Goal: Task Accomplishment & Management: Manage account settings

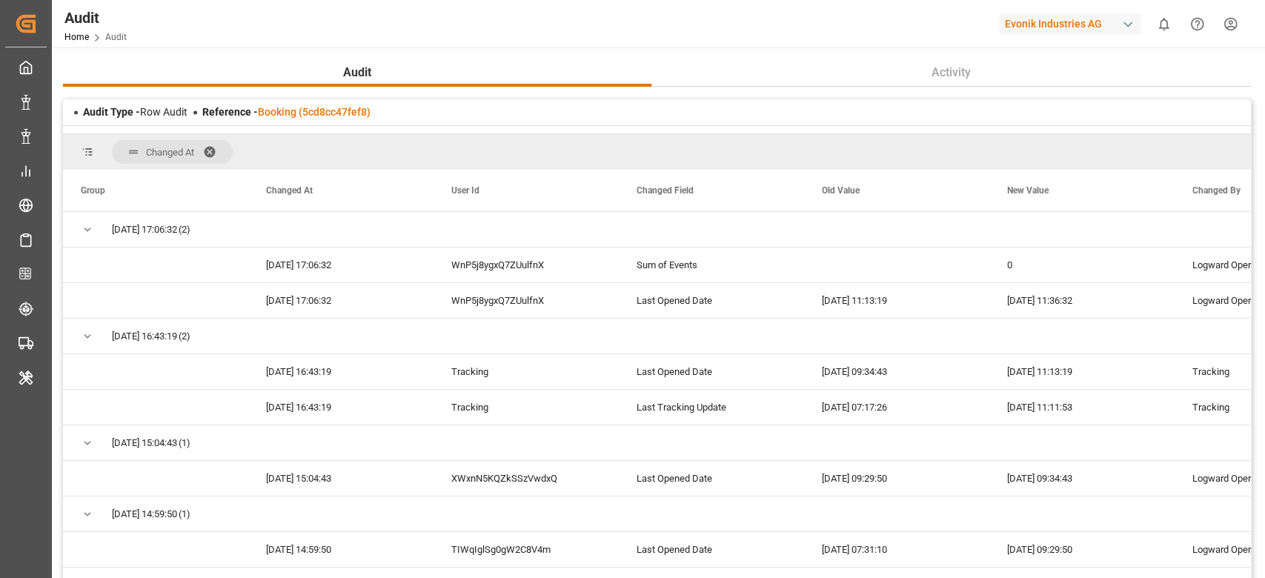
click at [302, 120] on div "Audit Type - Row Audit Reference - Booking (5cd8cc47fef8)" at bounding box center [657, 112] width 1188 height 26
click at [299, 106] on link "Booking (5cd8cc47fef8)" at bounding box center [314, 112] width 113 height 12
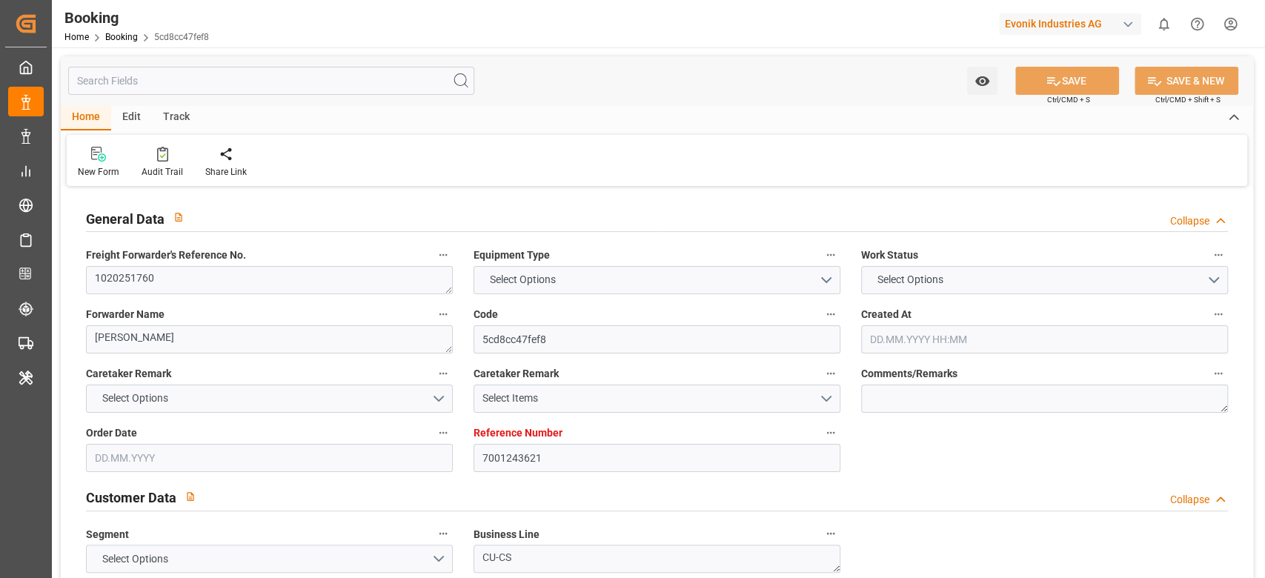
click at [173, 76] on input "text" at bounding box center [271, 81] width 406 height 28
type input "7001243621"
type input "9984560"
type input "Hapag Lloyd"
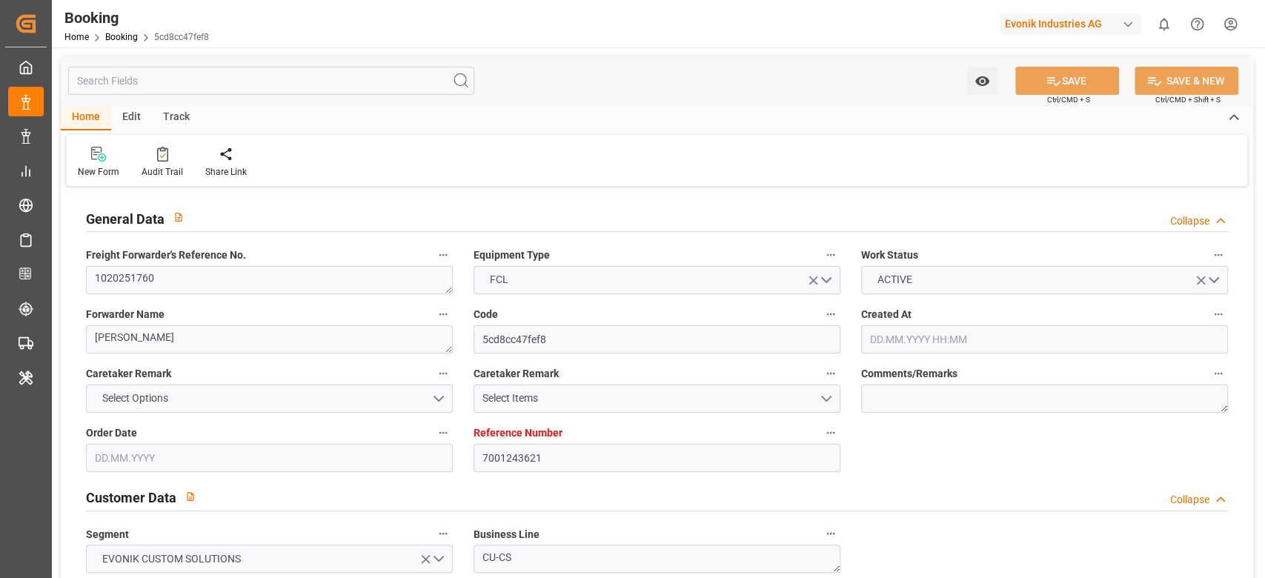
type input "Hapag Lloyd Aktiengesellschaft"
type input "NLRTM"
type input "CNSGH"
type input "42"
type input "0"
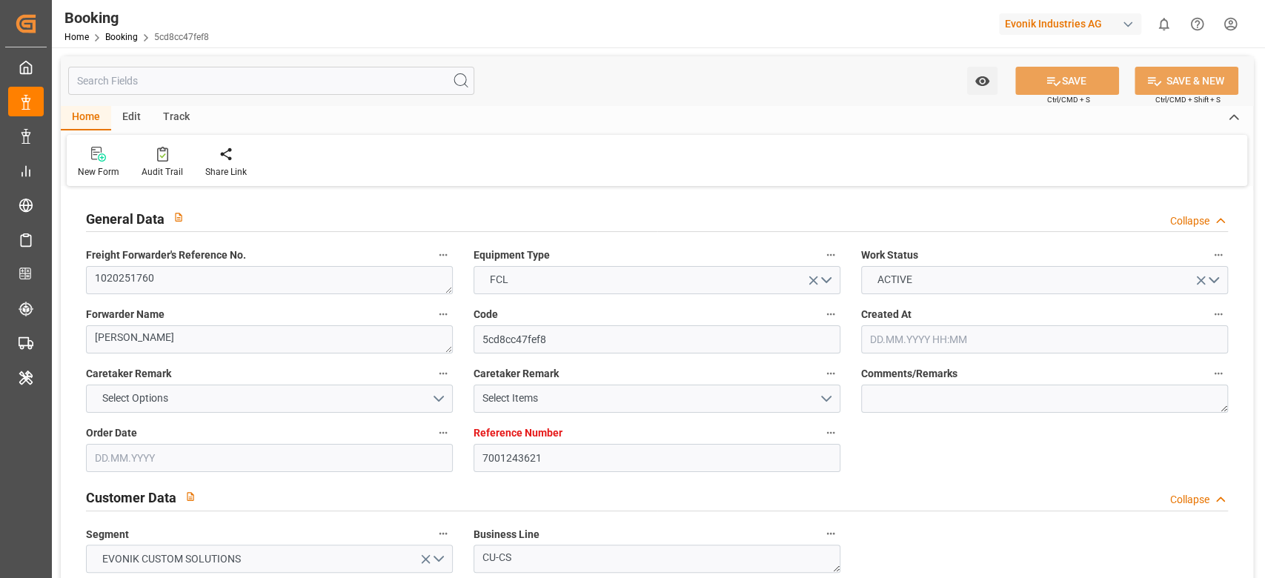
type input "NLRTM"
type input "CNSHG"
type input "9984560"
type input "07.08.2025 14:30"
type input "07.08.2025"
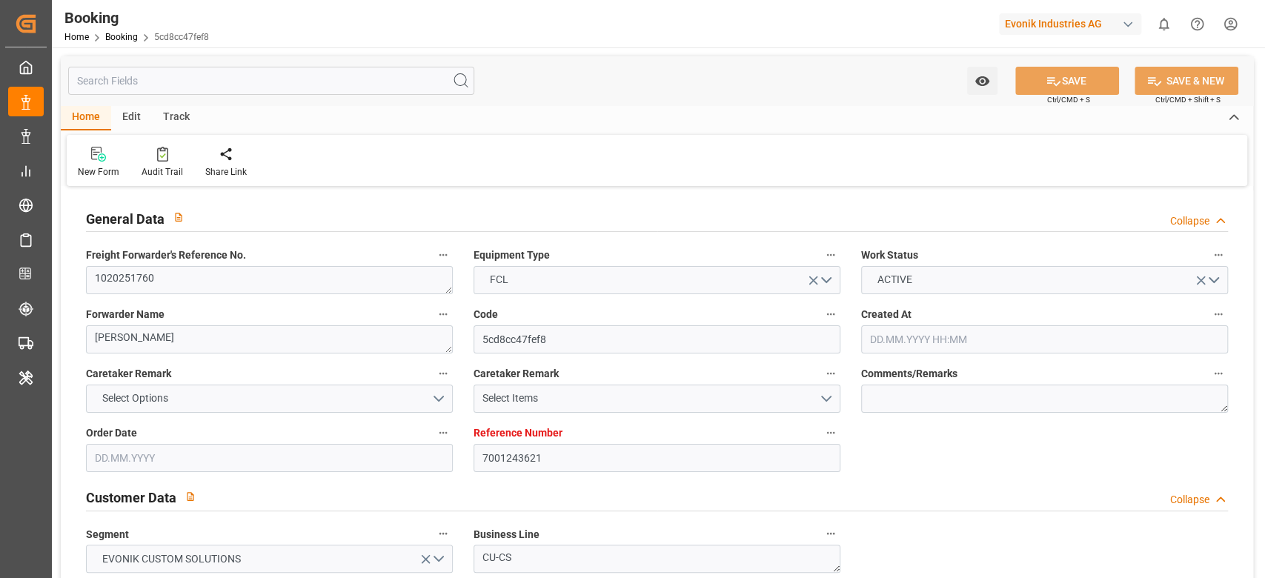
type input "08.10.2025"
type input "12.08.2025"
type input "15.08.2025 00:00"
type input "24.08.2025 11:00"
type input "24.08.2025 00:00"
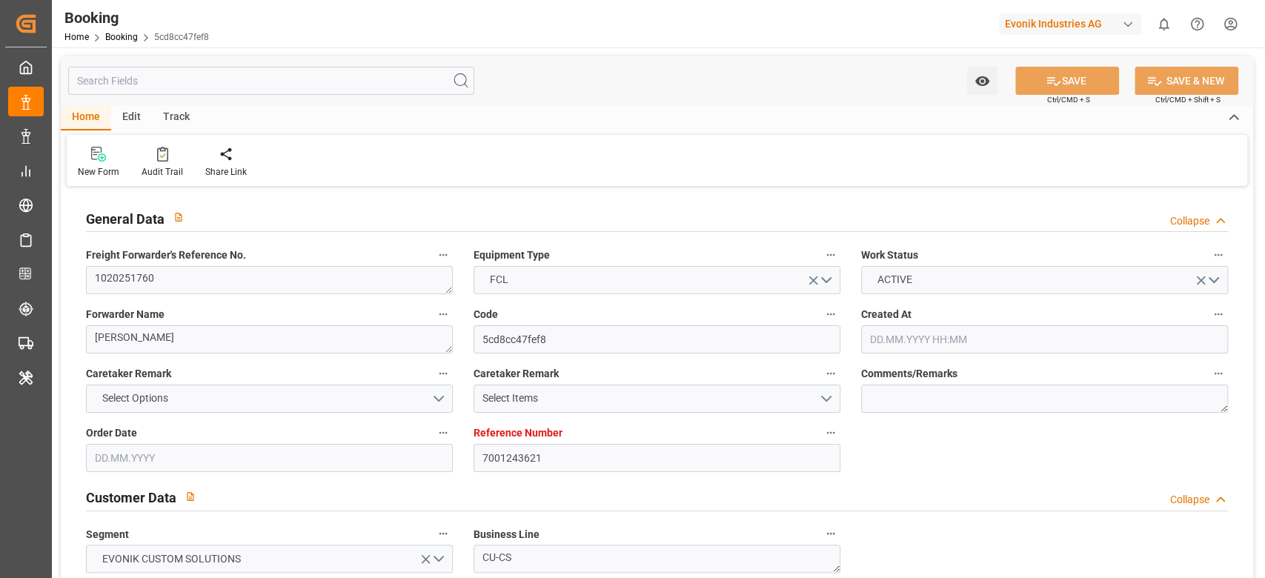
type input "24.08.2025 10:06"
type input "18.08.2025 18:29"
type input "05.10.2025 05:00"
type input "06.10.2025 00:00"
type input "05.10.2025 06:45"
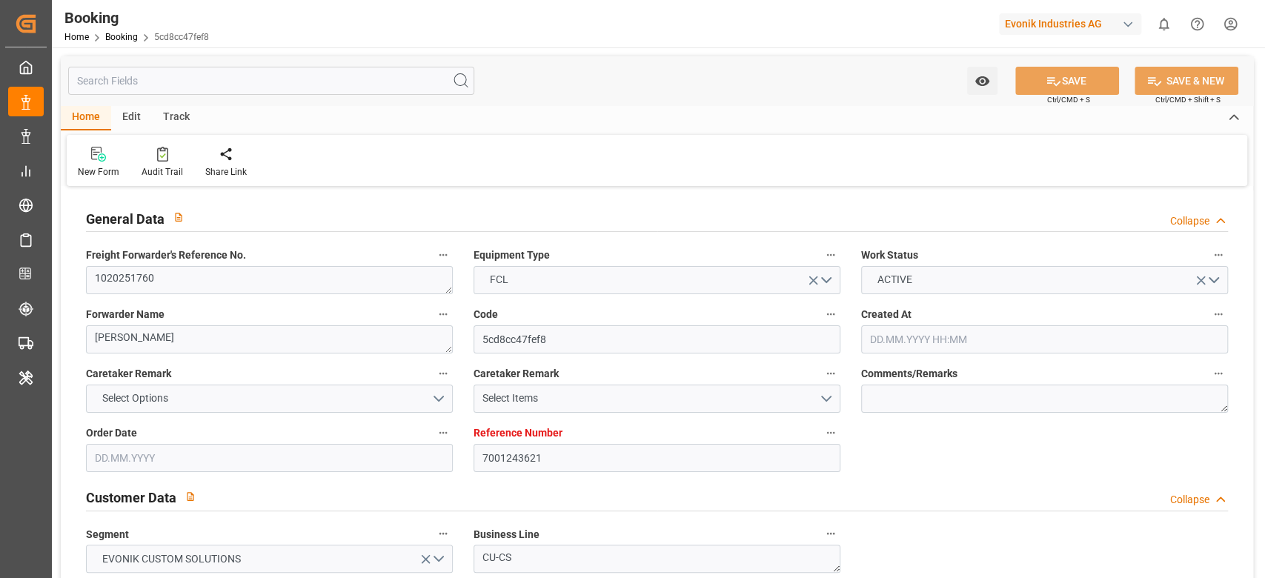
type input "[DATE]"
type input "09.10.2025 11:36"
type input "09.10.2025"
type input "15.08.2025 11:00"
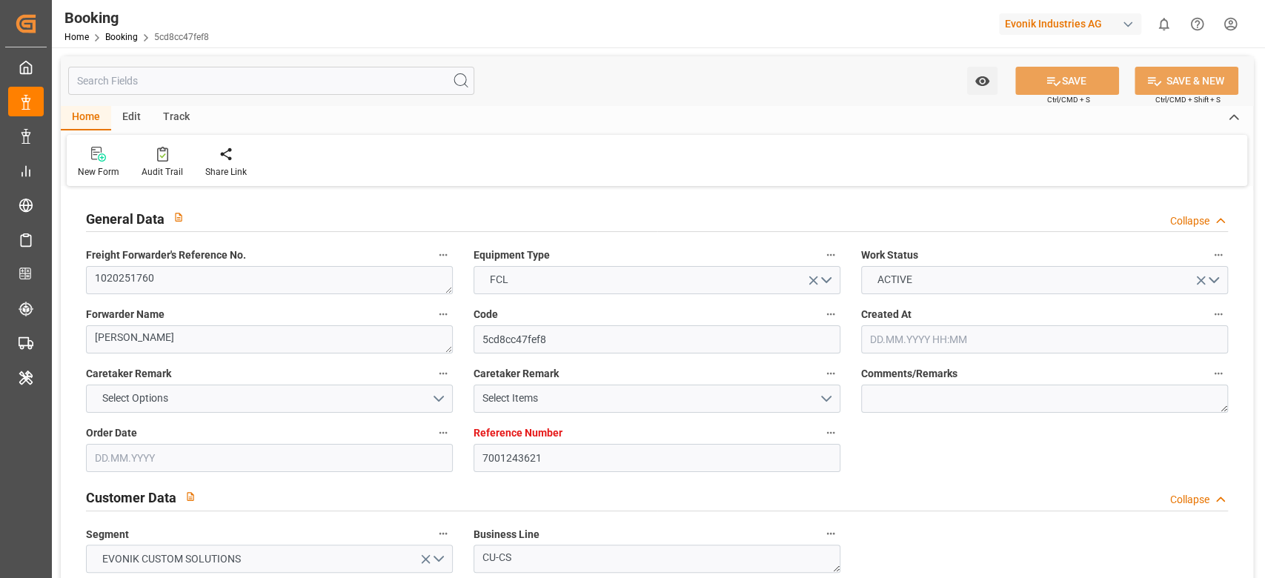
type input "15.08.2025 09:56"
type input "15.08.2025 11:00"
type input "17.08.2025 04:00"
type input "21.08.2025 12:00"
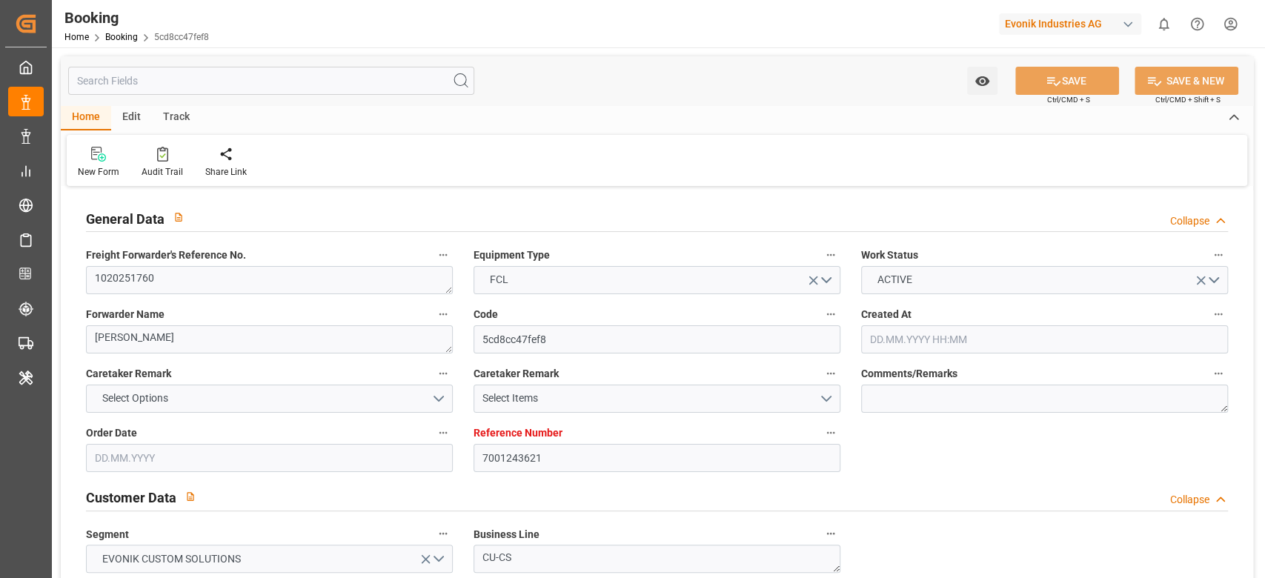
type input "21.08.2025 12:00"
type input "23.08.2025 22:02"
type input "24.08.2025 11:00"
type input "24.08.2025 11:06"
type input "05.10.2025 05:00"
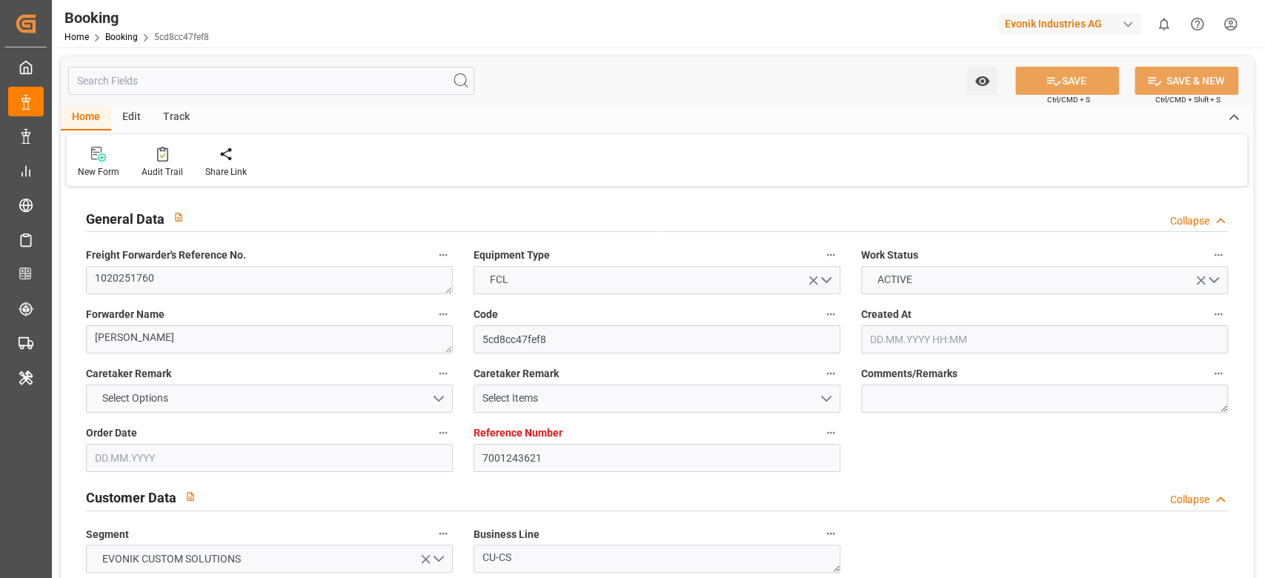
type input "05.10.2025 05:37"
type input "05.10.2025 14:30"
type input "05.10.2025 06:45"
type input "05.10.2025 12:41"
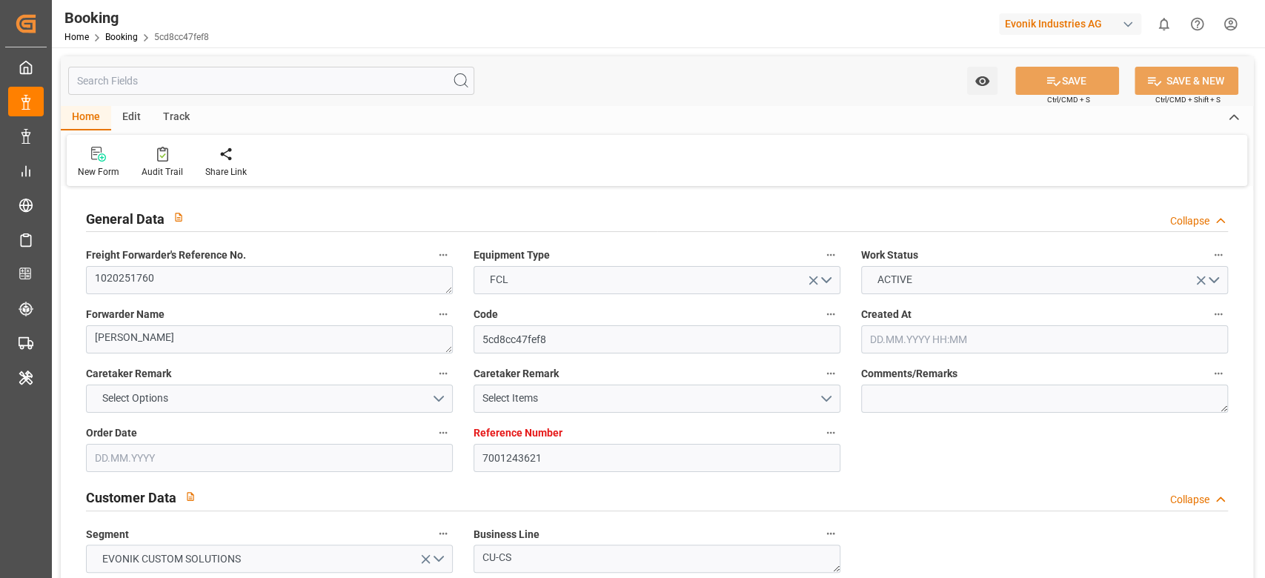
type input "09.10.2025 12:41"
click at [127, 39] on link "Booking" at bounding box center [121, 37] width 33 height 10
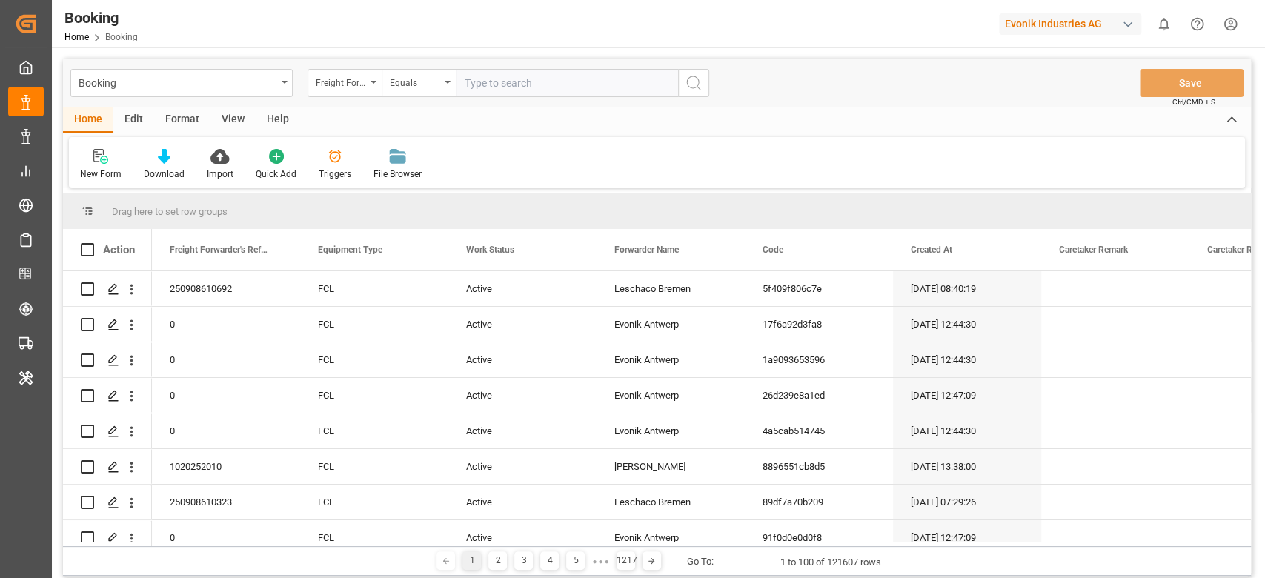
click at [167, 120] on div "Format" at bounding box center [182, 119] width 56 height 25
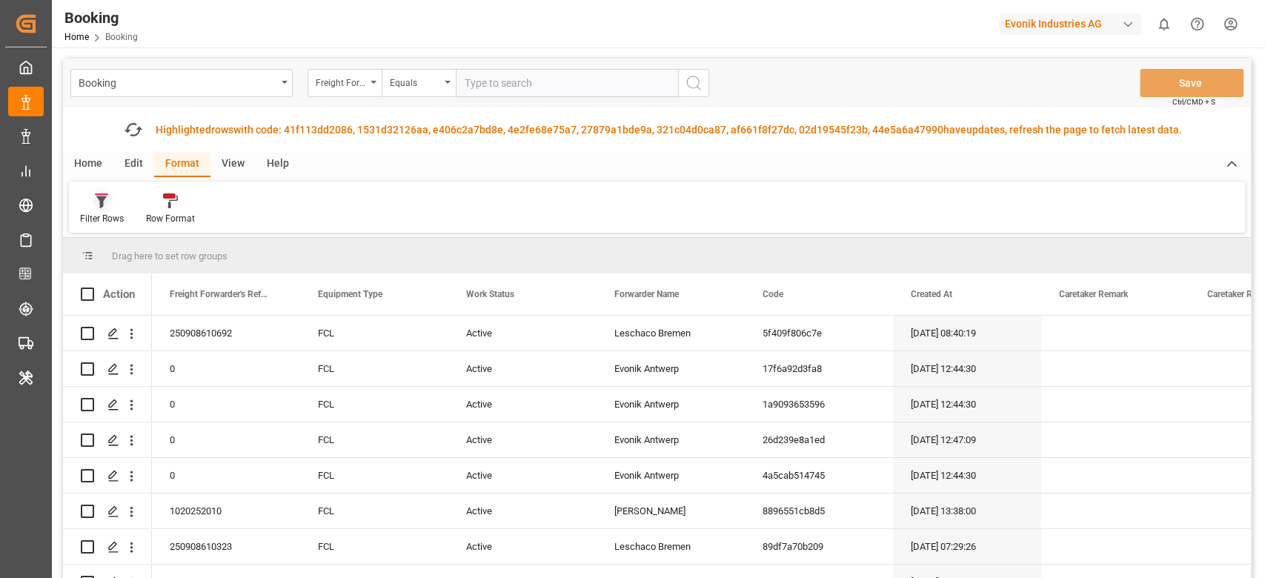
click at [102, 212] on div "Filter Rows" at bounding box center [102, 218] width 44 height 13
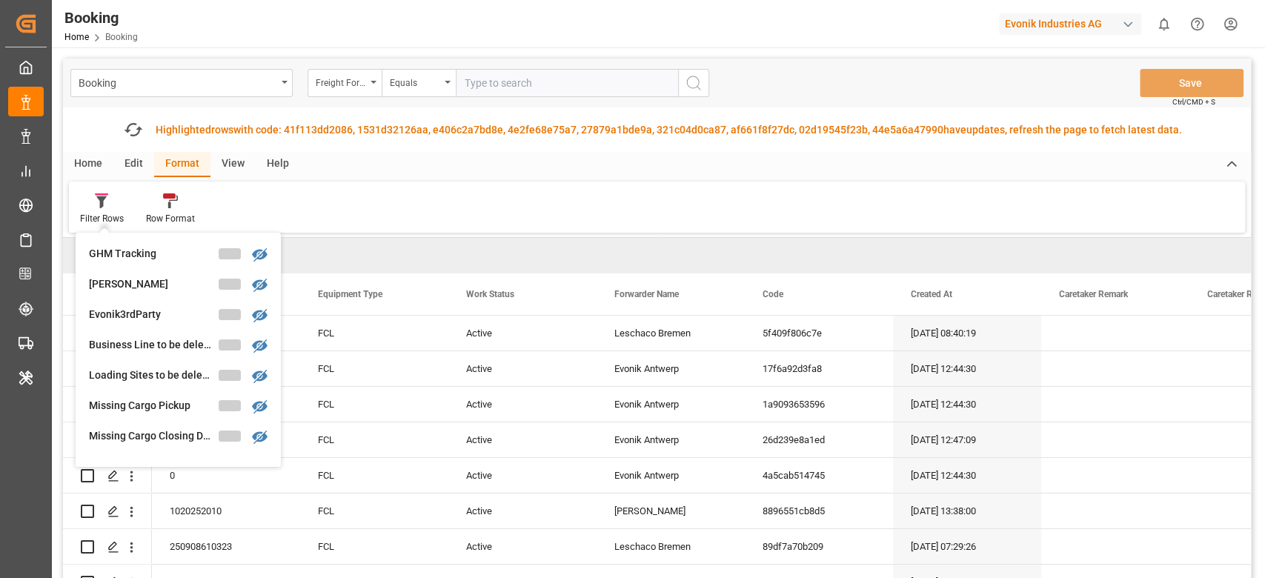
scroll to position [501, 0]
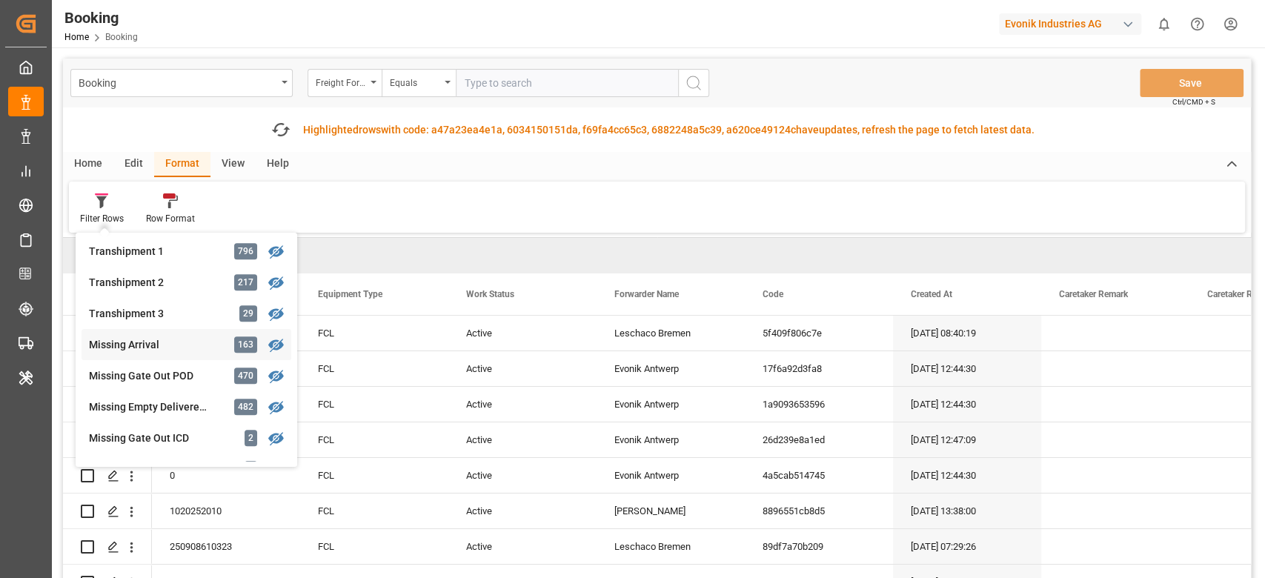
click at [205, 338] on div "Missing Arrival" at bounding box center [154, 345] width 130 height 16
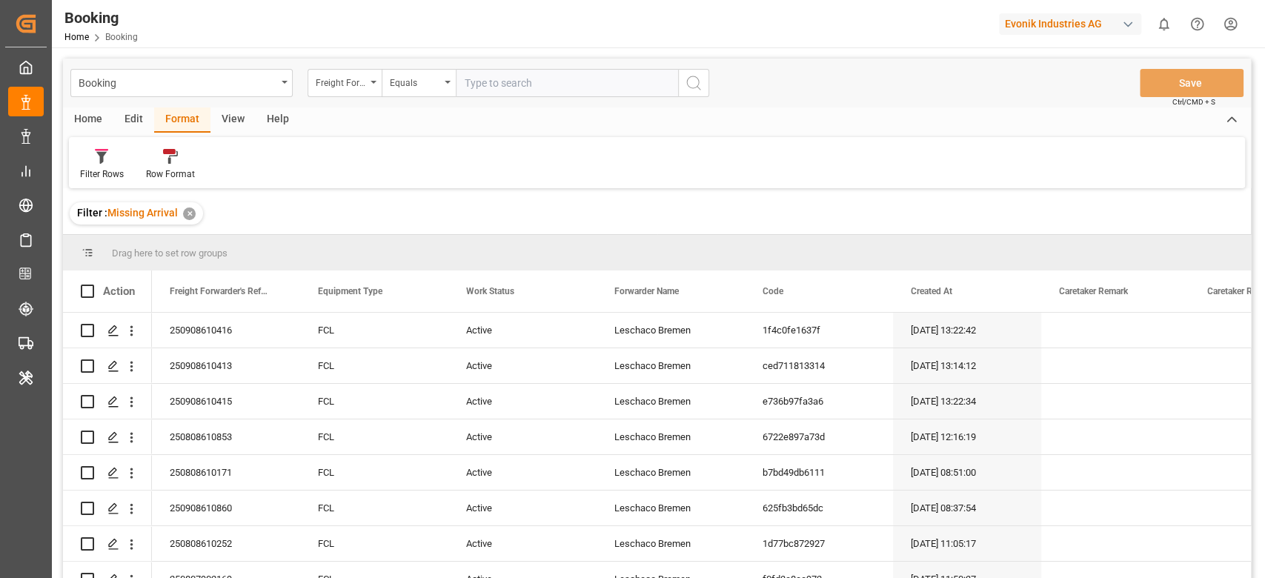
click at [236, 116] on div "View" at bounding box center [232, 119] width 45 height 25
click at [94, 153] on icon at bounding box center [94, 156] width 15 height 15
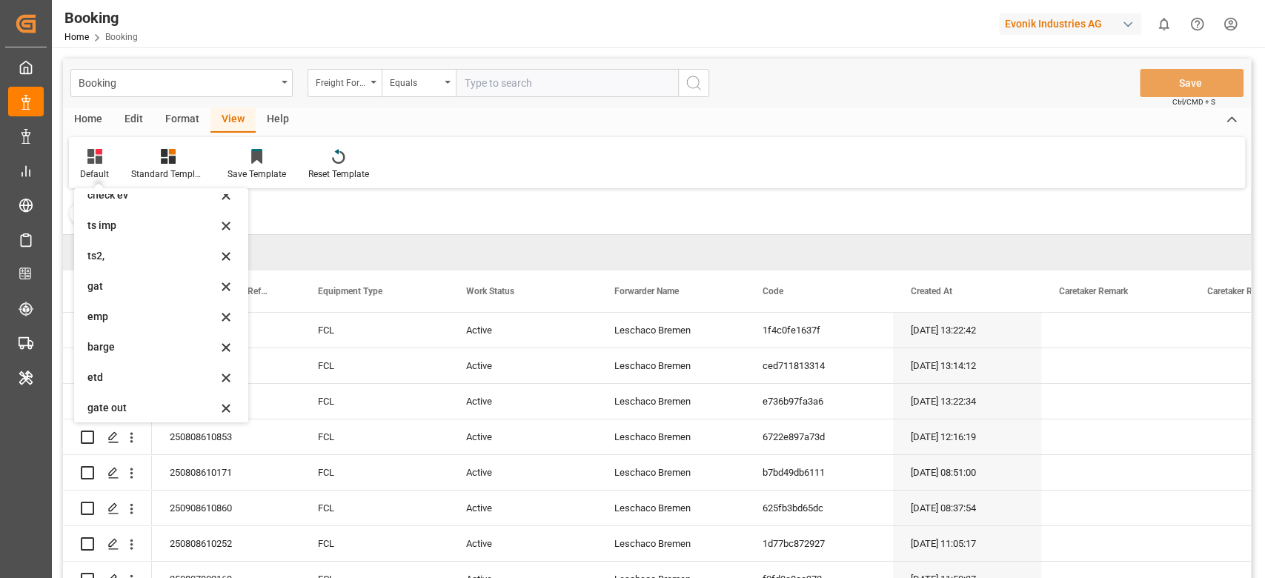
scroll to position [202, 0]
click at [126, 376] on div "ar" at bounding box center [152, 372] width 130 height 16
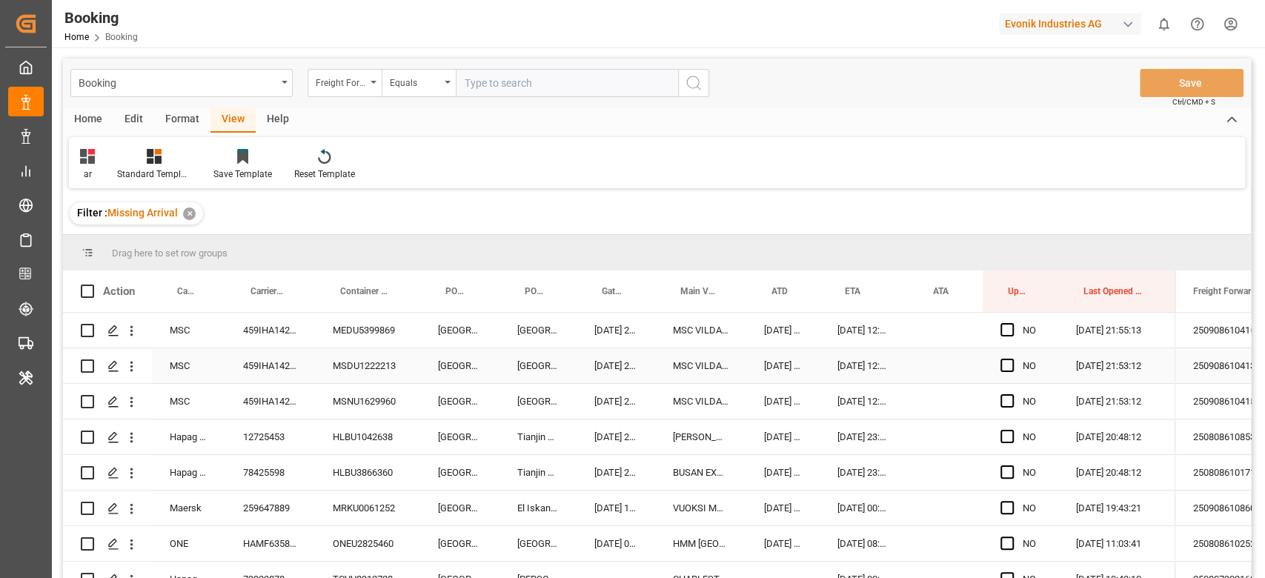
click at [126, 376] on button "open menu" at bounding box center [132, 366] width 16 height 28
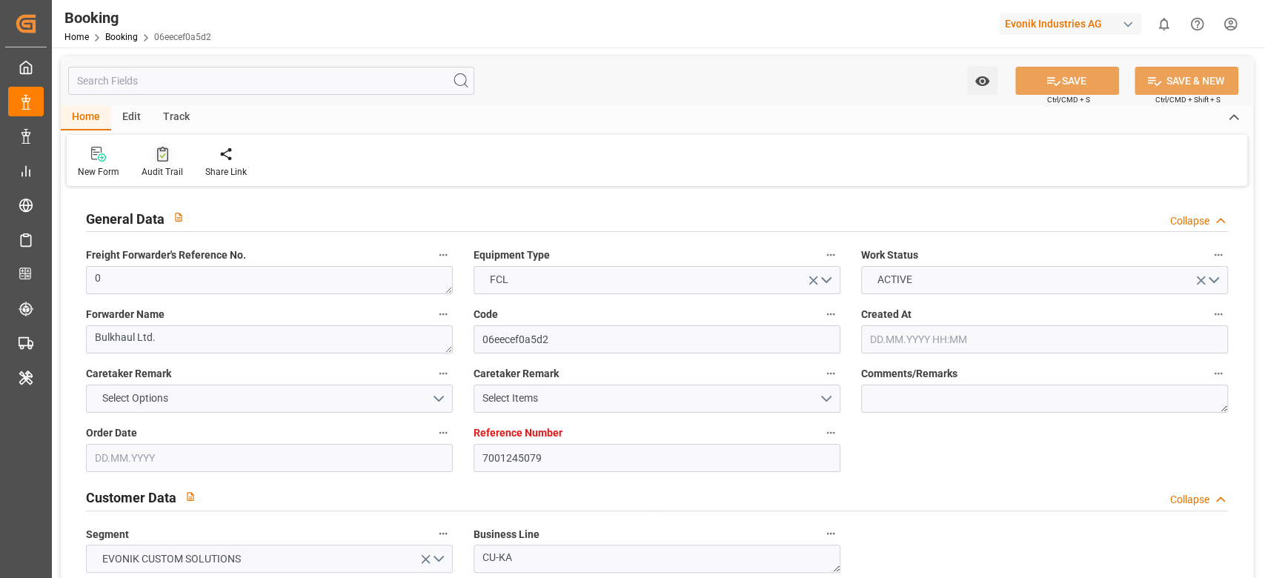
type input "7001245079"
type input "9776418"
type input "CMACGM"
type input "CMA CGM Group"
type input "BEANR"
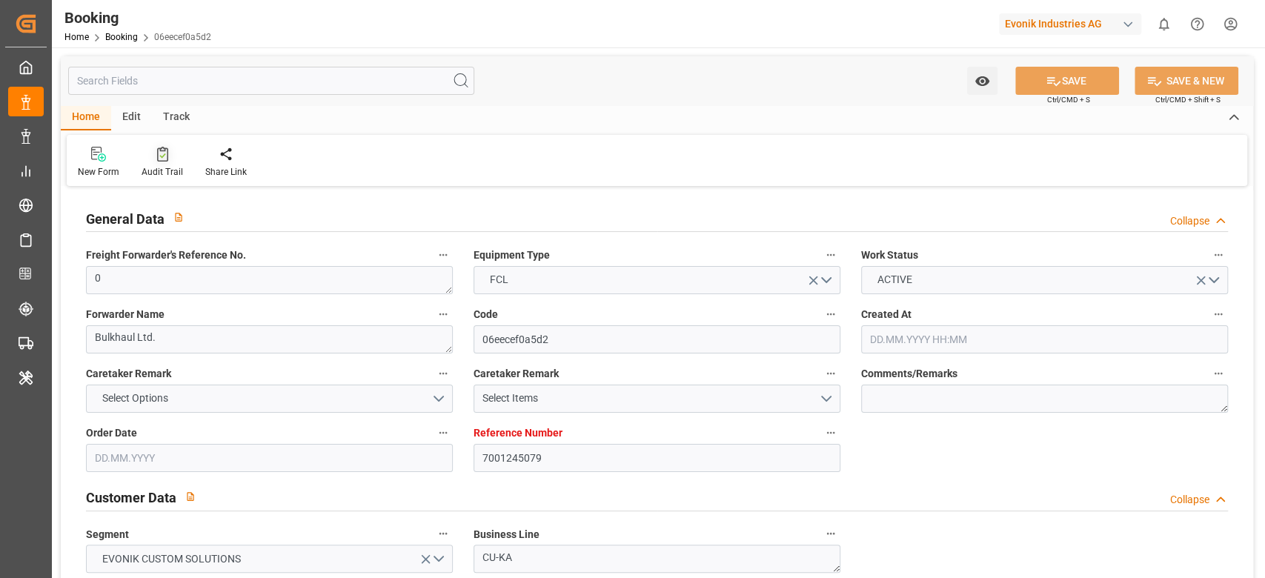
type input "IDBDJ"
type input "MYPKG"
type input "SGSIN"
type input "IDJKT"
type input "0"
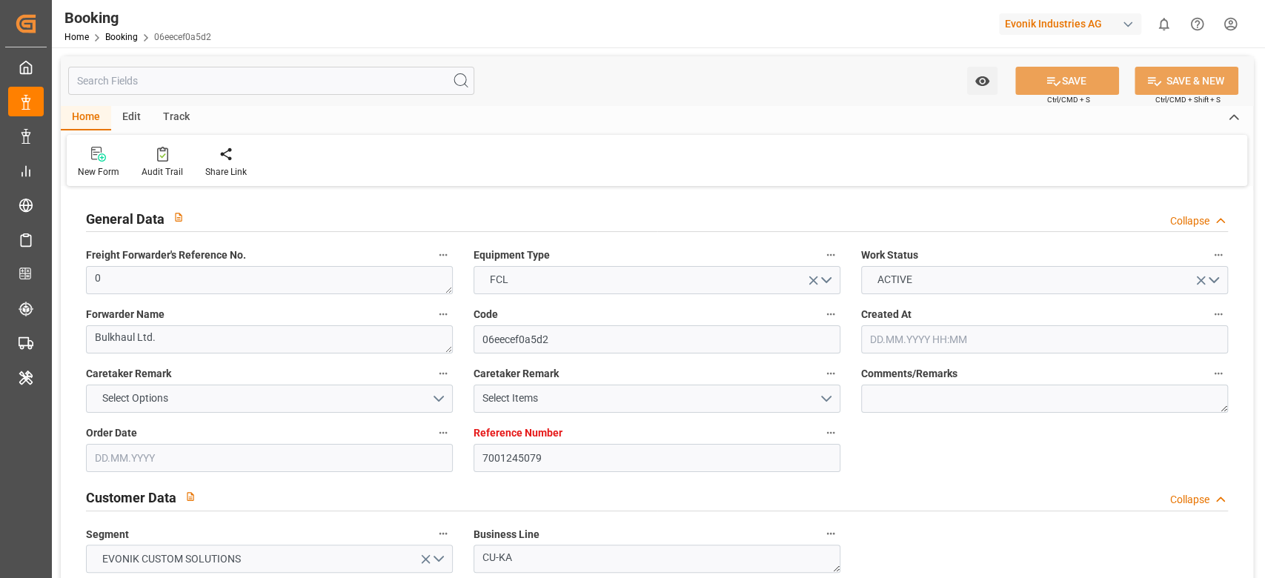
type input "11.08.2025 06:50"
type input "11.08.2025"
type input "[DATE]"
type input "21.08.2025 00:00"
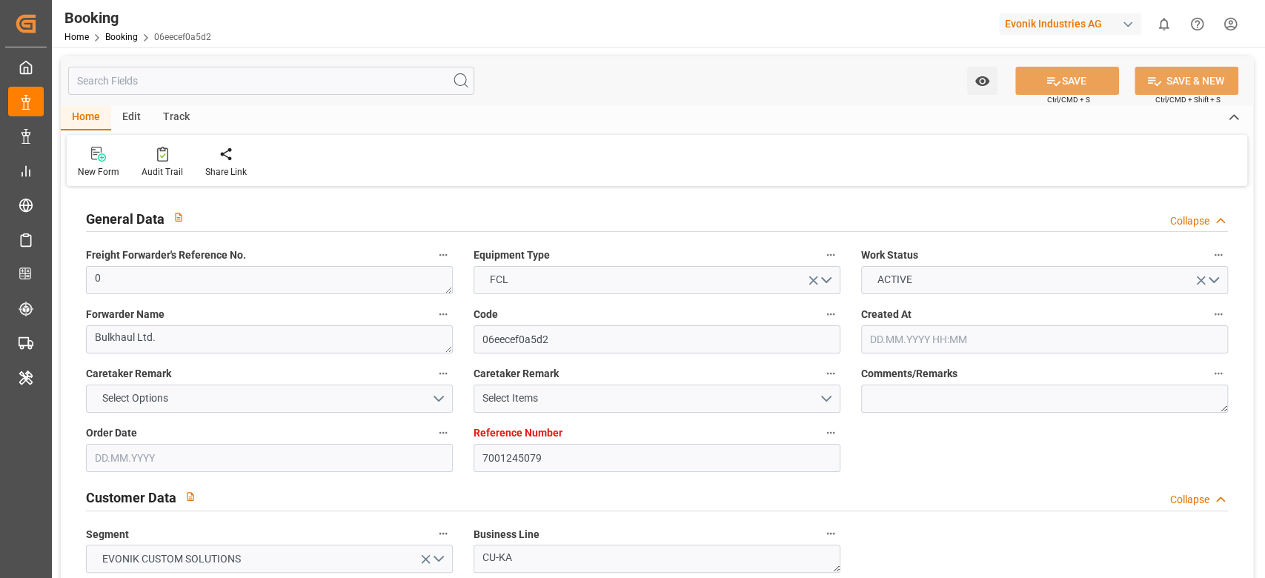
type input "[DATE] 00:00"
type input "29.08.2025 00:00"
type input "21.08.2025 00:00"
type input "[DATE] 00:00"
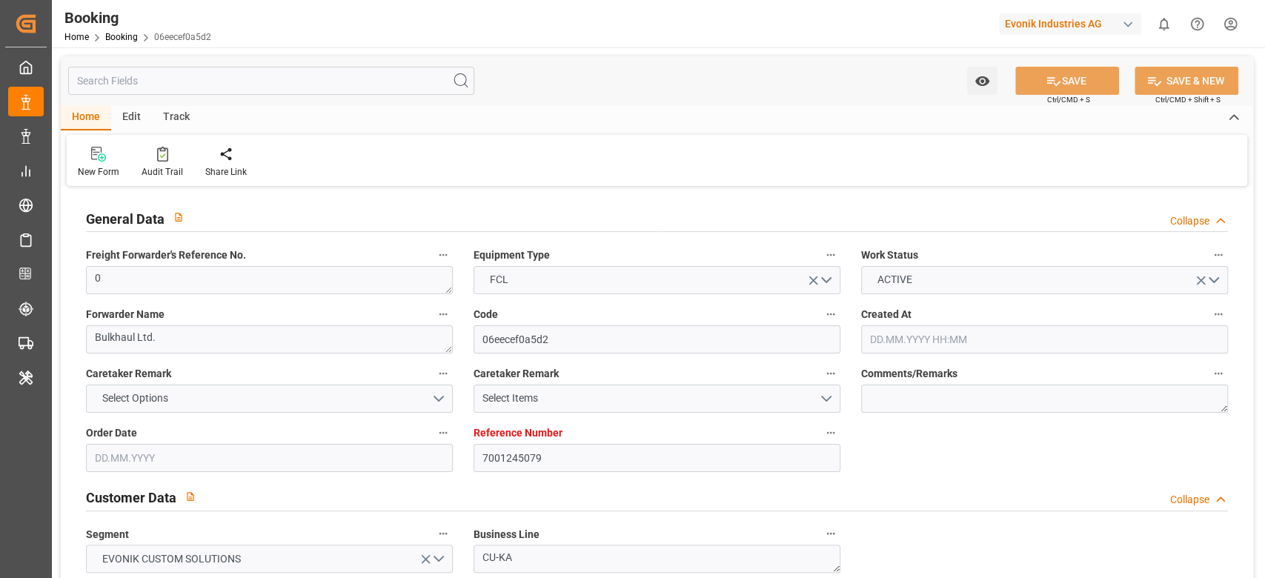
type input "[DATE] 00:00"
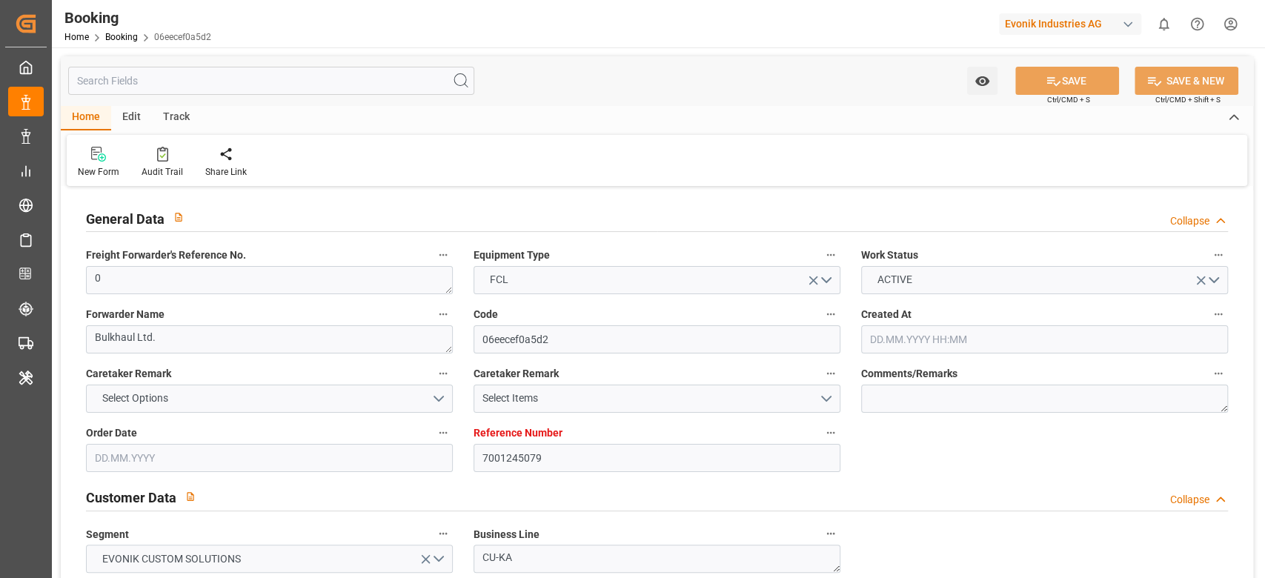
type input "[DATE] 00:00"
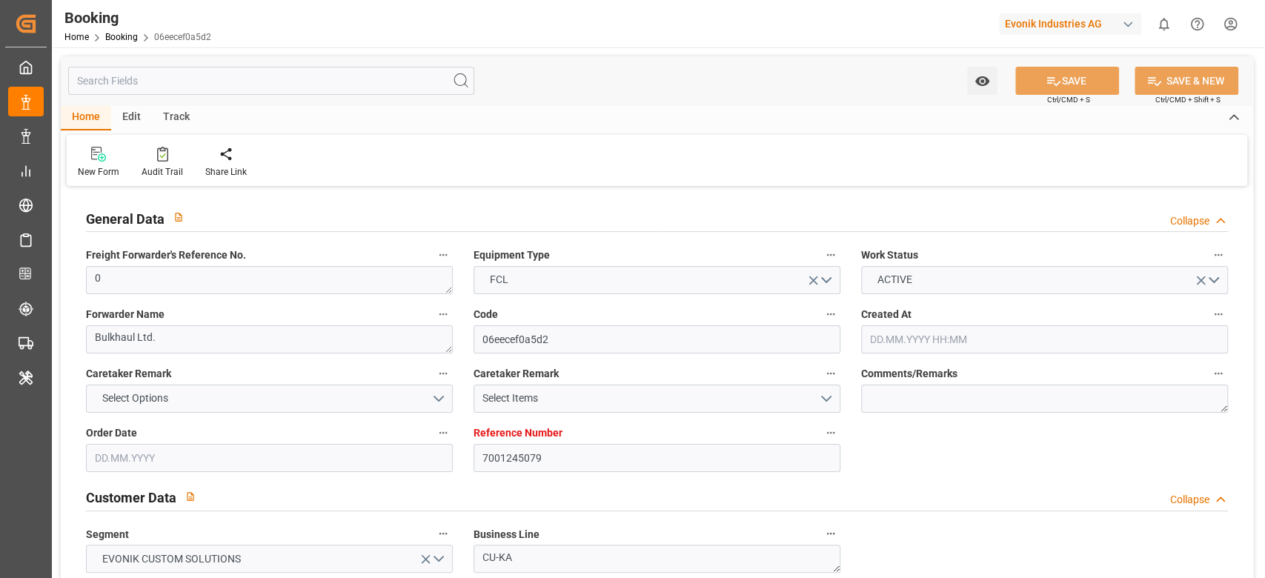
type input "[DATE] 00:00"
type input "[DATE]"
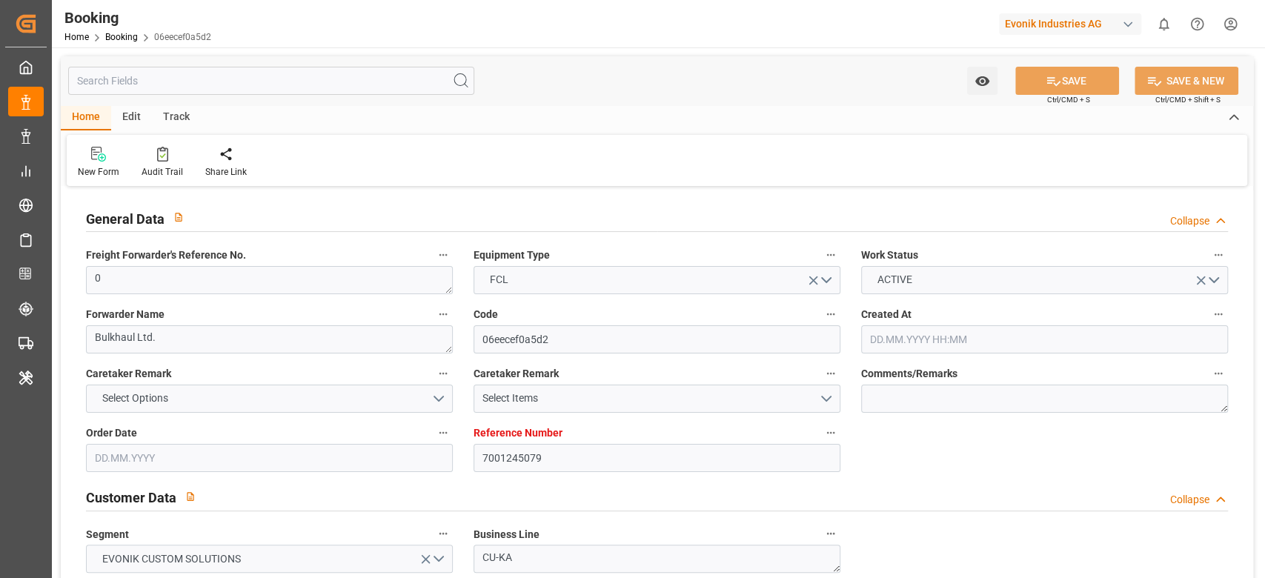
type input "09.10.2025 08:07"
click at [156, 164] on div "Audit Trail" at bounding box center [162, 162] width 64 height 33
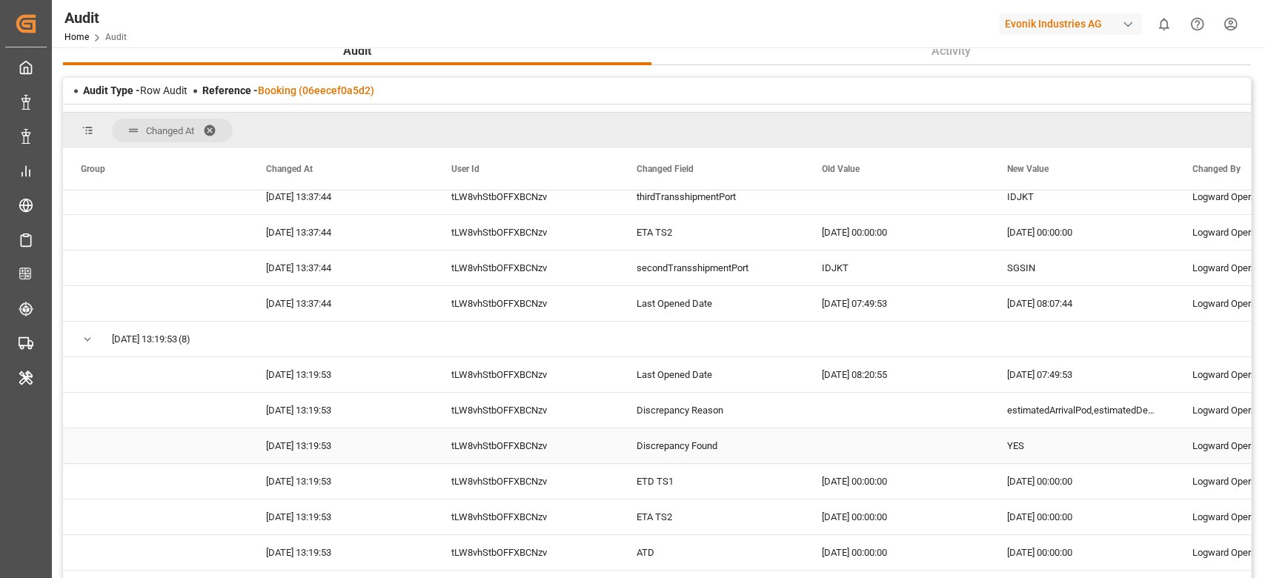
scroll to position [400, 0]
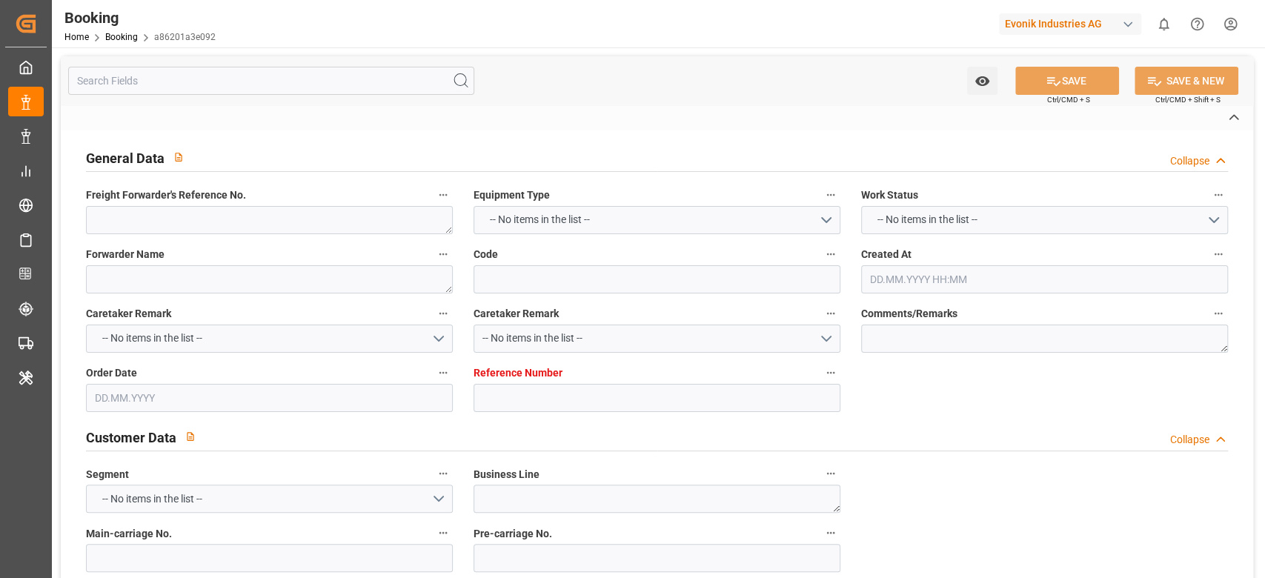
type textarea "250808610533"
type textarea "Leschaco Bremen"
type input "a86201a3e092"
type input "7001226684"
type textarea "CU-OA"
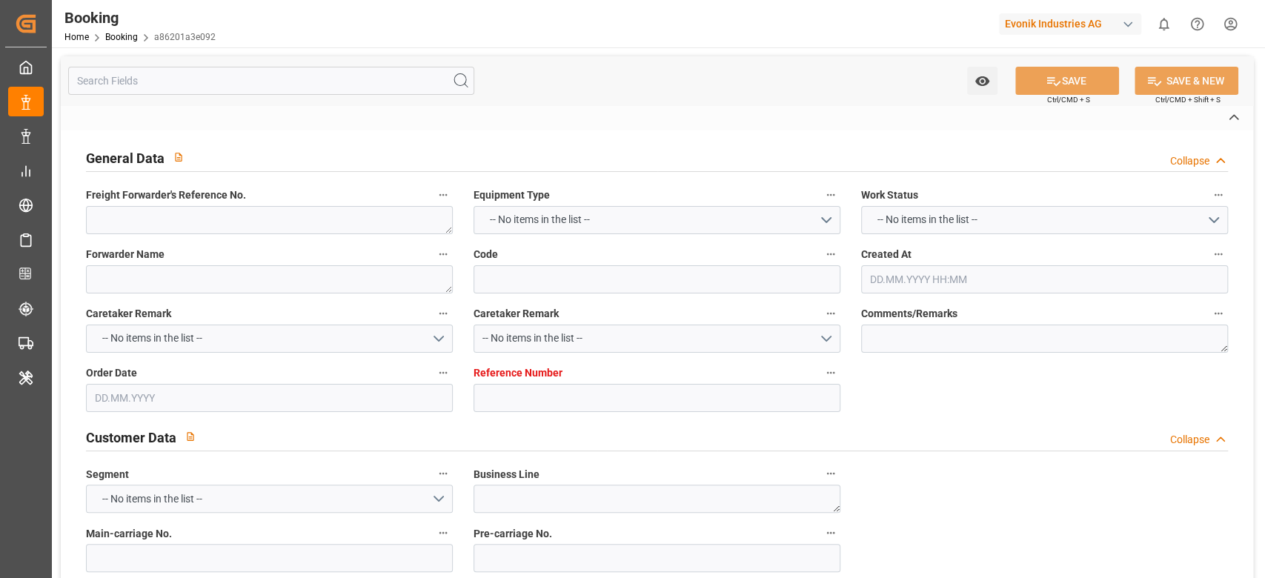
type input "7001226683"
type textarea "yan.cao@evonik.com"
type textarea "CFR"
type textarea "SHANGHAI"
type textarea "Weiterstadt"
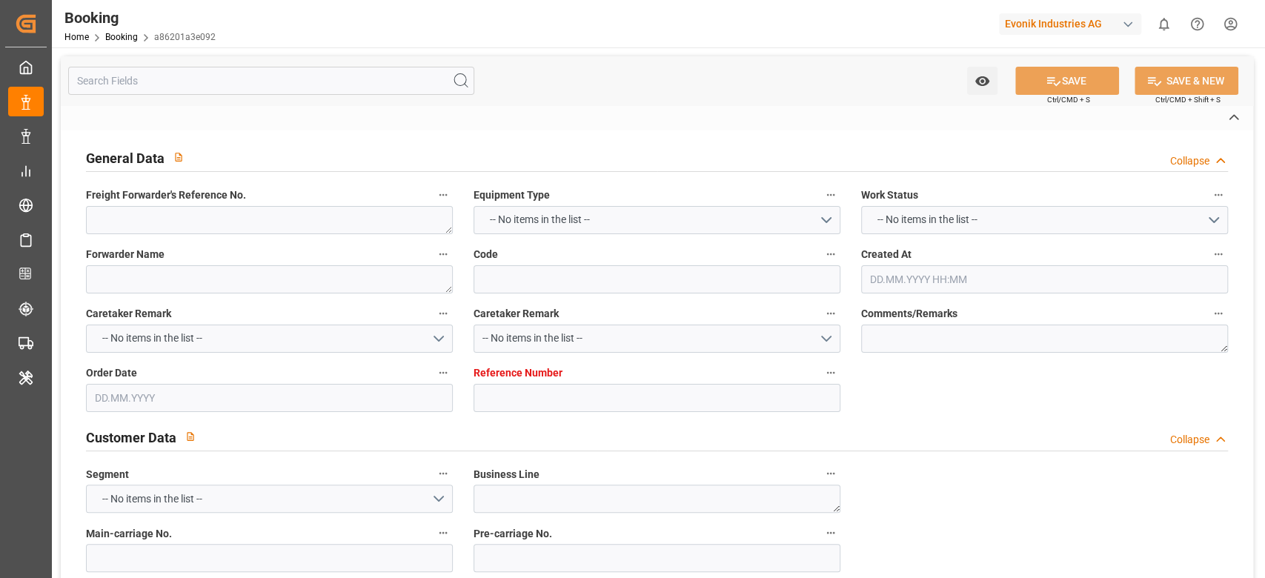
type textarea "CAAU2333041"
type input "BERLIN MAERSK"
type input "HLCU"
type textarea "25948945"
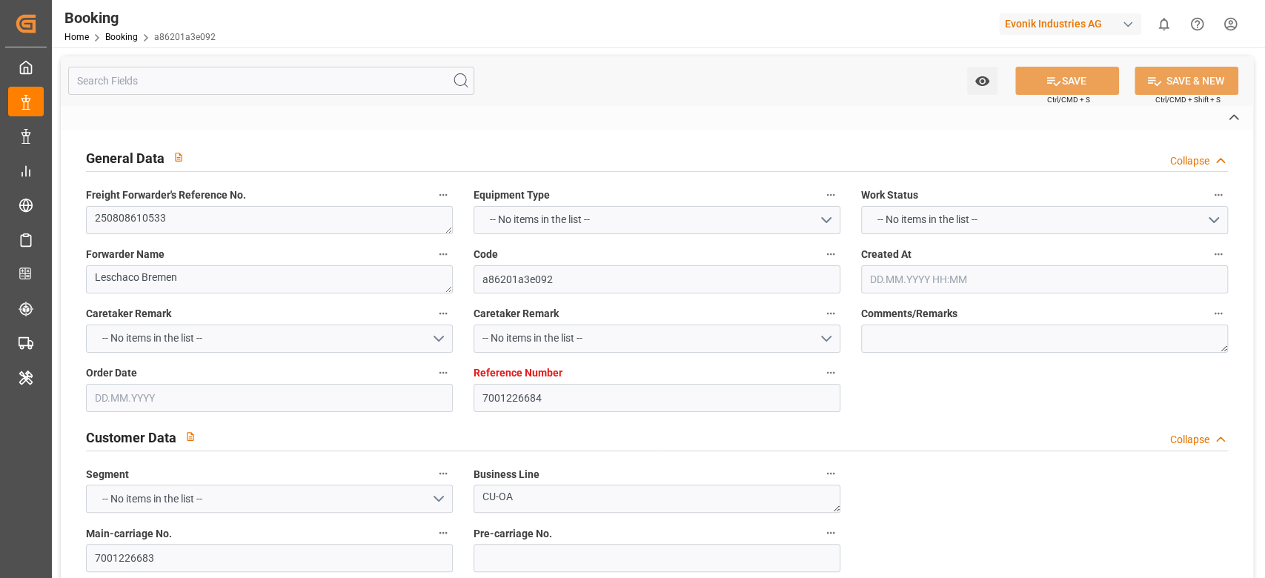
type input "Rotterdam"
type input "Shanghai"
type textarea "vesselName etd [PERSON_NAME]"
type textarea "INPUT_Evonik_Seeburger_IFTMIN_1003057335_20250815222055403.edi"
type textarea "NWC/UK North West Continent / UK_CNSGH_HLCU_CU-OA"
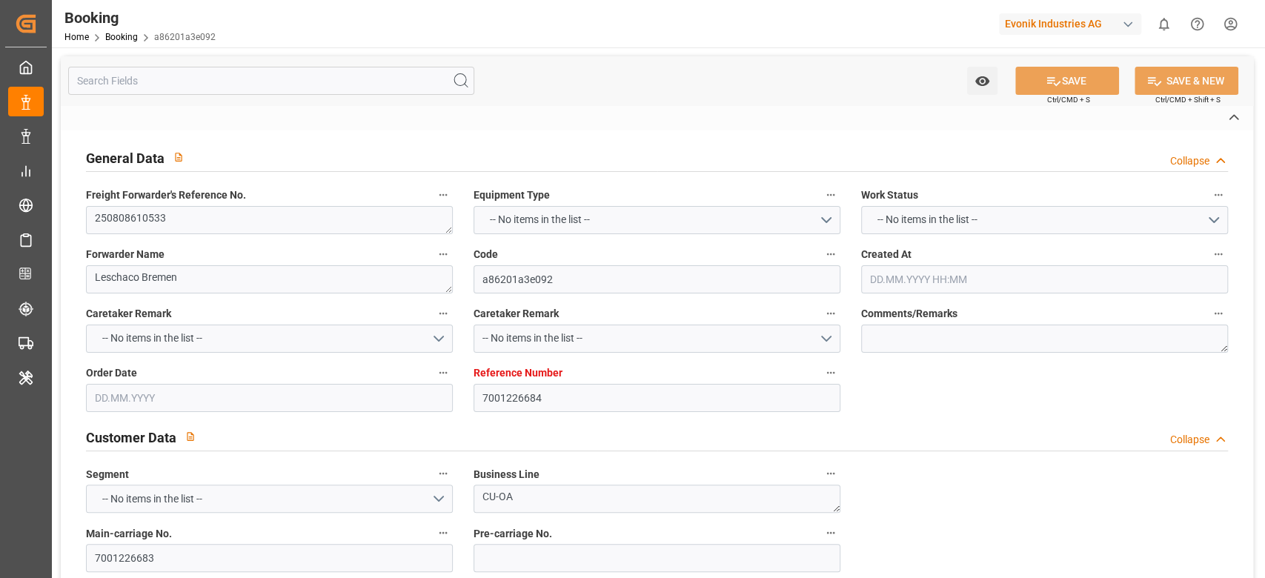
type textarea "INPUT_Evonik_Seeburger_IFTMIN_1002969087_20250718142450176.edi,INPUT_Evonik_See…"
type textarea "1003057335"
type textarea "Logward System"
type textarea "Pod-PodRegionName-businessDivision-businessLine-"
type textarea "IFTSTA"
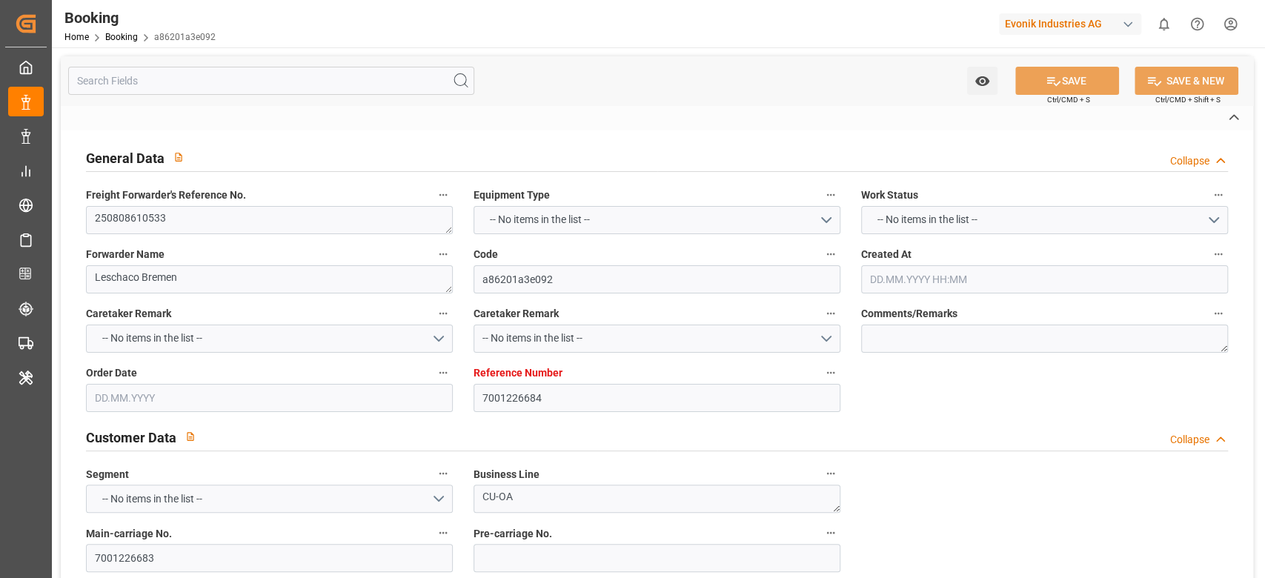
type textarea "a011t00000LcJC5AAN"
type textarea "No"
type input "ROTTERDAM"
type input "SHANGHAI PT"
type input "MAINZ"
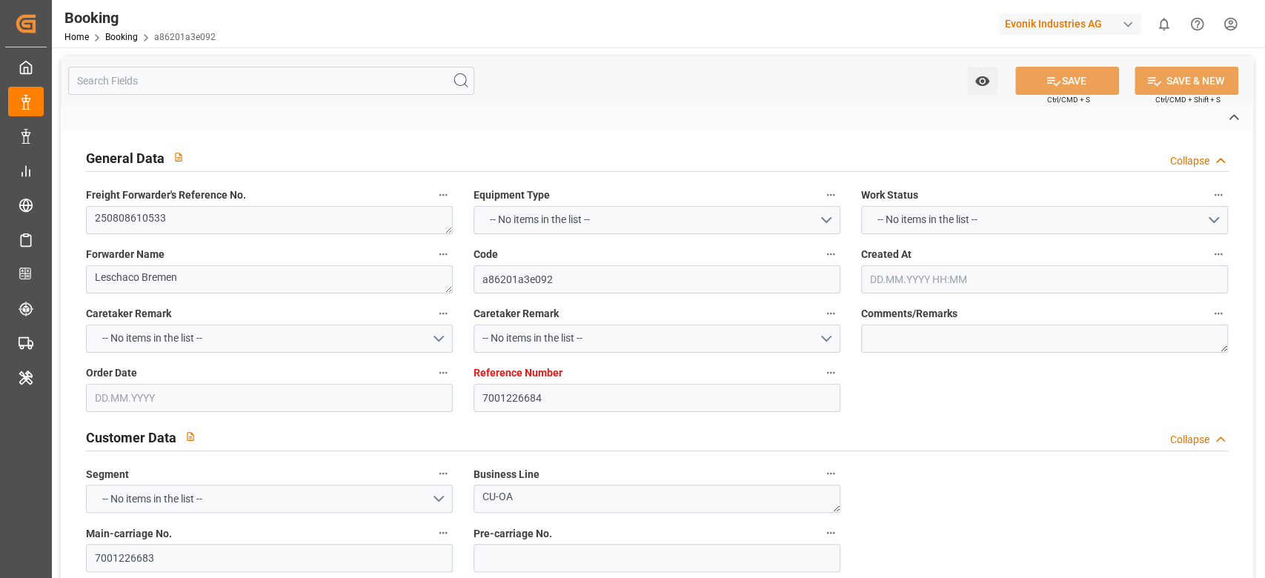
type input "DE"
type input "TRUCK"
type input "MAINZ"
type input "DE"
type input "BARGE"
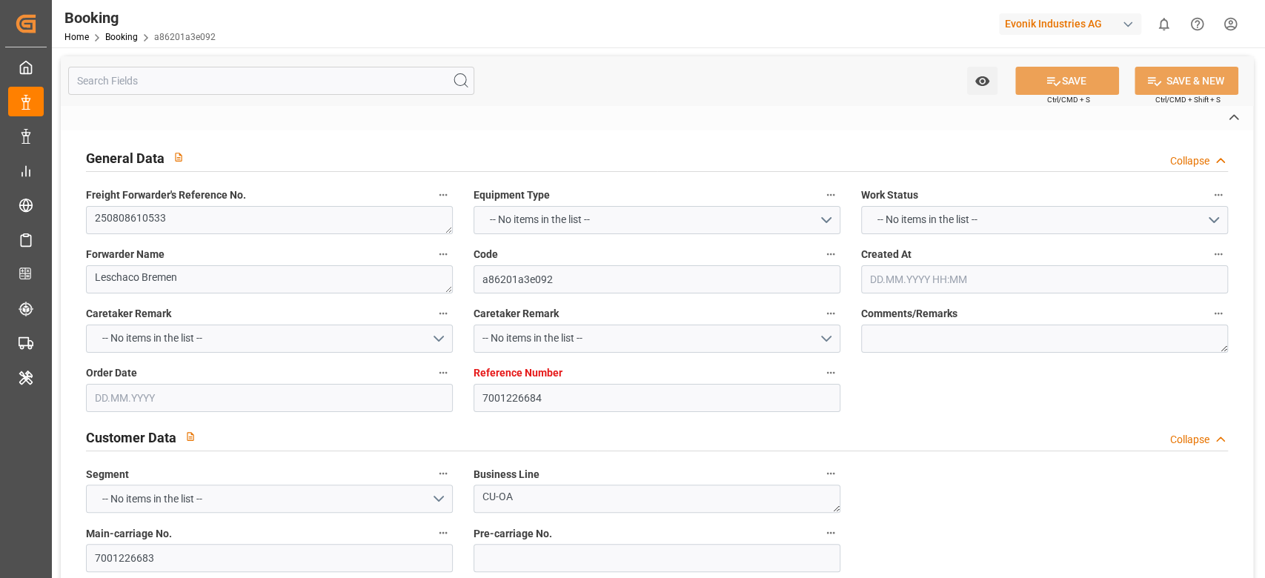
type input "534E"
type input "VESSEL"
type input "BERLIN MAERSK"
type input "TRUCK"
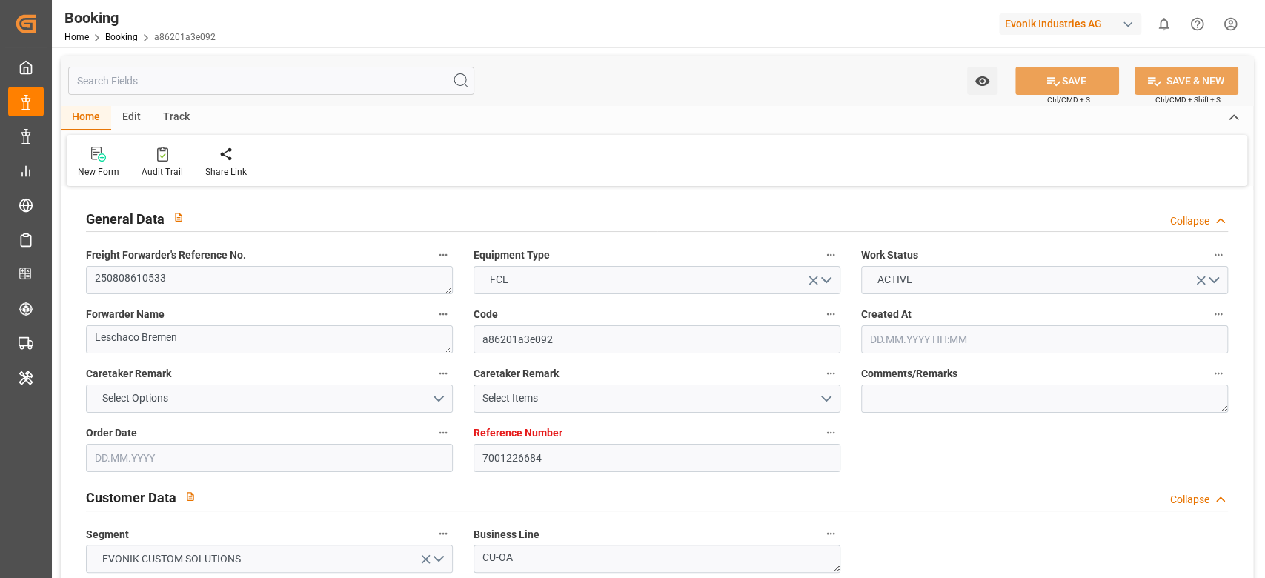
type input "7001226684"
type input "9984560"
type input "Hapag [PERSON_NAME]"
type input "Hapag Lloyd Aktiengesellschaft"
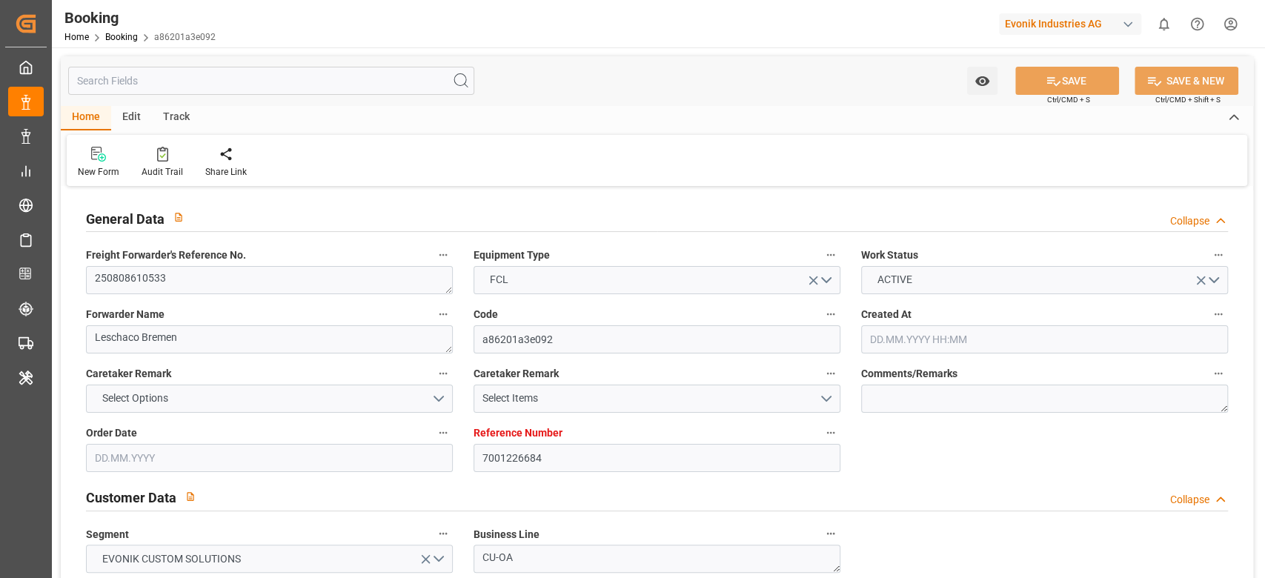
type input "NLRTM"
type input "CNSGH"
type input "42"
type input "25948945"
type input "NLRTM"
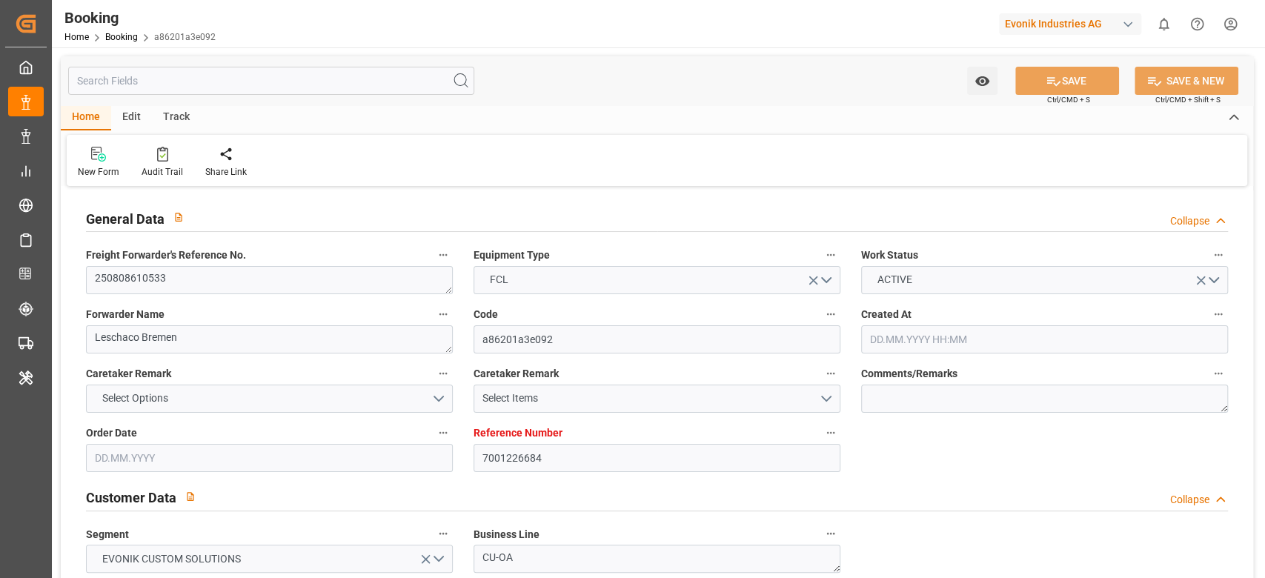
type input "CNSHG"
type input "9984560"
type input "18.07.2025 12:25"
type input "18.07.2025"
type input "06.10.2025"
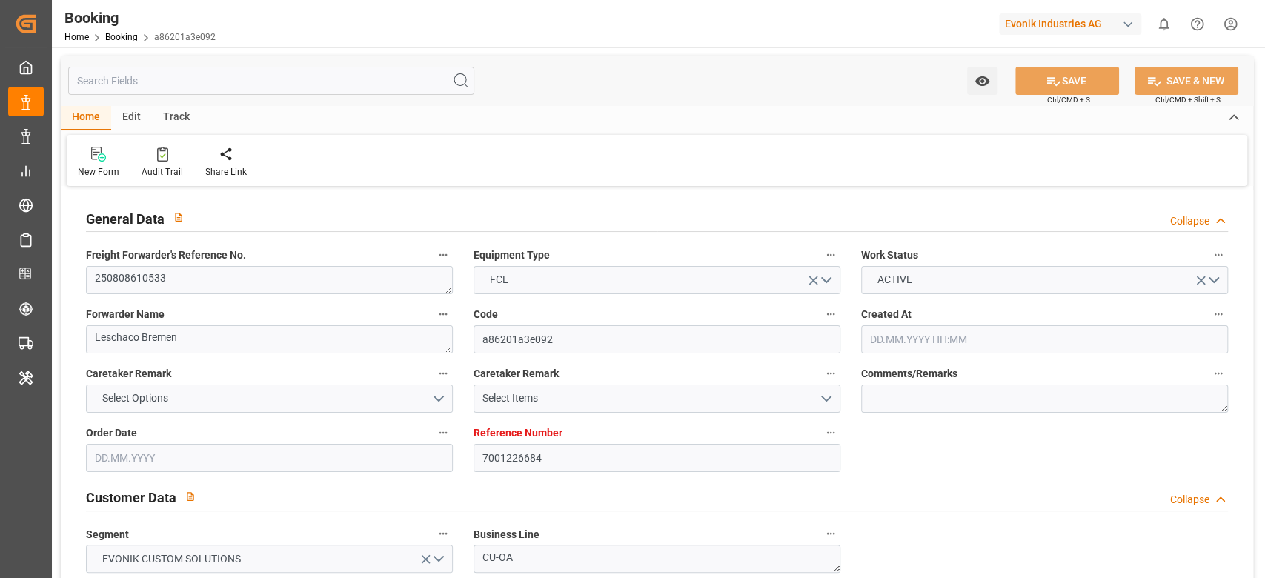
type input "11.08.2025"
type input "21.07.2025"
type input "24.08.2025 11:00"
type input "[DATE] 00:00"
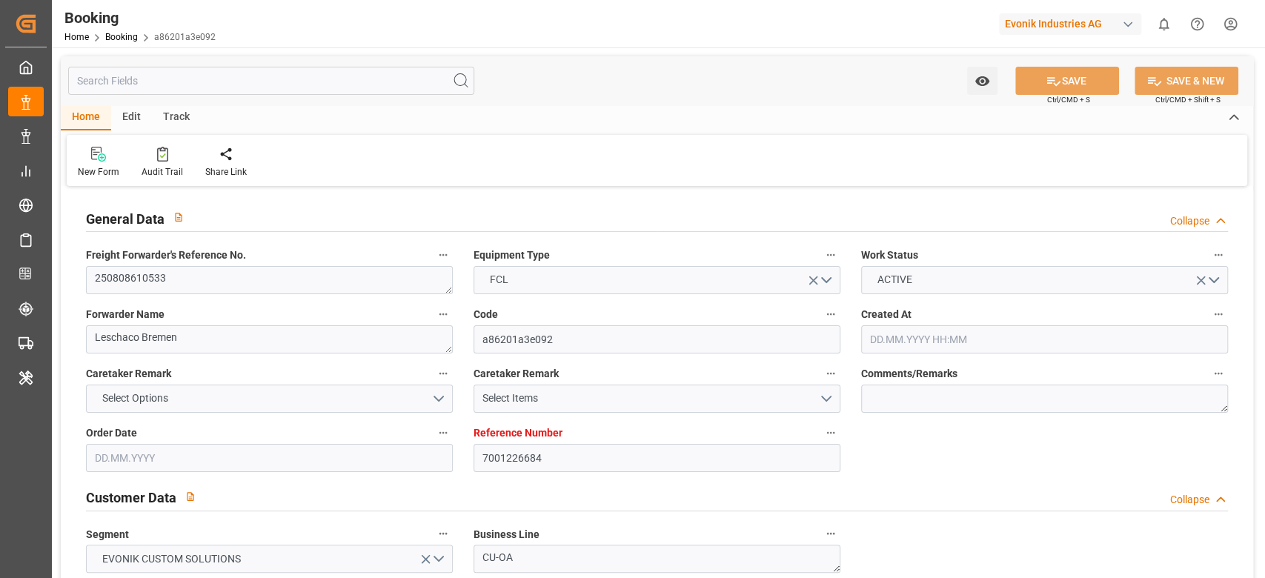
type input "[DATE] 10:06"
type input "[DATE] 18:00"
type input "[DATE] 05:00"
type input "[DATE] 00:00"
type input "[DATE] 06:45"
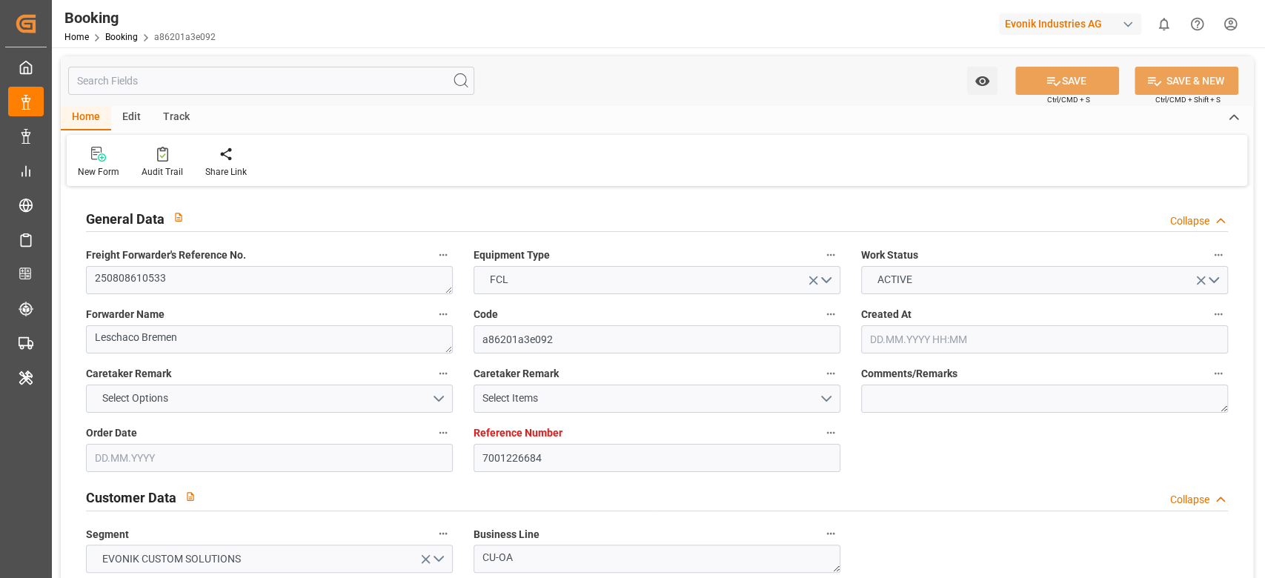
type input "[DATE]"
type input "[DATE] 10:11"
type input "[DATE]"
type input "[DATE] 10:32"
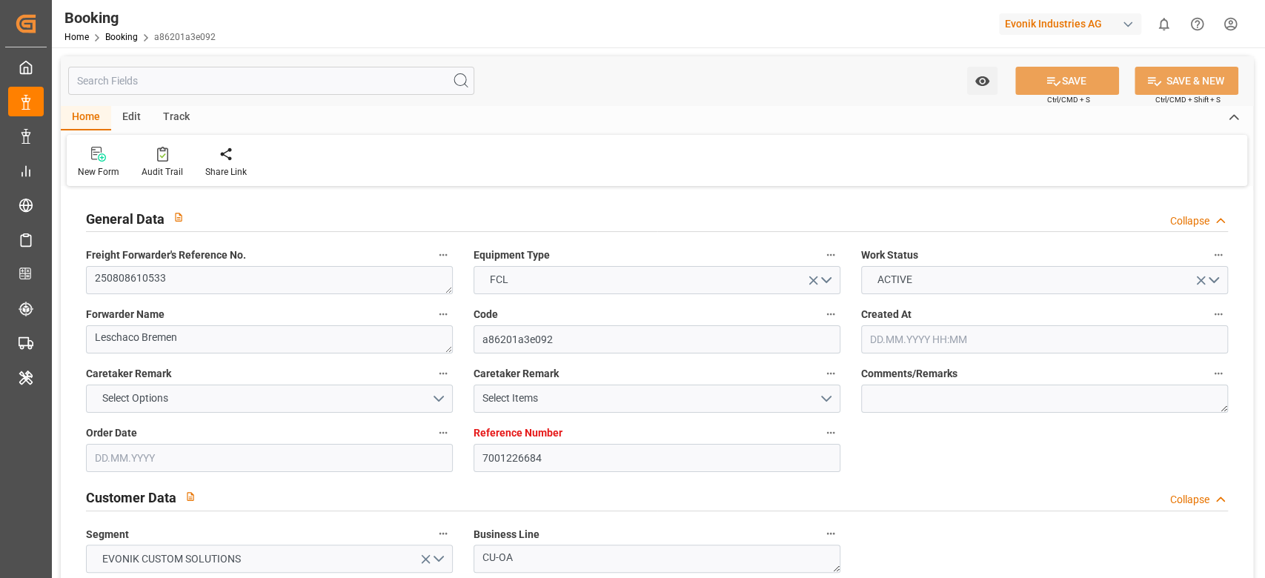
type input "[DATE] 15:01"
type input "[DATE] 15:40"
type input "[DATE] 10:30"
type input "[DATE] 04:00"
type input "[DATE] 12:00"
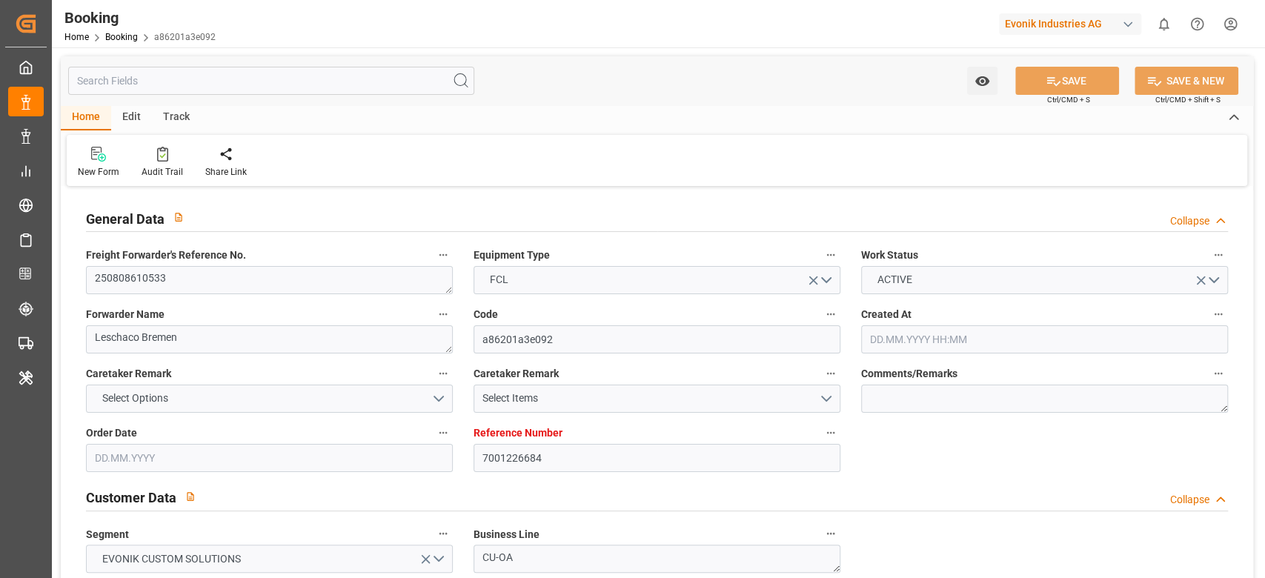
type input "[DATE] 12:00"
type input "23.08.2025 09:47"
type input "24.08.2025 11:00"
type input "24.08.2025 11:06"
type input "05.10.2025 05:00"
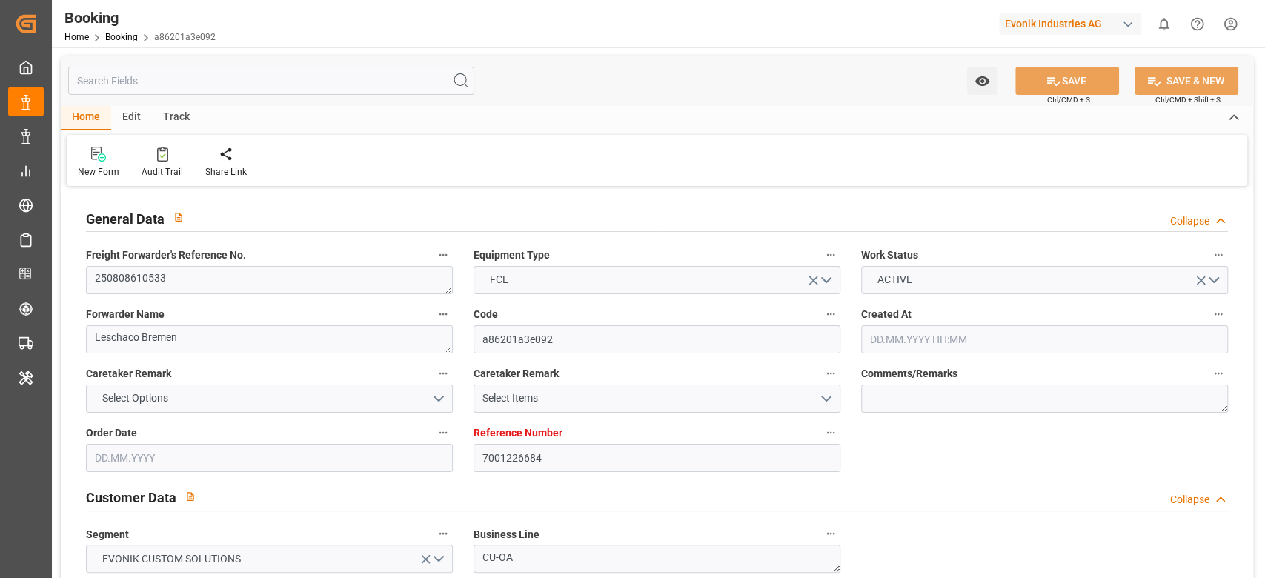
type input "05.10.2025 05:37"
type input "05.10.2025 14:30"
type input "05.10.2025 06:45"
type input "06.10.2025 01:04"
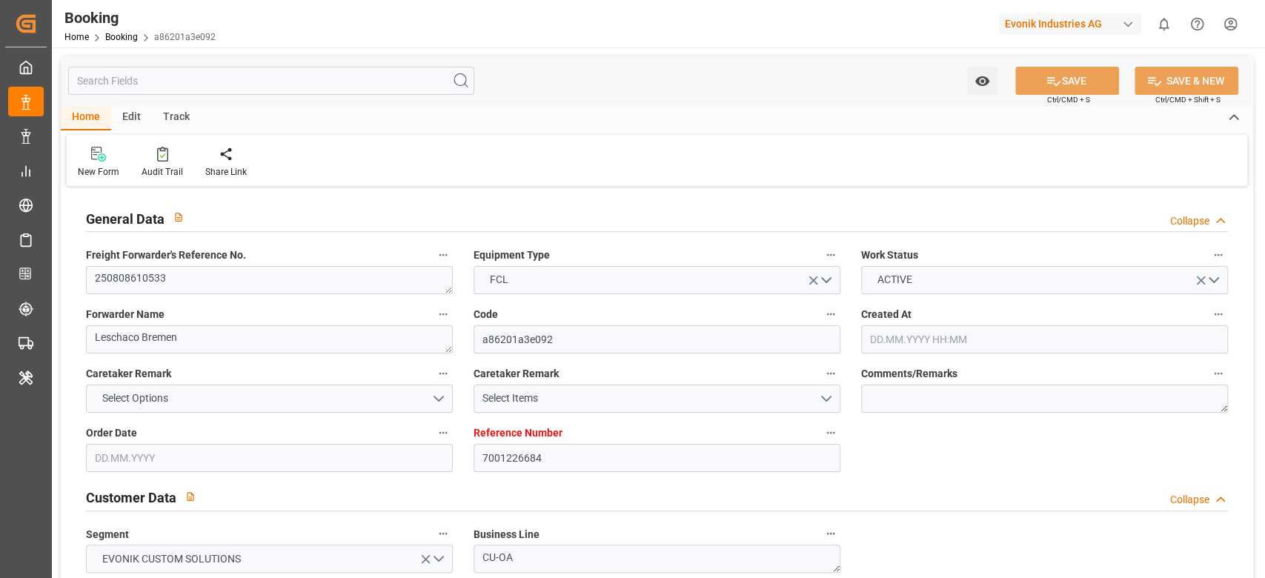
type input "10.10.2025 01:04"
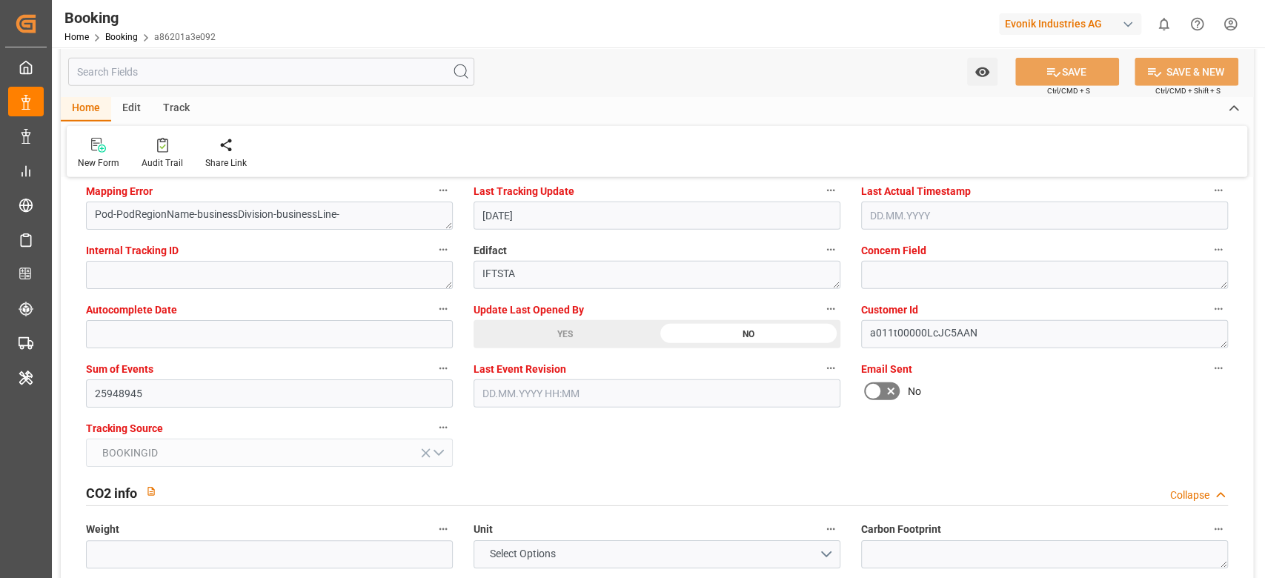
scroll to position [2906, 0]
click at [355, 394] on input "25948945" at bounding box center [269, 394] width 367 height 28
click at [783, 21] on div "Booking Home Booking a86201a3e092 Evonik Industries AG 0 Notifications Only sho…" at bounding box center [652, 23] width 1223 height 47
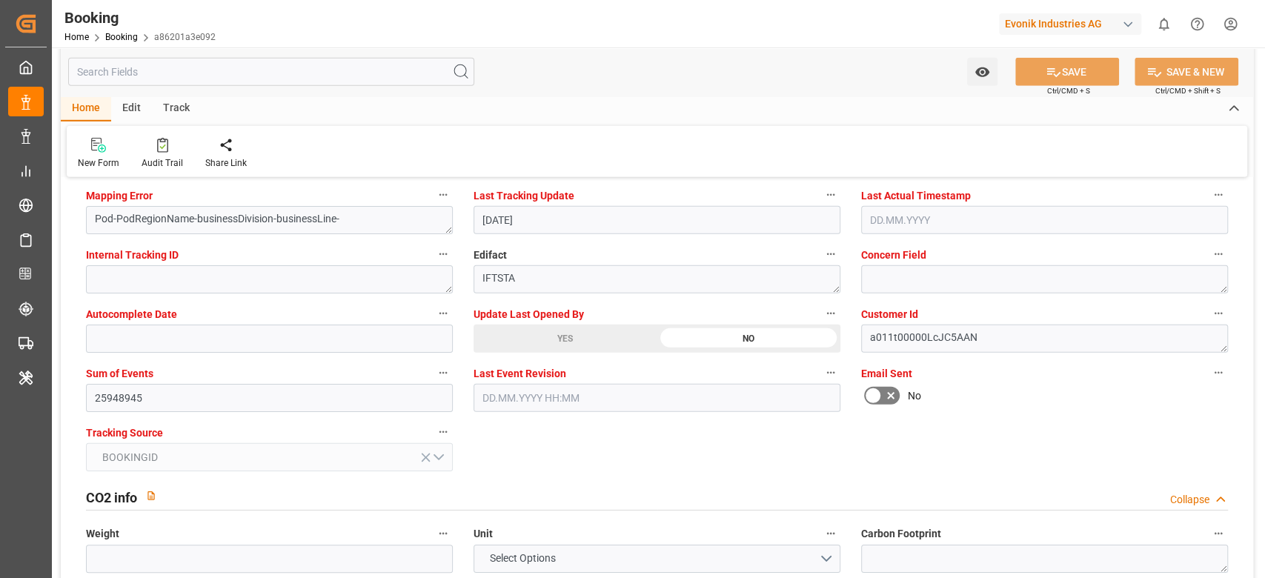
scroll to position [2674, 0]
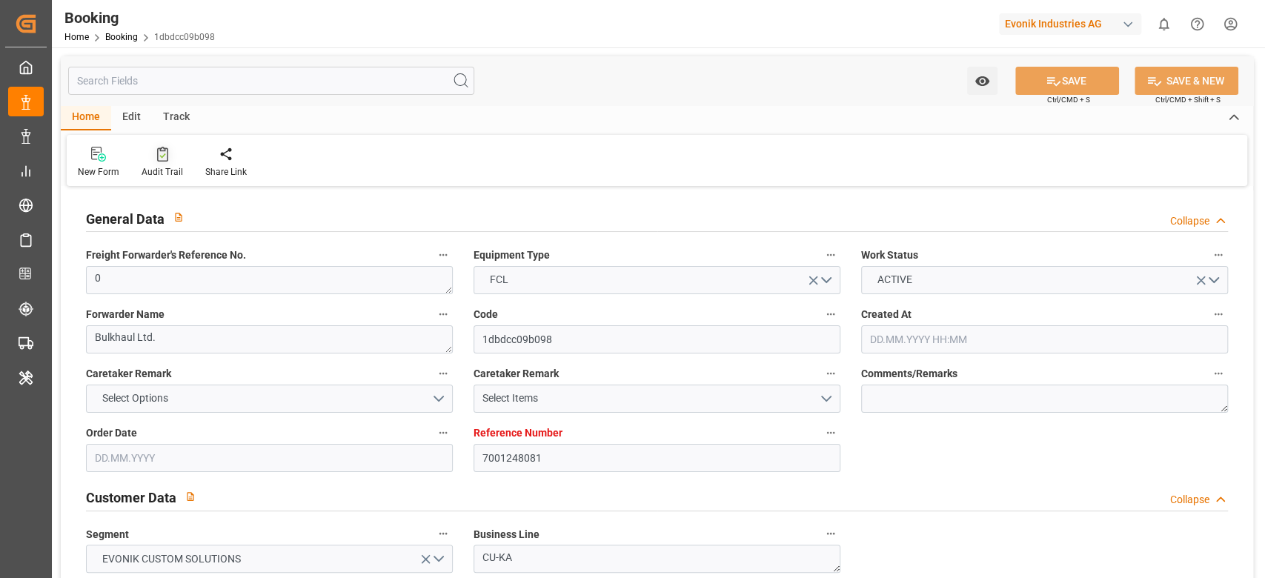
click at [170, 176] on div "Audit Trail" at bounding box center [162, 171] width 41 height 13
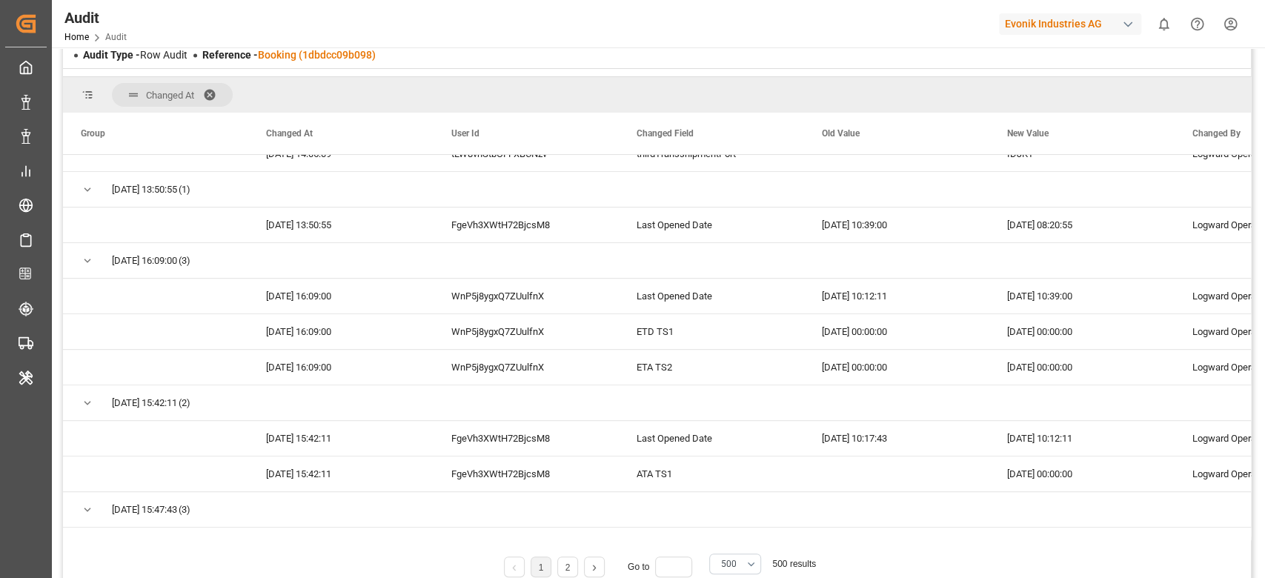
scroll to position [857, 0]
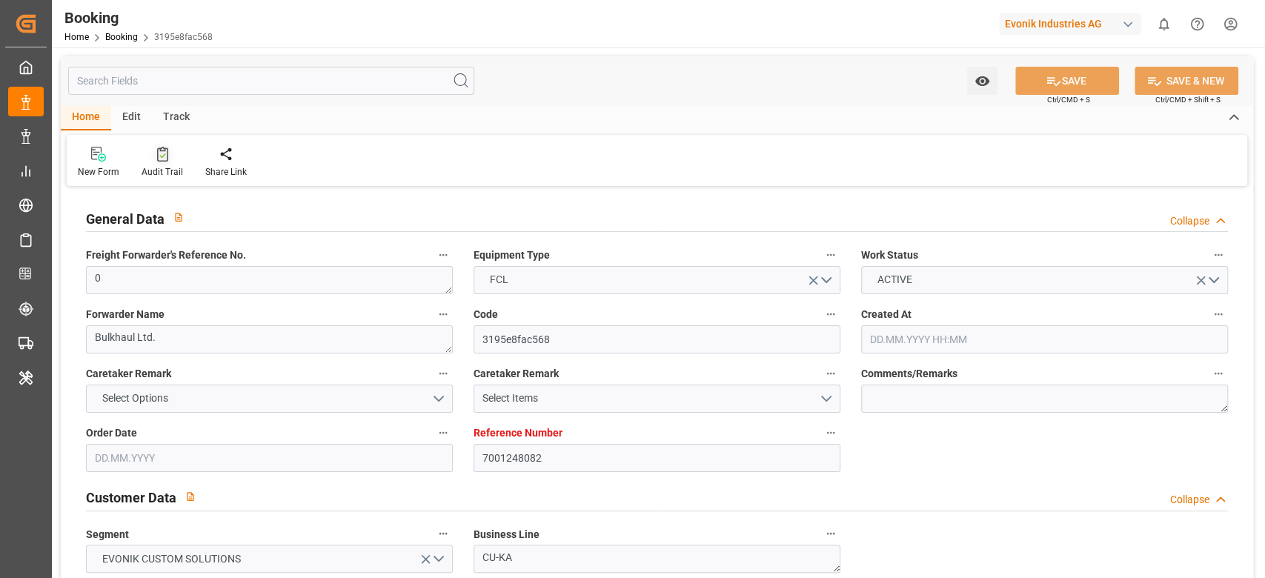
type input "7001248082"
type input "9776418"
type input "CMACGM"
type input "CMA CGM Group"
type input "BEANR"
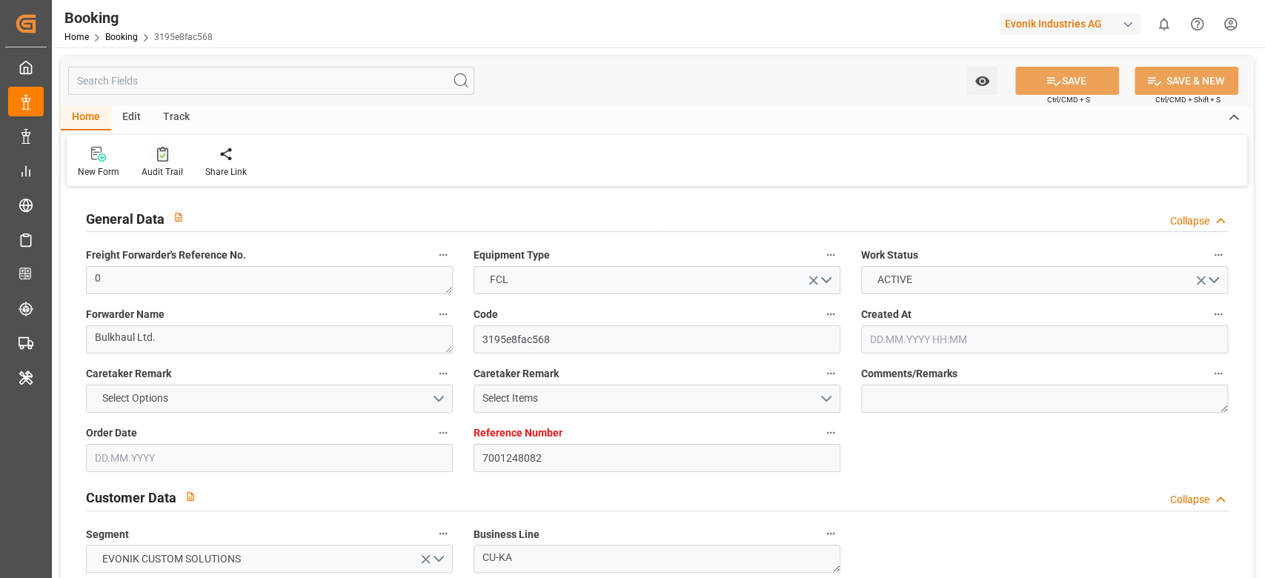
type input "IDBDJ"
type input "MYPKG"
type input "SGSIN"
type input "IDJKT"
type input "0"
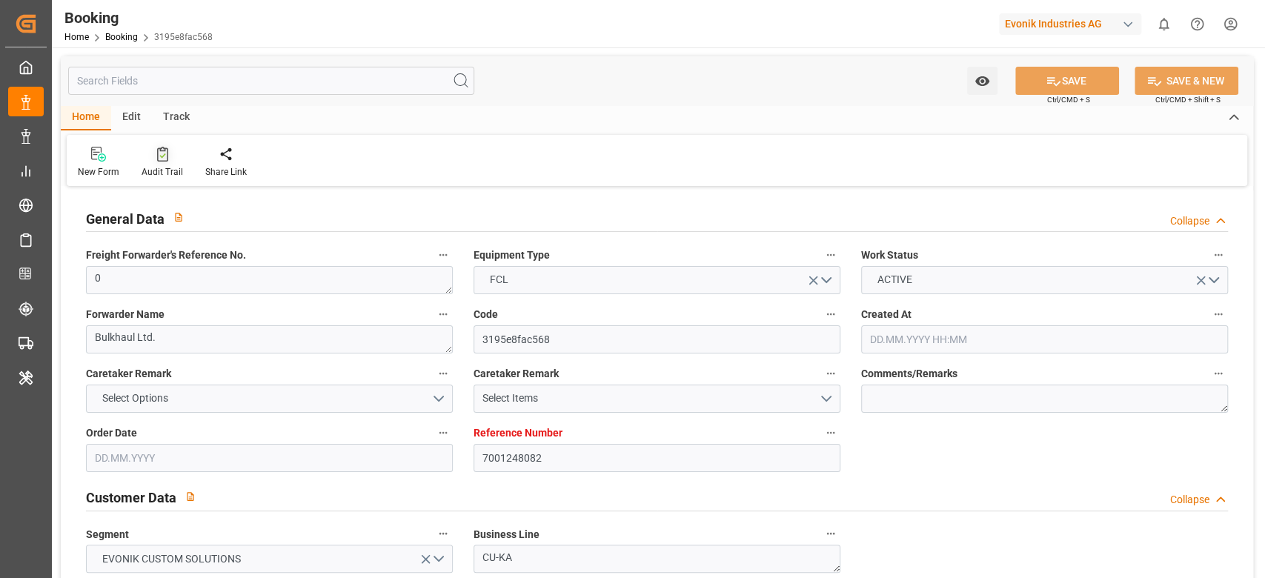
type input "[DATE] 15:32"
type input "[DATE]"
type input "20.08.2025"
type input "22.08.2025 00:00"
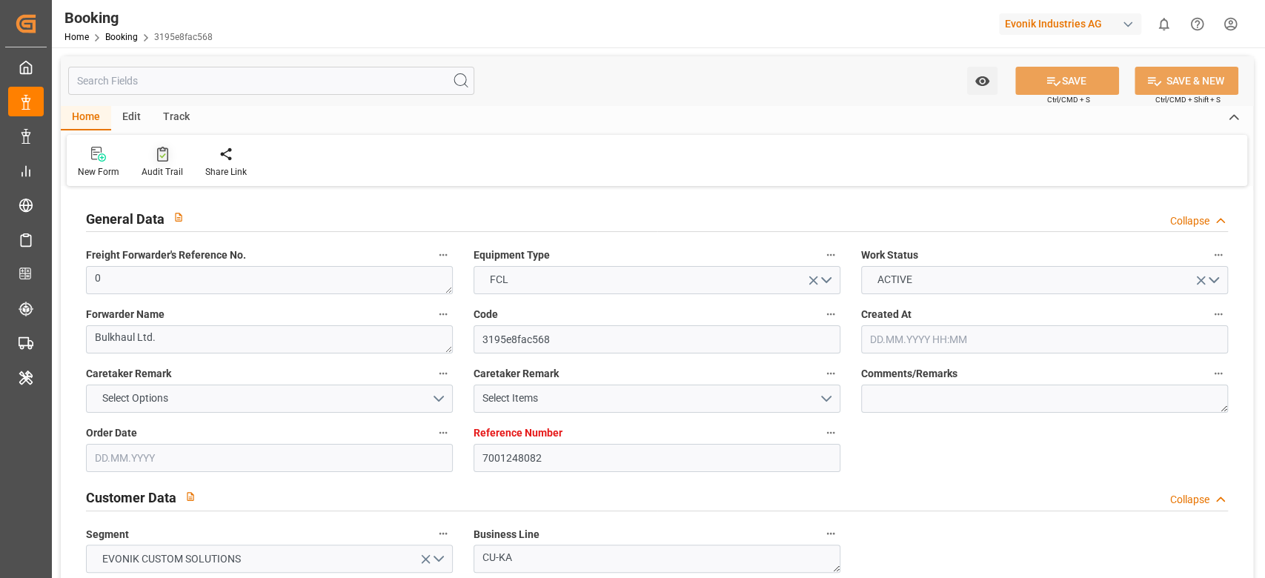
type input "28.08.2025 00:00"
type input "27.08.2025 00:00"
type input "28.08.2025 00:00"
type input "22.08.2025 00:00"
type input "29.10.2025 00:00"
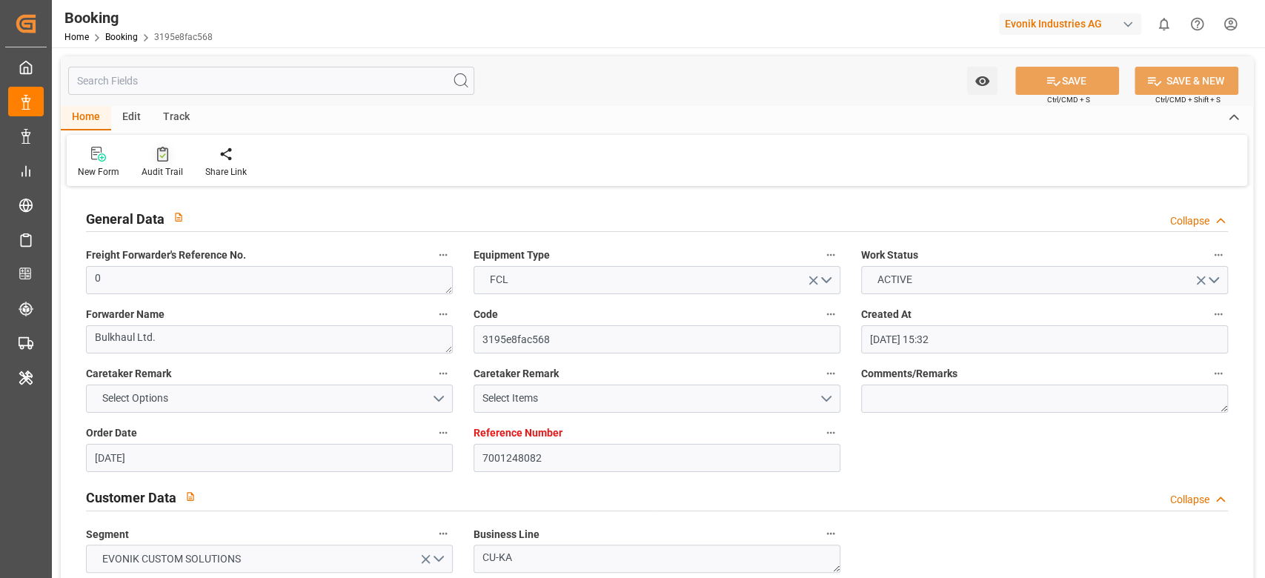
type input "16.10.2025 00:00"
type input "02.10.2025 00:00"
type input "01.10.2025 00:00"
type input "05.10.2025 00:00"
type input "07.10.2025 00:00"
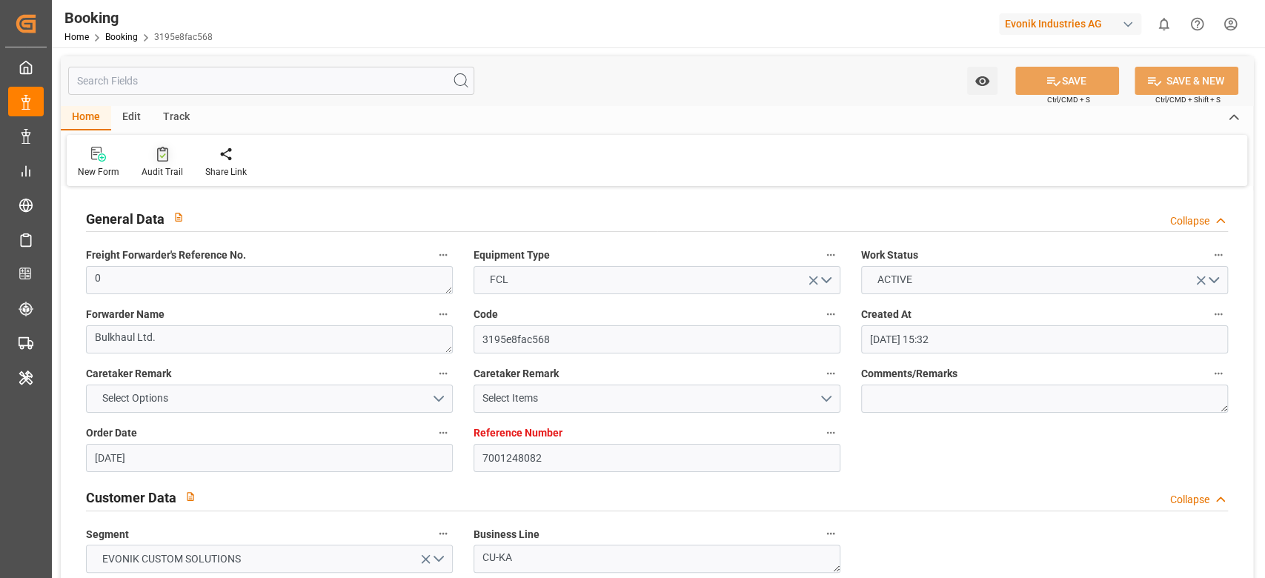
type input "08.10.2025 00:00"
type input "14.10.2025 00:00"
type input "10.10.2025 00:00"
type input "16.10.2025 00:00"
type input "13.10.2025 00:00"
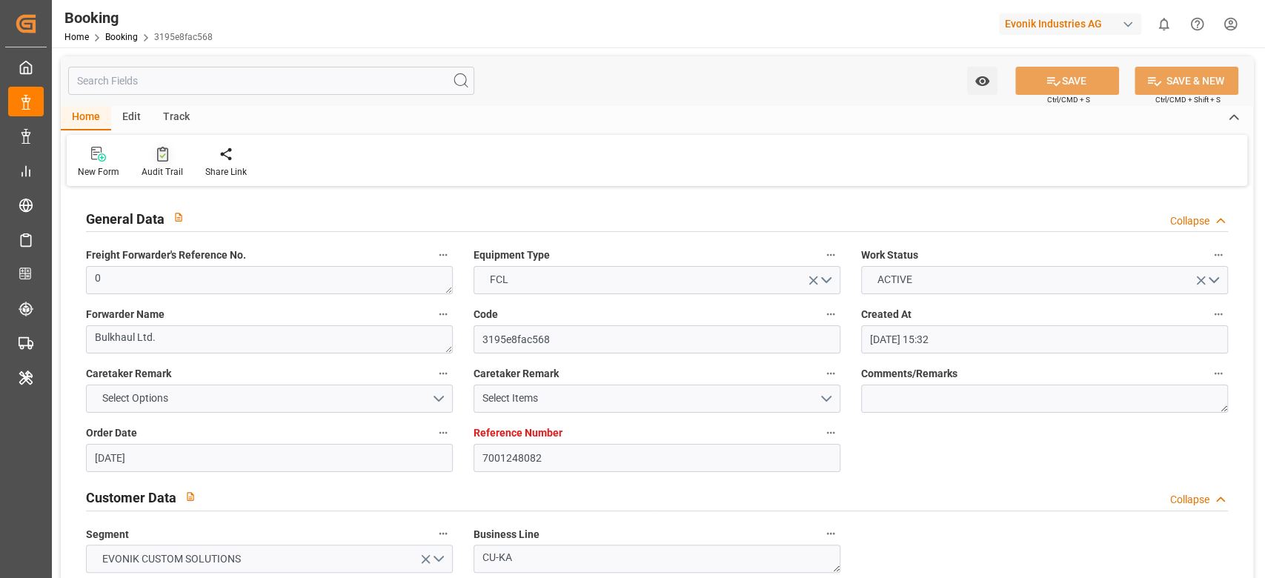
type input "18.10.2025 00:00"
type input "26.10.2025 00:00"
type input "22.08.2025"
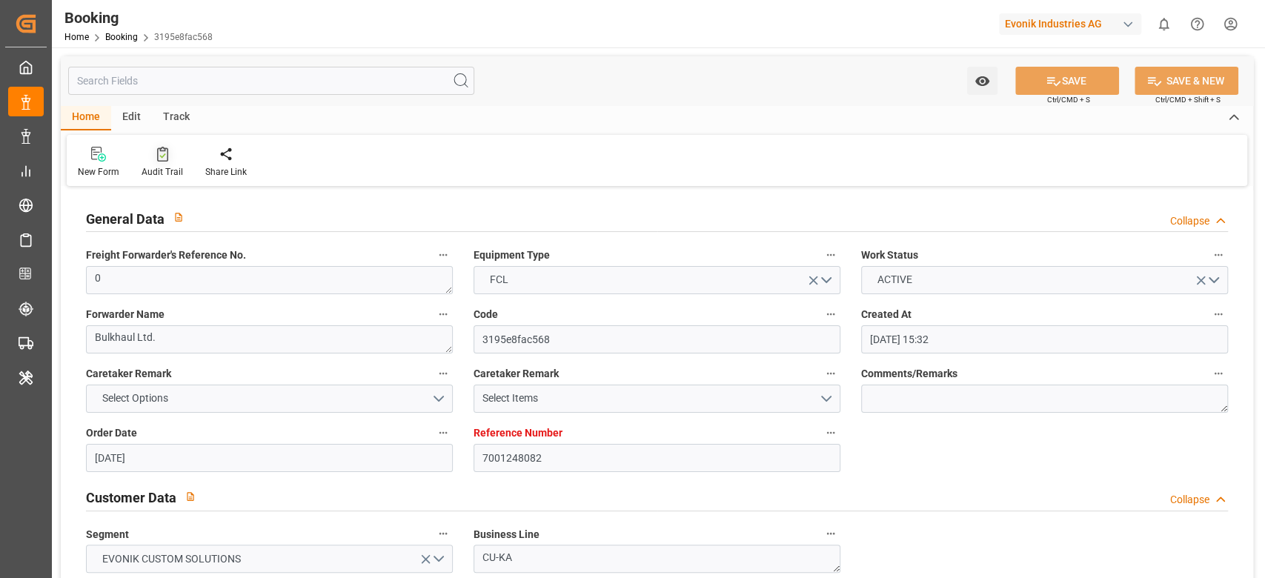
type input "09.10.2025 09:40"
click at [161, 154] on icon at bounding box center [162, 154] width 11 height 15
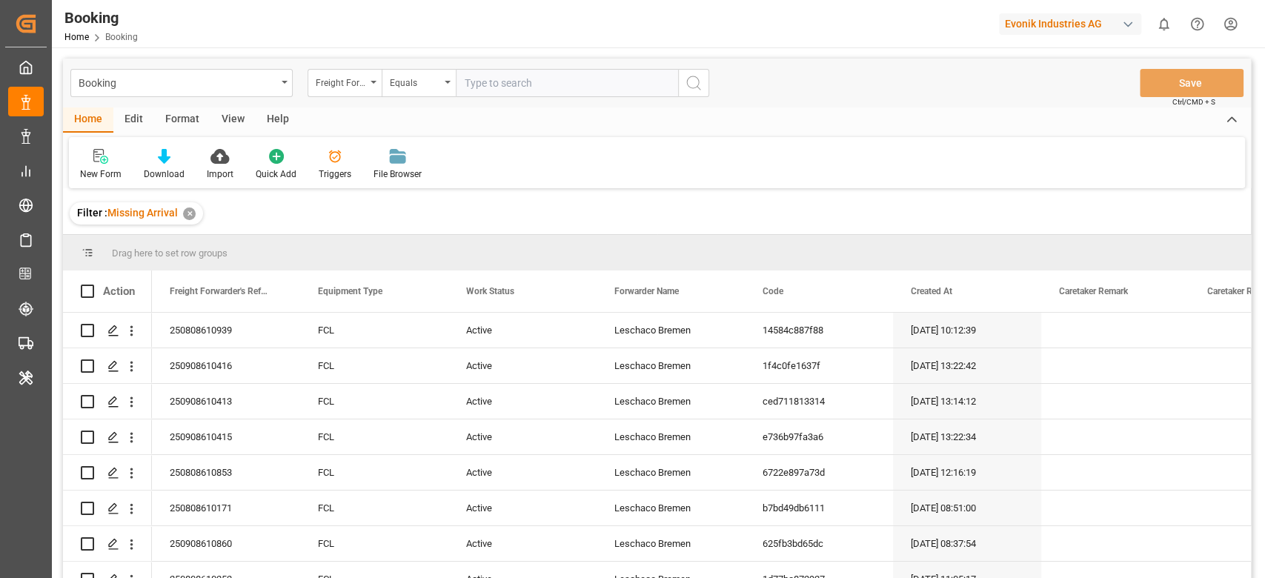
click at [240, 115] on div "View" at bounding box center [232, 119] width 45 height 25
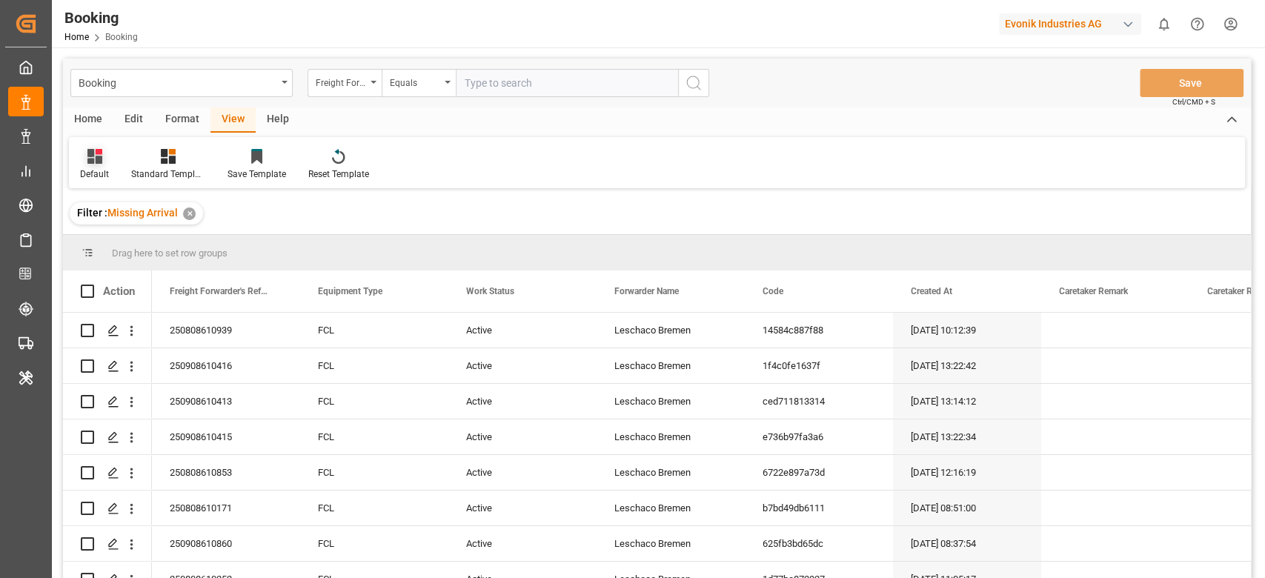
click at [93, 159] on icon at bounding box center [94, 156] width 15 height 15
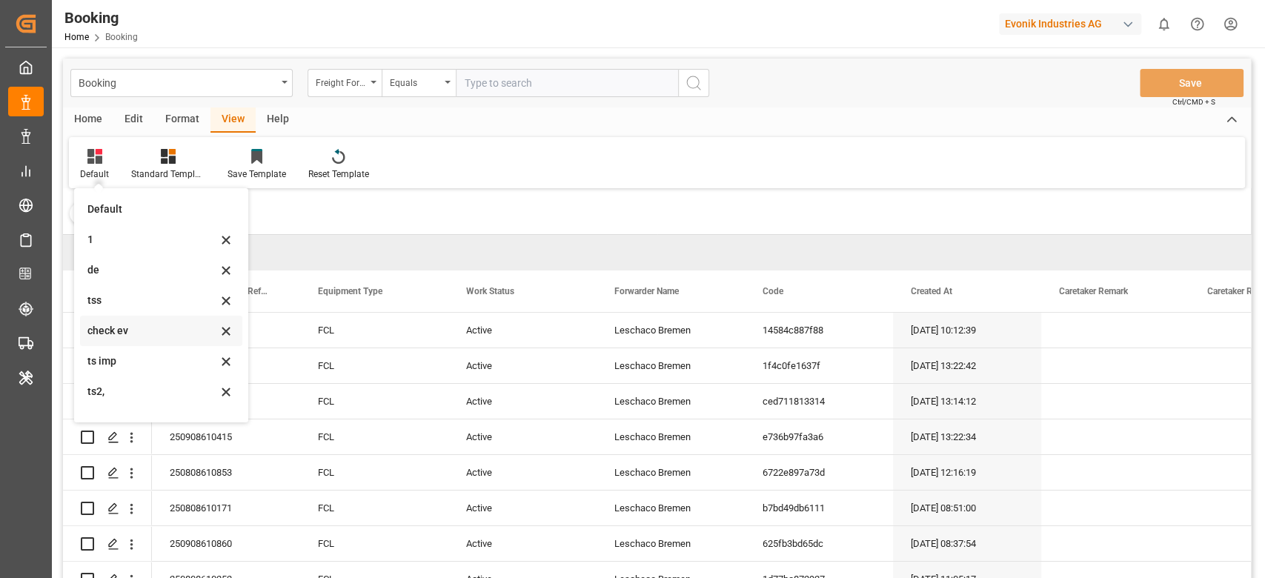
scroll to position [202, 0]
click at [142, 365] on div "ar" at bounding box center [152, 372] width 130 height 16
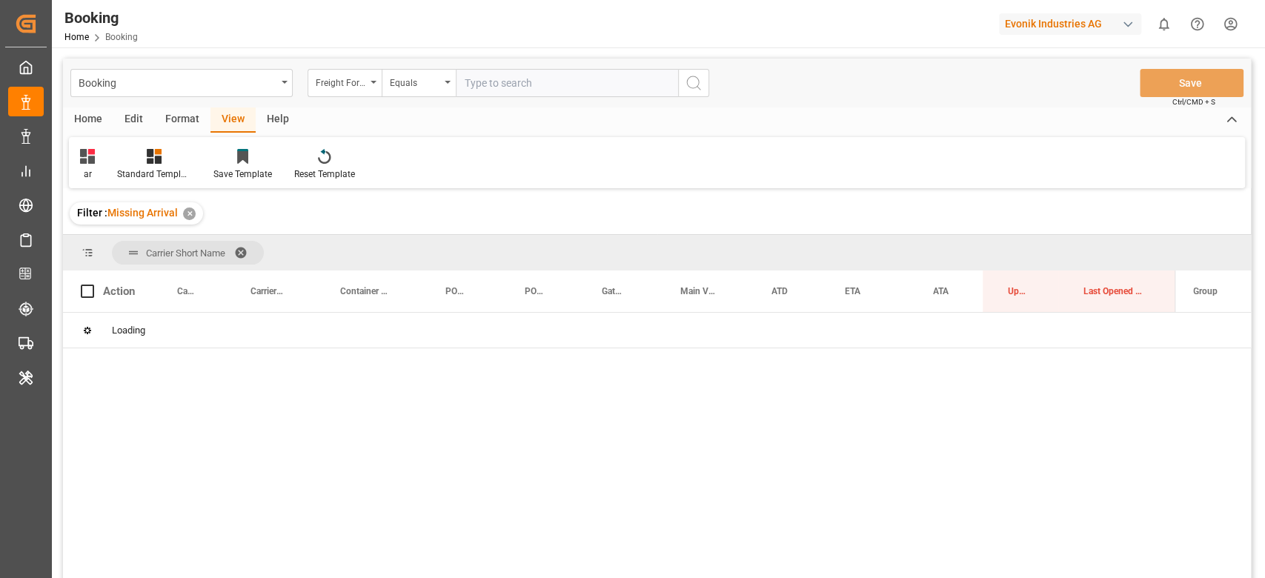
scroll to position [0, 0]
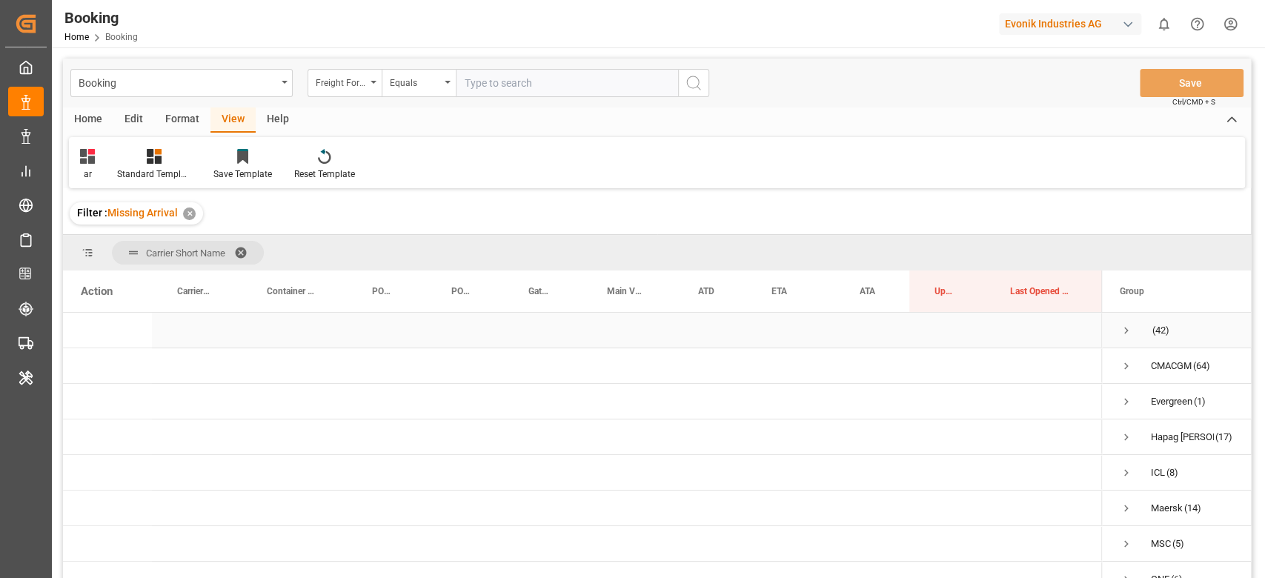
click at [1120, 331] on span "Press SPACE to select this row." at bounding box center [1126, 330] width 13 height 13
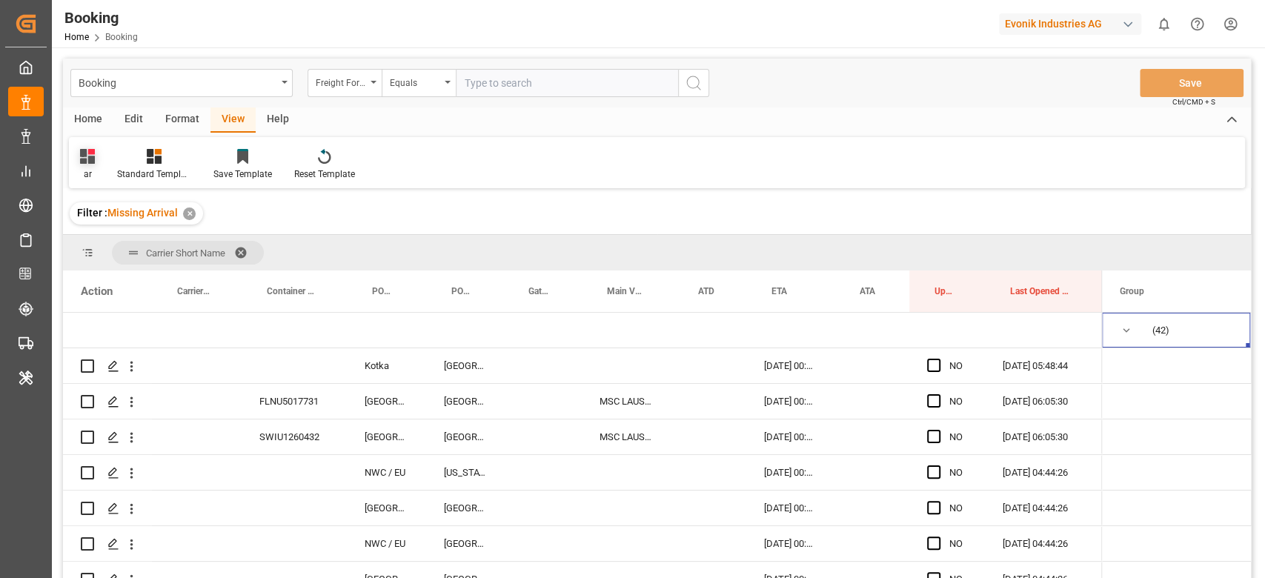
click at [76, 161] on div "ar" at bounding box center [87, 164] width 37 height 33
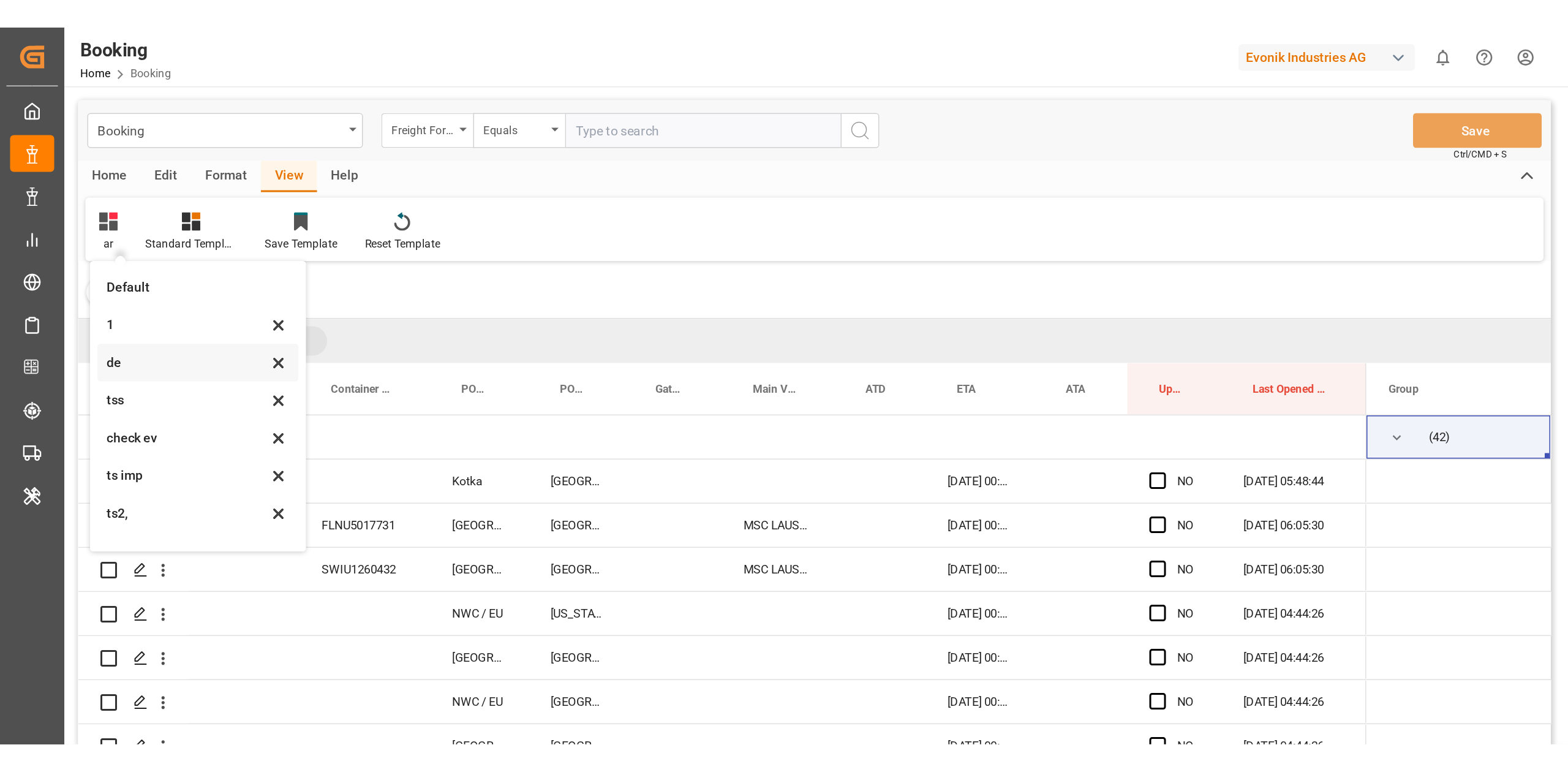
scroll to position [167, 0]
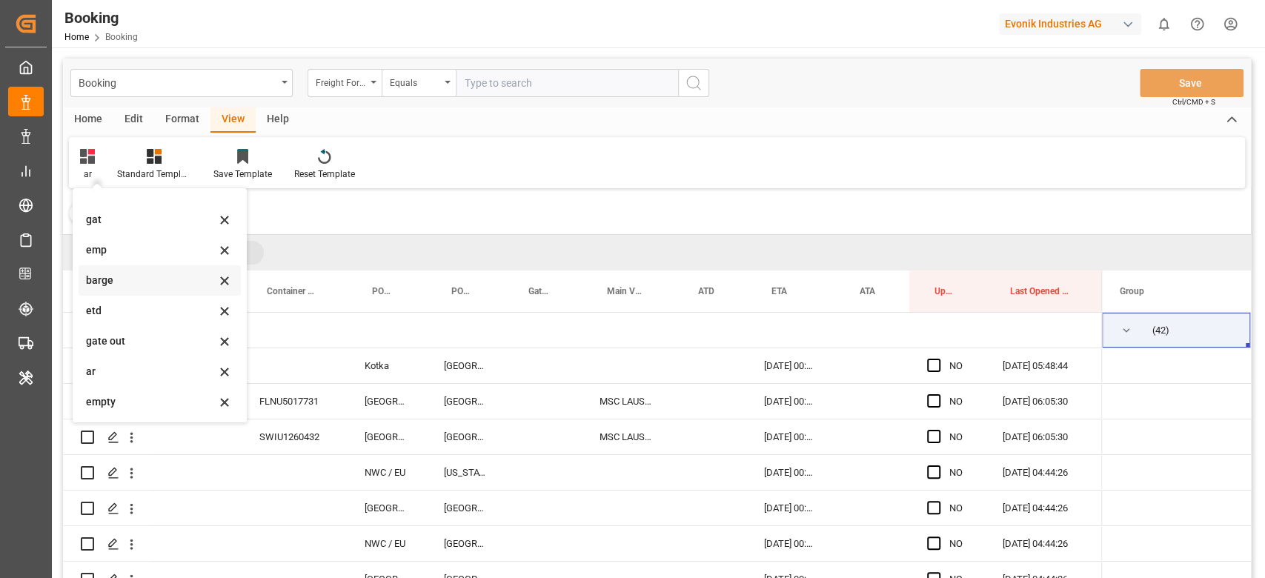
click at [118, 270] on div "barge" at bounding box center [160, 280] width 162 height 30
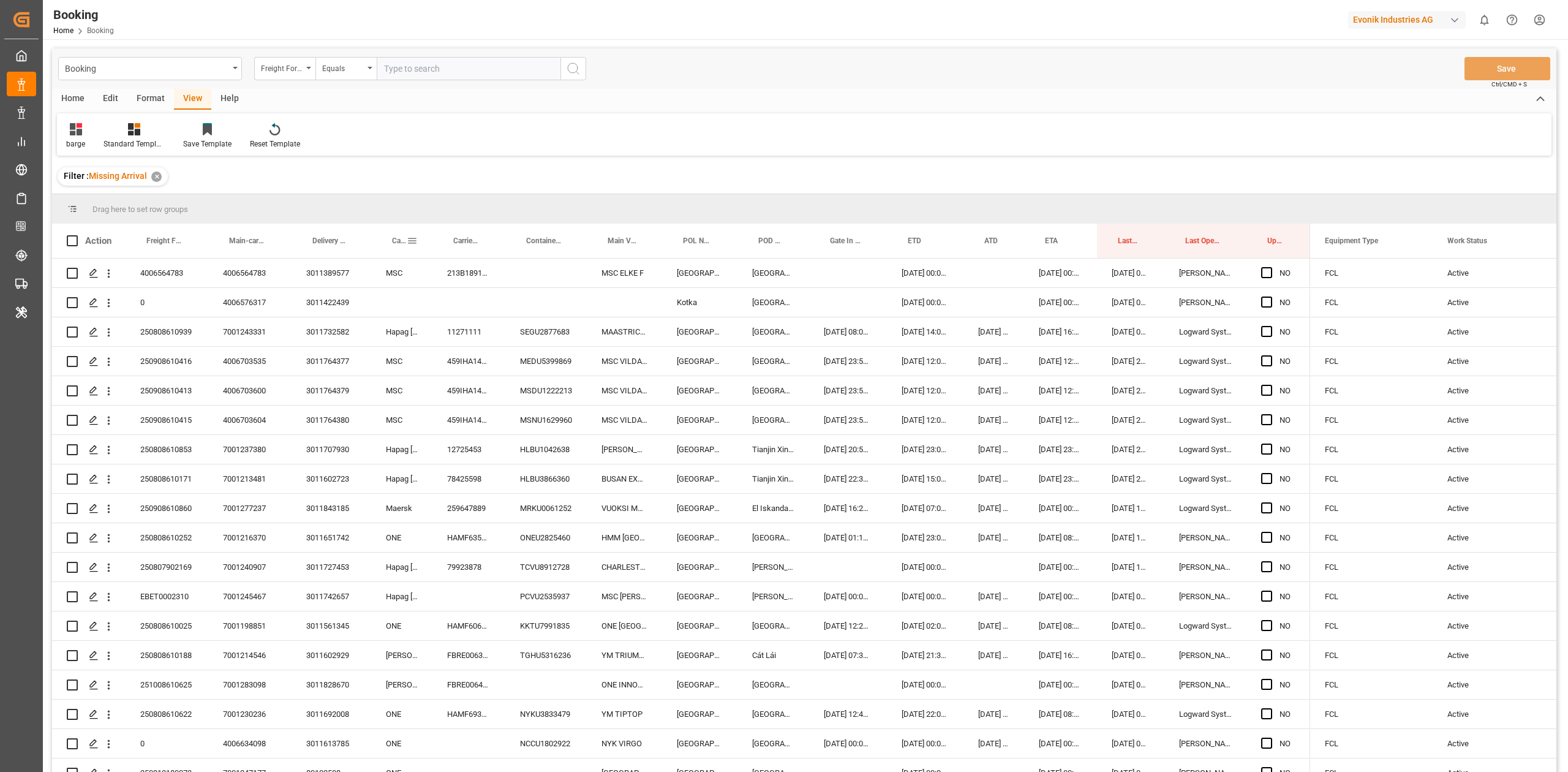
drag, startPoint x: 393, startPoint y: 236, endPoint x: 388, endPoint y: 226, distance: 11.2
click at [388, 226] on div "Carrier Short Name" at bounding box center [402, 240] width 32 height 34
drag, startPoint x: 391, startPoint y: 231, endPoint x: 7, endPoint y: 277, distance: 386.7
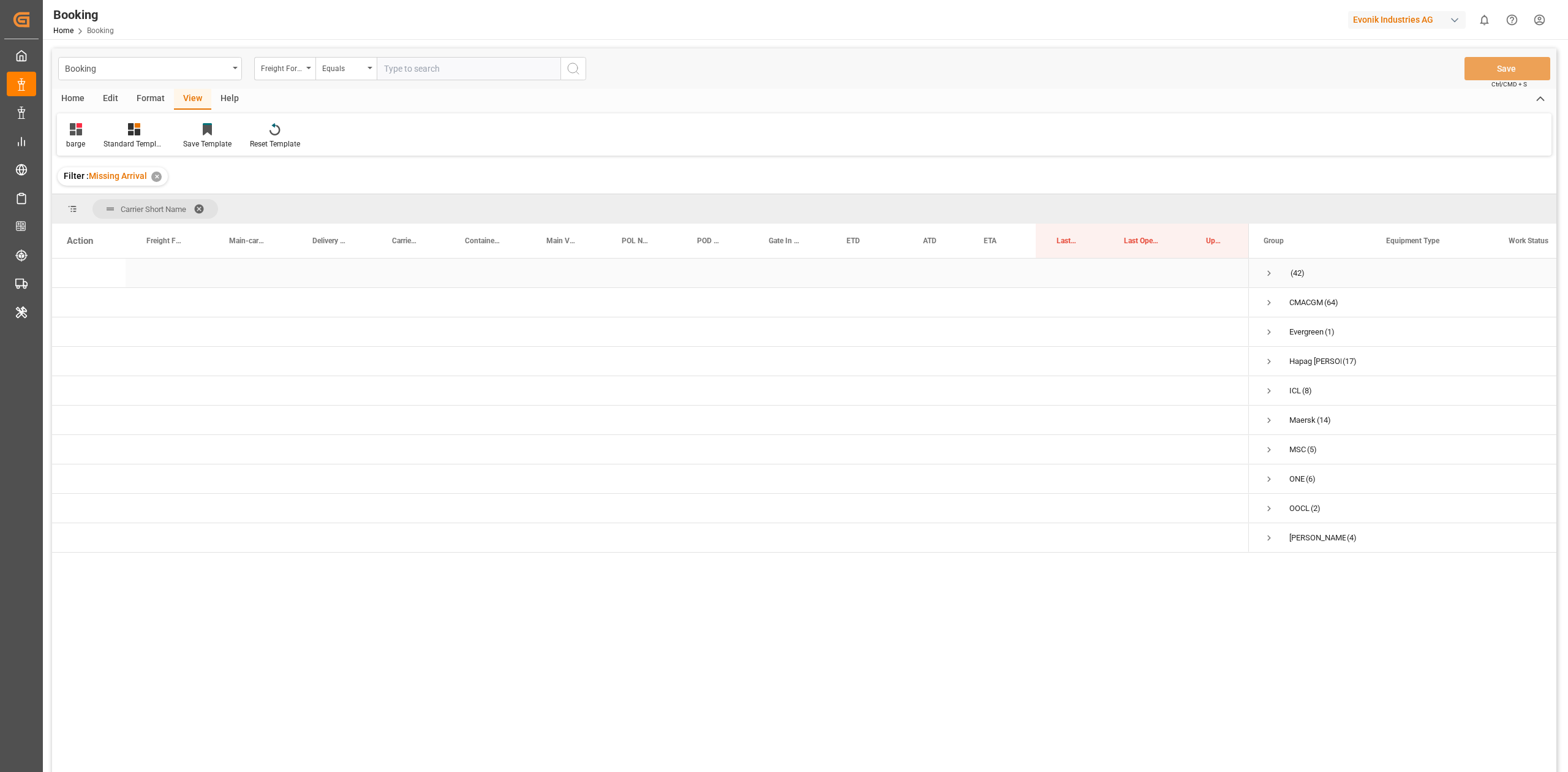
click at [1045, 275] on div "(42)" at bounding box center [1310, 273] width 122 height 29
click at [1045, 273] on div "(42)" at bounding box center [1310, 273] width 122 height 29
click at [1045, 273] on span "Press SPACE to select this row." at bounding box center [1269, 273] width 11 height 11
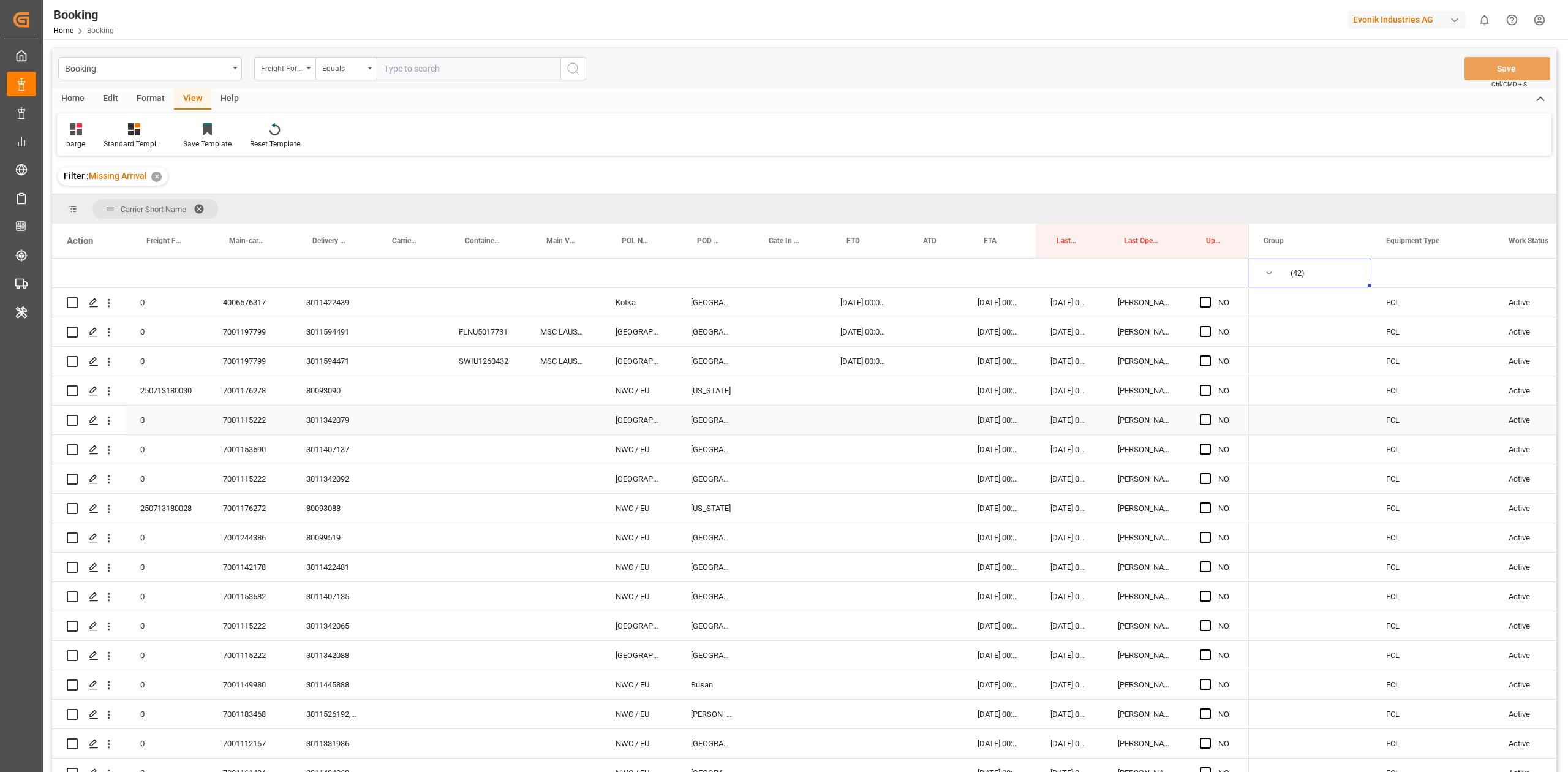
click at [1045, 419] on div "FCL" at bounding box center [1432, 420] width 122 height 29
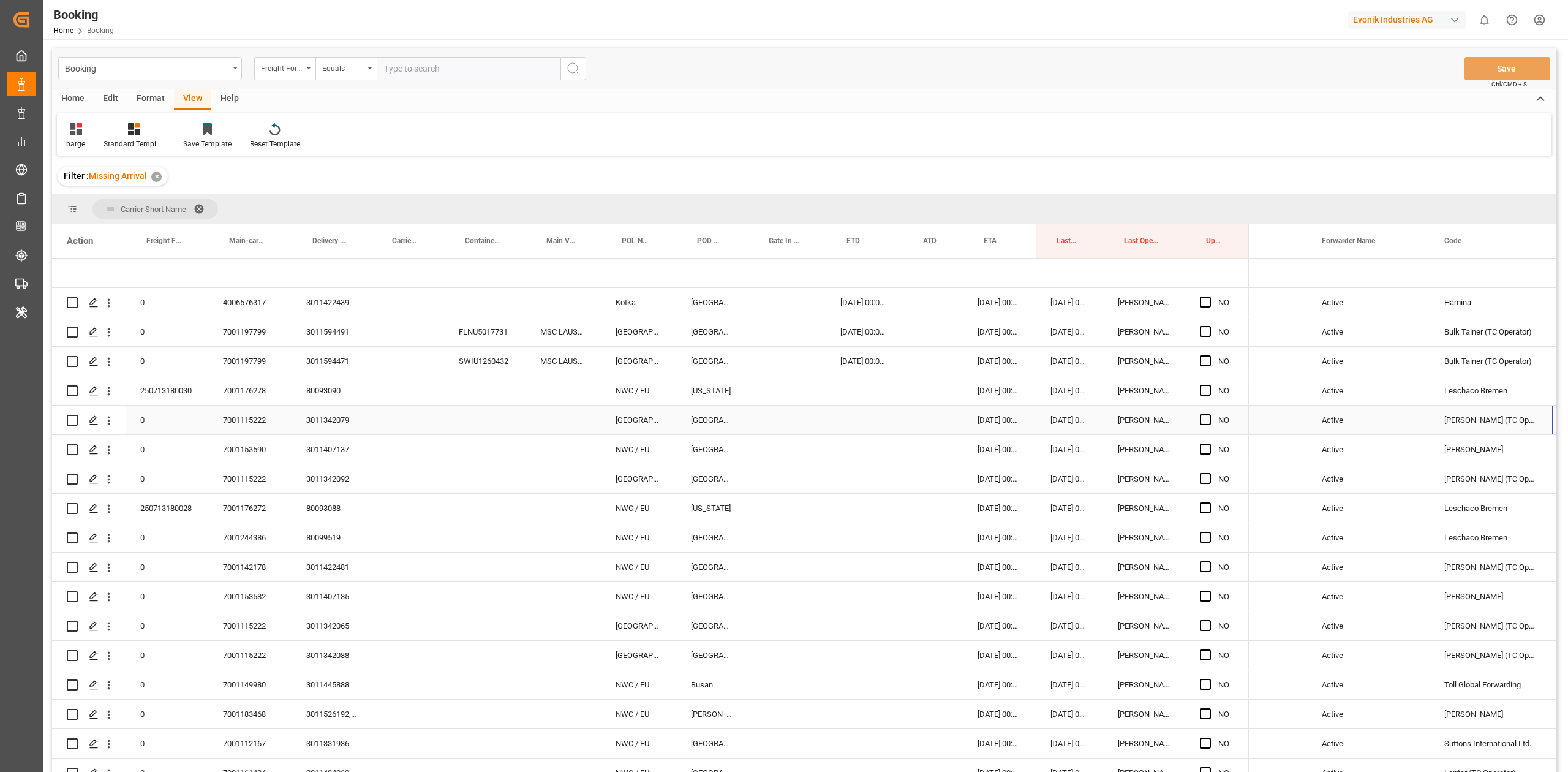
scroll to position [0, 309]
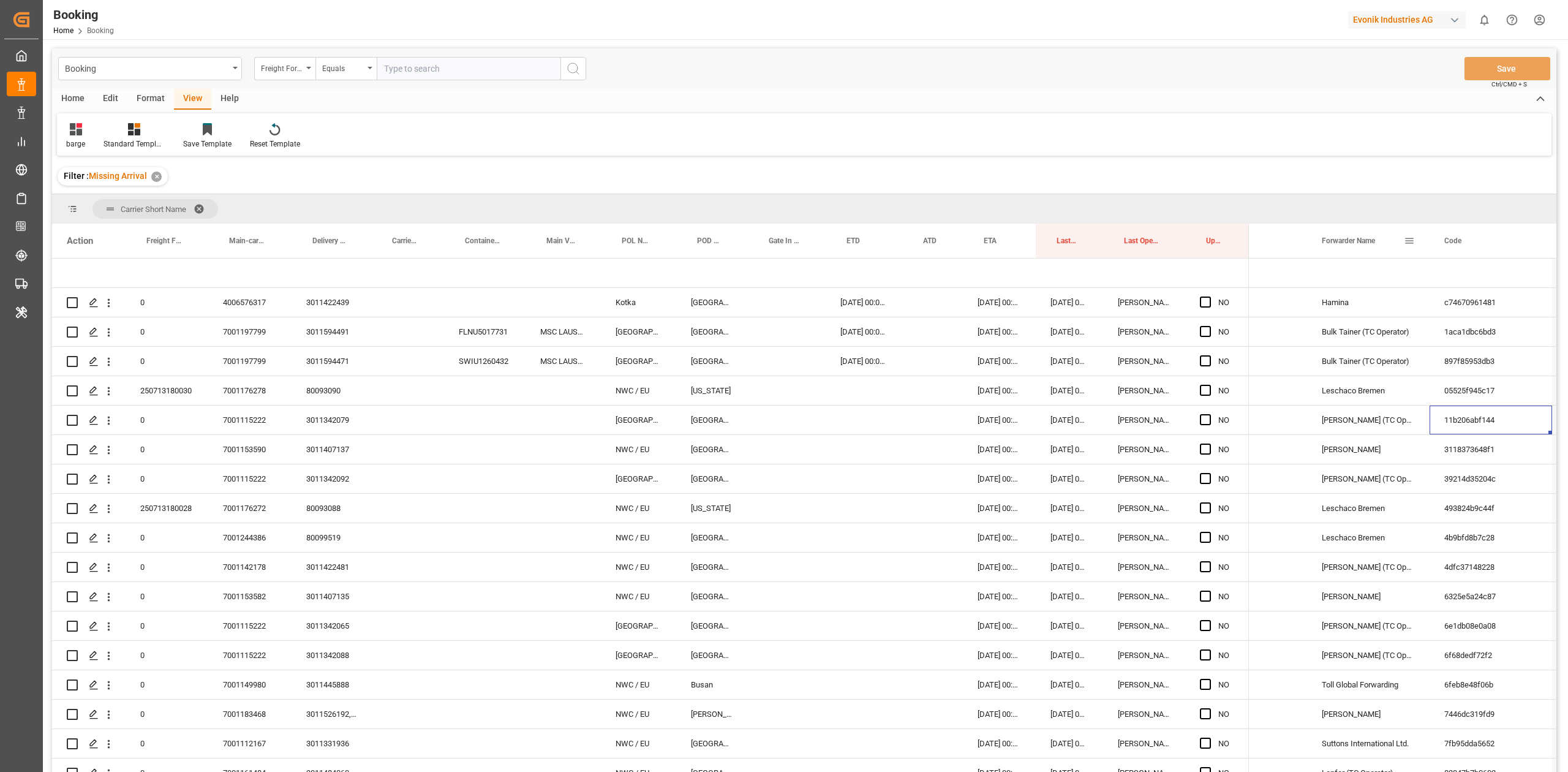
click at [1045, 236] on span "Forwarder Name" at bounding box center [1348, 241] width 53 height 8
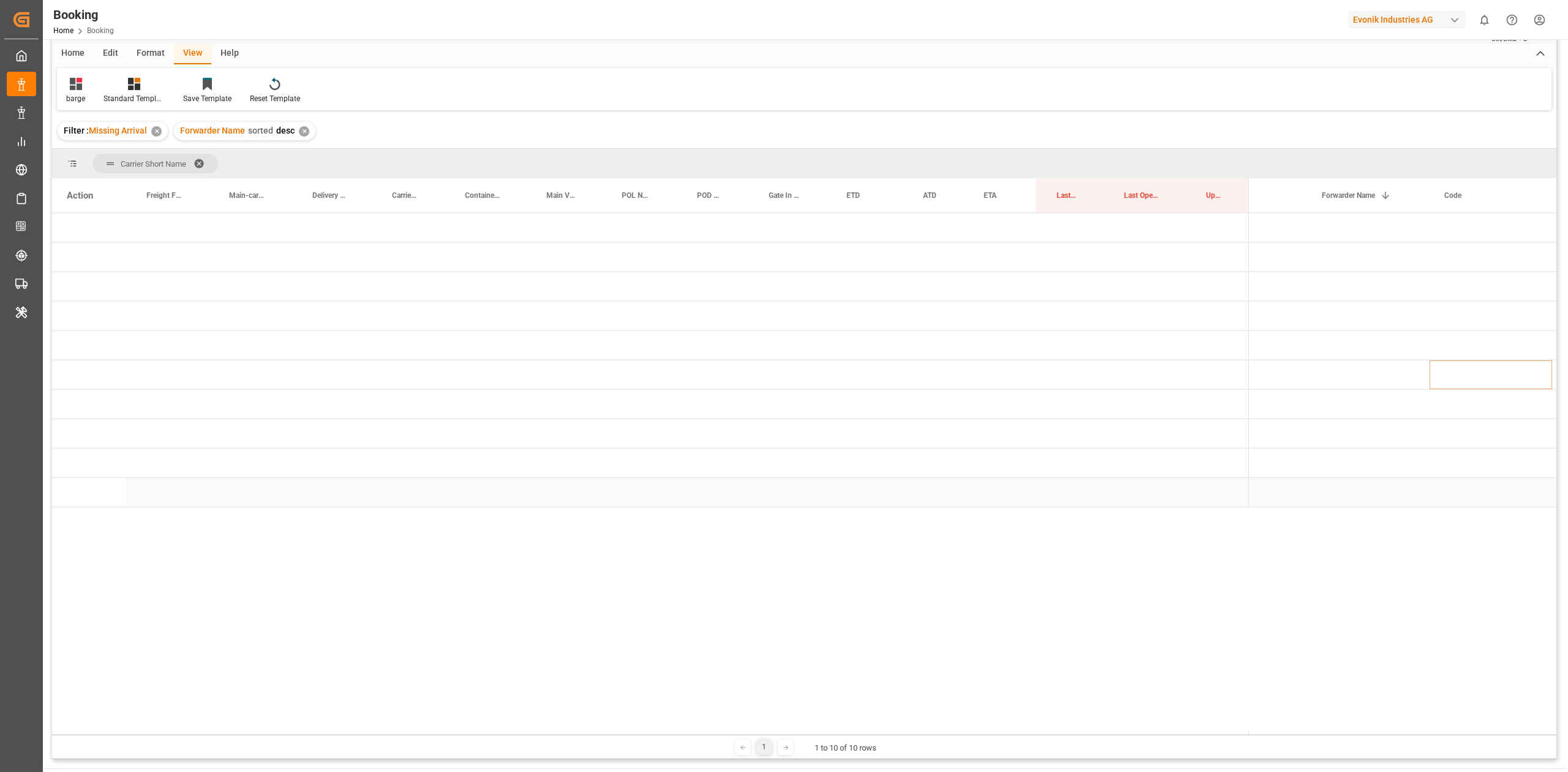
scroll to position [82, 0]
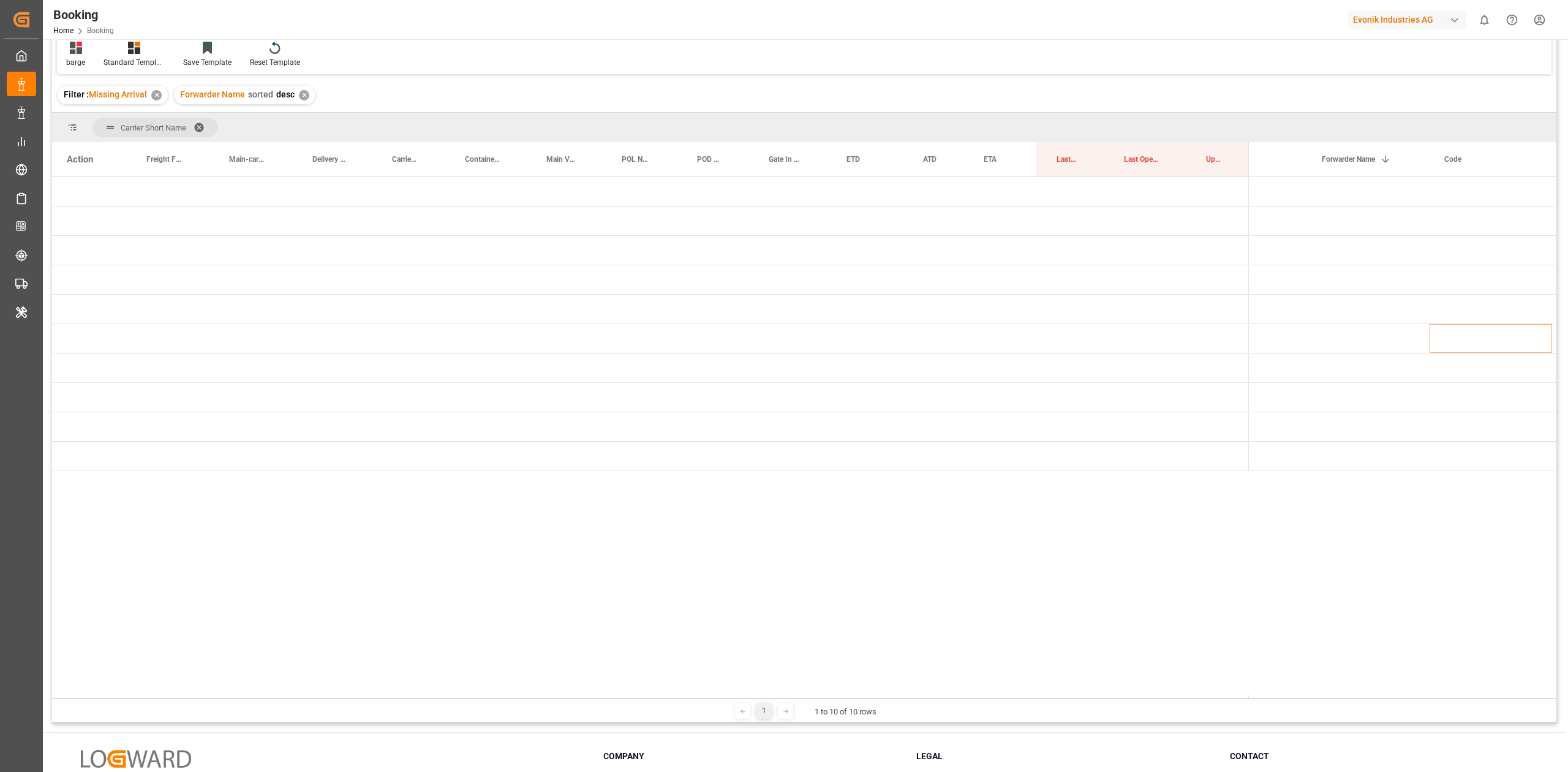
drag, startPoint x: 1255, startPoint y: 699, endPoint x: 1153, endPoint y: 701, distance: 102.0
click at [1045, 450] on div "1 1 to 10 of 10 rows" at bounding box center [804, 711] width 1504 height 25
click at [1045, 193] on span "Press SPACE to select this row." at bounding box center [1269, 191] width 11 height 11
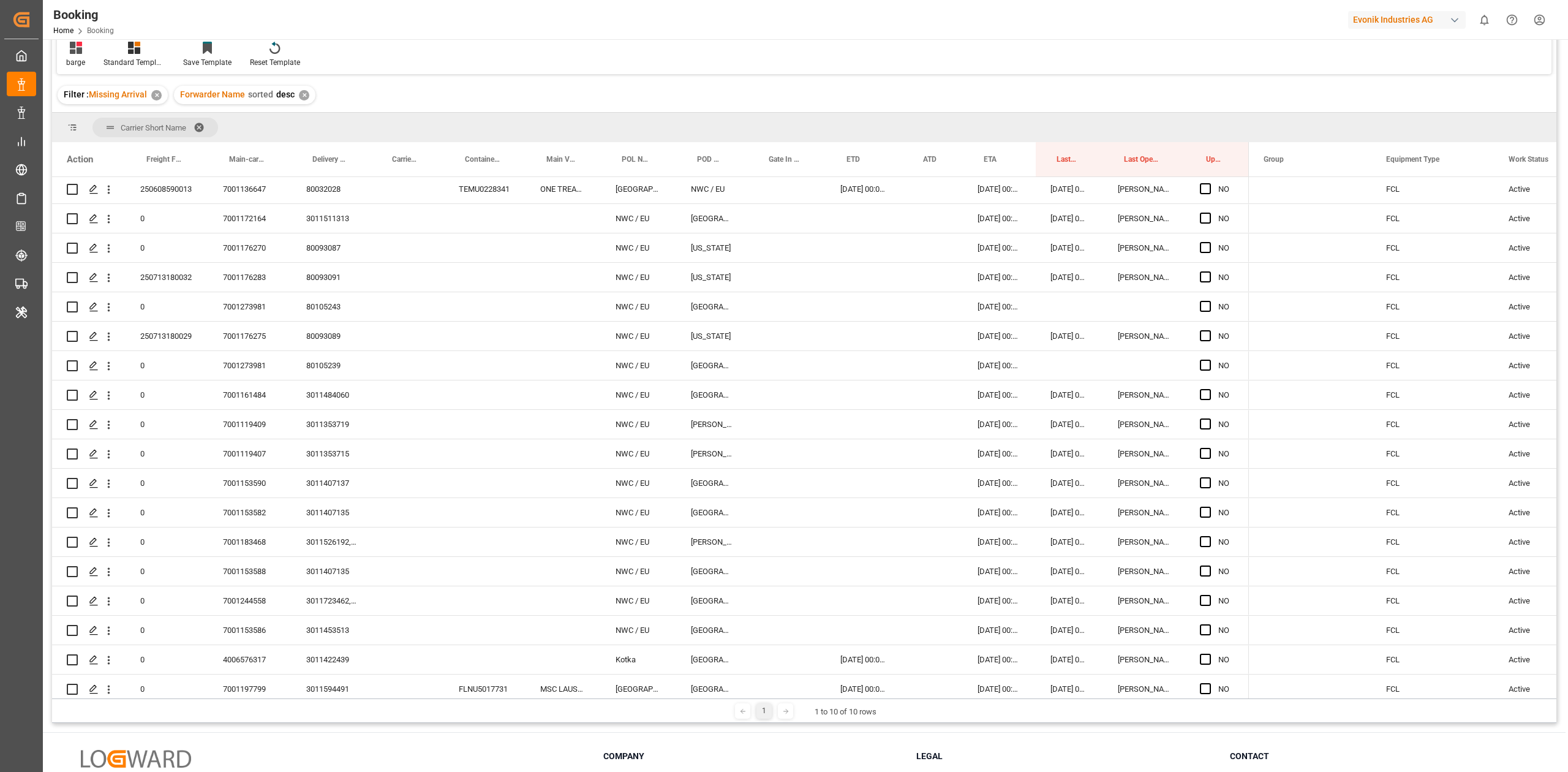
scroll to position [1015, 0]
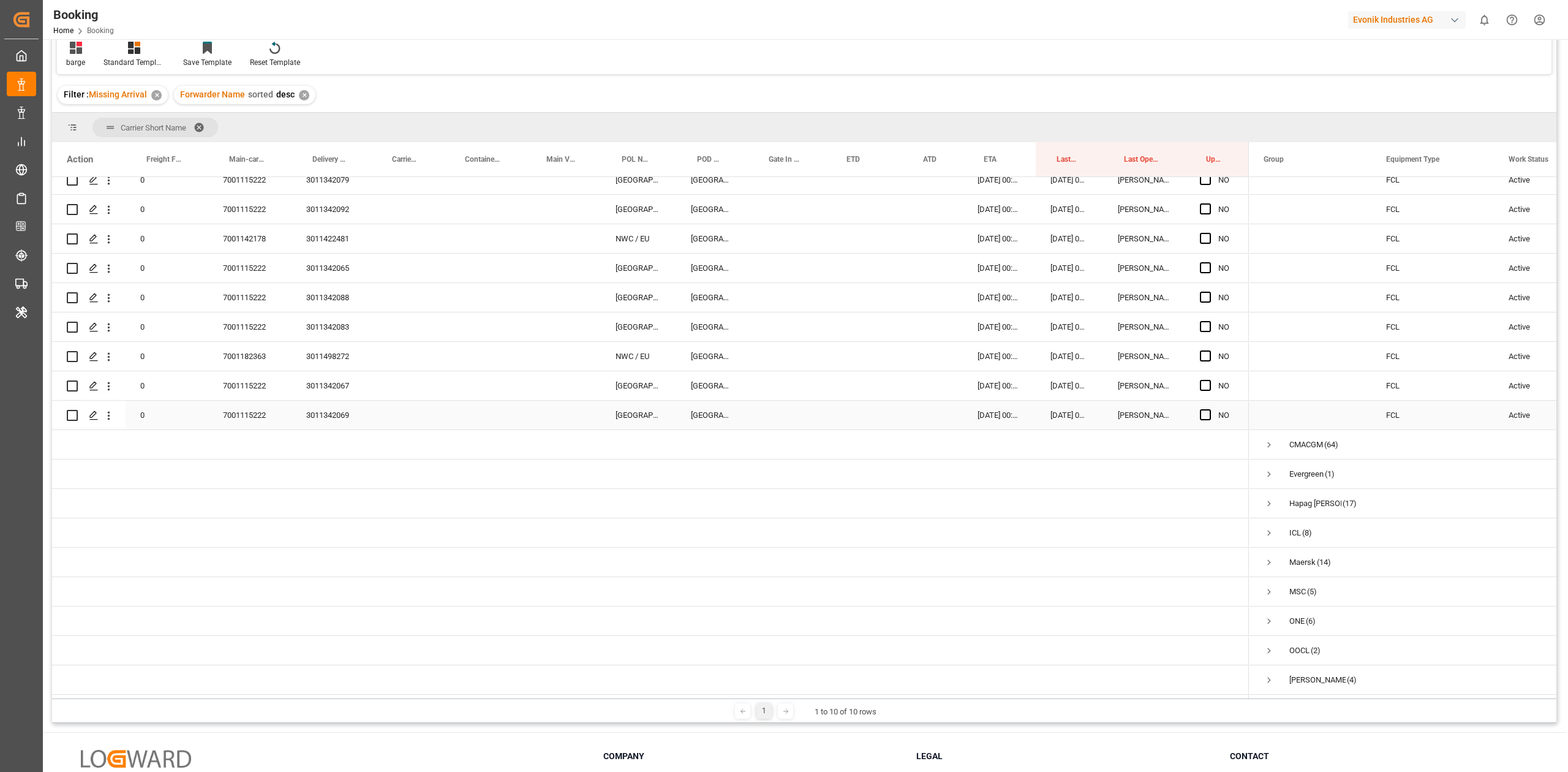
click at [253, 414] on div "7001115222" at bounding box center [250, 415] width 83 height 29
click at [717, 57] on div "barge Standard Templates Save Template Reset Template" at bounding box center [804, 53] width 1494 height 42
click at [870, 351] on div "Action Freight Forwarder's Reference No. Main-carriage No. Delivery No." at bounding box center [804, 420] width 1504 height 556
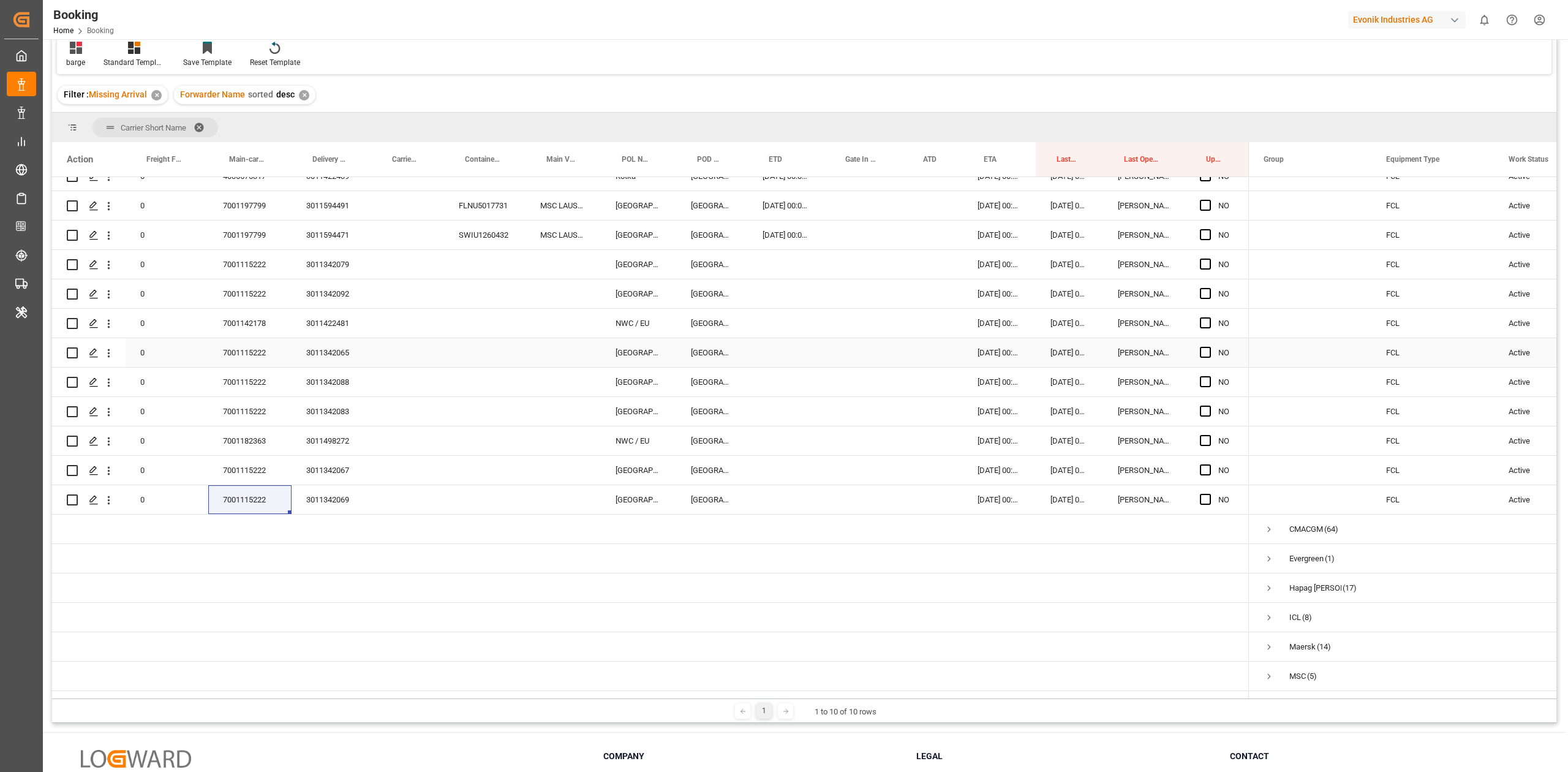
scroll to position [846, 0]
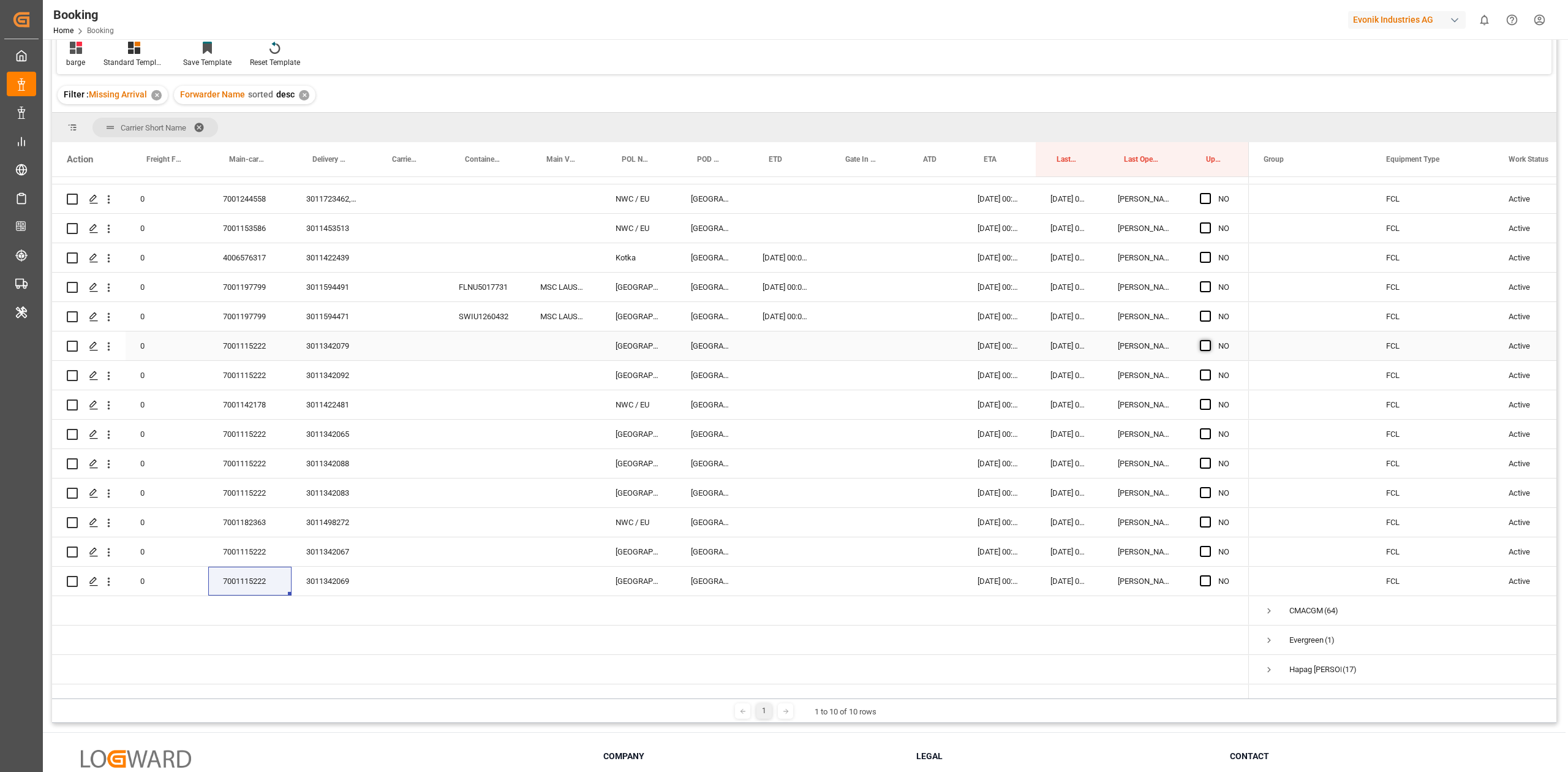
click at [1045, 343] on span "Press SPACE to select this row." at bounding box center [1205, 345] width 11 height 11
click at [1045, 340] on input "Press SPACE to select this row." at bounding box center [1209, 340] width 0 height 0
click at [1045, 344] on span "Press SPACE to select this row." at bounding box center [1205, 345] width 11 height 11
click at [1045, 340] on input "Press SPACE to select this row." at bounding box center [1209, 340] width 0 height 0
drag, startPoint x: 1203, startPoint y: 374, endPoint x: 1203, endPoint y: 349, distance: 25.0
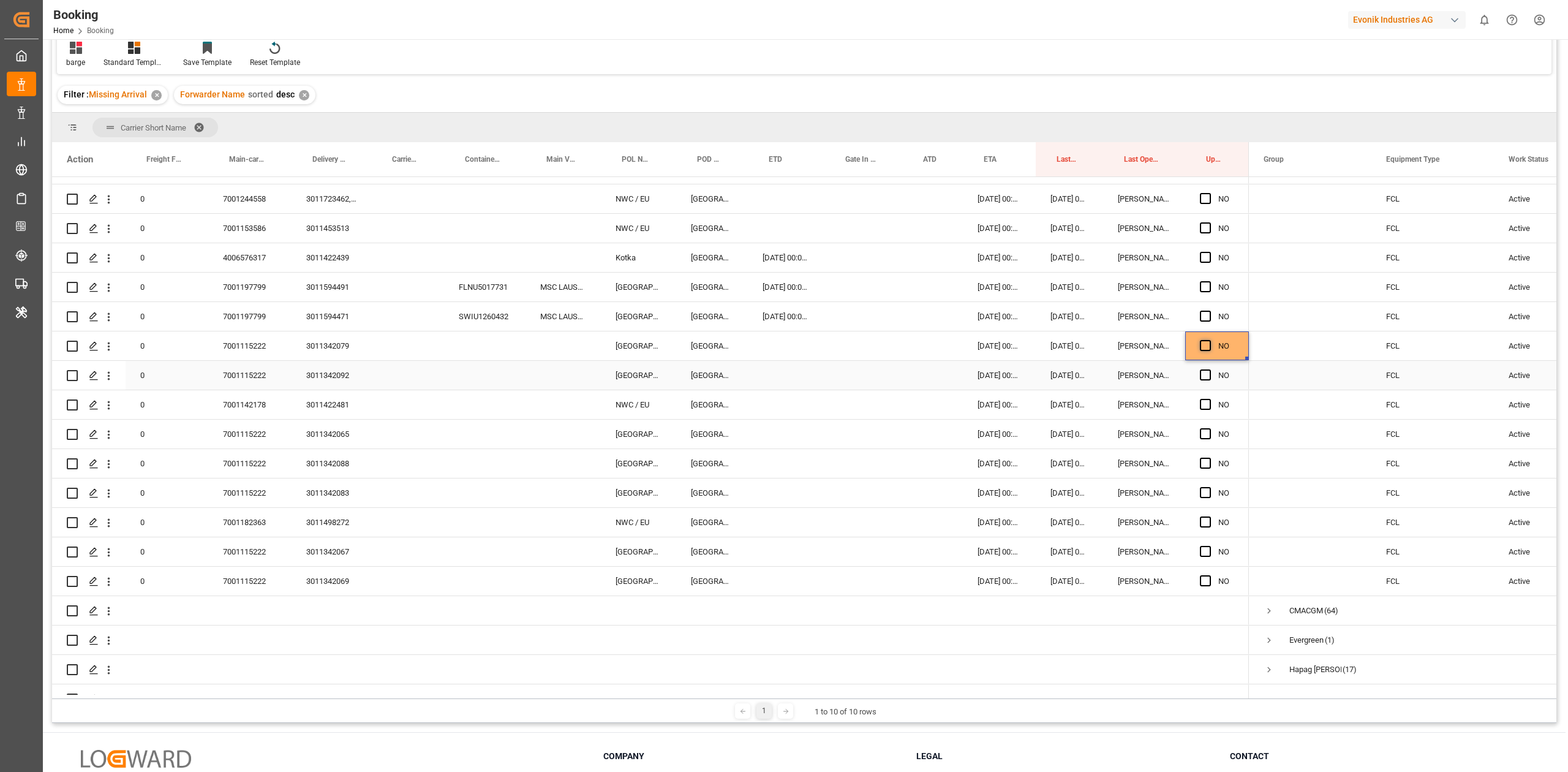
click at [1045, 371] on span "Press SPACE to select this row." at bounding box center [1205, 374] width 11 height 11
click at [1045, 369] on input "Press SPACE to select this row." at bounding box center [1209, 369] width 0 height 0
click at [1045, 346] on span "Press SPACE to select this row." at bounding box center [1205, 345] width 11 height 11
click at [1045, 340] on input "Press SPACE to select this row." at bounding box center [1209, 340] width 0 height 0
click at [1045, 397] on div "Press SPACE to select this row." at bounding box center [1209, 405] width 18 height 28
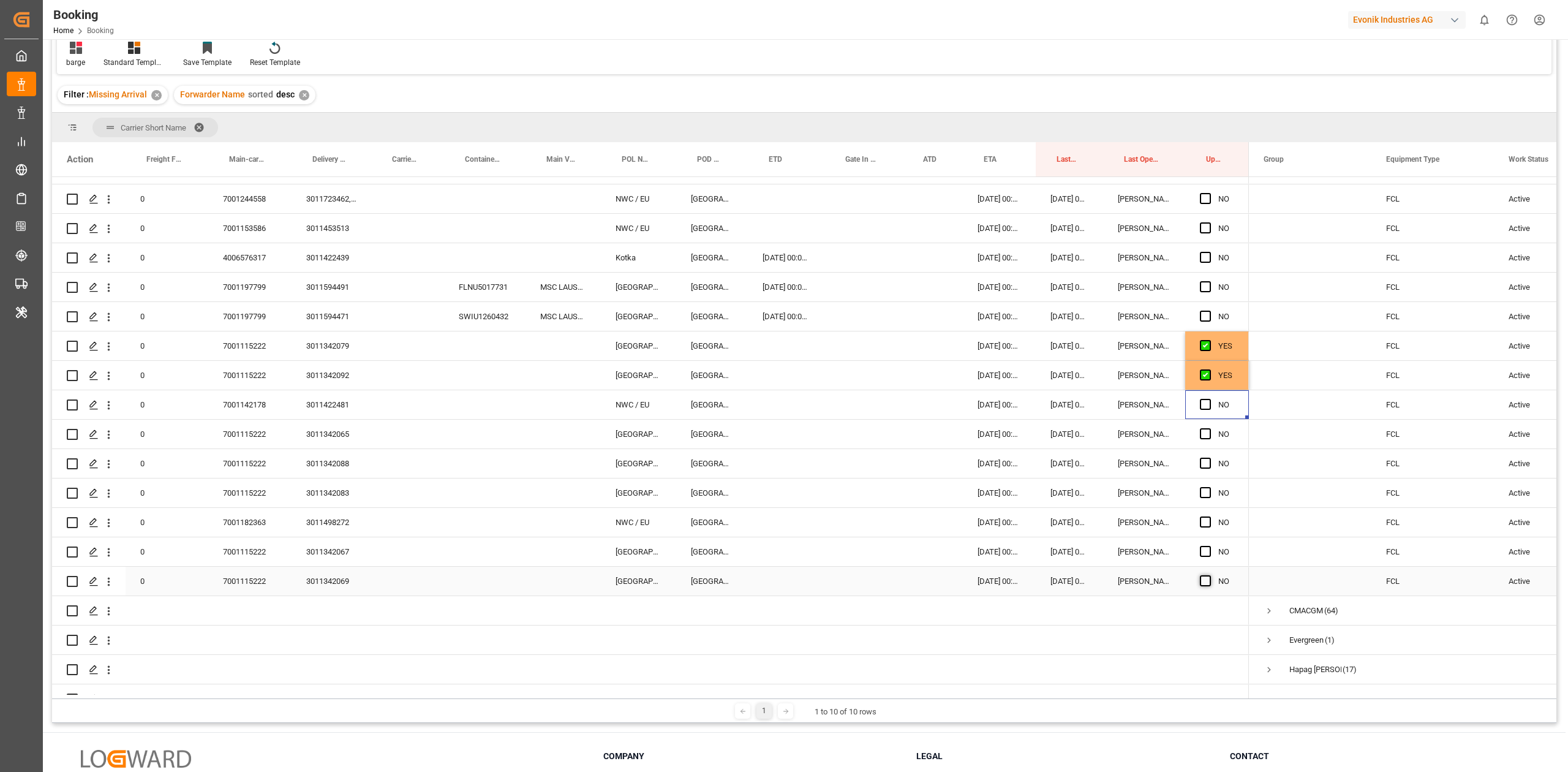
click at [1045, 450] on span "Press SPACE to select this row." at bounding box center [1205, 580] width 11 height 11
click at [1045, 450] on input "Press SPACE to select this row." at bounding box center [1209, 575] width 0 height 0
click at [1045, 450] on span "Press SPACE to select this row." at bounding box center [1205, 550] width 11 height 11
click at [1045, 450] on input "Press SPACE to select this row." at bounding box center [1209, 546] width 0 height 0
click at [1045, 449] on div "NO" at bounding box center [1217, 463] width 64 height 29
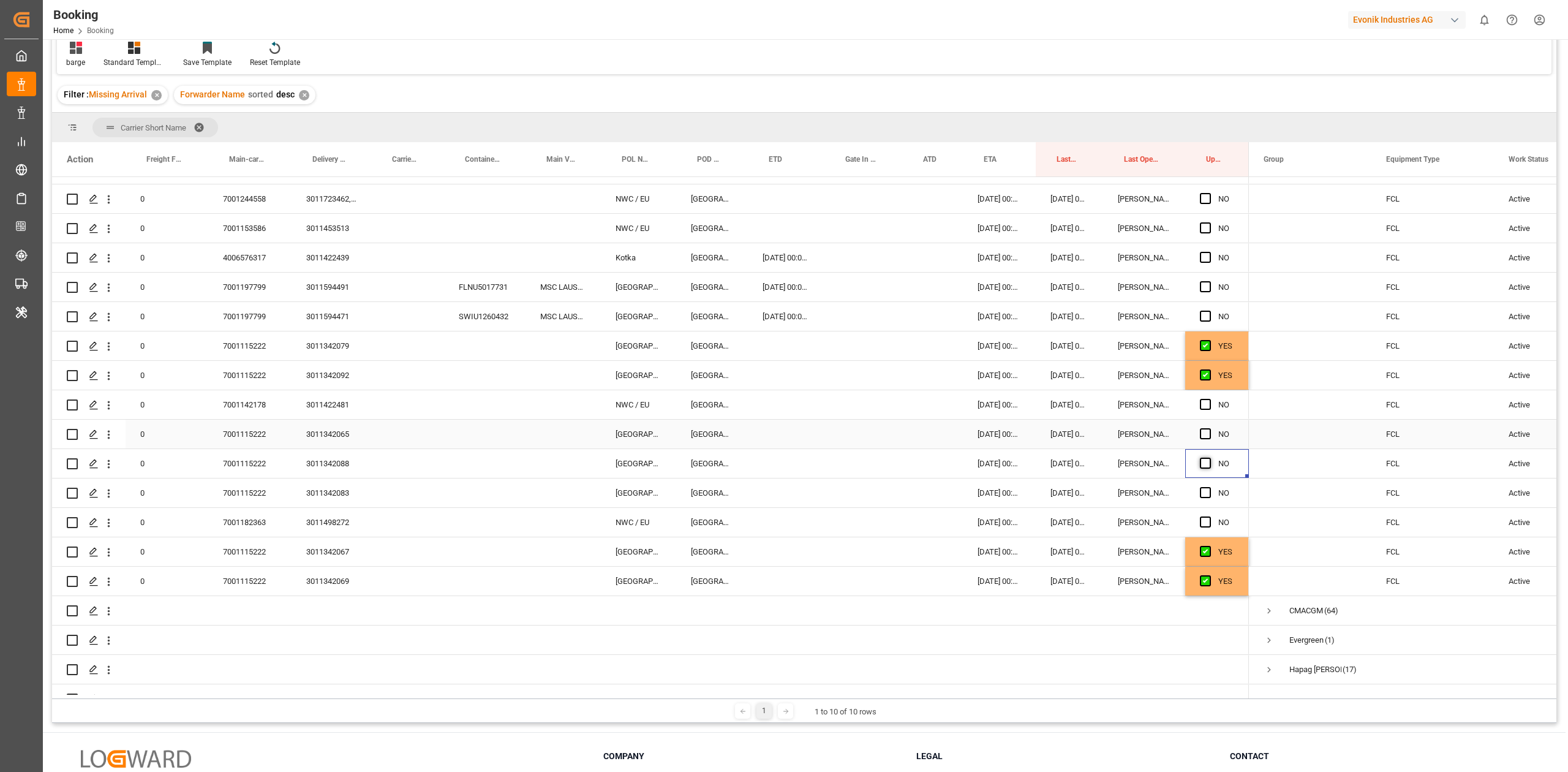
click at [1045, 434] on span "Press SPACE to select this row." at bounding box center [1205, 433] width 11 height 11
click at [1045, 428] on input "Press SPACE to select this row." at bounding box center [1209, 428] width 0 height 0
drag, startPoint x: 1204, startPoint y: 458, endPoint x: 1206, endPoint y: 486, distance: 28.1
click at [1045, 450] on span "Press SPACE to select this row." at bounding box center [1205, 463] width 11 height 11
click at [1045, 450] on input "Press SPACE to select this row." at bounding box center [1209, 458] width 0 height 0
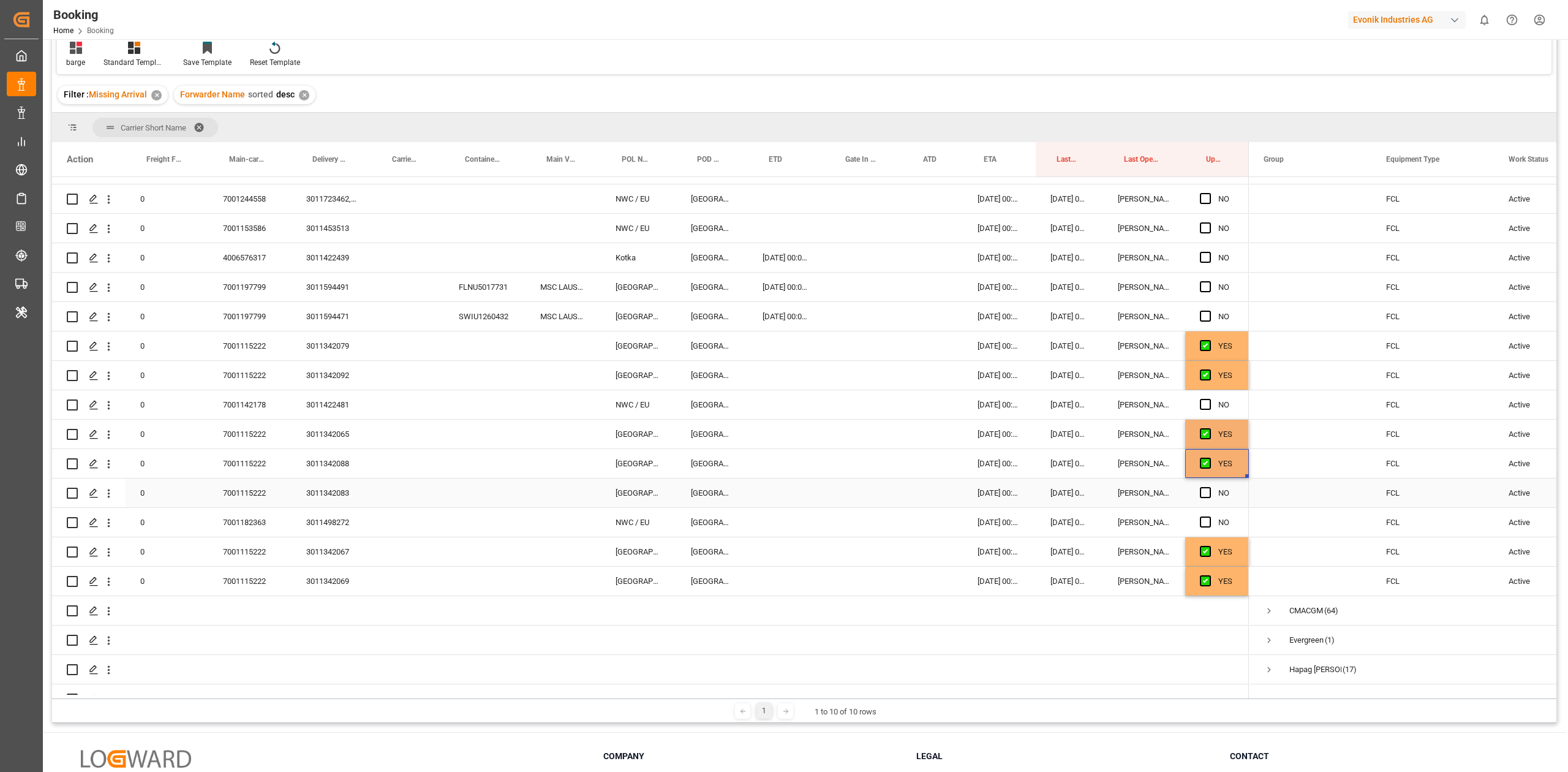
click at [1045, 450] on div "Press SPACE to select this row." at bounding box center [1209, 493] width 18 height 28
click at [1045, 450] on span "Press SPACE to select this row." at bounding box center [1205, 492] width 11 height 11
click at [1045, 450] on input "Press SPACE to select this row." at bounding box center [1209, 487] width 0 height 0
click at [257, 450] on div "7001182363" at bounding box center [250, 522] width 83 height 29
drag, startPoint x: 1202, startPoint y: 521, endPoint x: 516, endPoint y: 403, distance: 696.1
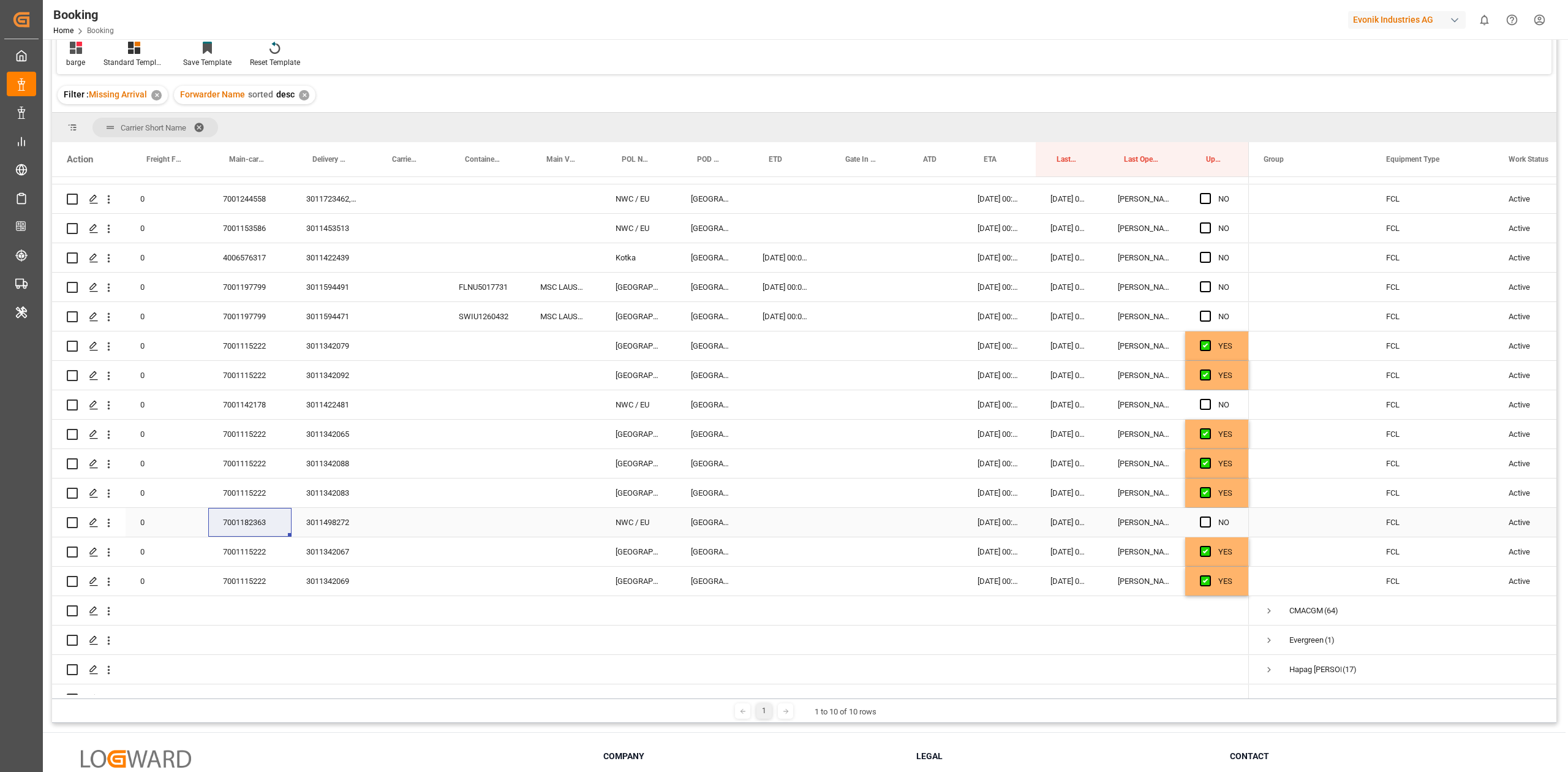
click at [1045, 450] on span "Press SPACE to select this row." at bounding box center [1205, 522] width 11 height 11
click at [1045, 450] on input "Press SPACE to select this row." at bounding box center [1209, 517] width 0 height 0
click at [226, 402] on div "7001142178" at bounding box center [250, 404] width 83 height 29
click at [1045, 398] on div "Press SPACE to select this row." at bounding box center [1209, 405] width 18 height 28
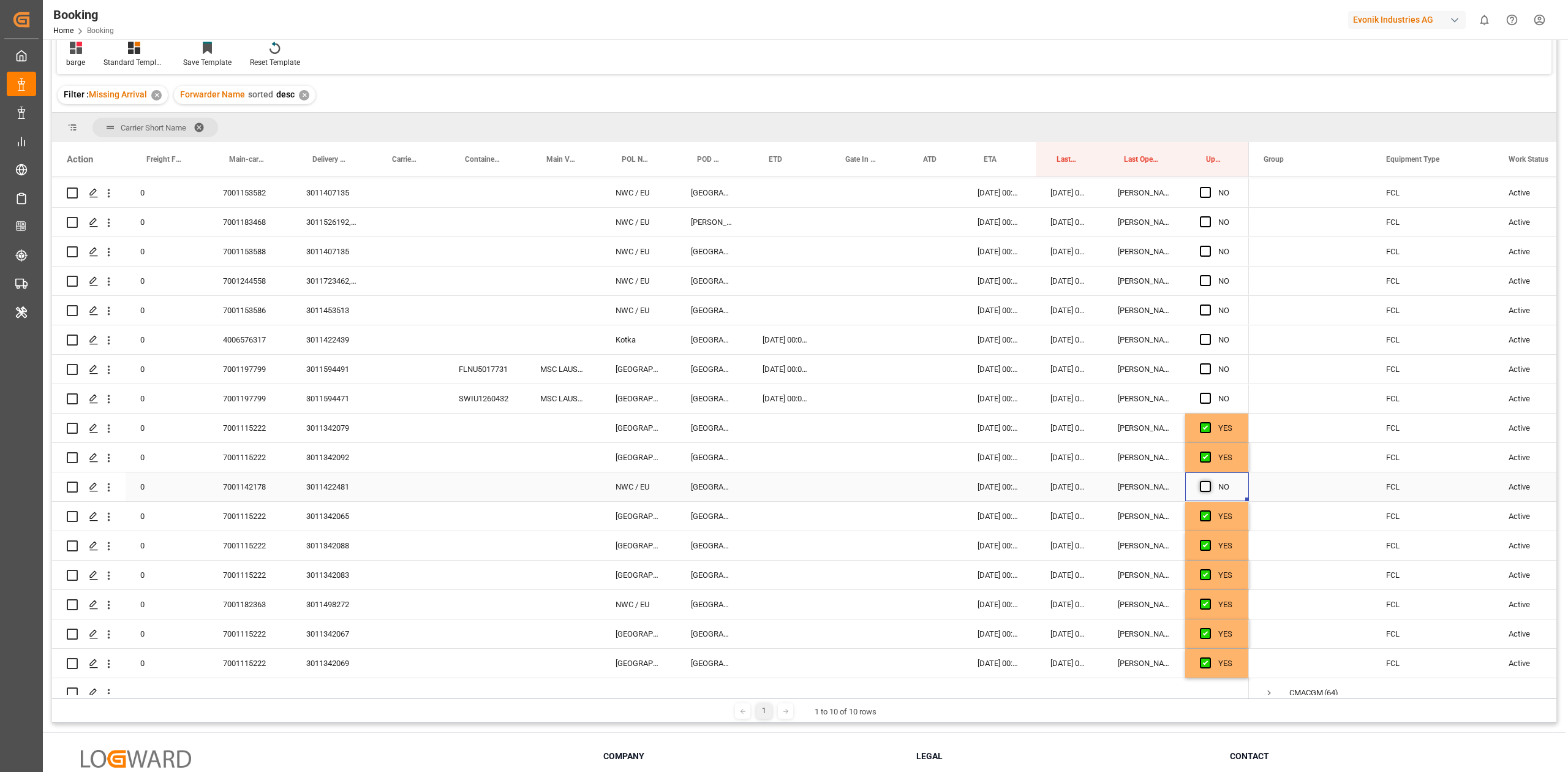
click at [1045, 450] on span "Press SPACE to select this row." at bounding box center [1205, 486] width 11 height 11
click at [1045, 450] on input "Press SPACE to select this row." at bounding box center [1209, 481] width 0 height 0
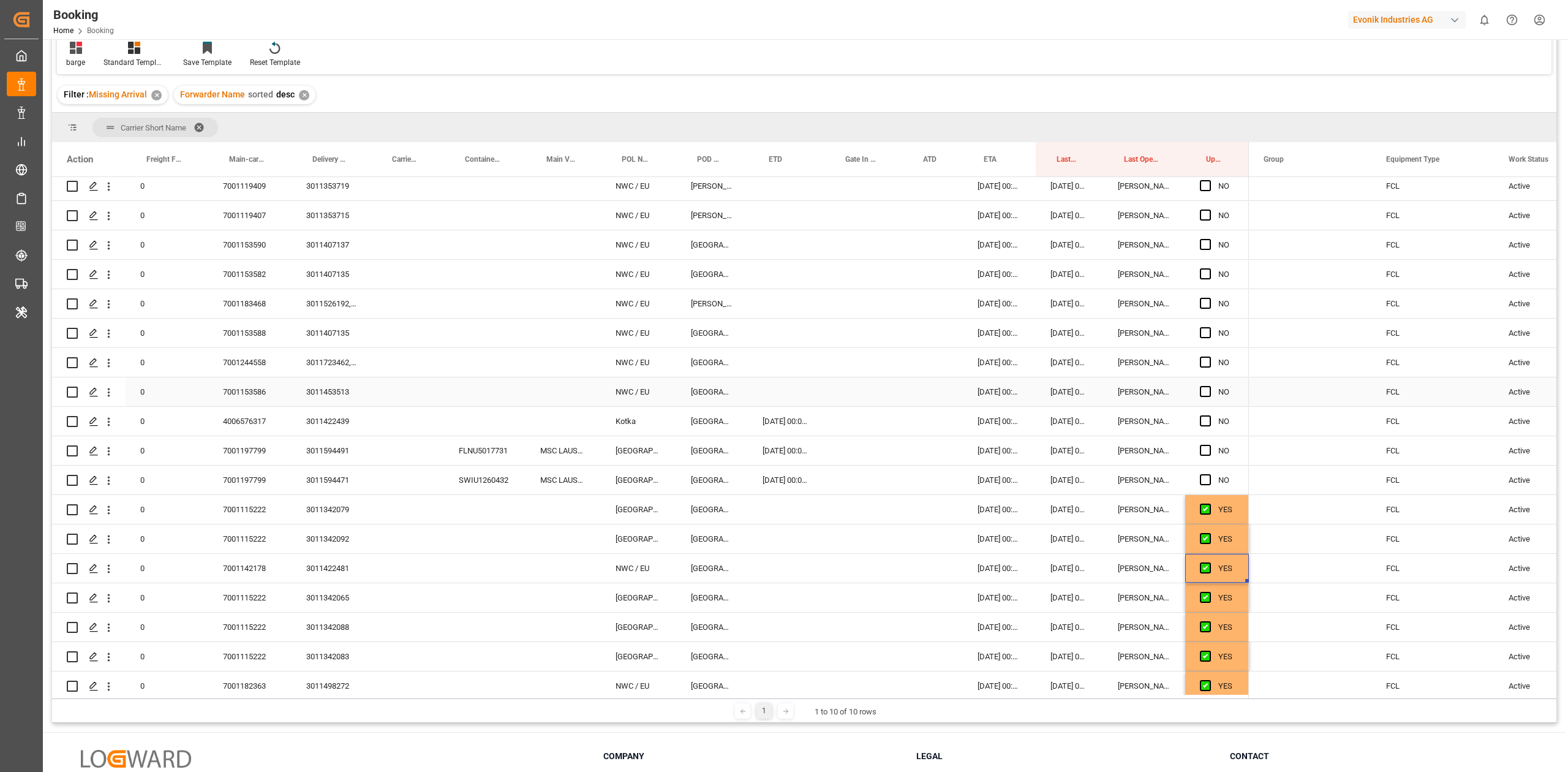
click at [264, 394] on div "7001153586" at bounding box center [250, 391] width 83 height 29
click at [1045, 391] on span "Press SPACE to select this row." at bounding box center [1205, 391] width 11 height 11
click at [1045, 386] on input "Press SPACE to select this row." at bounding box center [1209, 386] width 0 height 0
click at [253, 422] on div "4006576317" at bounding box center [250, 421] width 83 height 29
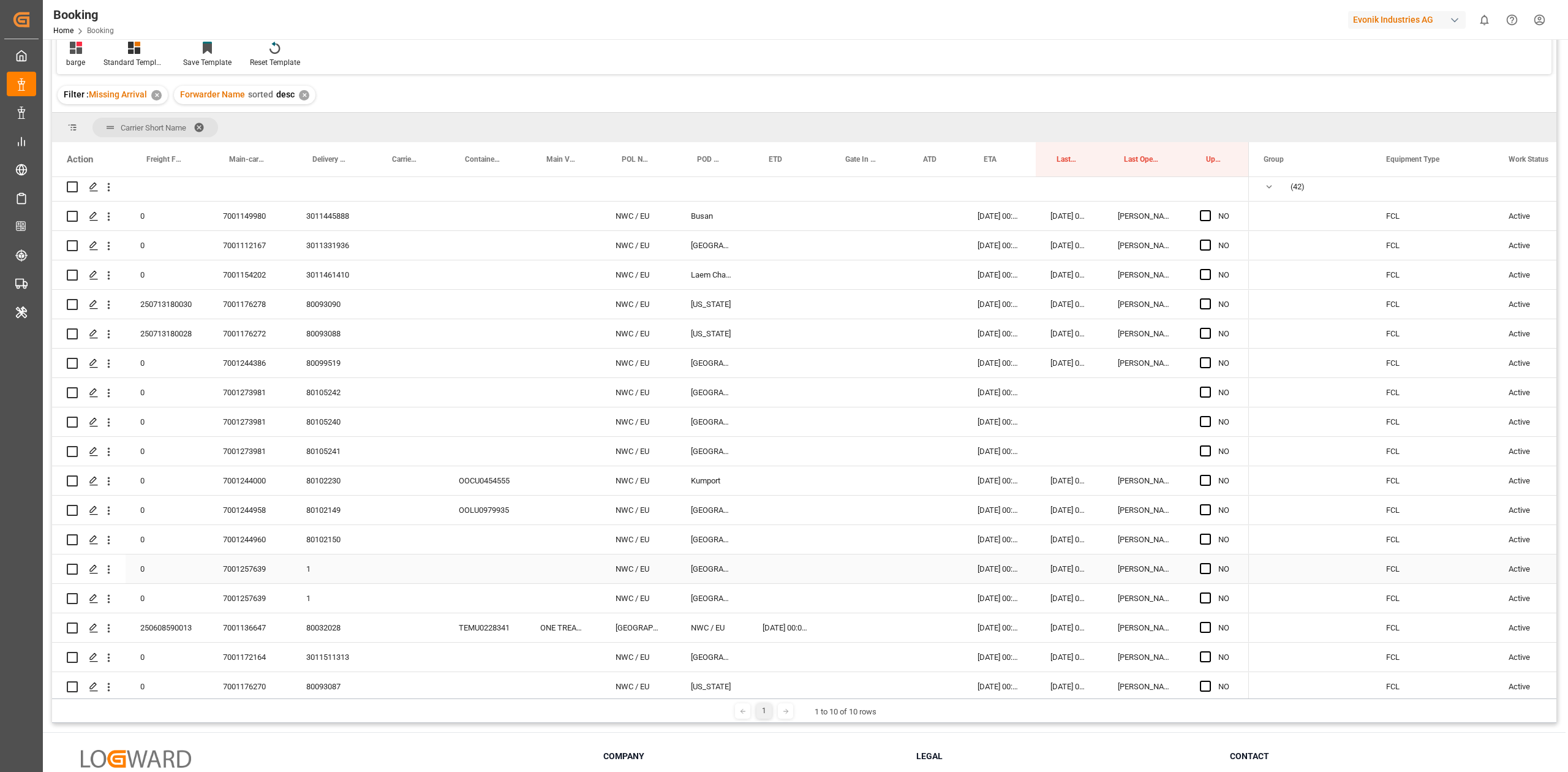
scroll to position [0, 0]
click at [188, 312] on div "250713180030" at bounding box center [167, 308] width 83 height 29
click at [0, 274] on html "Created by potrace 1.15, written by Peter Selinger 2001-2017 Created by potrace…" at bounding box center [784, 386] width 1568 height 772
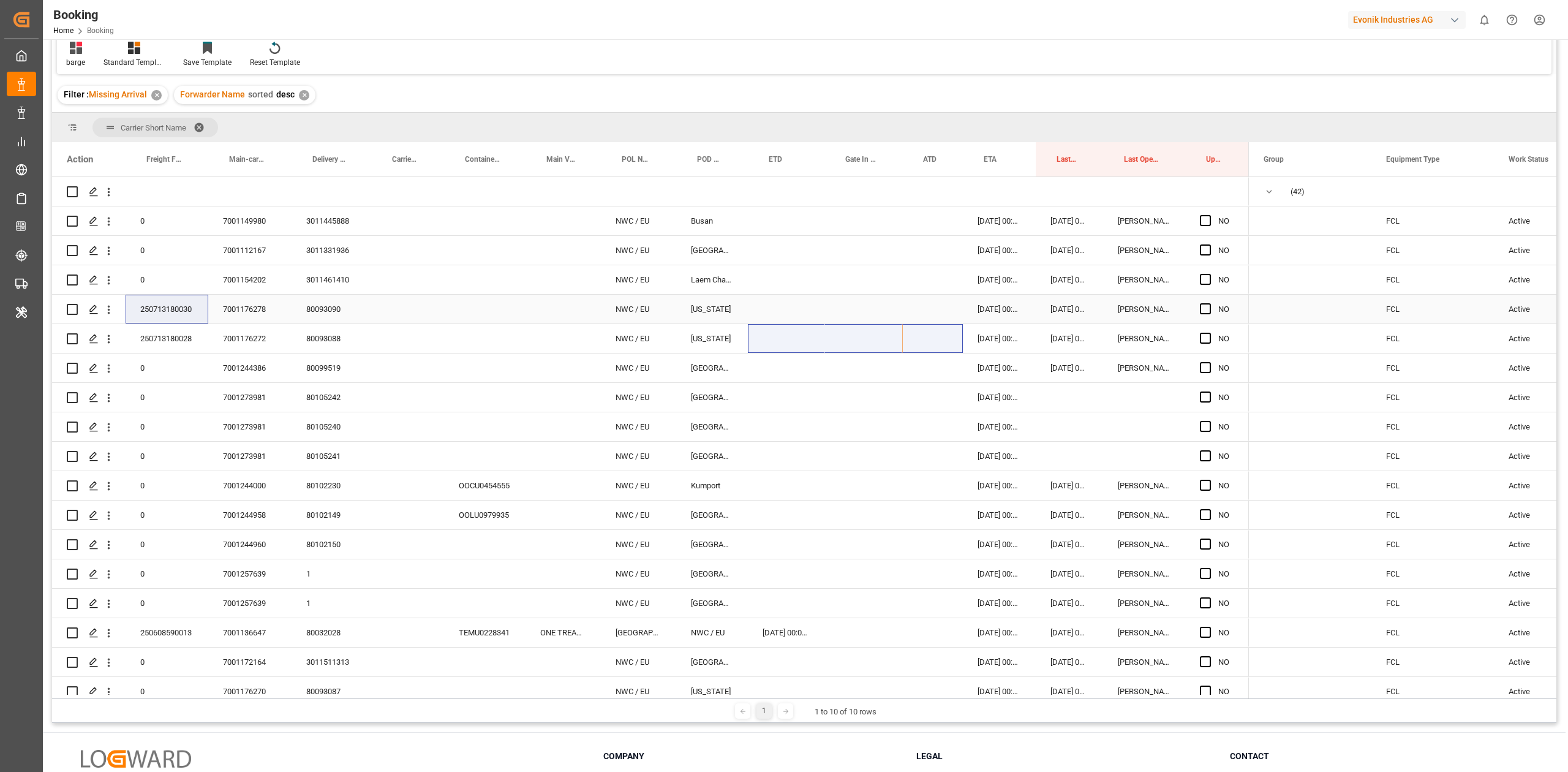
click at [1045, 311] on div "NO" at bounding box center [1217, 308] width 64 height 29
click at [1045, 334] on span "Press SPACE to select this row." at bounding box center [1205, 337] width 11 height 11
click at [1045, 332] on input "Press SPACE to select this row." at bounding box center [1209, 332] width 0 height 0
drag, startPoint x: 1200, startPoint y: 314, endPoint x: 760, endPoint y: 280, distance: 441.3
click at [1045, 313] on div "Press SPACE to select this row." at bounding box center [1209, 309] width 18 height 28
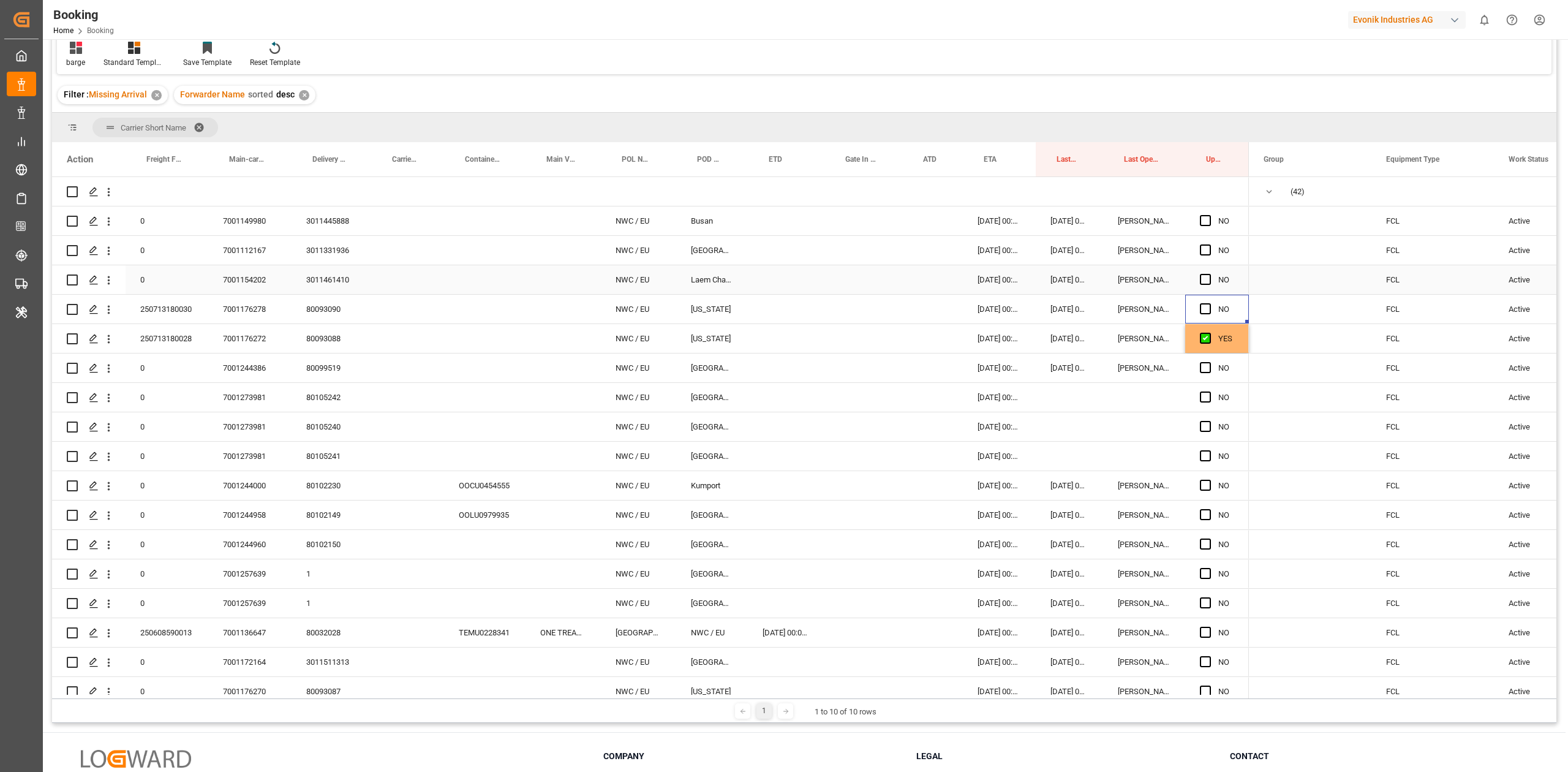
click at [247, 283] on div "7001154202" at bounding box center [250, 279] width 83 height 29
click at [1045, 396] on span "Press SPACE to select this row." at bounding box center [1310, 397] width 93 height 27
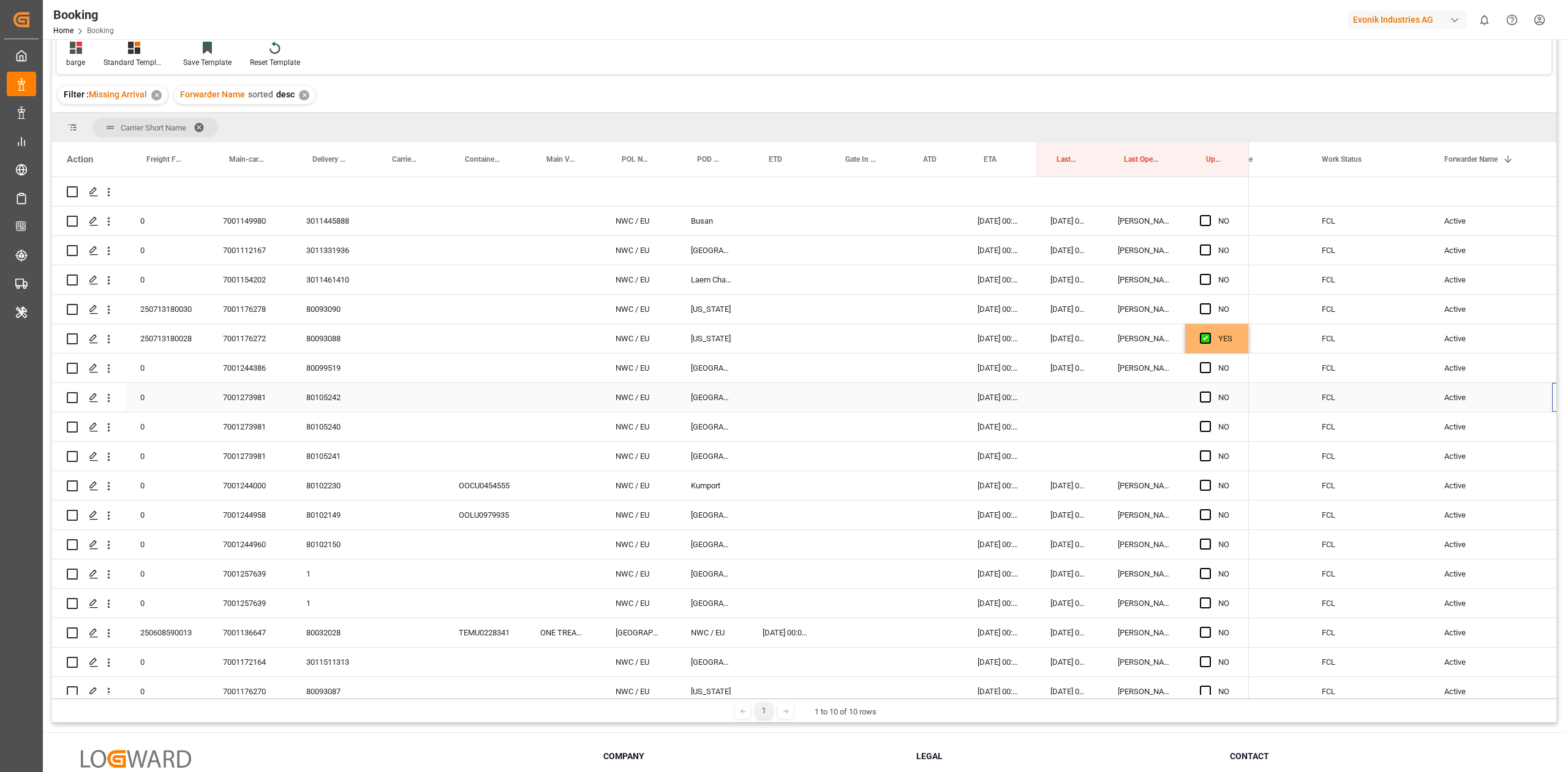
scroll to position [0, 187]
click at [241, 450] on div "7001273981" at bounding box center [250, 455] width 83 height 29
click at [319, 444] on div "80105241" at bounding box center [331, 455] width 79 height 29
click at [242, 450] on div "7001273981" at bounding box center [250, 455] width 83 height 29
click at [1045, 390] on div "Press SPACE to select this row." at bounding box center [1209, 398] width 18 height 28
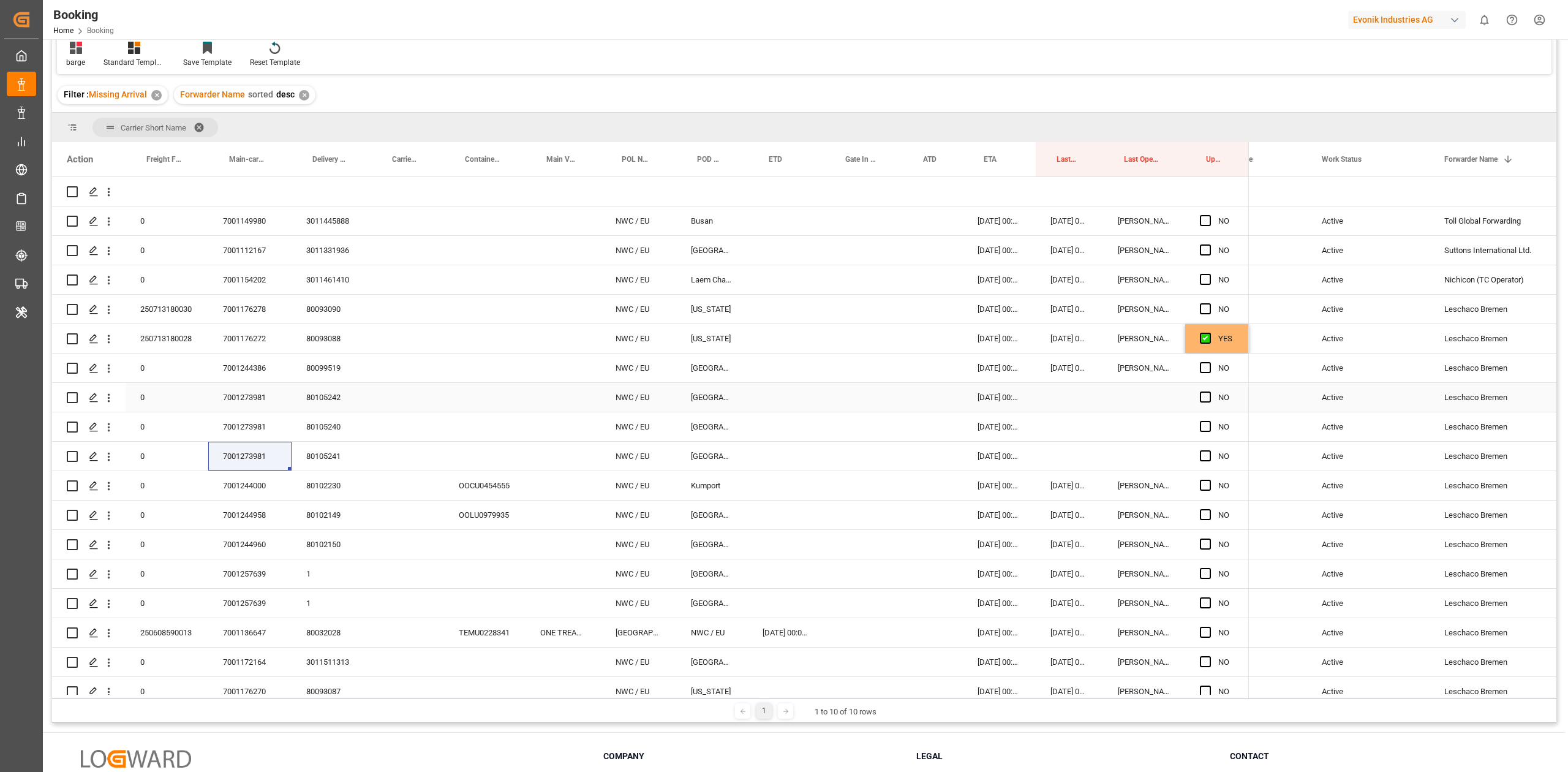
click at [1045, 424] on div "NO" at bounding box center [1217, 427] width 64 height 29
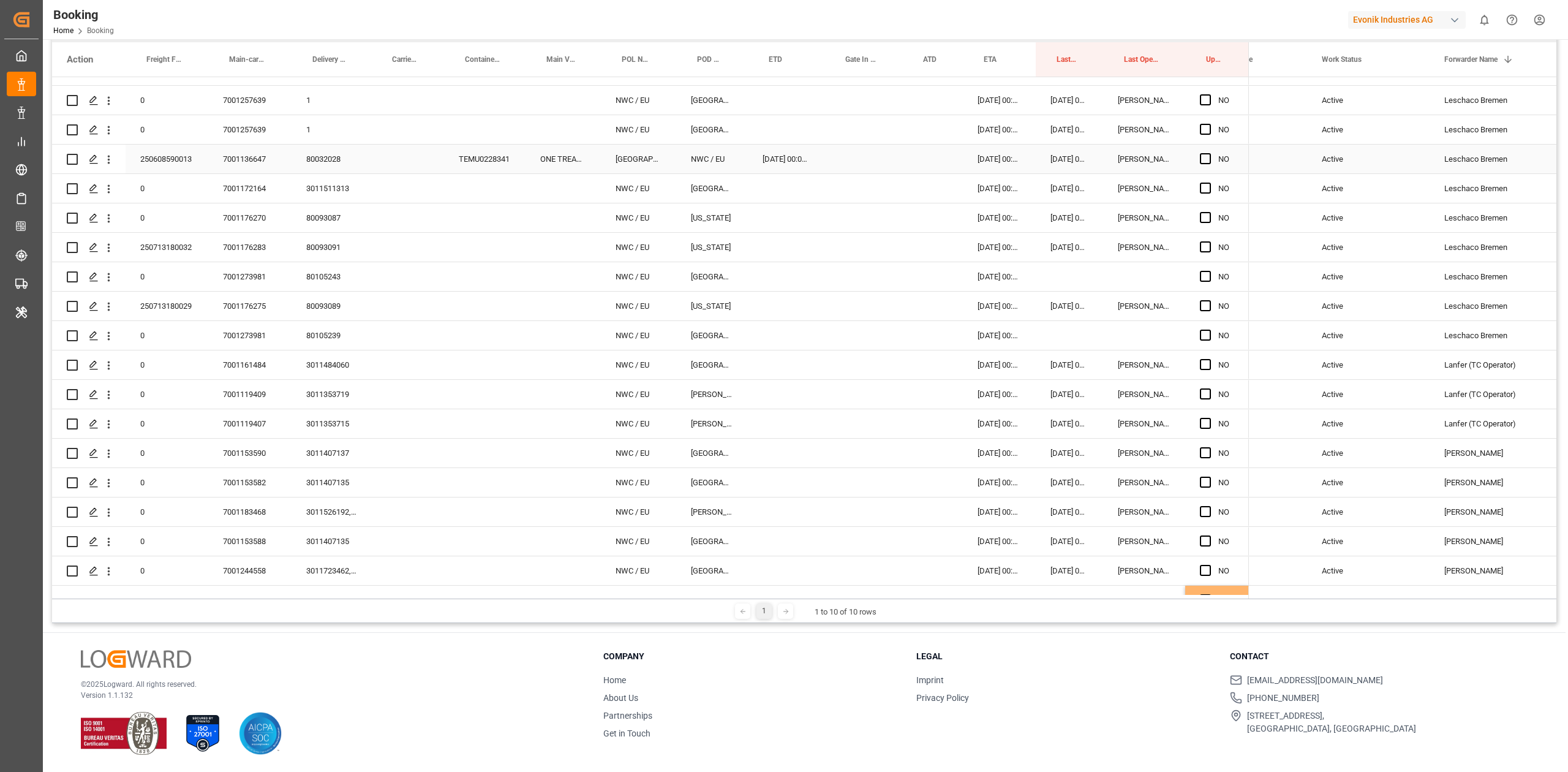
scroll to position [326, 0]
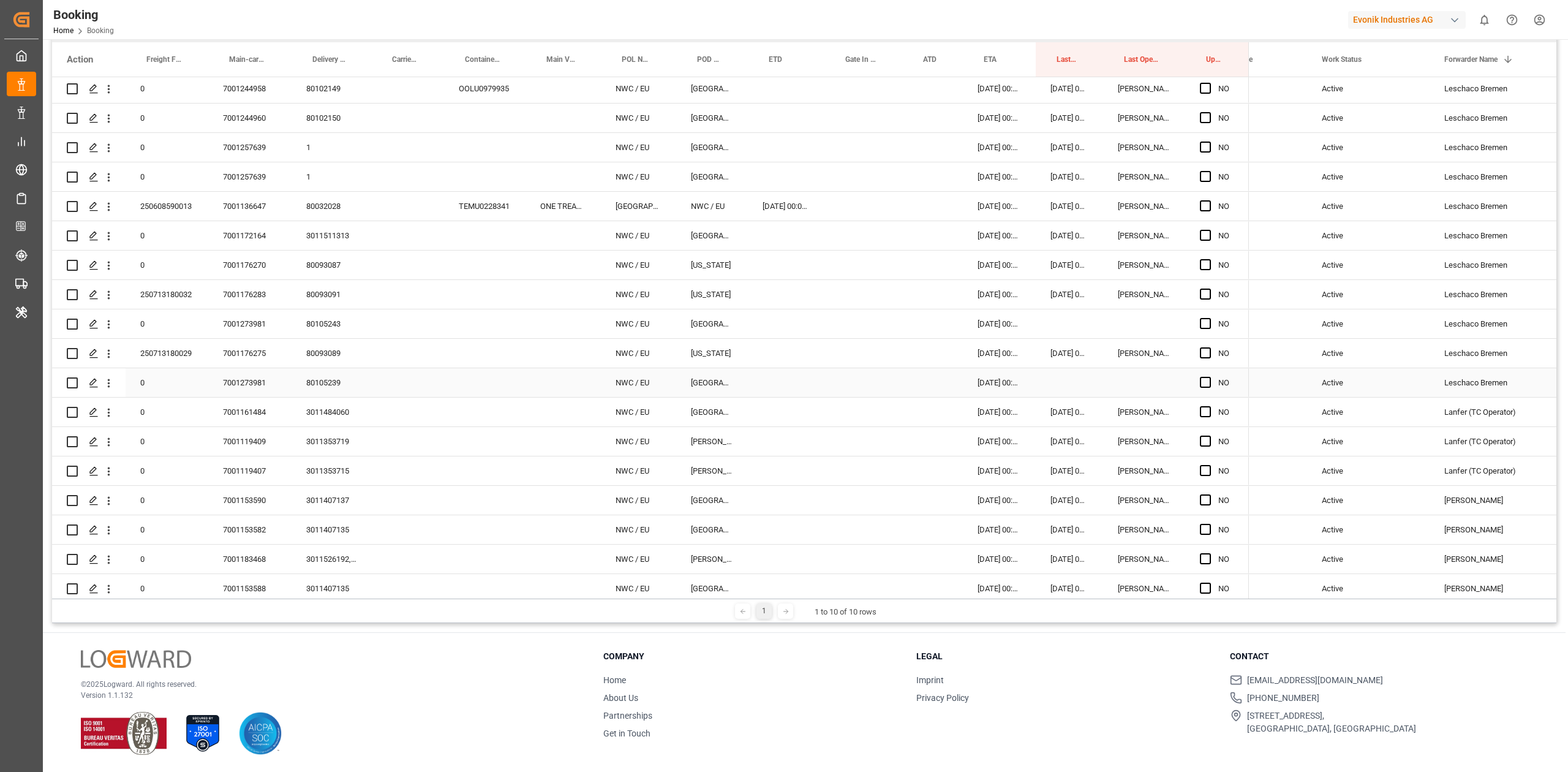
click at [343, 390] on div "80105239" at bounding box center [331, 382] width 79 height 29
drag, startPoint x: 1199, startPoint y: 384, endPoint x: 1211, endPoint y: 335, distance: 50.4
click at [1045, 384] on div "NO" at bounding box center [1217, 382] width 64 height 29
click at [1045, 318] on span "Press SPACE to select this row." at bounding box center [1205, 323] width 11 height 11
click at [1045, 318] on input "Press SPACE to select this row." at bounding box center [1209, 318] width 0 height 0
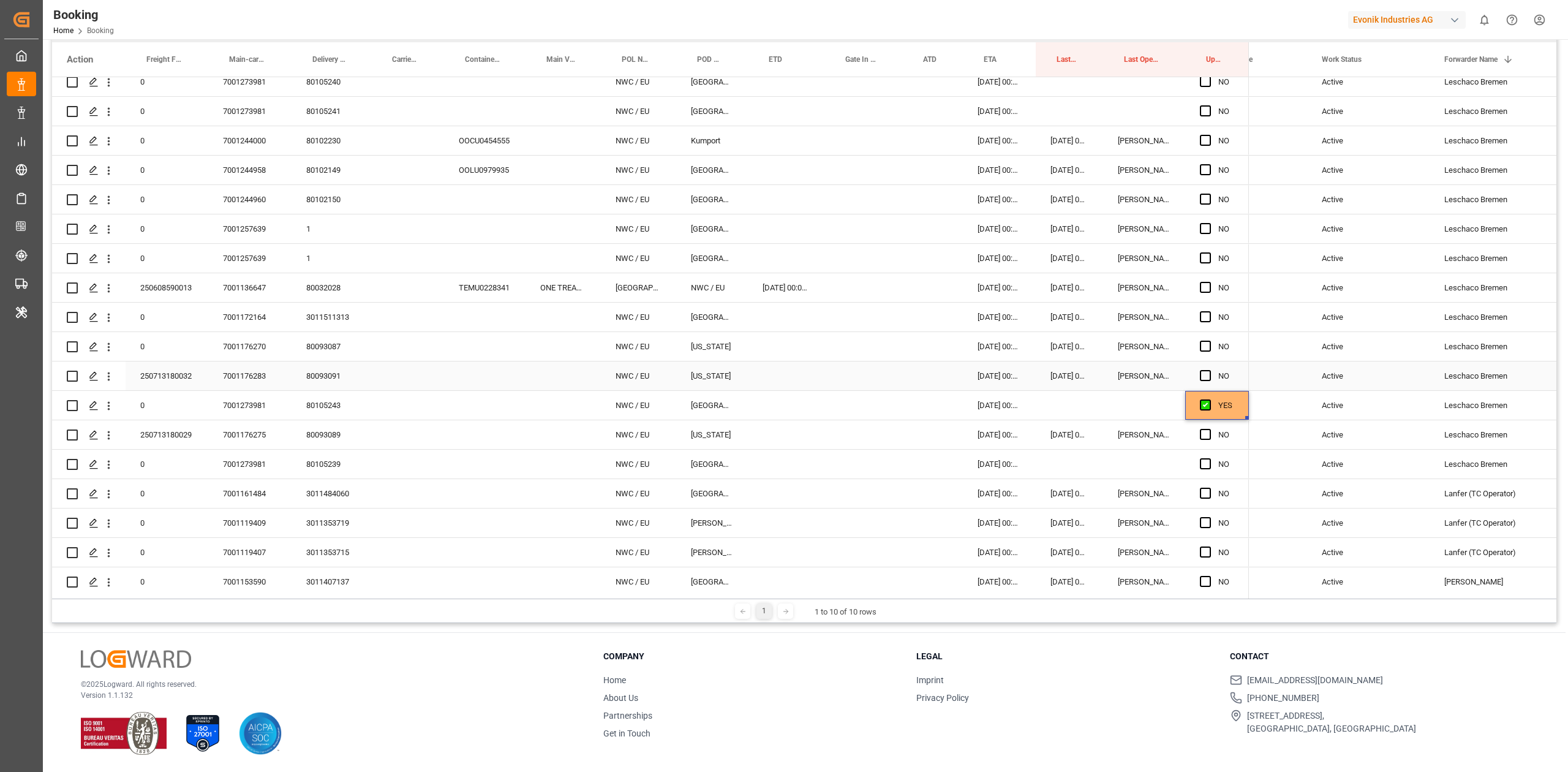
scroll to position [163, 0]
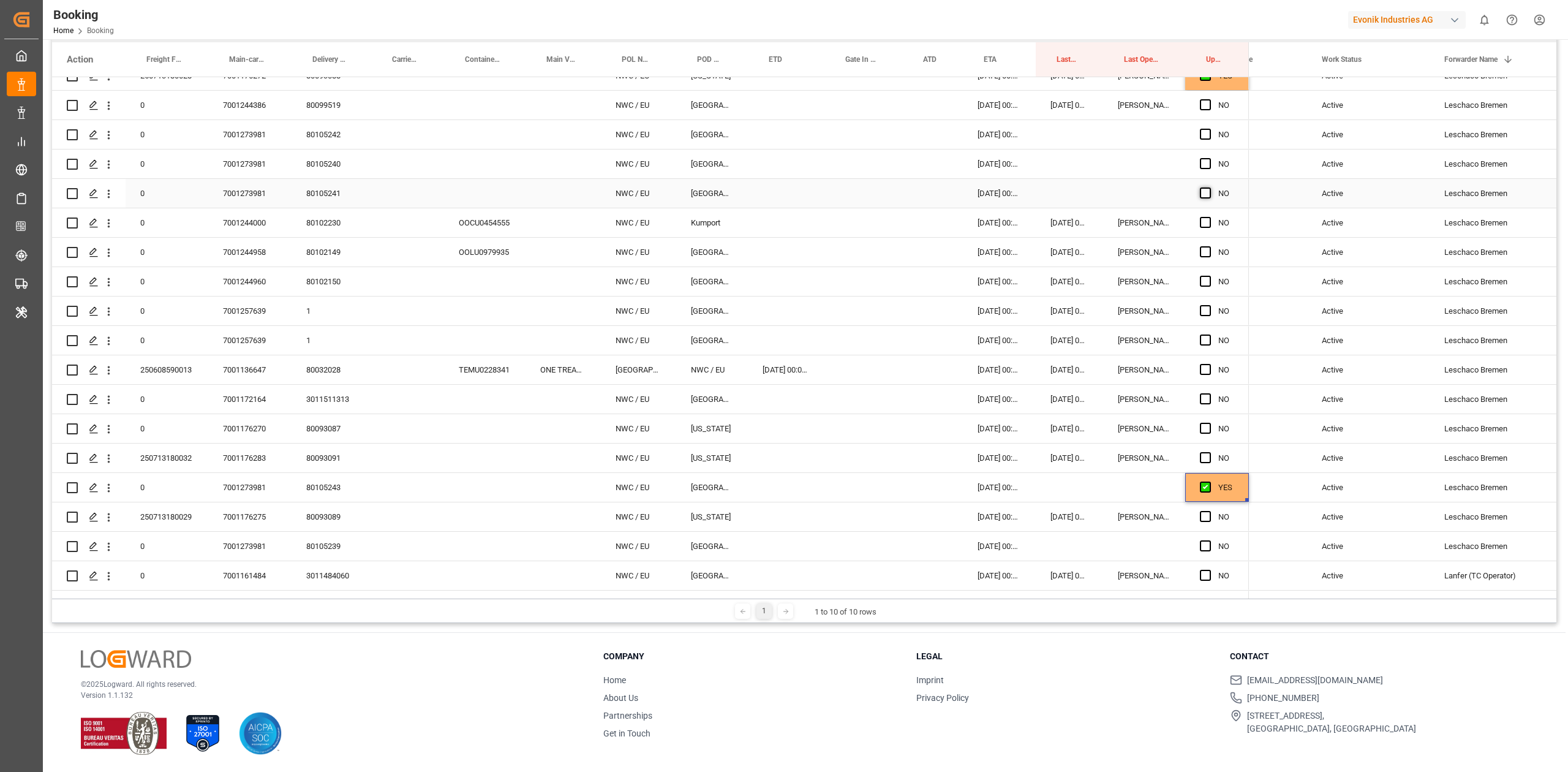
click at [1045, 188] on span "Press SPACE to select this row." at bounding box center [1205, 193] width 11 height 11
click at [1045, 188] on input "Press SPACE to select this row." at bounding box center [1209, 188] width 0 height 0
click at [1045, 164] on span "Press SPACE to select this row." at bounding box center [1205, 163] width 11 height 11
click at [1045, 158] on input "Press SPACE to select this row." at bounding box center [1209, 158] width 0 height 0
click at [1045, 138] on div "Press SPACE to select this row." at bounding box center [1209, 135] width 18 height 28
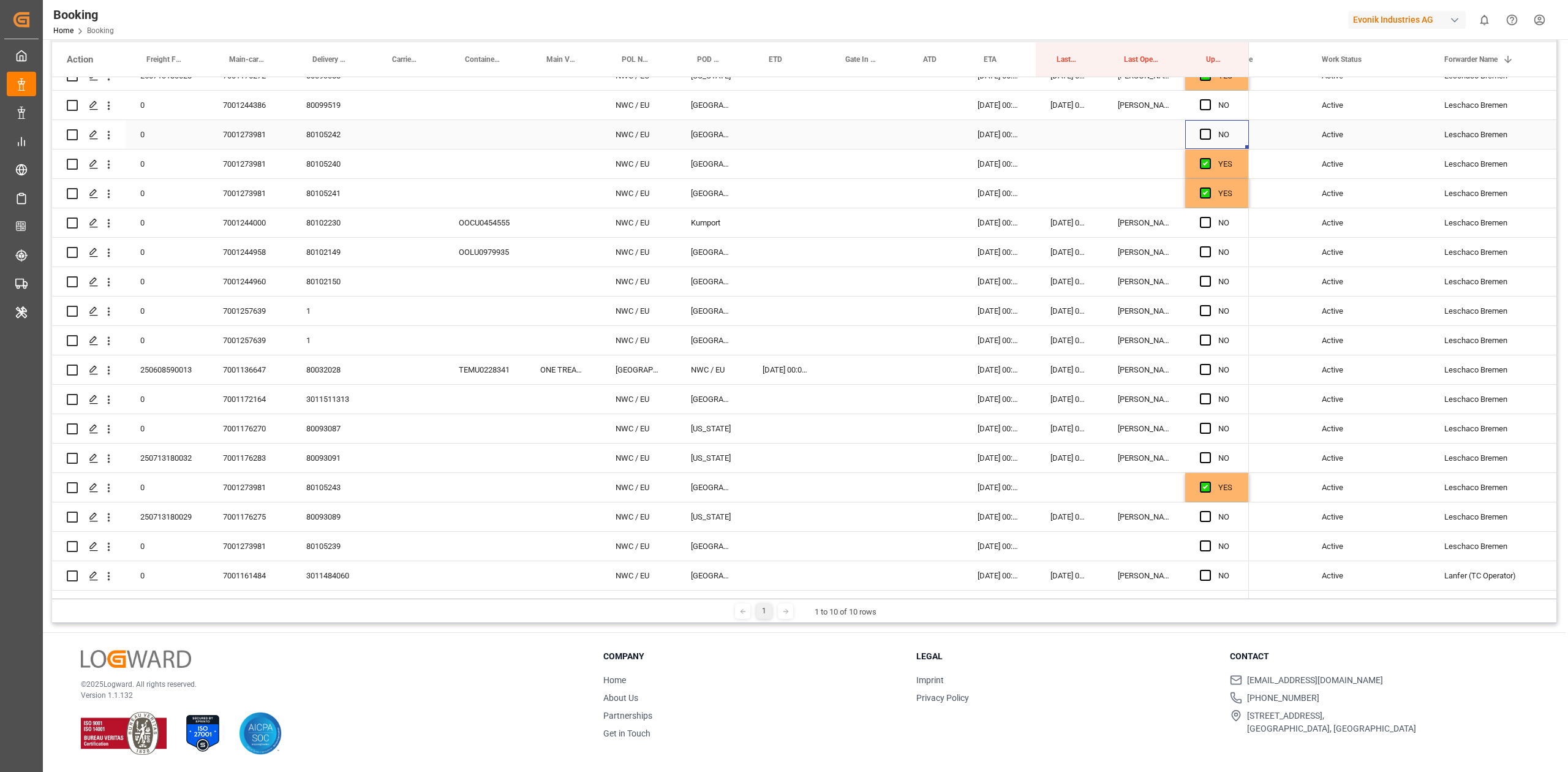
click at [1045, 132] on span "Press SPACE to select this row." at bounding box center [1205, 134] width 11 height 11
click at [1045, 129] on input "Press SPACE to select this row." at bounding box center [1209, 129] width 0 height 0
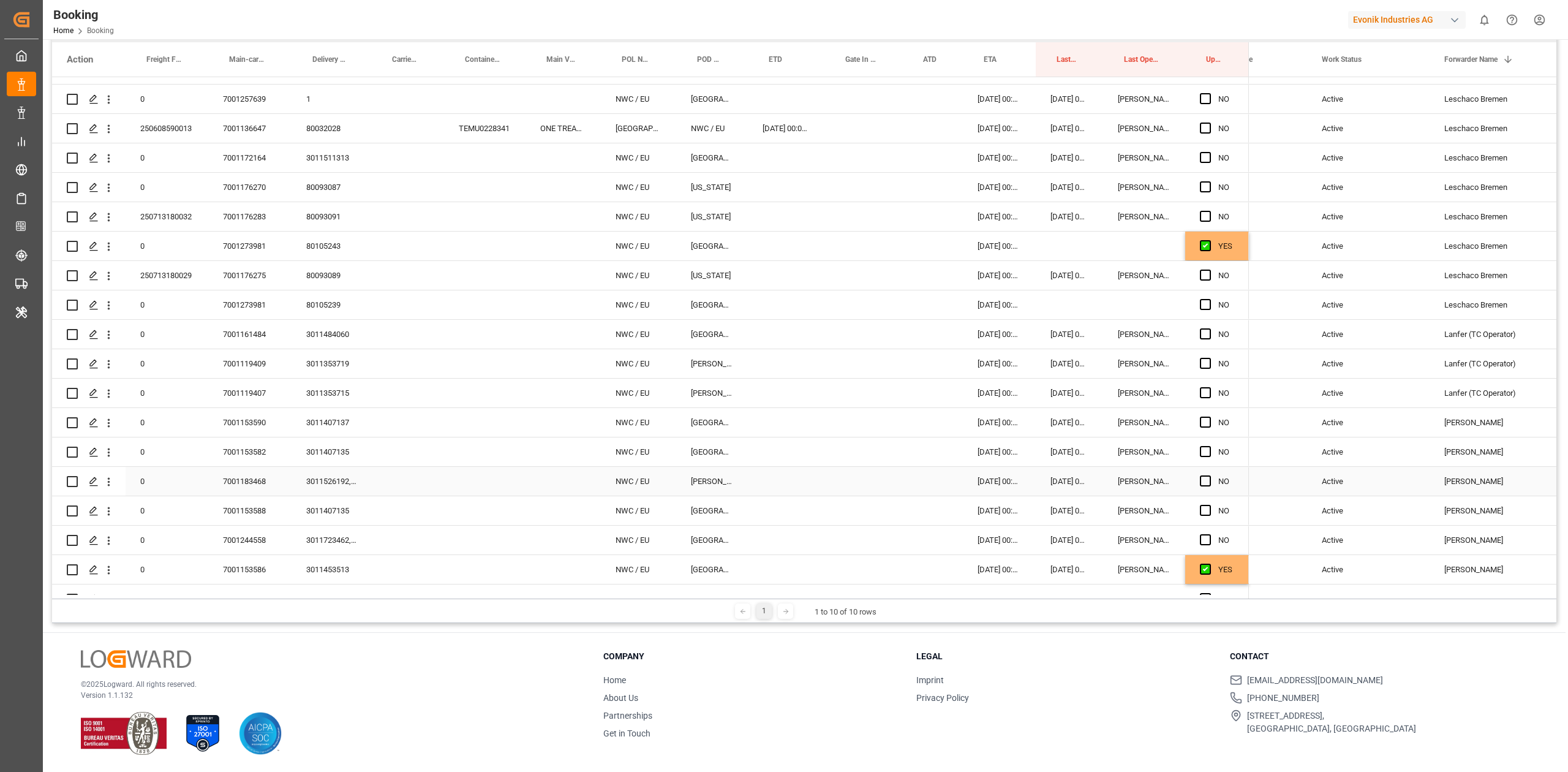
scroll to position [408, 0]
click at [1045, 297] on span "Press SPACE to select this row." at bounding box center [1205, 300] width 11 height 11
click at [1045, 295] on input "Press SPACE to select this row." at bounding box center [1209, 295] width 0 height 0
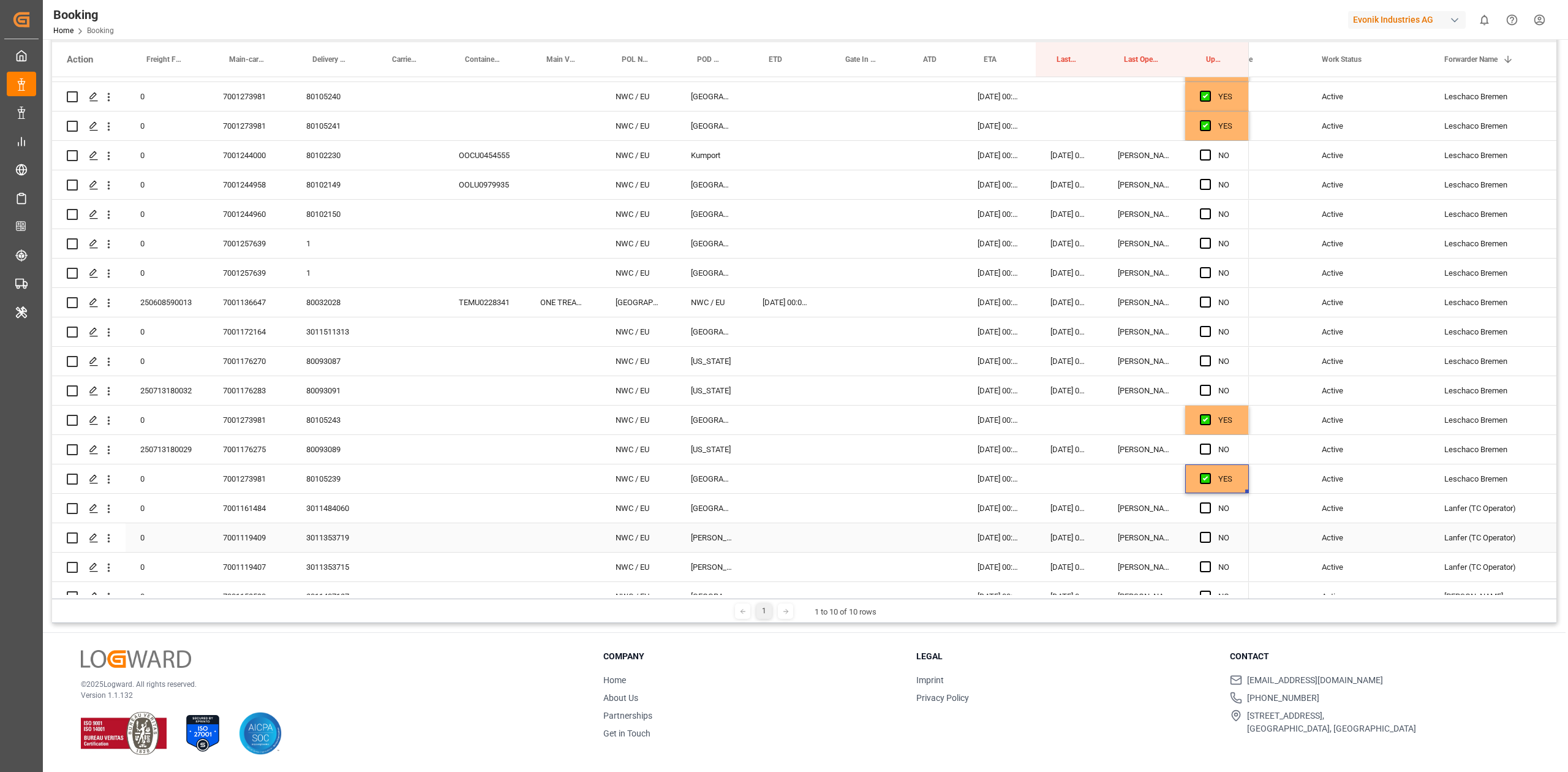
scroll to position [163, 0]
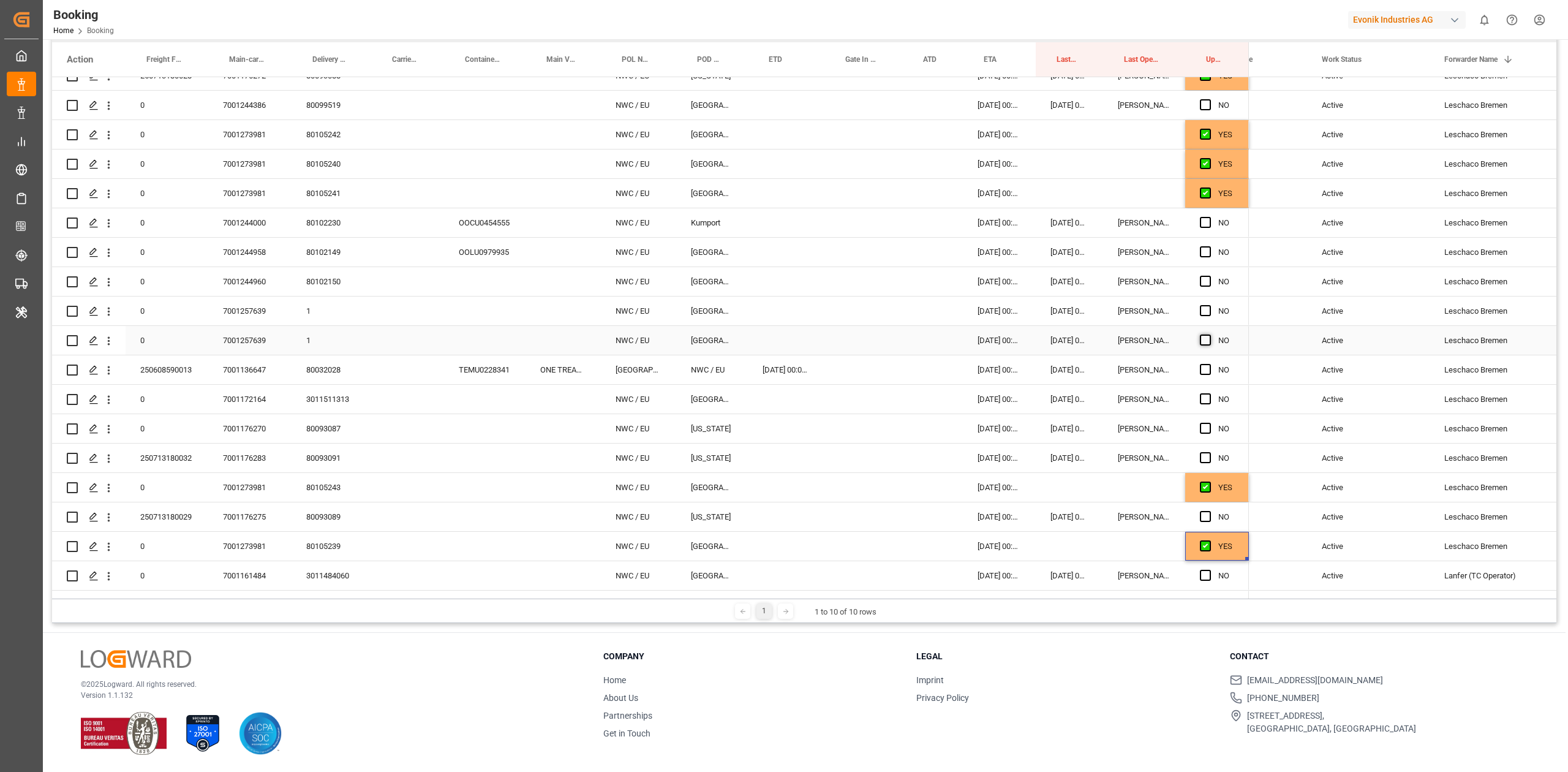
click at [1045, 337] on span "Press SPACE to select this row." at bounding box center [1205, 340] width 11 height 11
click at [1045, 335] on input "Press SPACE to select this row." at bounding box center [1209, 335] width 0 height 0
click at [1045, 307] on span "Press SPACE to select this row." at bounding box center [1205, 310] width 11 height 11
click at [1045, 305] on input "Press SPACE to select this row." at bounding box center [1209, 305] width 0 height 0
click at [1045, 427] on span "Press SPACE to select this row." at bounding box center [1205, 427] width 11 height 11
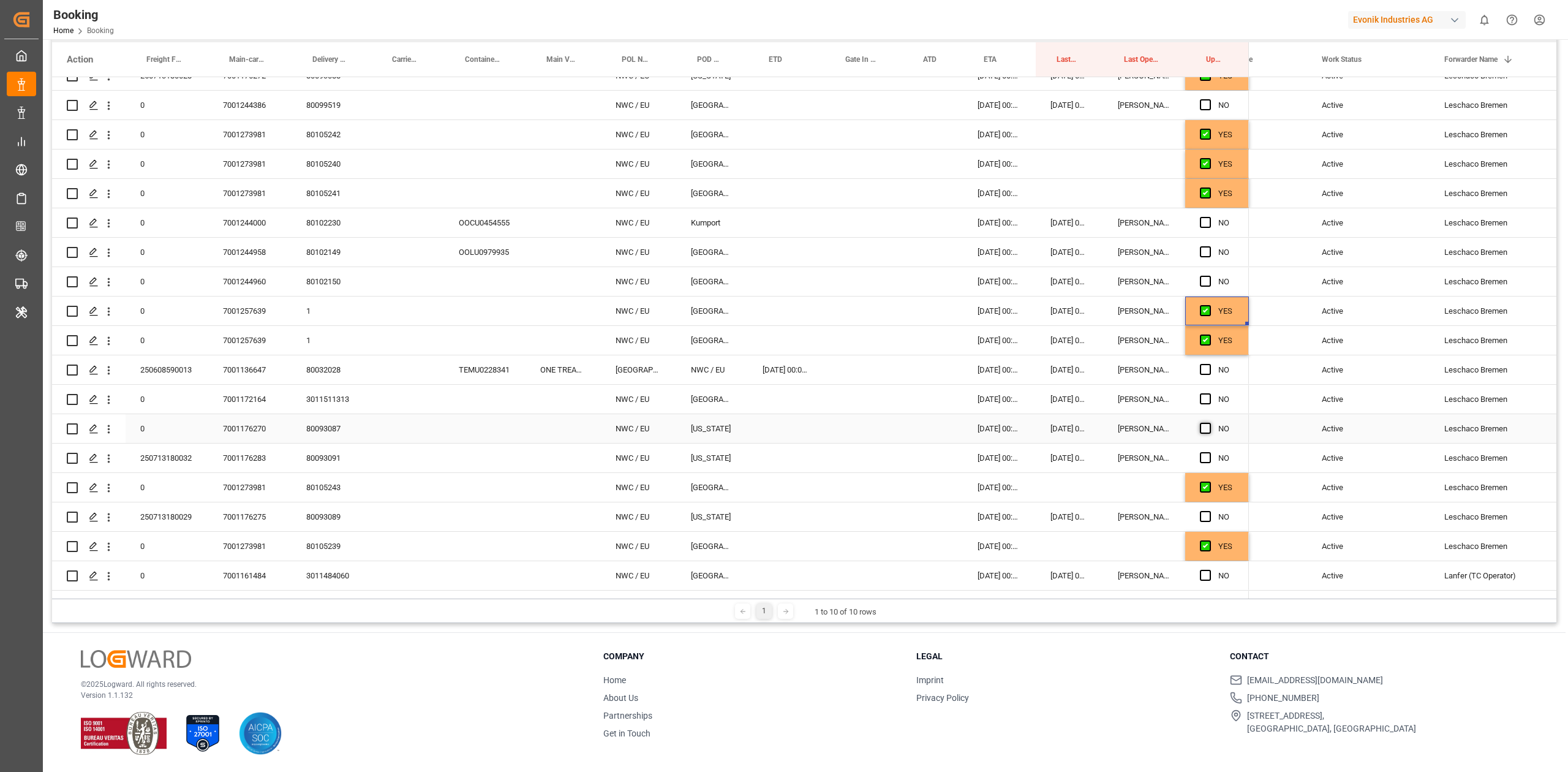
click at [1045, 422] on input "Press SPACE to select this row." at bounding box center [1209, 422] width 0 height 0
click at [1045, 450] on span "Press SPACE to select this row." at bounding box center [1205, 457] width 11 height 11
click at [1045, 450] on input "Press SPACE to select this row." at bounding box center [1209, 452] width 0 height 0
click at [1045, 450] on span "Press SPACE to select this row." at bounding box center [1205, 516] width 11 height 11
click at [1045, 450] on input "Press SPACE to select this row." at bounding box center [1209, 511] width 0 height 0
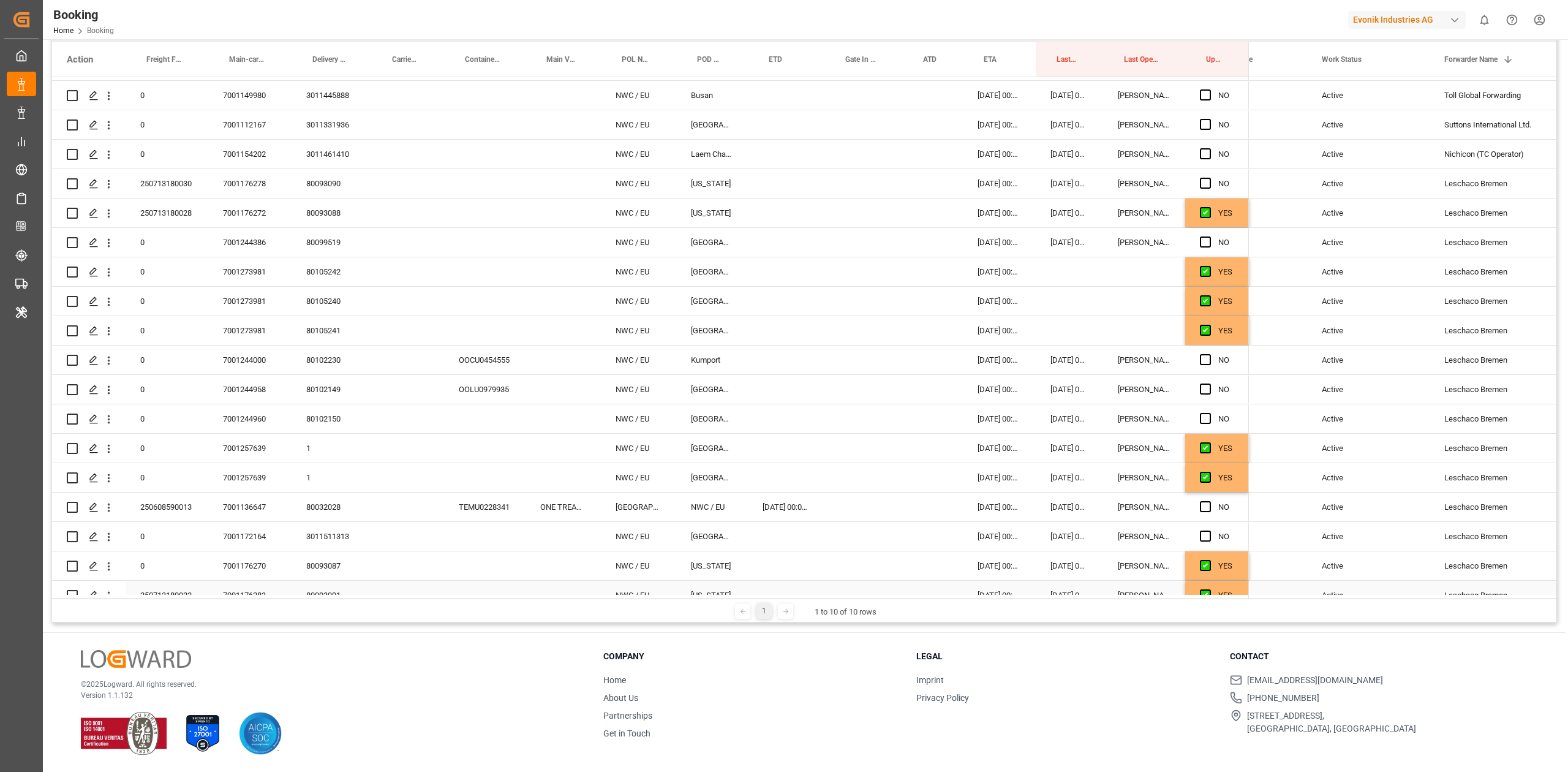
scroll to position [0, 0]
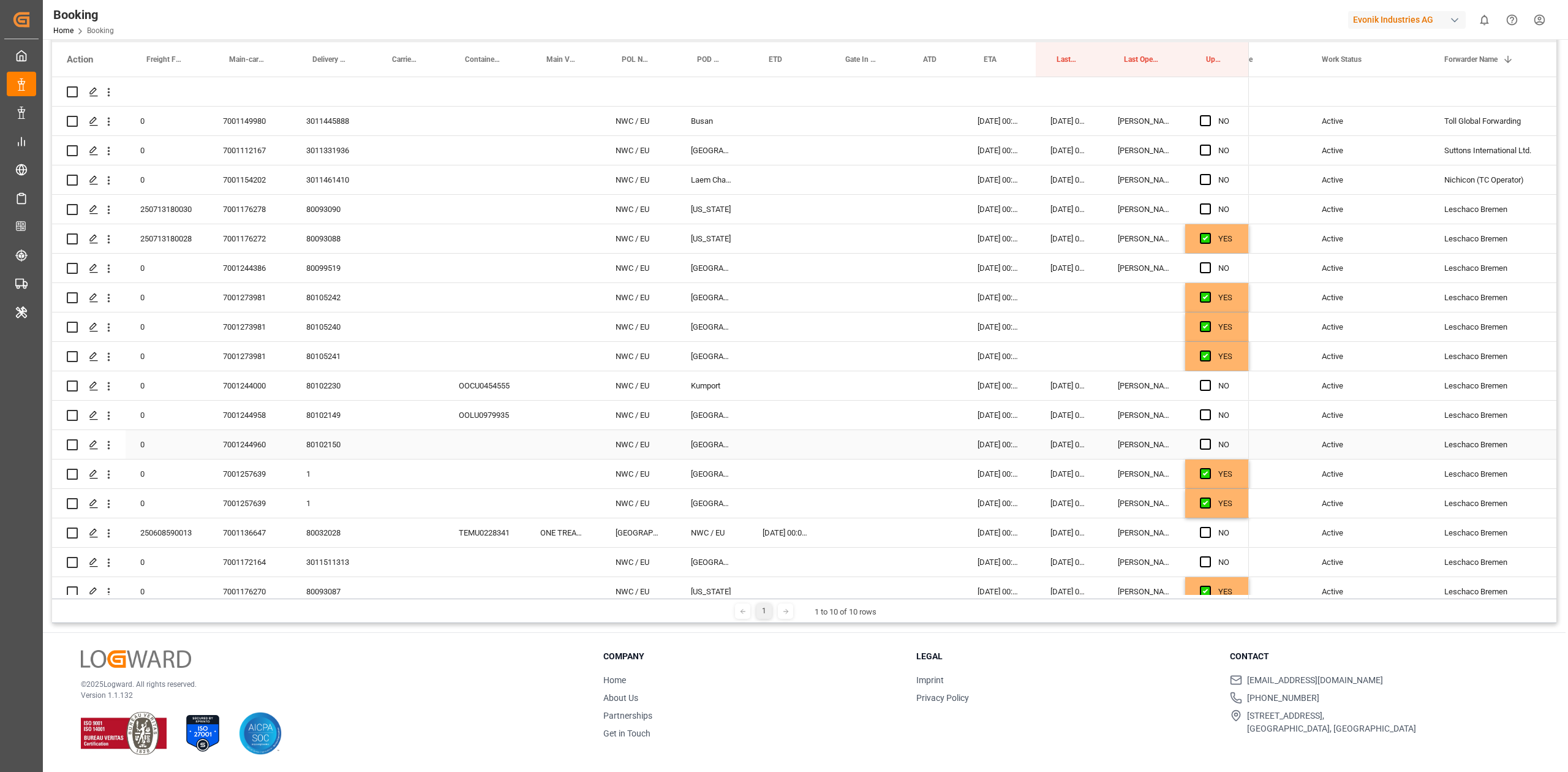
click at [1045, 444] on span "Press SPACE to select this row." at bounding box center [1205, 444] width 11 height 11
click at [1045, 439] on input "Press SPACE to select this row." at bounding box center [1209, 439] width 0 height 0
click at [1045, 420] on span "Press SPACE to select this row." at bounding box center [1205, 414] width 11 height 11
click at [1045, 409] on input "Press SPACE to select this row." at bounding box center [1209, 409] width 0 height 0
click at [1045, 392] on div "Press SPACE to select this row." at bounding box center [1209, 386] width 18 height 28
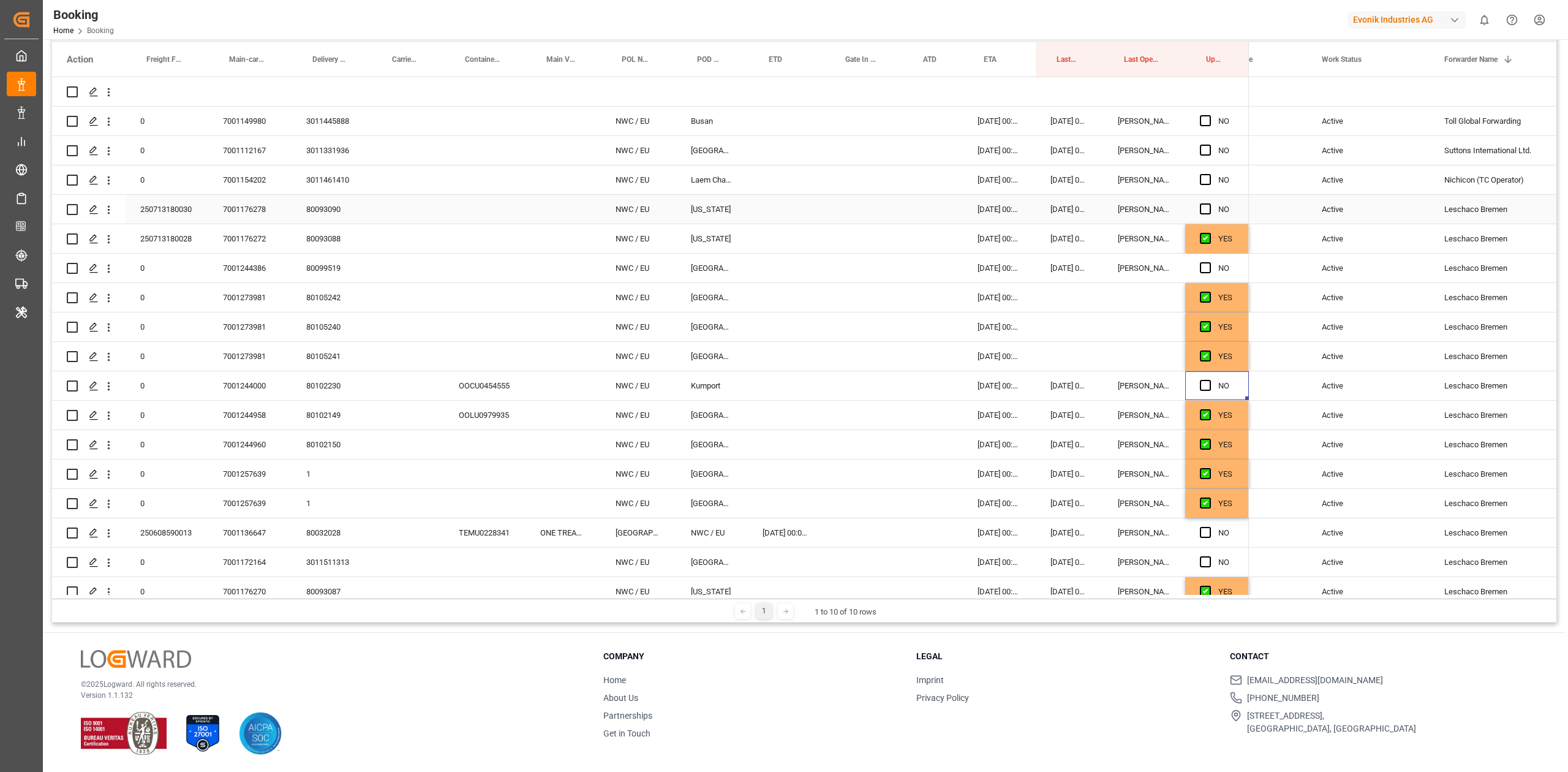
click at [1045, 209] on span "Press SPACE to select this row." at bounding box center [1205, 208] width 11 height 11
click at [1045, 203] on input "Press SPACE to select this row." at bounding box center [1209, 203] width 0 height 0
click at [1045, 264] on span "Press SPACE to select this row." at bounding box center [1205, 267] width 11 height 11
click at [1045, 262] on input "Press SPACE to select this row." at bounding box center [1209, 262] width 0 height 0
click at [1045, 450] on span "Press SPACE to select this row." at bounding box center [1205, 531] width 11 height 11
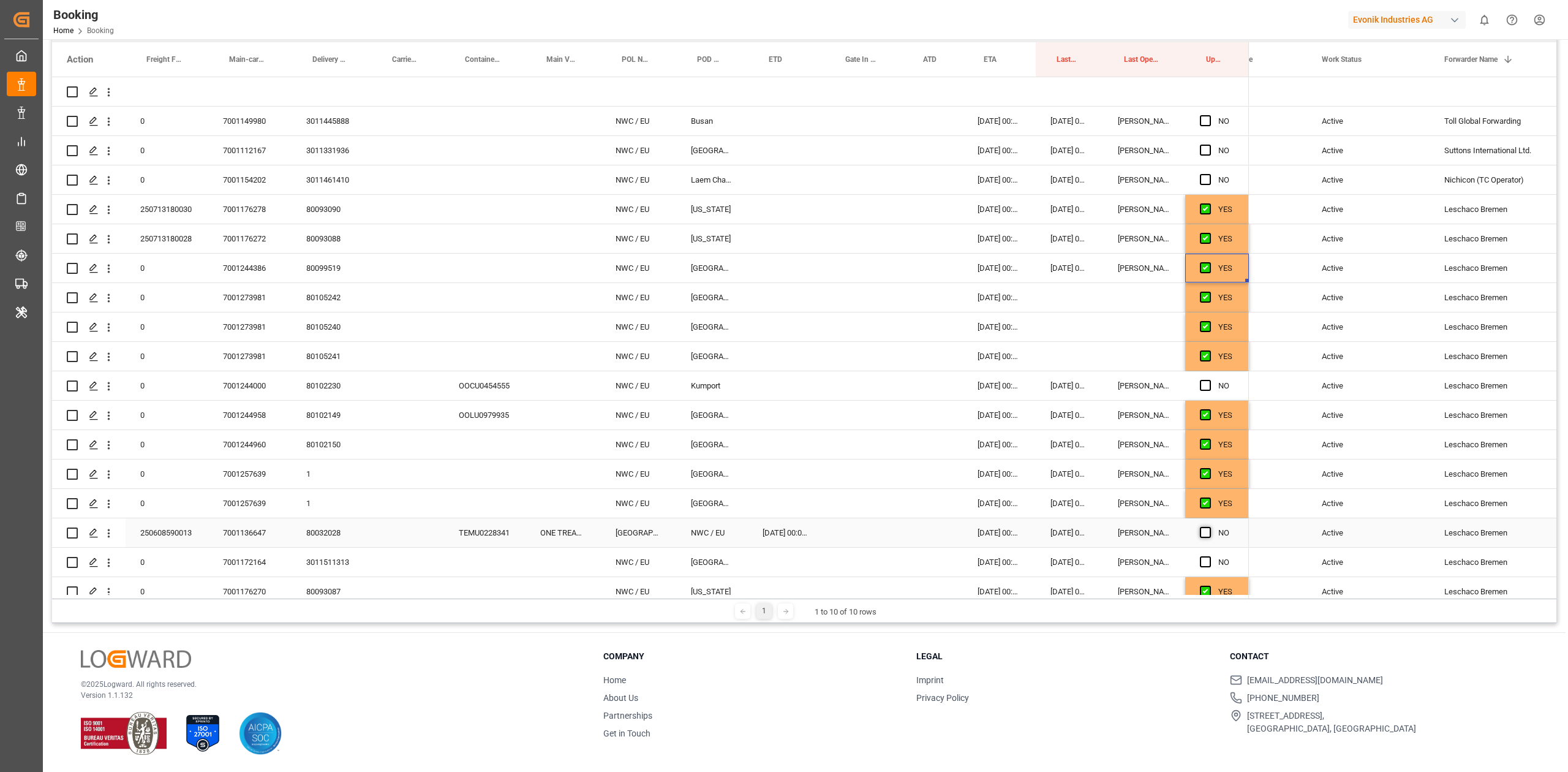
click at [1045, 450] on input "Press SPACE to select this row." at bounding box center [1209, 527] width 0 height 0
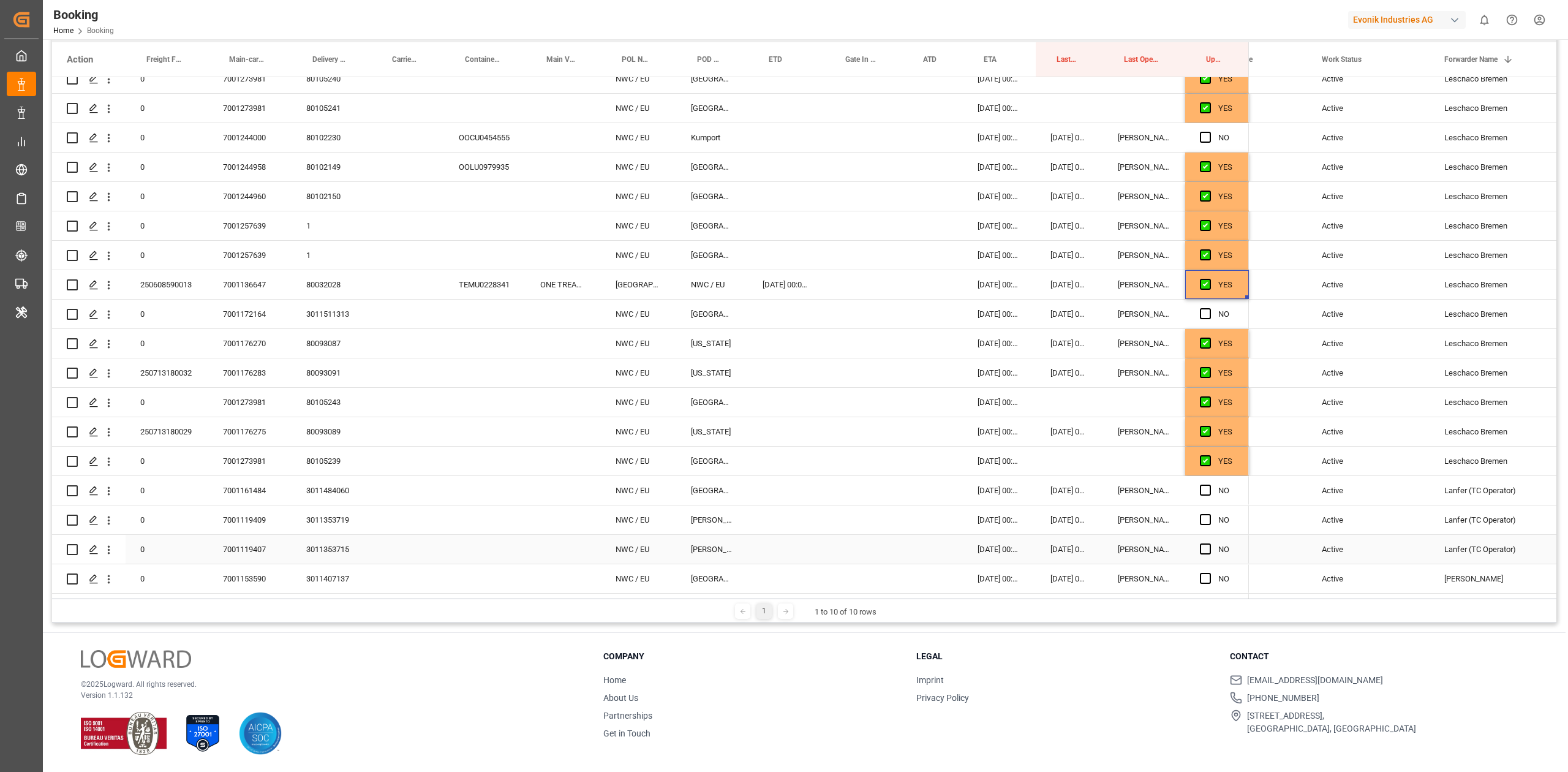
scroll to position [326, 0]
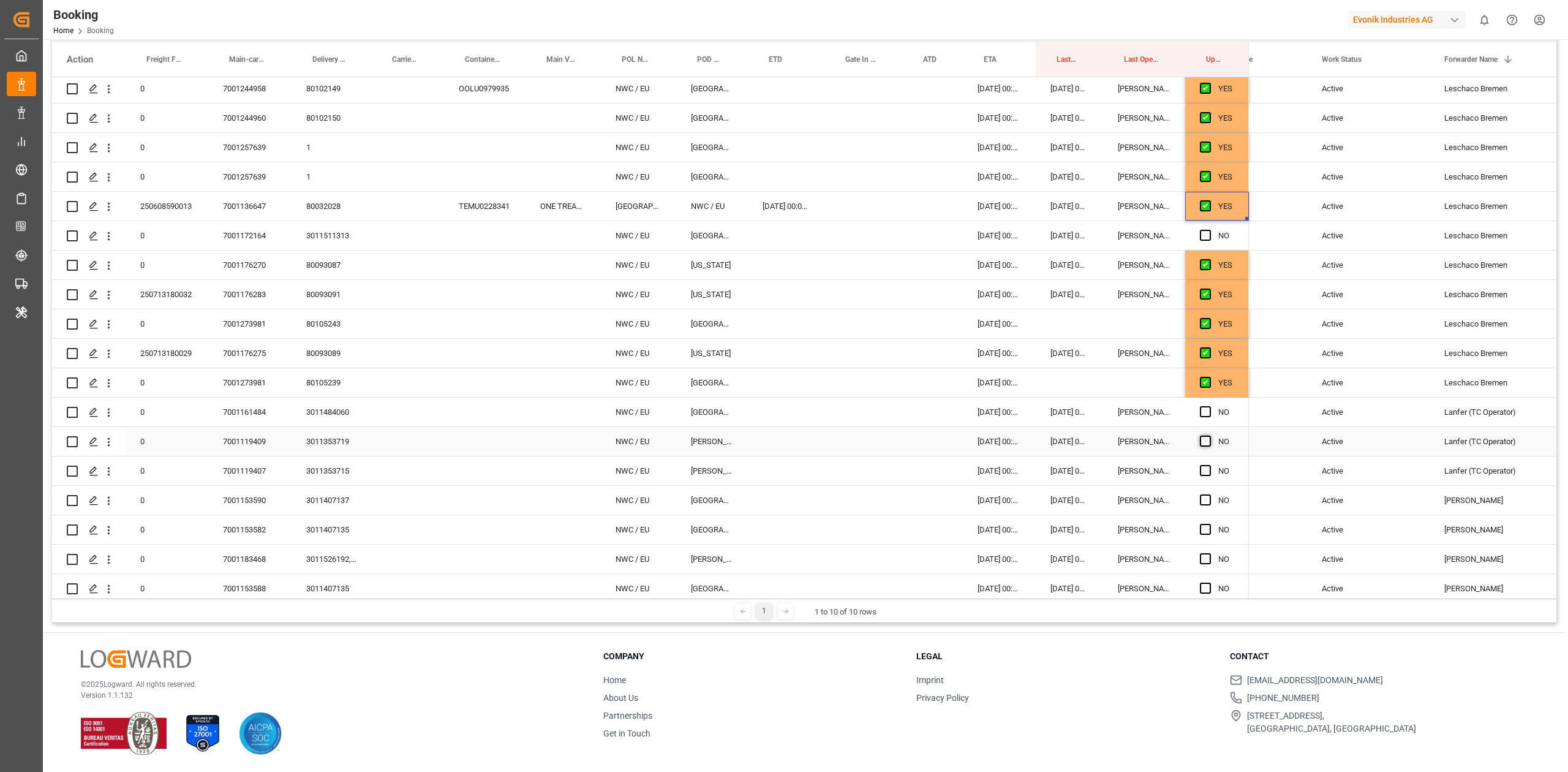
click at [1045, 444] on span "Press SPACE to select this row." at bounding box center [1205, 441] width 11 height 11
click at [1045, 436] on input "Press SPACE to select this row." at bounding box center [1209, 436] width 0 height 0
click at [1045, 444] on span "Press SPACE to select this row." at bounding box center [1205, 441] width 11 height 11
click at [1045, 436] on input "Press SPACE to select this row." at bounding box center [1209, 436] width 0 height 0
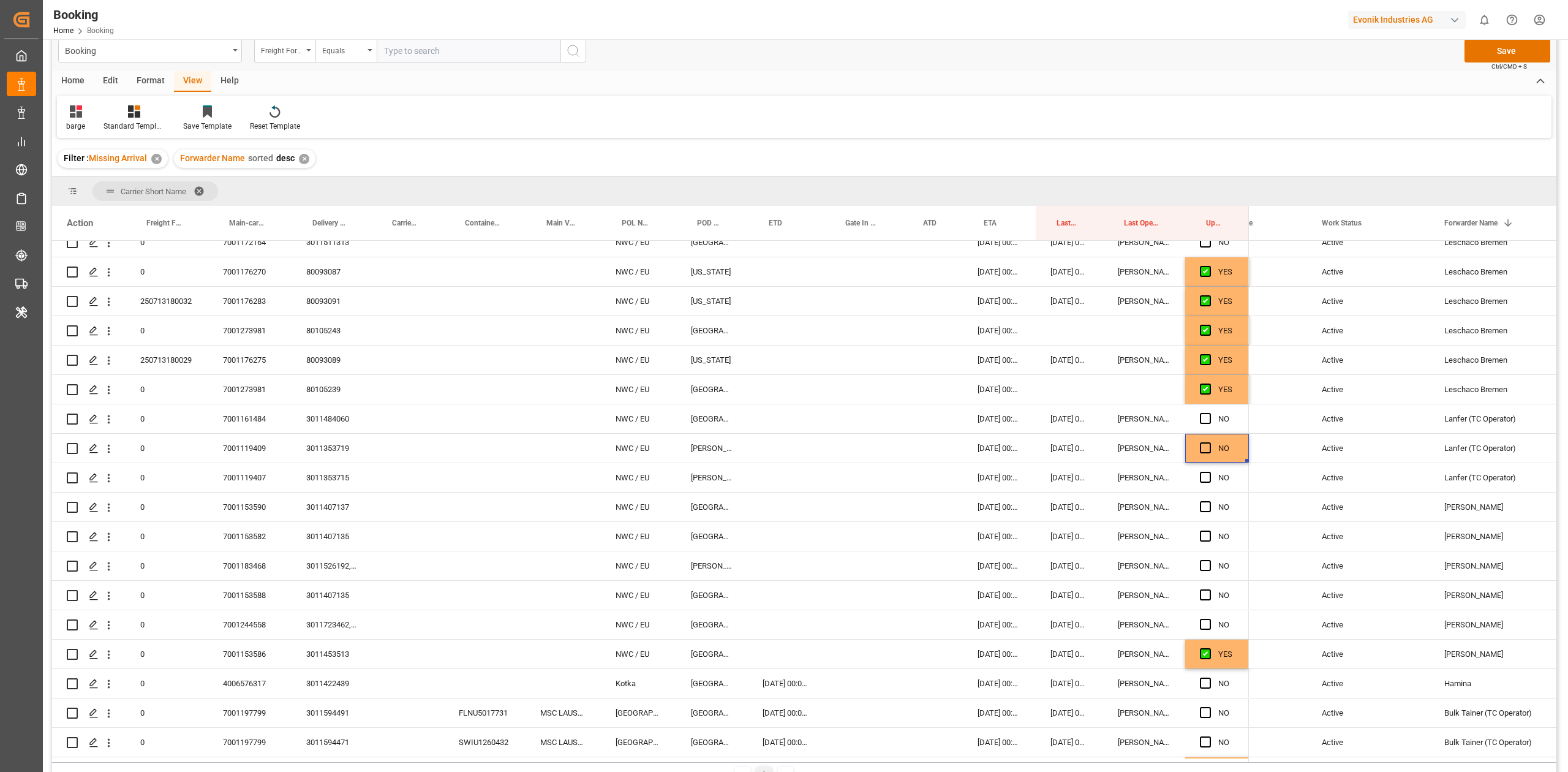
scroll to position [735, 0]
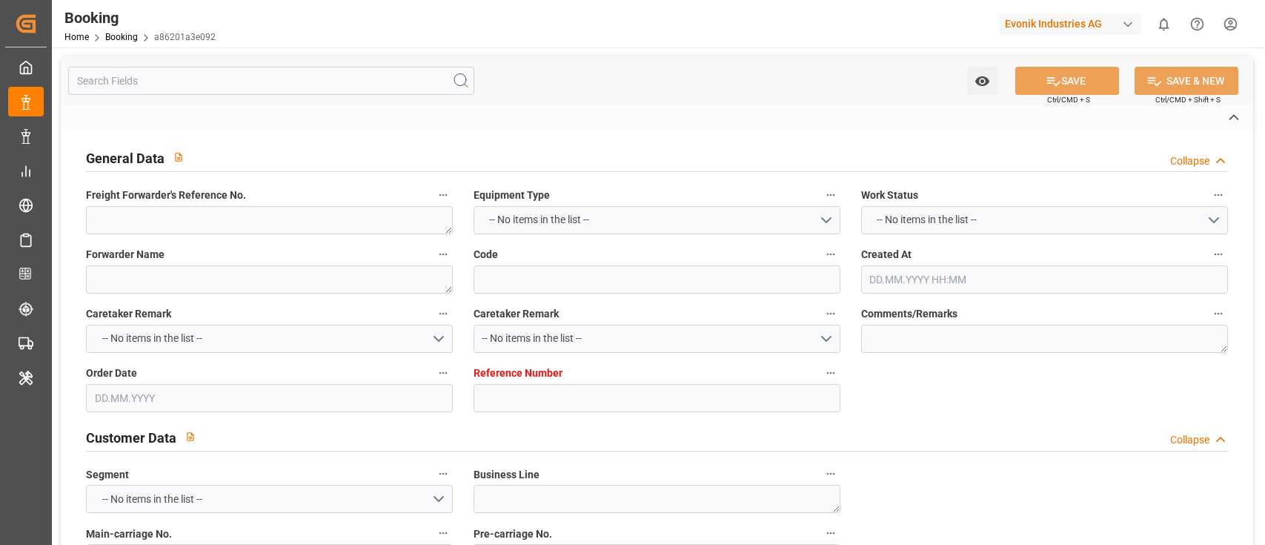
type textarea "250808610533"
type textarea "Leschaco Bremen"
type input "a86201a3e092"
type input "7001226684"
type textarea "CU-OA"
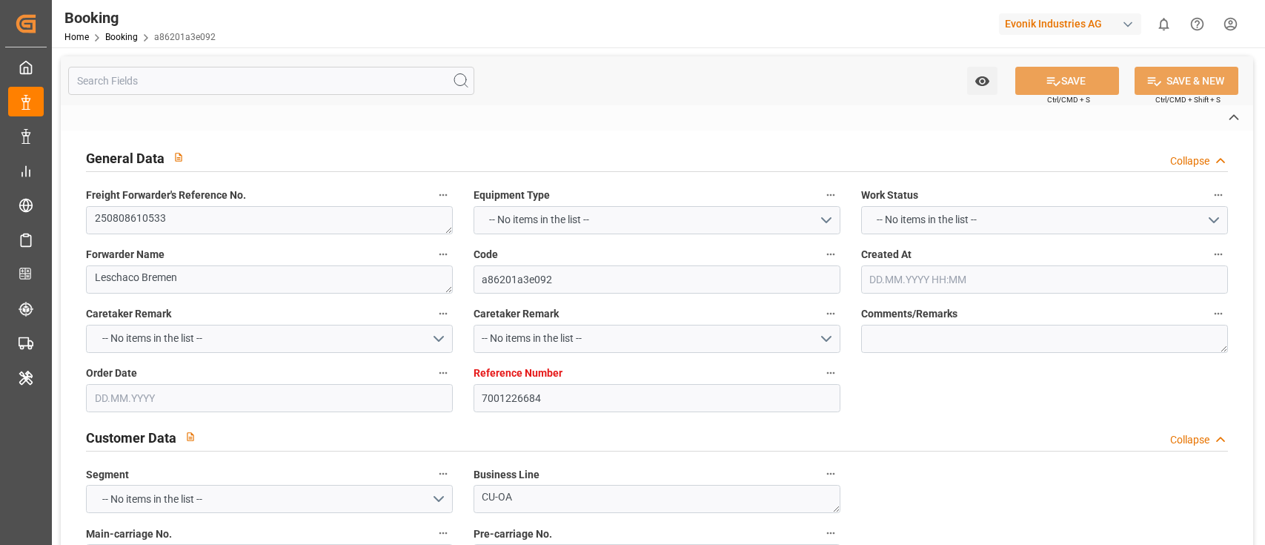
type input "7001226683"
type textarea "[EMAIL_ADDRESS][DOMAIN_NAME]"
type textarea "CFR"
type textarea "[GEOGRAPHIC_DATA]"
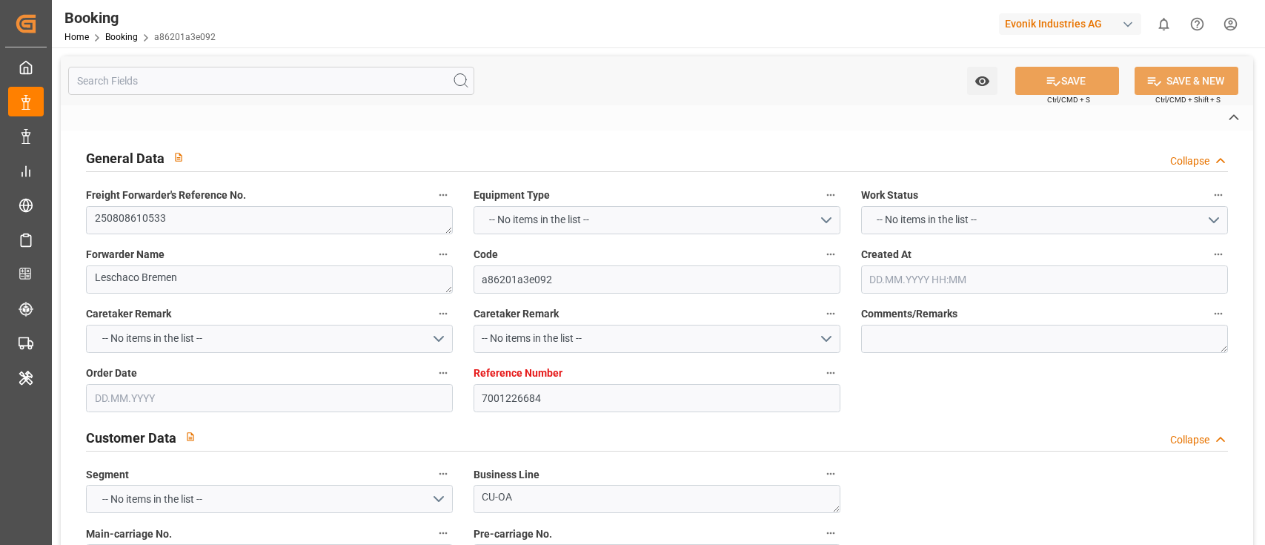
type textarea "CAAU2333041"
type input "BERLIN MAERSK"
type input "HLCU"
type textarea "25948945"
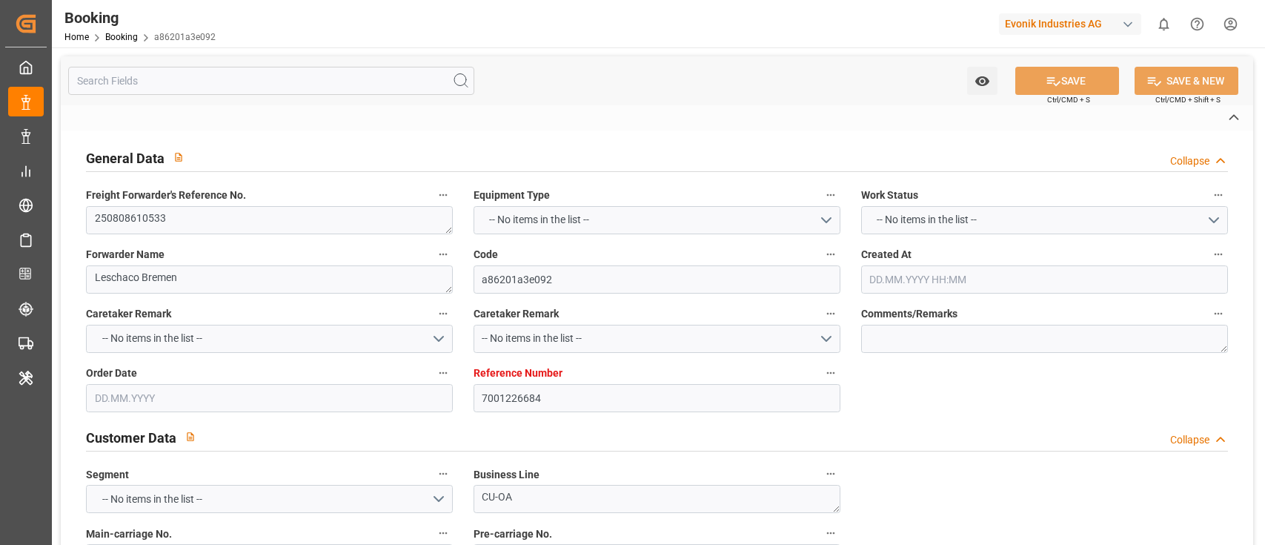
type input "[GEOGRAPHIC_DATA]"
type textarea "vesselName etd [PERSON_NAME]"
type textarea "INPUT_Evonik_Seeburger_IFTMIN_1003057335_20250815222055403.edi"
type textarea "NWC/[GEOGRAPHIC_DATA] [GEOGRAPHIC_DATA] Continent / [GEOGRAPHIC_DATA]-OA"
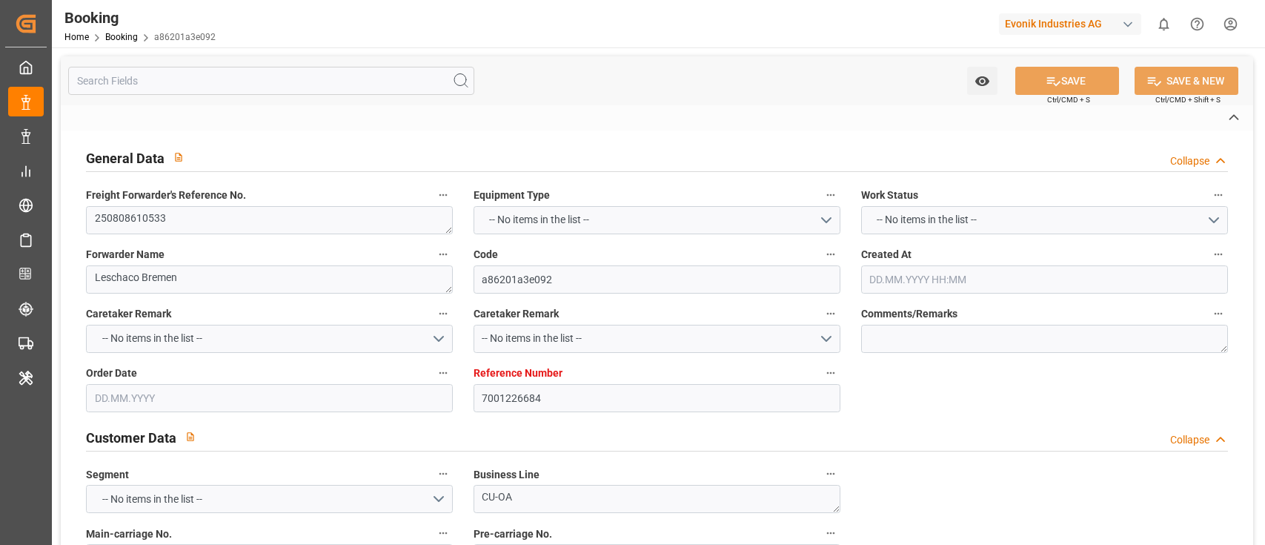
type textarea "INPUT_Evonik_Seeburger_IFTMIN_1002969087_20250718142450176.edi,INPUT_Evonik_See…"
type textarea "1003057335"
type textarea "Logward System"
type textarea "Pod-PodRegionName-businessDivision-businessLine-"
type textarea "IFTSTA"
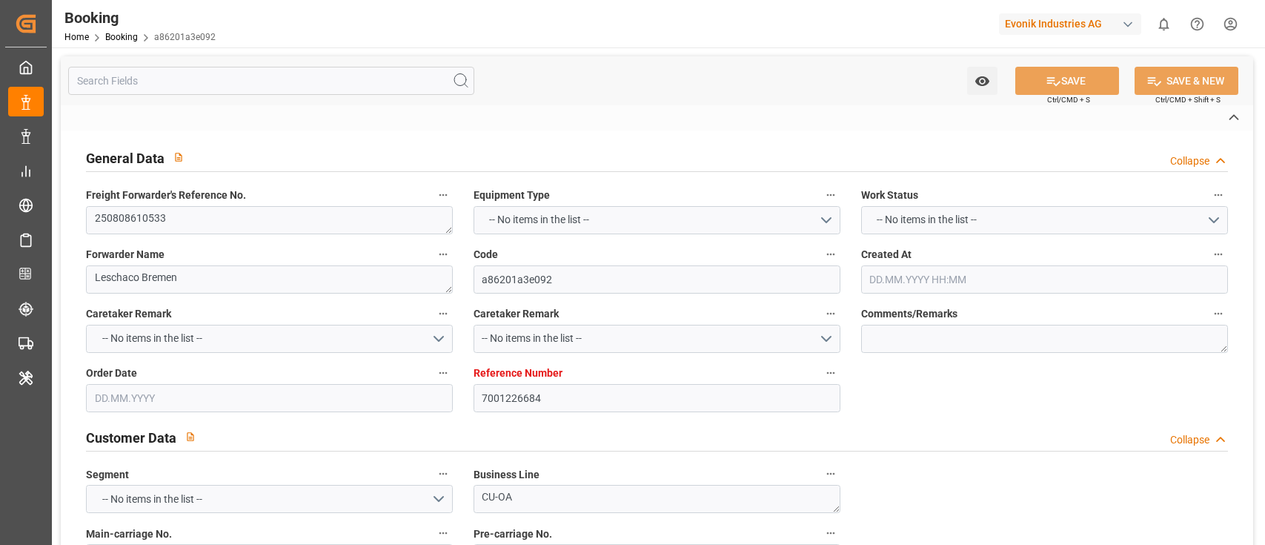
type textarea "a011t00000LcJC5AAN"
type textarea "No"
type input "[GEOGRAPHIC_DATA]"
type input "SHANGHAI PT"
type input "[GEOGRAPHIC_DATA]"
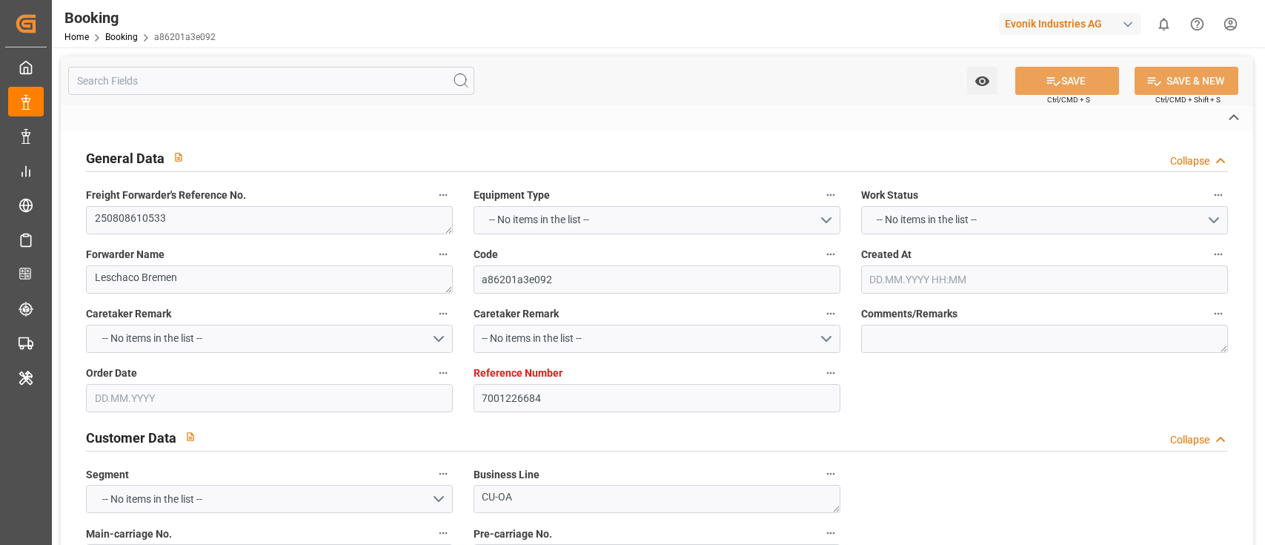
type input "DE"
type input "TRUCK"
type input "[GEOGRAPHIC_DATA]"
type input "DE"
type input "BARGE"
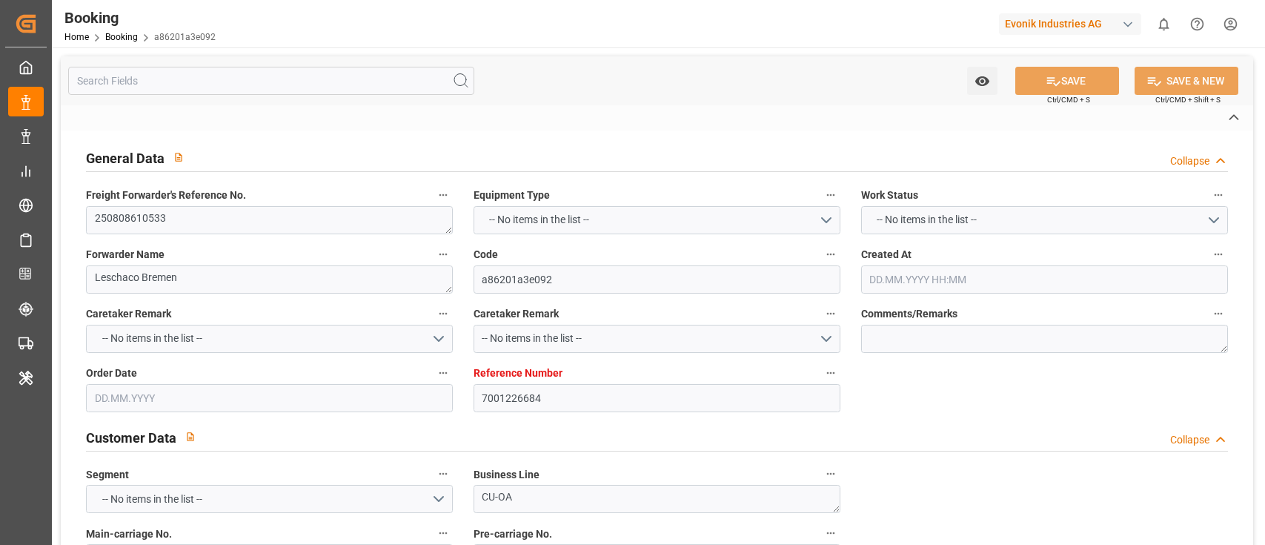
type input "534E"
type input "VESSEL"
type input "BERLIN MAERSK"
type input "TRUCK"
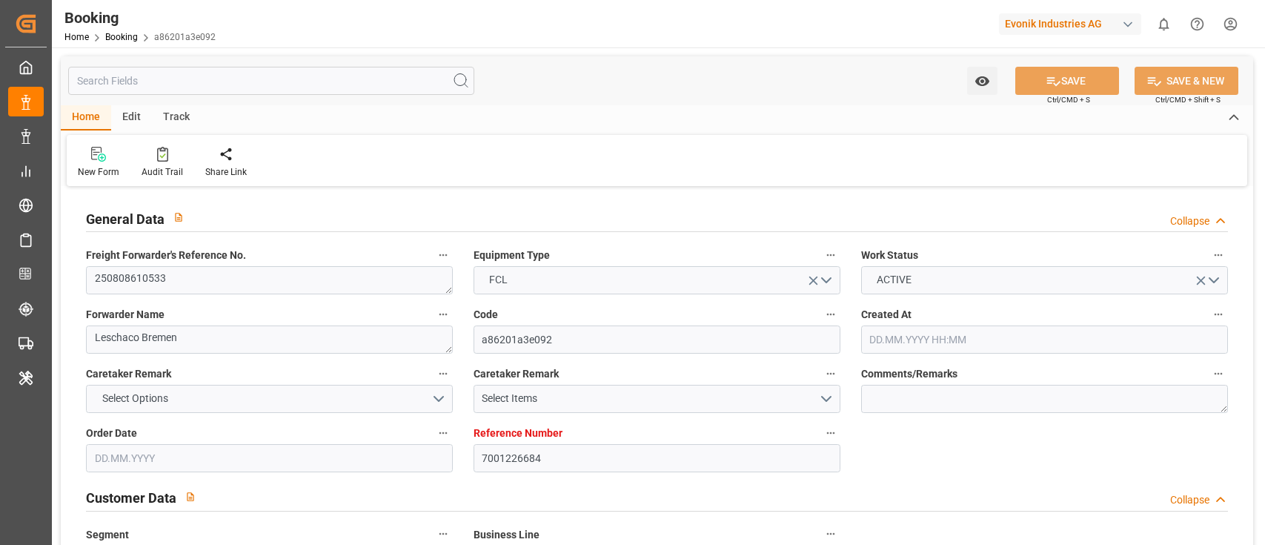
type input "7001226684"
type input "9984560"
type input "Hapag [PERSON_NAME]"
type input "Hapag Lloyd Aktiengesellschaft"
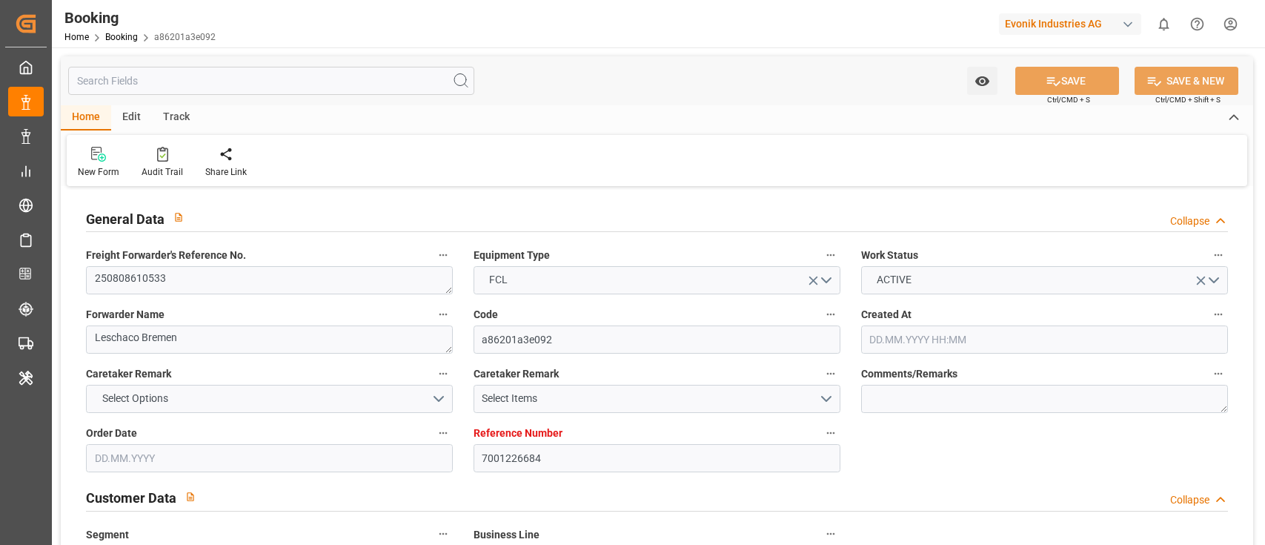
type input "NLRTM"
type input "CNSGH"
type input "42"
type input "25948945"
type input "NLRTM"
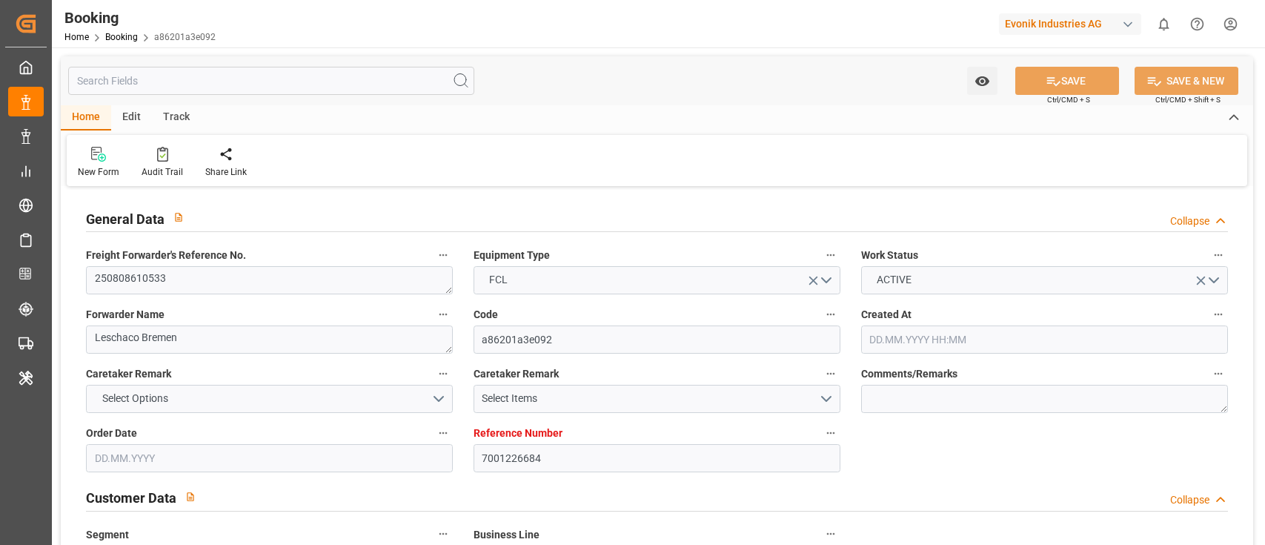
type input "CNSHG"
type input "9984560"
type input "[DATE] 12:25"
type input "[DATE]"
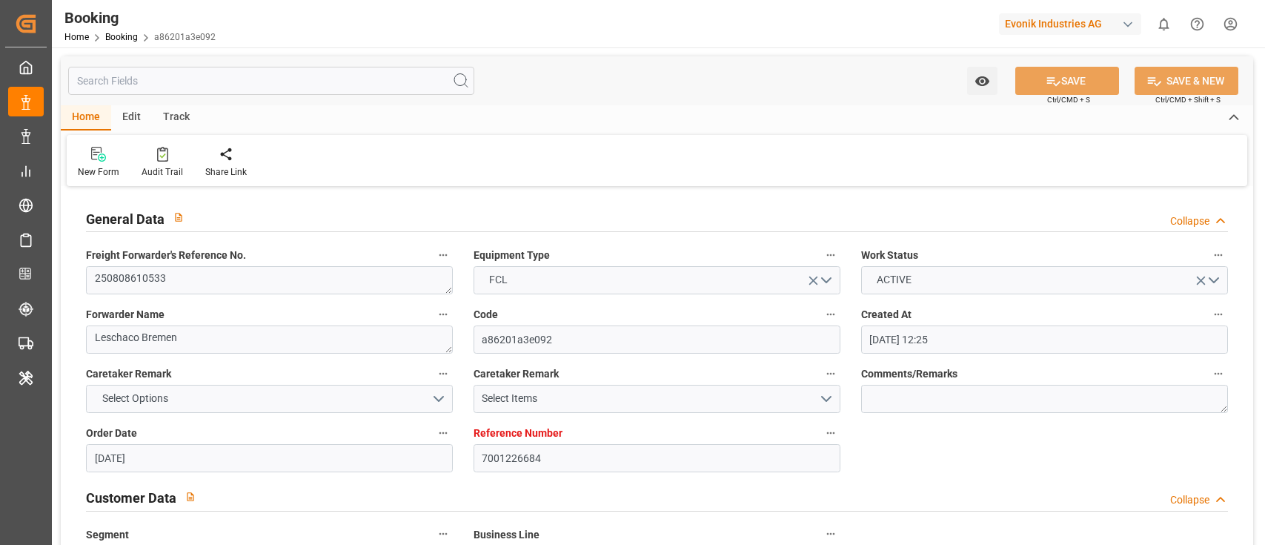
type input "[DATE]"
type input "[DATE] 11:00"
type input "[DATE] 00:00"
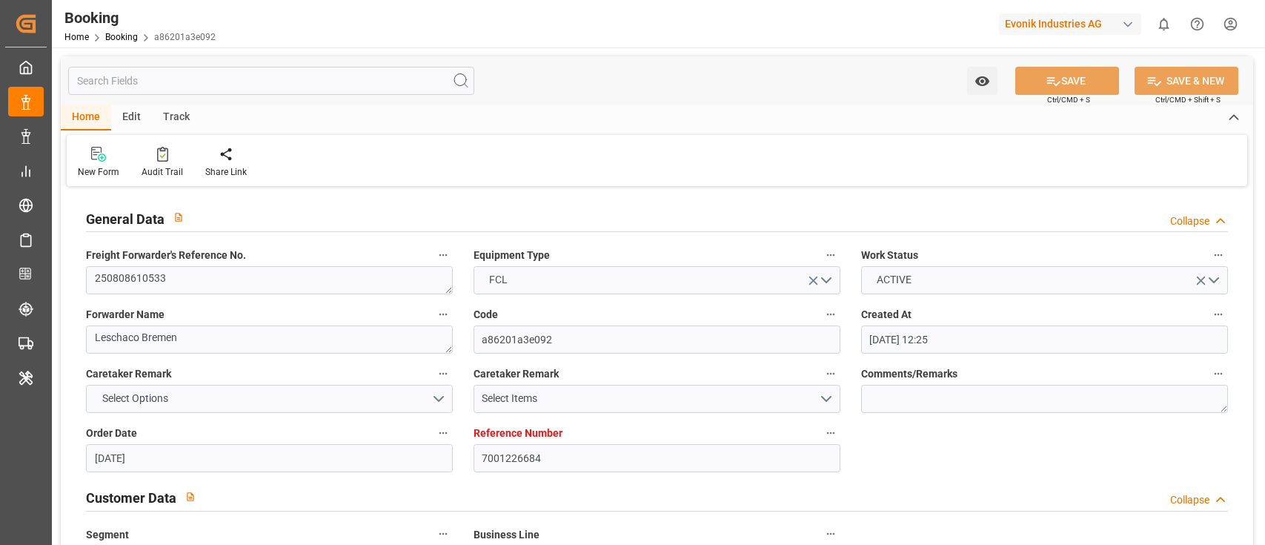
type input "[DATE] 10:06"
type input "[DATE] 18:00"
type input "[DATE] 05:00"
type input "[DATE] 00:00"
type input "[DATE] 06:45"
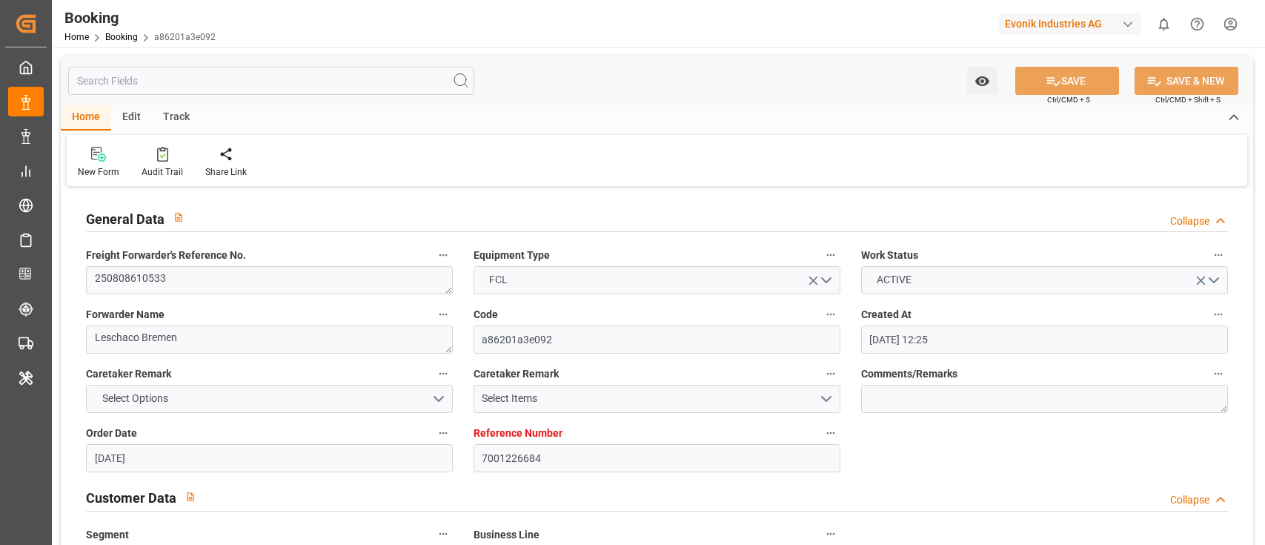
type input "[DATE]"
type input "[DATE] 10:11"
type input "[DATE]"
type input "[DATE] 10:32"
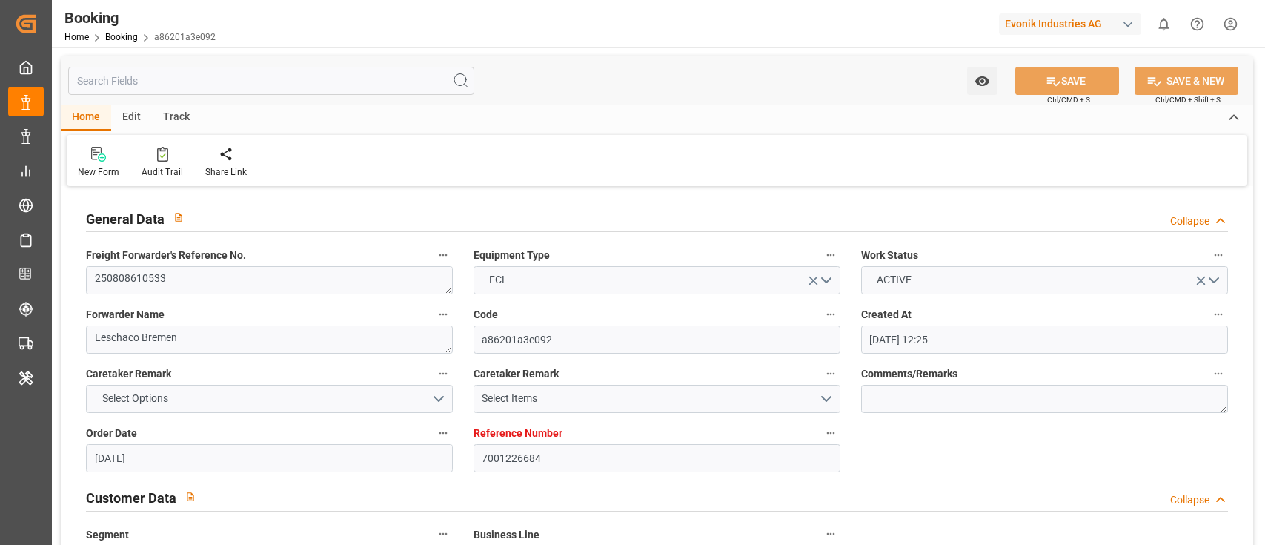
type input "[DATE] 15:01"
type input "[DATE] 15:40"
type input "[DATE] 10:30"
type input "[DATE] 04:00"
type input "[DATE] 12:00"
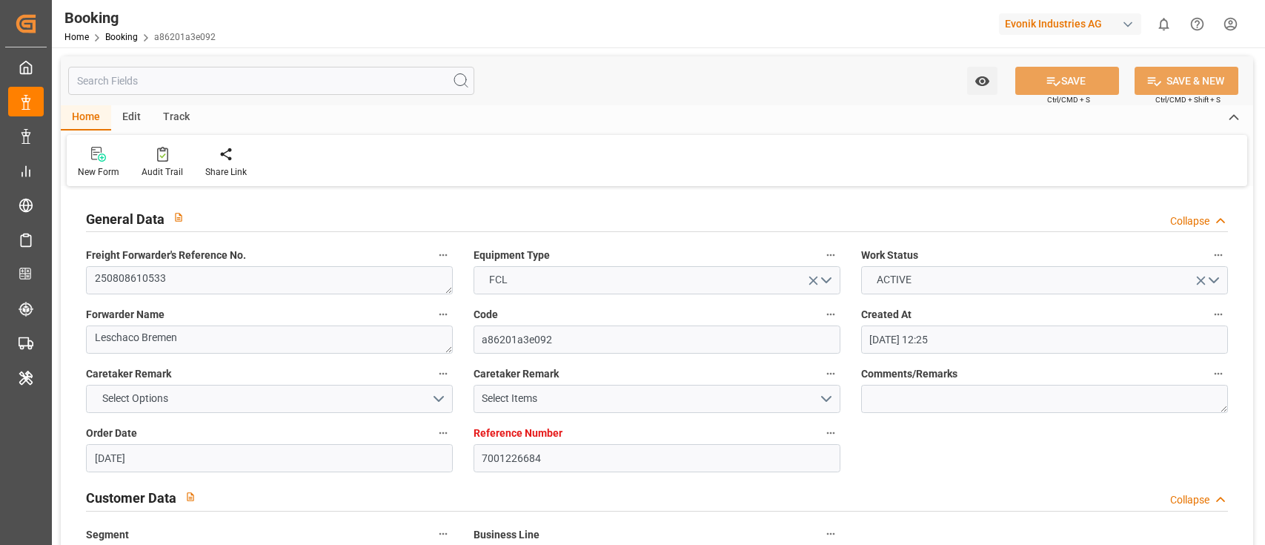
type input "[DATE] 12:00"
type input "[DATE] 09:47"
type input "[DATE] 11:00"
type input "[DATE] 11:06"
type input "[DATE] 05:00"
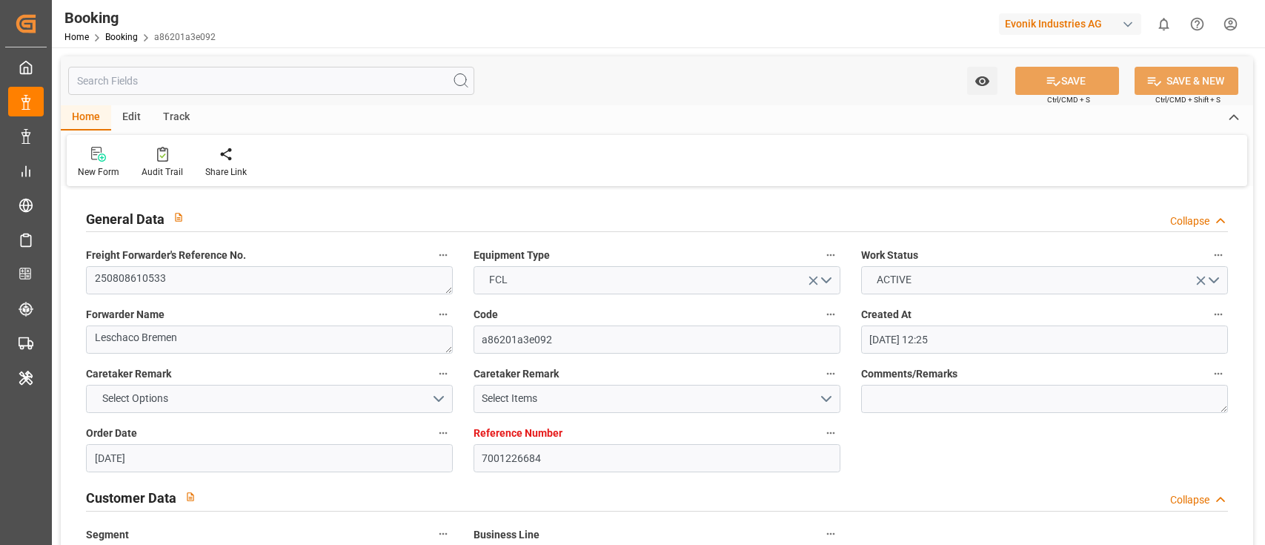
type input "[DATE] 05:37"
type input "[DATE] 14:30"
type input "[DATE] 06:45"
type input "[DATE] 01:04"
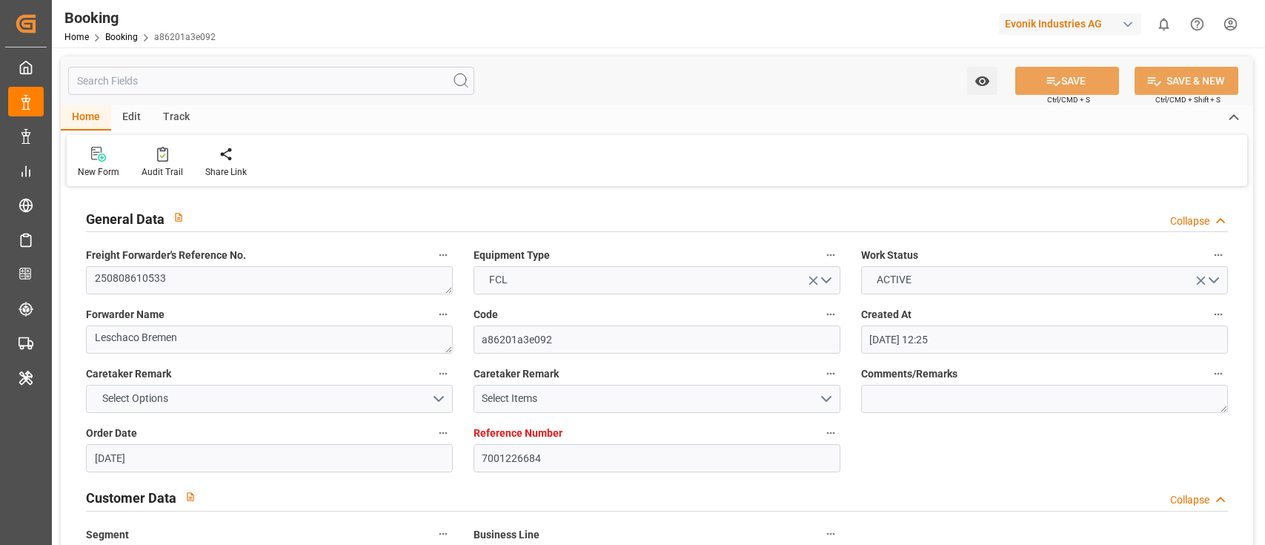
type input "[DATE] 01:04"
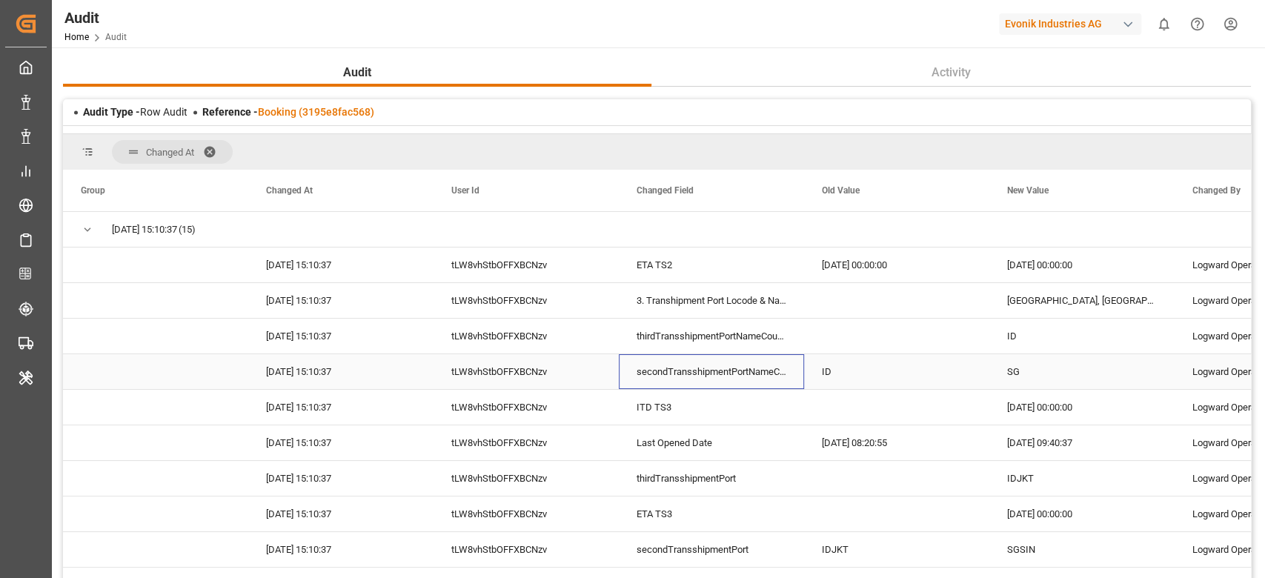
click at [772, 371] on div "secondTransshipmentPortNameCountryCode" at bounding box center [711, 371] width 185 height 35
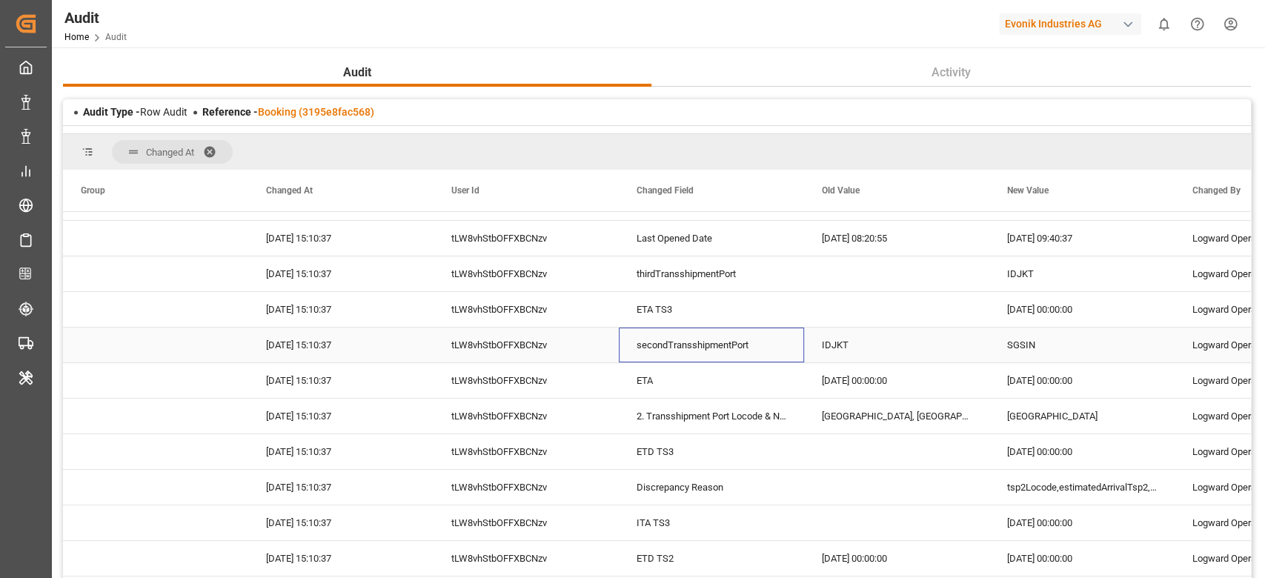
click at [674, 359] on div "secondTransshipmentPort" at bounding box center [711, 345] width 185 height 35
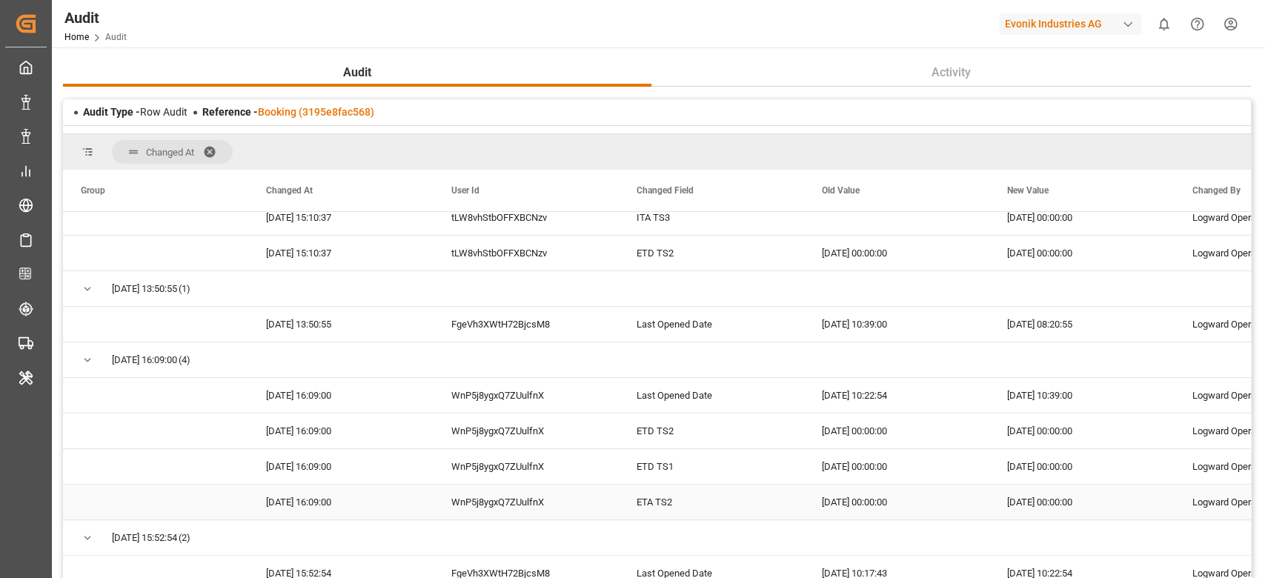
scroll to position [697, 0]
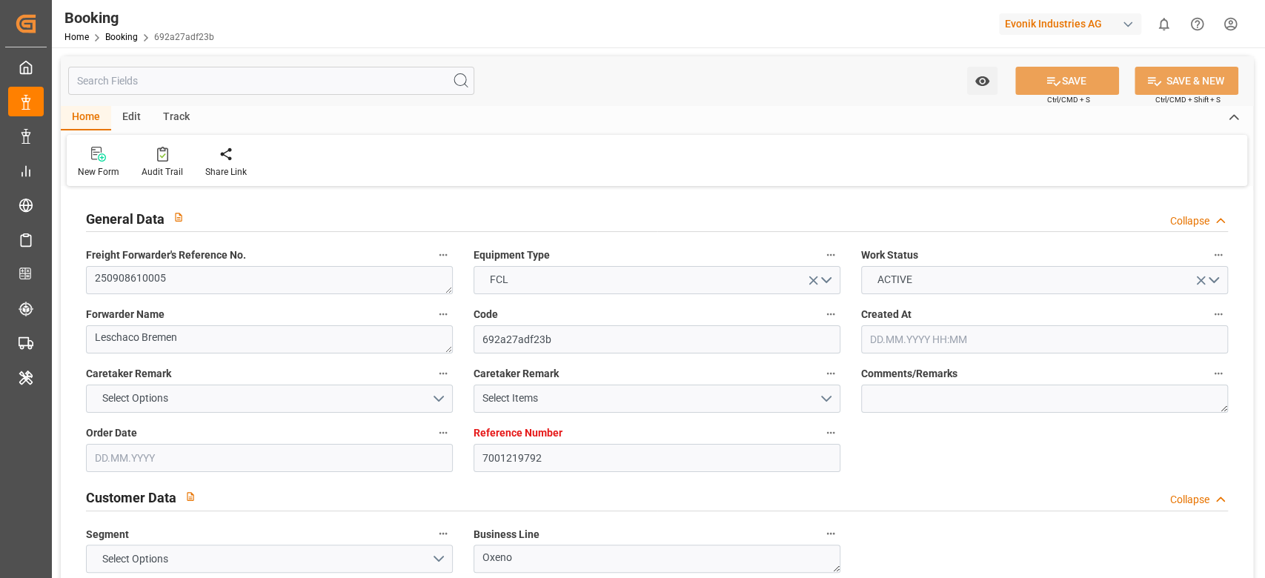
type input "7001219792"
type input "9783497"
type input "YES"
type input "Cosco"
type input "COSCO Shipping Co. Ltd."
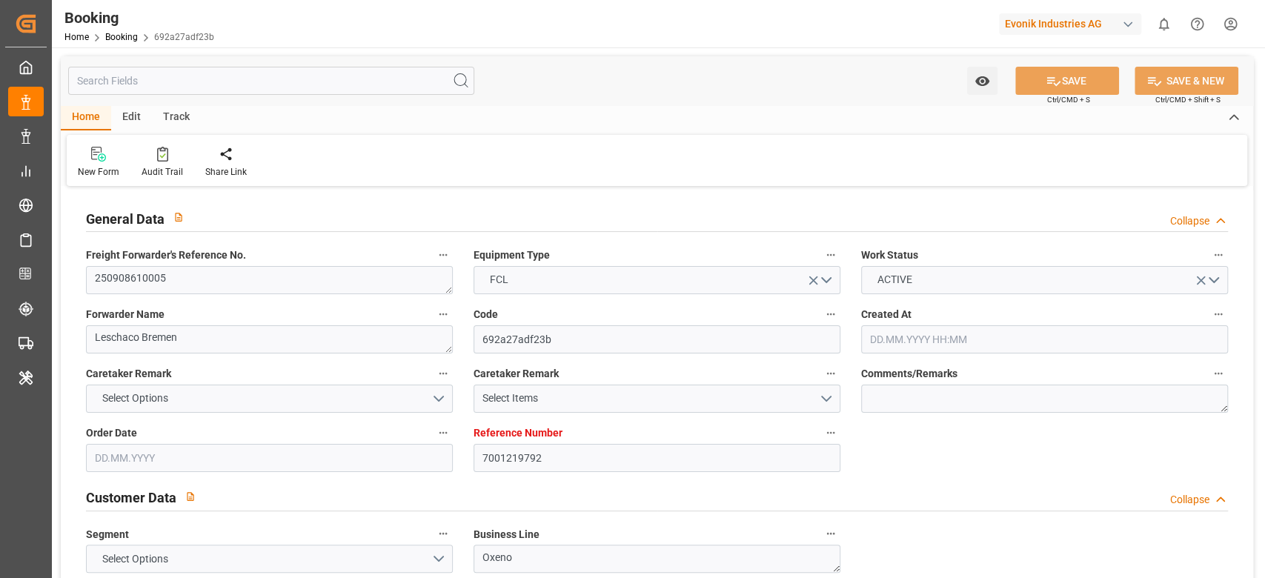
type input "BEANR"
type input "JPUKB"
type input "CNSHG"
type input "0"
type input "BEANR"
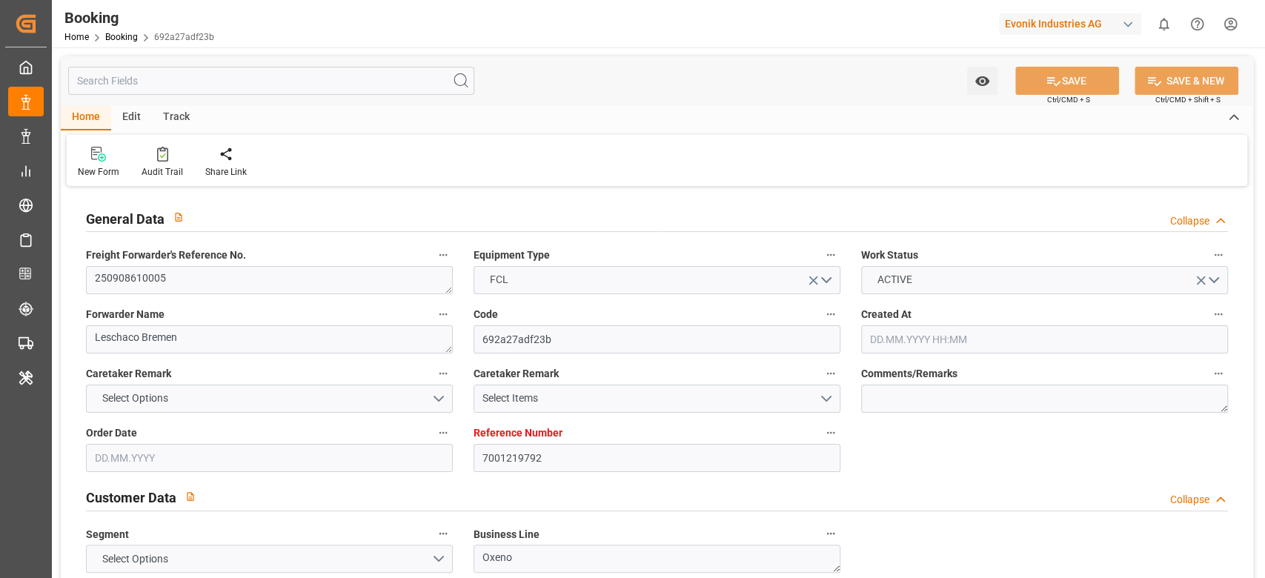
type input "JPUKB"
type input "11.07.2025 06:23"
type input "11.07.2025"
type input "24.10.2025"
type input "22.08.2025"
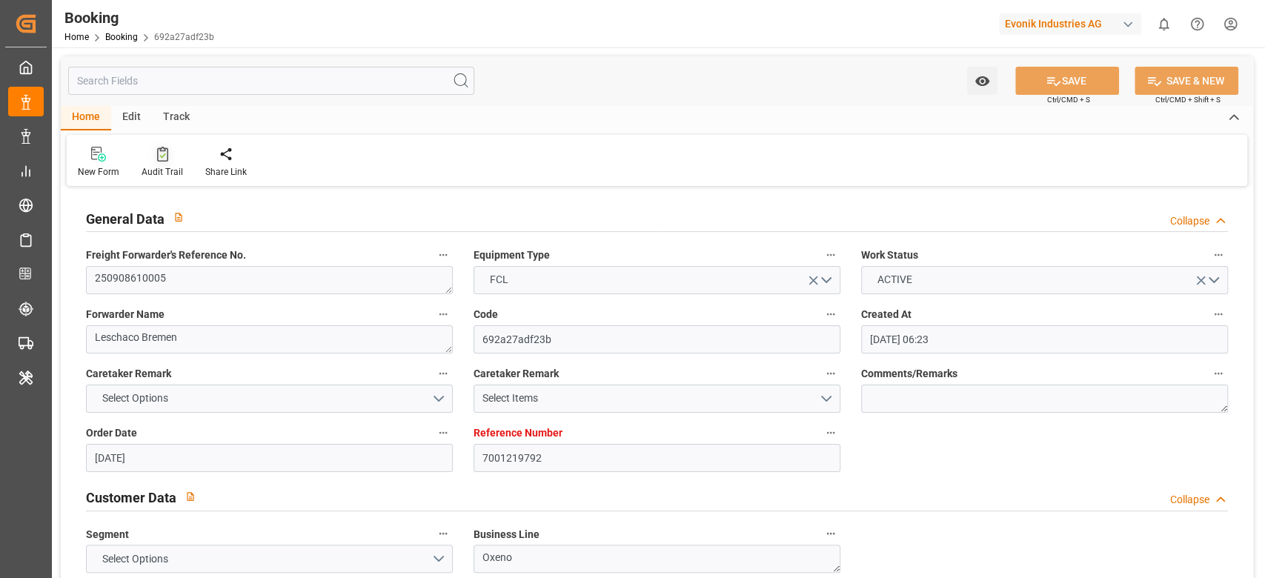
type input "22.08.2025 00:00"
type input "11.09.2025 13:30"
type input "04.09.2025 00:00"
type input "11.09.2025 13:59"
type input "05.09.2025 14:51"
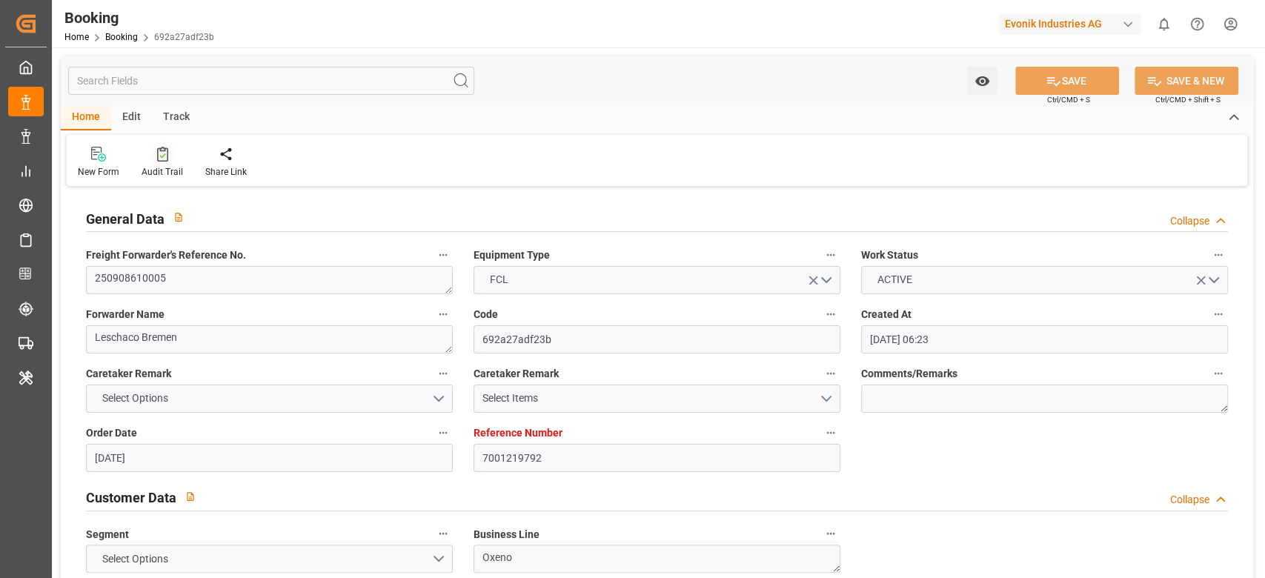
type input "21.10.2025 00:00"
type input "14.10.2025 07:30"
type input "14.10.2025 00:00"
type input "16.10.2025 00:00"
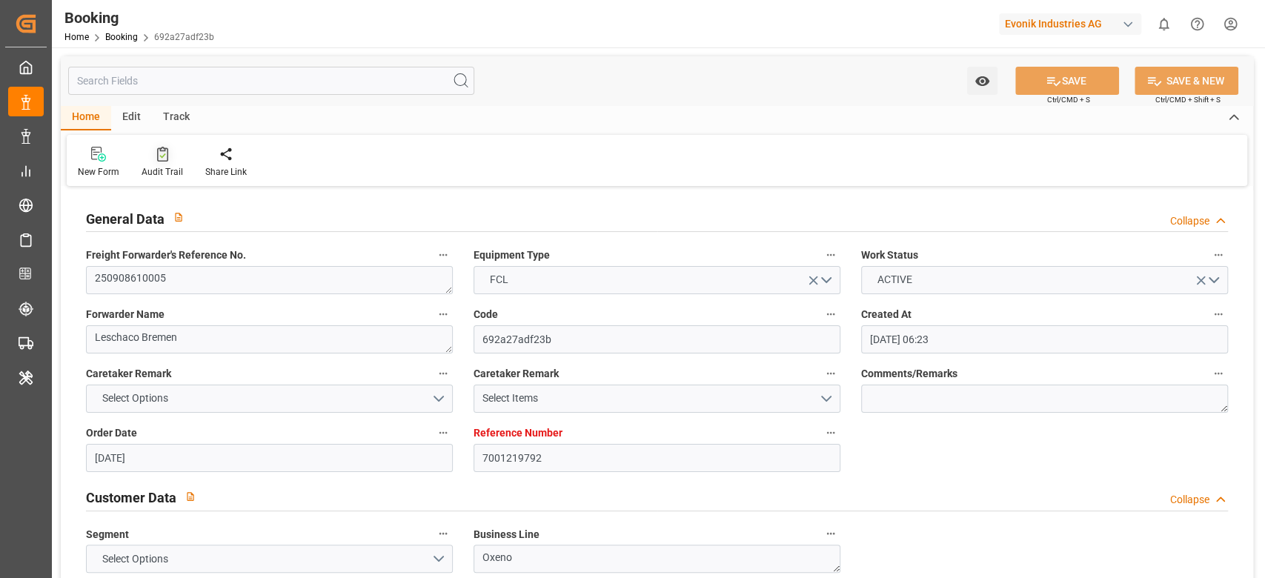
type input "16.10.2025 00:00"
type input "22.08.2025"
type input "09.10.2025 09:15"
type input "[DATE]"
type input "22.08.2025 08:11"
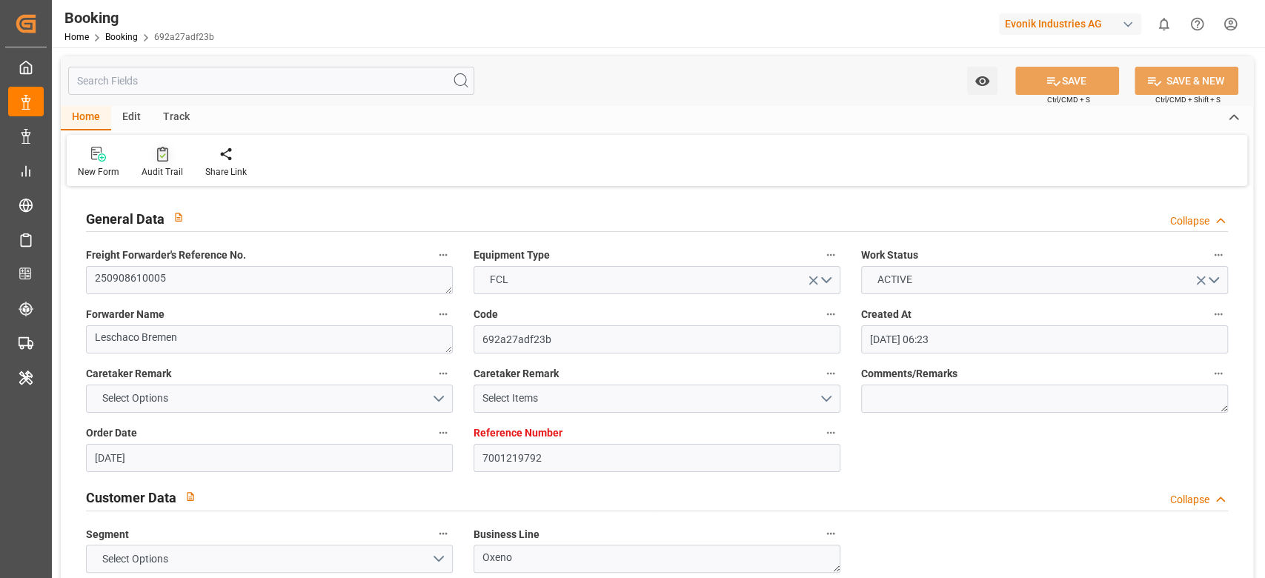
type input "10.09.2025 11:09"
type input "11.09.2025 13:30"
type input "11.09.2025 14:53"
type input "14.10.2025 07:30"
type input "14.10.2025 16:21"
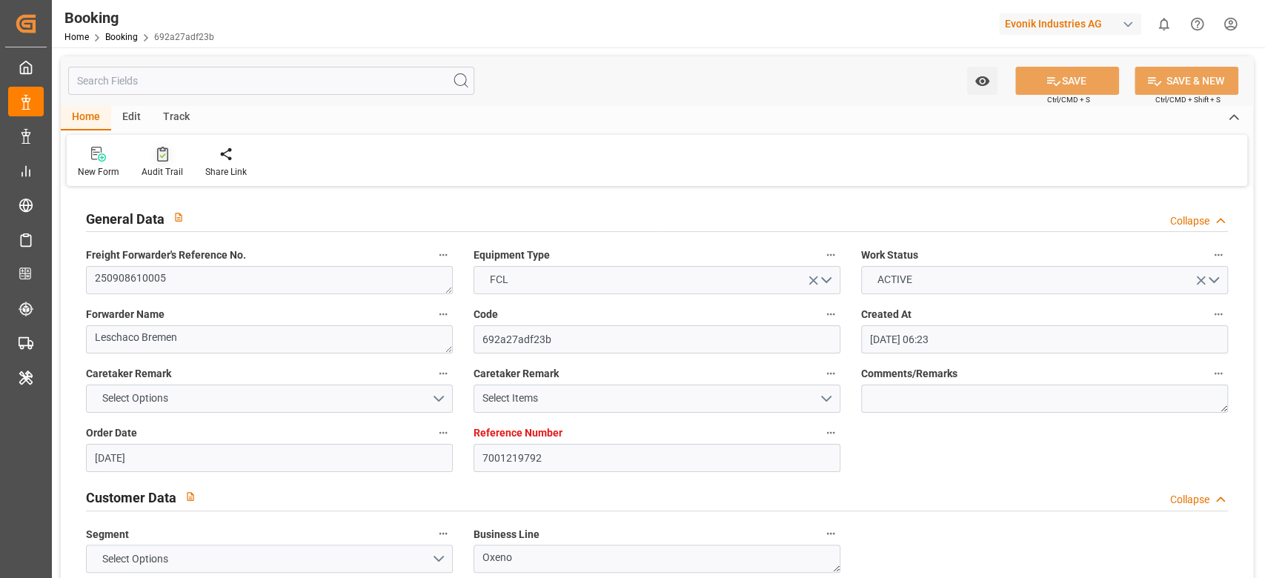
type input "21.10.2025 09:00"
click at [154, 154] on div at bounding box center [162, 154] width 41 height 16
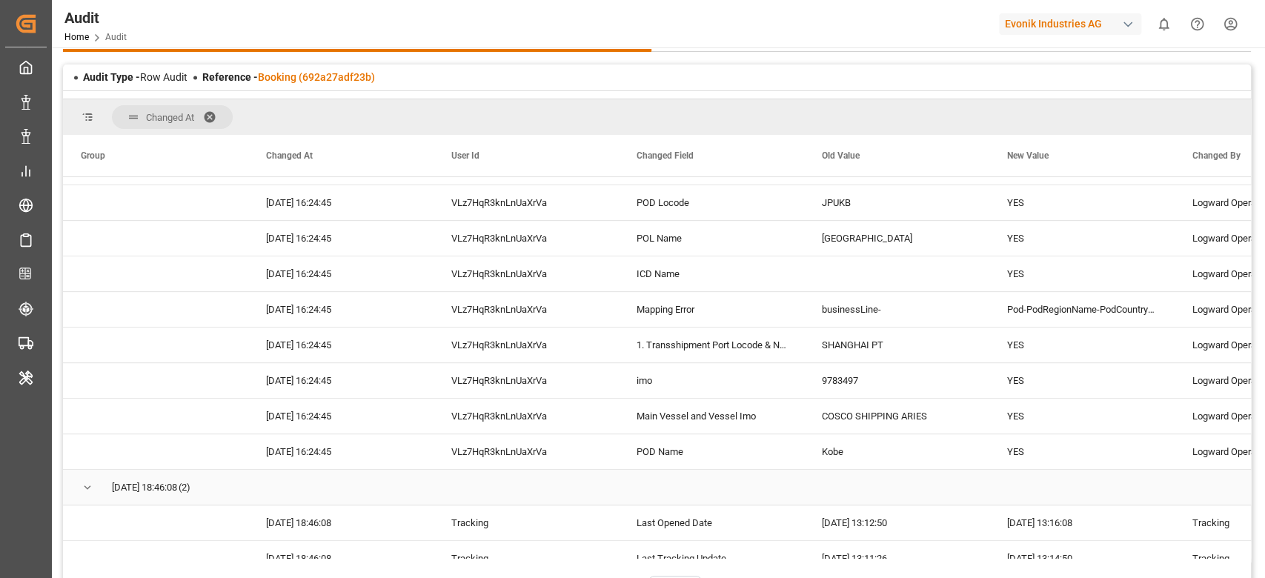
scroll to position [4263, 0]
click at [1023, 402] on div "YES" at bounding box center [1081, 413] width 185 height 35
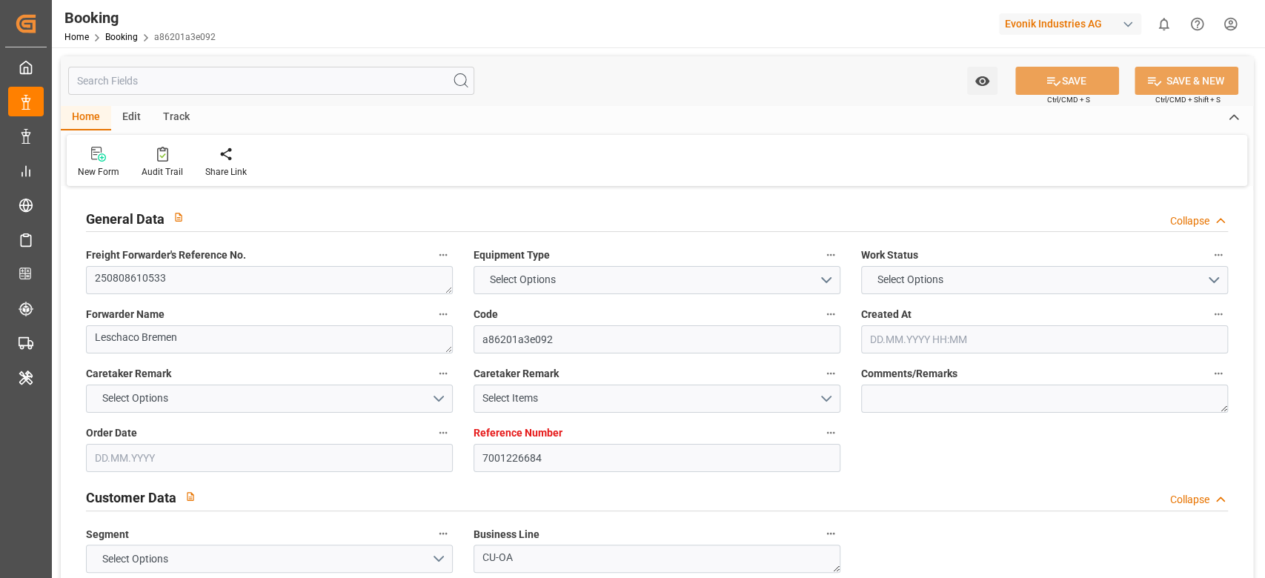
type input "7001226684"
type input "9984560"
type input "Hapag [PERSON_NAME]"
type input "Hapag Lloyd Aktiengesellschaft"
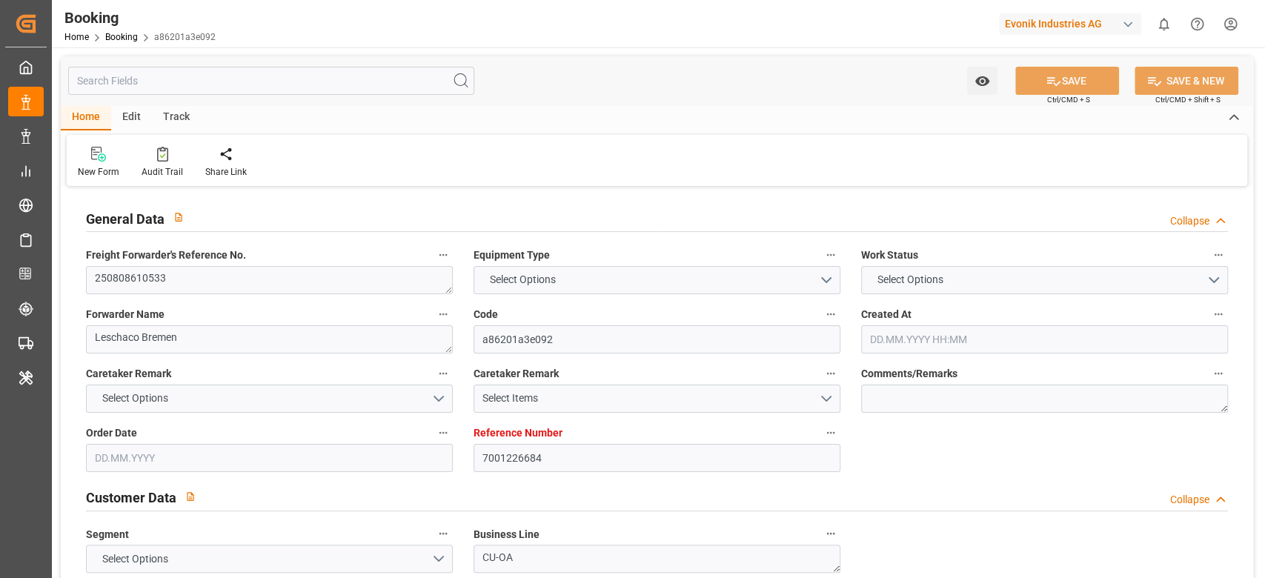
type input "NLRTM"
type input "CNSGH"
type input "42"
type input "25948945"
type input "NLRTM"
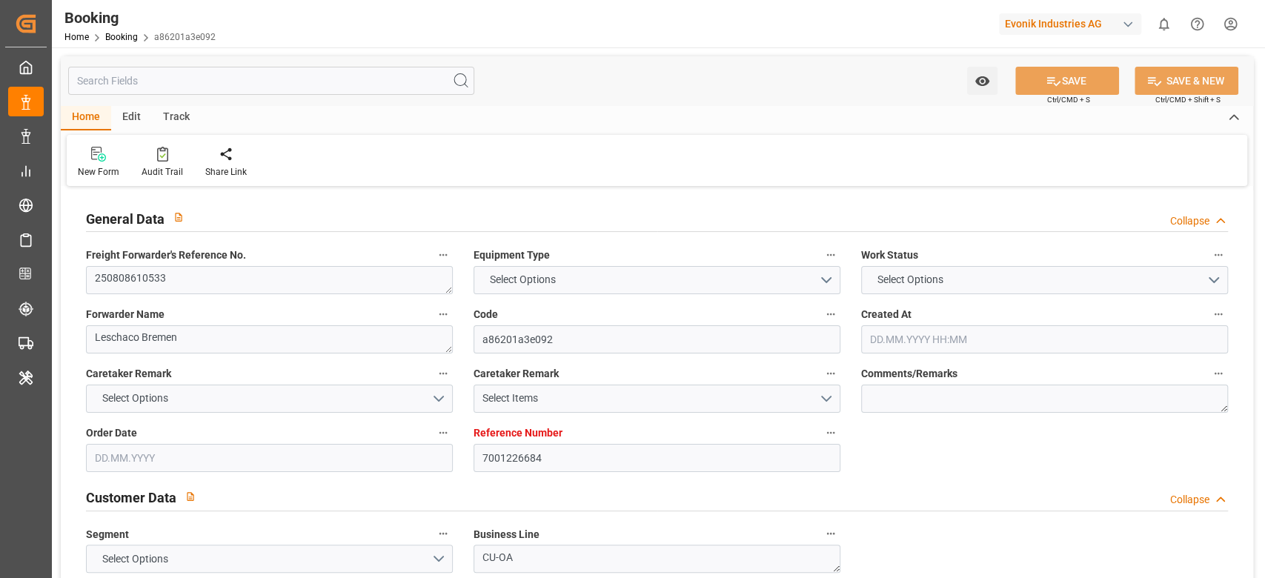
type input "CNSHG"
type input "9984560"
type input "[DATE] 12:25"
type input "[DATE]"
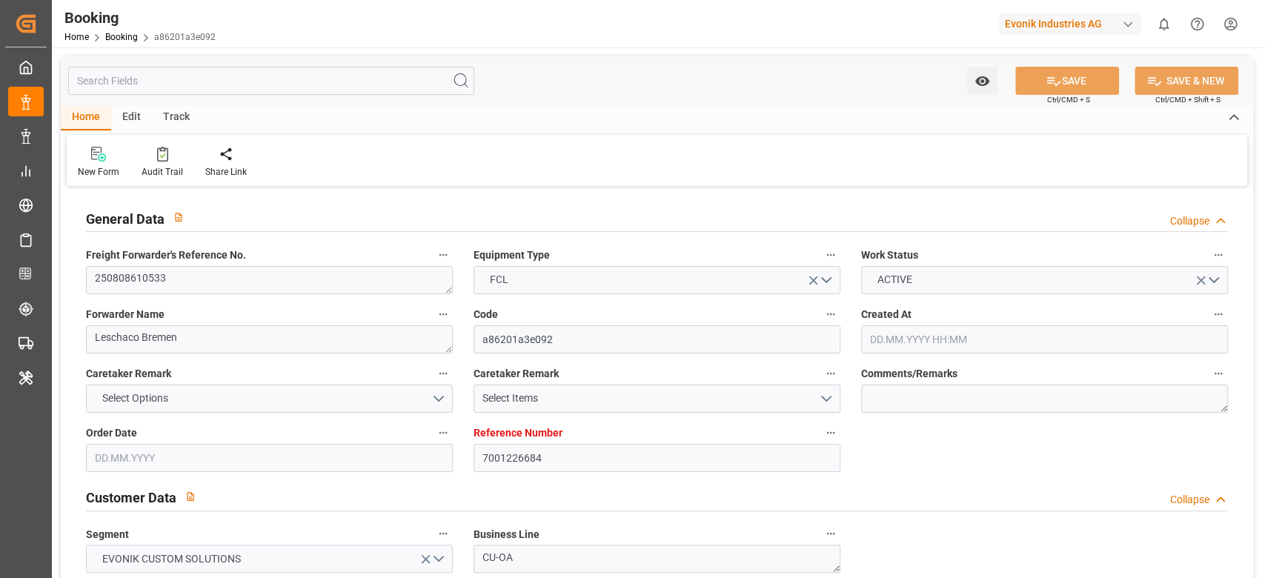
type input "[DATE]"
type input "[DATE] 11:00"
type input "[DATE] 00:00"
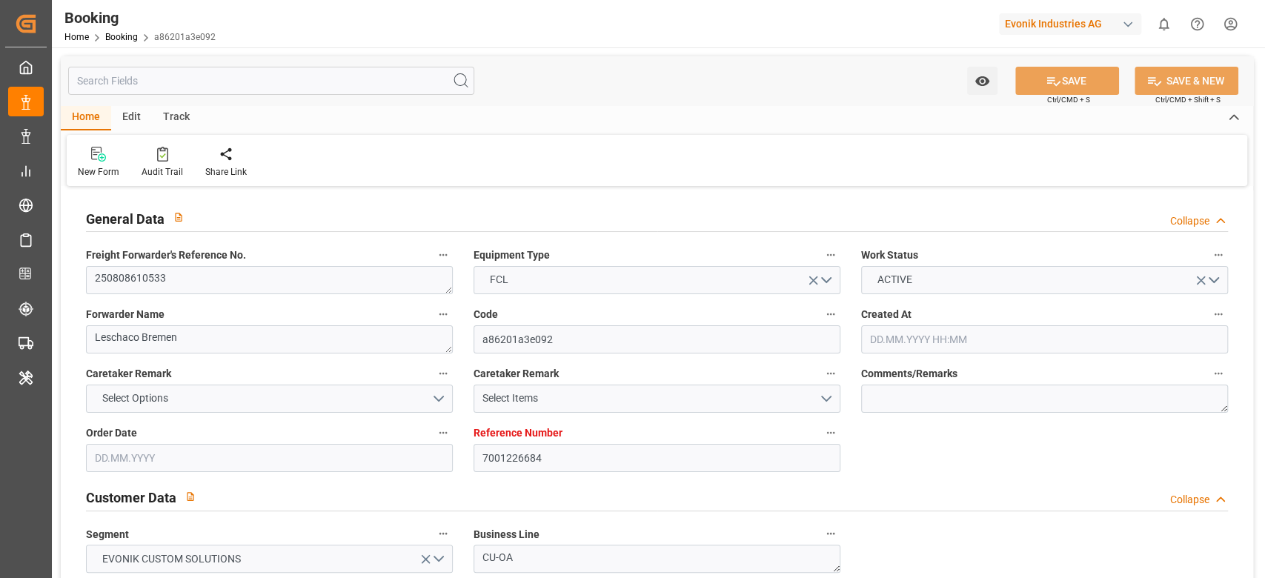
type input "[DATE] 10:06"
type input "[DATE] 18:00"
type input "[DATE] 05:00"
type input "[DATE] 00:00"
type input "[DATE] 06:45"
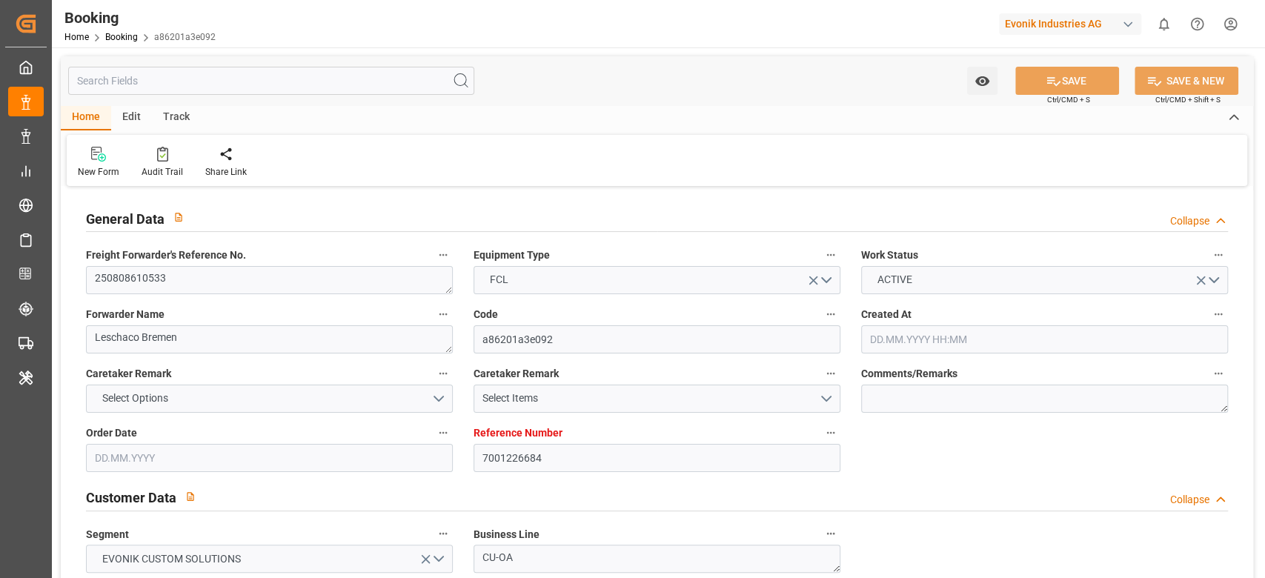
type input "[DATE]"
type input "[DATE] 10:11"
type input "[DATE]"
type input "[DATE] 10:32"
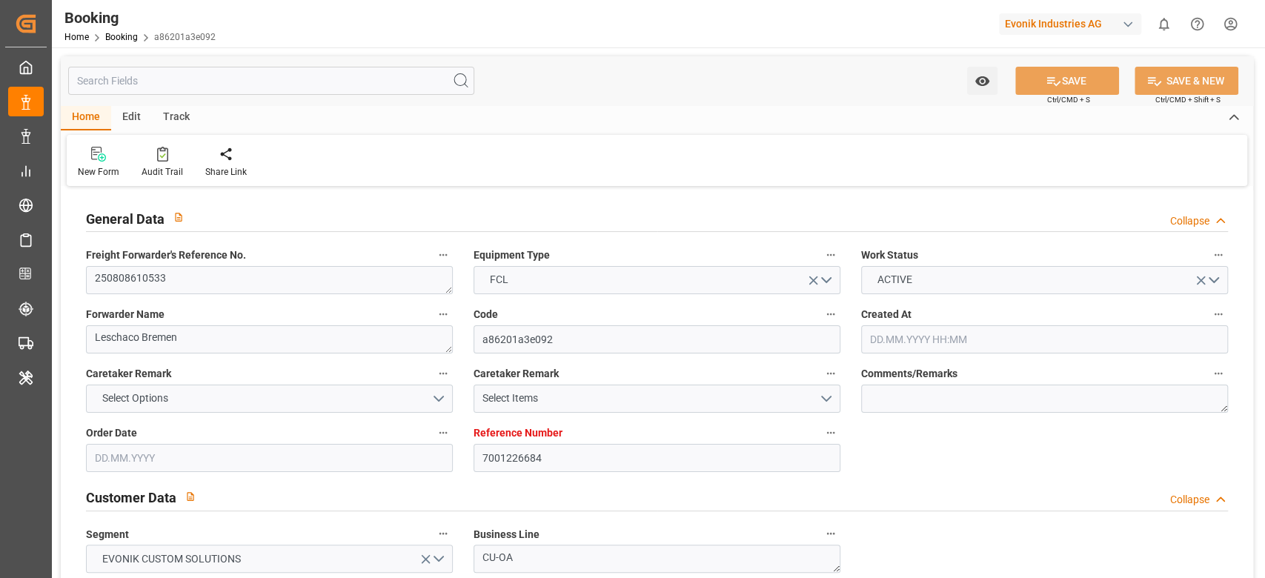
type input "[DATE] 15:01"
type input "[DATE] 15:40"
type input "[DATE] 10:30"
type input "[DATE] 04:00"
type input "[DATE] 12:00"
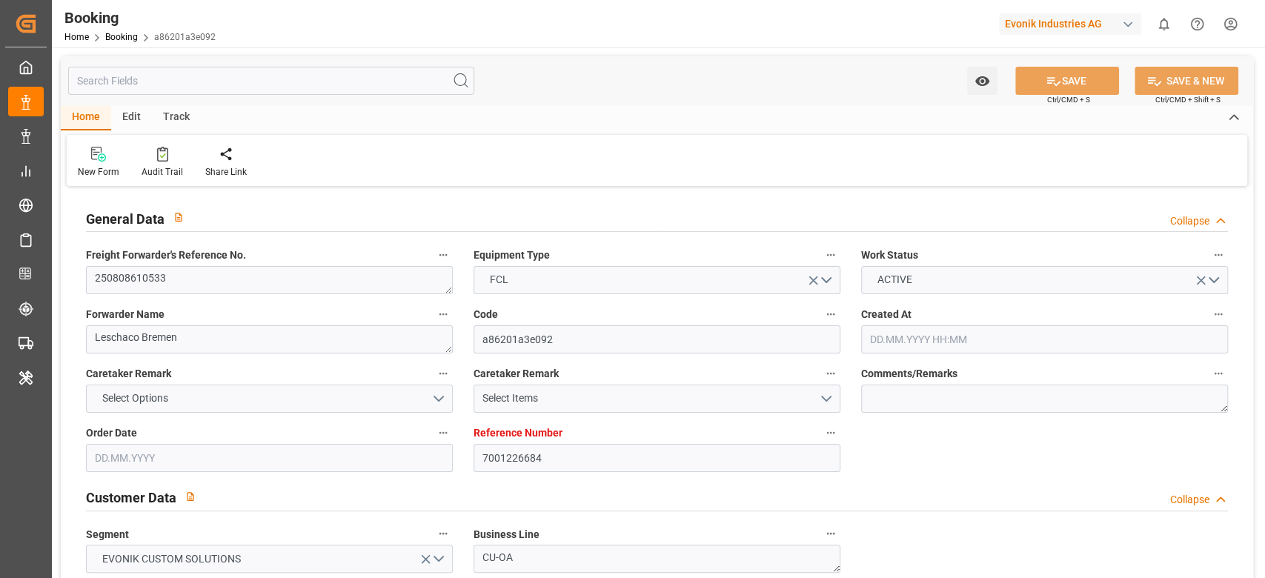
type input "[DATE] 12:00"
type input "[DATE] 09:47"
type input "[DATE] 11:00"
type input "[DATE] 11:06"
type input "[DATE] 05:00"
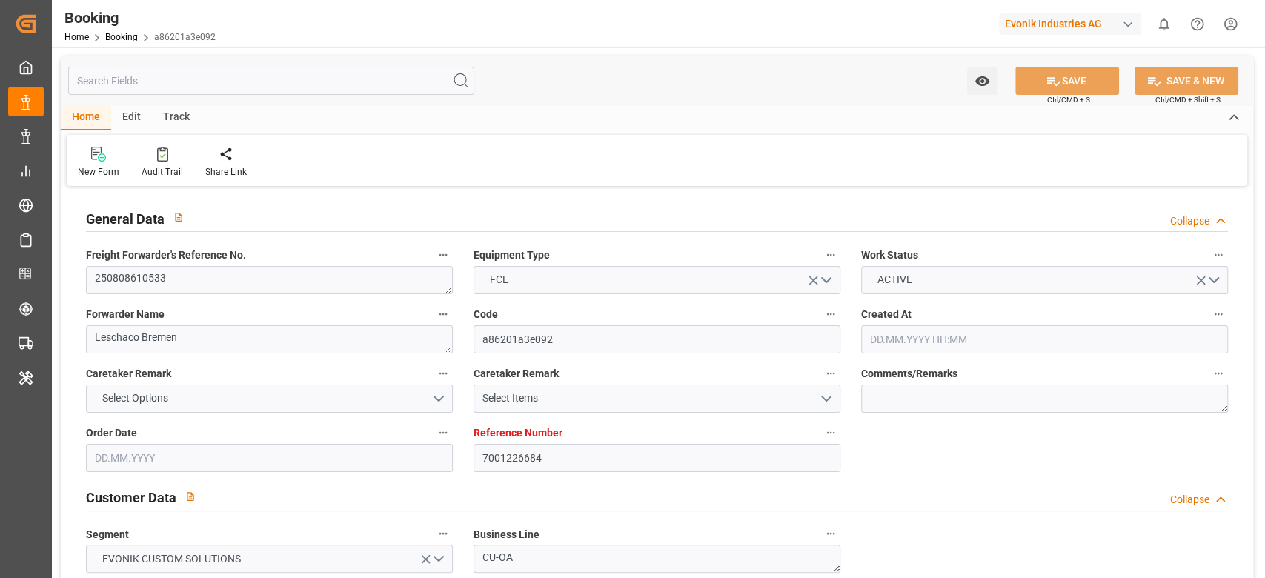
type input "[DATE] 05:37"
type input "[DATE] 14:30"
type input "[DATE] 06:45"
type input "[DATE] 01:04"
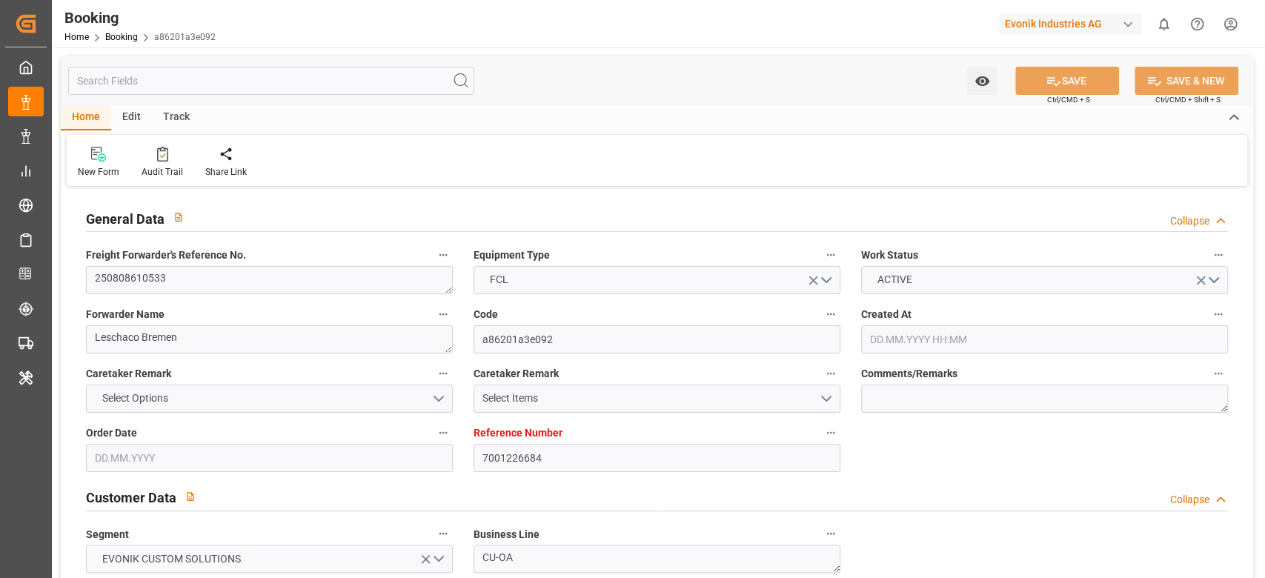
type input "[DATE] 01:04"
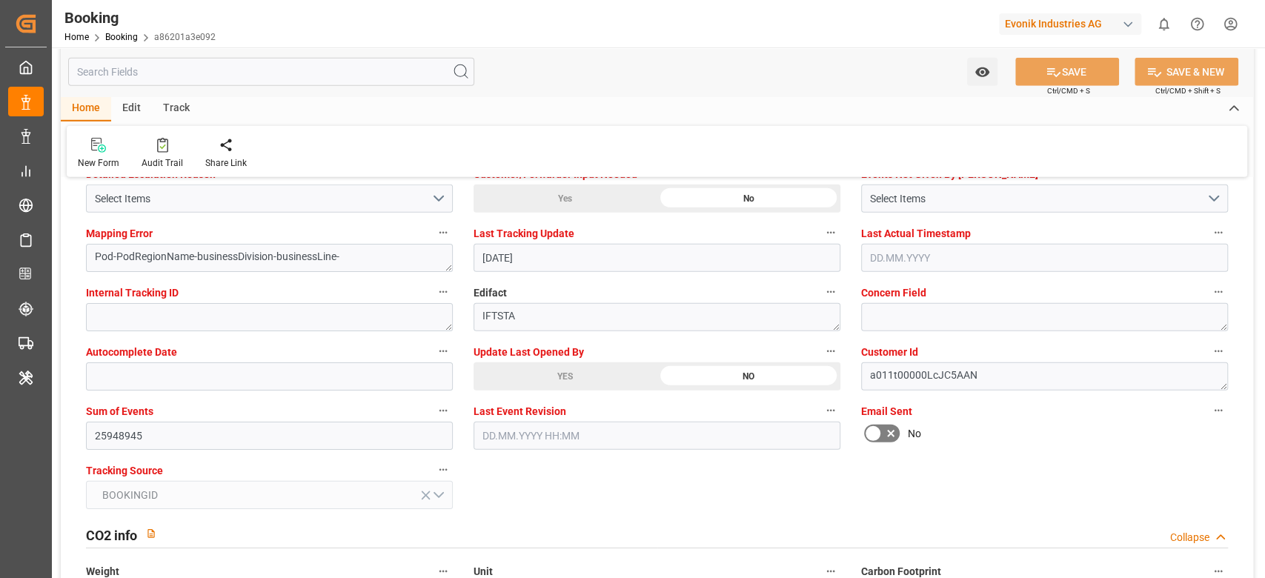
scroll to position [2865, 0]
click at [443, 404] on icon "button" at bounding box center [443, 410] width 12 height 12
click at [491, 441] on li "Audits" at bounding box center [483, 433] width 98 height 24
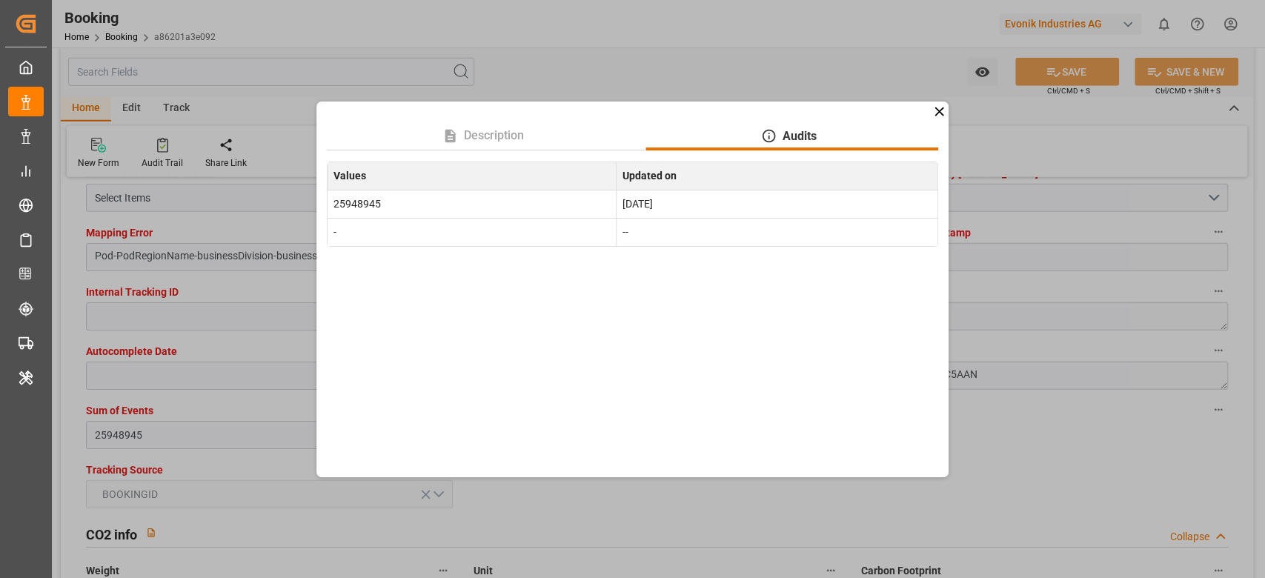
click at [937, 104] on icon at bounding box center [940, 112] width 16 height 16
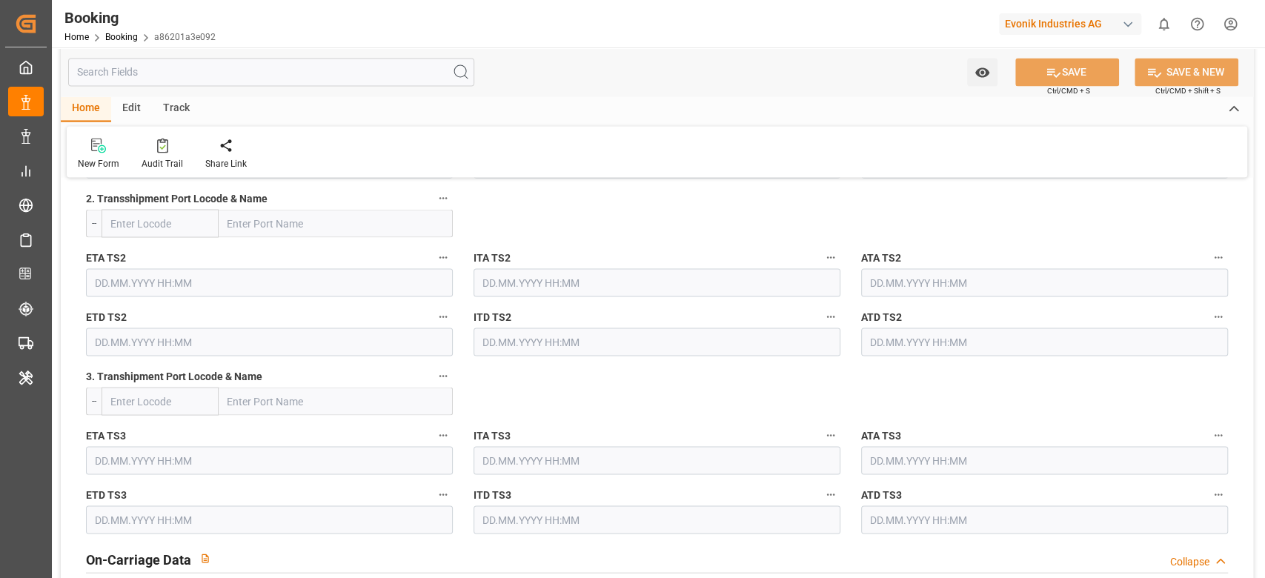
scroll to position [1826, 0]
click at [803, 9] on div "Booking Home Booking a86201a3e092 Evonik Industries AG 0 Notifications Only sho…" at bounding box center [652, 23] width 1223 height 47
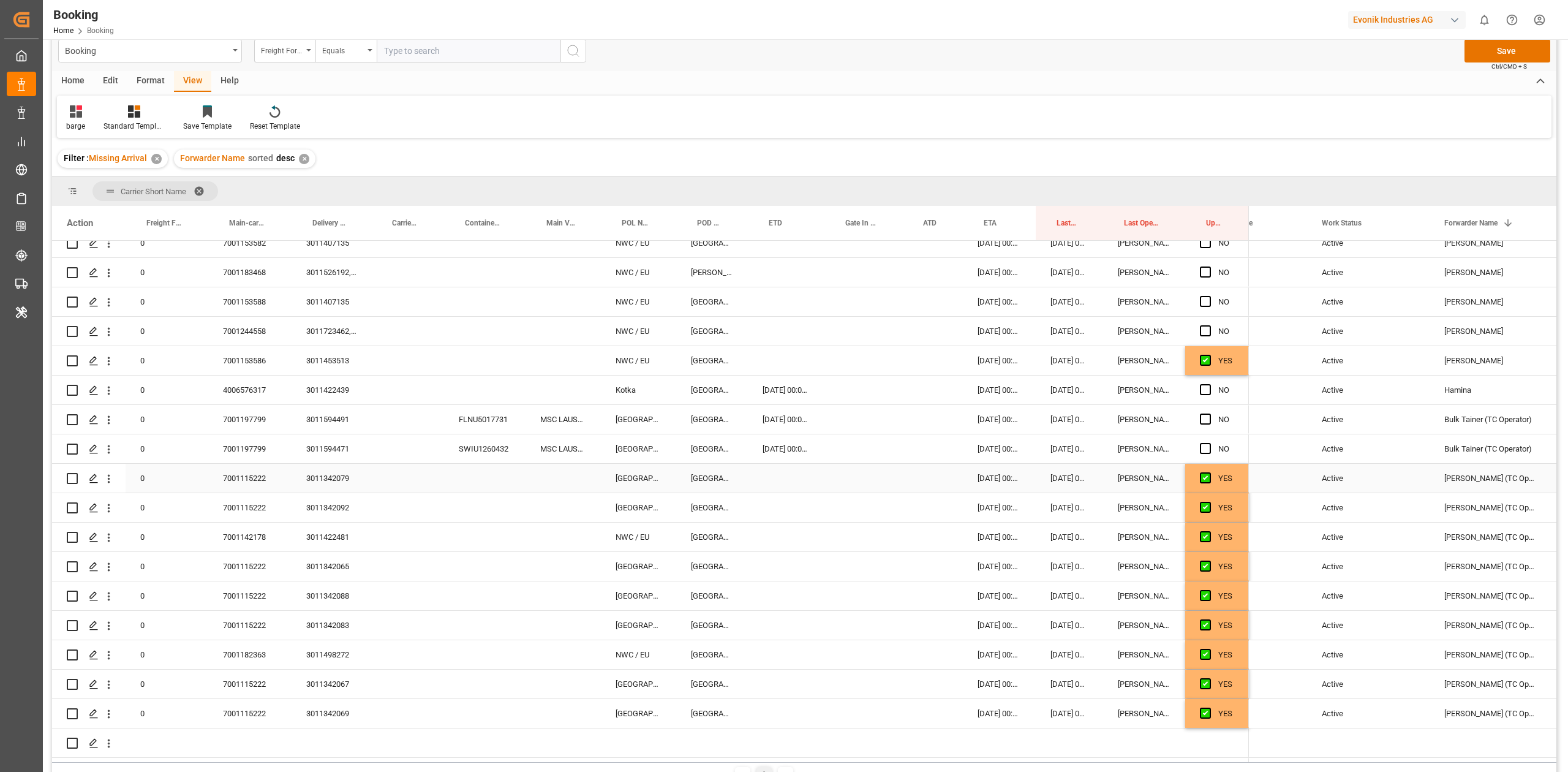
scroll to position [689, 0]
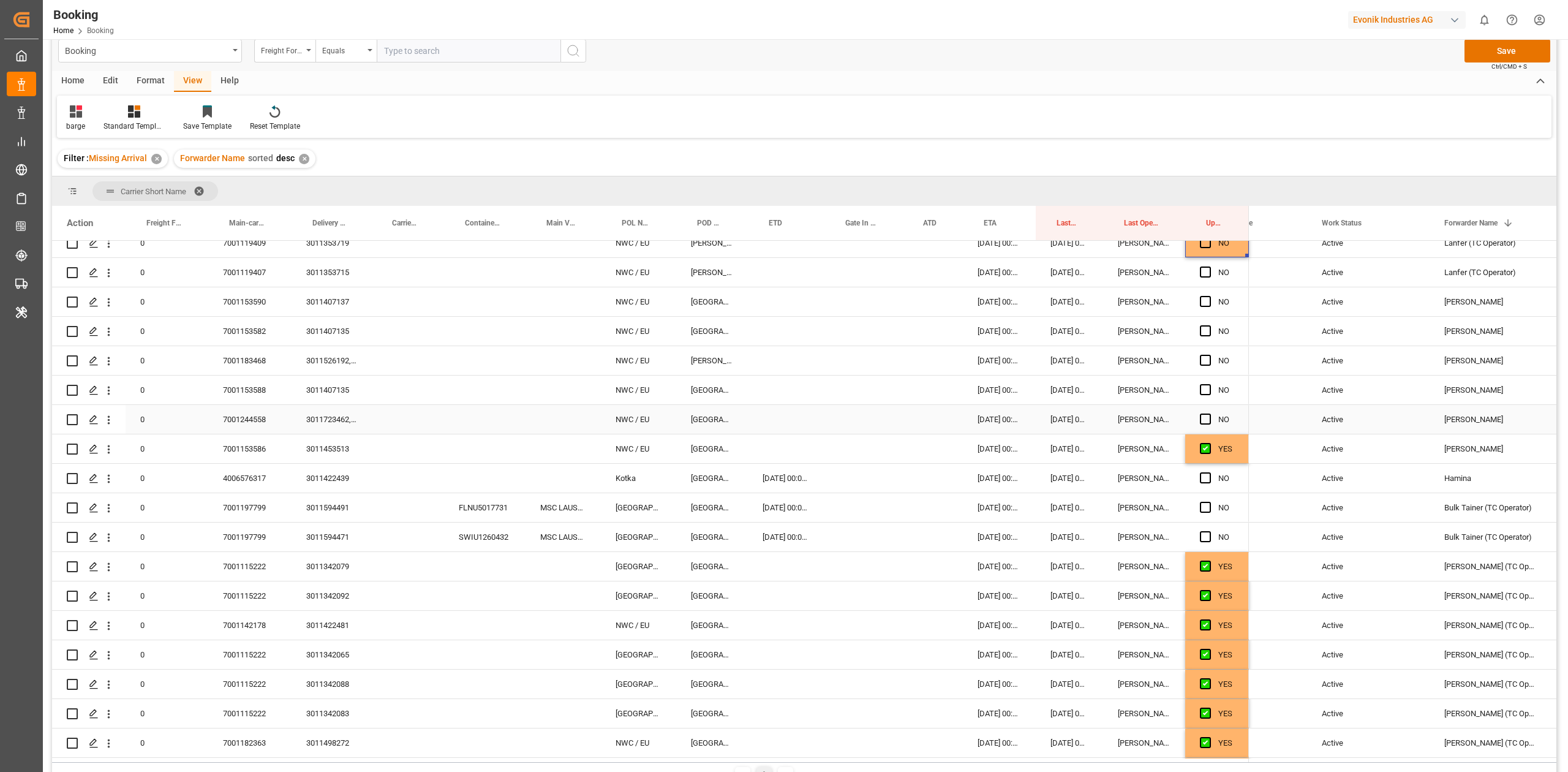
click at [248, 424] on div "7001244558" at bounding box center [250, 419] width 83 height 29
click at [1205, 417] on span "Press SPACE to select this row." at bounding box center [1205, 418] width 11 height 11
click at [1209, 413] on input "Press SPACE to select this row." at bounding box center [1209, 413] width 0 height 0
click at [255, 387] on div "7001153588" at bounding box center [250, 389] width 83 height 29
click at [1203, 389] on span "Press SPACE to select this row." at bounding box center [1205, 389] width 11 height 11
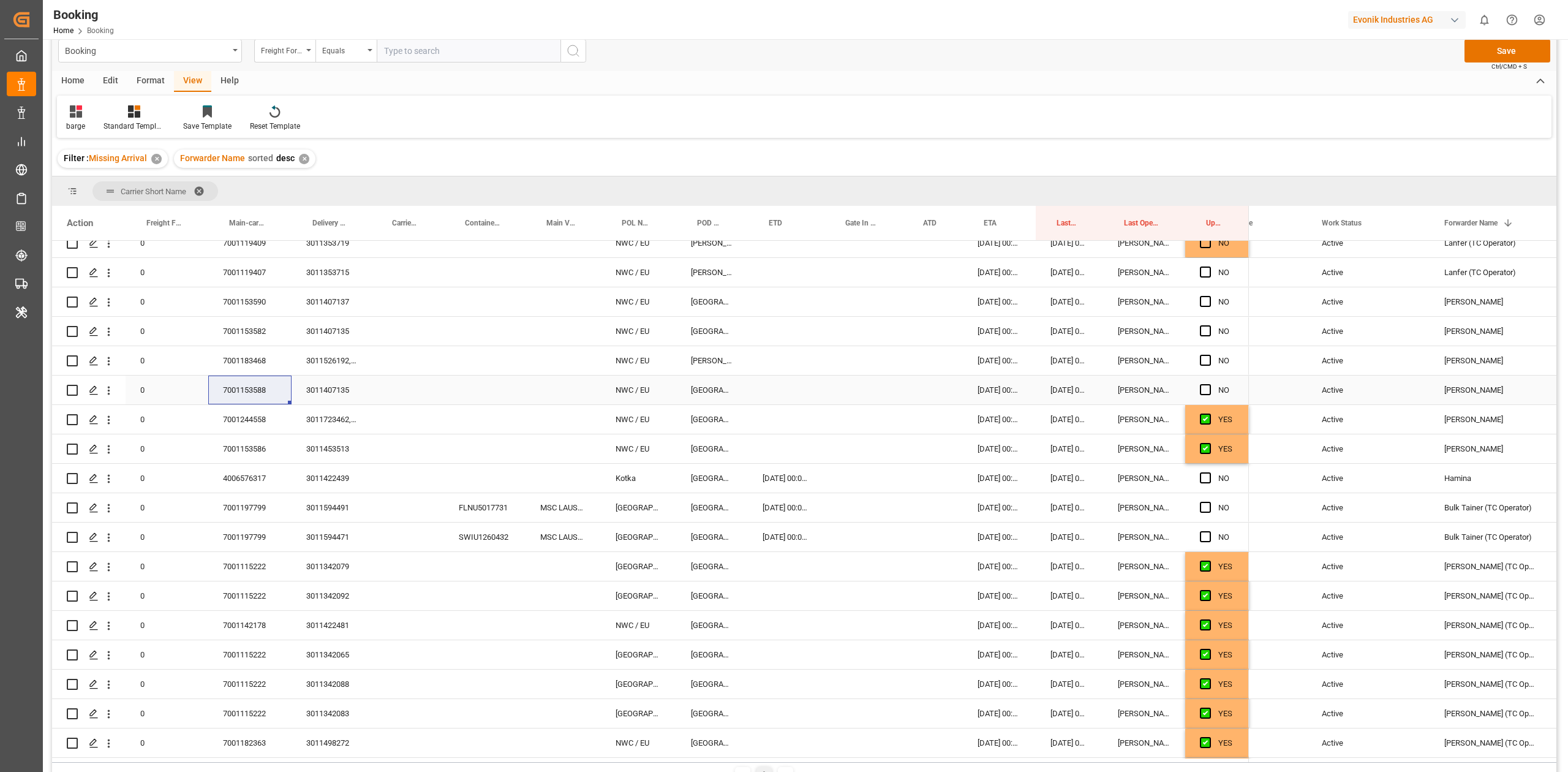
click at [1209, 384] on input "Press SPACE to select this row." at bounding box center [1209, 384] width 0 height 0
click at [247, 359] on div "7001183468" at bounding box center [250, 360] width 83 height 29
click at [1202, 363] on span "Press SPACE to select this row." at bounding box center [1205, 360] width 11 height 11
click at [1209, 355] on input "Press SPACE to select this row." at bounding box center [1209, 355] width 0 height 0
click at [1208, 333] on span "Press SPACE to select this row." at bounding box center [1205, 331] width 11 height 11
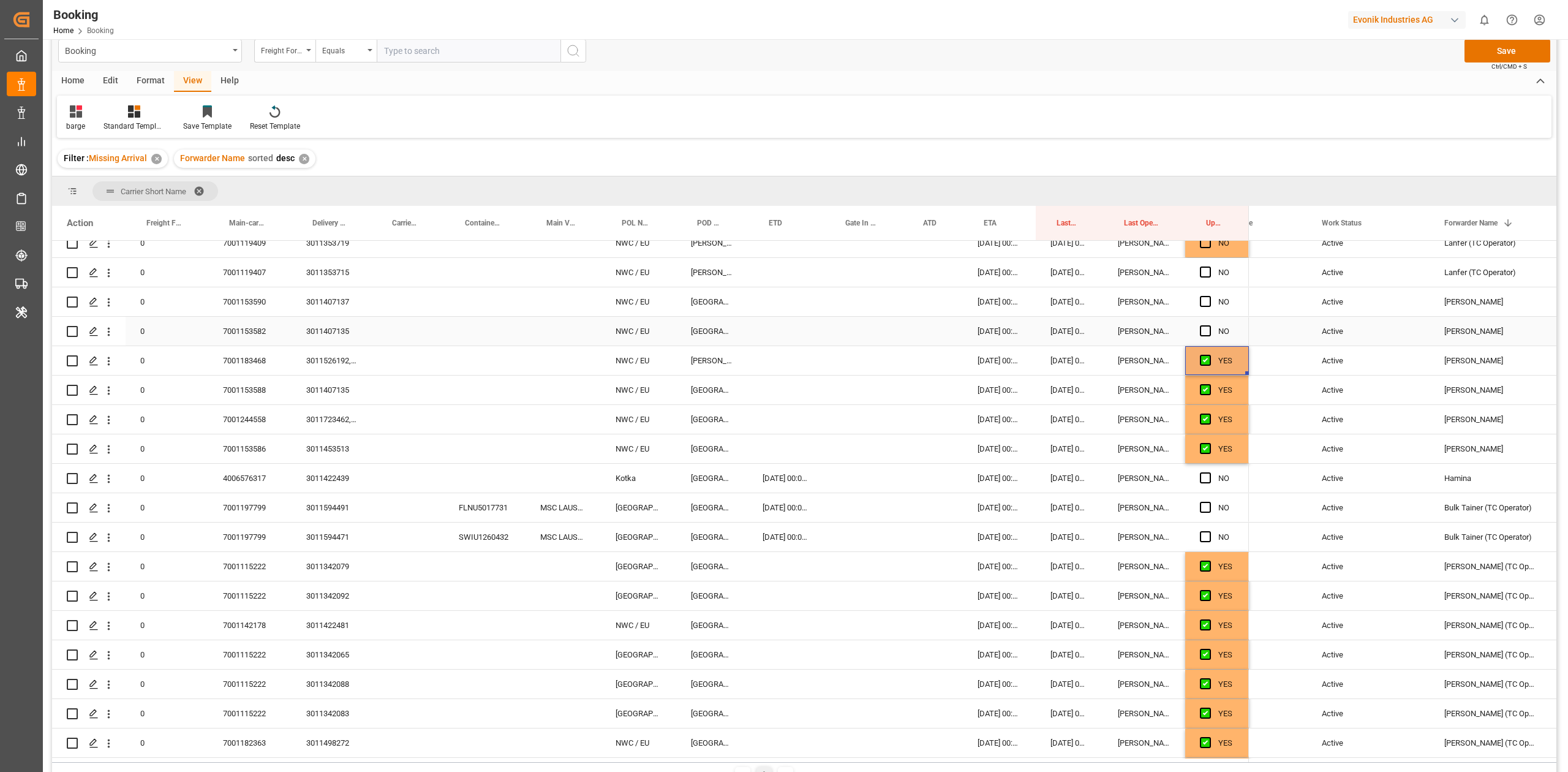
click at [1209, 326] on input "Press SPACE to select this row." at bounding box center [1209, 326] width 0 height 0
click at [1200, 303] on span "Press SPACE to select this row." at bounding box center [1205, 301] width 11 height 11
click at [1209, 296] on input "Press SPACE to select this row." at bounding box center [1209, 296] width 0 height 0
click at [1200, 275] on span "Press SPACE to select this row." at bounding box center [1205, 271] width 11 height 11
click at [1209, 266] on input "Press SPACE to select this row." at bounding box center [1209, 266] width 0 height 0
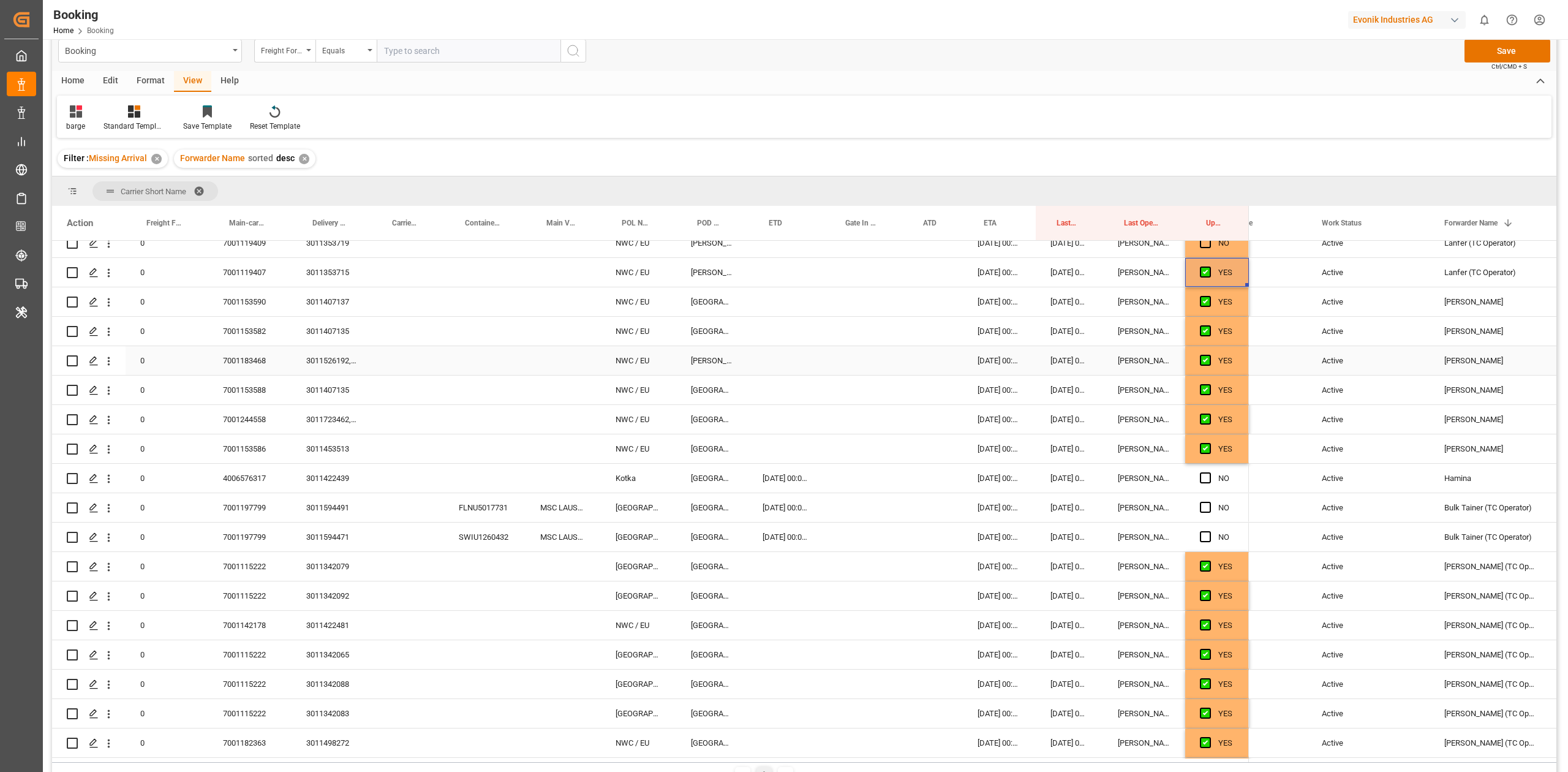
scroll to position [607, 0]
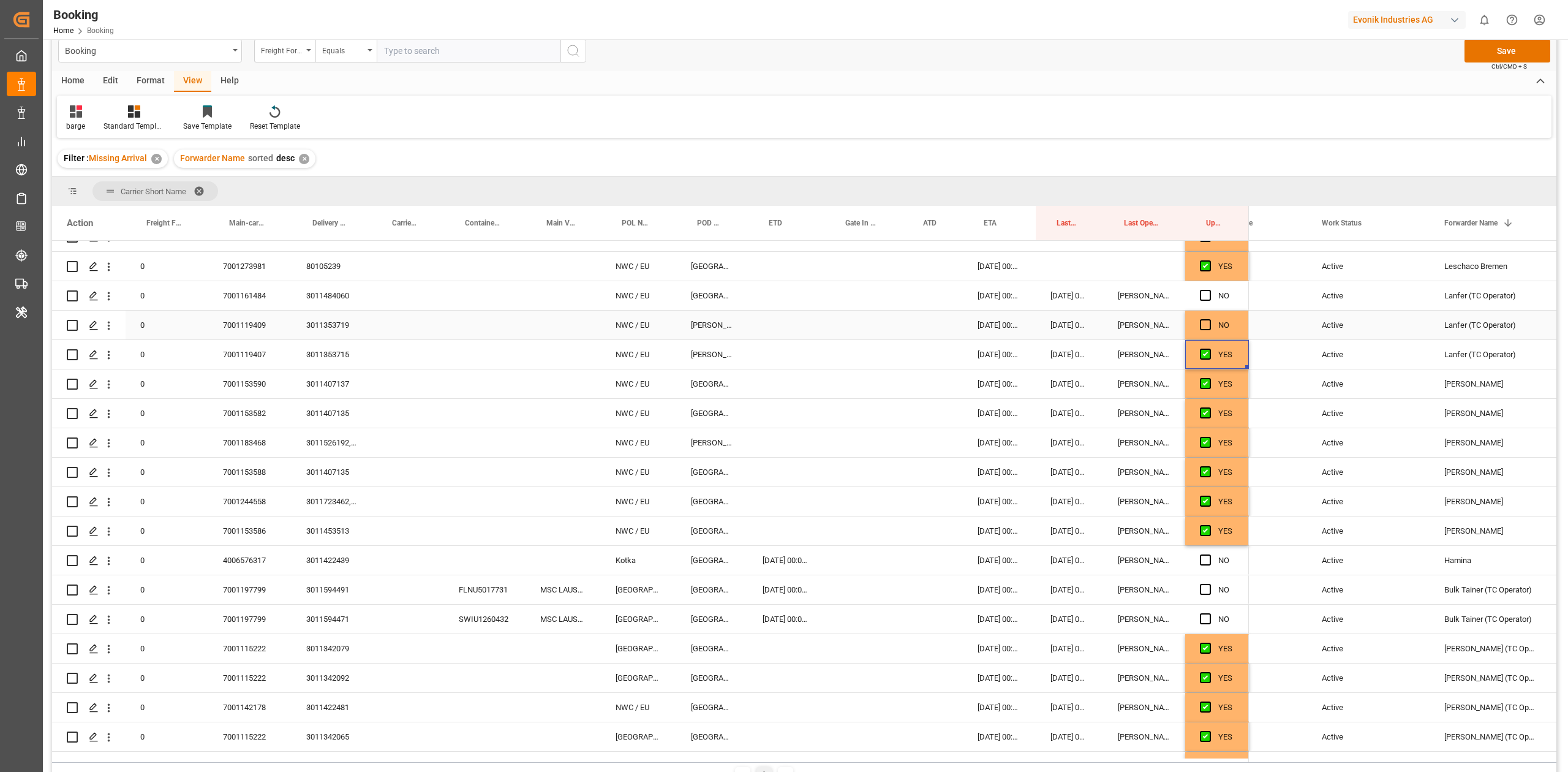
click at [1208, 322] on span "Press SPACE to select this row." at bounding box center [1205, 324] width 11 height 11
click at [1209, 319] on input "Press SPACE to select this row." at bounding box center [1209, 319] width 0 height 0
click at [1207, 297] on span "Press SPACE to select this row." at bounding box center [1205, 295] width 11 height 11
click at [1209, 290] on input "Press SPACE to select this row." at bounding box center [1209, 290] width 0 height 0
click at [228, 284] on div "7001161484" at bounding box center [250, 295] width 83 height 29
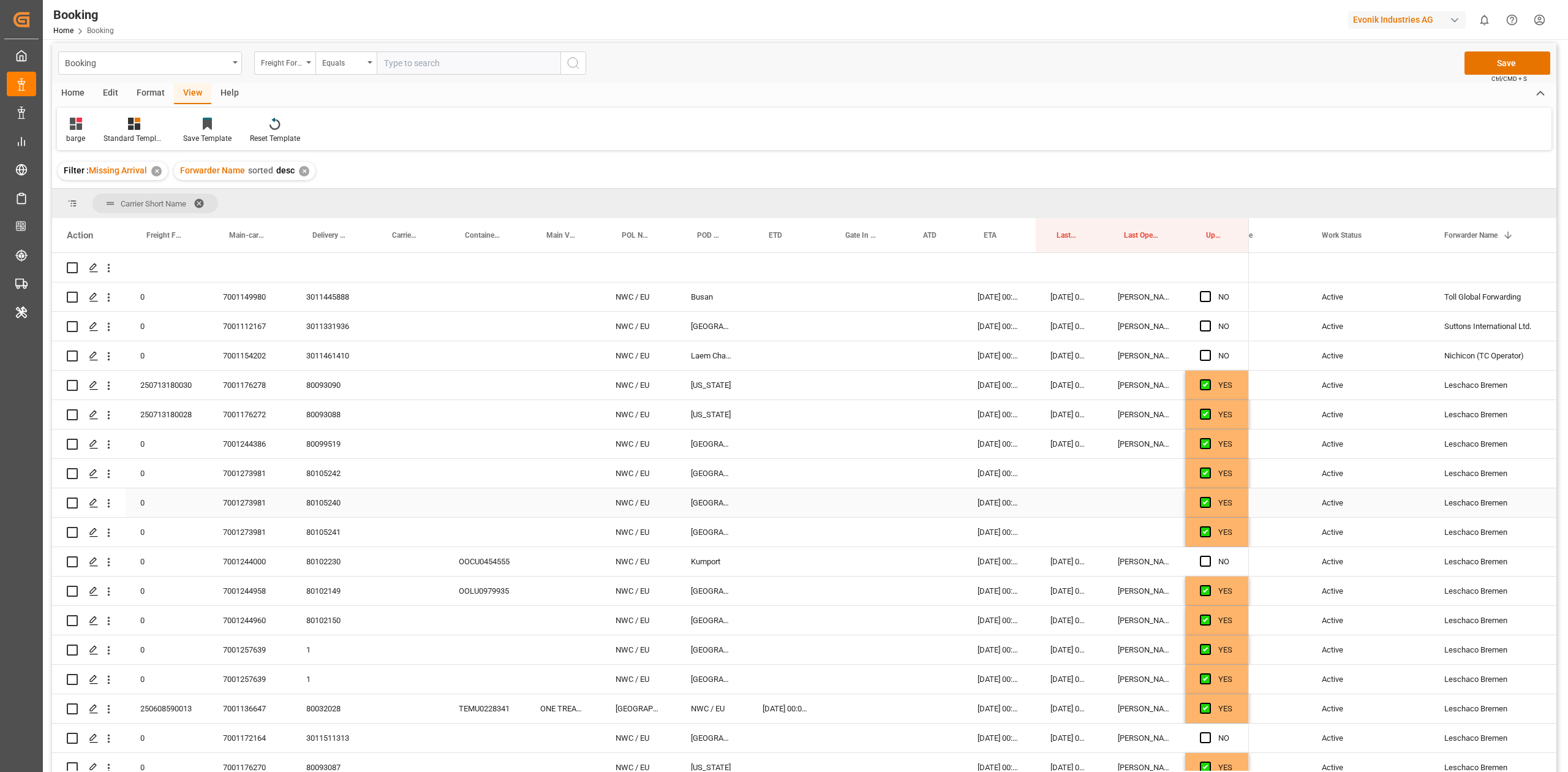
scroll to position [0, 0]
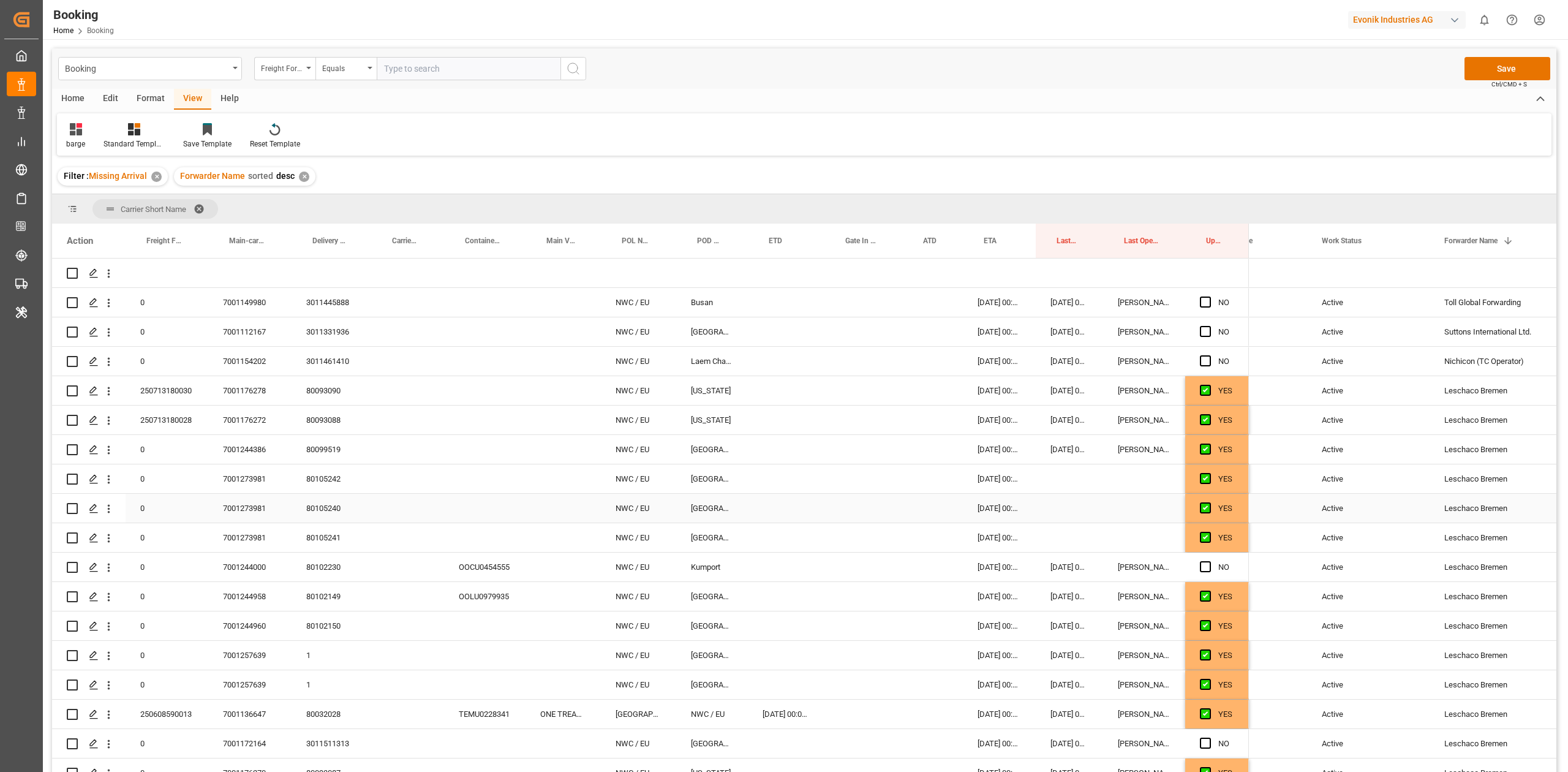
click at [1336, 498] on div "Active" at bounding box center [1368, 508] width 122 height 29
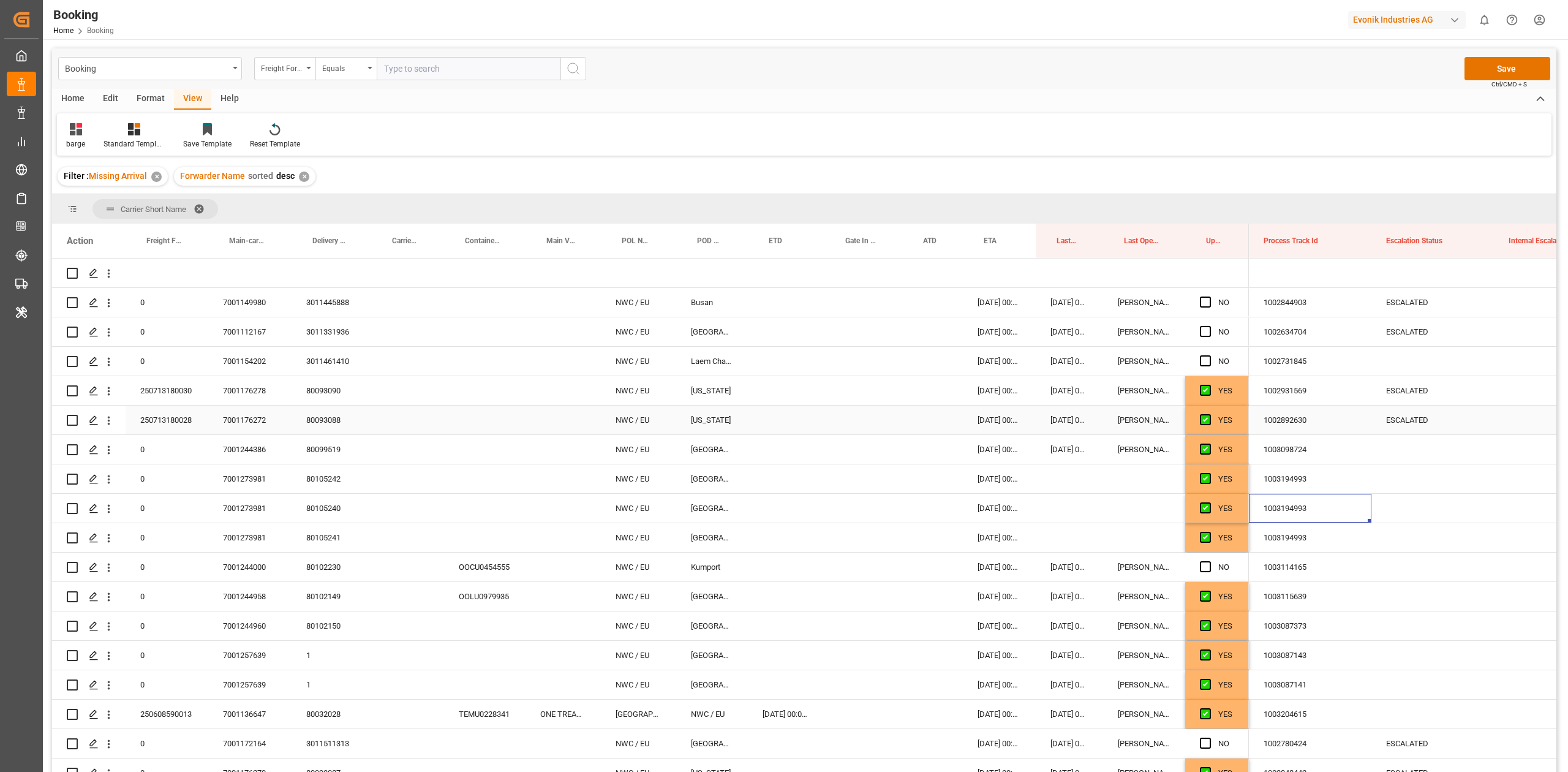
click at [1410, 419] on div "ESCALATED" at bounding box center [1432, 420] width 122 height 29
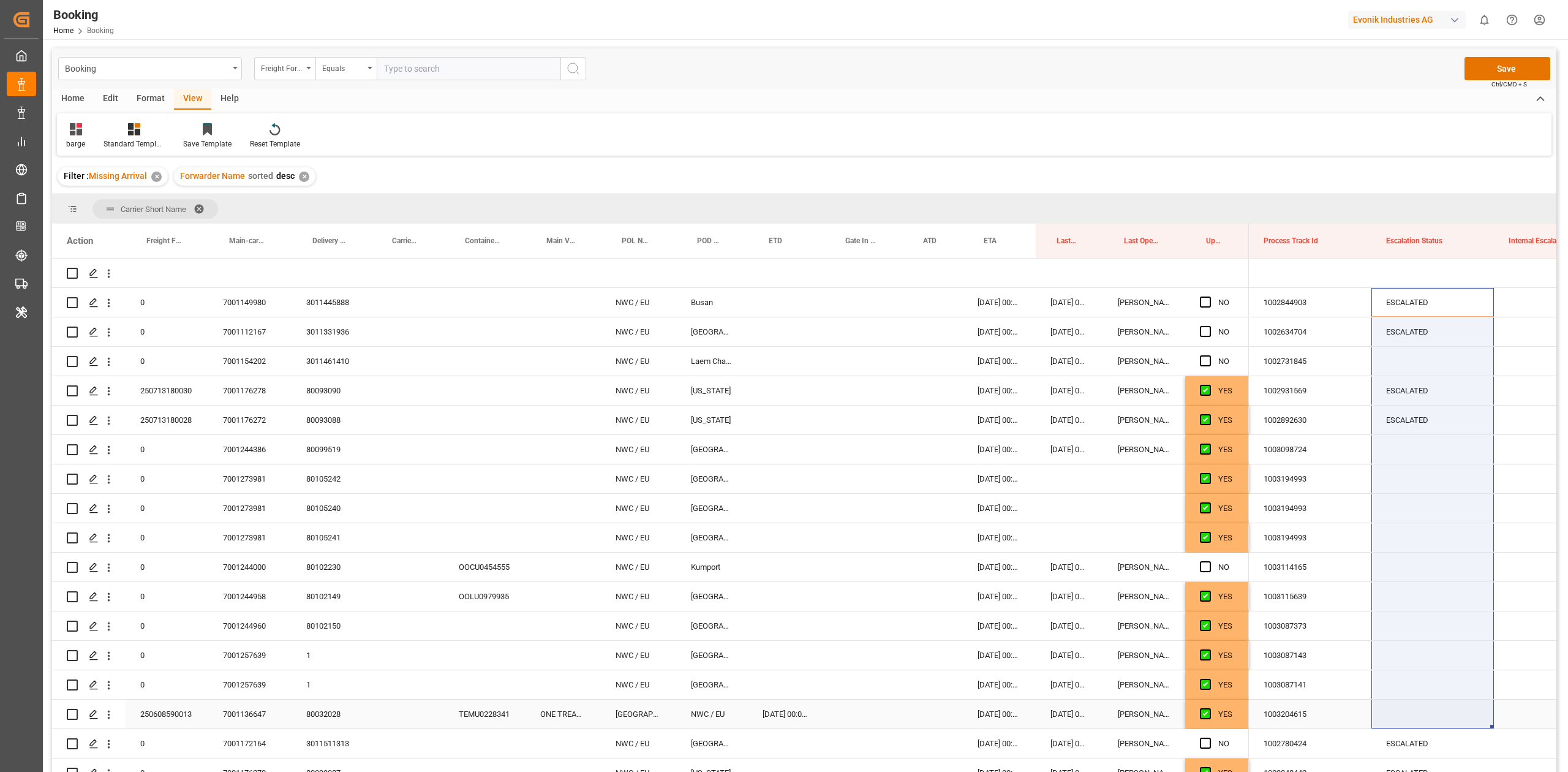
drag, startPoint x: 1402, startPoint y: 304, endPoint x: 1419, endPoint y: 708, distance: 404.4
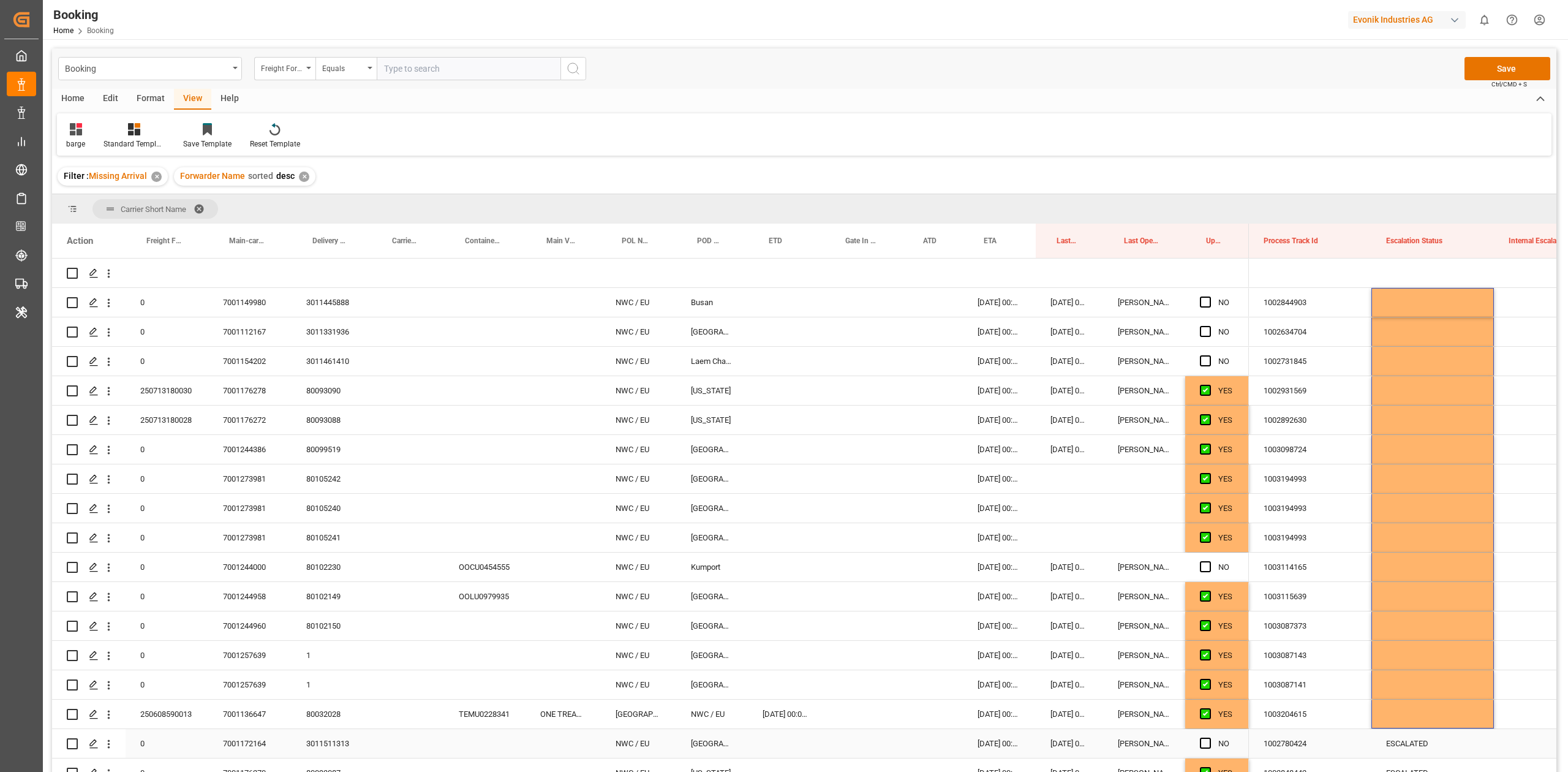
click at [1400, 738] on div "ESCALATED" at bounding box center [1432, 743] width 122 height 29
drag, startPoint x: 1399, startPoint y: 297, endPoint x: 1387, endPoint y: 675, distance: 378.2
click at [1418, 612] on div "ESCALATED" at bounding box center [1432, 626] width 122 height 29
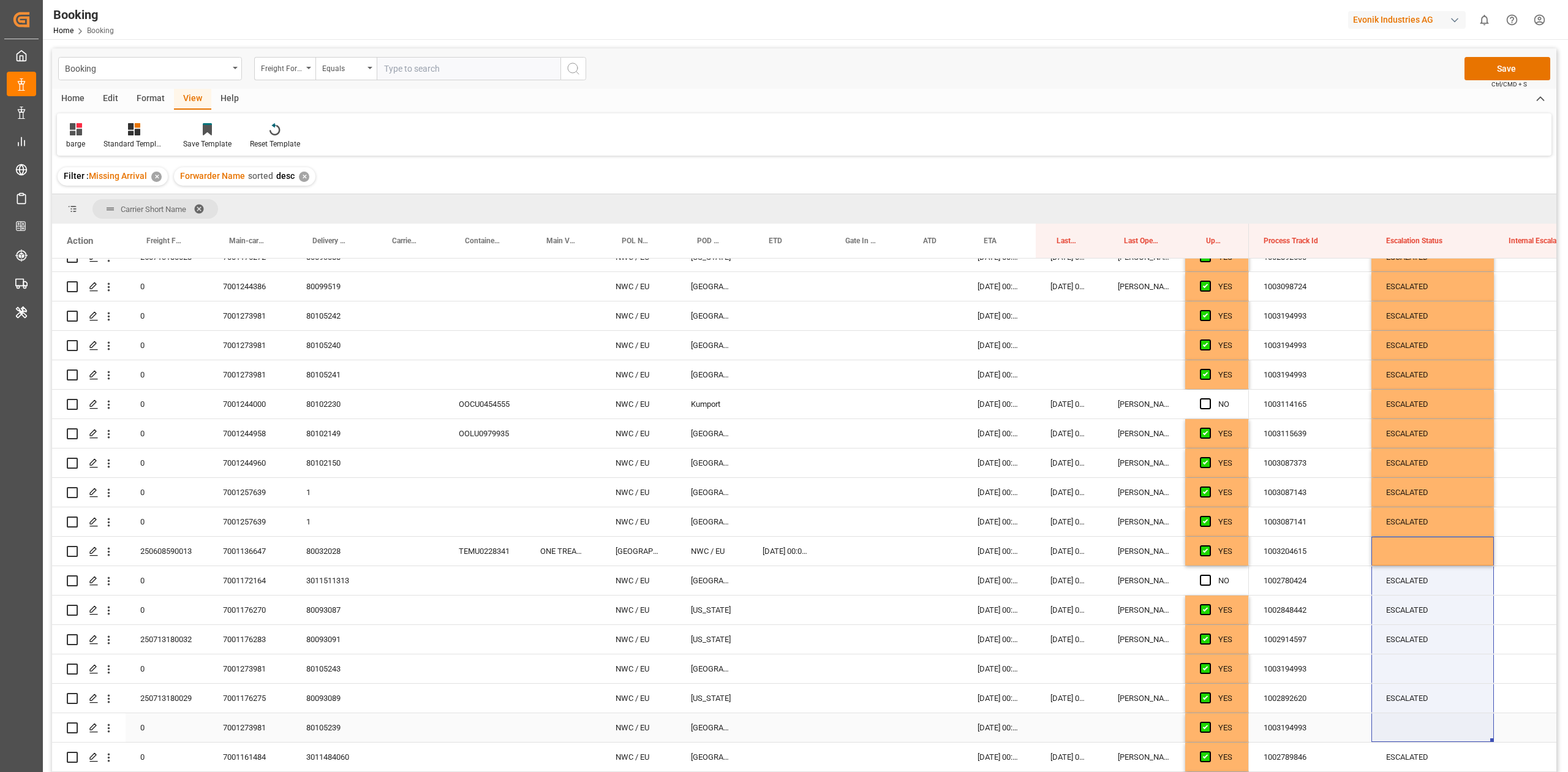
drag, startPoint x: 1419, startPoint y: 683, endPoint x: 1414, endPoint y: 724, distance: 41.3
click at [1407, 668] on div "ESCALATED" at bounding box center [1432, 668] width 122 height 29
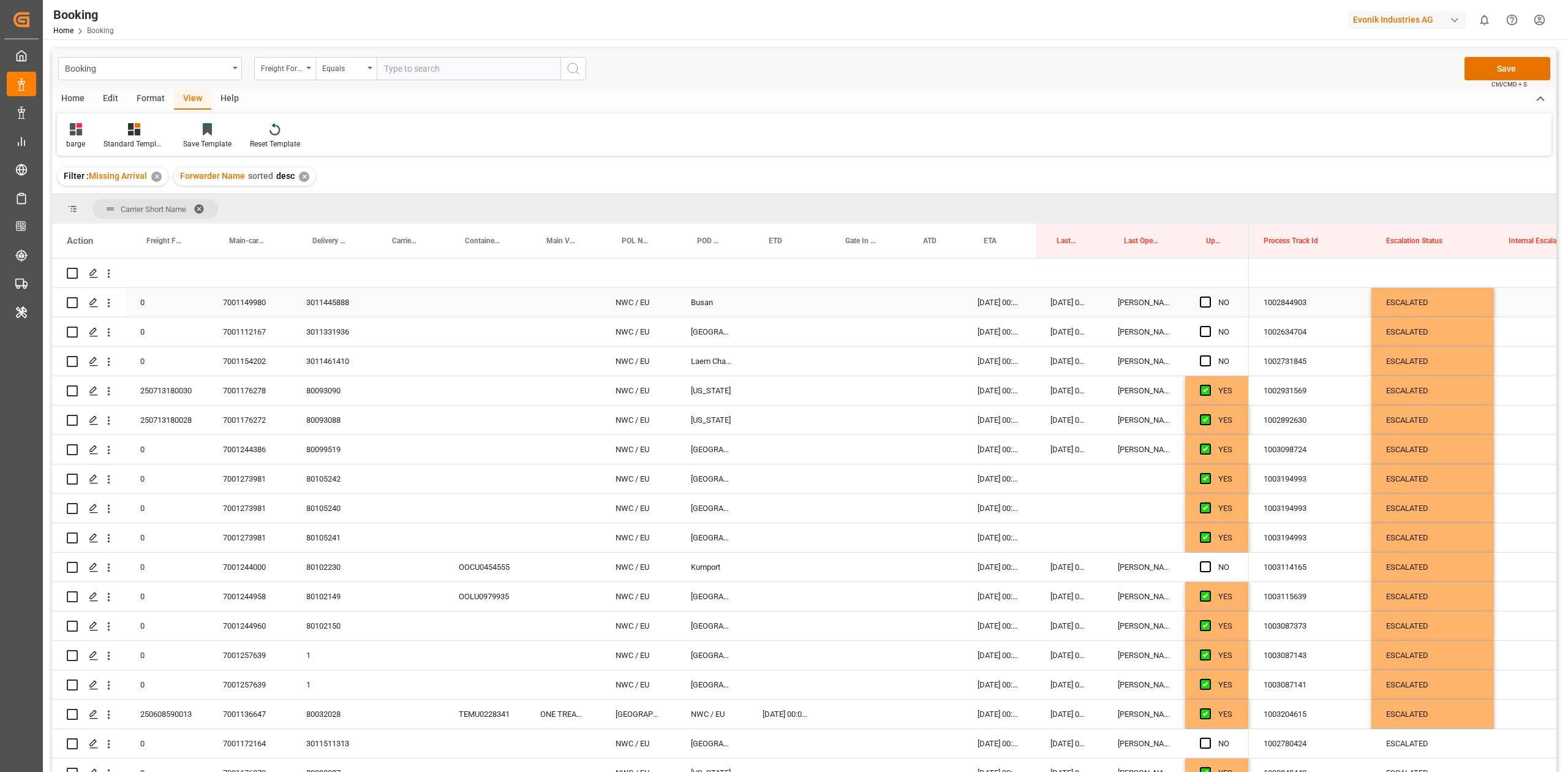
click at [257, 305] on div "7001149980" at bounding box center [250, 302] width 83 height 29
click at [1203, 304] on span "Press SPACE to select this row." at bounding box center [1205, 302] width 11 height 11
click at [1209, 297] on input "Press SPACE to select this row." at bounding box center [1209, 297] width 0 height 0
click at [1204, 330] on span "Press SPACE to select this row." at bounding box center [1205, 331] width 11 height 11
click at [1209, 326] on input "Press SPACE to select this row." at bounding box center [1209, 326] width 0 height 0
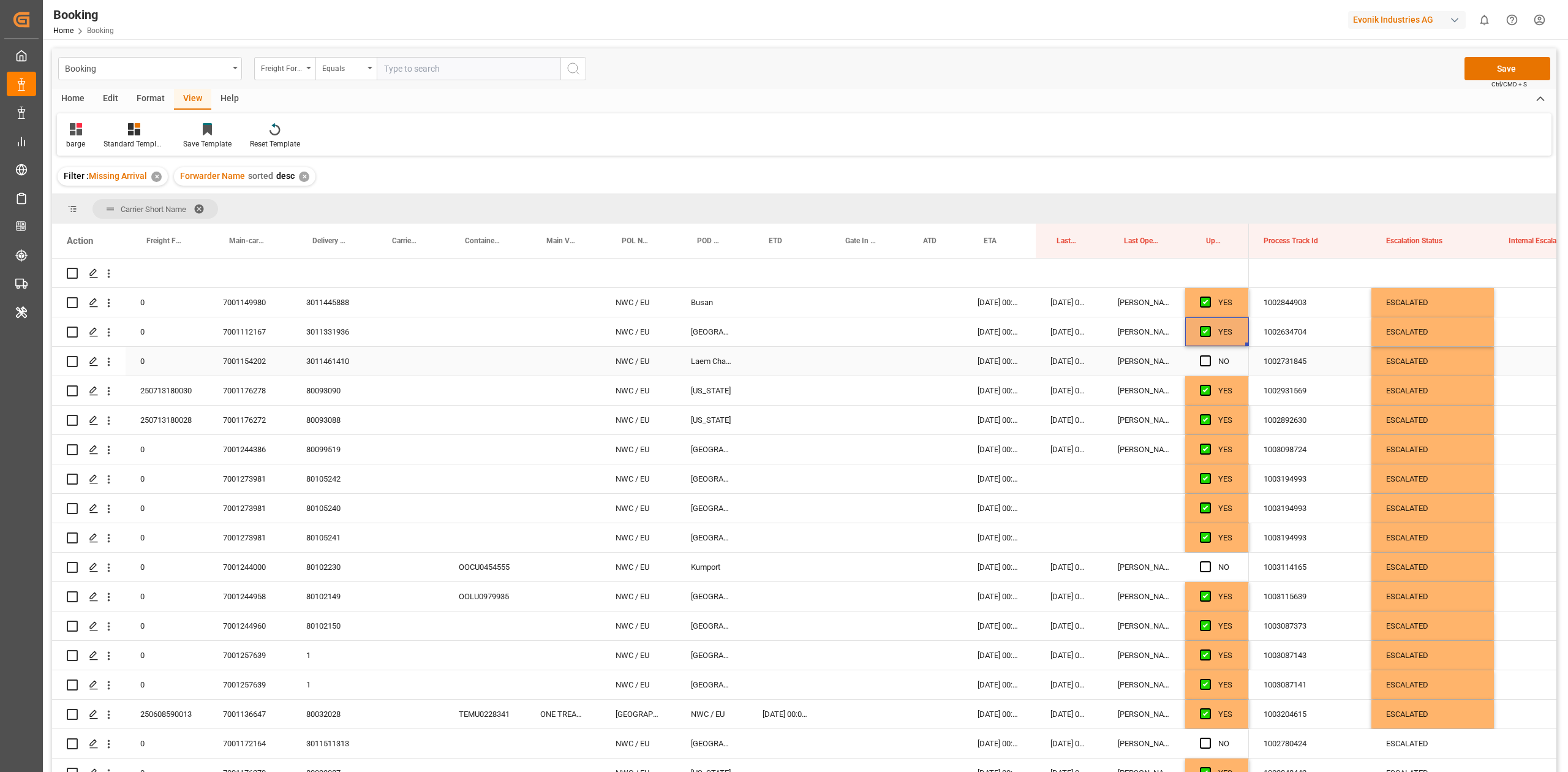
click at [1205, 363] on span "Press SPACE to select this row." at bounding box center [1205, 360] width 11 height 11
click at [1209, 355] on input "Press SPACE to select this row." at bounding box center [1209, 355] width 0 height 0
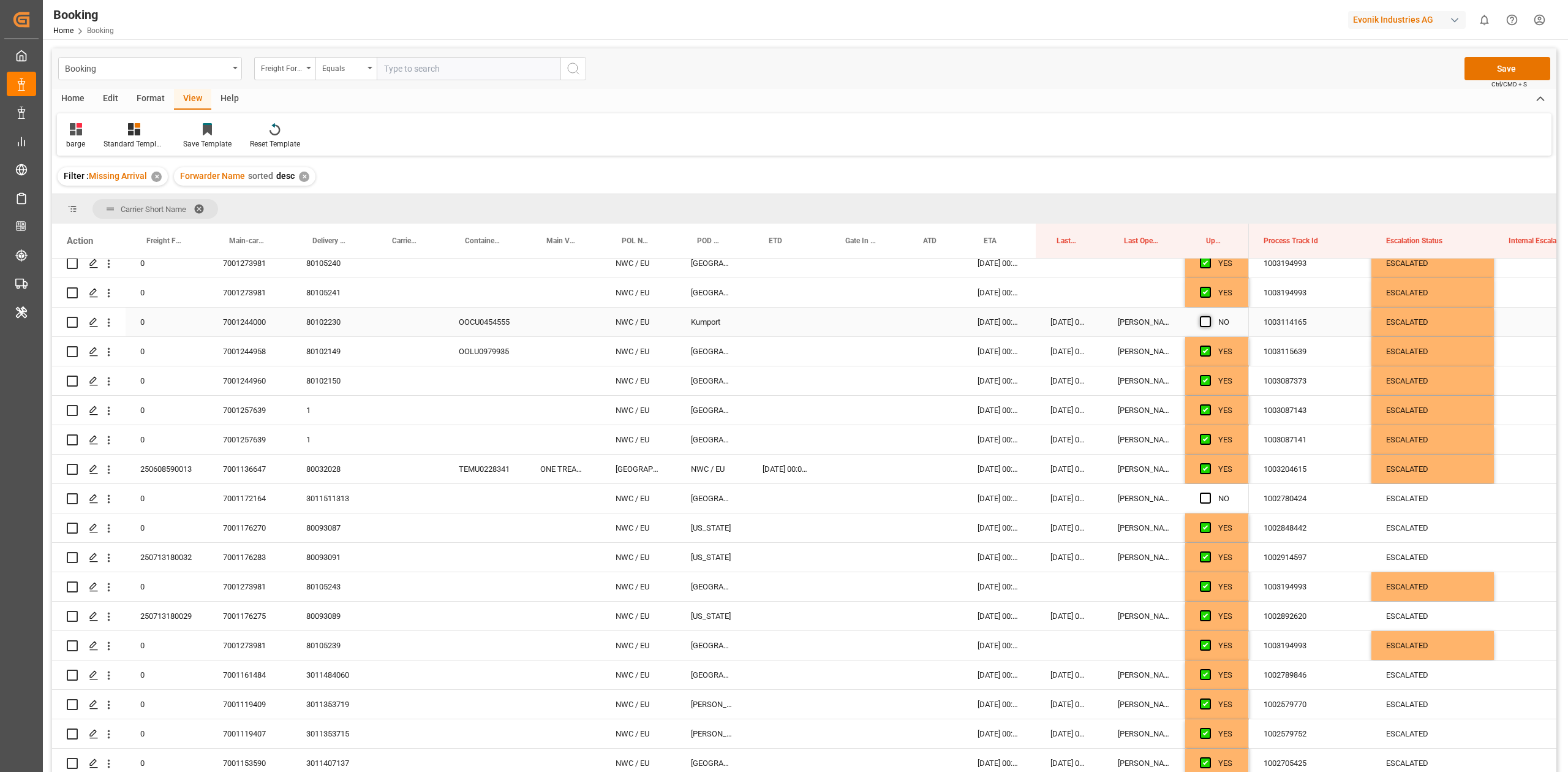
click at [1200, 323] on span "Press SPACE to select this row." at bounding box center [1205, 321] width 11 height 11
click at [1209, 316] on input "Press SPACE to select this row." at bounding box center [1209, 316] width 0 height 0
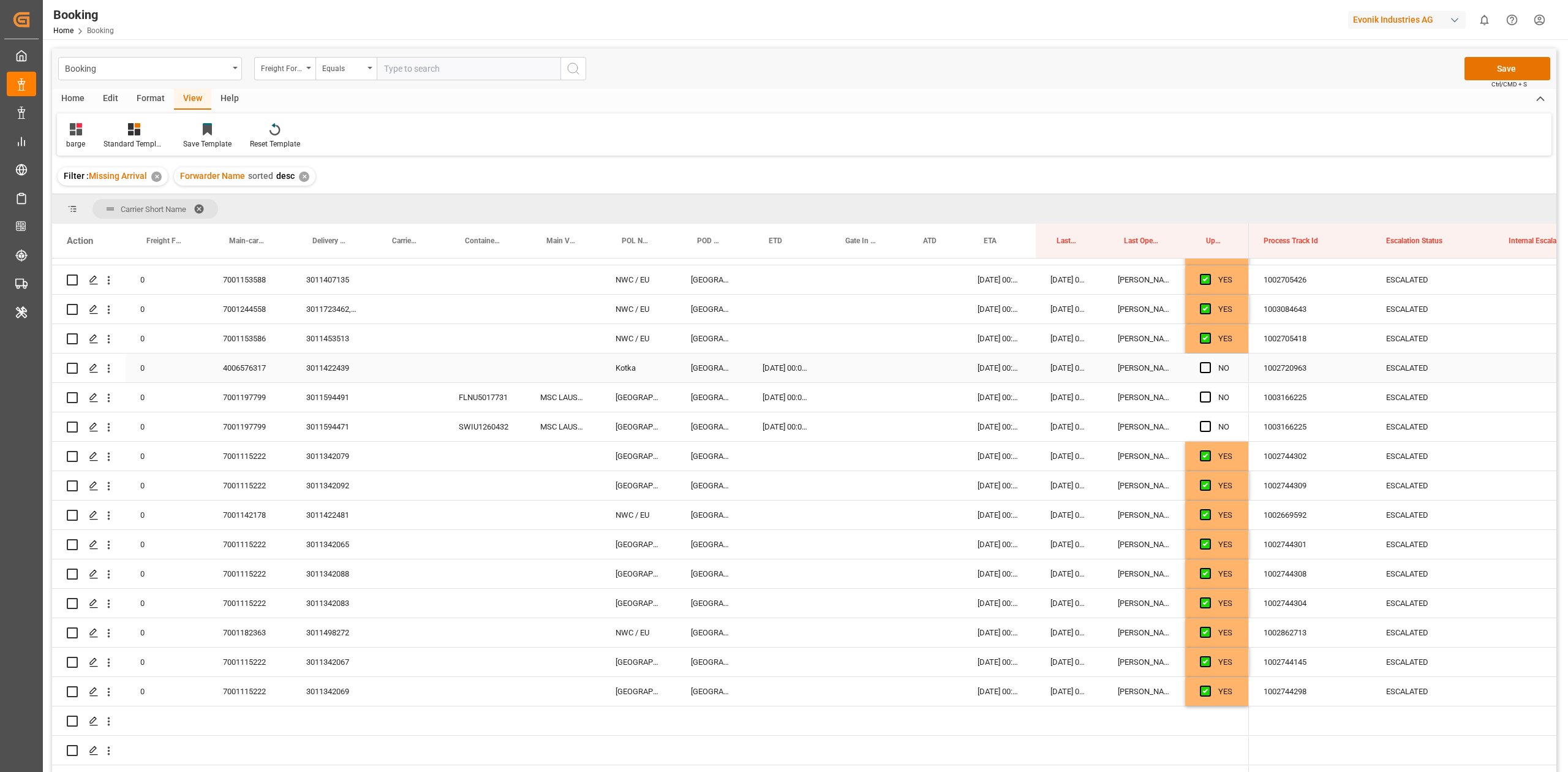
click at [255, 368] on div "4006576317" at bounding box center [250, 368] width 83 height 29
click at [1202, 368] on span "Press SPACE to select this row." at bounding box center [1205, 367] width 11 height 11
click at [1209, 362] on input "Press SPACE to select this row." at bounding box center [1209, 362] width 0 height 0
click at [475, 398] on div "FLNU5017731" at bounding box center [484, 397] width 82 height 29
click at [245, 401] on div "7001197799" at bounding box center [250, 397] width 83 height 29
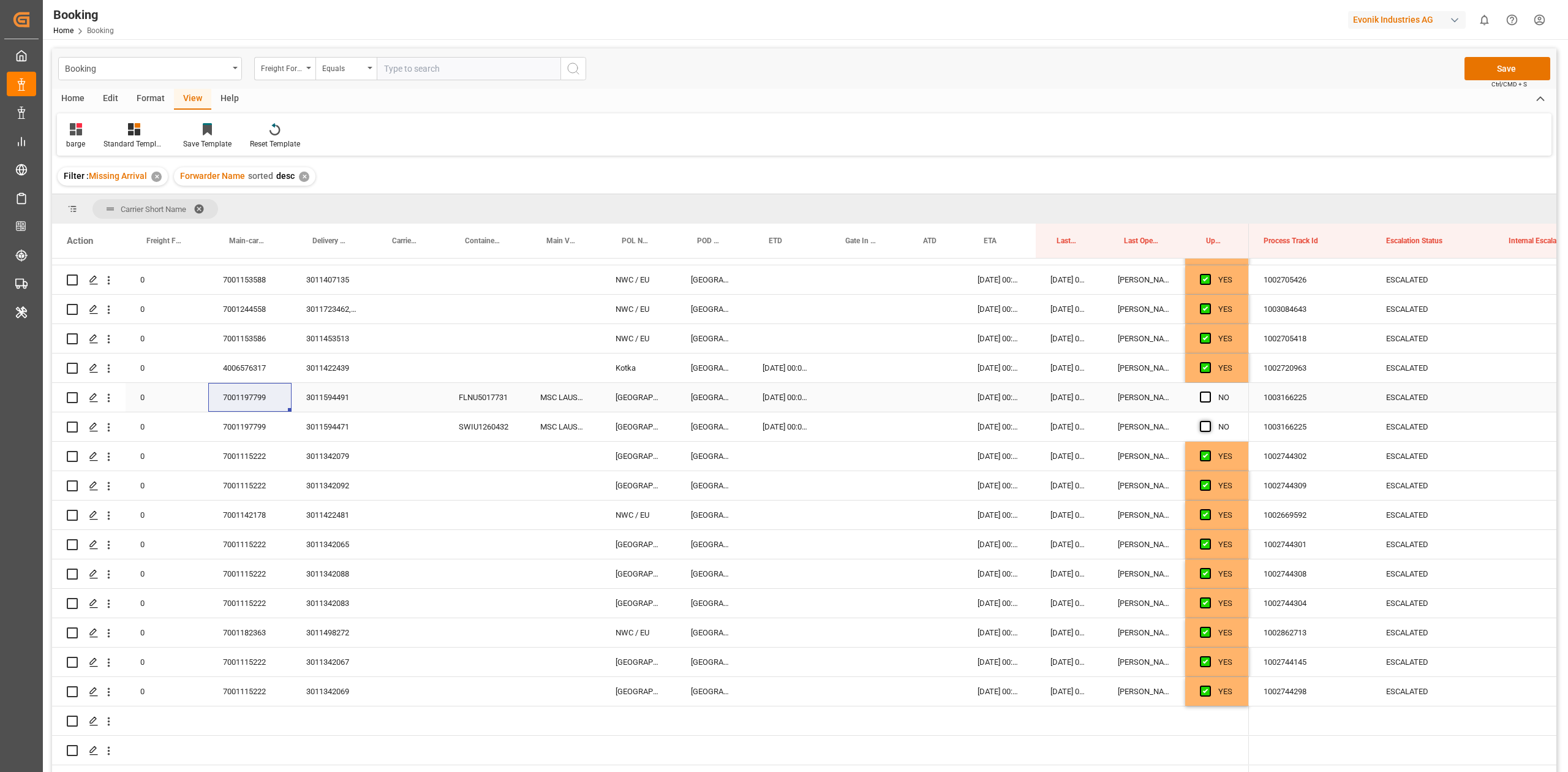
click at [1207, 396] on span "Press SPACE to select this row." at bounding box center [1205, 397] width 11 height 11
click at [1209, 392] on input "Press SPACE to select this row." at bounding box center [1209, 392] width 0 height 0
click at [1203, 421] on span "Press SPACE to select this row." at bounding box center [1205, 426] width 11 height 11
click at [1209, 421] on input "Press SPACE to select this row." at bounding box center [1209, 421] width 0 height 0
click at [1026, 155] on div "Booking Freight Forwarder's Reference No. Equals Save Ctrl/CMD + S Home Edit Fo…" at bounding box center [804, 427] width 1504 height 755
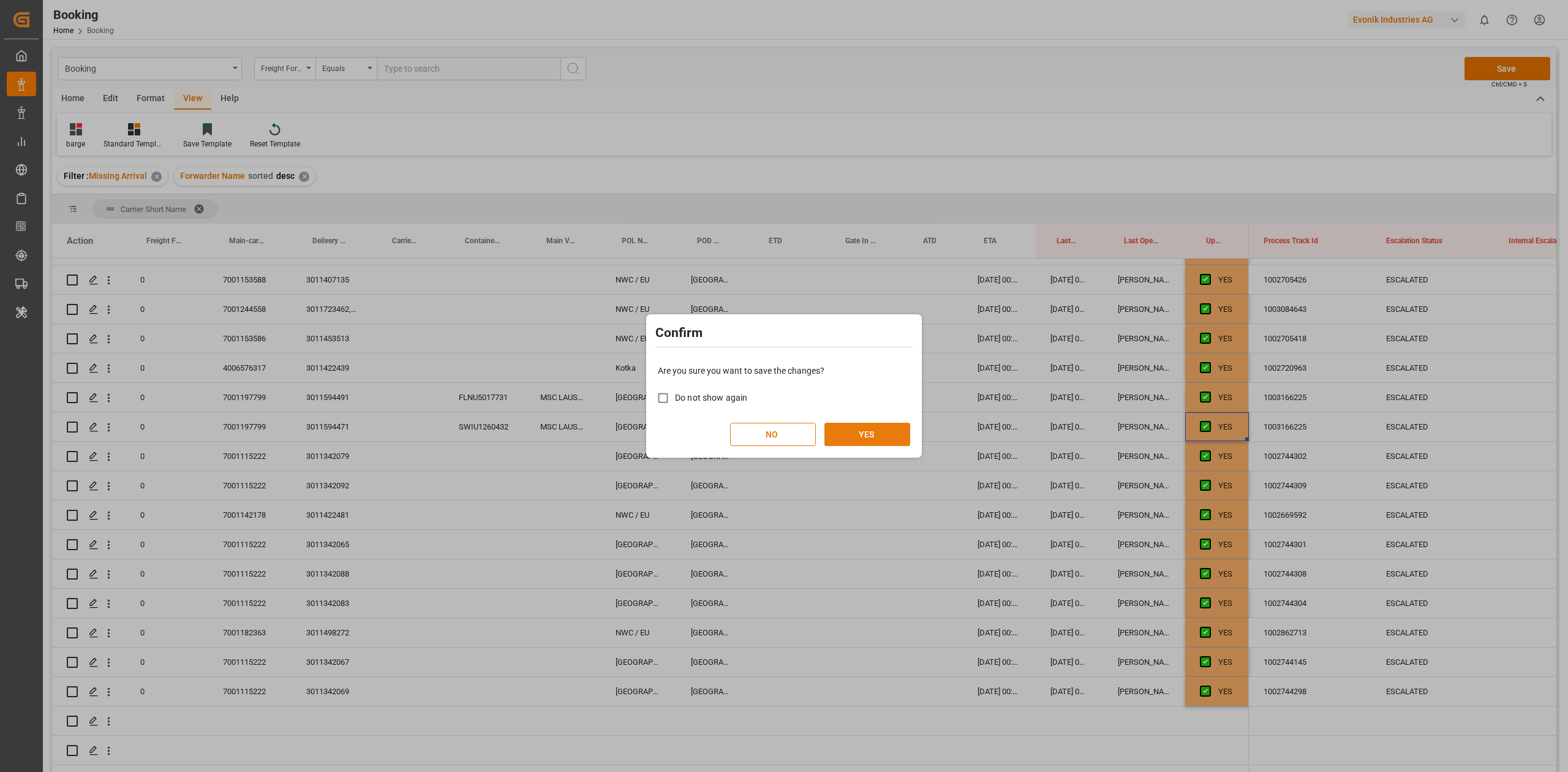
click at [909, 436] on button "YES" at bounding box center [867, 434] width 86 height 23
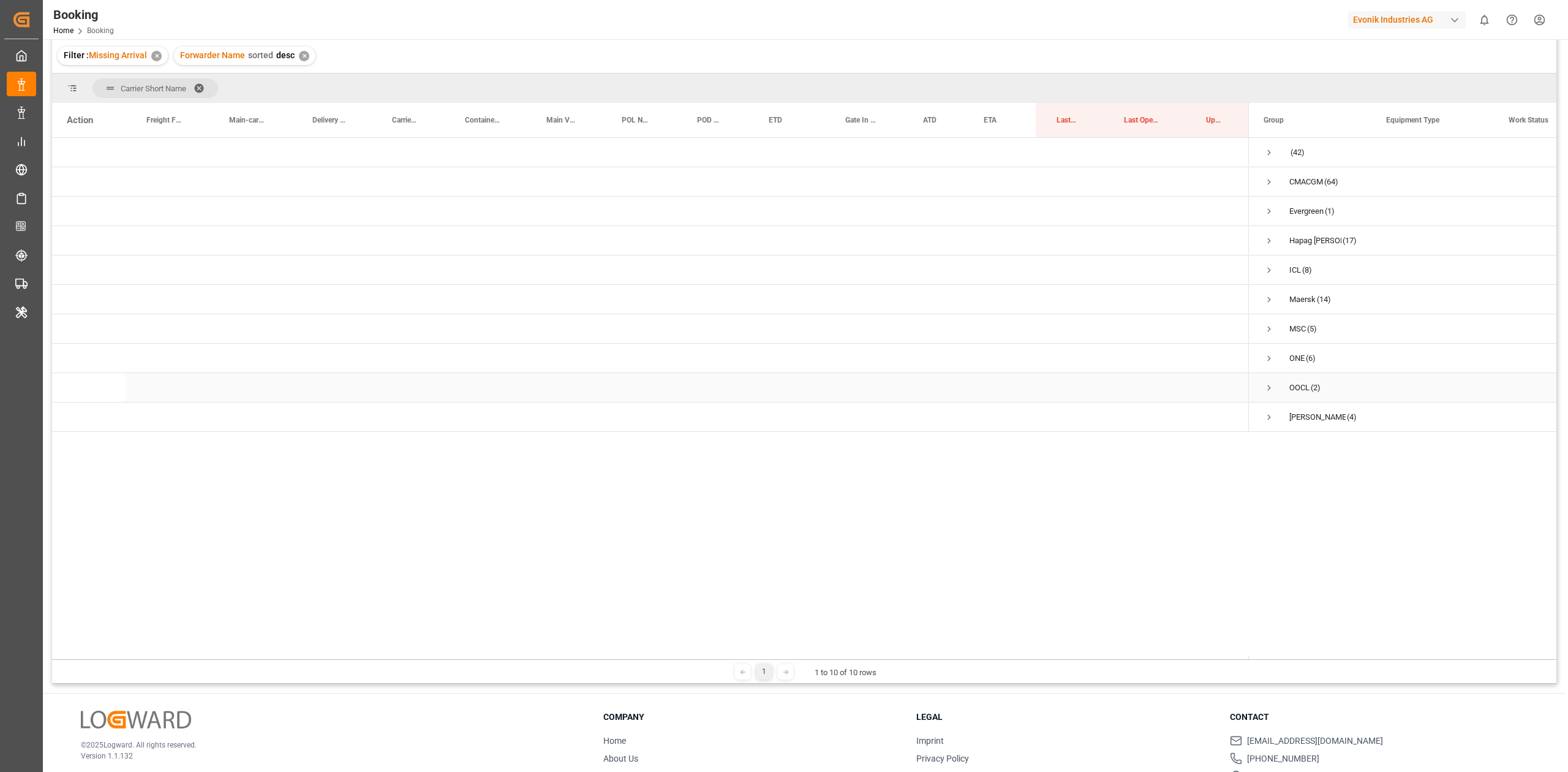
scroll to position [17, 0]
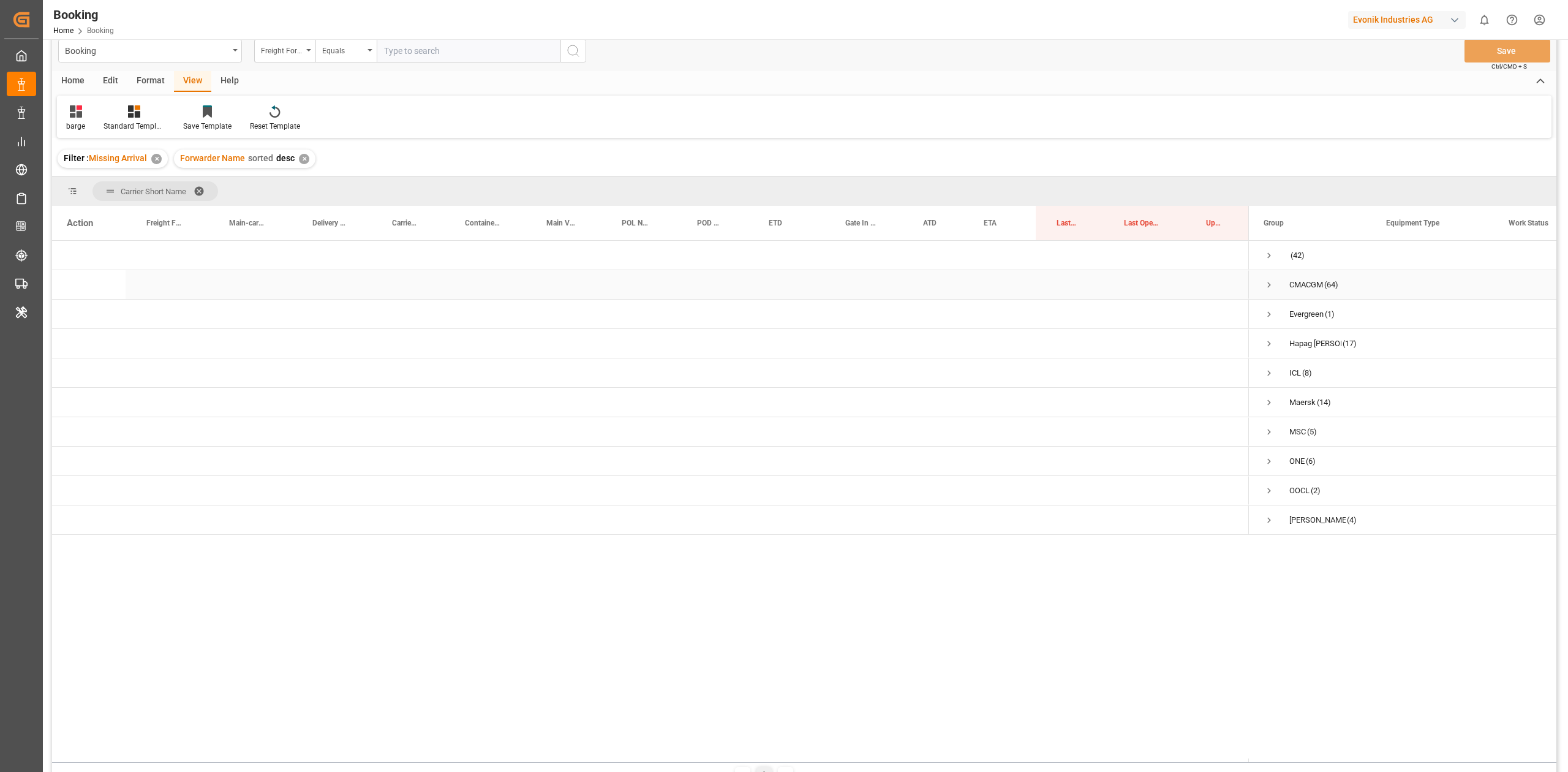
click at [1265, 260] on span "Press SPACE to select this row." at bounding box center [1269, 255] width 11 height 11
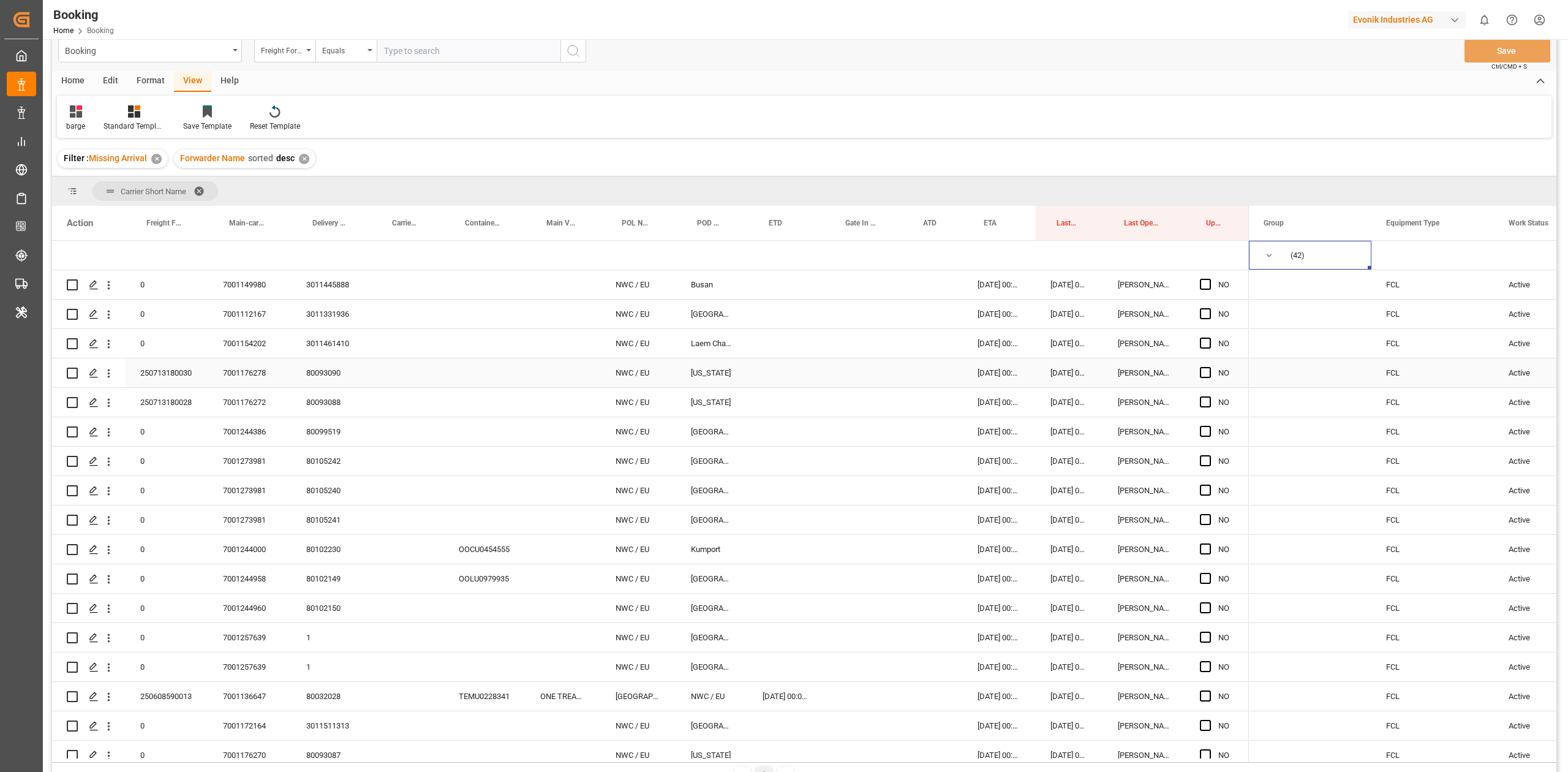
scroll to position [0, 0]
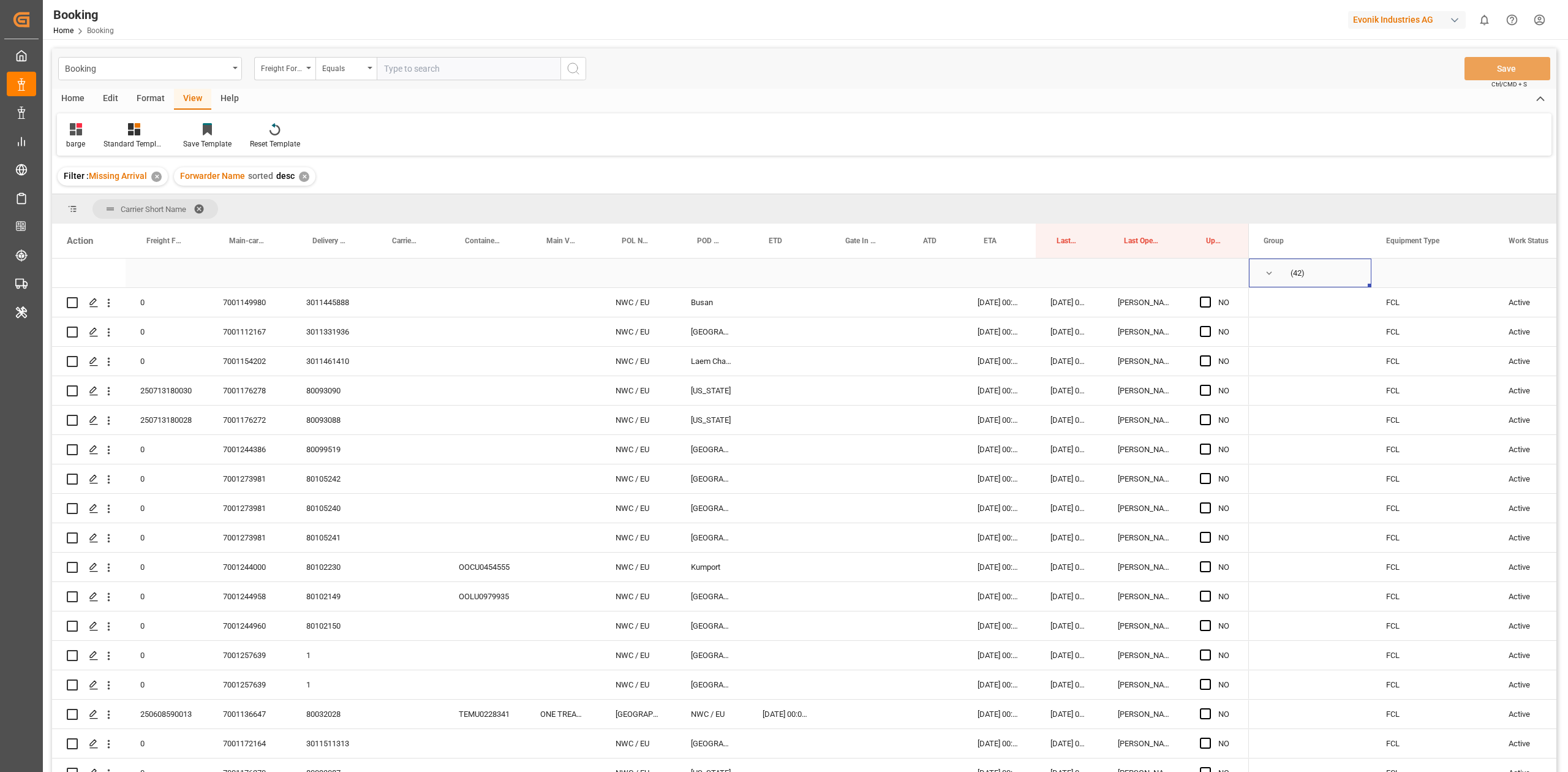
click at [1267, 270] on span "Press SPACE to select this row." at bounding box center [1269, 273] width 11 height 11
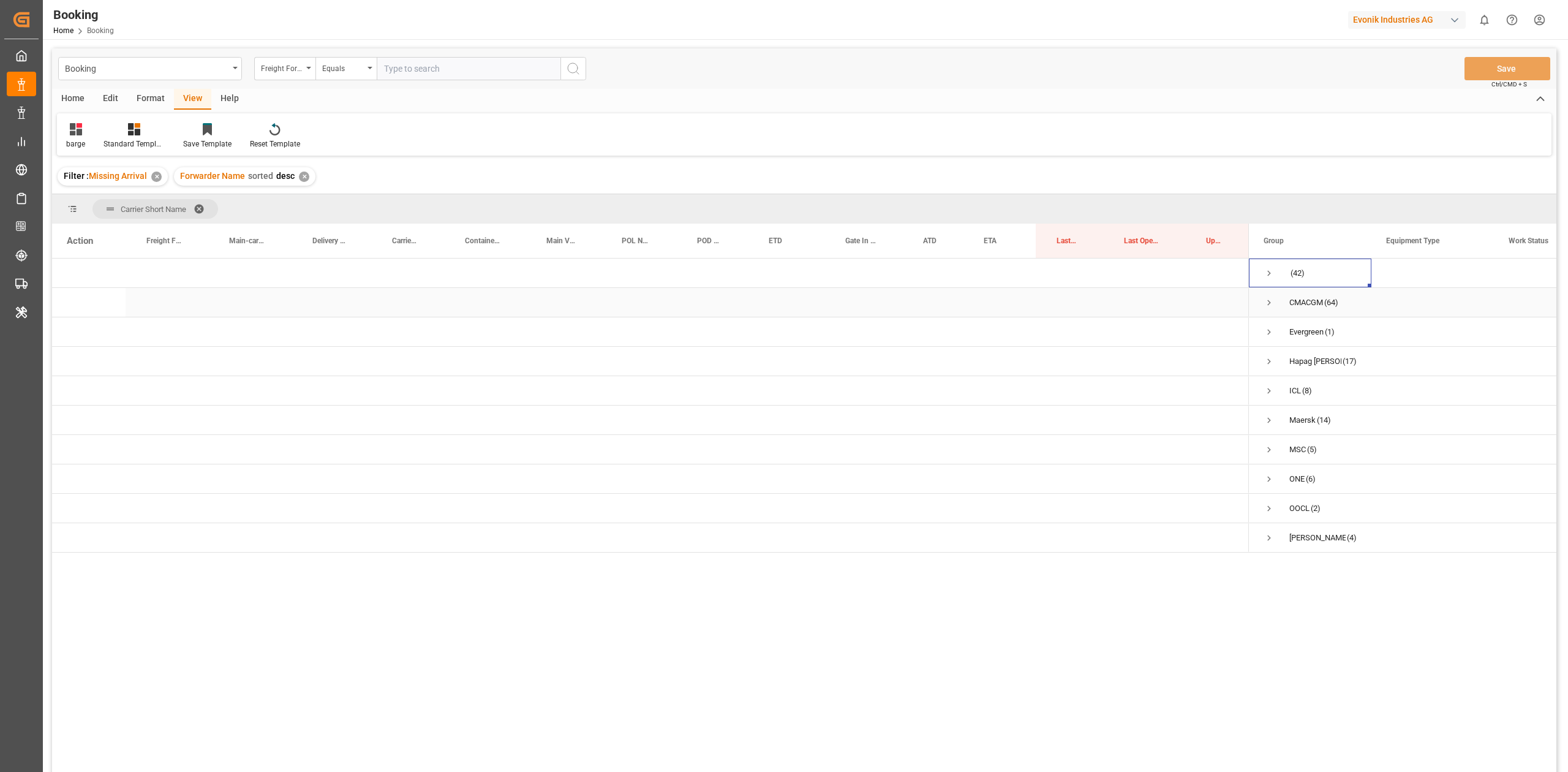
click at [1265, 299] on span "Press SPACE to select this row." at bounding box center [1269, 302] width 11 height 11
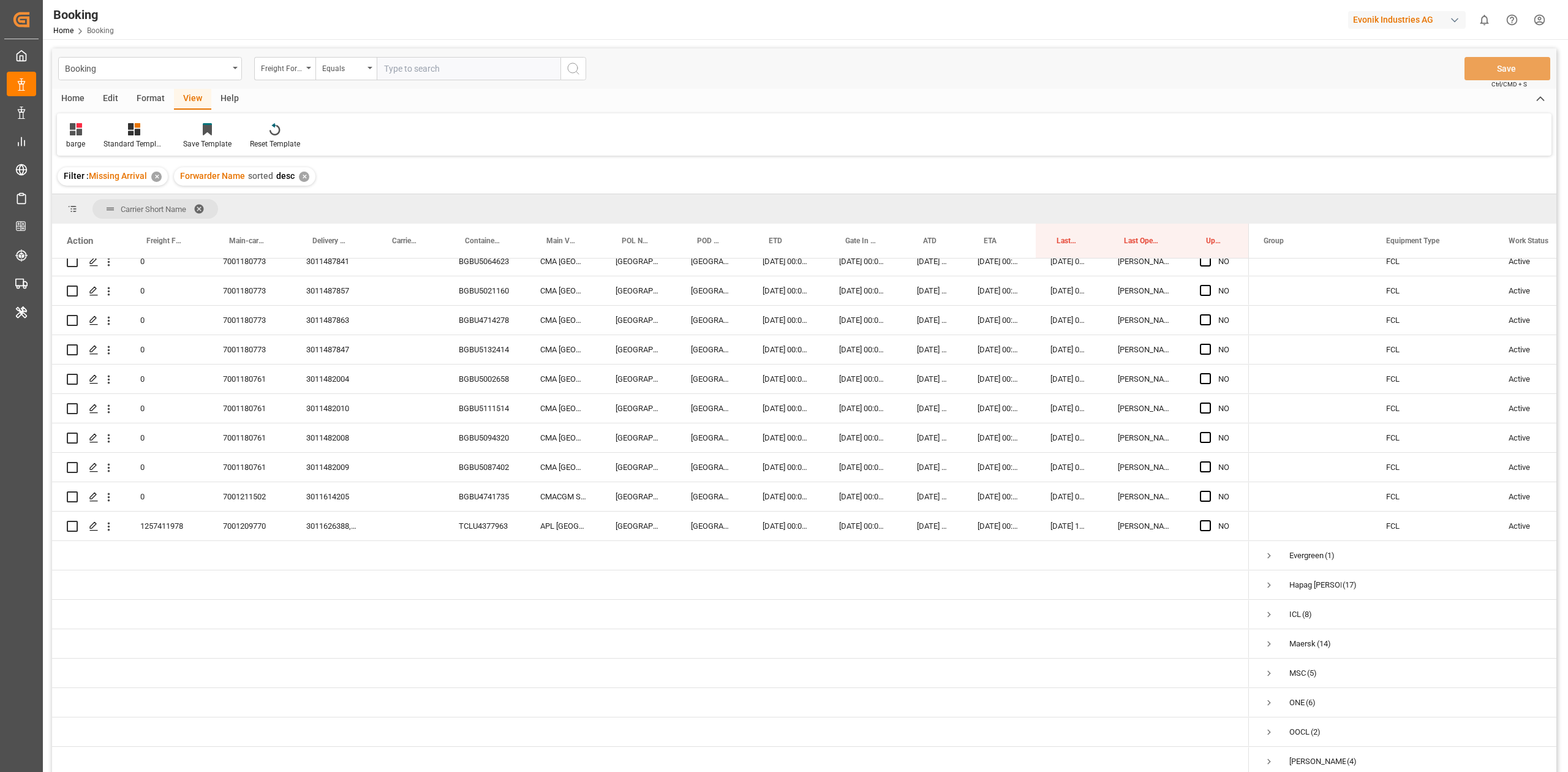
scroll to position [1661, 0]
click at [1201, 498] on span "Press SPACE to select this row." at bounding box center [1205, 496] width 11 height 11
click at [1209, 491] on input "Press SPACE to select this row." at bounding box center [1209, 491] width 0 height 0
click at [1206, 493] on span "Press SPACE to select this row." at bounding box center [1205, 496] width 11 height 11
click at [1209, 491] on input "Press SPACE to select this row." at bounding box center [1209, 491] width 0 height 0
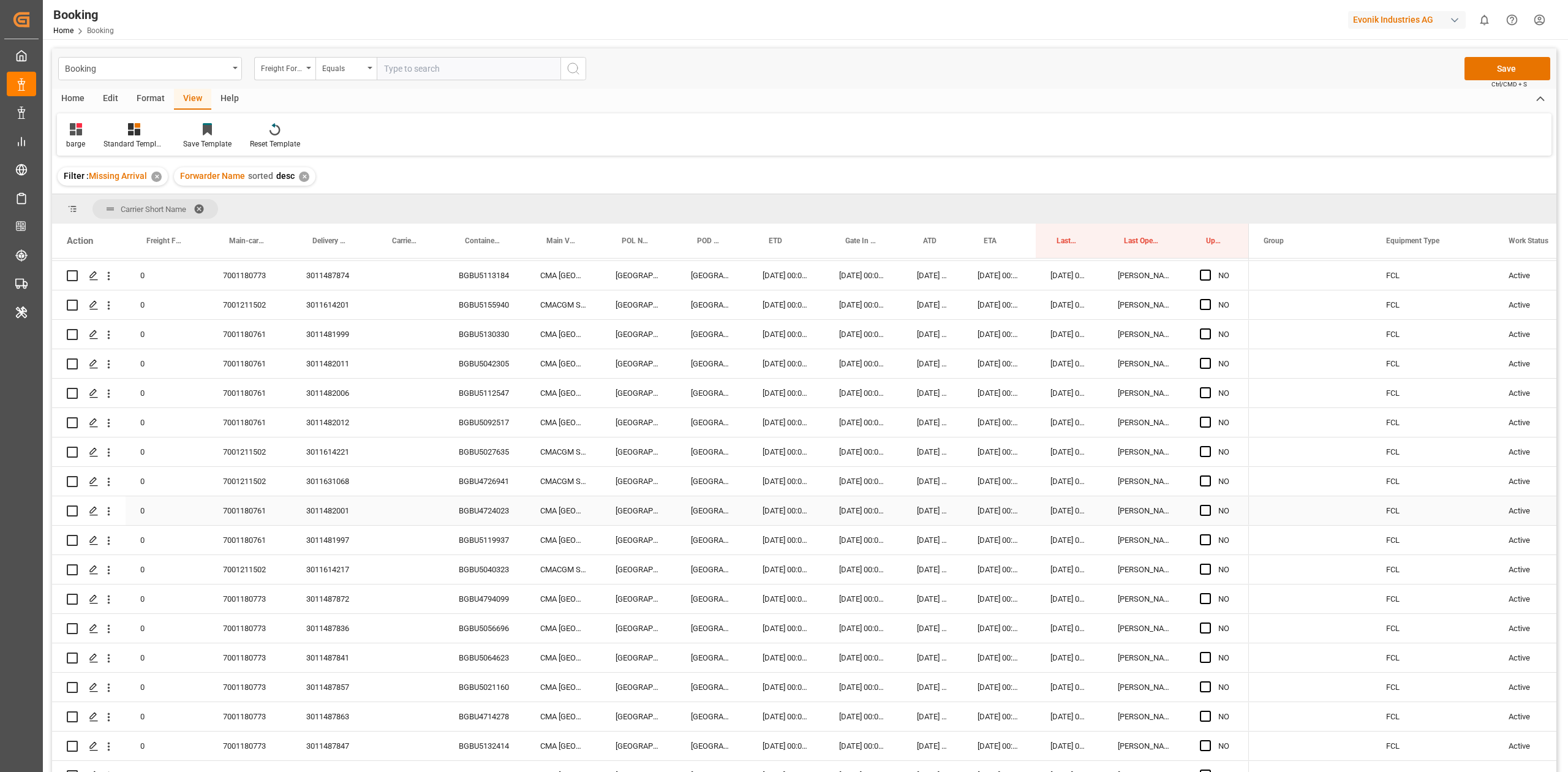
scroll to position [1260, 0]
click at [1209, 598] on span "Press SPACE to select this row." at bounding box center [1205, 599] width 11 height 11
click at [1209, 594] on input "Press SPACE to select this row." at bounding box center [1209, 594] width 0 height 0
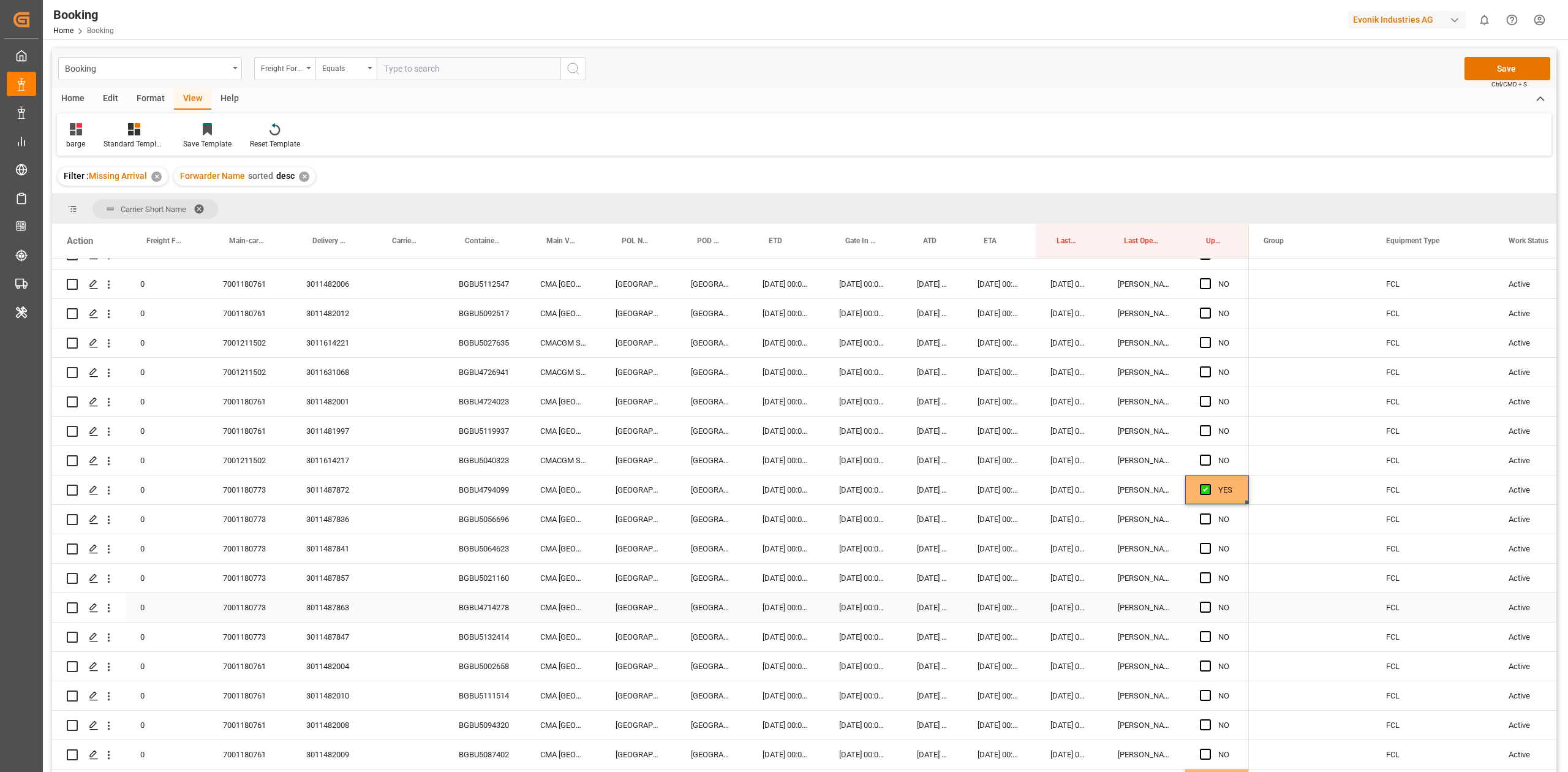
scroll to position [1373, 0]
drag, startPoint x: 1248, startPoint y: 500, endPoint x: 1227, endPoint y: 753, distance: 253.9
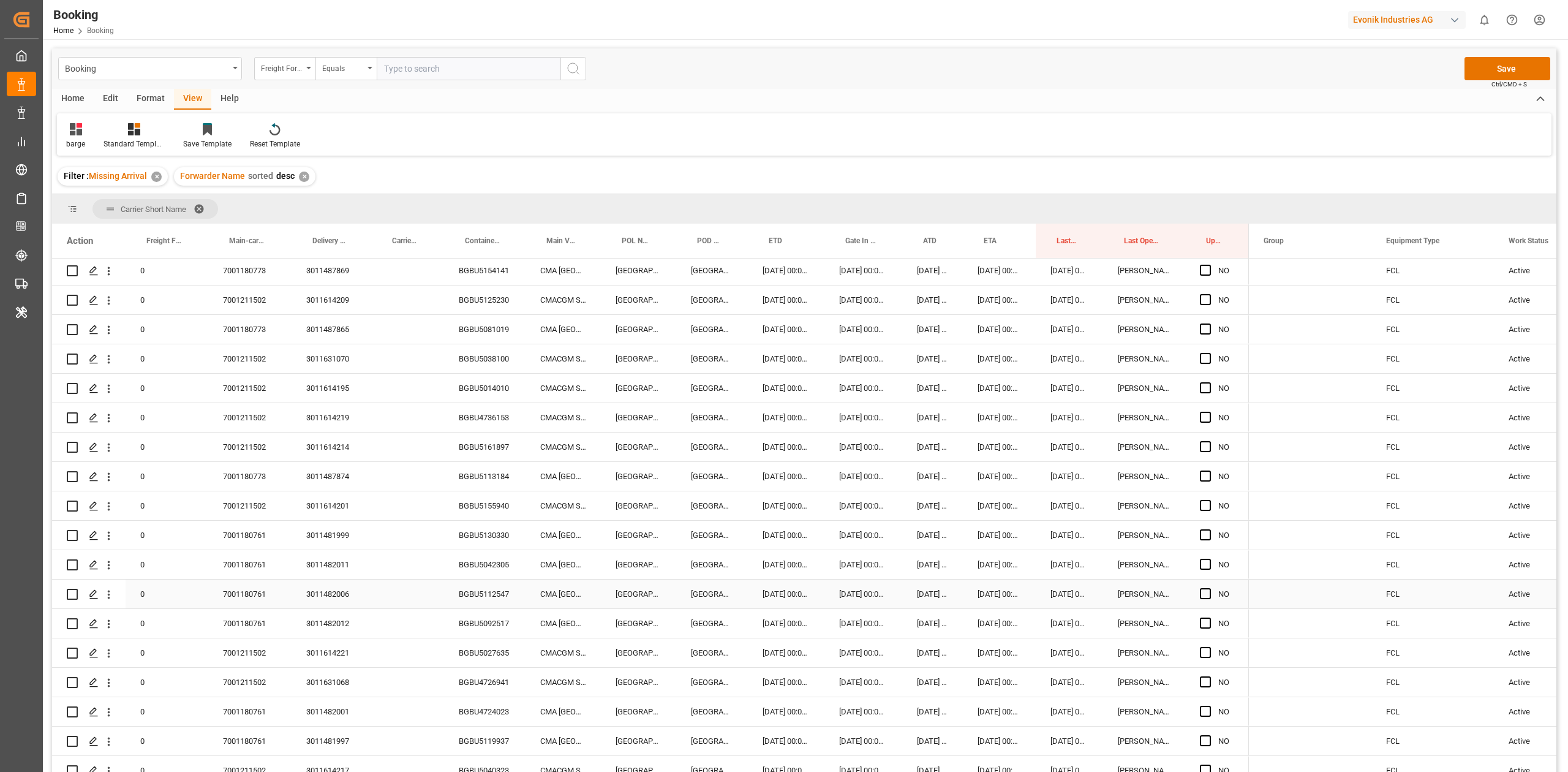
scroll to position [964, 0]
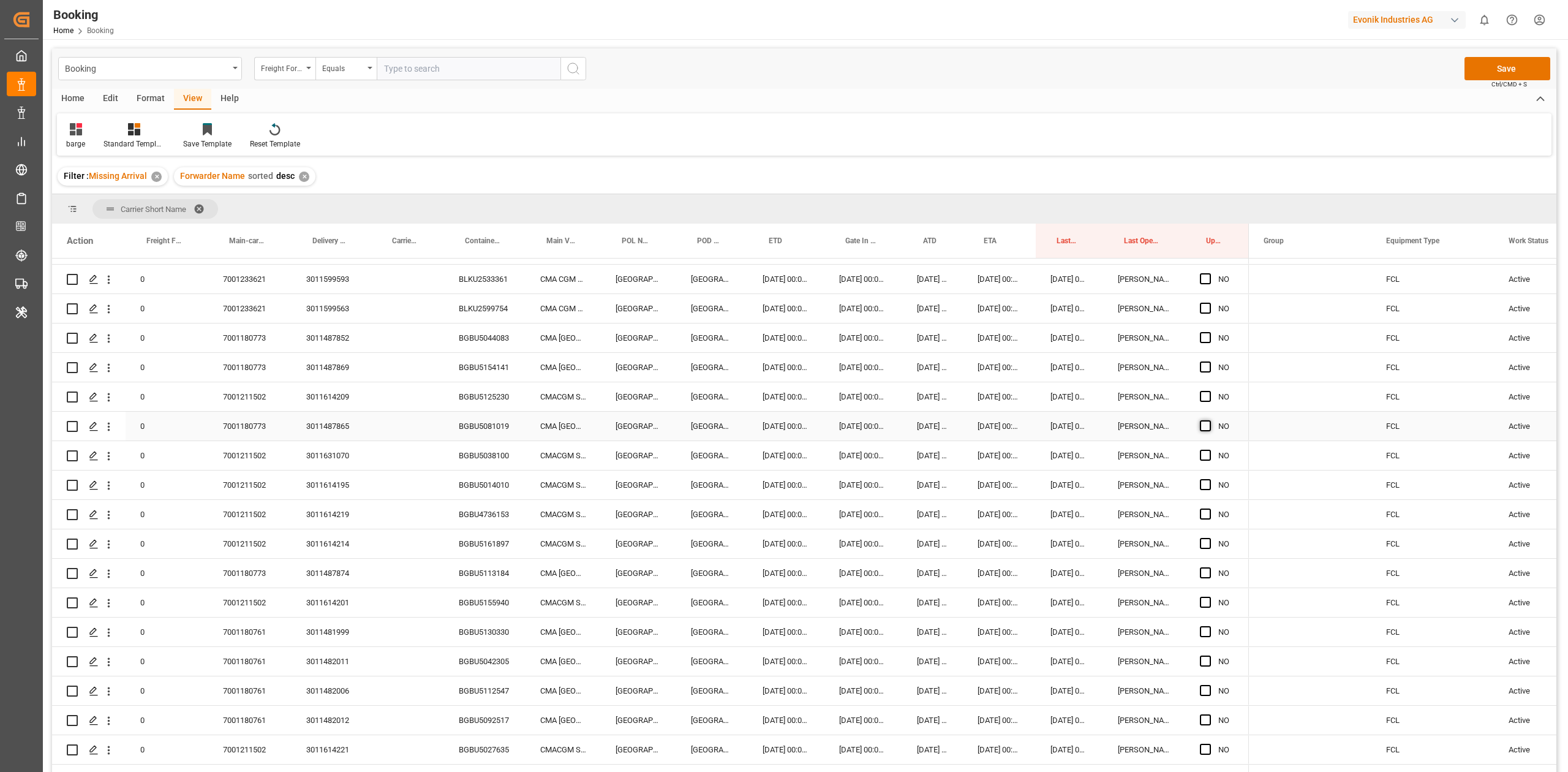
click at [1205, 427] on span "Press SPACE to select this row." at bounding box center [1205, 425] width 11 height 11
click at [1209, 420] on input "Press SPACE to select this row." at bounding box center [1209, 420] width 0 height 0
click at [1208, 368] on span "Press SPACE to select this row." at bounding box center [1205, 366] width 11 height 11
click at [1209, 361] on input "Press SPACE to select this row." at bounding box center [1209, 361] width 0 height 0
click at [1206, 338] on span "Press SPACE to select this row." at bounding box center [1205, 337] width 11 height 11
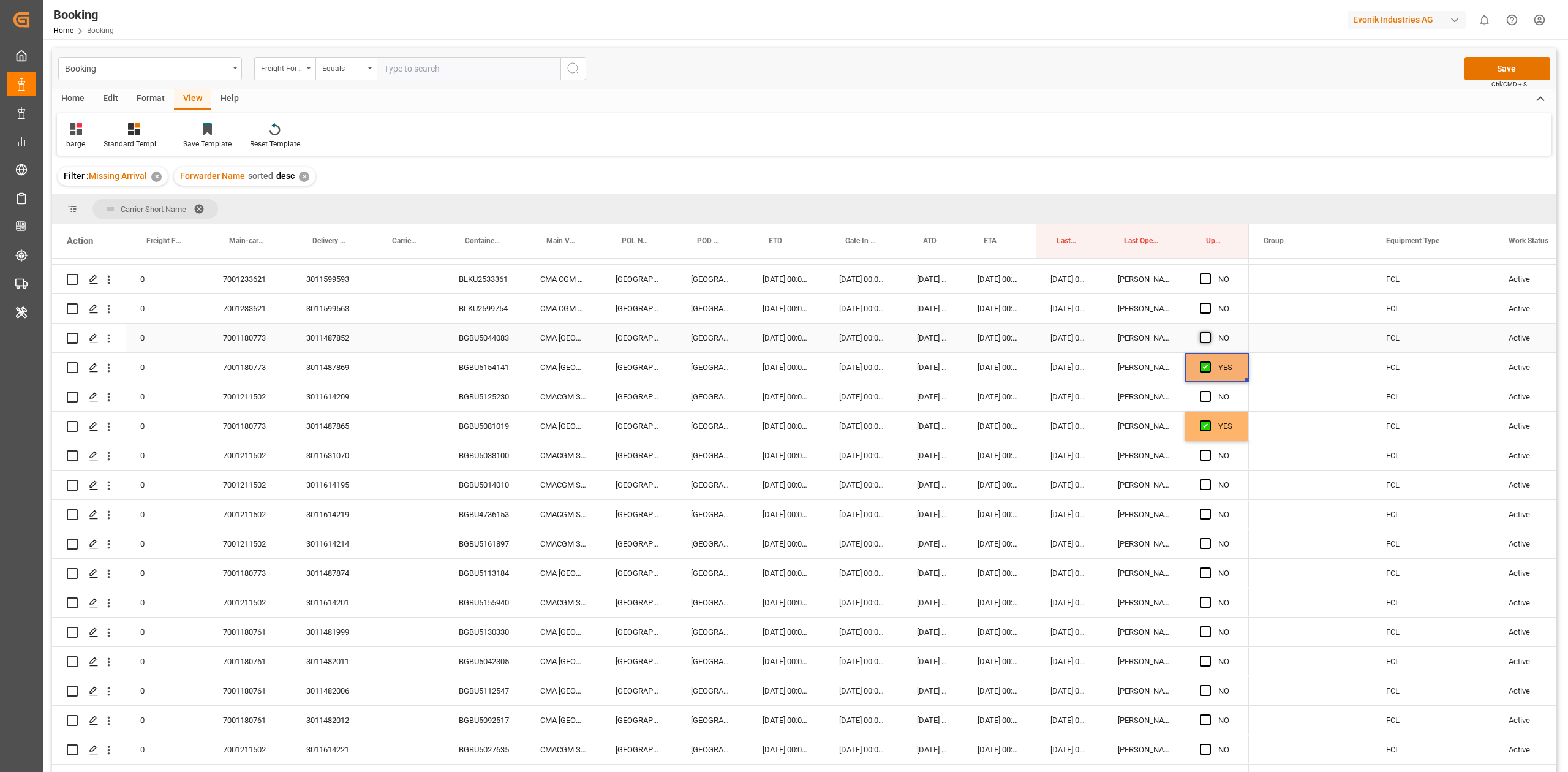
click at [1209, 332] on input "Press SPACE to select this row." at bounding box center [1209, 332] width 0 height 0
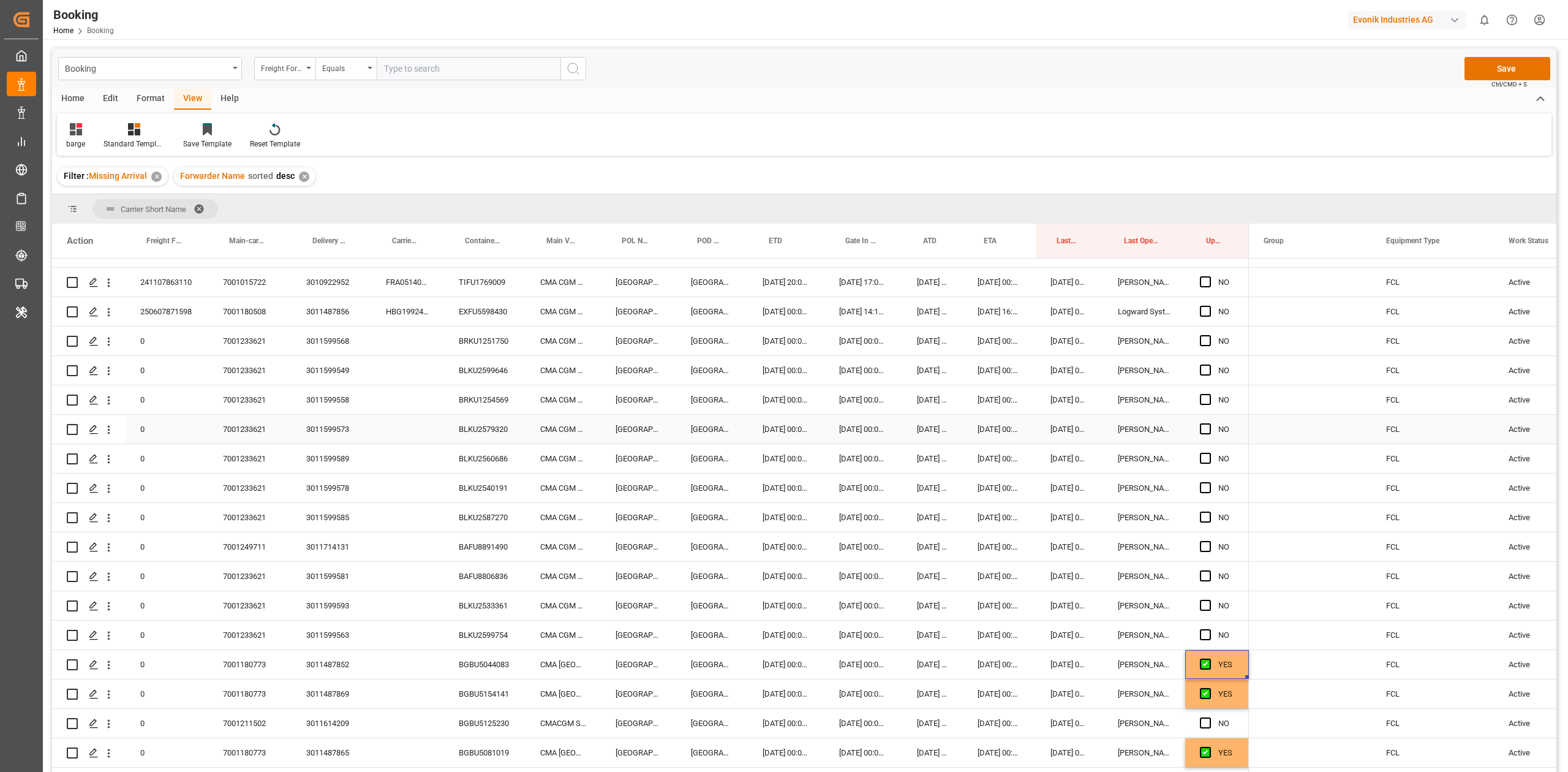
scroll to position [393, 0]
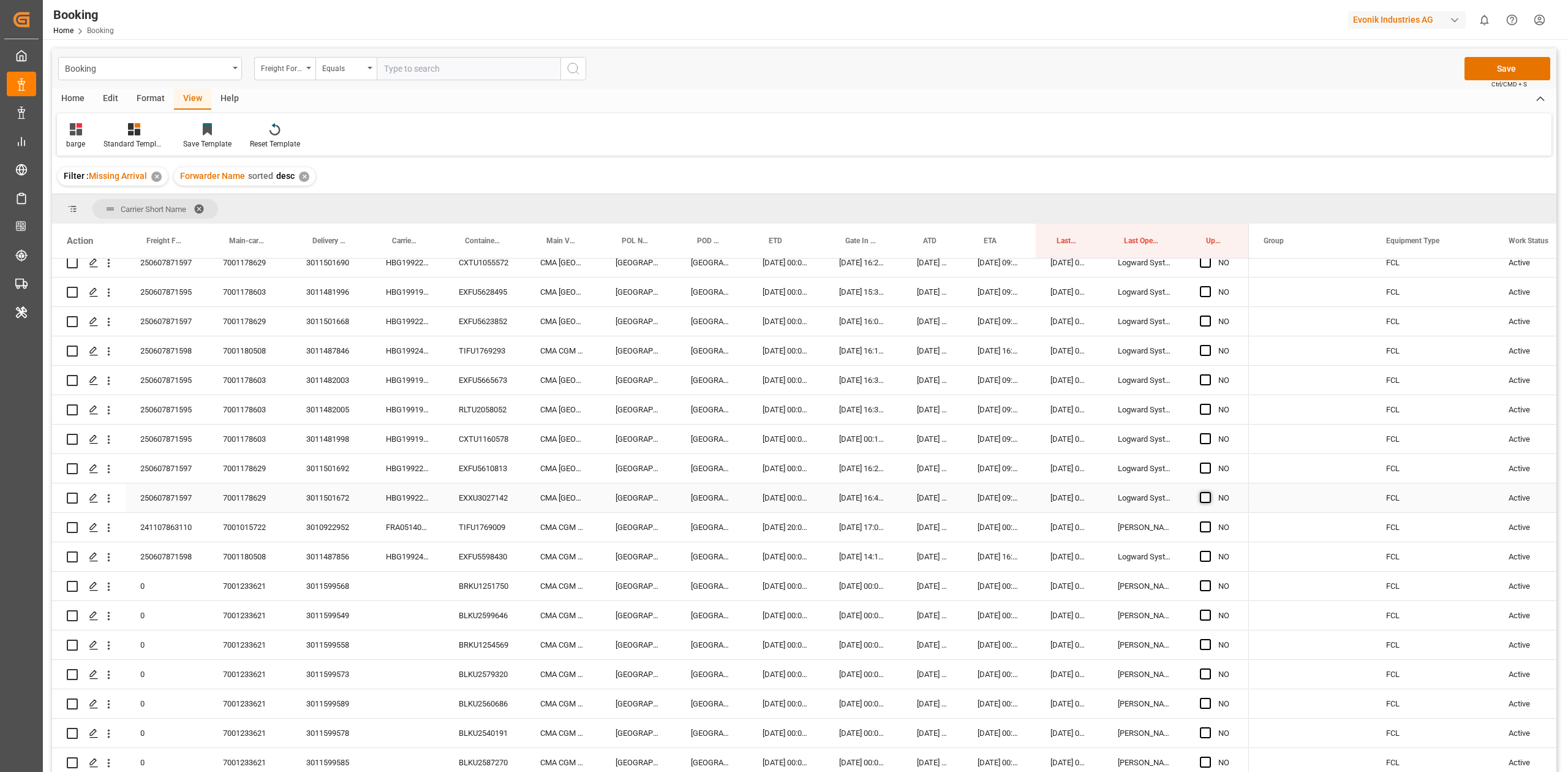
click at [1203, 503] on span "Press SPACE to select this row." at bounding box center [1205, 497] width 11 height 11
click at [1209, 492] on input "Press SPACE to select this row." at bounding box center [1209, 492] width 0 height 0
click at [1206, 471] on span "Press SPACE to select this row." at bounding box center [1205, 467] width 11 height 11
click at [1209, 462] on input "Press SPACE to select this row." at bounding box center [1209, 462] width 0 height 0
click at [1200, 435] on span "Press SPACE to select this row." at bounding box center [1205, 438] width 11 height 11
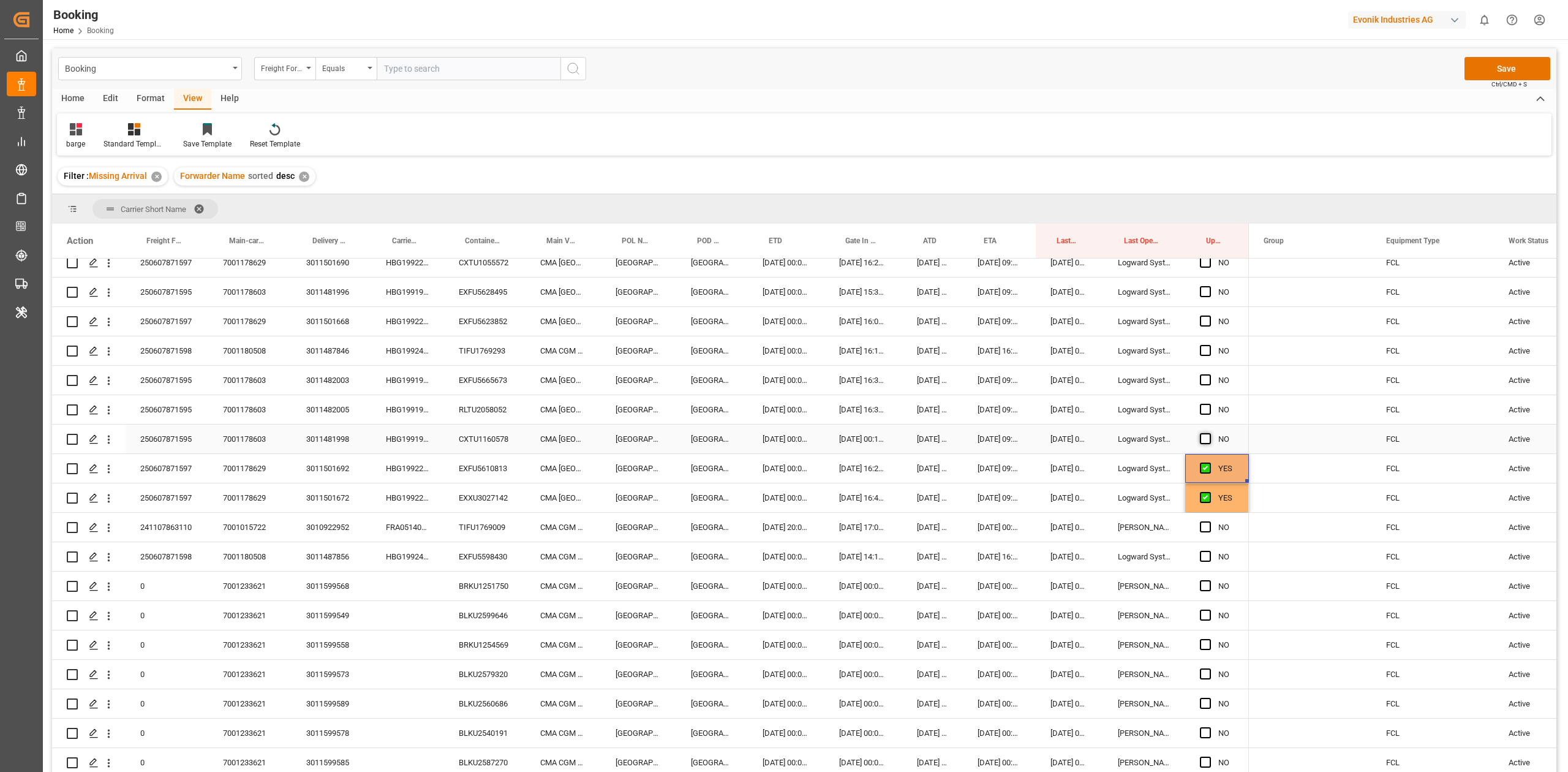
click at [1209, 433] on input "Press SPACE to select this row." at bounding box center [1209, 433] width 0 height 0
click at [1209, 412] on span "Press SPACE to select this row." at bounding box center [1205, 408] width 11 height 11
click at [1209, 403] on input "Press SPACE to select this row." at bounding box center [1209, 403] width 0 height 0
click at [1204, 378] on span "Press SPACE to select this row." at bounding box center [1205, 379] width 11 height 11
click at [1209, 374] on input "Press SPACE to select this row." at bounding box center [1209, 374] width 0 height 0
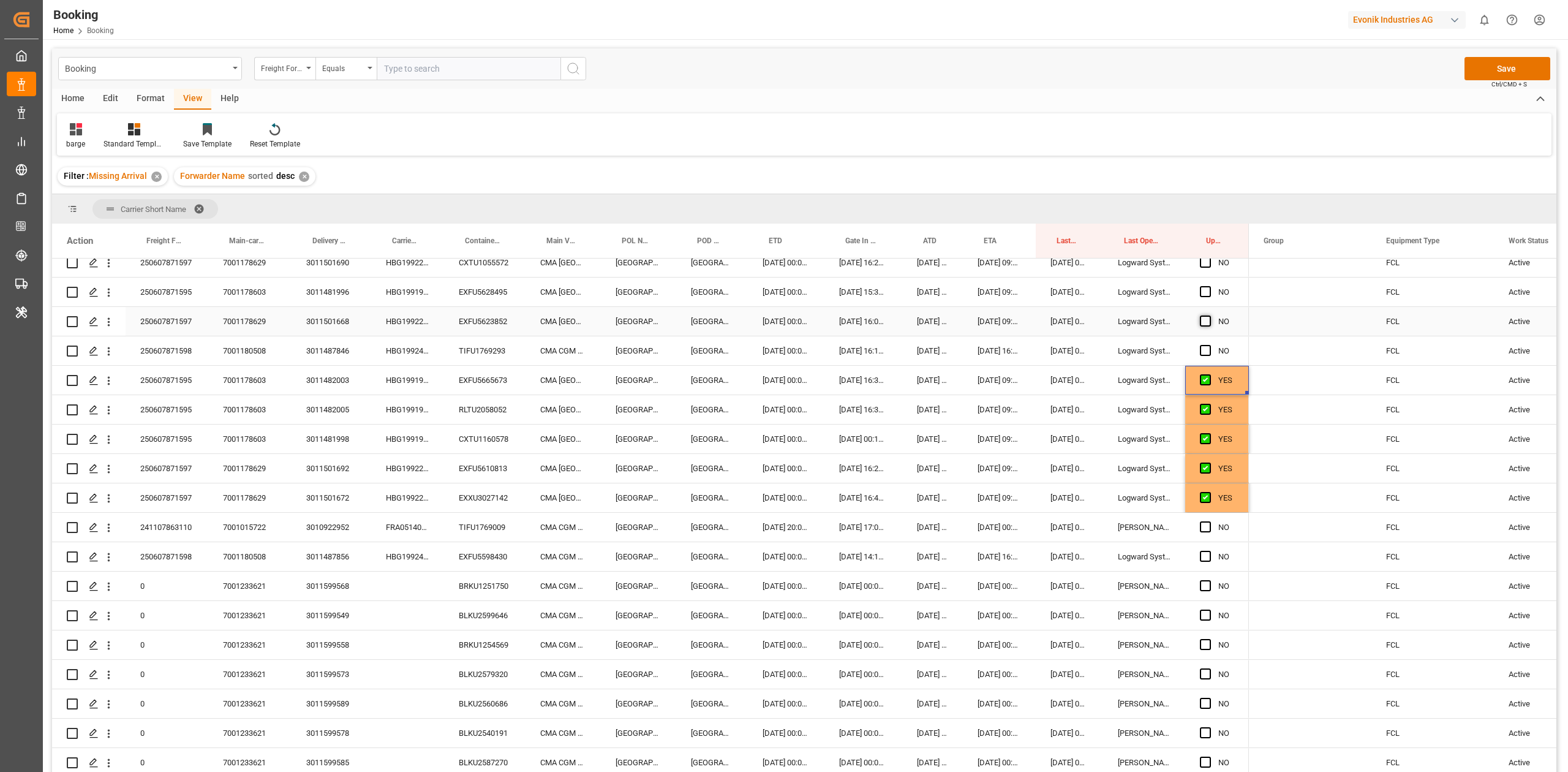
click at [1202, 322] on span "Press SPACE to select this row." at bounding box center [1205, 321] width 11 height 11
click at [1209, 316] on input "Press SPACE to select this row." at bounding box center [1209, 316] width 0 height 0
click at [1202, 297] on span "Press SPACE to select this row." at bounding box center [1205, 291] width 11 height 11
click at [1209, 286] on input "Press SPACE to select this row." at bounding box center [1209, 286] width 0 height 0
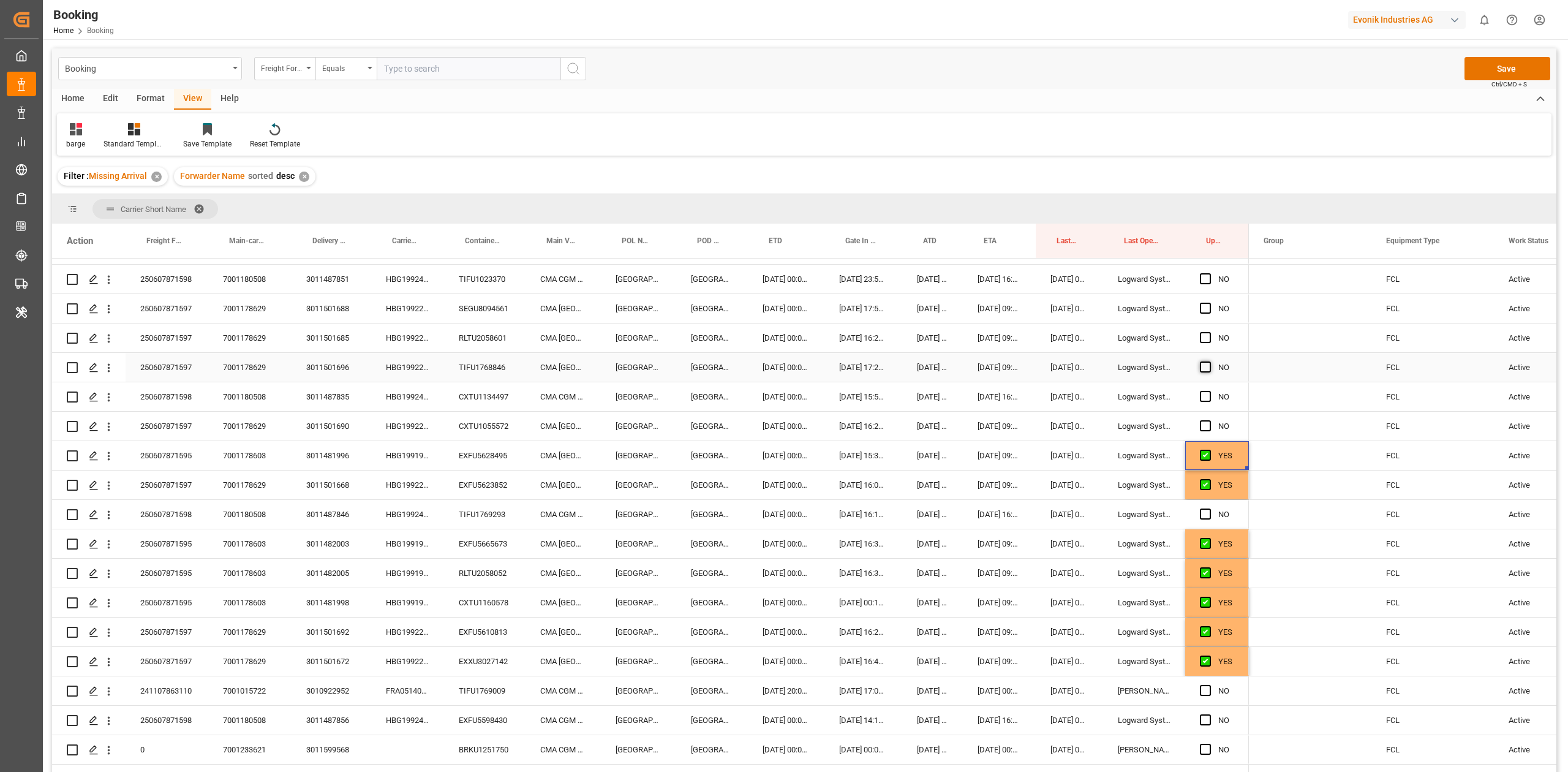
click at [1205, 361] on span "Press SPACE to select this row." at bounding box center [1205, 366] width 11 height 11
click at [1209, 361] on input "Press SPACE to select this row." at bounding box center [1209, 361] width 0 height 0
click at [1208, 425] on span "Press SPACE to select this row." at bounding box center [1205, 425] width 11 height 11
click at [1209, 420] on input "Press SPACE to select this row." at bounding box center [1209, 420] width 0 height 0
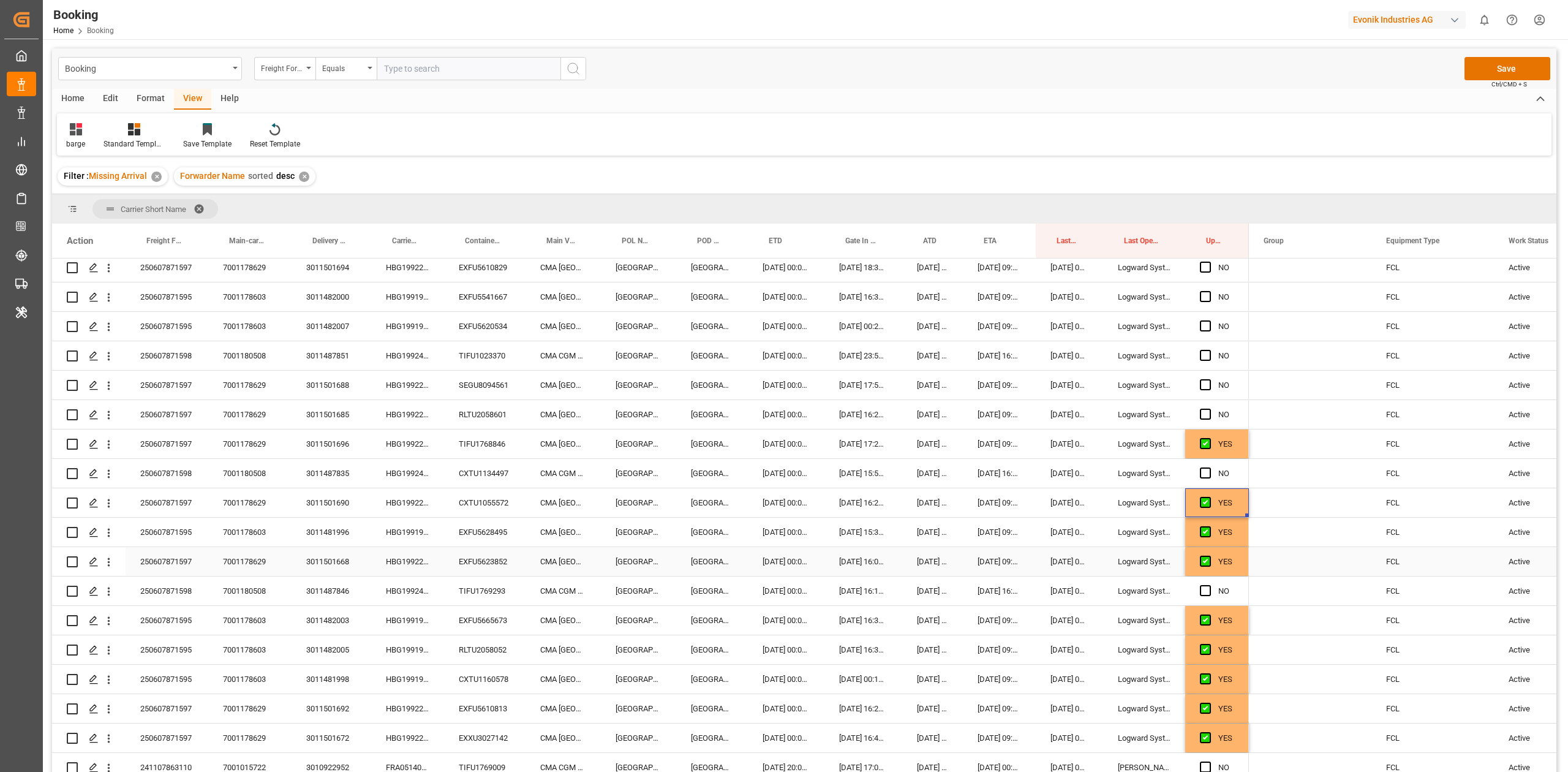
scroll to position [66, 0]
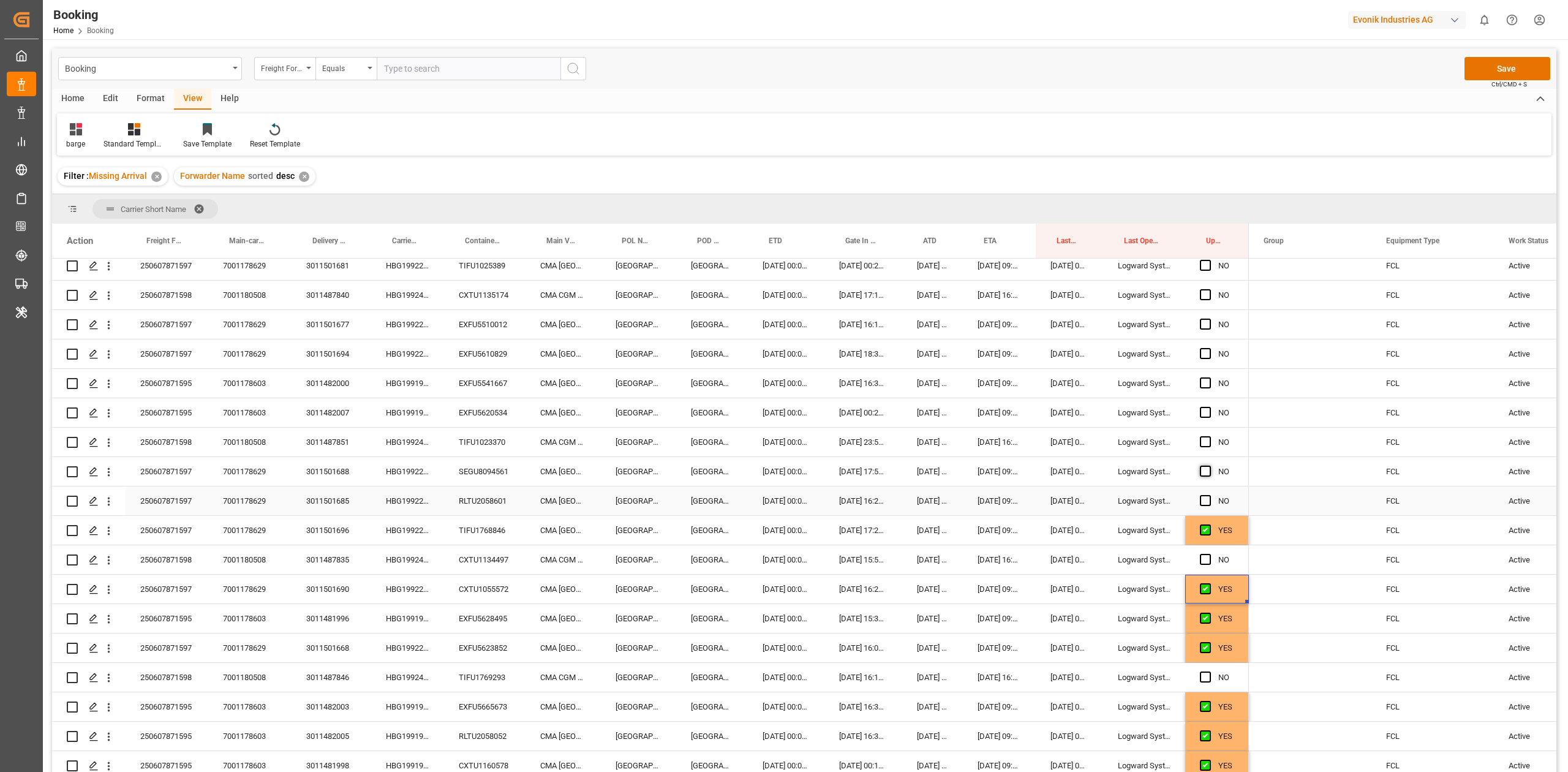
click at [1206, 503] on span "Press SPACE to select this row." at bounding box center [1205, 500] width 11 height 11
click at [1209, 495] on input "Press SPACE to select this row." at bounding box center [1209, 495] width 0 height 0
click at [1208, 473] on span "Press SPACE to select this row." at bounding box center [1205, 470] width 11 height 11
click at [1209, 465] on input "Press SPACE to select this row." at bounding box center [1209, 465] width 0 height 0
click at [1203, 412] on span "Press SPACE to select this row." at bounding box center [1205, 412] width 11 height 11
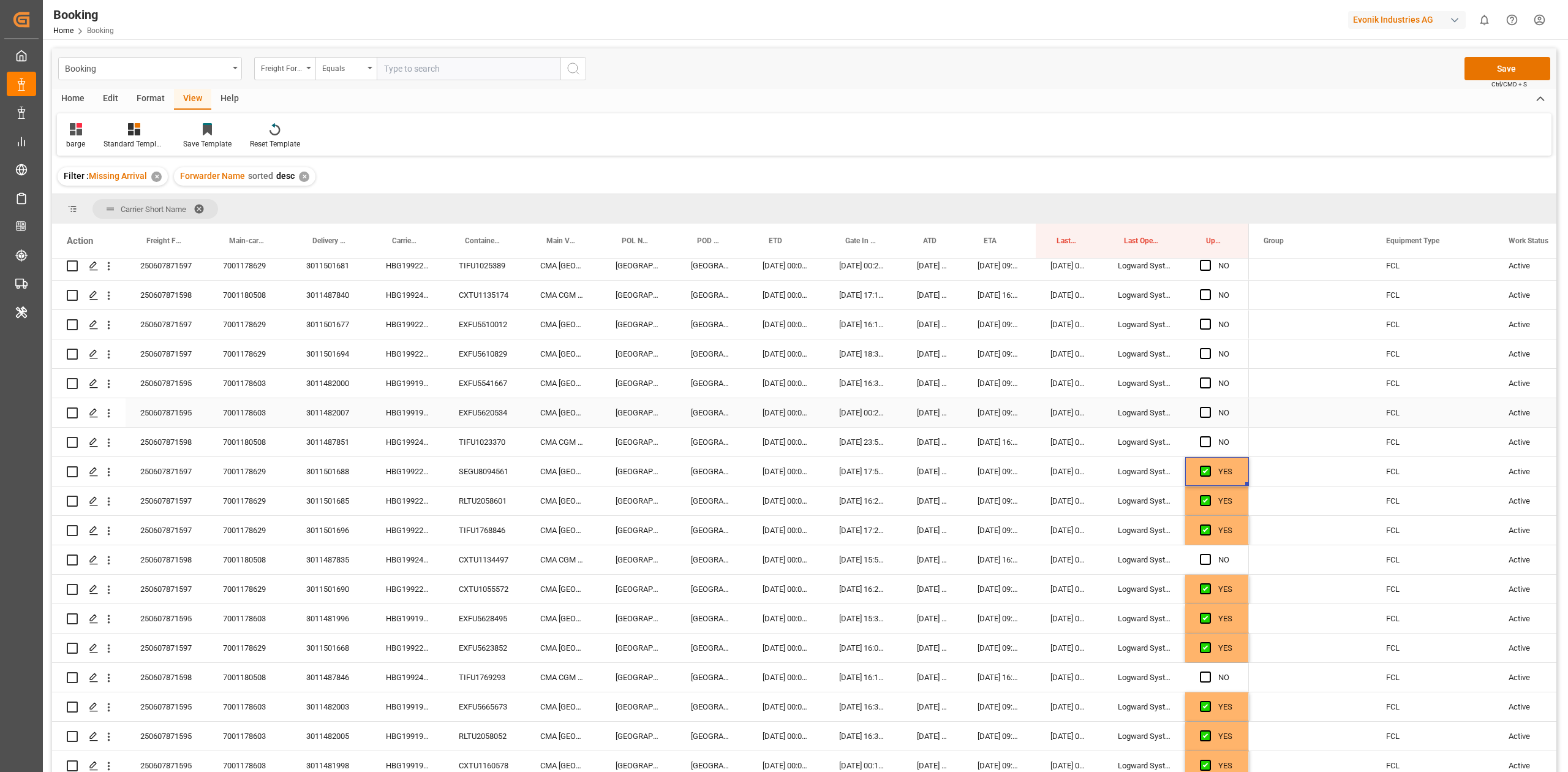
click at [1209, 407] on input "Press SPACE to select this row." at bounding box center [1209, 407] width 0 height 0
click at [1208, 389] on div "Press SPACE to select this row." at bounding box center [1209, 384] width 18 height 28
click at [1208, 388] on span "Press SPACE to select this row." at bounding box center [1205, 382] width 11 height 11
click at [1209, 377] on input "Press SPACE to select this row." at bounding box center [1209, 377] width 0 height 0
click at [1205, 354] on span "Press SPACE to select this row." at bounding box center [1205, 353] width 11 height 11
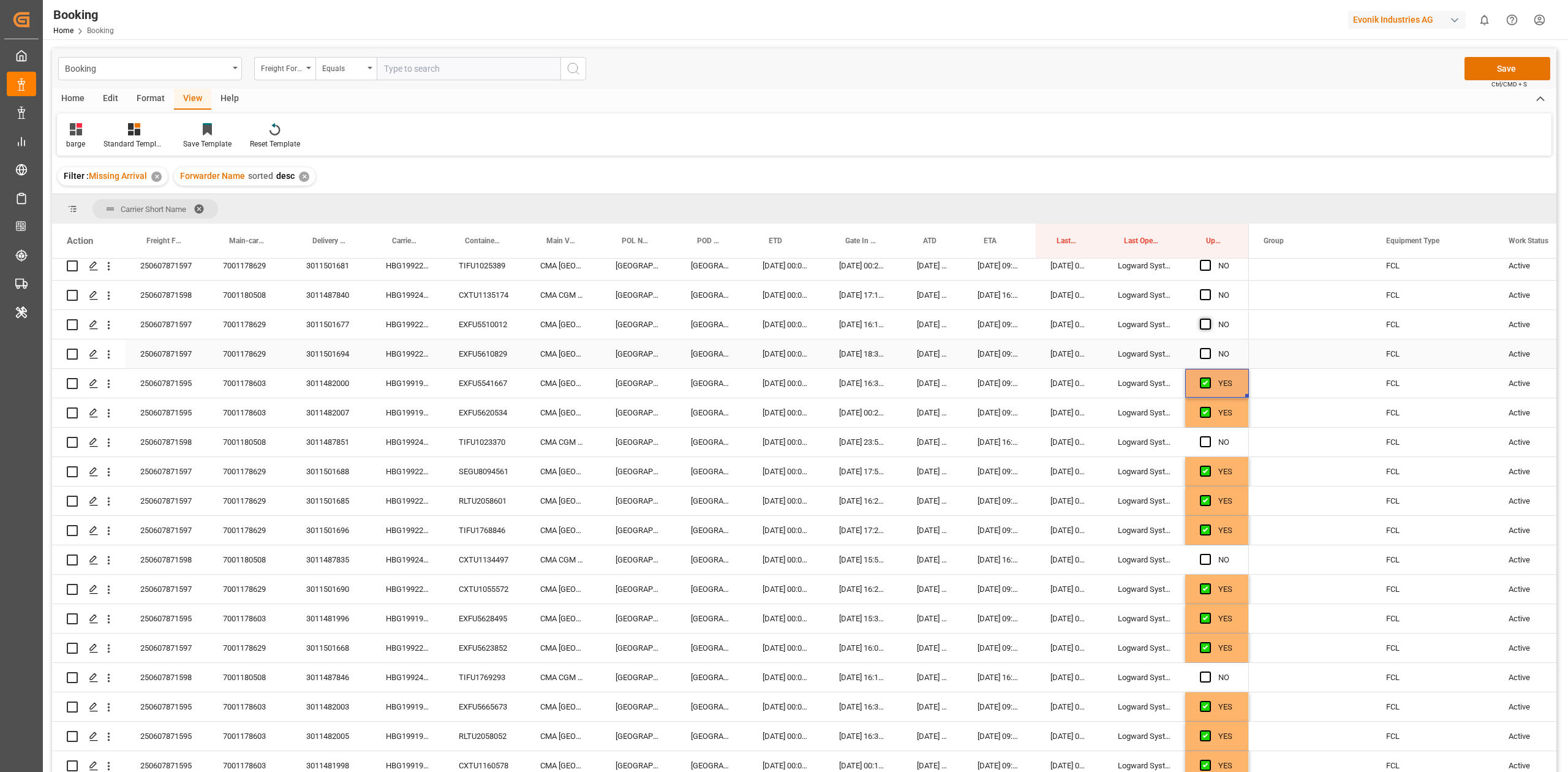
click at [1209, 348] on input "Press SPACE to select this row." at bounding box center [1209, 348] width 0 height 0
click at [1208, 324] on span "Press SPACE to select this row." at bounding box center [1205, 323] width 11 height 11
click at [1209, 318] on input "Press SPACE to select this row." at bounding box center [1209, 318] width 0 height 0
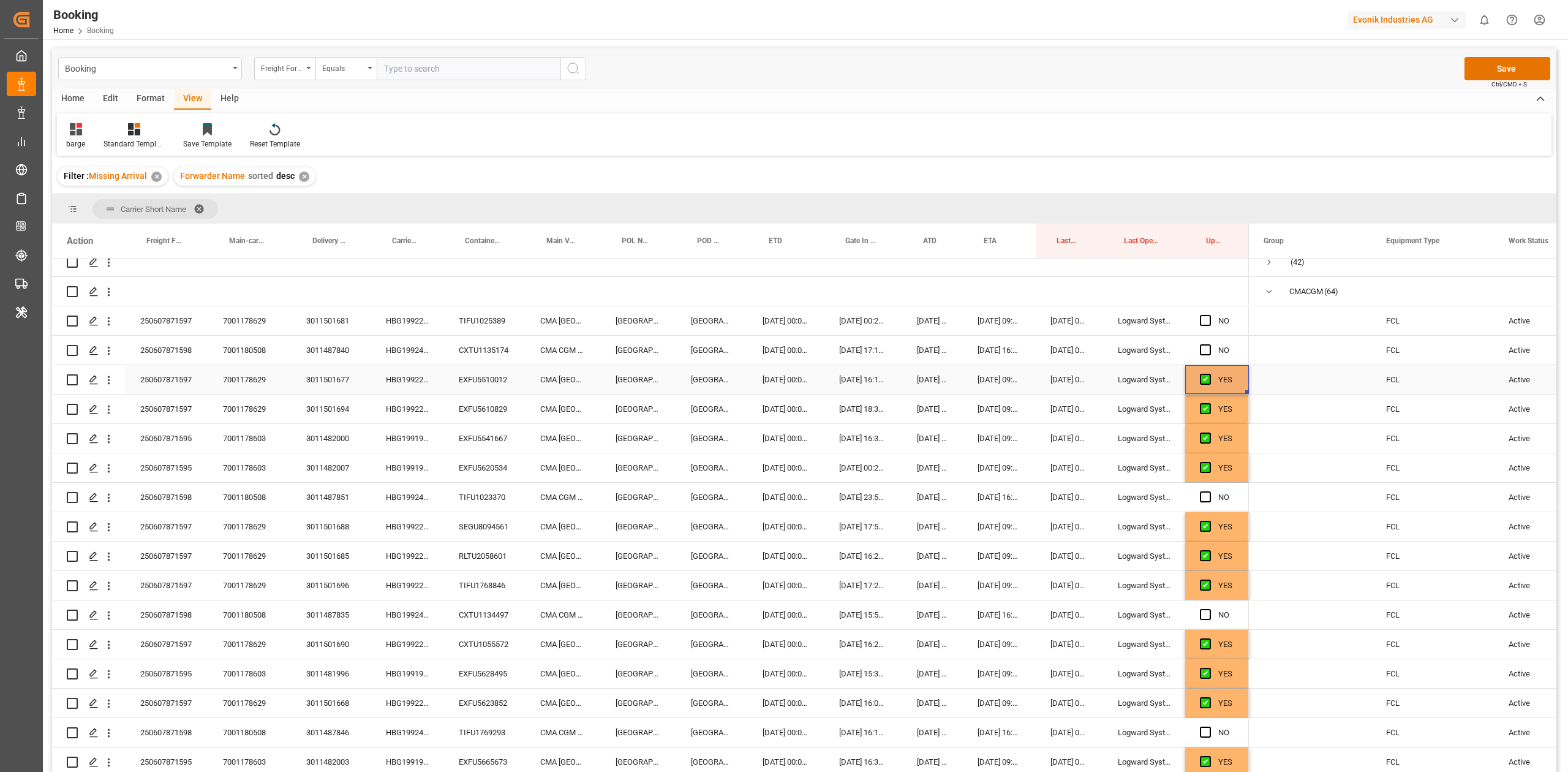
scroll to position [0, 0]
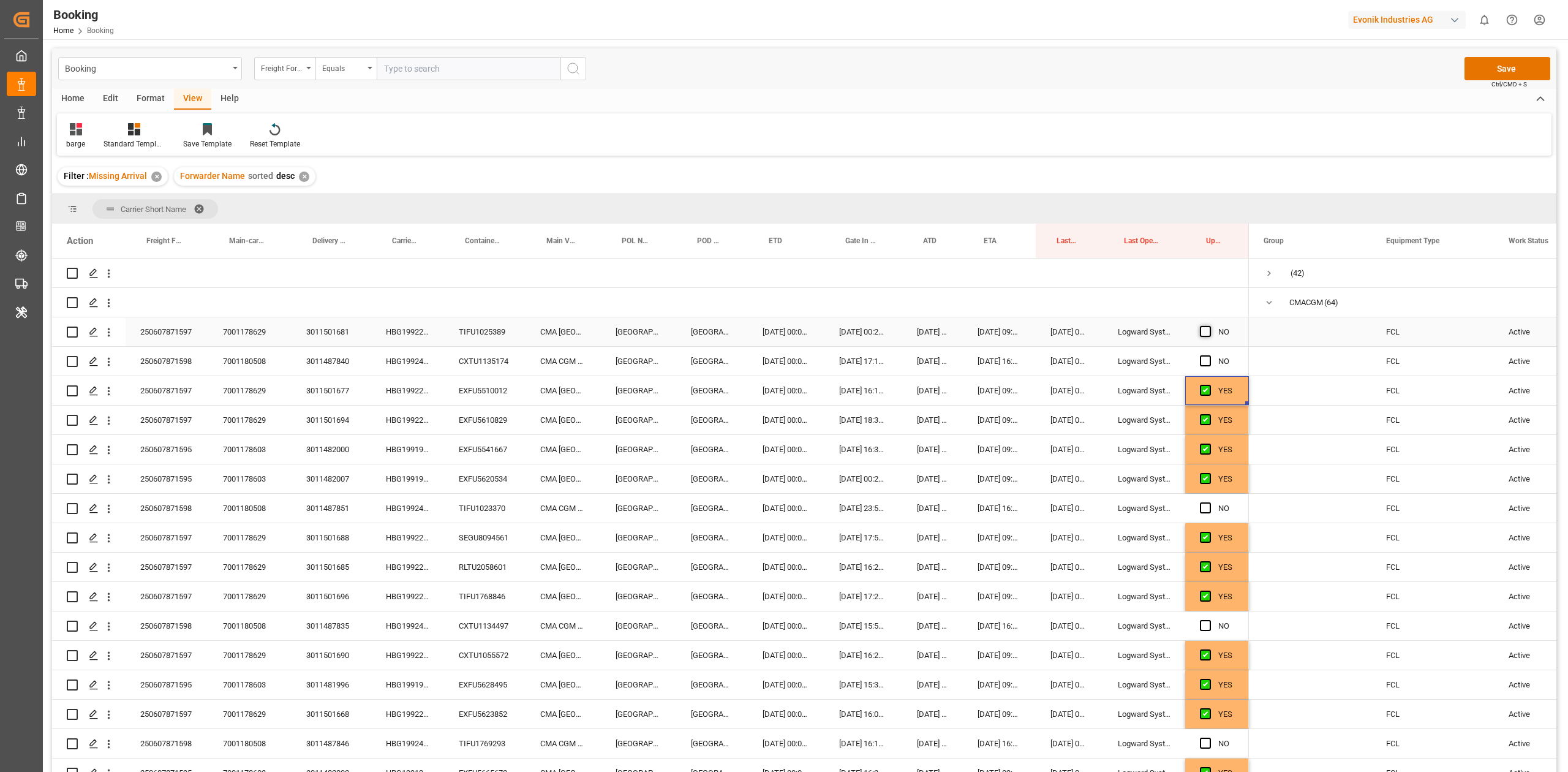
click at [1202, 331] on span "Press SPACE to select this row." at bounding box center [1205, 331] width 11 height 11
click at [1209, 326] on input "Press SPACE to select this row." at bounding box center [1209, 326] width 0 height 0
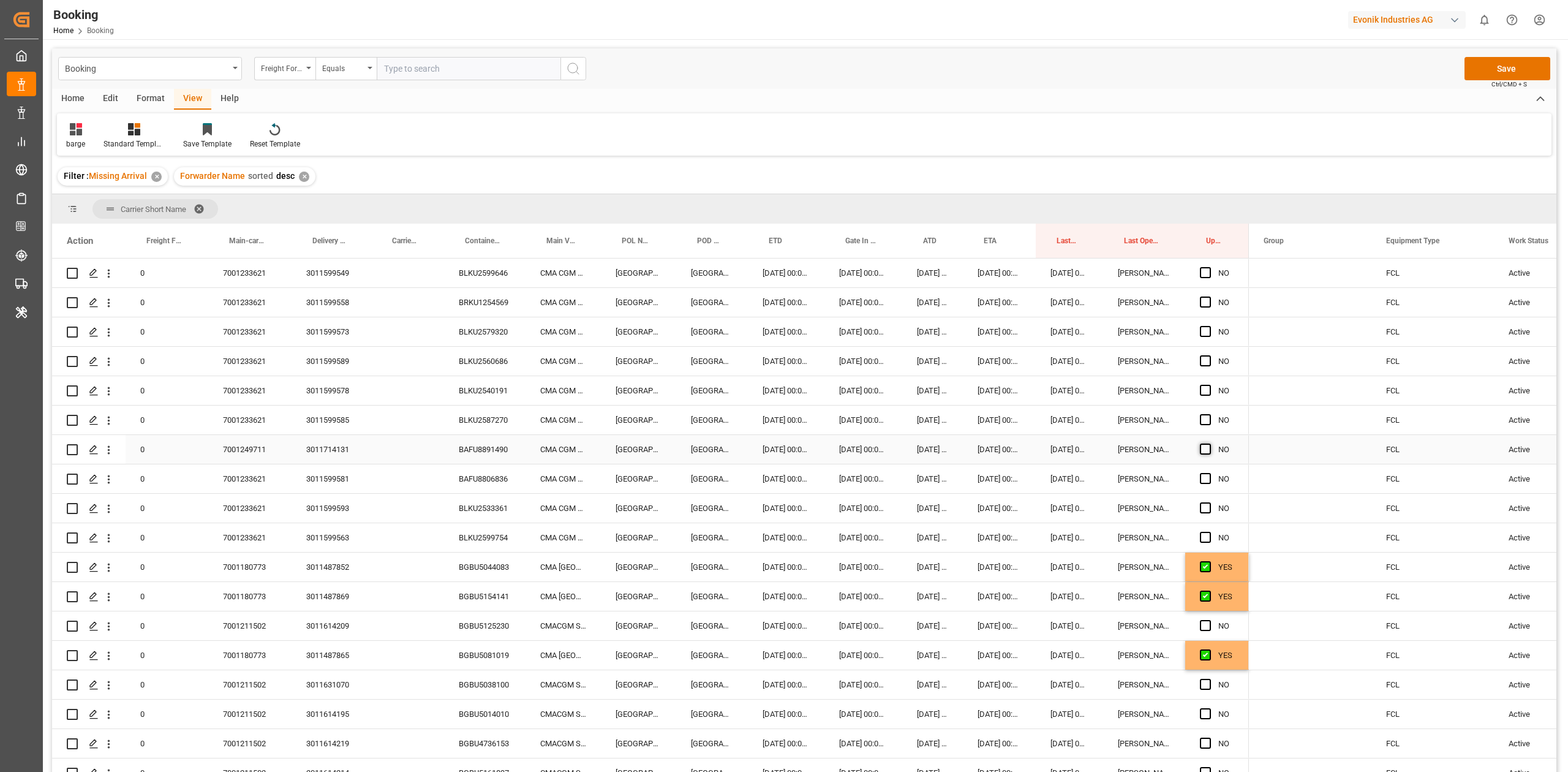
drag, startPoint x: 1206, startPoint y: 451, endPoint x: 1158, endPoint y: 486, distance: 59.4
click at [1206, 452] on span "Press SPACE to select this row." at bounding box center [1205, 449] width 11 height 11
click at [1209, 444] on input "Press SPACE to select this row." at bounding box center [1209, 444] width 0 height 0
click at [1201, 447] on span "Press SPACE to select this row." at bounding box center [1205, 449] width 11 height 11
click at [1209, 444] on input "Press SPACE to select this row." at bounding box center [1209, 444] width 0 height 0
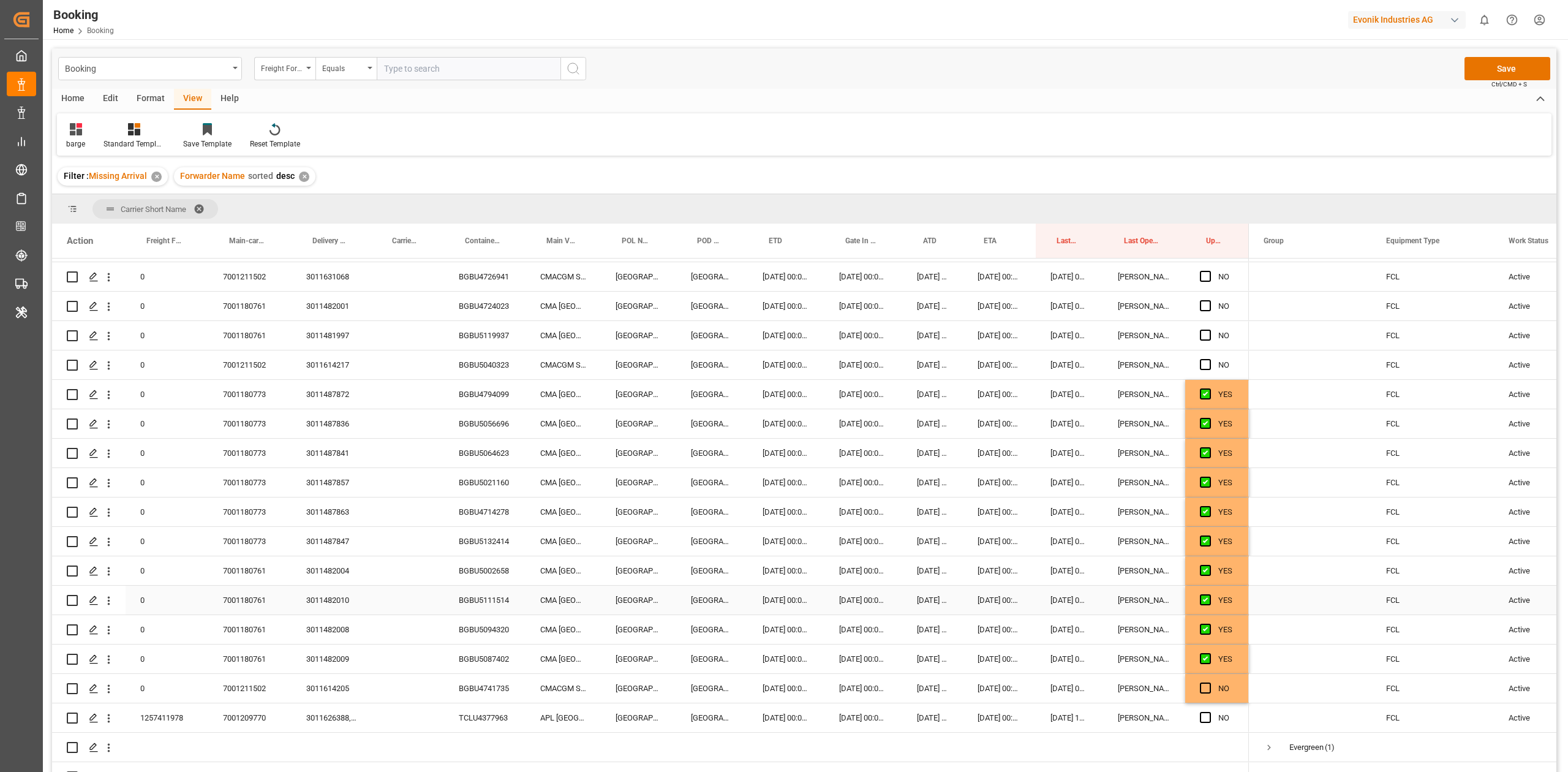
scroll to position [1468, 0]
click at [1200, 336] on span "Press SPACE to select this row." at bounding box center [1205, 333] width 11 height 11
click at [1209, 328] on input "Press SPACE to select this row." at bounding box center [1209, 328] width 0 height 0
click at [1202, 307] on span "Press SPACE to select this row." at bounding box center [1205, 304] width 11 height 11
click at [1209, 299] on input "Press SPACE to select this row." at bounding box center [1209, 299] width 0 height 0
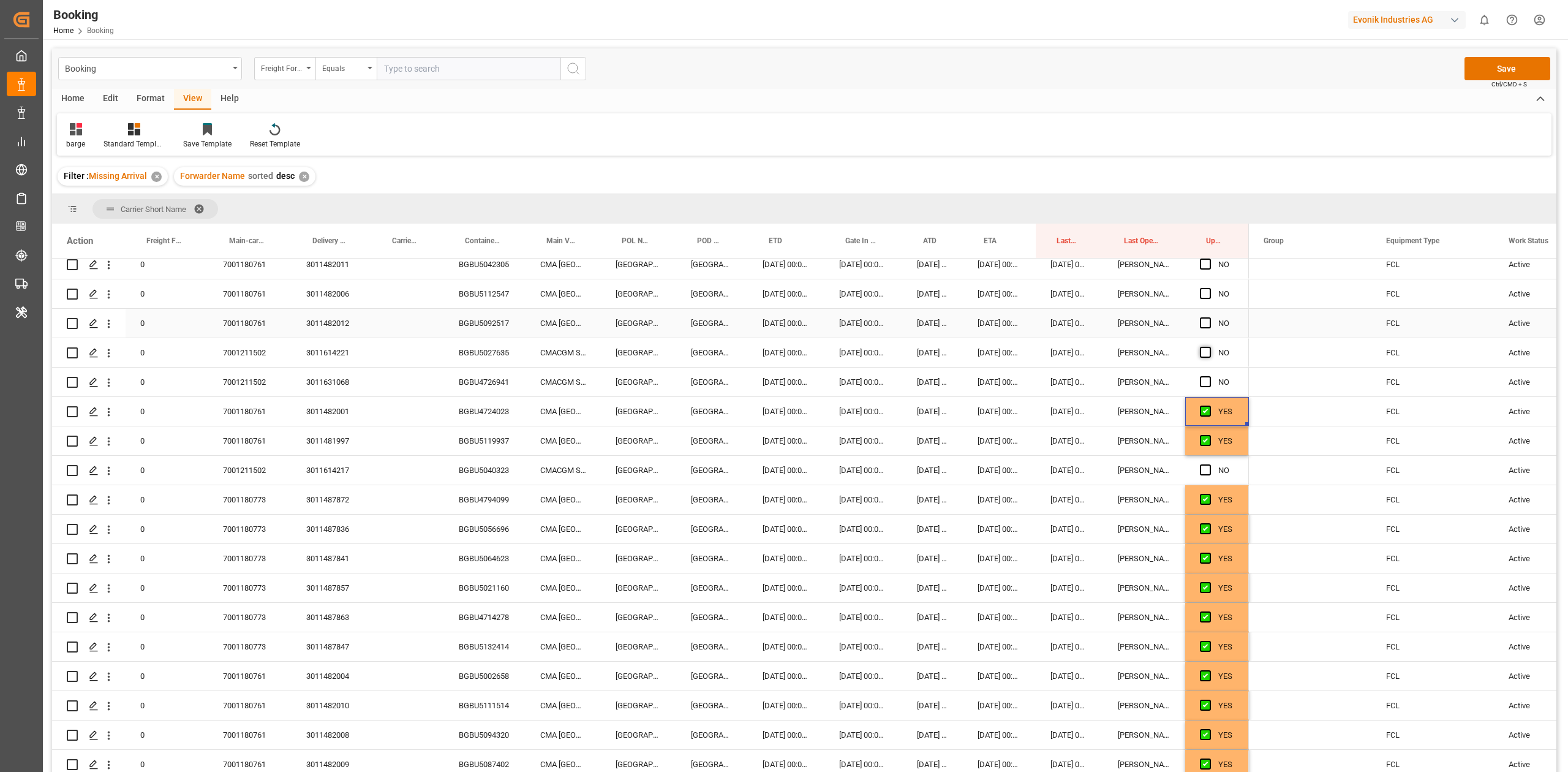
scroll to position [1360, 0]
click at [1213, 323] on div "Press SPACE to select this row." at bounding box center [1209, 325] width 18 height 28
click at [1208, 321] on span "Press SPACE to select this row." at bounding box center [1205, 323] width 11 height 11
click at [1209, 318] on input "Press SPACE to select this row." at bounding box center [1209, 318] width 0 height 0
click at [1201, 292] on span "Press SPACE to select this row." at bounding box center [1205, 294] width 11 height 11
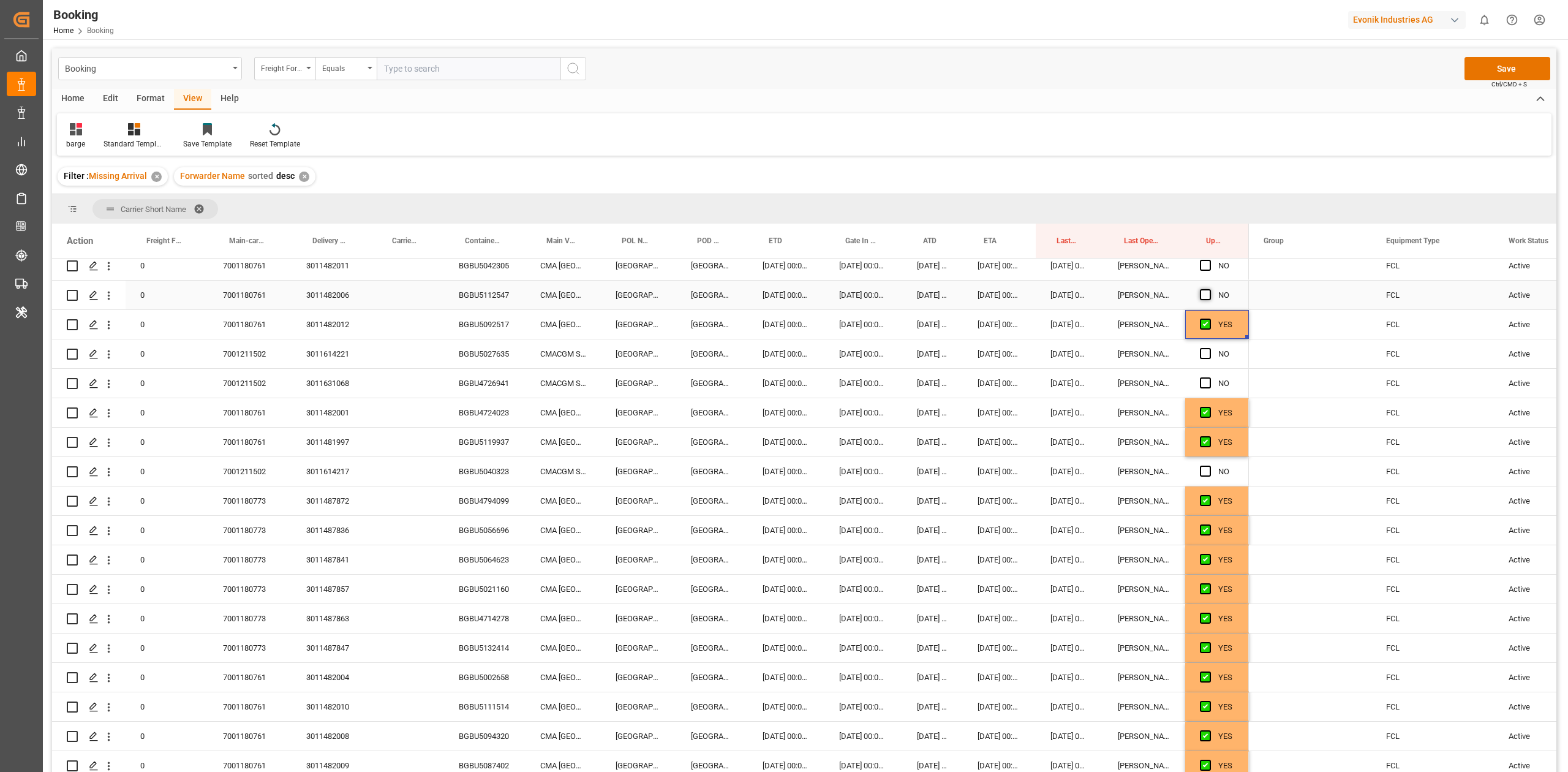
click at [1209, 289] on input "Press SPACE to select this row." at bounding box center [1209, 289] width 0 height 0
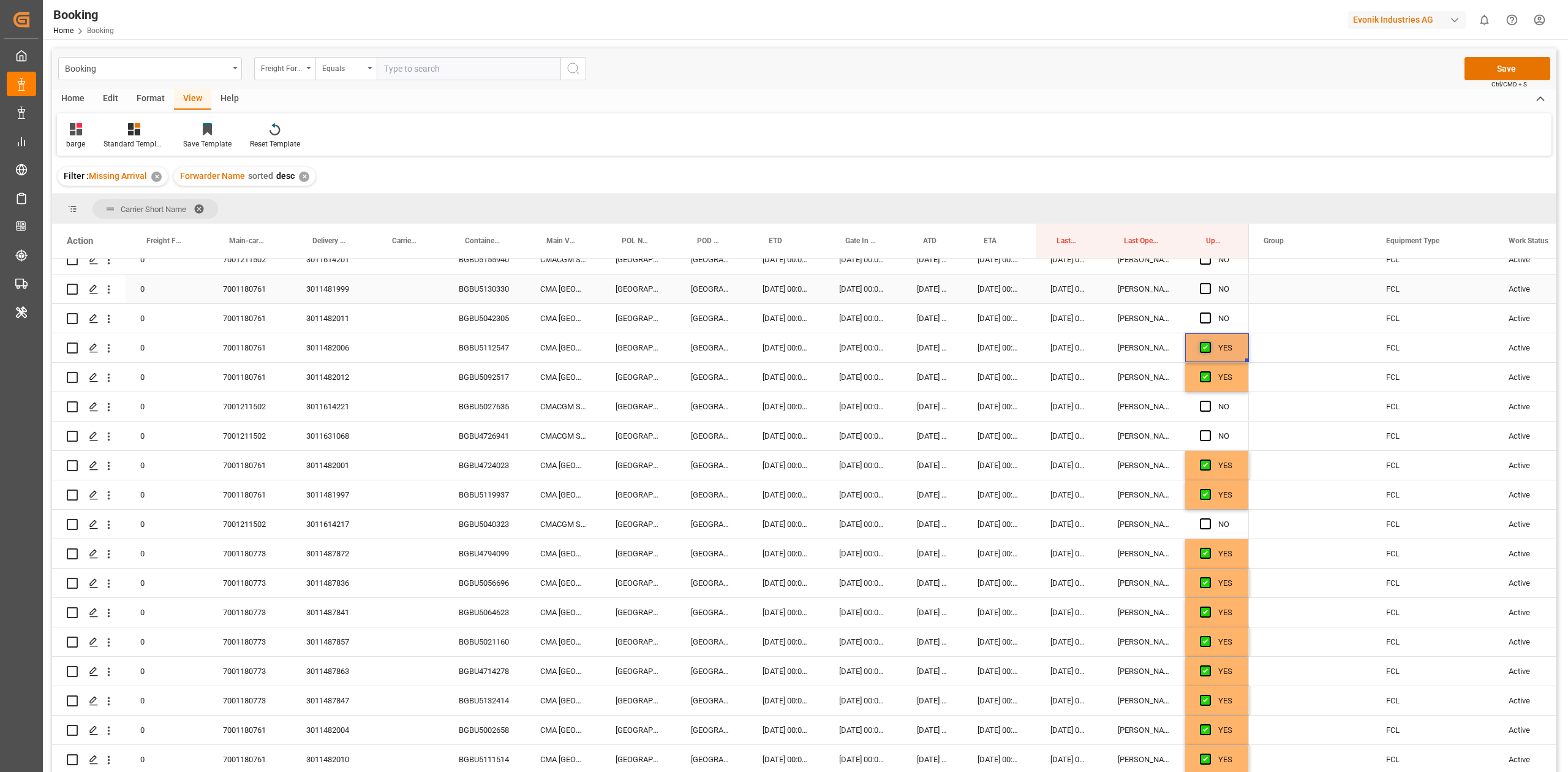
scroll to position [1303, 0]
click at [1211, 323] on div "Press SPACE to select this row." at bounding box center [1209, 322] width 18 height 28
drag, startPoint x: 1202, startPoint y: 320, endPoint x: 1201, endPoint y: 290, distance: 30.0
click at [1201, 290] on div "YES" at bounding box center [651, 43] width 1197 height 2175
click at [1201, 290] on span "Press SPACE to select this row." at bounding box center [1205, 292] width 11 height 11
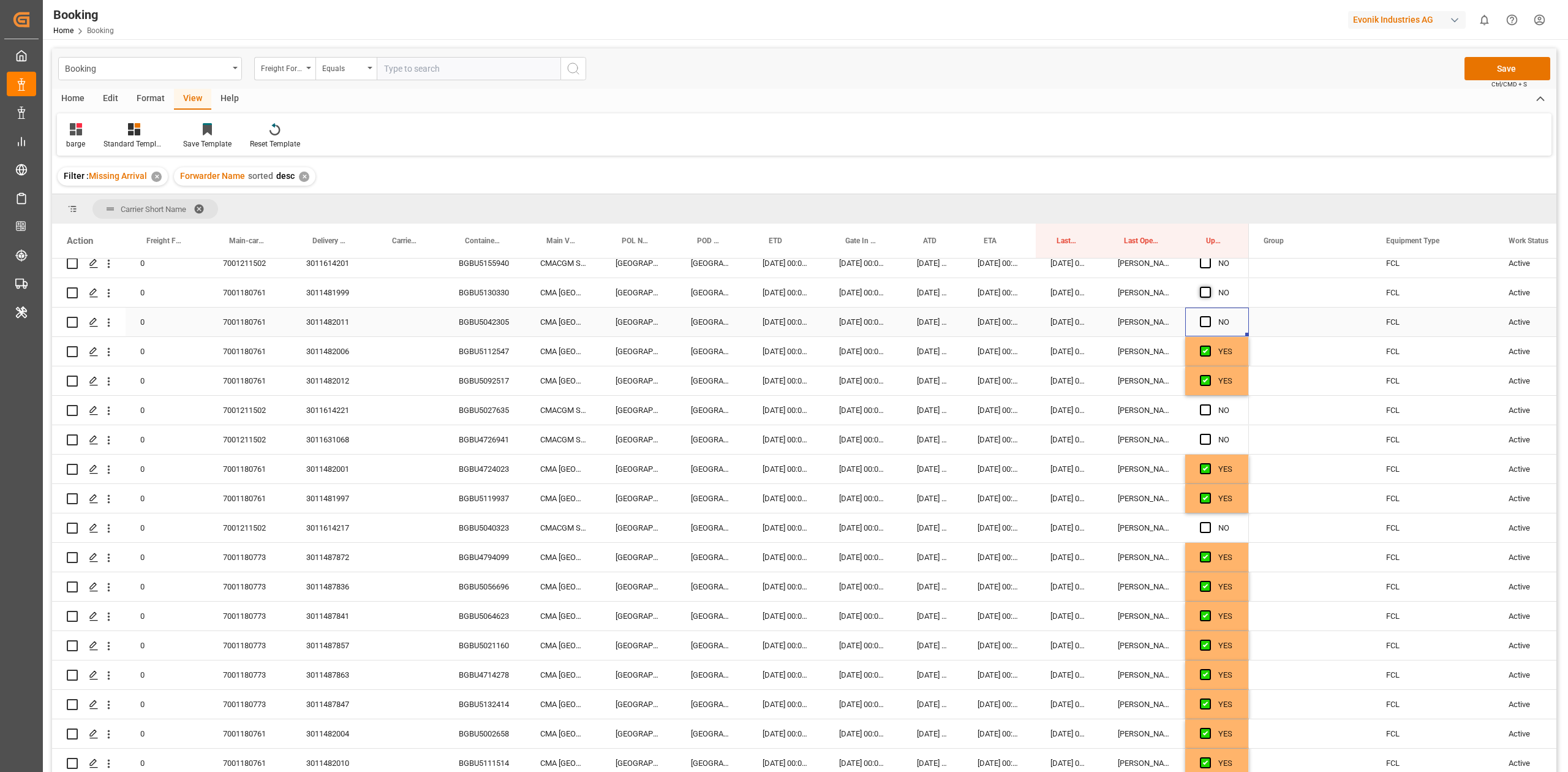
click at [1209, 287] on input "Press SPACE to select this row." at bounding box center [1209, 287] width 0 height 0
click at [1208, 320] on span "Press SPACE to select this row." at bounding box center [1205, 321] width 11 height 11
click at [1209, 316] on input "Press SPACE to select this row." at bounding box center [1209, 316] width 0 height 0
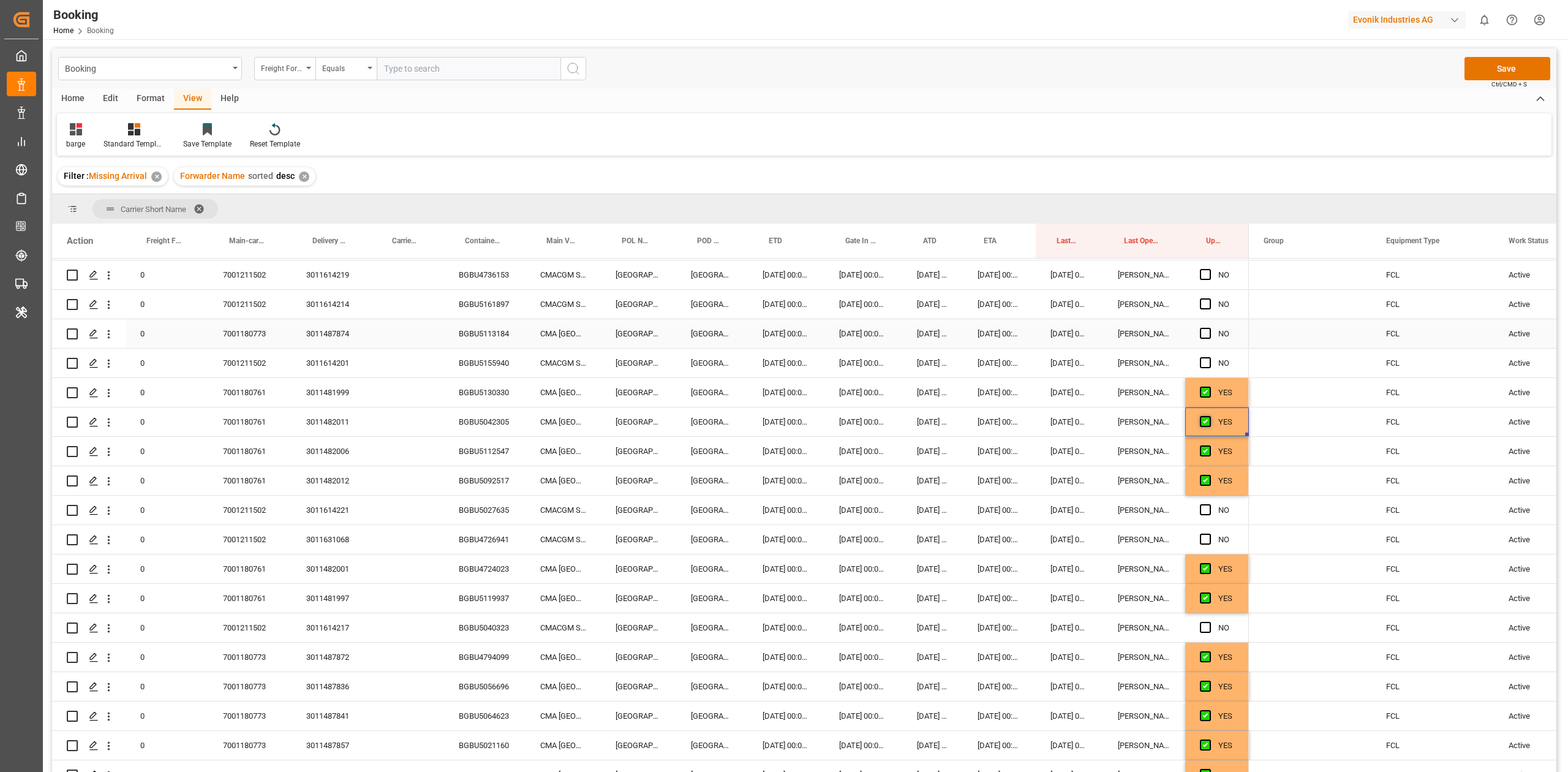
scroll to position [1203, 0]
click at [1207, 335] on span "Press SPACE to select this row." at bounding box center [1205, 333] width 11 height 11
click at [1209, 328] on input "Press SPACE to select this row." at bounding box center [1209, 328] width 0 height 0
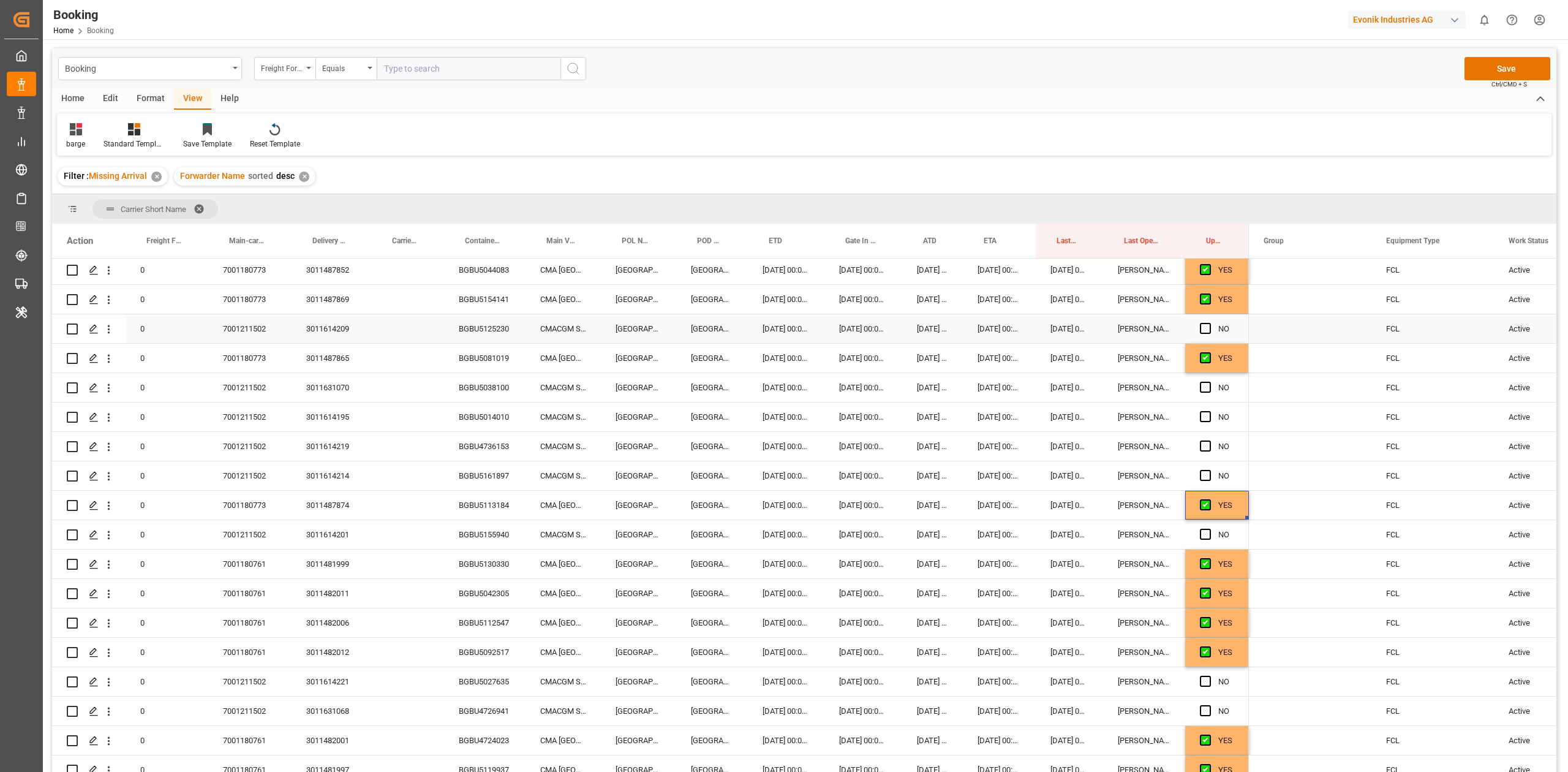
scroll to position [1032, 0]
click at [1004, 164] on body "Created by potrace 1.15, written by Peter Selinger 2001-2017 Created by potrace…" at bounding box center [784, 386] width 1568 height 772
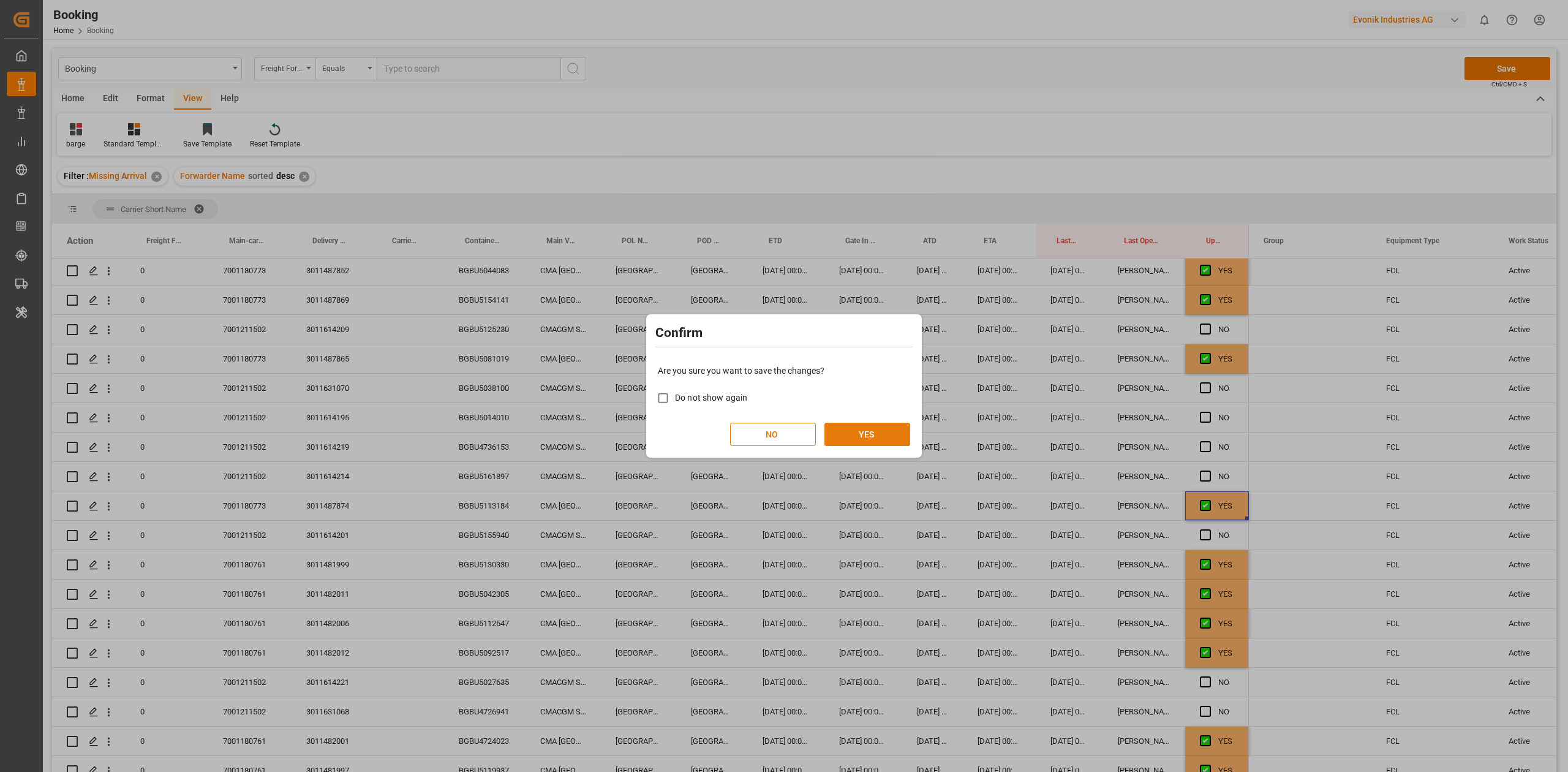
click at [890, 427] on button "YES" at bounding box center [867, 434] width 86 height 23
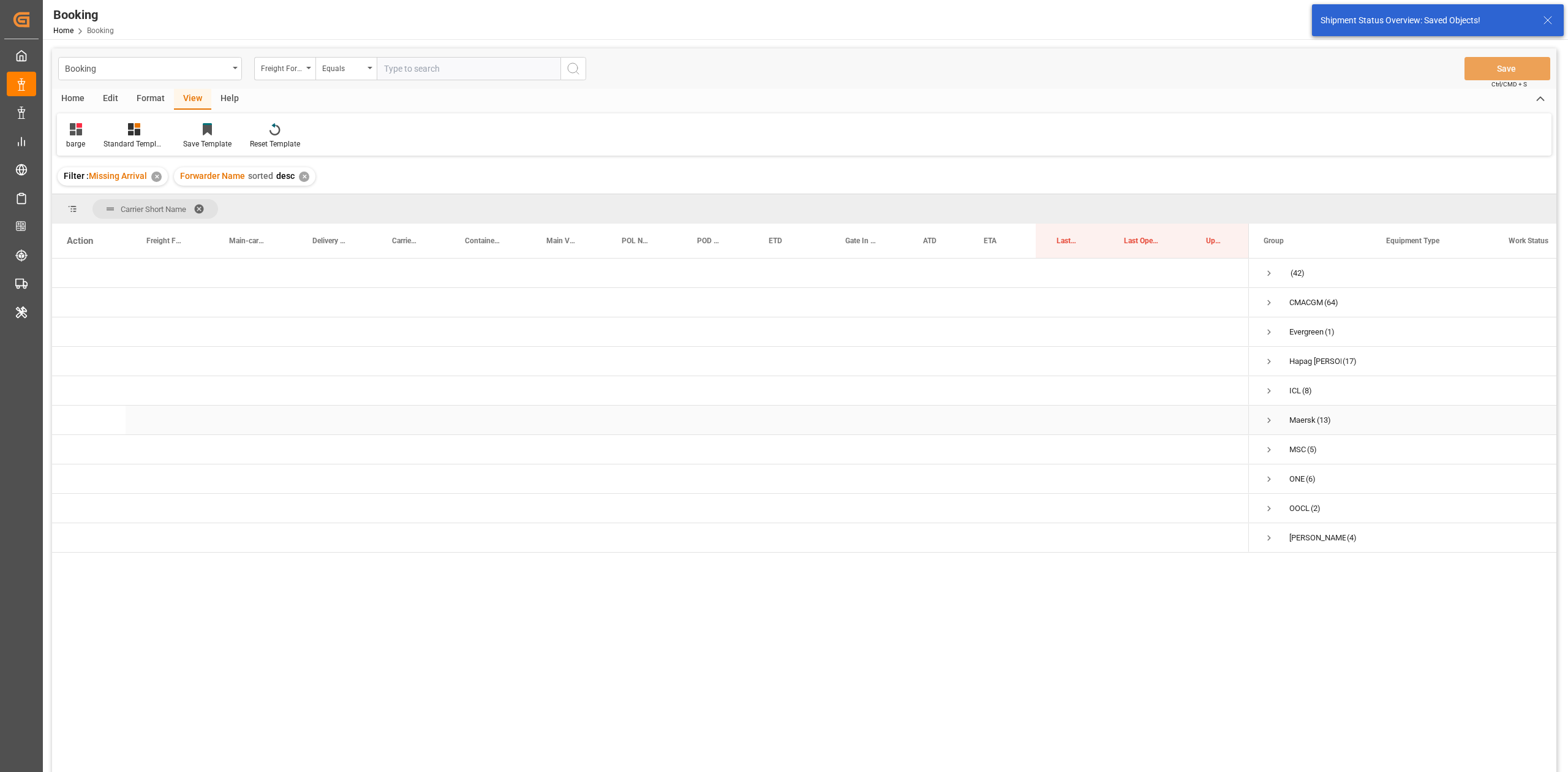
scroll to position [0, 0]
click at [1270, 304] on span "Press SPACE to select this row." at bounding box center [1269, 302] width 11 height 11
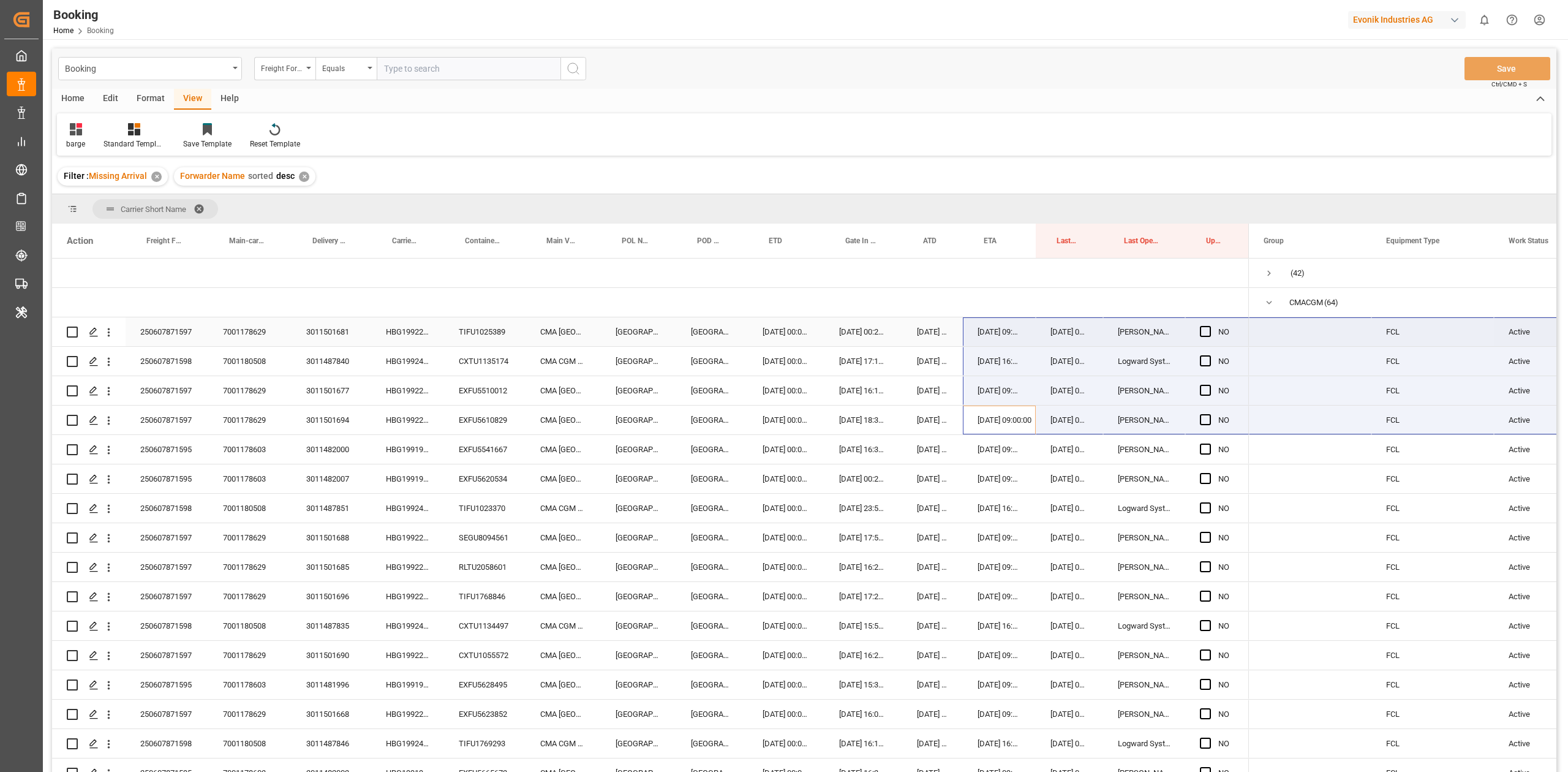
drag, startPoint x: 1013, startPoint y: 407, endPoint x: 1454, endPoint y: 360, distance: 443.5
click at [1454, 360] on div "NO" at bounding box center [804, 517] width 1504 height 517
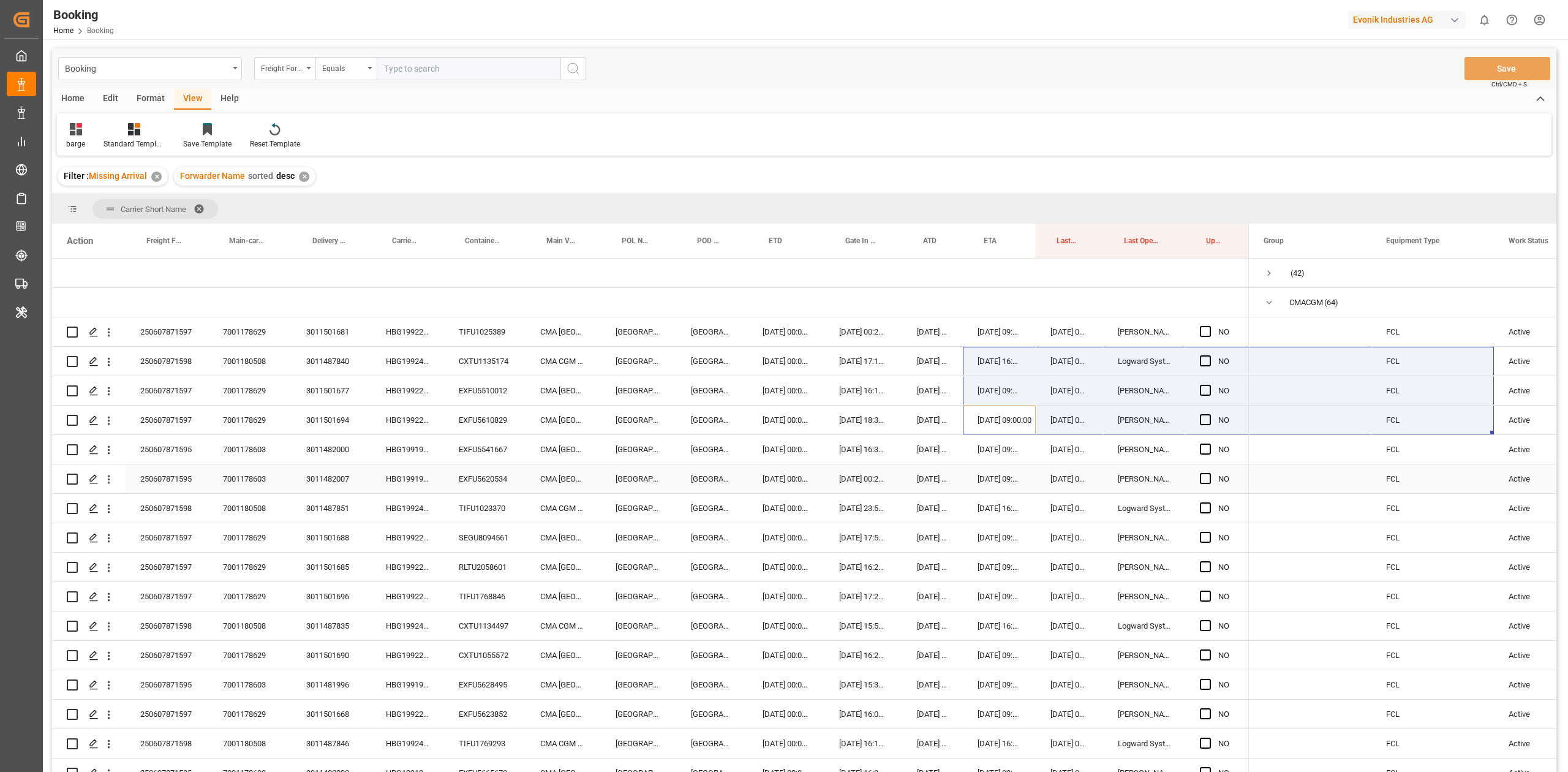
click at [989, 465] on div "25.08.2025 09:00:00" at bounding box center [999, 479] width 73 height 29
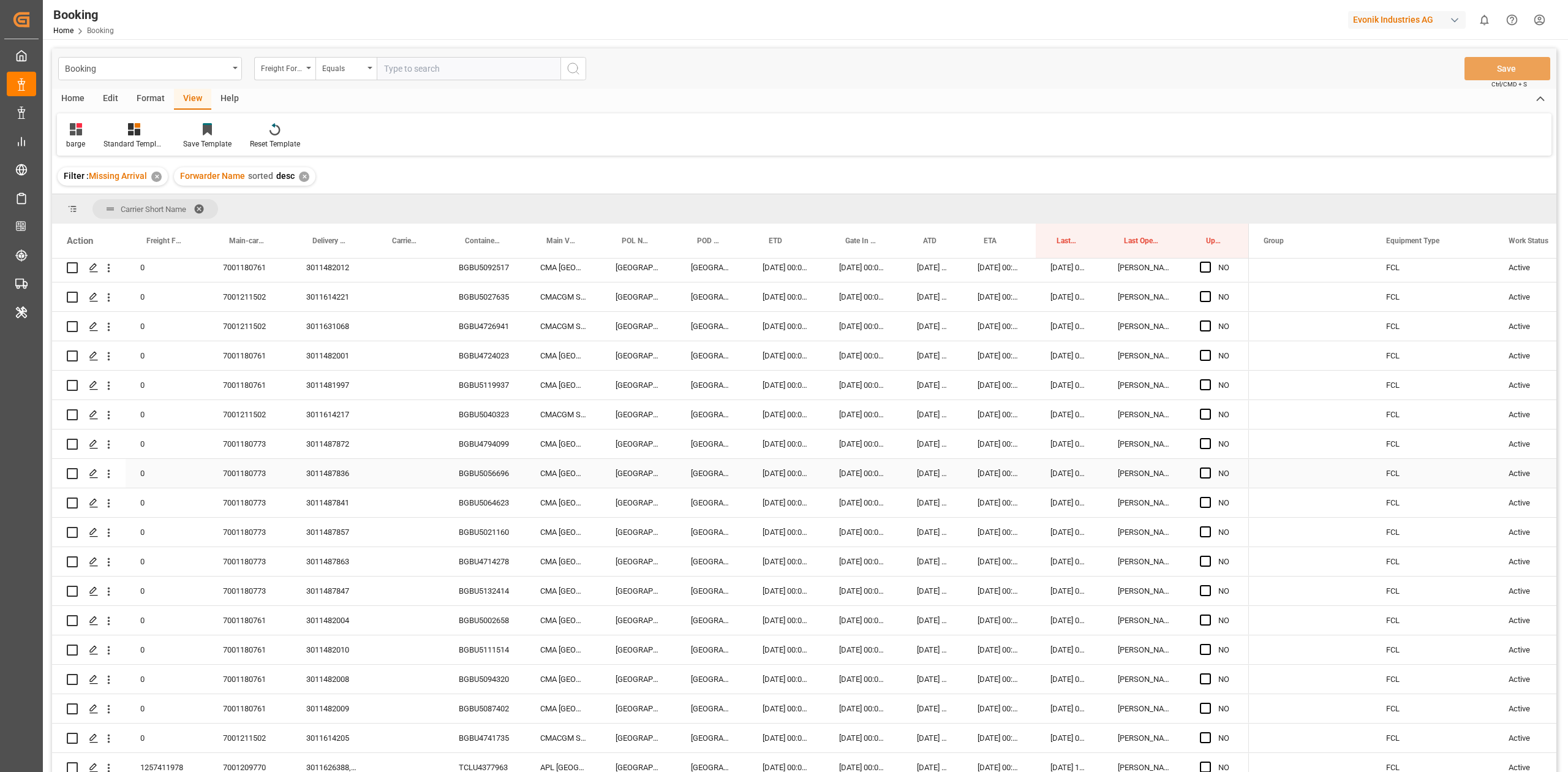
scroll to position [1419, 0]
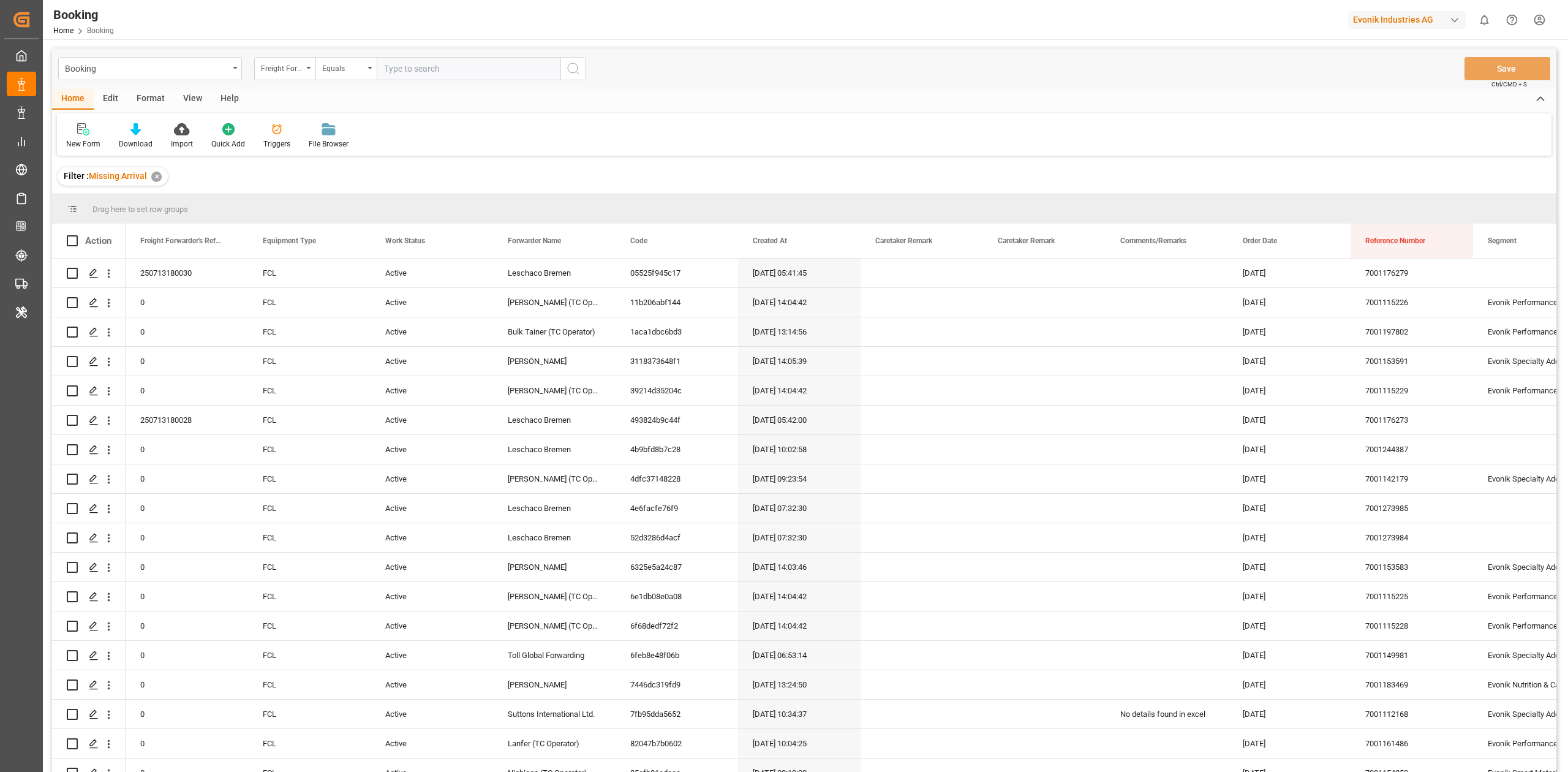
click at [196, 102] on div "View" at bounding box center [192, 98] width 37 height 21
click at [86, 131] on div at bounding box center [78, 129] width 24 height 13
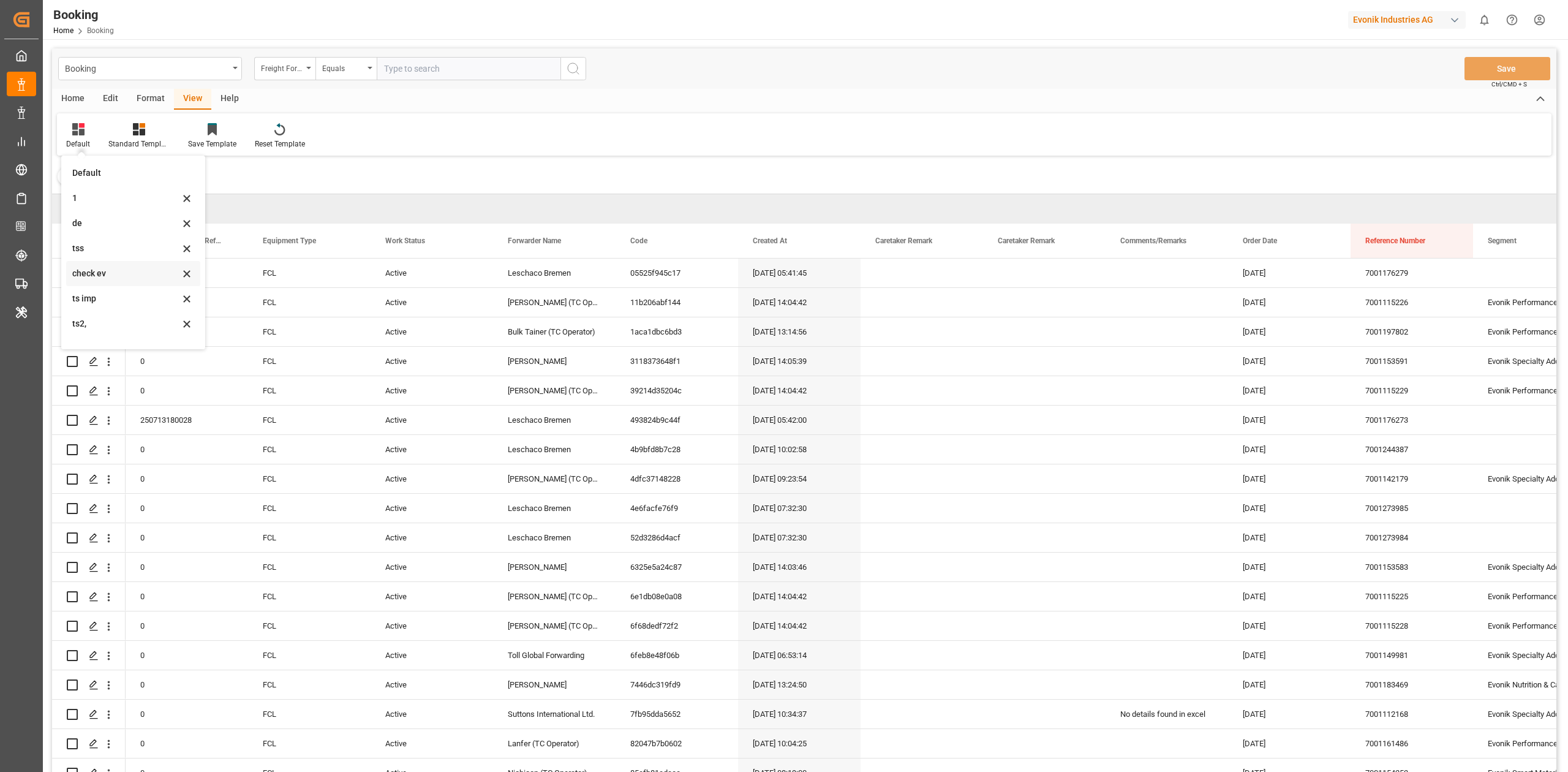
click at [155, 264] on div "check ev" at bounding box center [133, 274] width 134 height 25
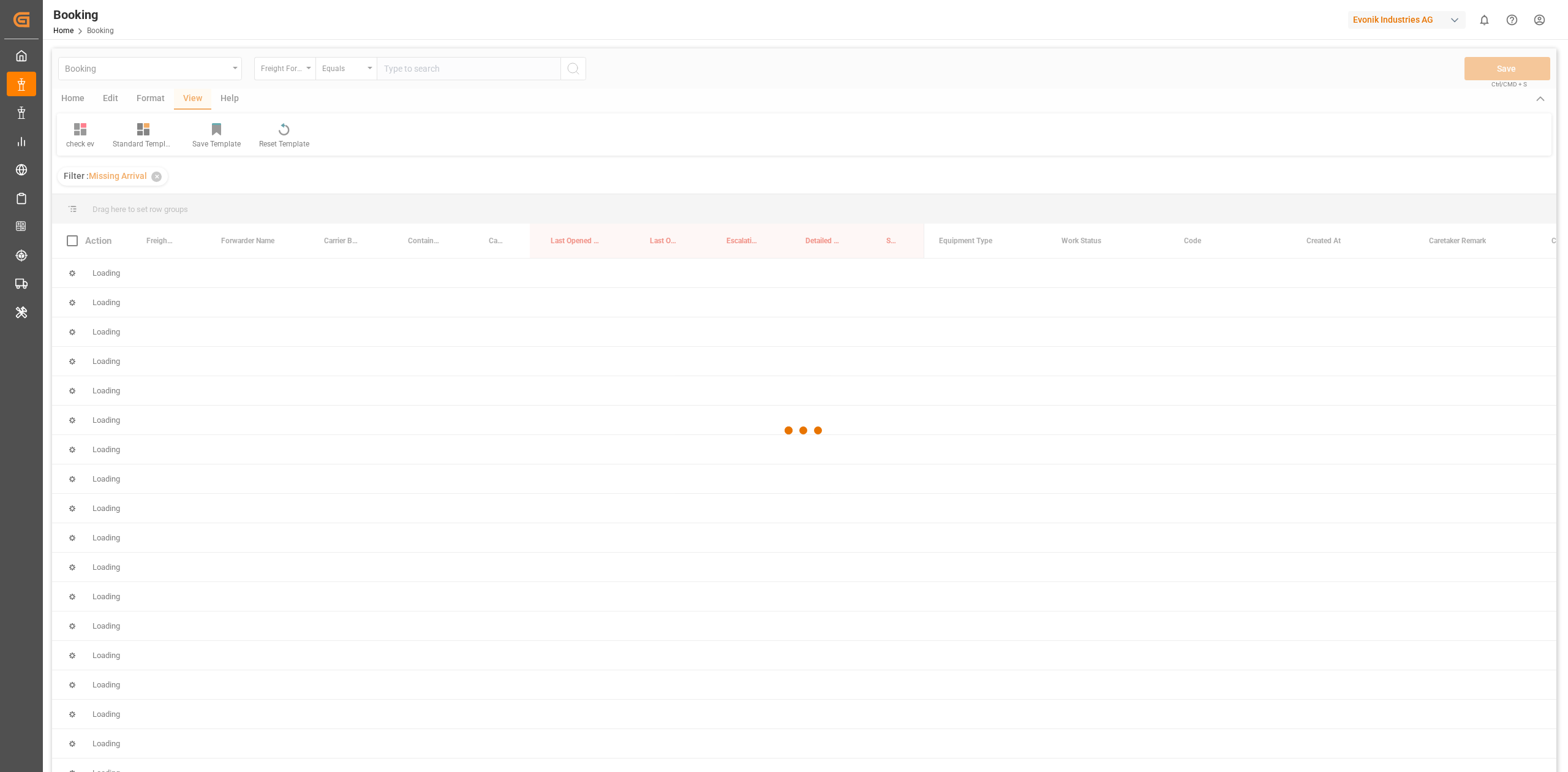
click at [147, 267] on div at bounding box center [804, 431] width 1504 height 765
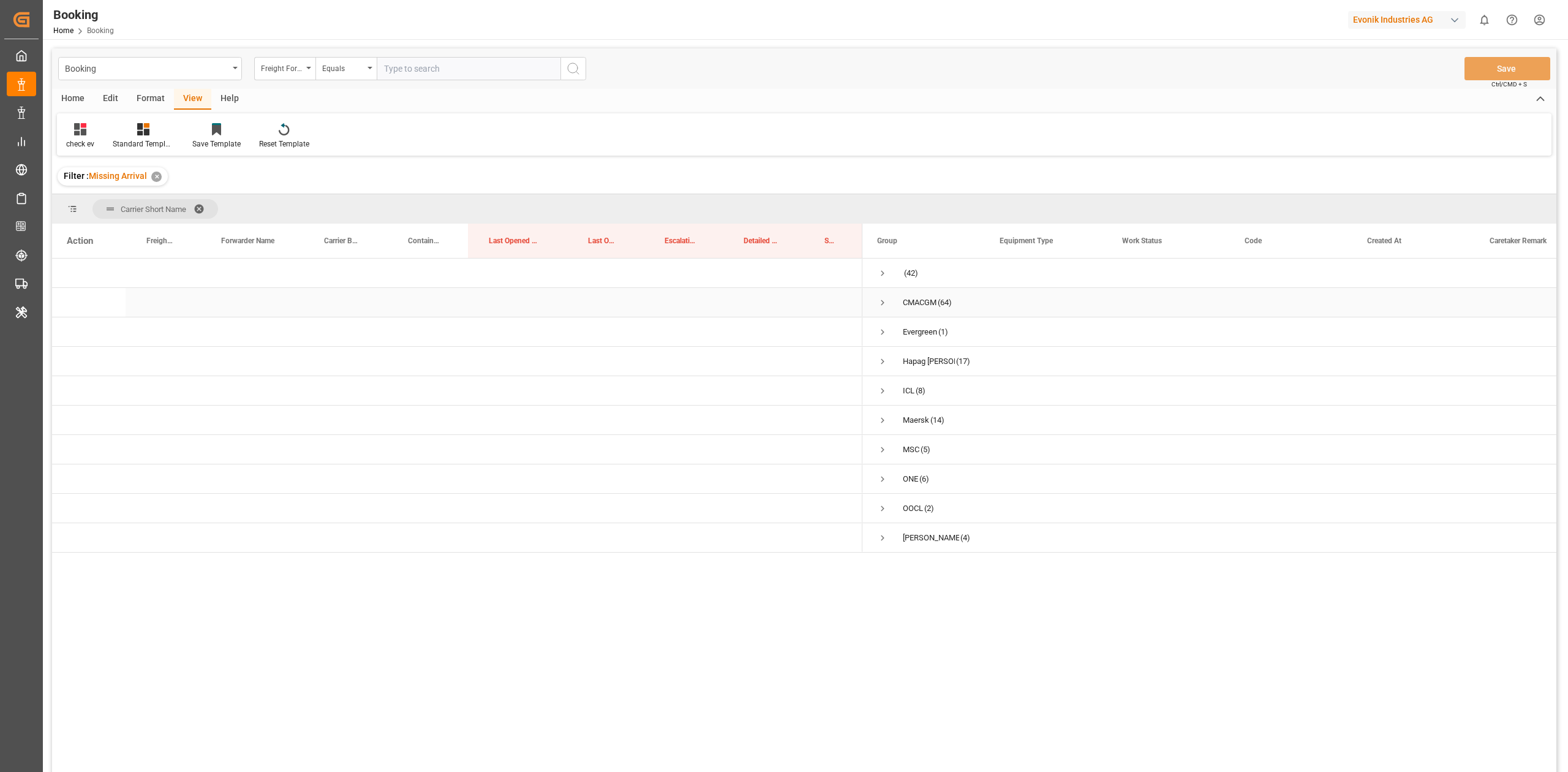
click at [881, 299] on span "Press SPACE to select this row." at bounding box center [882, 302] width 11 height 11
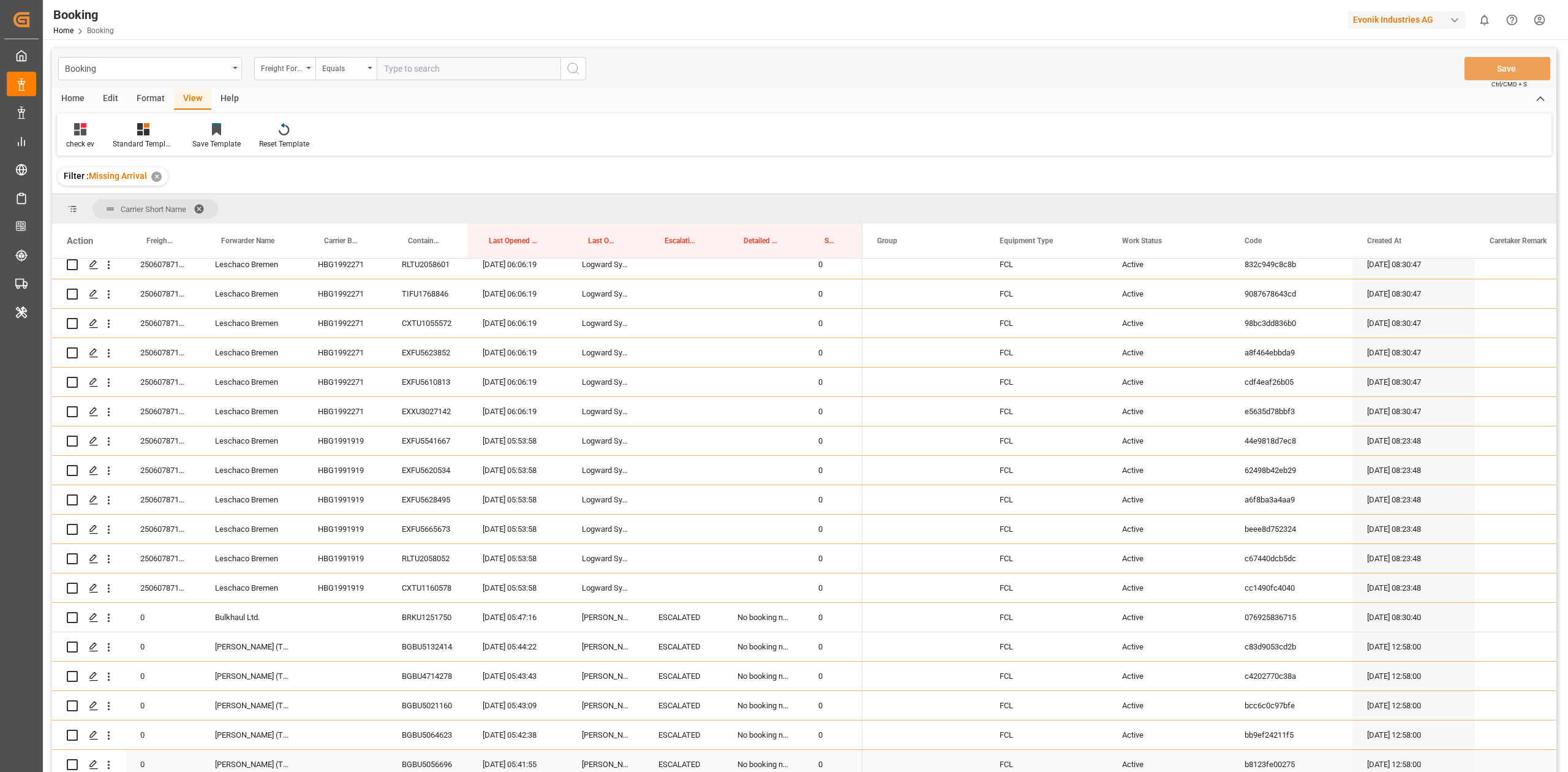
scroll to position [54, 0]
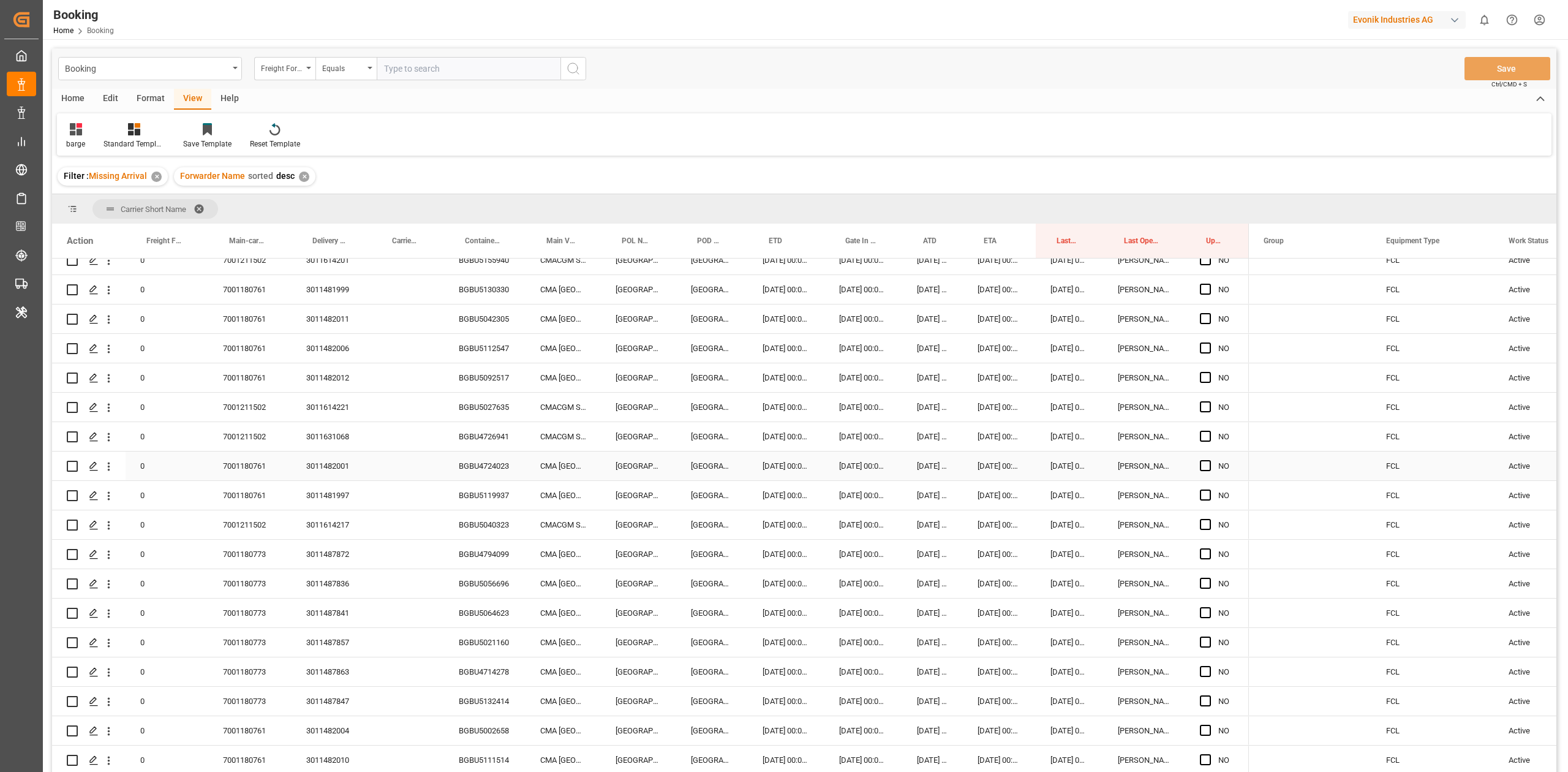
scroll to position [1661, 0]
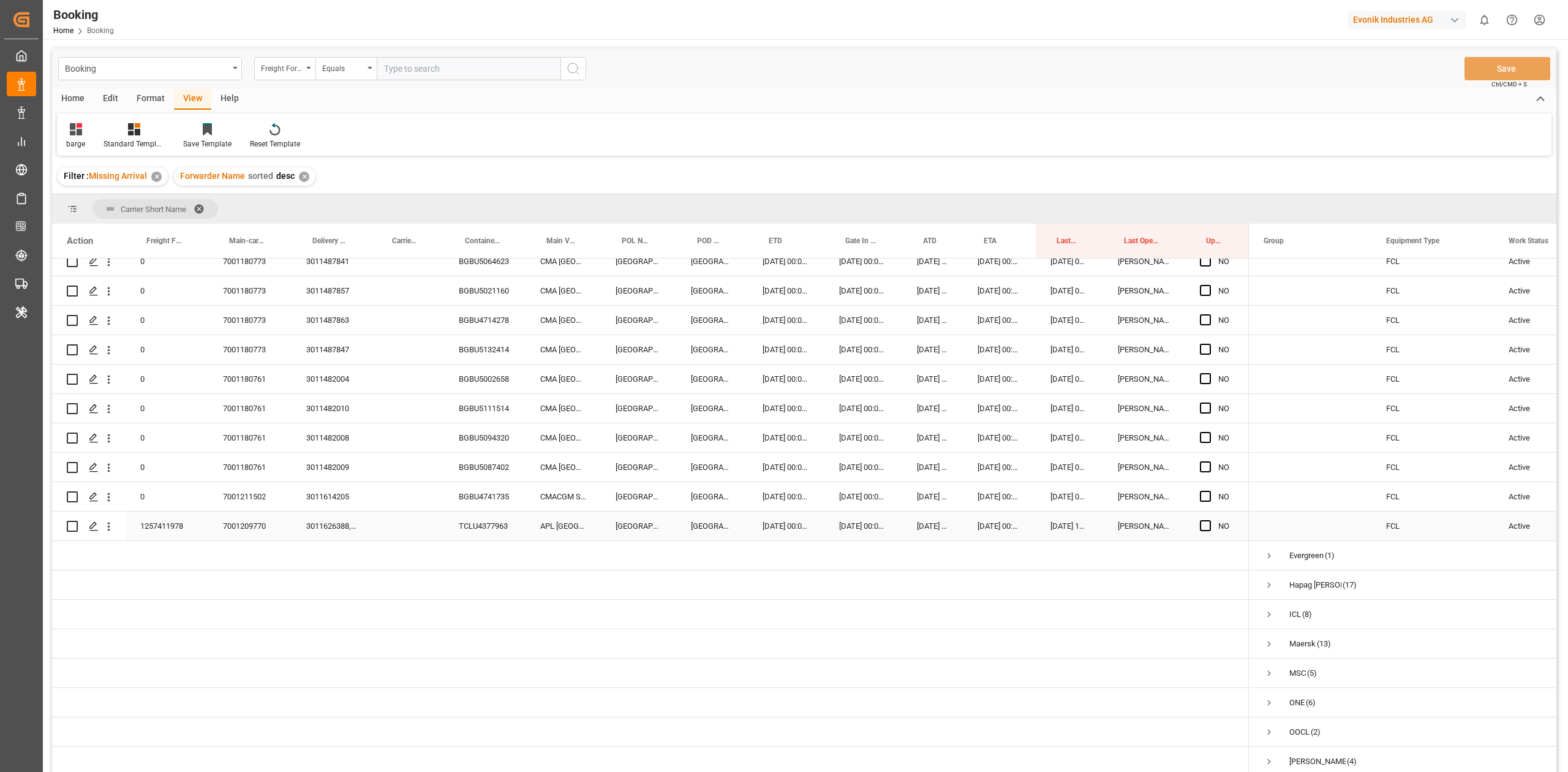
click at [179, 524] on div "1257411978" at bounding box center [167, 526] width 83 height 29
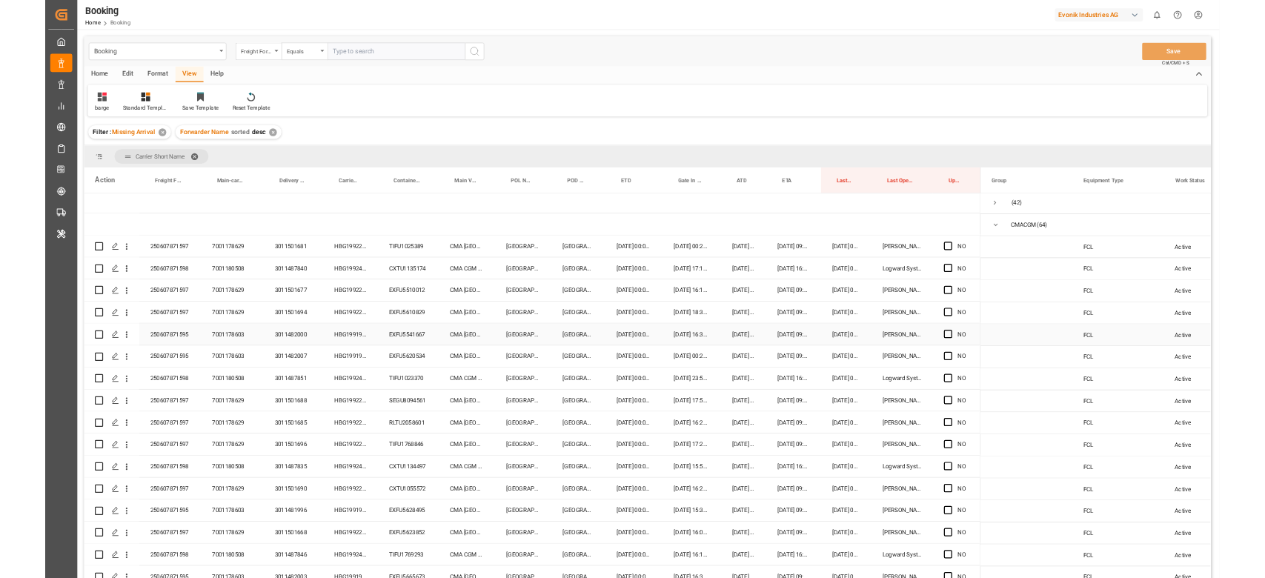
scroll to position [0, 0]
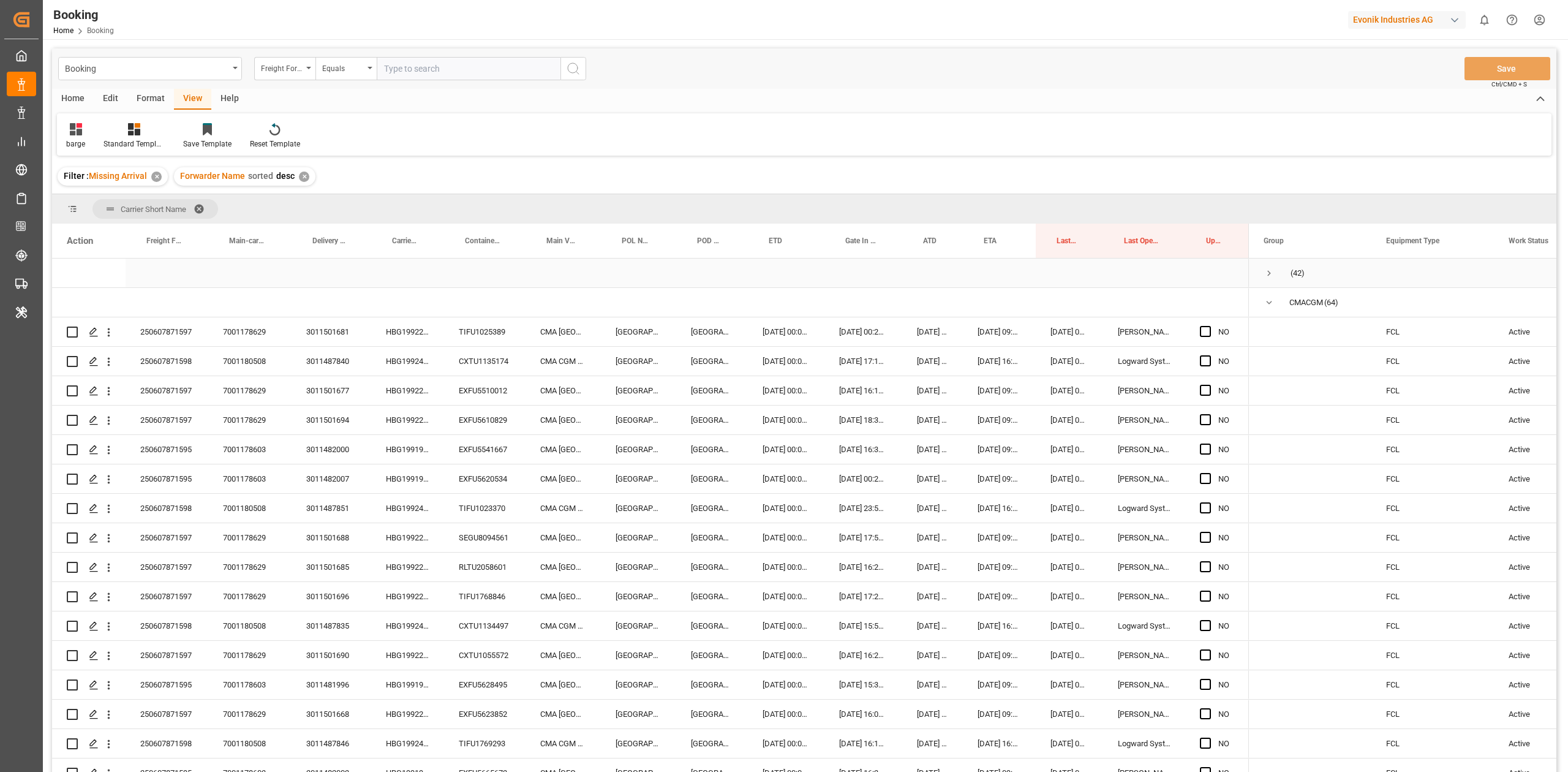
drag, startPoint x: 1065, startPoint y: 236, endPoint x: 1047, endPoint y: 219, distance: 24.8
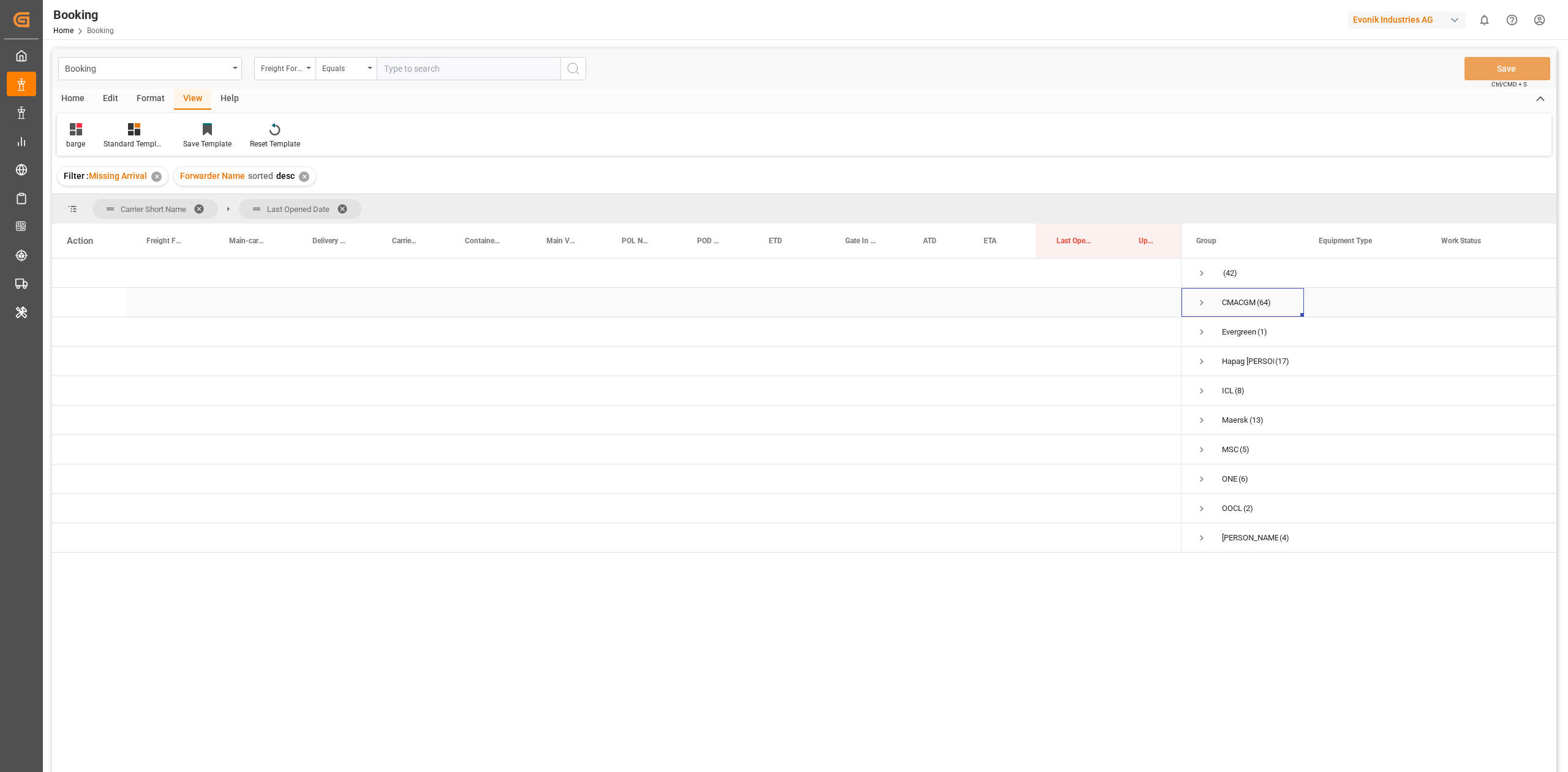
click at [1196, 294] on span "Press SPACE to select this row." at bounding box center [1201, 303] width 11 height 28
click at [1225, 332] on span "Press SPACE to select this row." at bounding box center [1227, 331] width 11 height 11
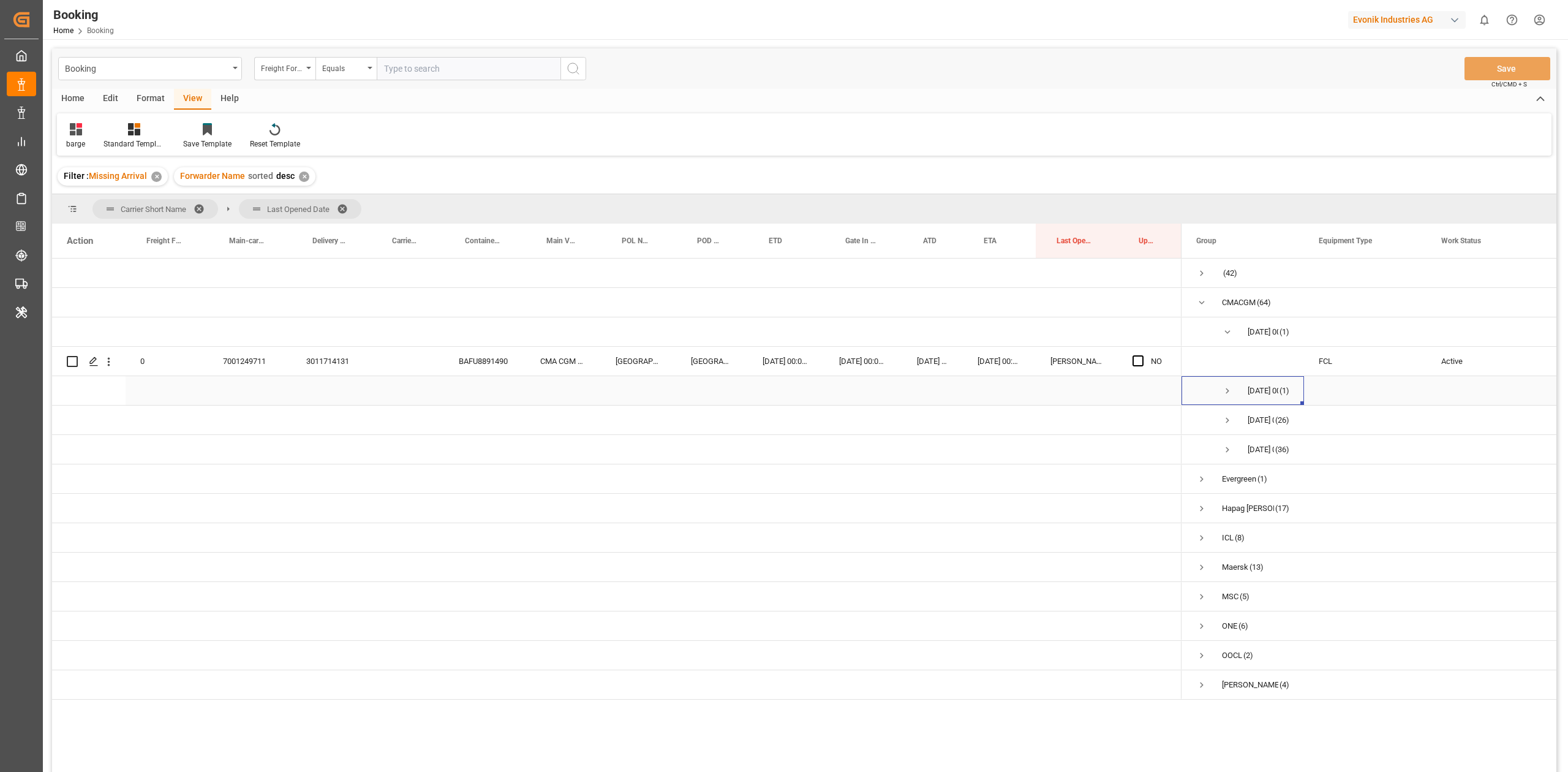
click at [1227, 395] on span "Press SPACE to select this row." at bounding box center [1227, 390] width 11 height 11
click at [1224, 444] on span "Press SPACE to select this row." at bounding box center [1227, 449] width 11 height 11
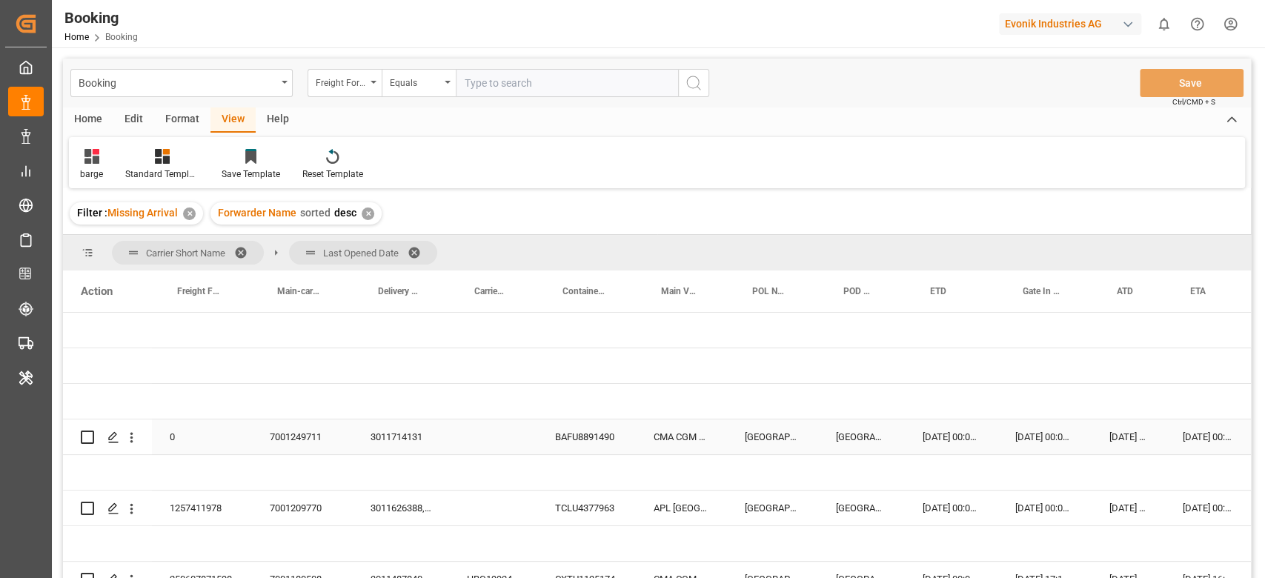
click at [577, 435] on div "BAFU8891490" at bounding box center [586, 436] width 99 height 35
click at [562, 441] on div "BAFU8891490" at bounding box center [586, 436] width 99 height 35
click at [136, 439] on icon "open menu" at bounding box center [132, 438] width 16 height 16
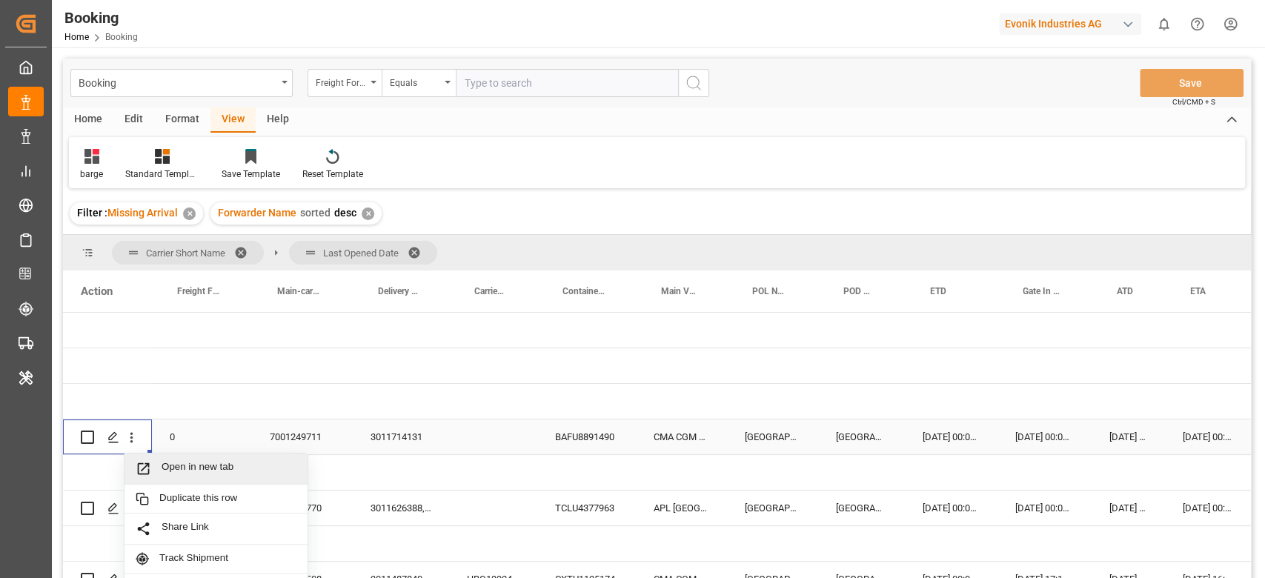
click at [155, 456] on div "Open in new tab" at bounding box center [215, 469] width 183 height 31
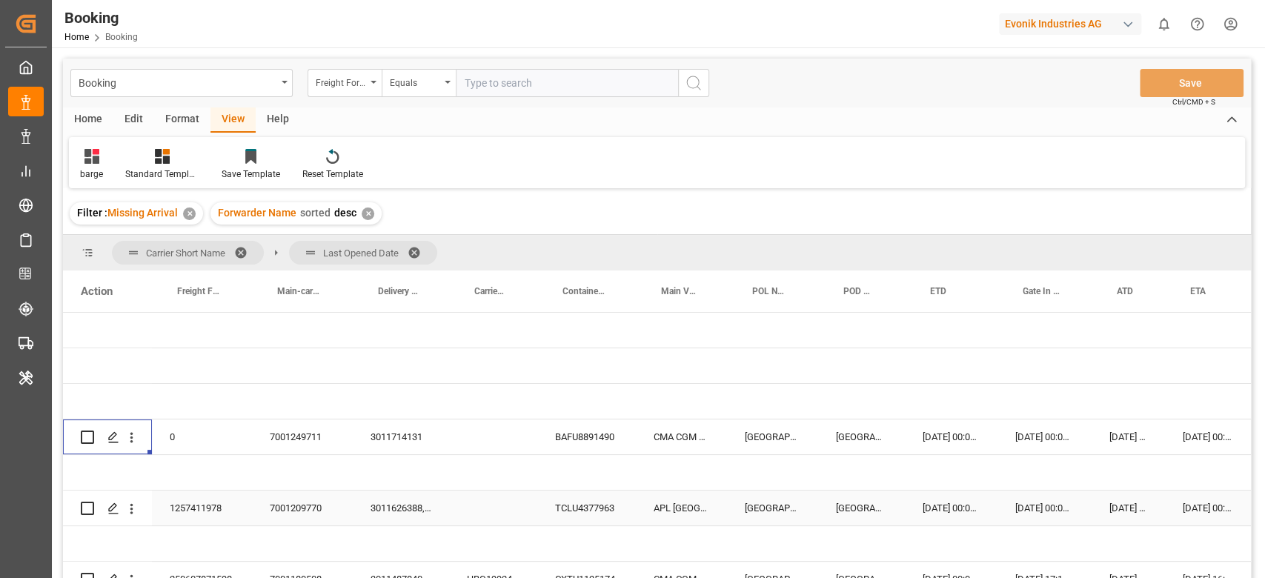
click at [392, 510] on div "3011626388, 3011630707" at bounding box center [401, 508] width 96 height 35
click at [216, 508] on div "1257411978" at bounding box center [202, 508] width 100 height 35
drag, startPoint x: 506, startPoint y: 505, endPoint x: 614, endPoint y: 505, distance: 107.5
click at [506, 505] on div "Press SPACE to select this row." at bounding box center [493, 508] width 88 height 35
click at [614, 505] on div "TCLU4377963" at bounding box center [586, 508] width 99 height 35
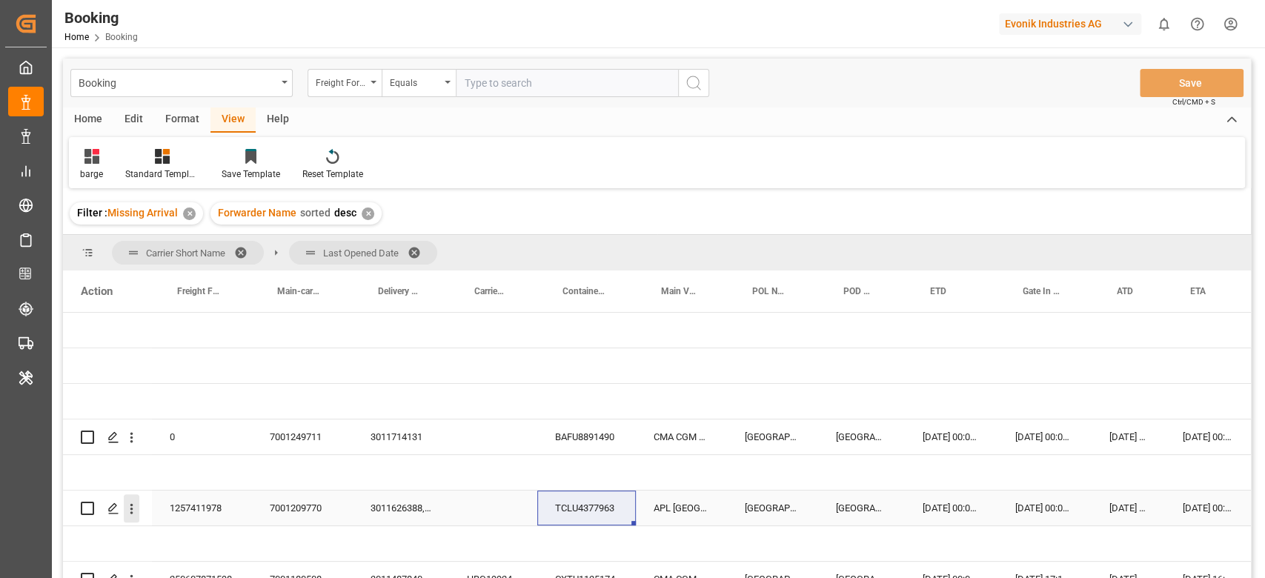
click at [134, 511] on icon "open menu" at bounding box center [132, 509] width 16 height 16
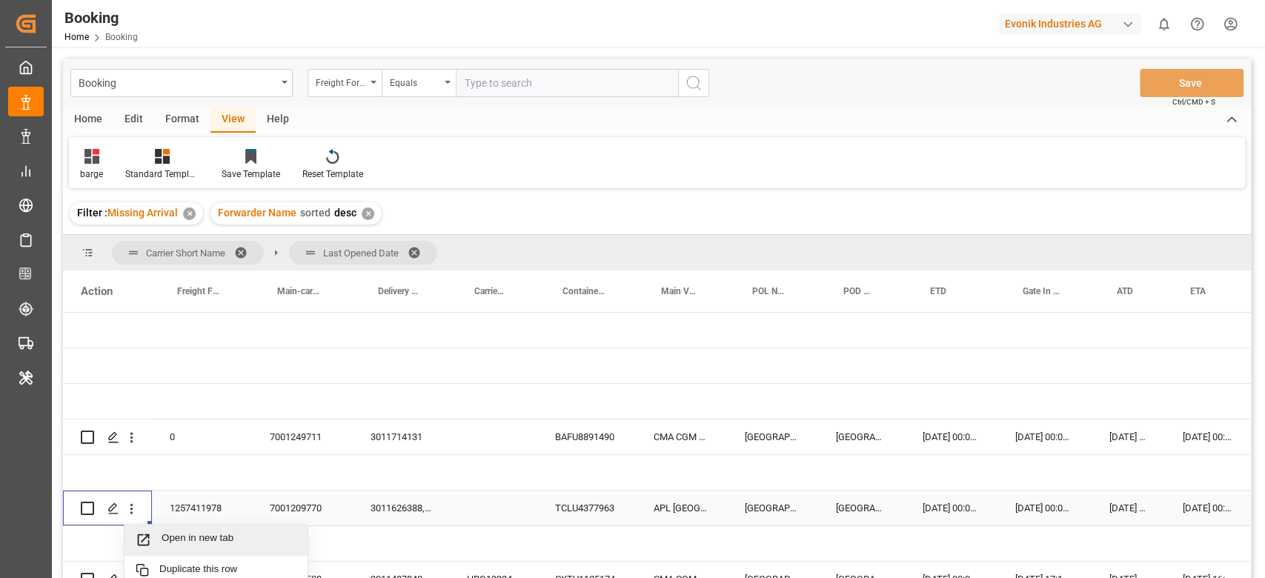
click at [156, 530] on div "Open in new tab" at bounding box center [215, 540] width 183 height 31
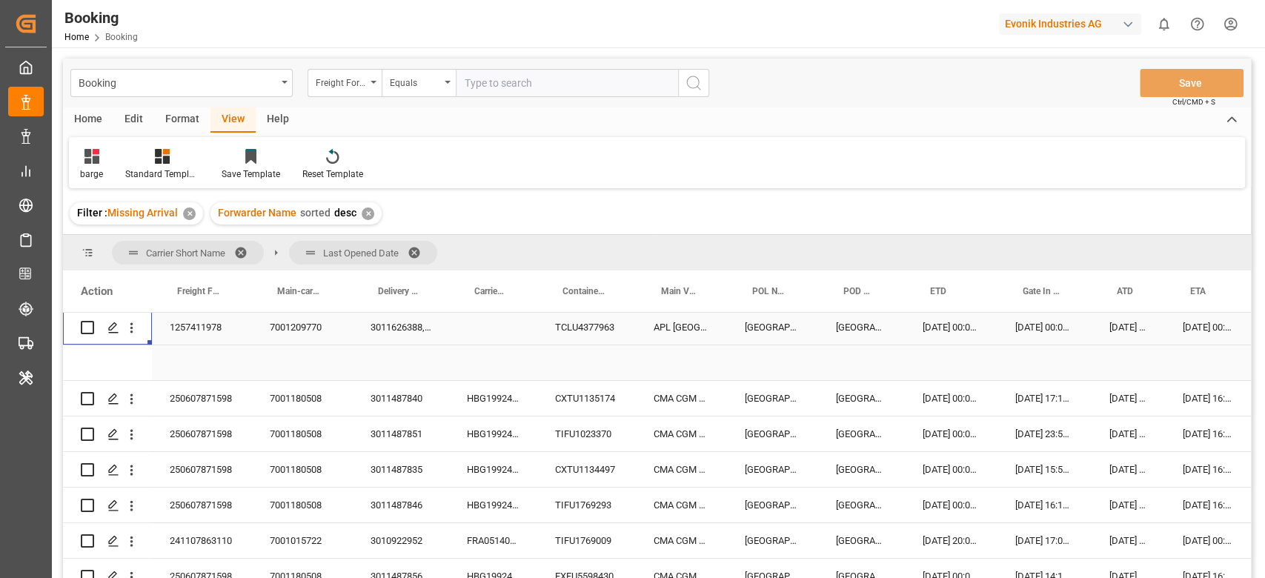
scroll to position [197, 0]
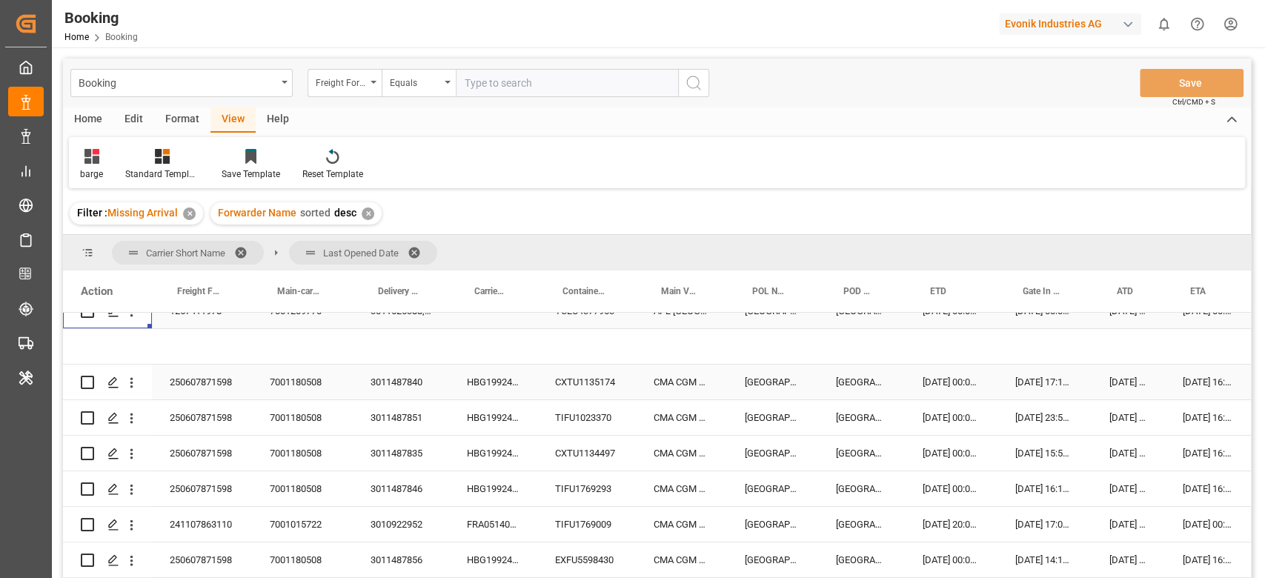
click at [501, 368] on div "HBG1992441" at bounding box center [493, 382] width 88 height 35
click at [920, 86] on div "Booking Freight Forwarder's Reference No. Equals Save Ctrl/CMD + S" at bounding box center [657, 83] width 1188 height 49
click at [976, 428] on div "14.06.2025 00:00:00" at bounding box center [951, 417] width 93 height 35
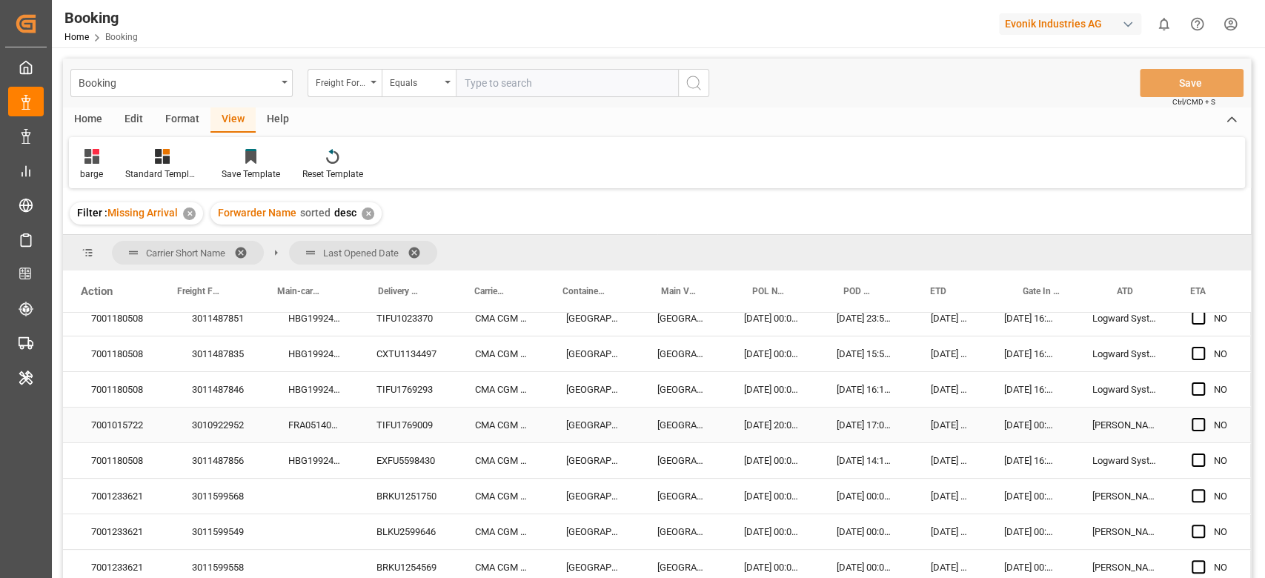
scroll to position [99, 183]
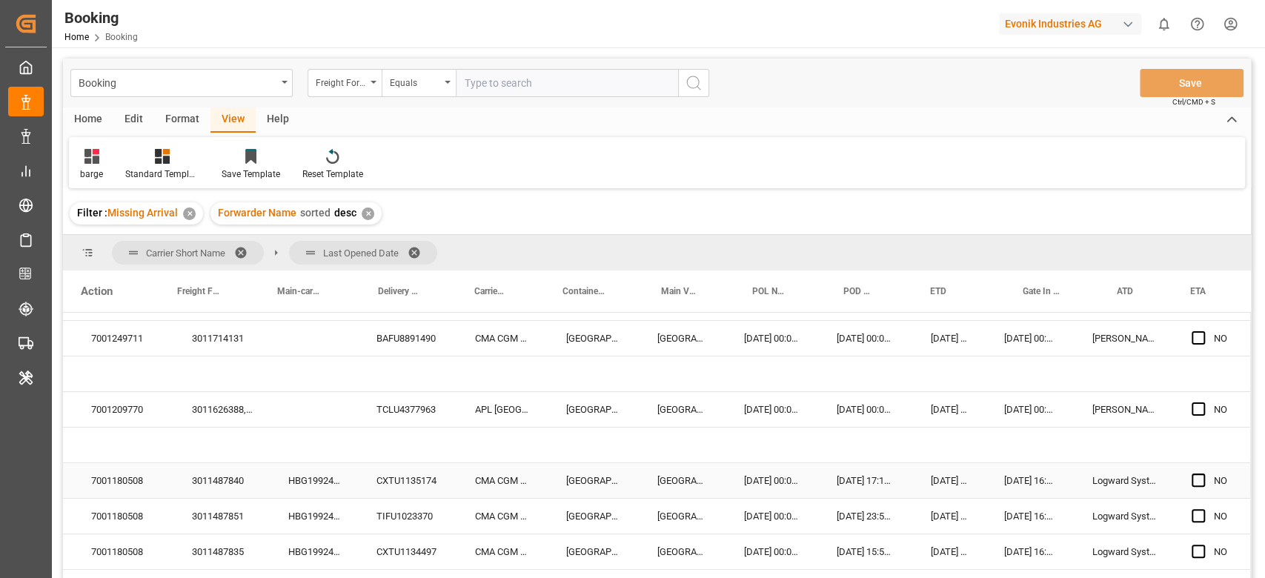
click at [1185, 474] on div "NO" at bounding box center [1212, 480] width 77 height 35
click at [1192, 474] on span "Press SPACE to select this row." at bounding box center [1198, 480] width 13 height 13
click at [1203, 474] on input "Press SPACE to select this row." at bounding box center [1203, 474] width 0 height 0
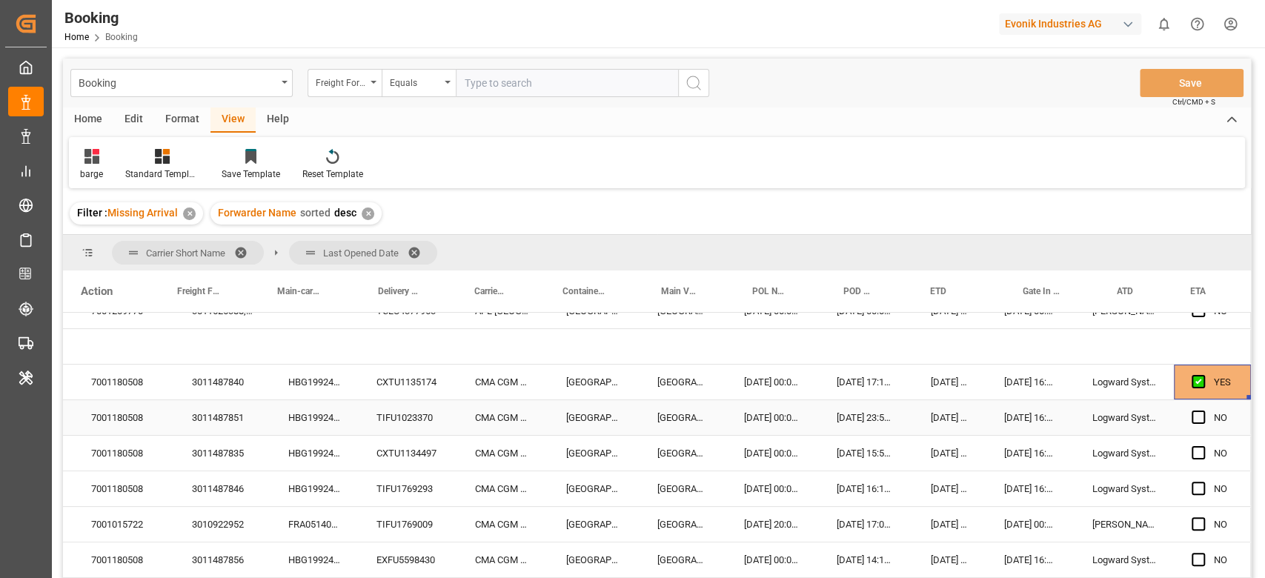
click at [1192, 416] on span "Press SPACE to select this row." at bounding box center [1198, 417] width 13 height 13
click at [1203, 411] on input "Press SPACE to select this row." at bounding box center [1203, 411] width 0 height 0
click at [1195, 454] on span "Press SPACE to select this row." at bounding box center [1198, 452] width 13 height 13
click at [1203, 446] on input "Press SPACE to select this row." at bounding box center [1203, 446] width 0 height 0
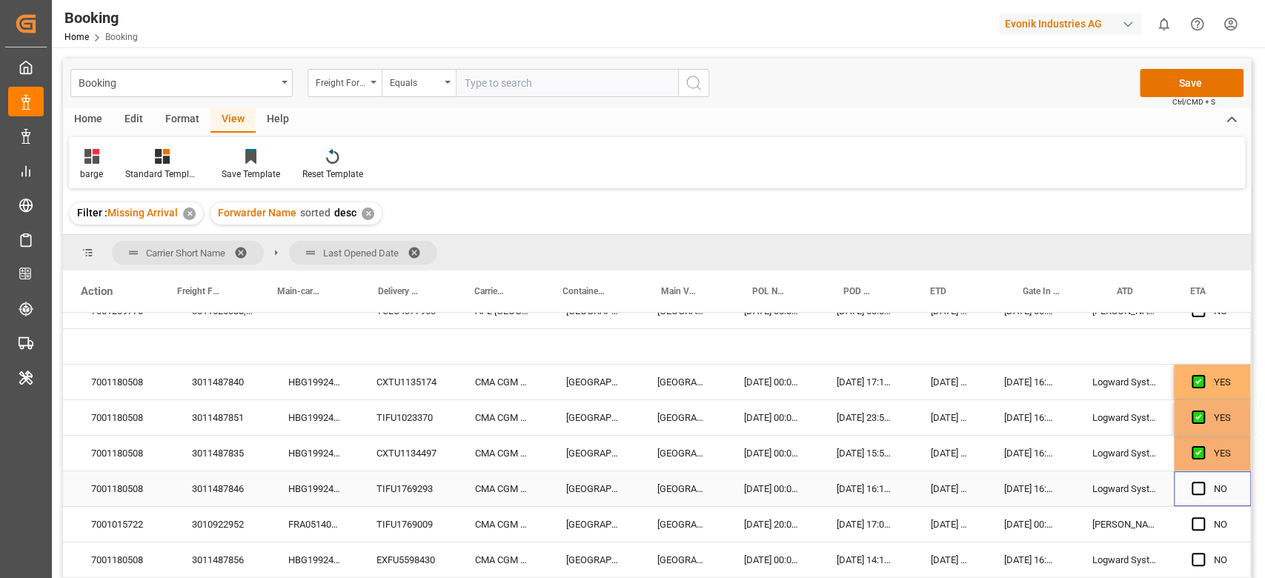
click at [1193, 477] on div "Press SPACE to select this row." at bounding box center [1203, 489] width 22 height 34
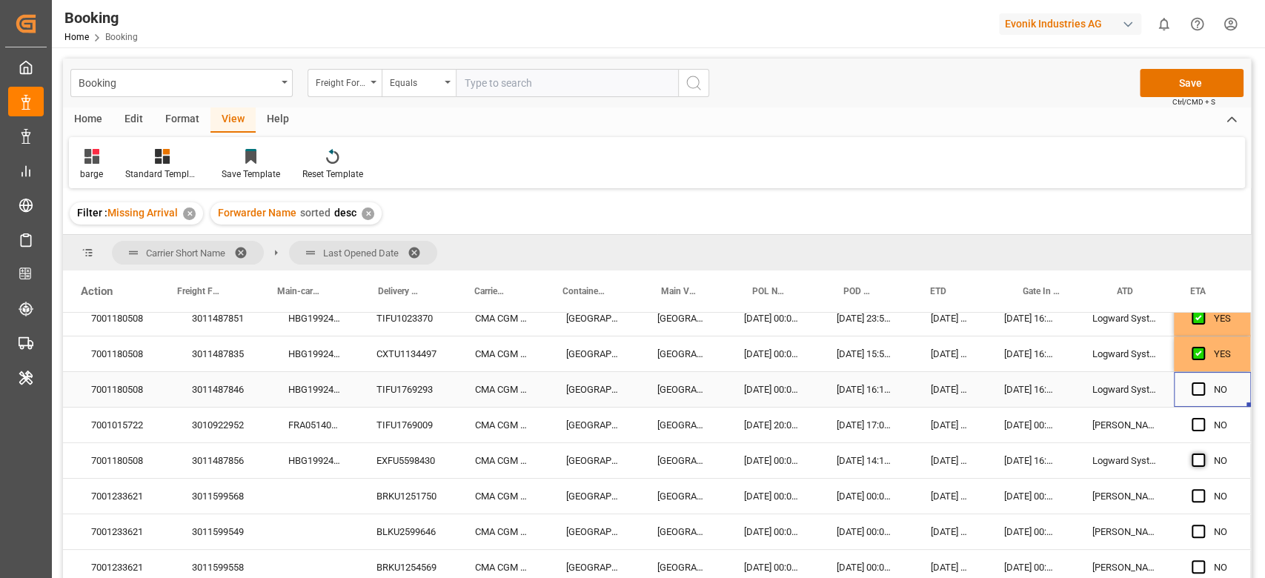
click at [1192, 391] on span "Press SPACE to select this row." at bounding box center [1198, 388] width 13 height 13
click at [1203, 382] on input "Press SPACE to select this row." at bounding box center [1203, 382] width 0 height 0
click at [1194, 454] on span "Press SPACE to select this row." at bounding box center [1198, 460] width 13 height 13
click at [1203, 454] on input "Press SPACE to select this row." at bounding box center [1203, 454] width 0 height 0
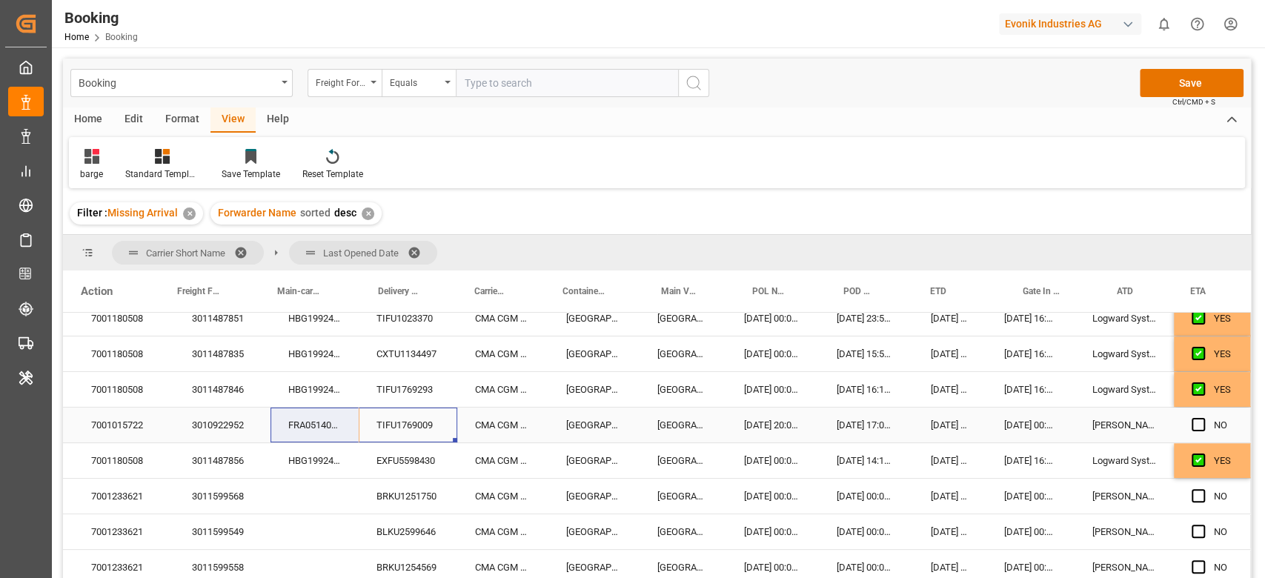
click at [348, 430] on div "241107863110 7001015722 3010922952 FRA0514035 TIFU1769009 CMA CGM CHAMPS ELYSEE…" at bounding box center [567, 426] width 1367 height 36
click at [331, 428] on div "FRA0514035" at bounding box center [314, 425] width 88 height 35
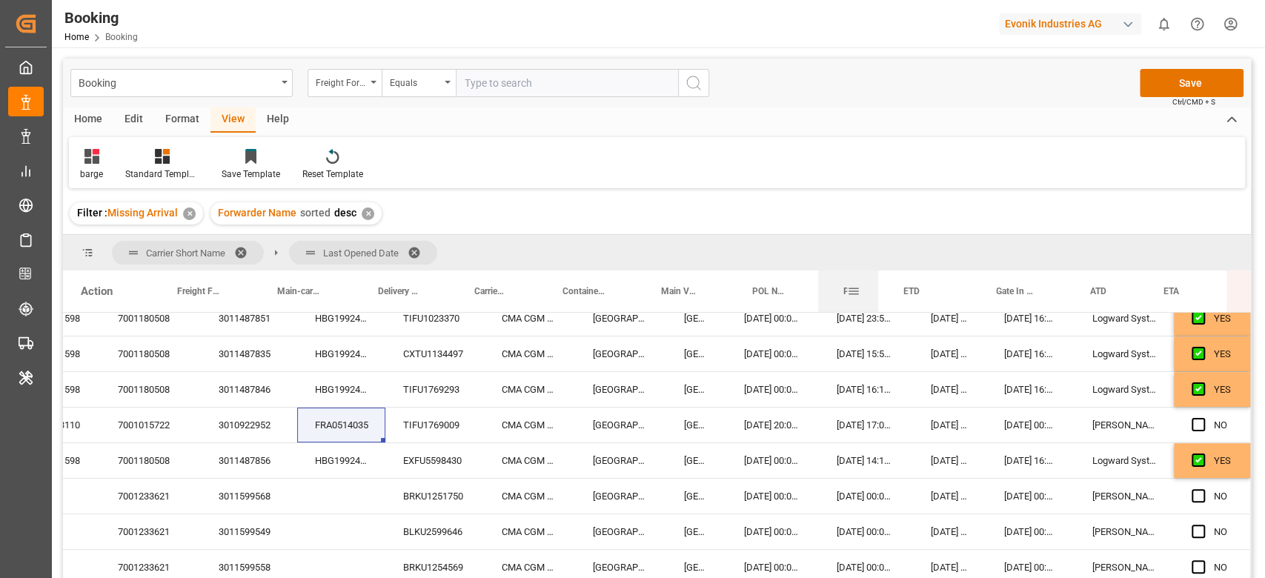
scroll to position [296, 155]
drag, startPoint x: 904, startPoint y: 298, endPoint x: 863, endPoint y: 342, distance: 59.8
click at [877, 305] on div at bounding box center [877, 290] width 6 height 41
click at [145, 422] on div "7001015722" at bounding box center [151, 425] width 101 height 35
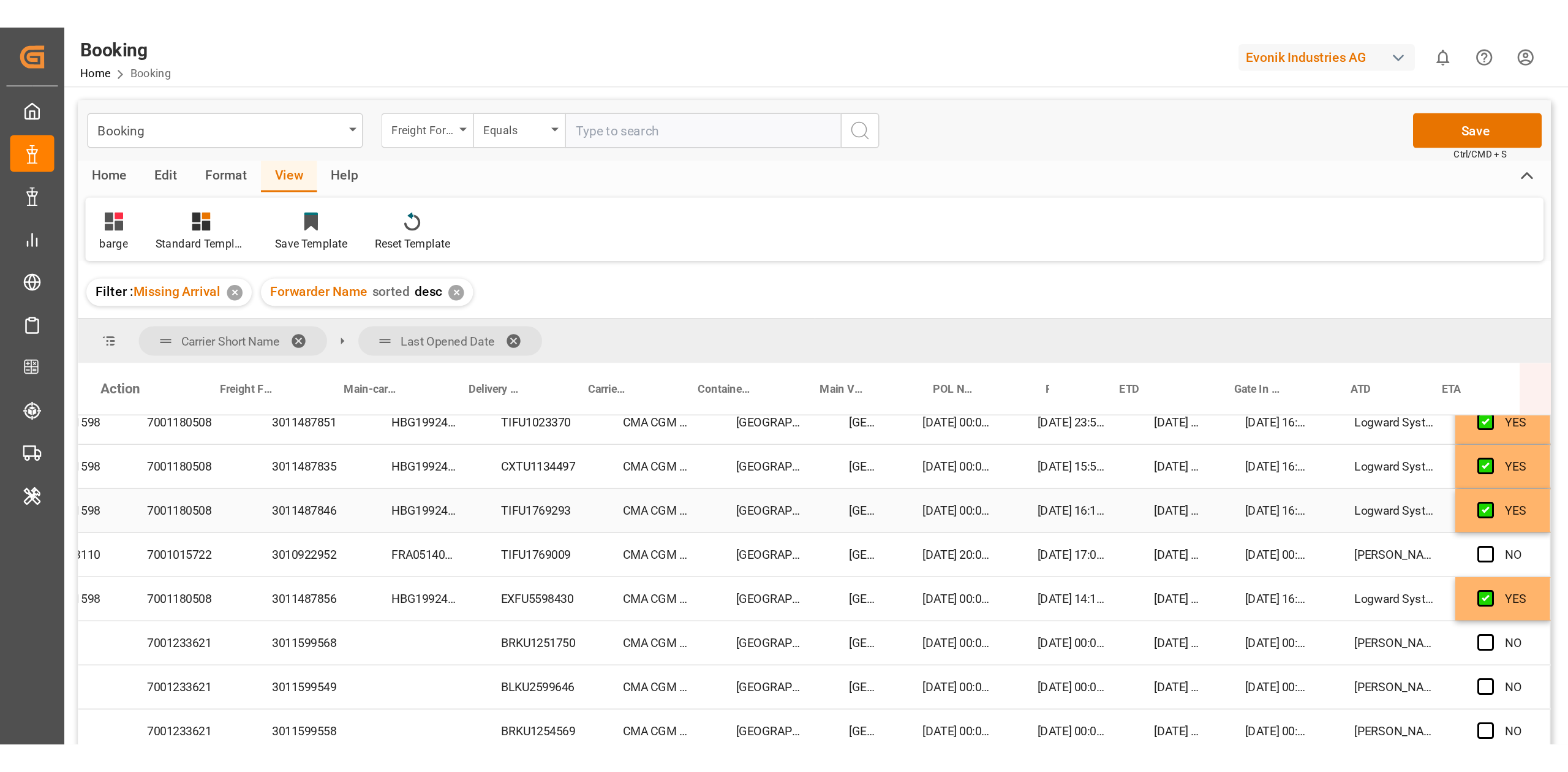
scroll to position [245, 0]
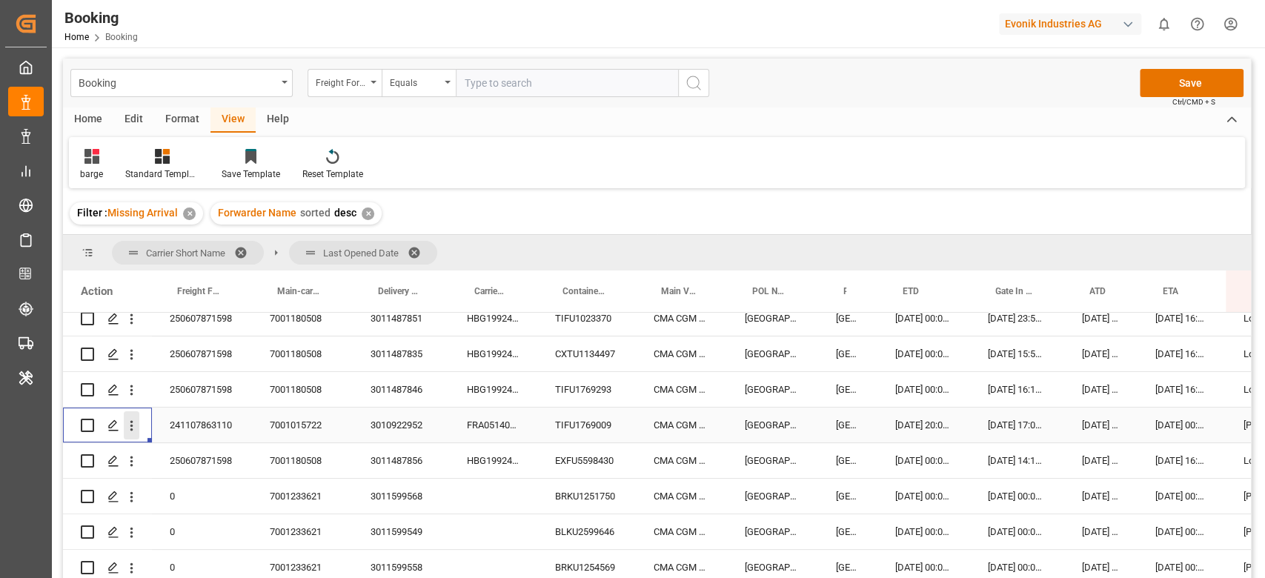
click at [131, 419] on icon "open menu" at bounding box center [132, 426] width 16 height 16
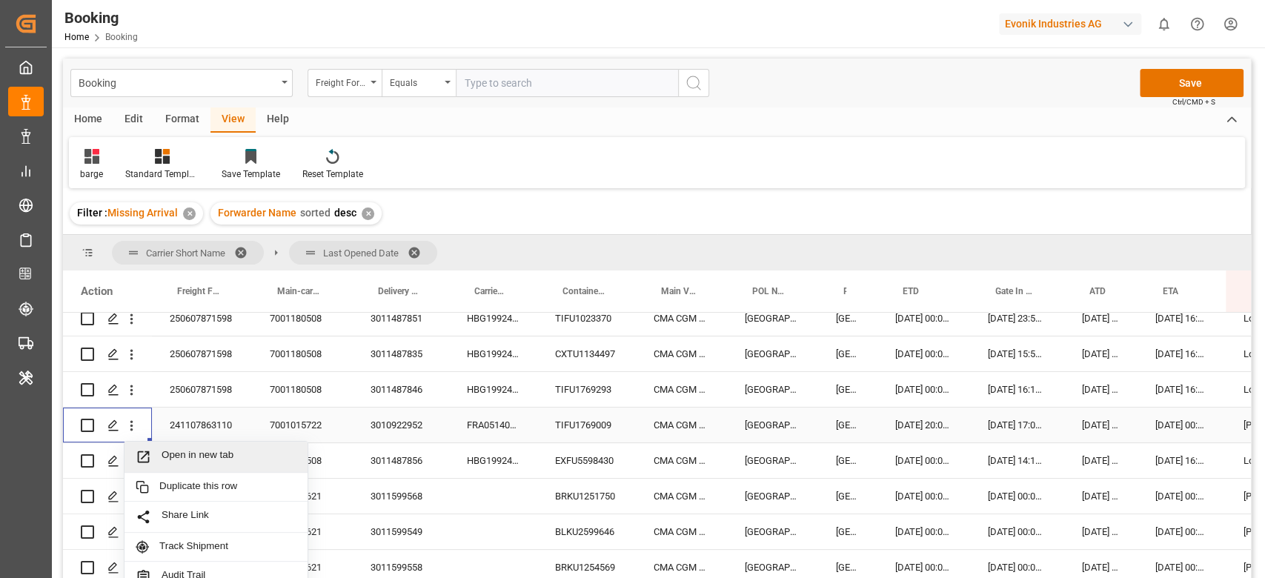
click at [166, 450] on span "Open in new tab" at bounding box center [229, 457] width 135 height 16
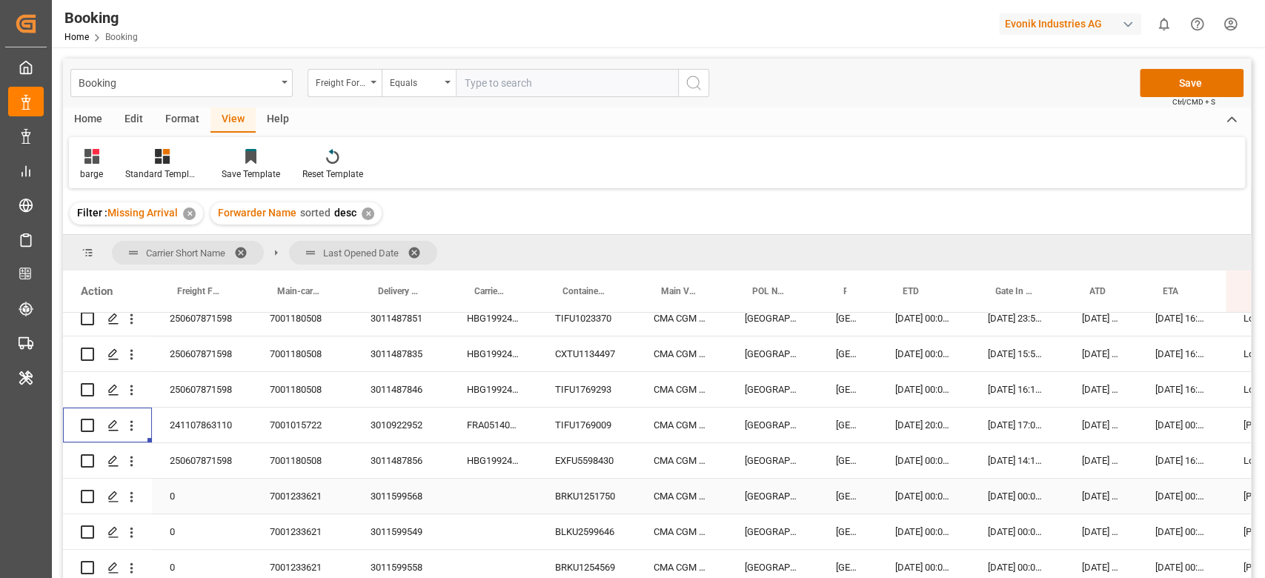
click at [869, 487] on div "Banjarmasin" at bounding box center [847, 496] width 59 height 35
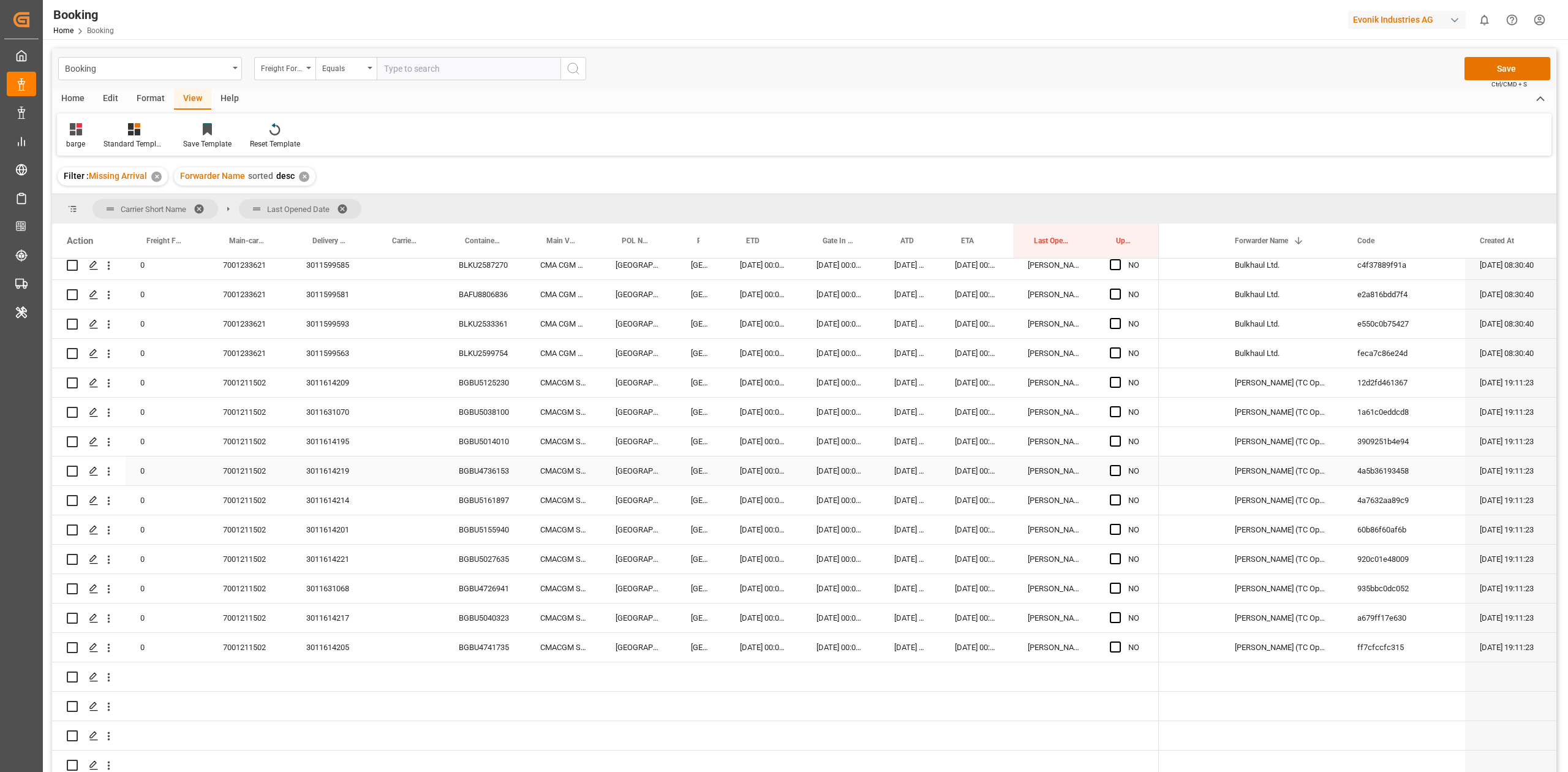
scroll to position [571, 0]
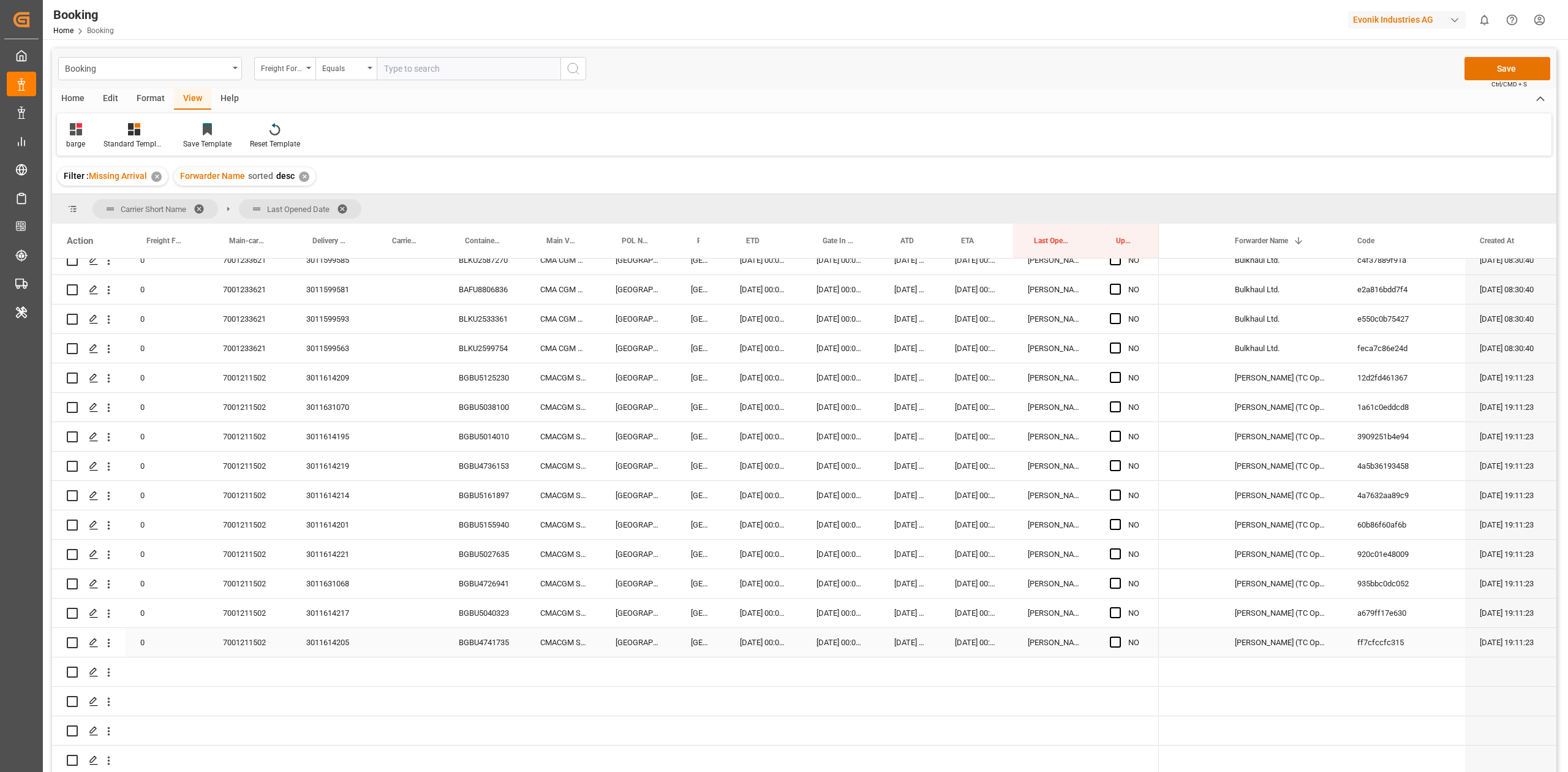
click at [481, 648] on div "BGBU4741735" at bounding box center [484, 642] width 82 height 29
click at [1113, 643] on span "Press SPACE to select this row." at bounding box center [1115, 641] width 11 height 11
click at [1119, 636] on input "Press SPACE to select this row." at bounding box center [1119, 636] width 0 height 0
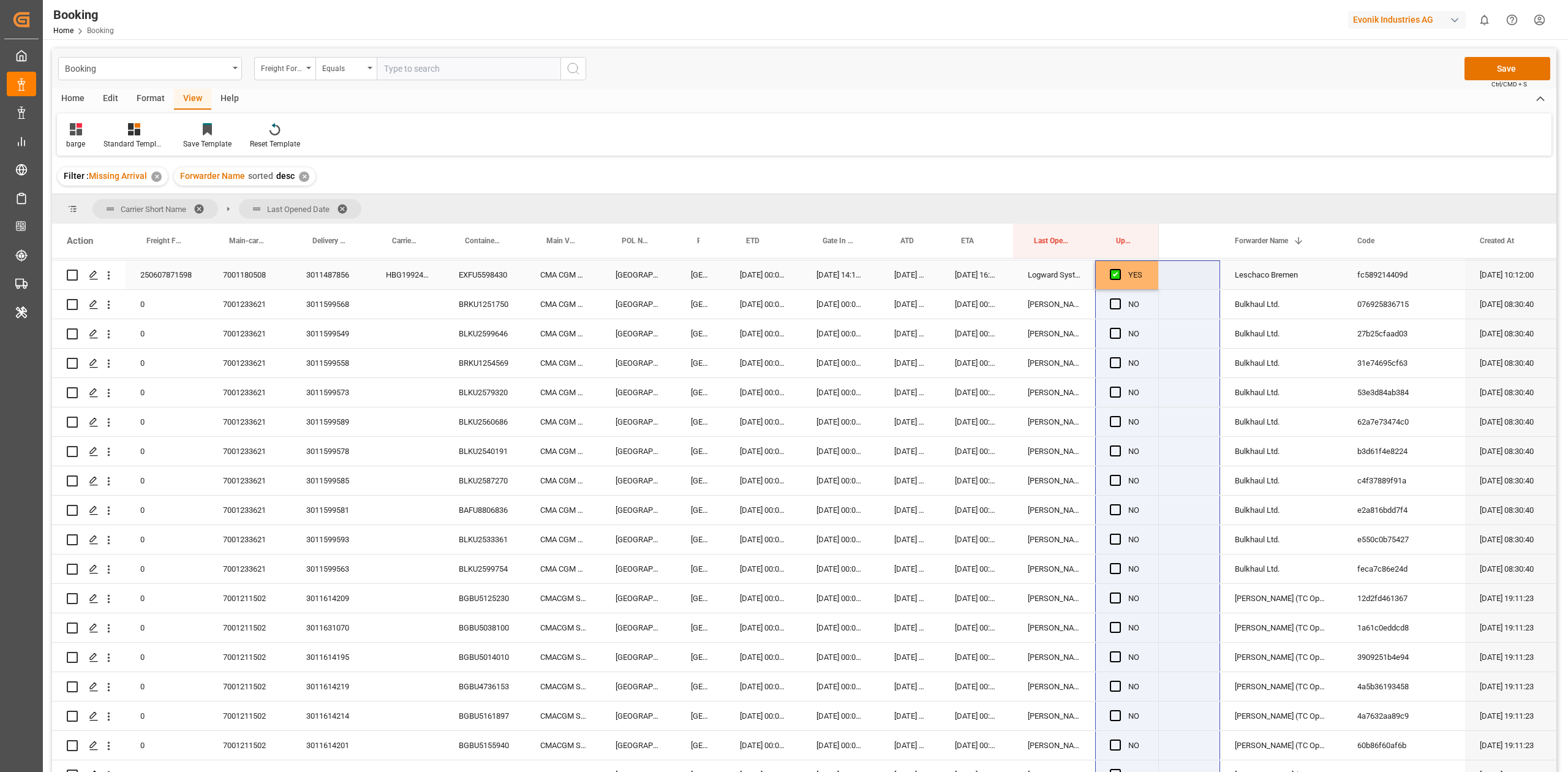
scroll to position [326, 0]
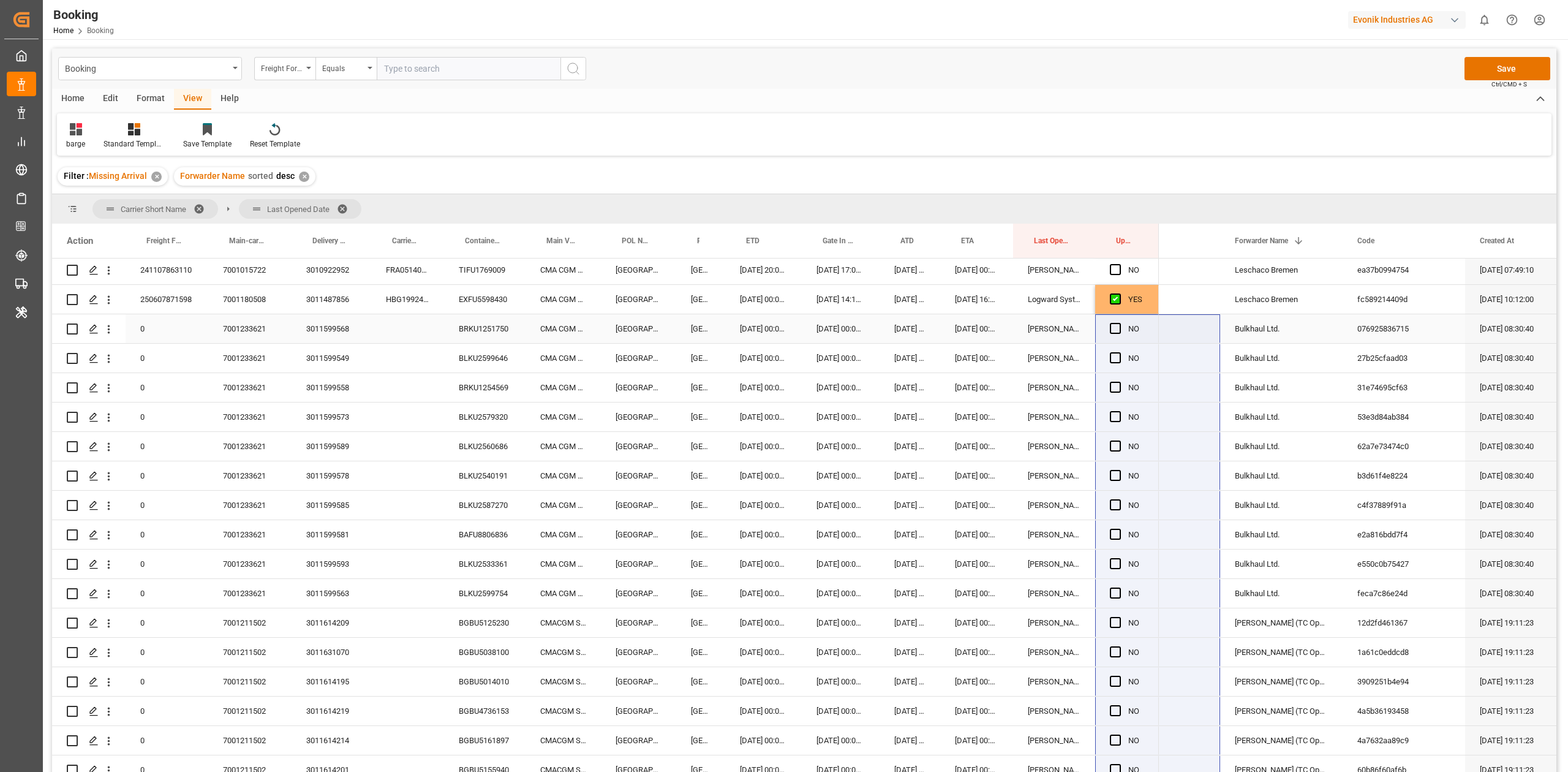
drag, startPoint x: 1160, startPoint y: 653, endPoint x: 1098, endPoint y: 332, distance: 326.9
click at [1098, 332] on div "0 0" at bounding box center [804, 517] width 1504 height 517
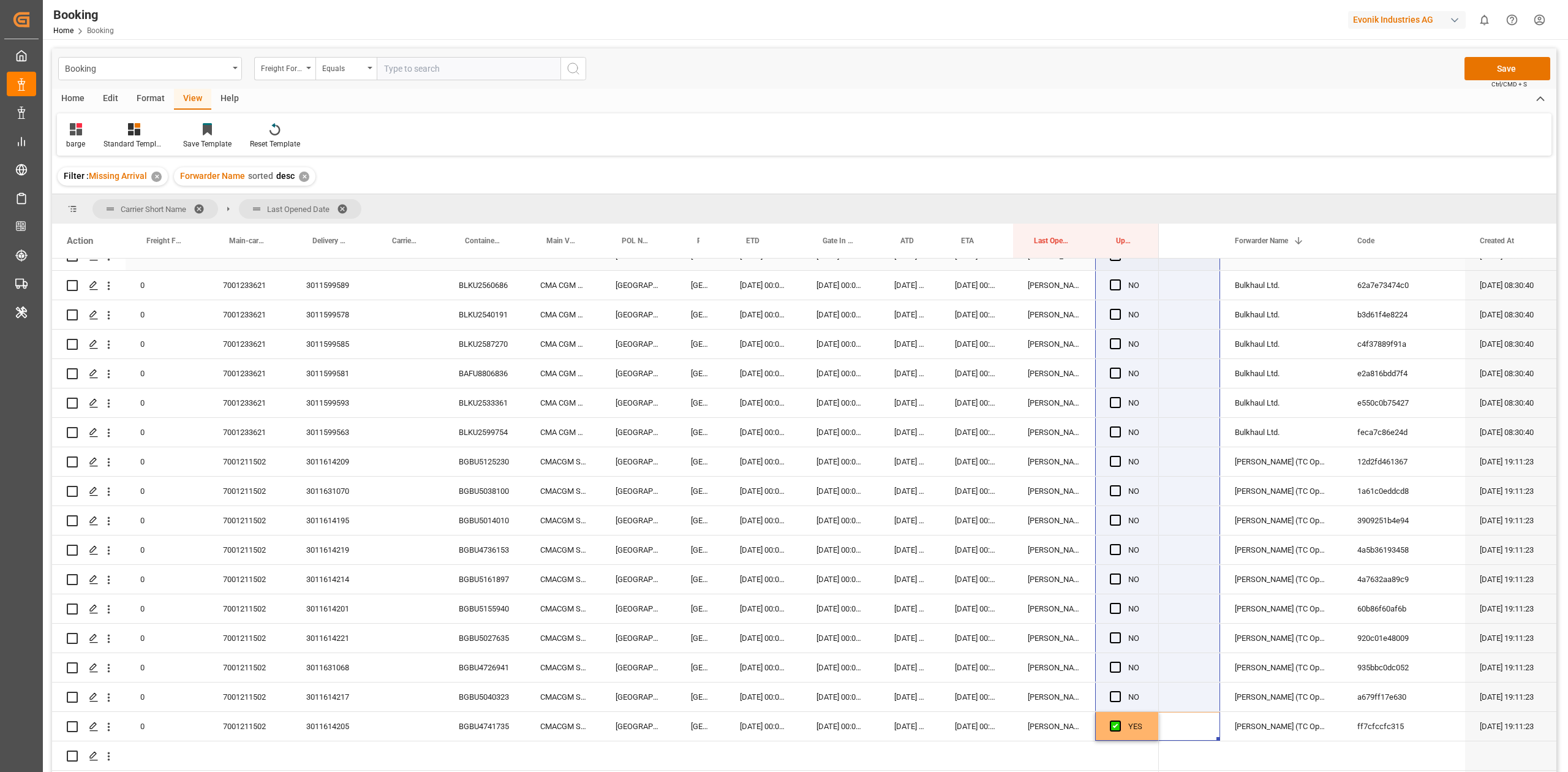
scroll to position [721, 0]
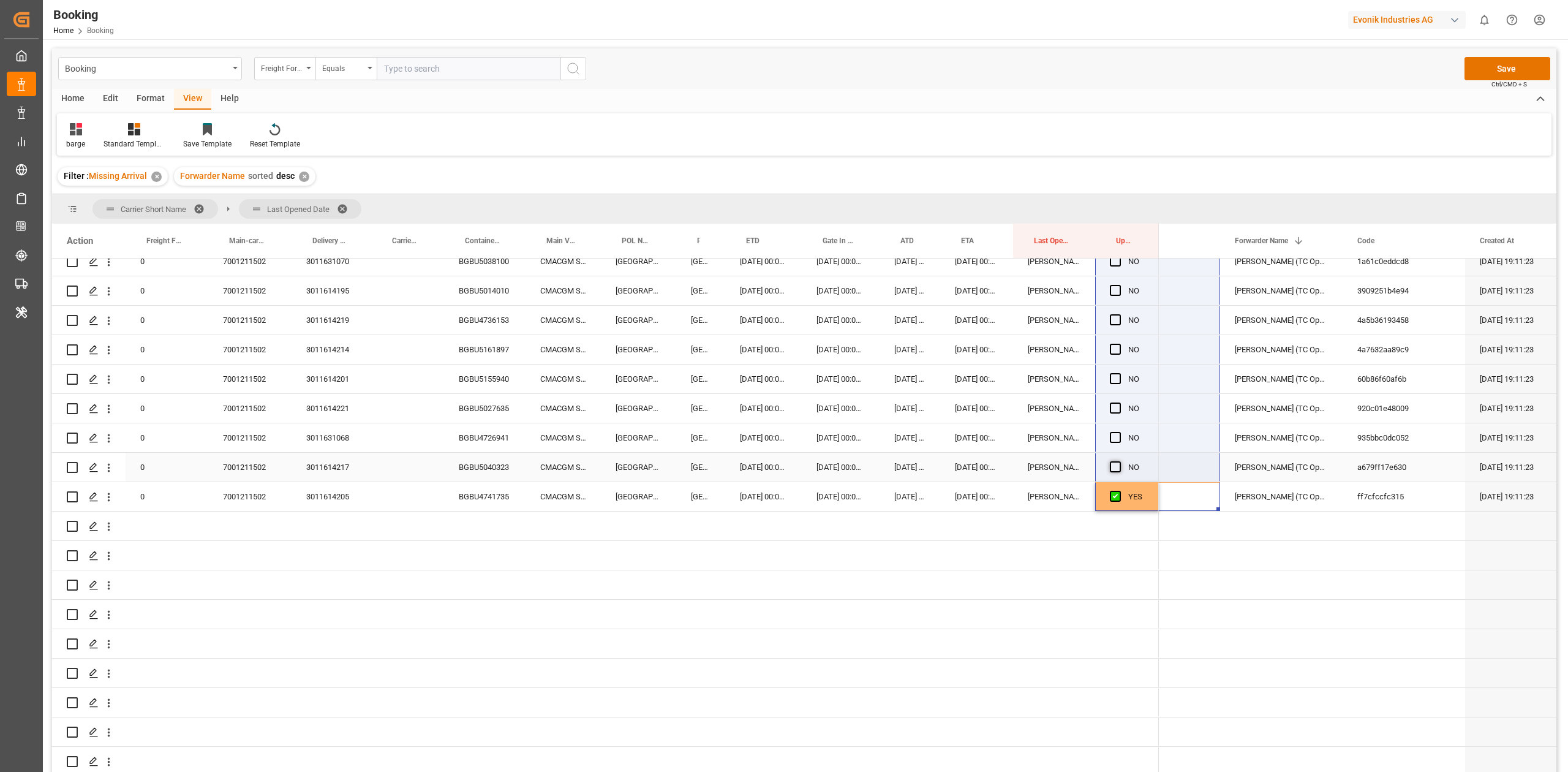
click at [1115, 465] on span "Press SPACE to select this row." at bounding box center [1115, 466] width 11 height 11
click at [1119, 461] on input "Press SPACE to select this row." at bounding box center [1119, 461] width 0 height 0
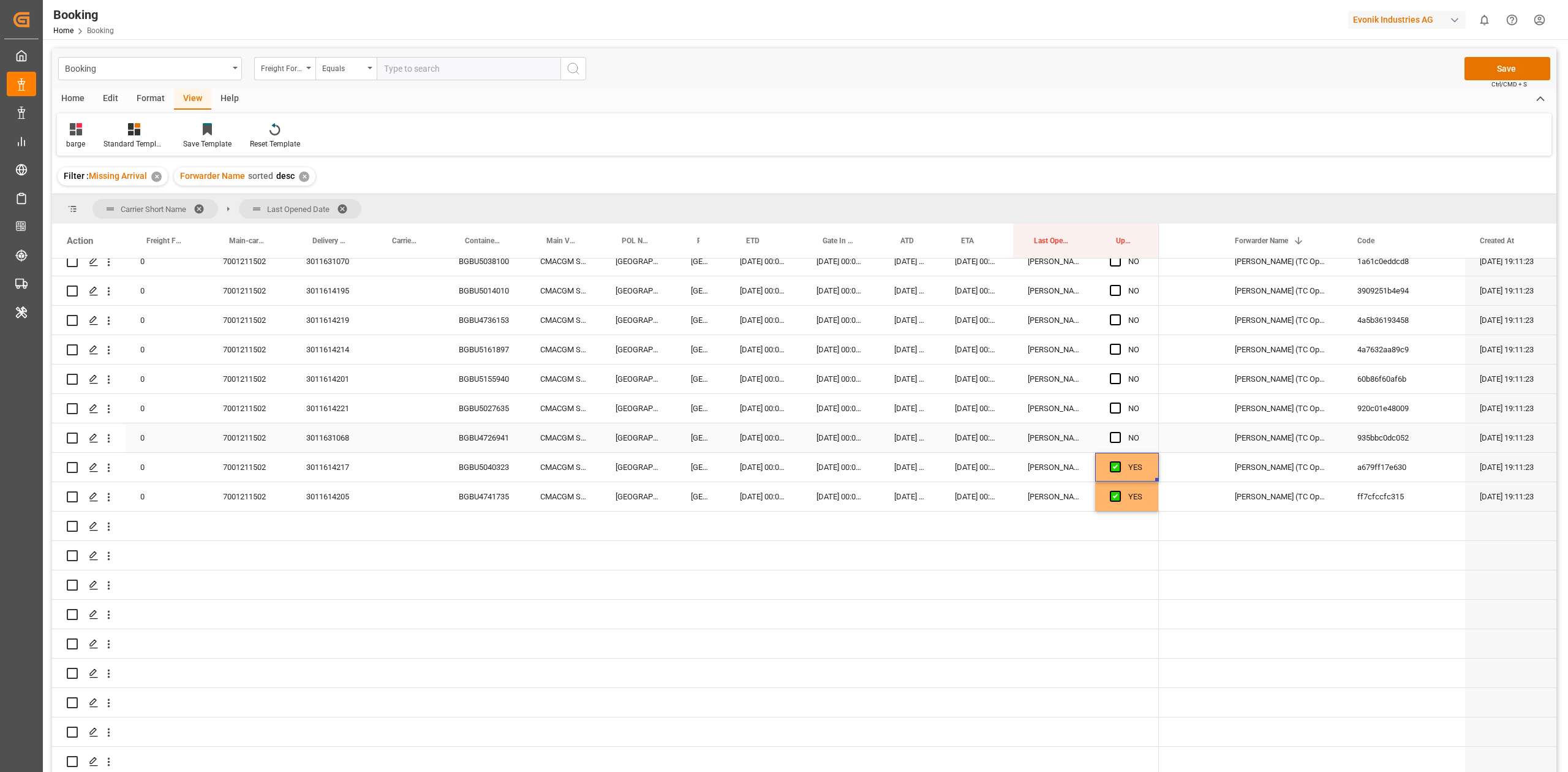
click at [247, 436] on div "7001211502" at bounding box center [250, 437] width 83 height 29
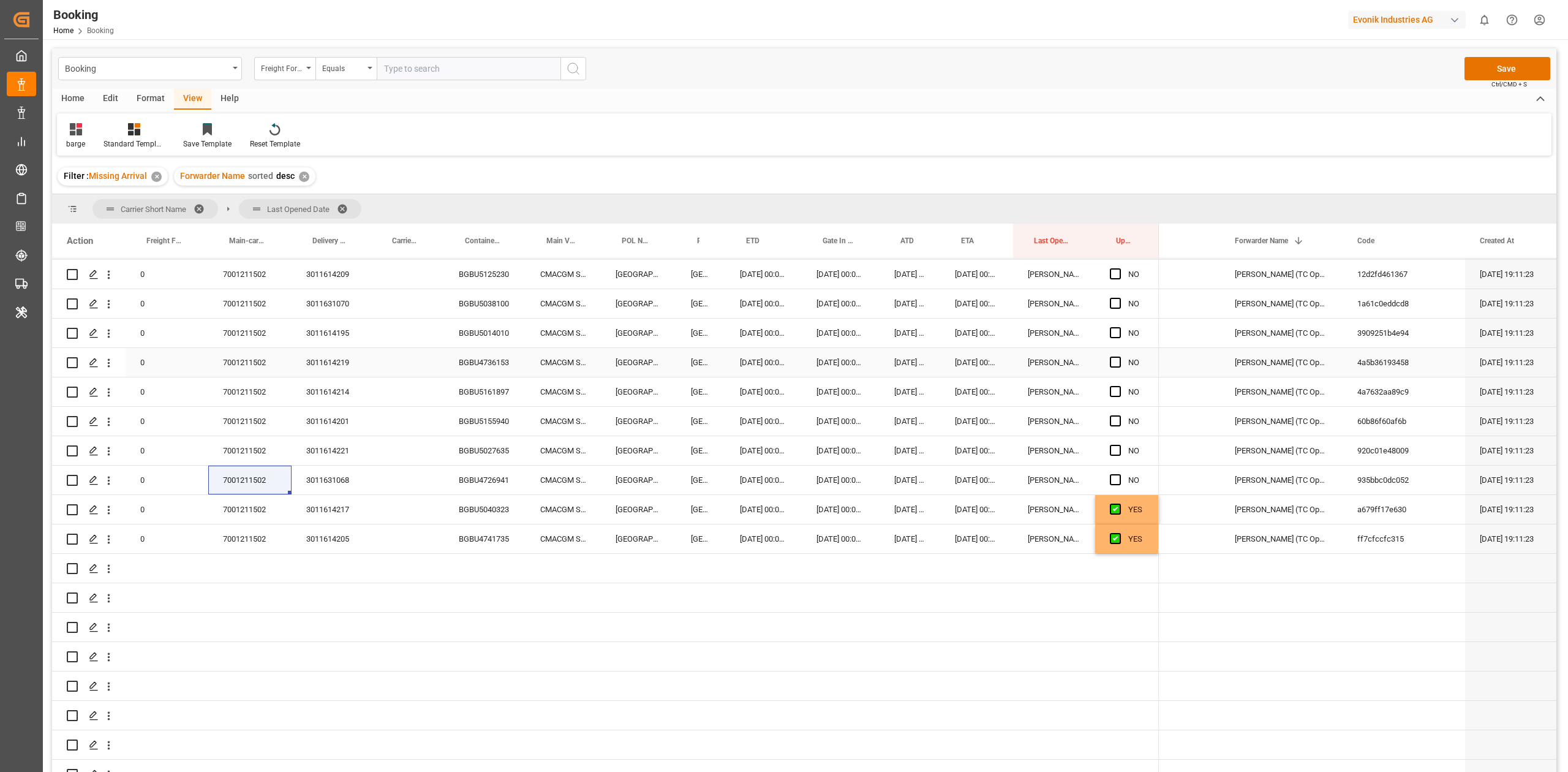
scroll to position [679, 0]
click at [1113, 471] on span "Press SPACE to select this row." at bounding box center [1115, 475] width 11 height 11
click at [1119, 470] on input "Press SPACE to select this row." at bounding box center [1119, 470] width 0 height 0
click at [1118, 446] on span "Press SPACE to select this row." at bounding box center [1115, 446] width 11 height 11
click at [1119, 441] on input "Press SPACE to select this row." at bounding box center [1119, 441] width 0 height 0
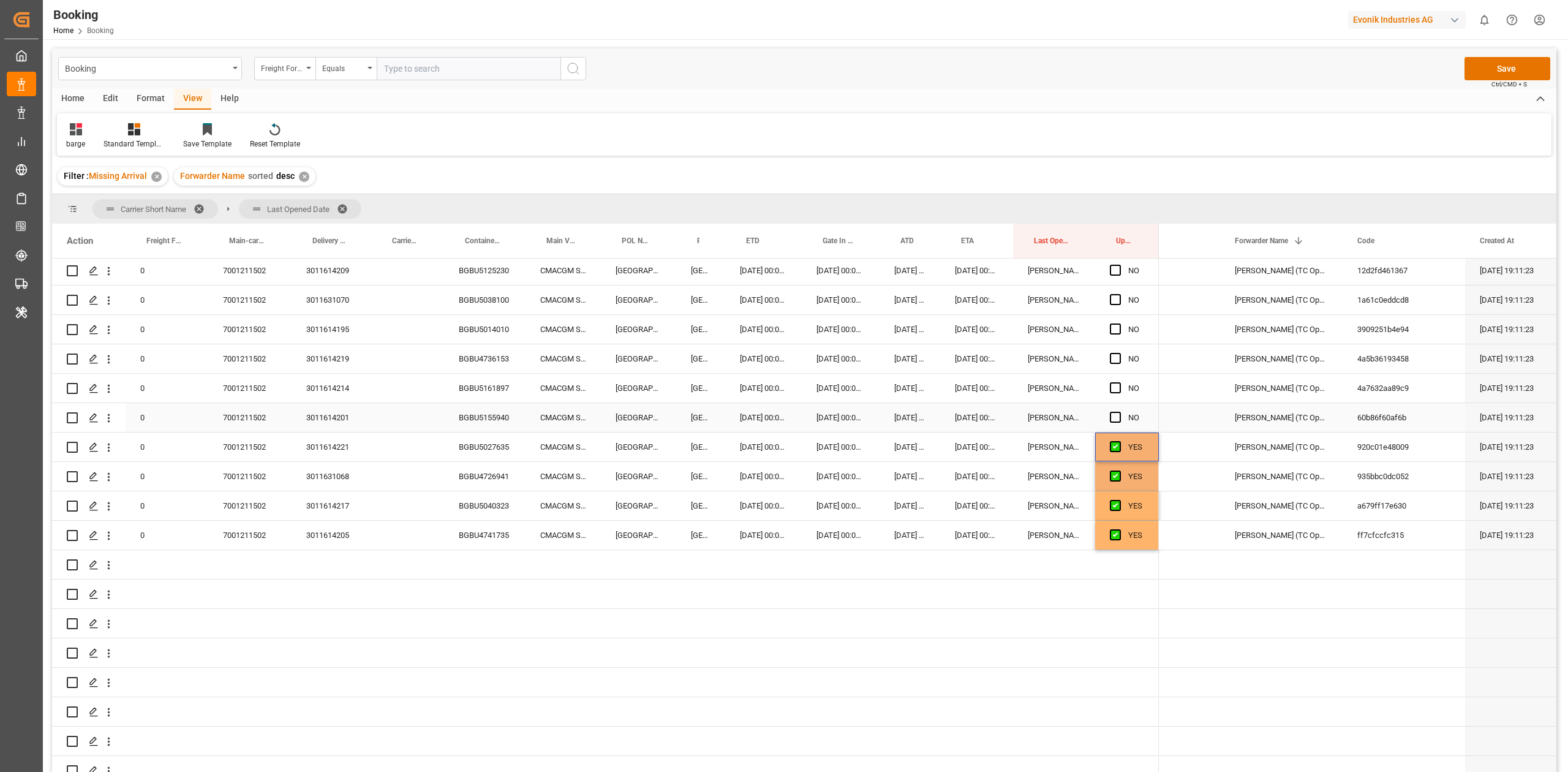
click at [1111, 417] on span "Press SPACE to select this row." at bounding box center [1115, 417] width 11 height 11
click at [1119, 412] on input "Press SPACE to select this row." at bounding box center [1119, 412] width 0 height 0
click at [1113, 393] on div "Press SPACE to select this row." at bounding box center [1119, 388] width 18 height 28
click at [1116, 371] on div "Press SPACE to select this row." at bounding box center [1119, 359] width 18 height 28
click at [1115, 364] on div "Press SPACE to select this row." at bounding box center [1119, 359] width 18 height 28
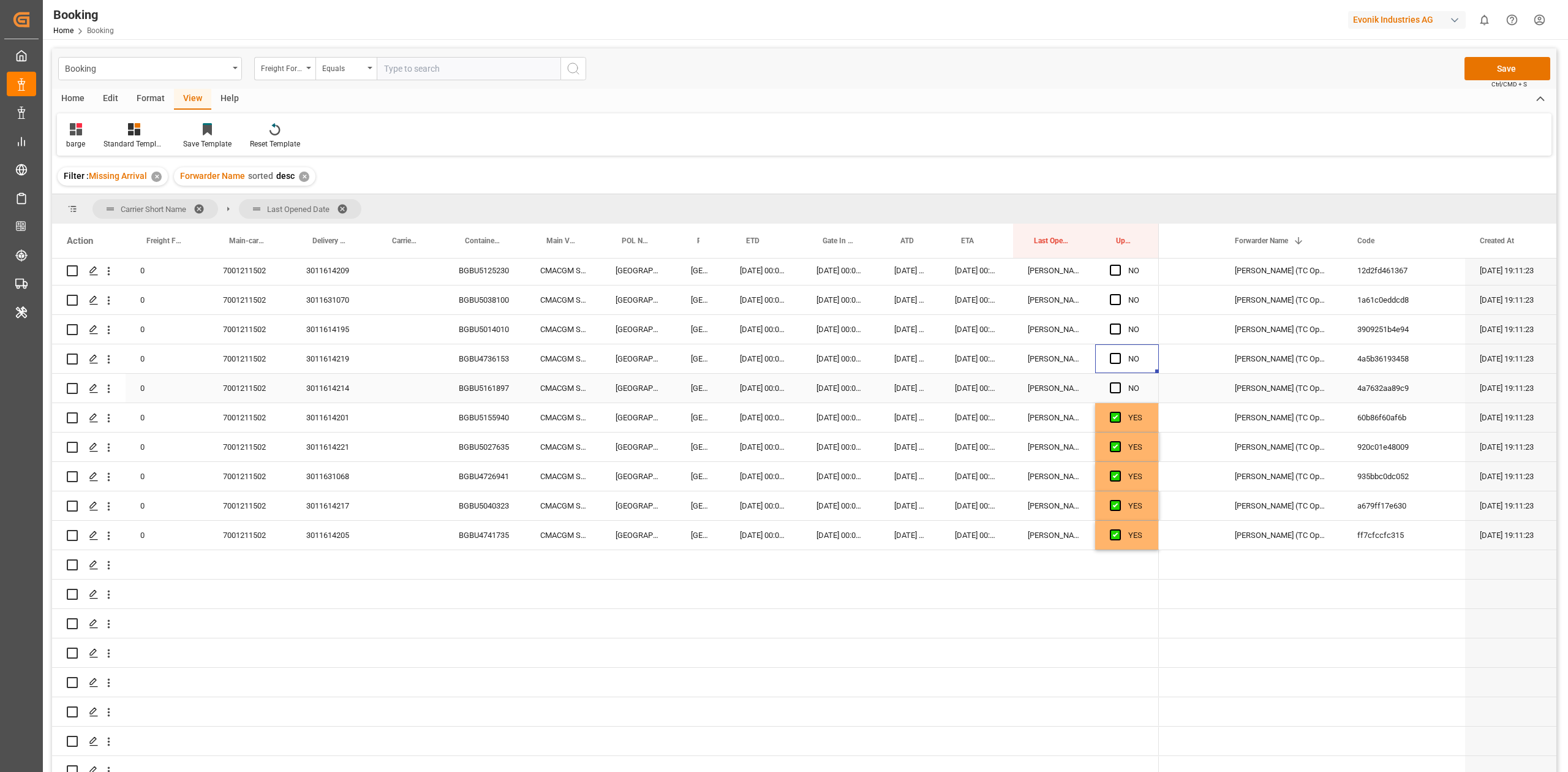
click at [1111, 387] on span "Press SPACE to select this row." at bounding box center [1115, 387] width 11 height 11
click at [1119, 382] on input "Press SPACE to select this row." at bounding box center [1119, 382] width 0 height 0
click at [1115, 363] on span "Press SPACE to select this row." at bounding box center [1115, 358] width 11 height 11
click at [1119, 353] on input "Press SPACE to select this row." at bounding box center [1119, 353] width 0 height 0
click at [1115, 330] on span "Press SPACE to select this row." at bounding box center [1115, 328] width 11 height 11
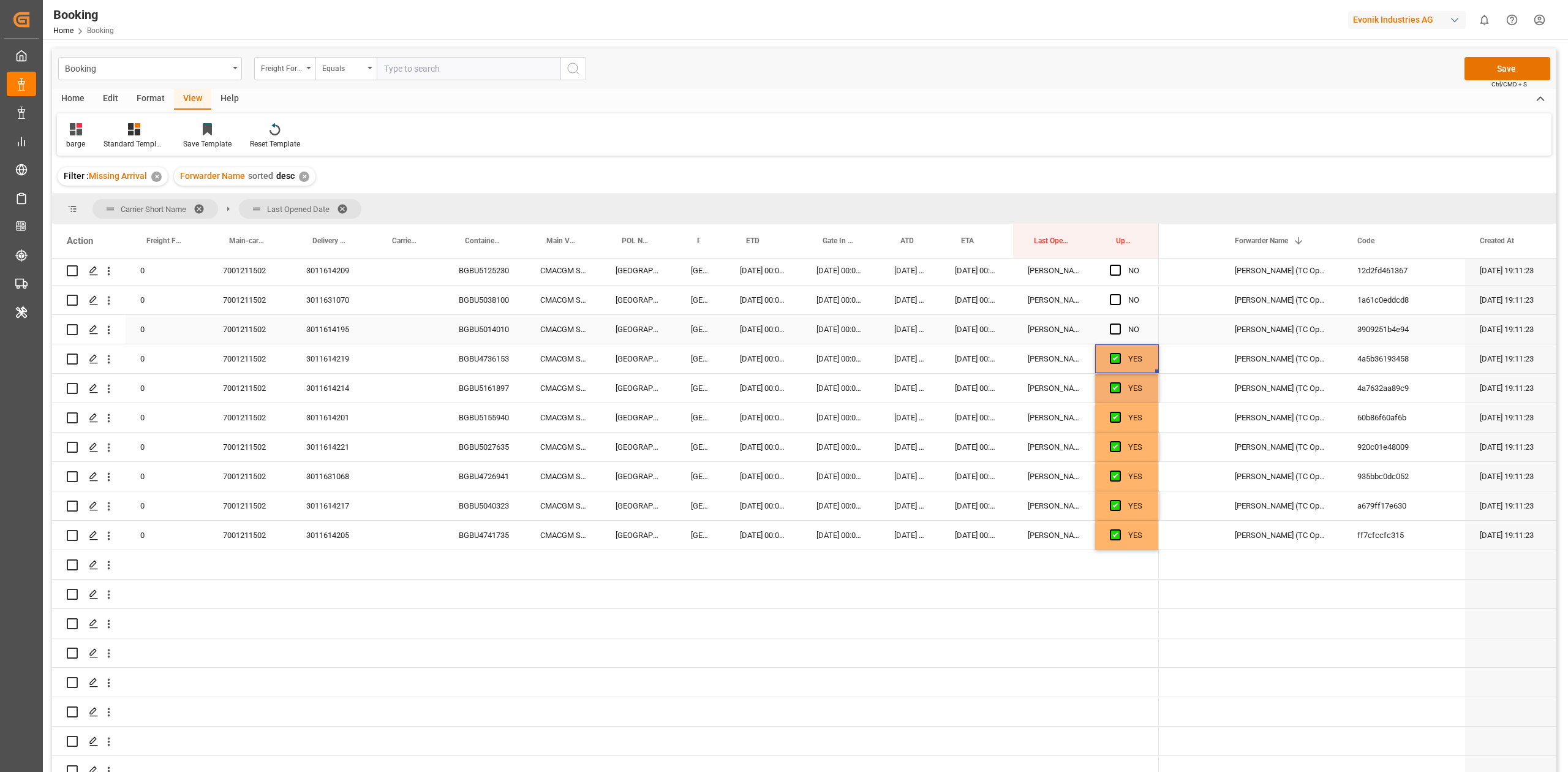
click at [1119, 323] on input "Press SPACE to select this row." at bounding box center [1119, 323] width 0 height 0
click at [1115, 309] on div "Press SPACE to select this row." at bounding box center [1119, 300] width 18 height 28
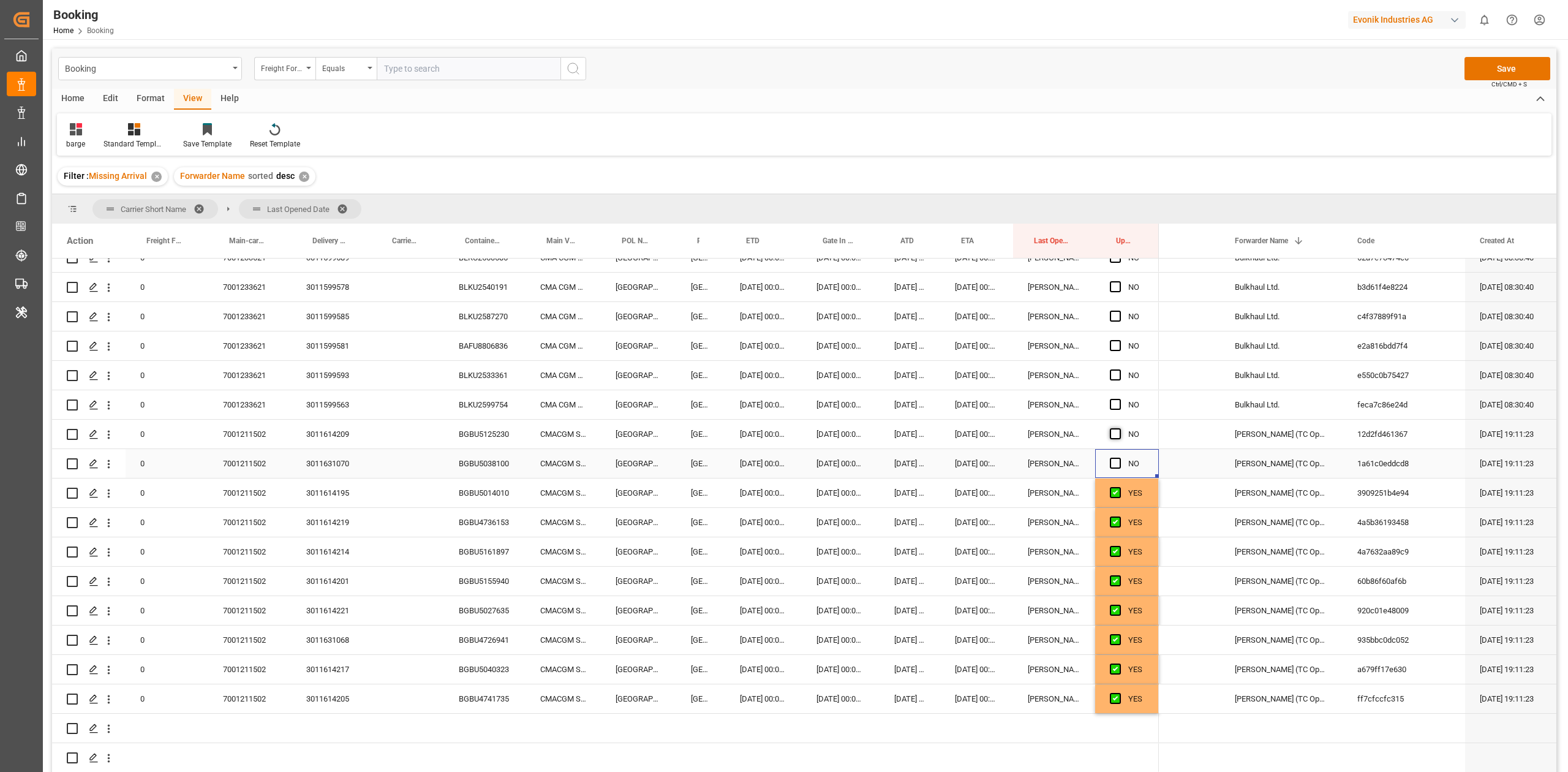
click at [1113, 462] on span "Press SPACE to select this row." at bounding box center [1115, 463] width 11 height 11
click at [1119, 458] on input "Press SPACE to select this row." at bounding box center [1119, 458] width 0 height 0
click at [1113, 431] on span "Press SPACE to select this row." at bounding box center [1115, 433] width 11 height 11
click at [1119, 428] on input "Press SPACE to select this row." at bounding box center [1119, 428] width 0 height 0
click at [1118, 399] on span "Press SPACE to select this row." at bounding box center [1115, 403] width 11 height 11
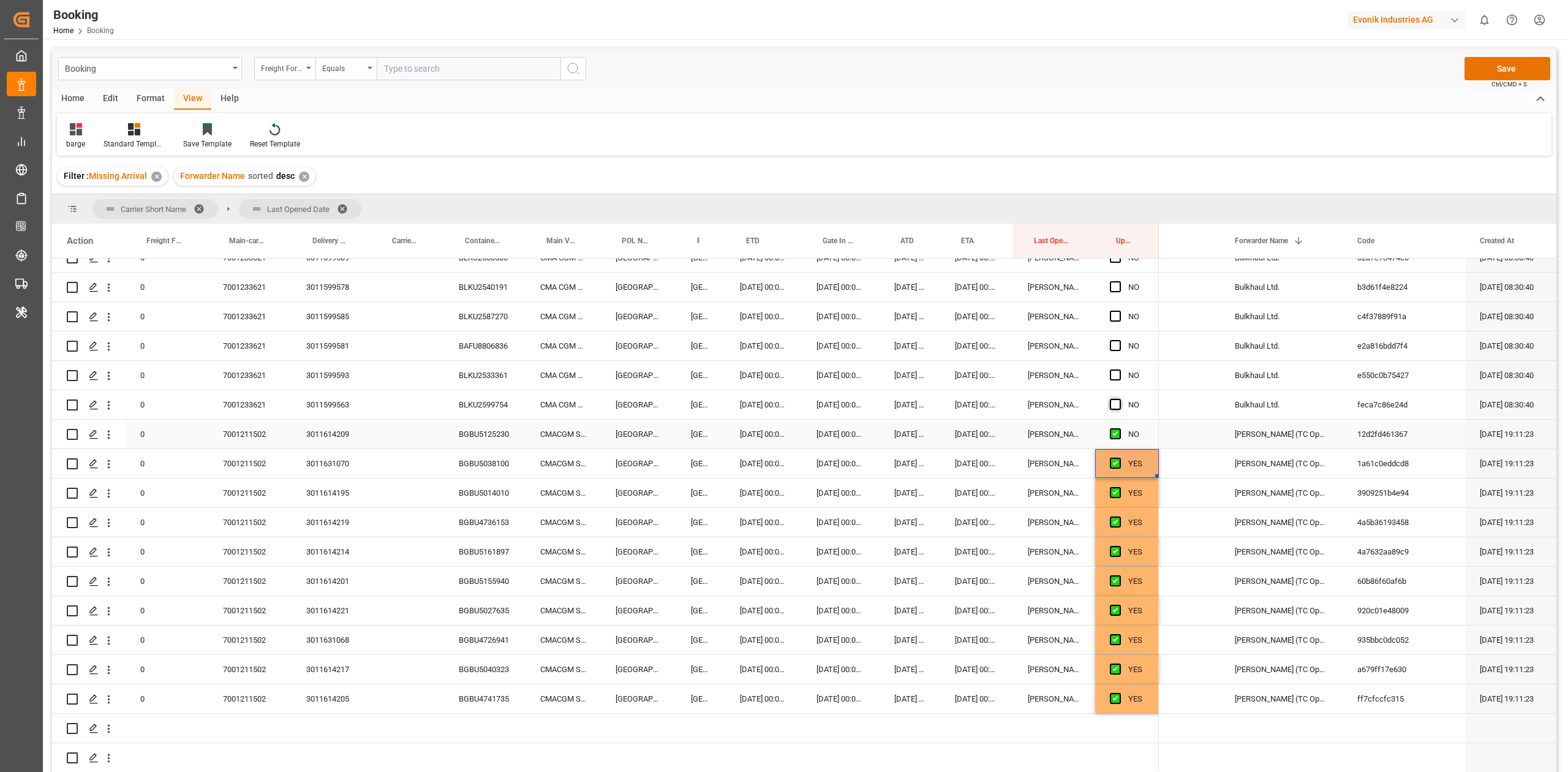
click at [1119, 398] on input "Press SPACE to select this row." at bounding box center [1119, 398] width 0 height 0
click at [240, 408] on div "7001233621" at bounding box center [250, 404] width 83 height 29
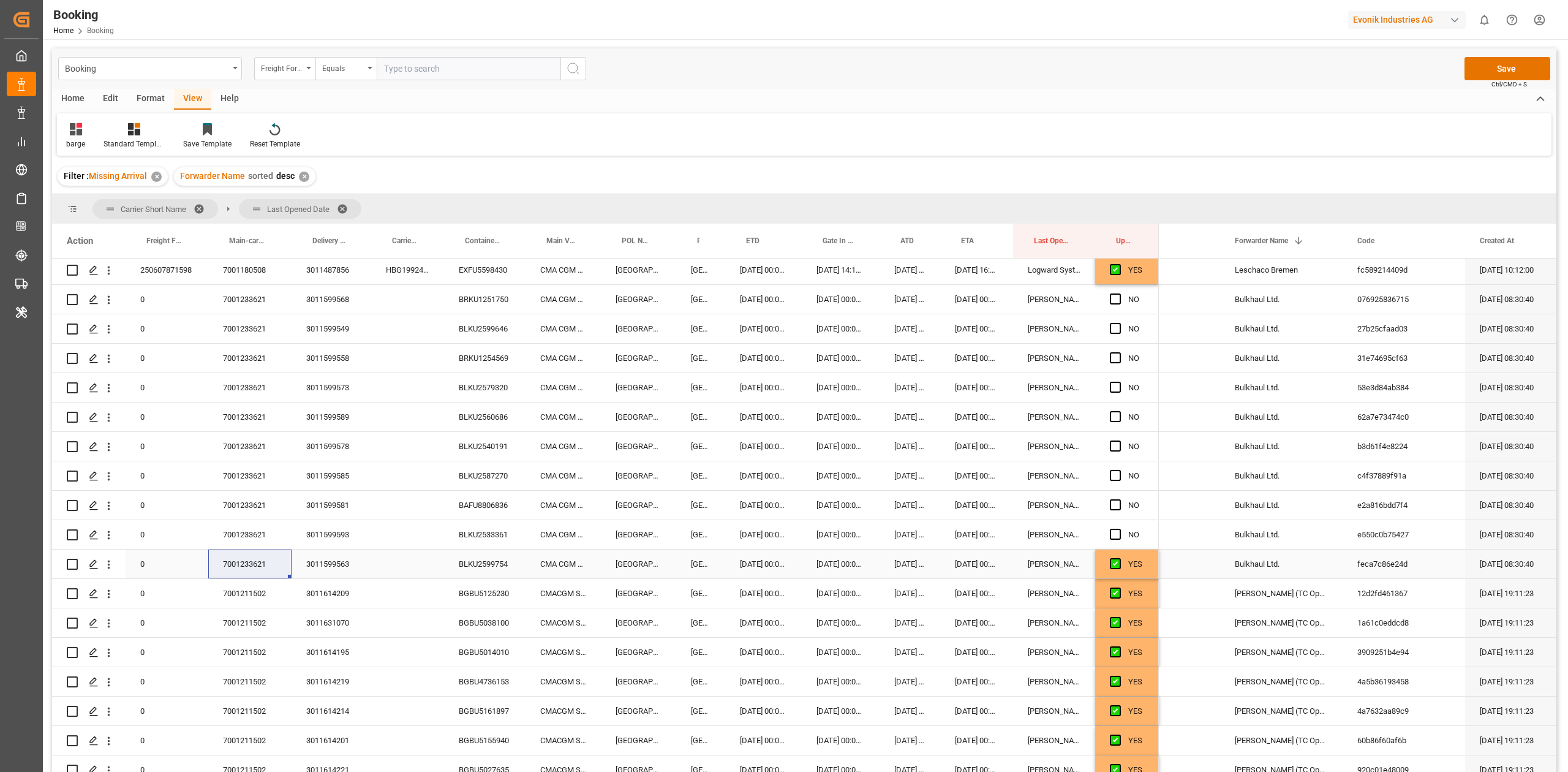
scroll to position [351, 0]
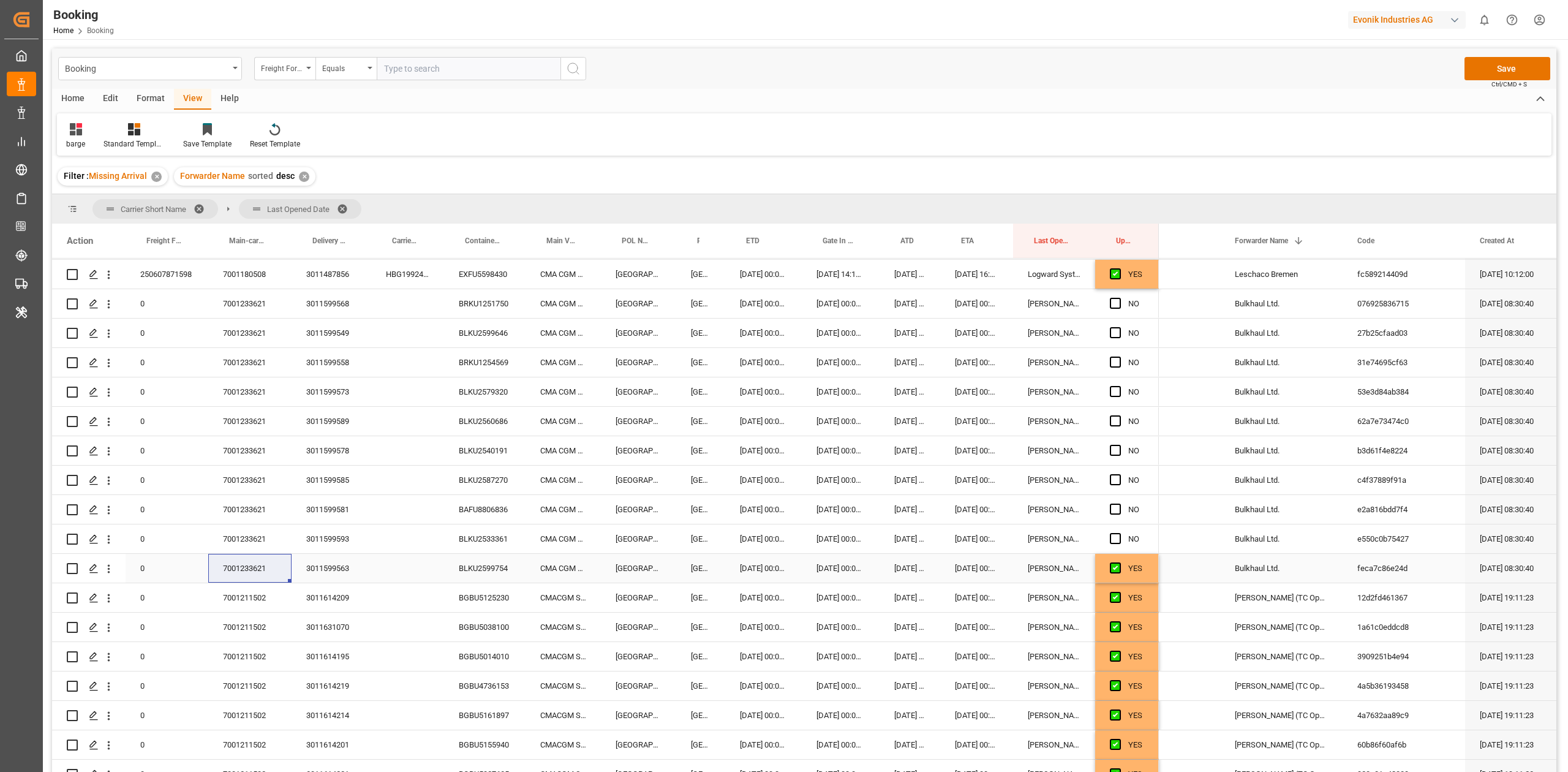
click at [483, 571] on div "BLKU2599754" at bounding box center [484, 568] width 82 height 29
drag, startPoint x: 1111, startPoint y: 307, endPoint x: 1111, endPoint y: 321, distance: 14.0
click at [1111, 307] on span "Press SPACE to select this row." at bounding box center [1115, 303] width 11 height 11
click at [1119, 298] on input "Press SPACE to select this row." at bounding box center [1119, 298] width 0 height 0
click at [1111, 336] on span "Press SPACE to select this row." at bounding box center [1115, 332] width 11 height 11
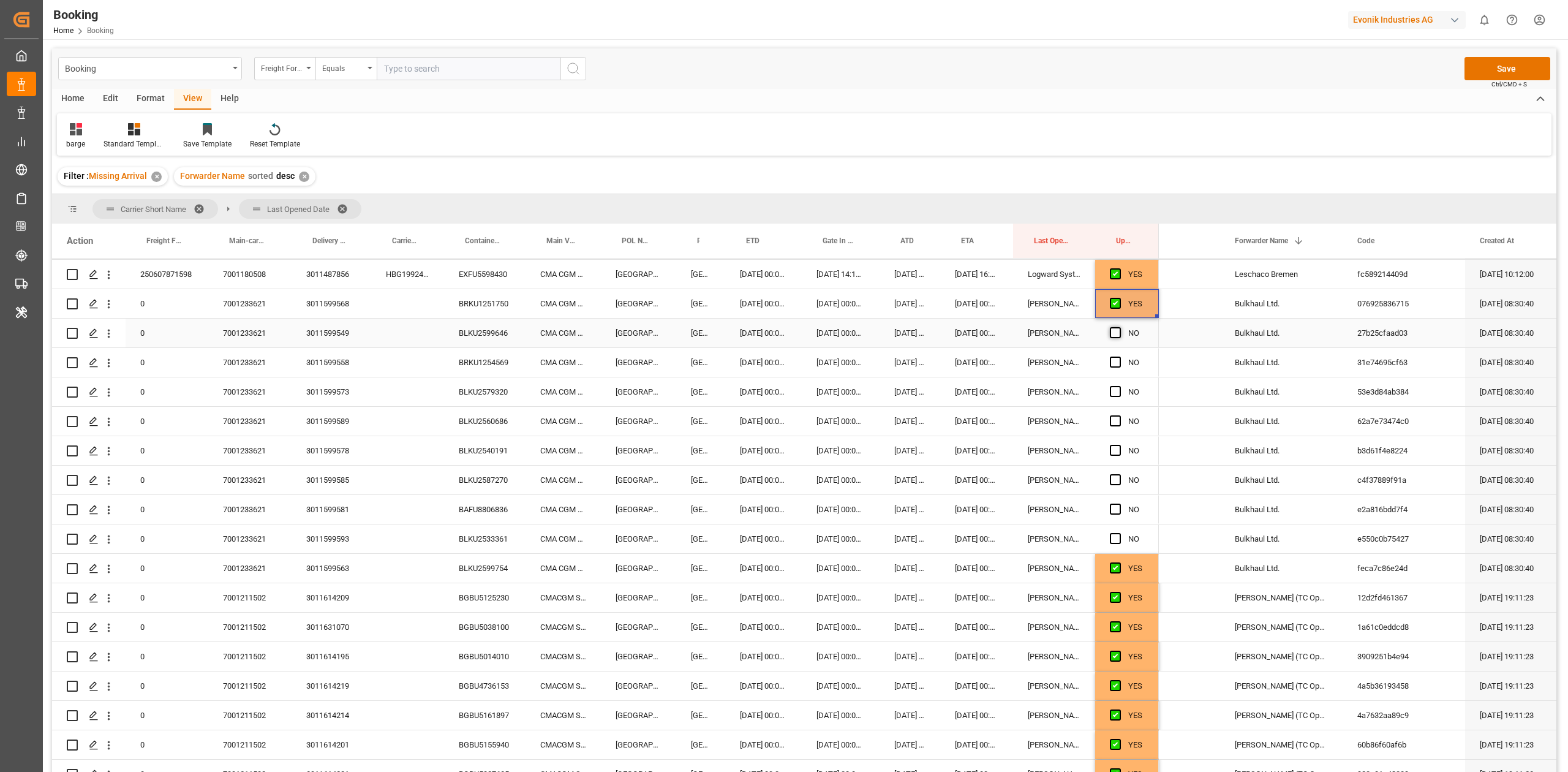
click at [1119, 327] on input "Press SPACE to select this row." at bounding box center [1119, 327] width 0 height 0
click at [1113, 360] on span "Press SPACE to select this row." at bounding box center [1115, 361] width 11 height 11
click at [1119, 356] on input "Press SPACE to select this row." at bounding box center [1119, 356] width 0 height 0
click at [1118, 386] on span "Press SPACE to select this row." at bounding box center [1115, 391] width 11 height 11
click at [1119, 386] on input "Press SPACE to select this row." at bounding box center [1119, 386] width 0 height 0
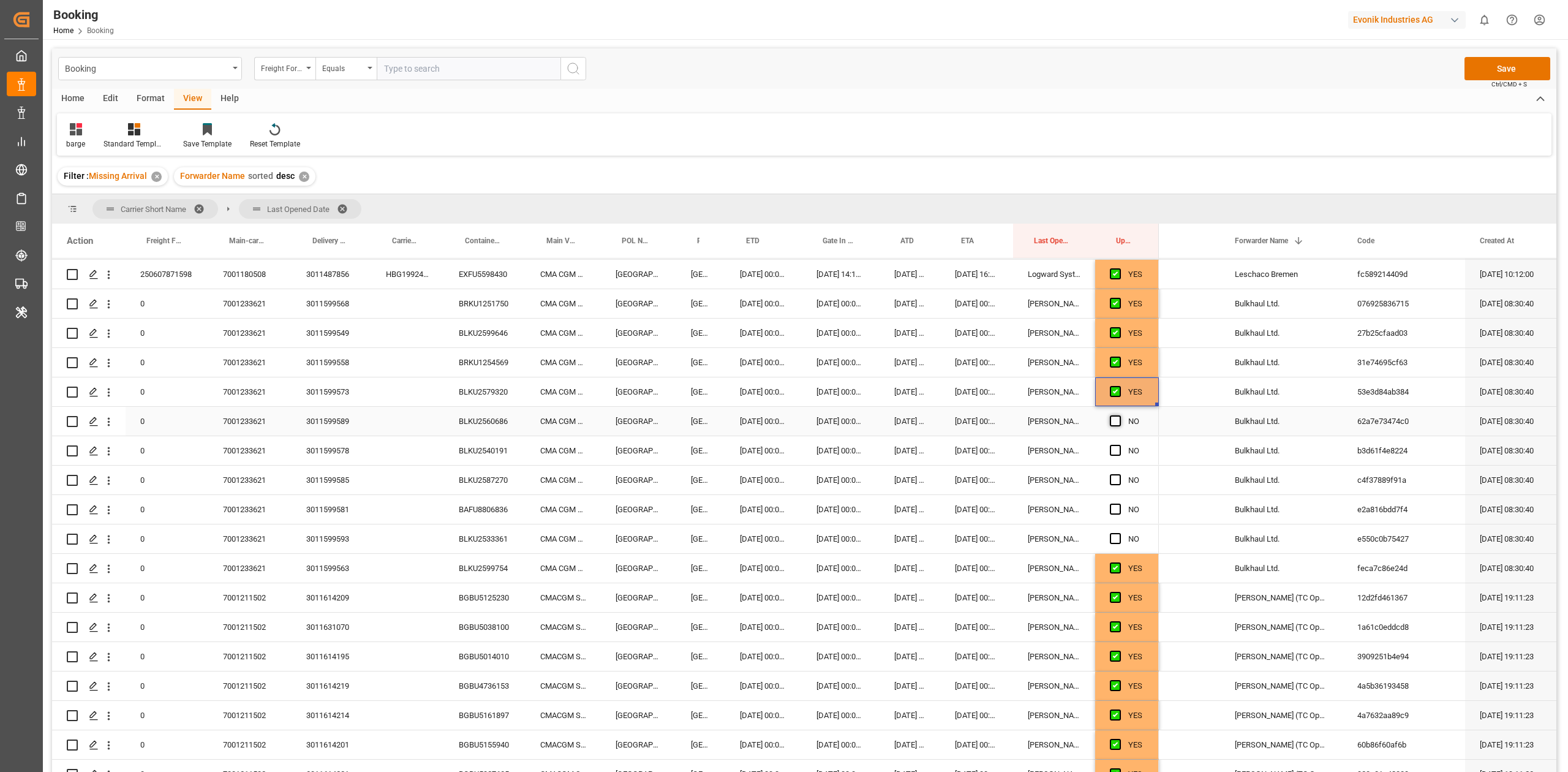
click at [1111, 415] on span "Press SPACE to select this row." at bounding box center [1115, 420] width 11 height 11
click at [1119, 415] on input "Press SPACE to select this row." at bounding box center [1119, 415] width 0 height 0
click at [1113, 422] on span "Press SPACE to select this row." at bounding box center [1115, 420] width 11 height 11
click at [1119, 415] on input "Press SPACE to select this row." at bounding box center [1119, 415] width 0 height 0
click at [1113, 448] on span "Press SPACE to select this row." at bounding box center [1115, 450] width 11 height 11
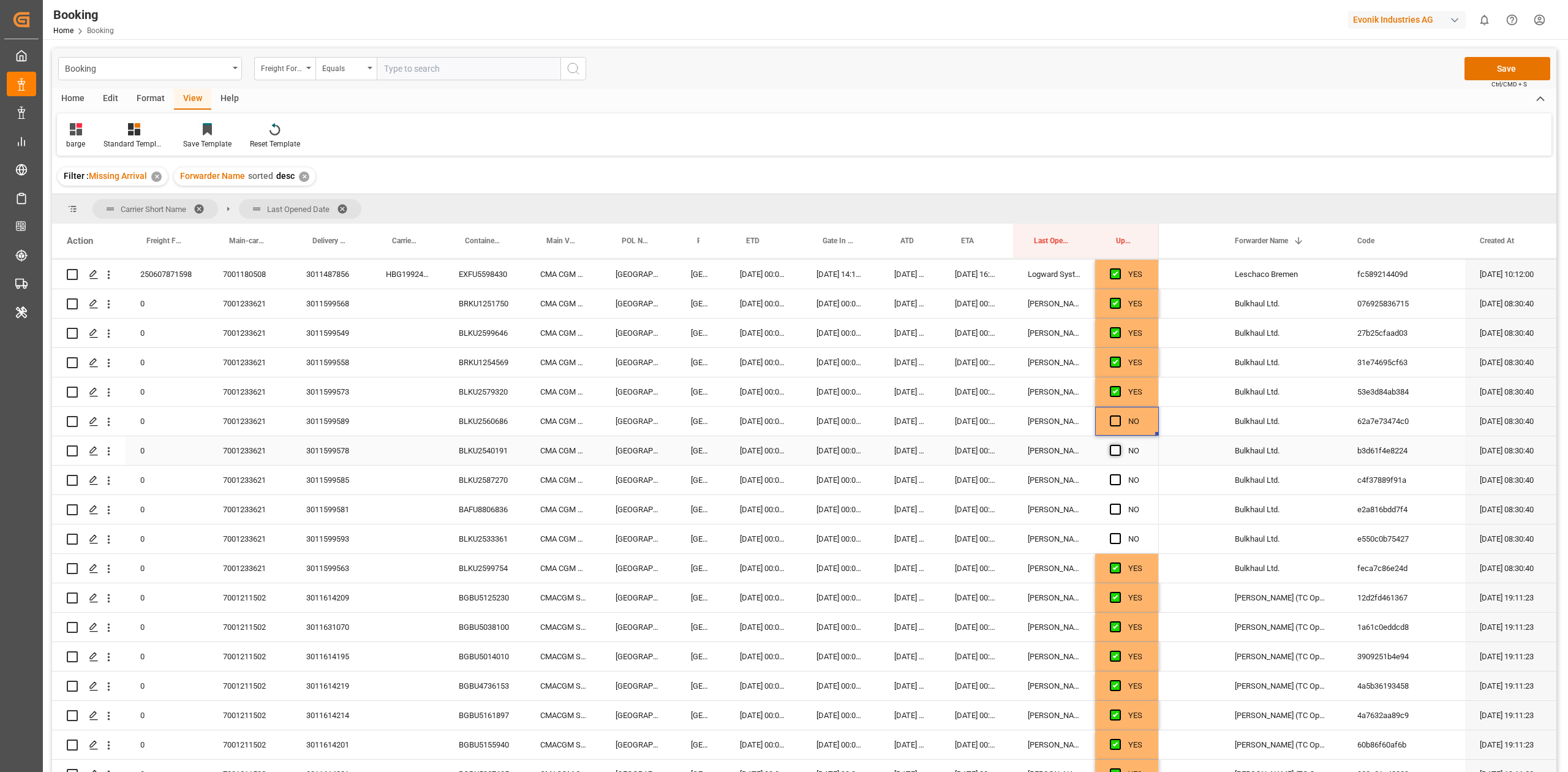
click at [1119, 445] on input "Press SPACE to select this row." at bounding box center [1119, 445] width 0 height 0
click at [1111, 422] on span "Press SPACE to select this row." at bounding box center [1115, 420] width 11 height 11
click at [1119, 415] on input "Press SPACE to select this row." at bounding box center [1119, 415] width 0 height 0
click at [1113, 473] on div "Press SPACE to select this row." at bounding box center [1119, 480] width 18 height 28
click at [1113, 512] on span "Press SPACE to select this row." at bounding box center [1115, 508] width 11 height 11
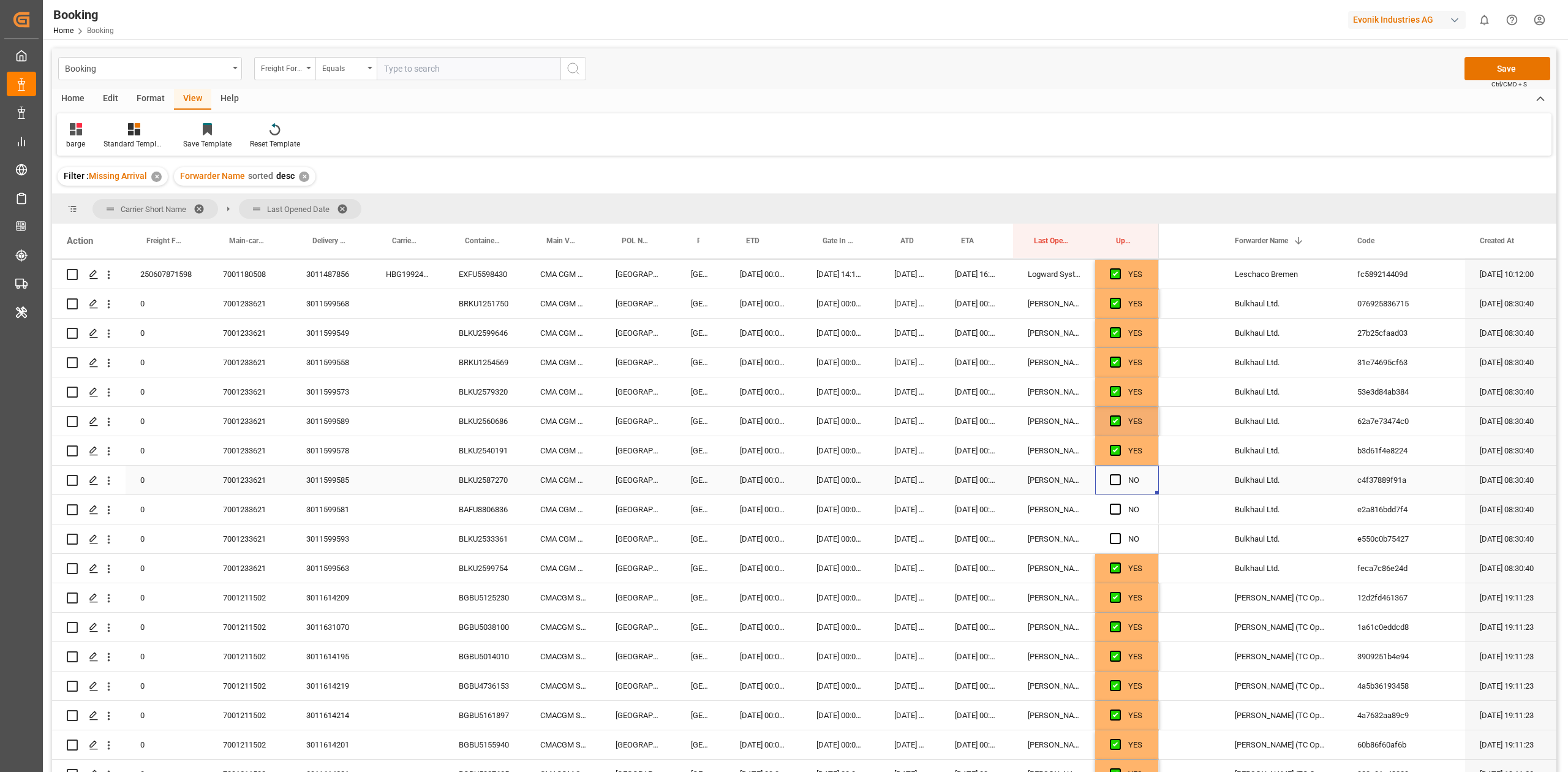
click at [1119, 503] on input "Press SPACE to select this row." at bounding box center [1119, 503] width 0 height 0
click at [1113, 533] on span "Press SPACE to select this row." at bounding box center [1115, 538] width 11 height 11
click at [1119, 533] on input "Press SPACE to select this row." at bounding box center [1119, 533] width 0 height 0
click at [1113, 477] on span "Press SPACE to select this row." at bounding box center [1115, 479] width 11 height 11
click at [1119, 474] on input "Press SPACE to select this row." at bounding box center [1119, 474] width 0 height 0
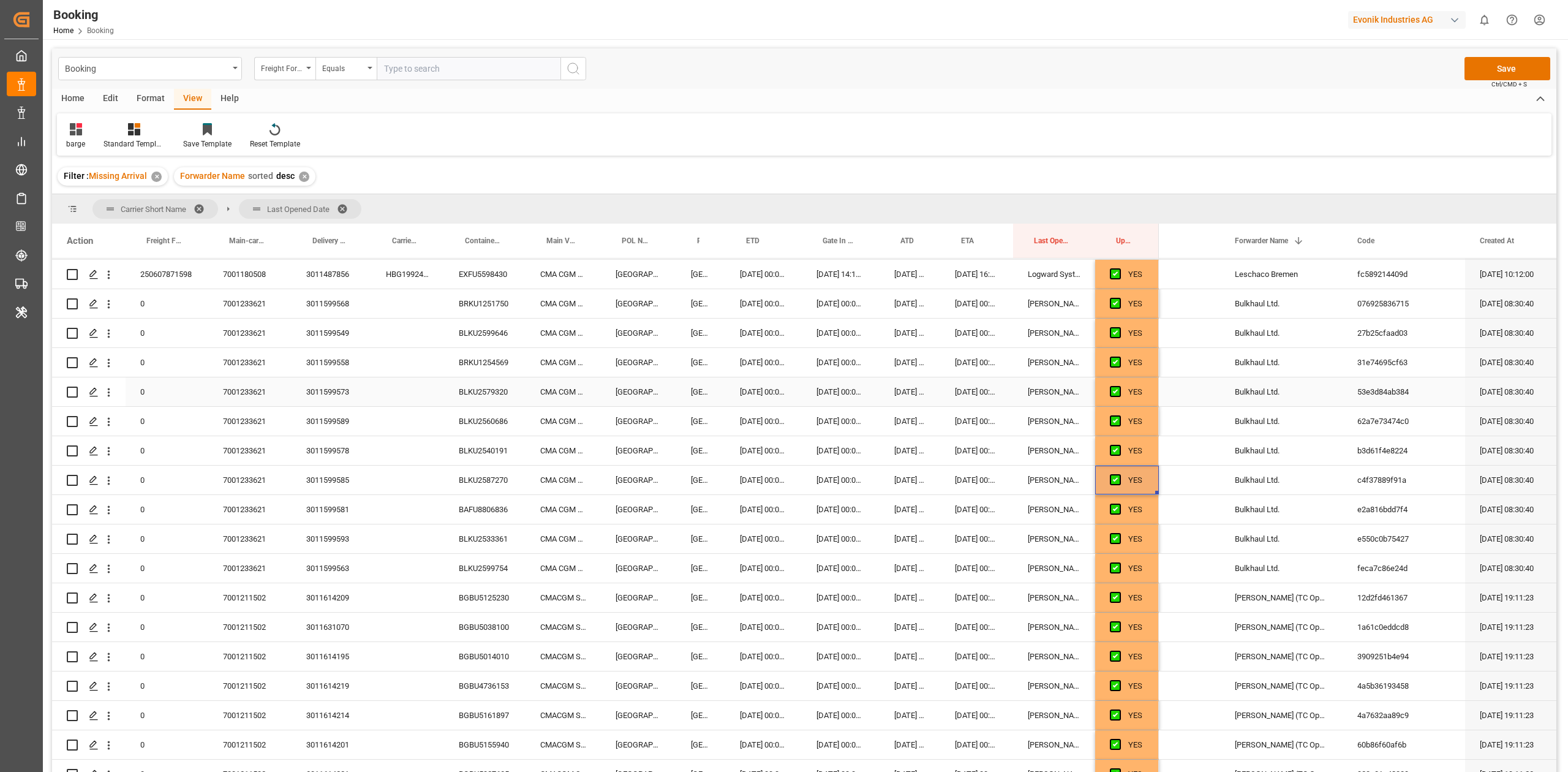
scroll to position [25, 0]
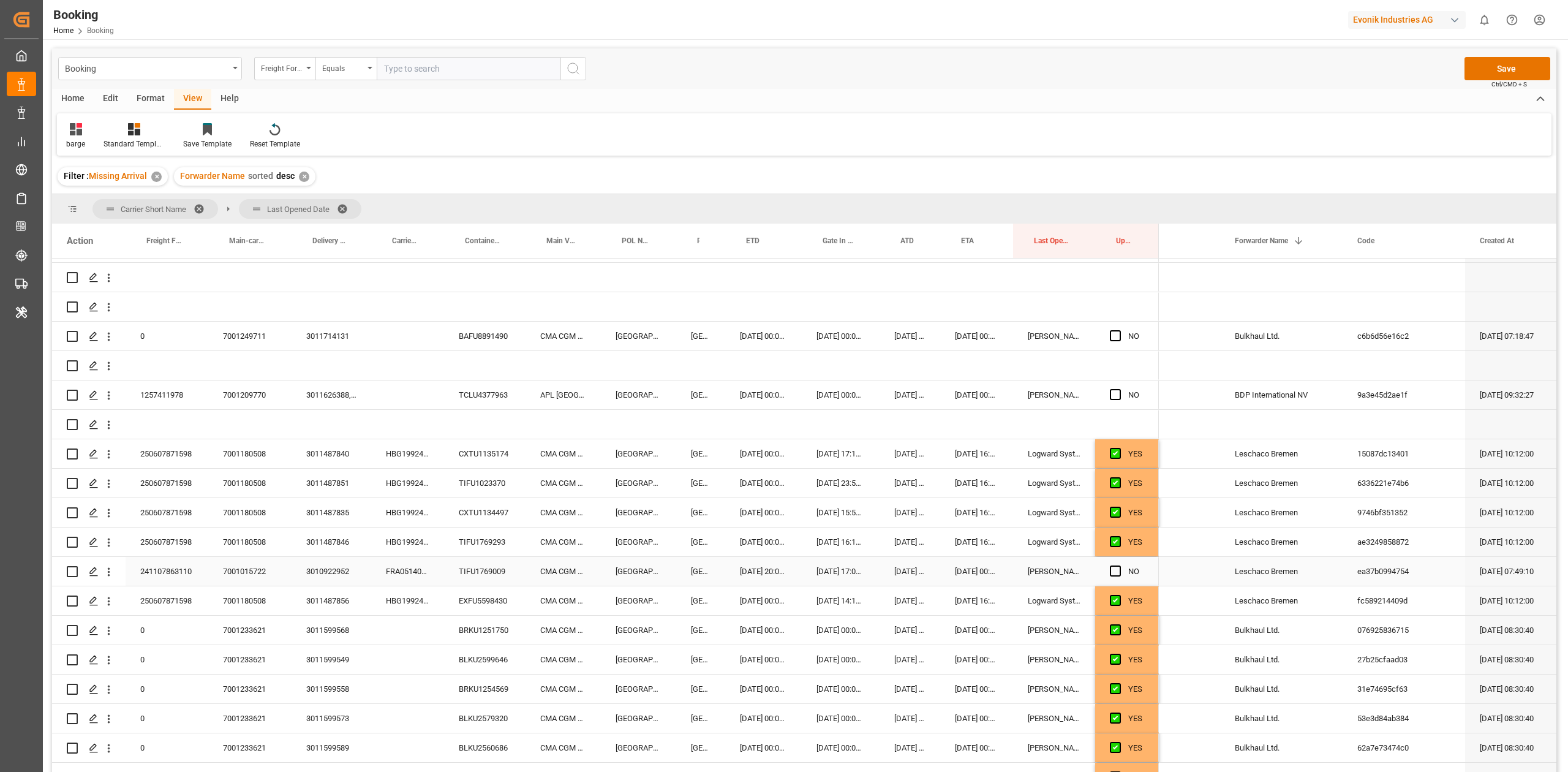
click at [341, 569] on div "3010922952" at bounding box center [331, 571] width 79 height 29
click at [965, 124] on div "barge Standard Templates Save Template Reset Template" at bounding box center [804, 134] width 1494 height 42
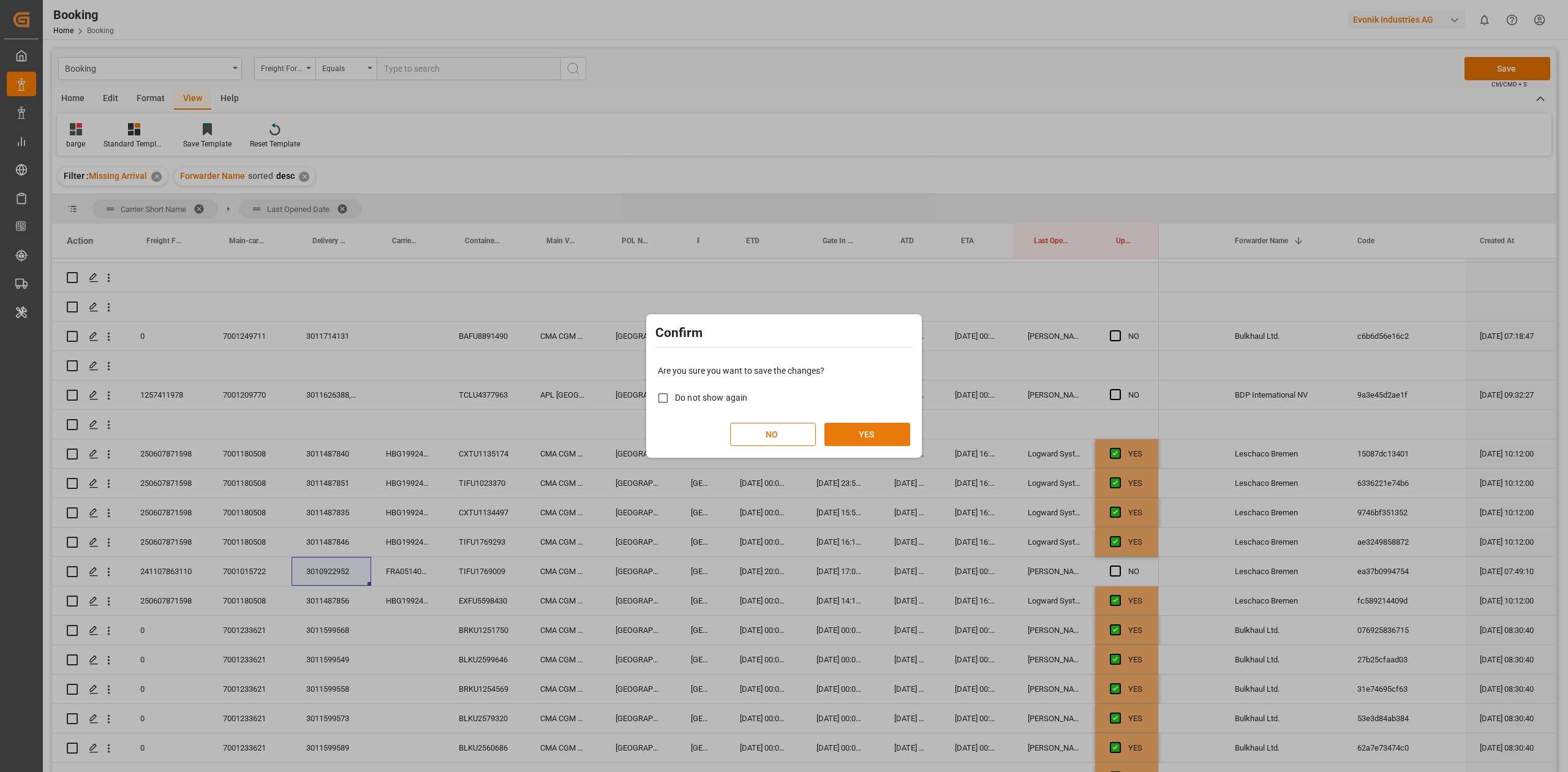
click at [843, 441] on button "YES" at bounding box center [867, 434] width 86 height 23
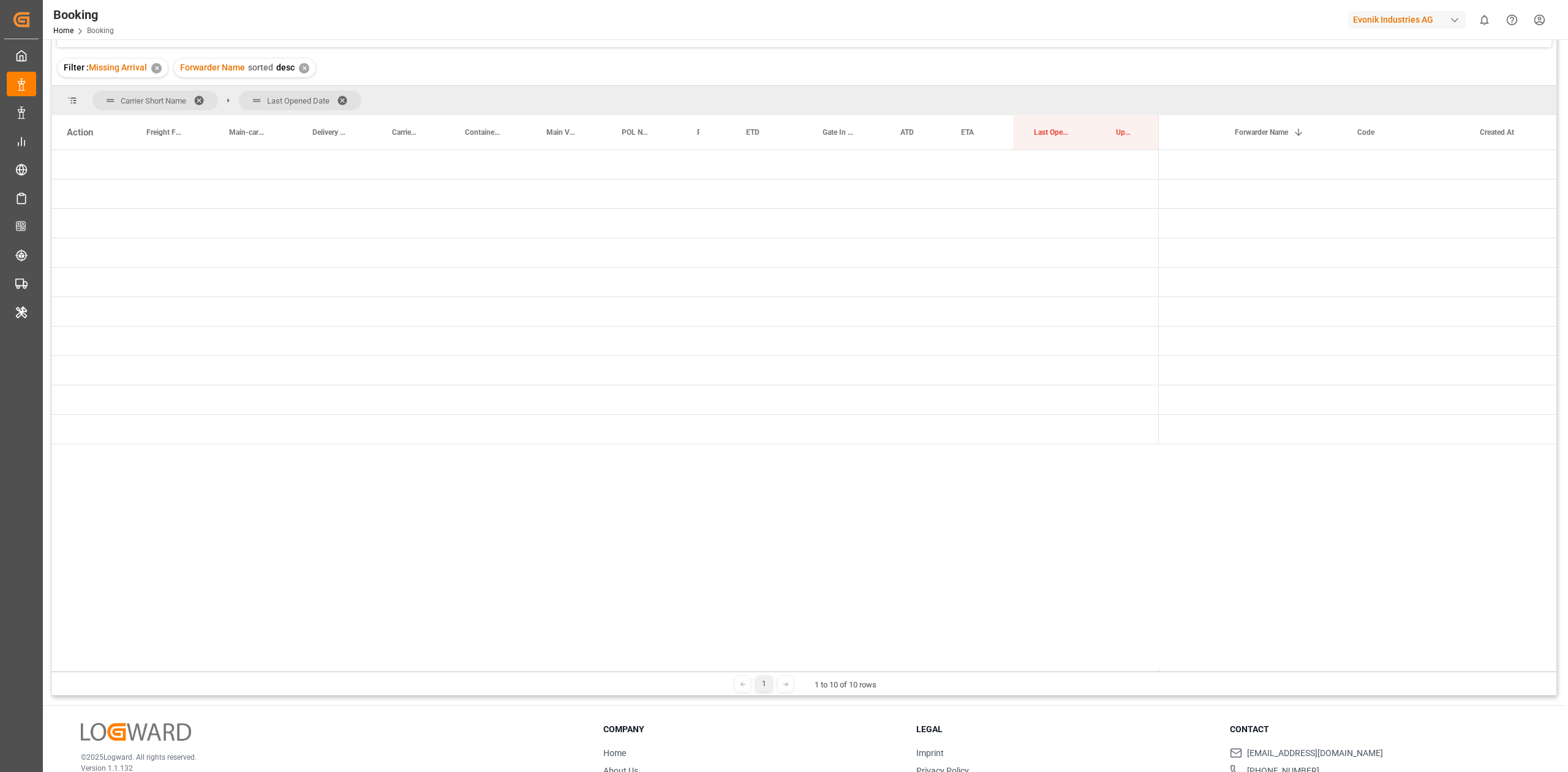
scroll to position [181, 0]
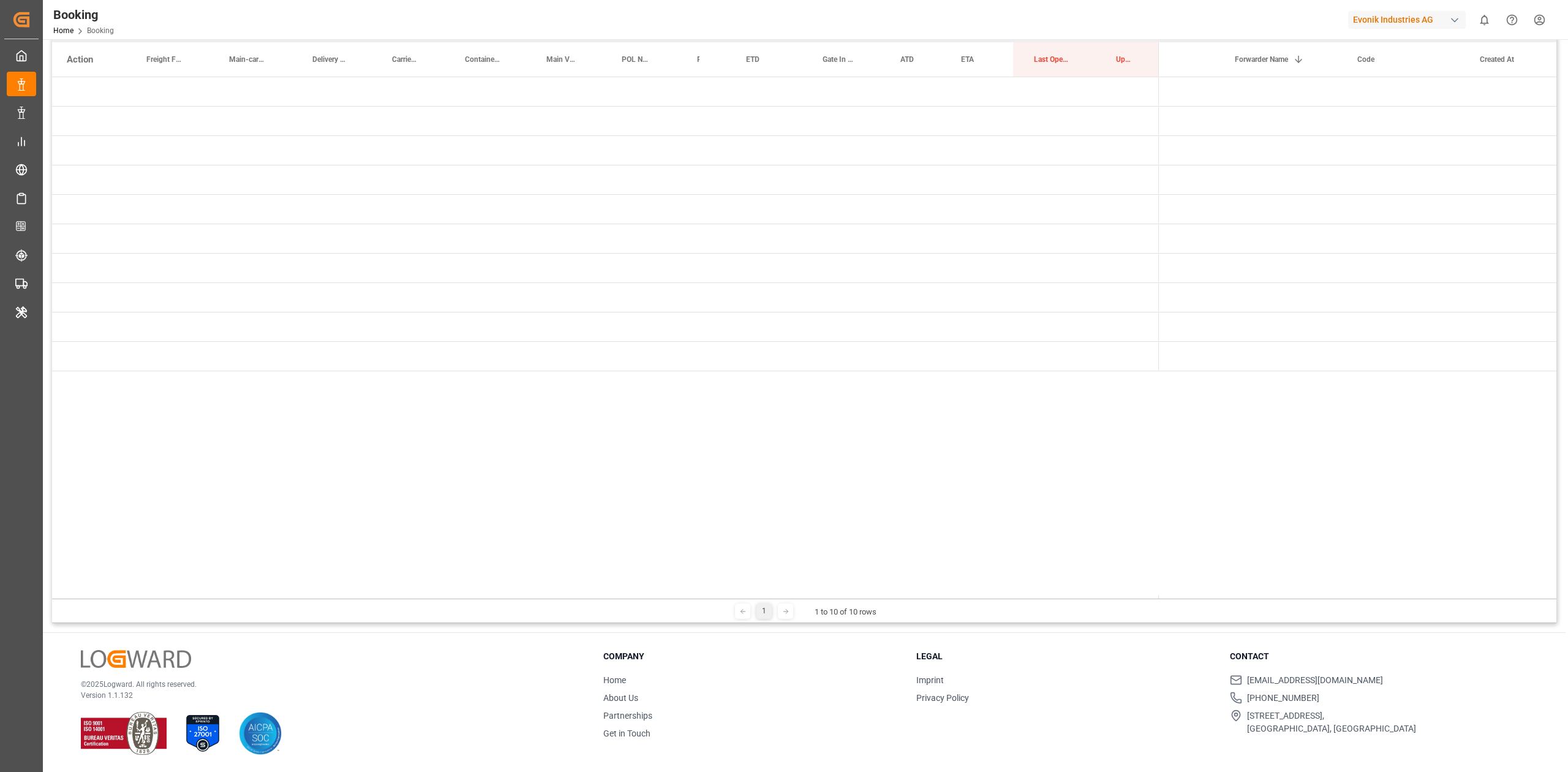
drag, startPoint x: 1169, startPoint y: 598, endPoint x: 1078, endPoint y: 602, distance: 91.1
click at [1078, 602] on div "1 1 to 10 of 10 rows" at bounding box center [804, 611] width 1504 height 25
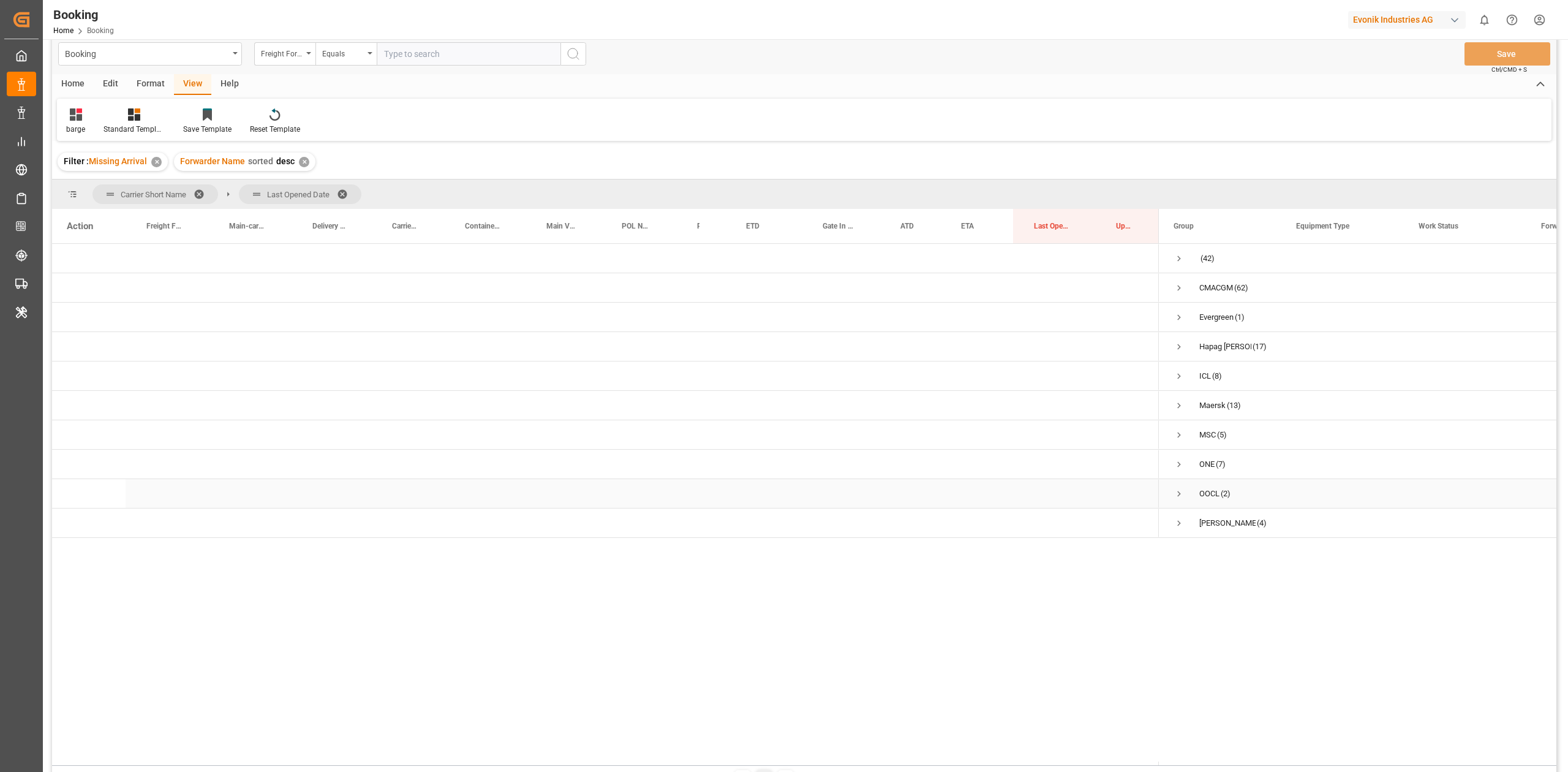
scroll to position [0, 0]
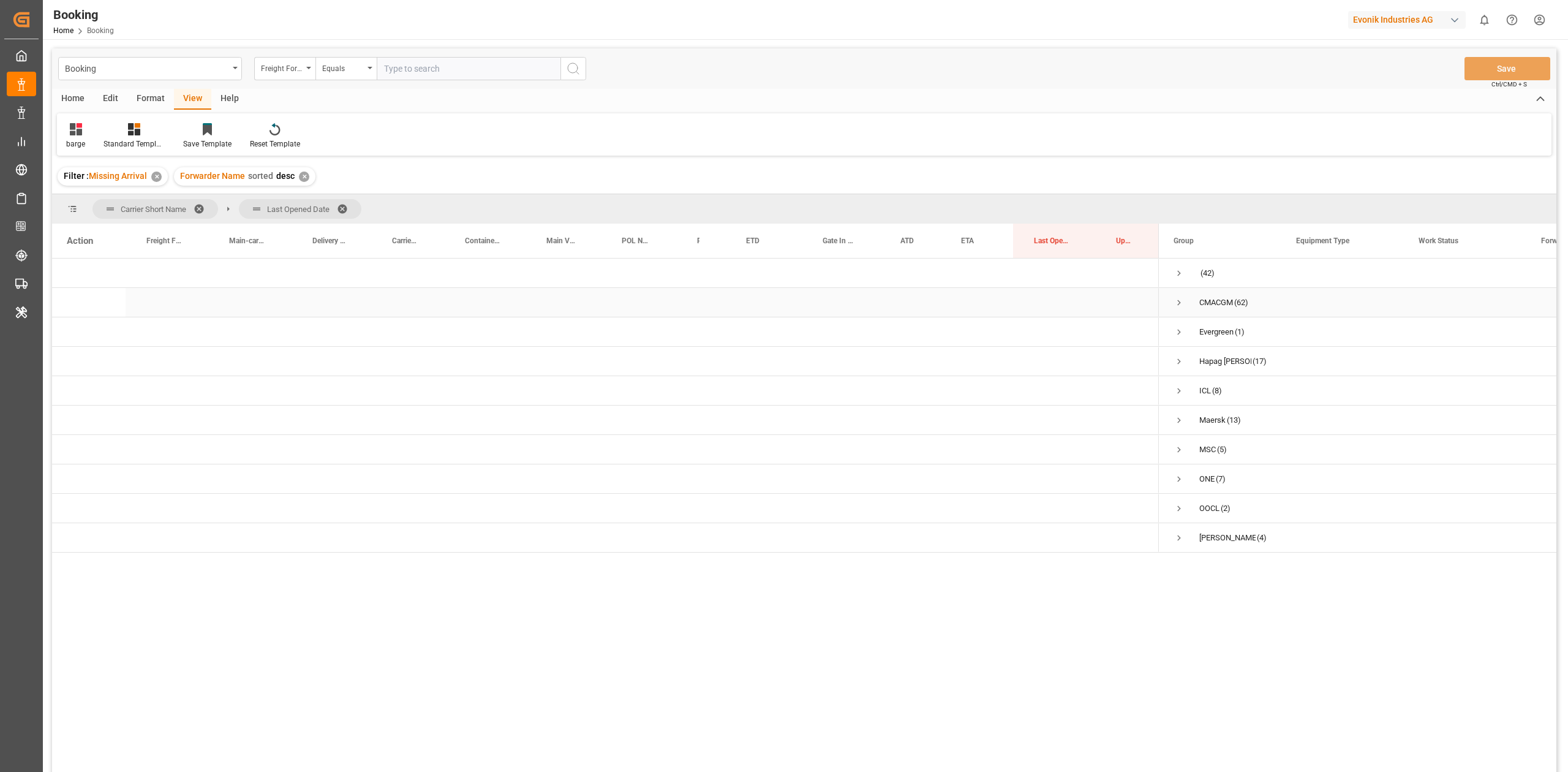
click at [1172, 297] on div "CMACGM (62)" at bounding box center [1220, 302] width 122 height 29
drag, startPoint x: 1172, startPoint y: 297, endPoint x: 1189, endPoint y: 328, distance: 35.4
click at [1170, 297] on div "CMACGM (62)" at bounding box center [1220, 302] width 122 height 29
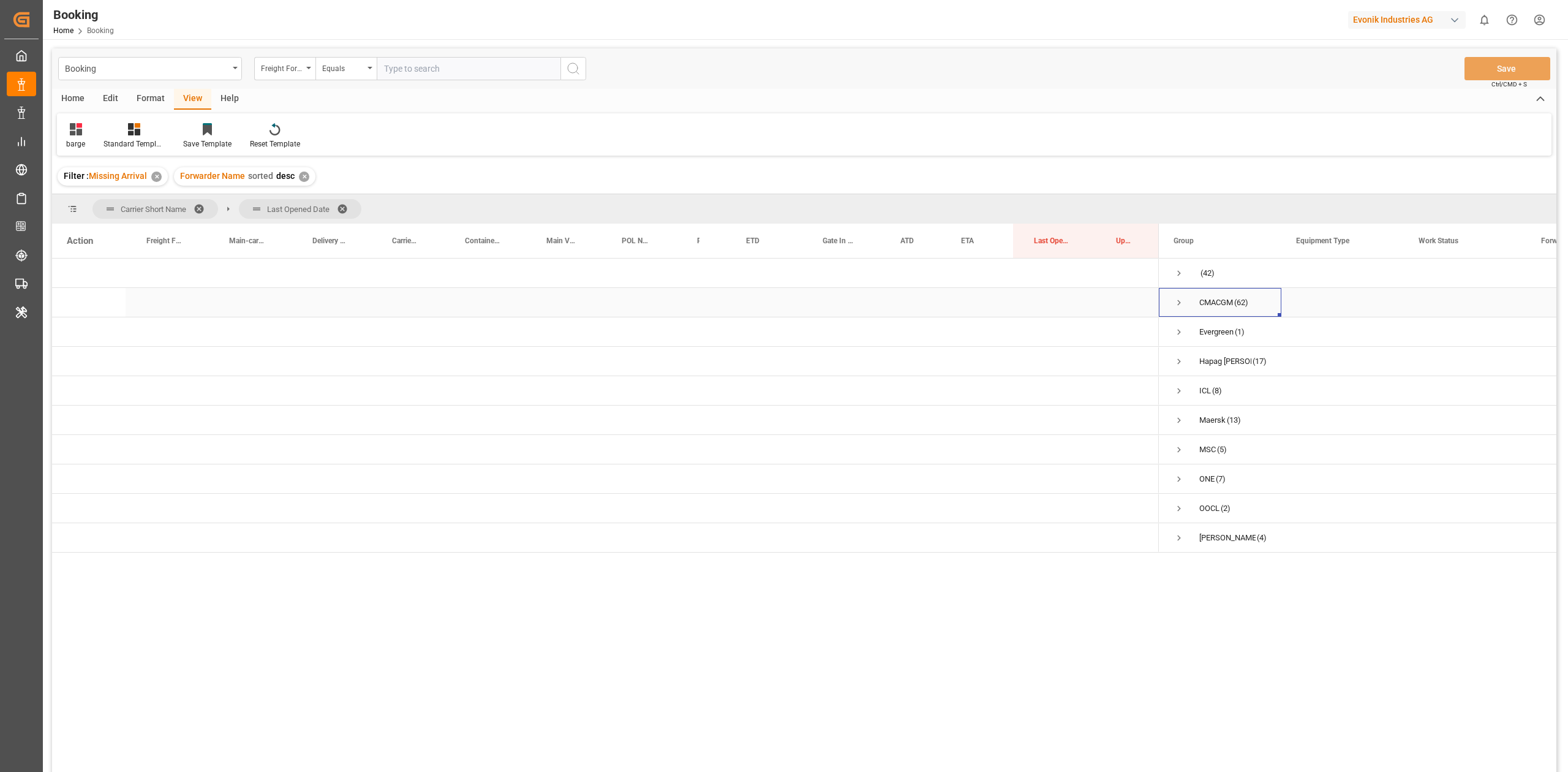
click at [1176, 303] on span "Press SPACE to select this row." at bounding box center [1179, 302] width 11 height 11
click at [1175, 386] on span "Press SPACE to select this row." at bounding box center [1179, 390] width 11 height 11
click at [1175, 449] on span "Press SPACE to select this row." at bounding box center [1179, 449] width 11 height 11
click at [1194, 415] on span "09.10.2025 00:00:00 (1)" at bounding box center [1220, 419] width 93 height 27
click at [1203, 417] on span "Press SPACE to select this row." at bounding box center [1204, 420] width 11 height 11
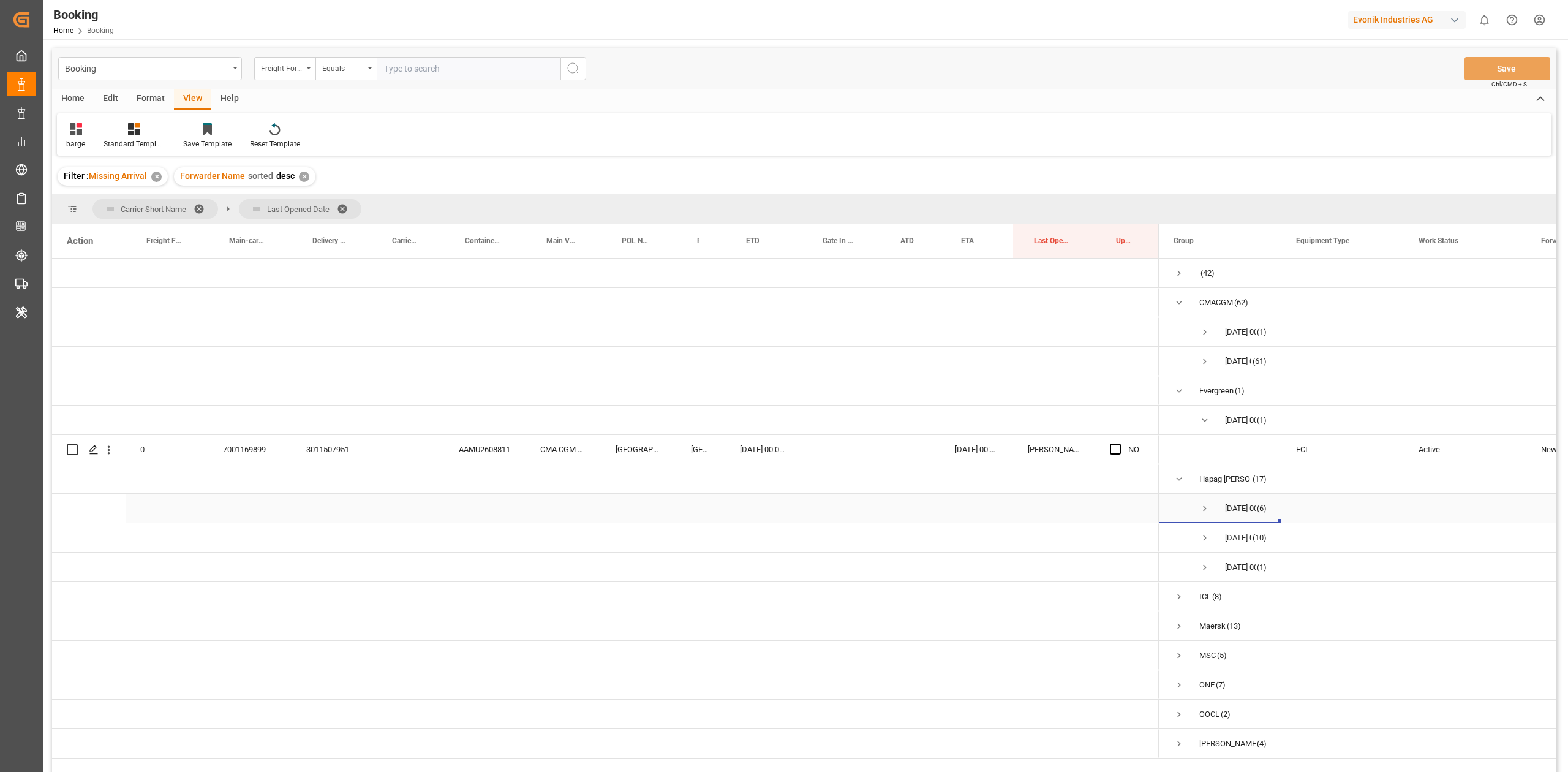
click at [1202, 503] on span "Press SPACE to select this row." at bounding box center [1204, 508] width 11 height 11
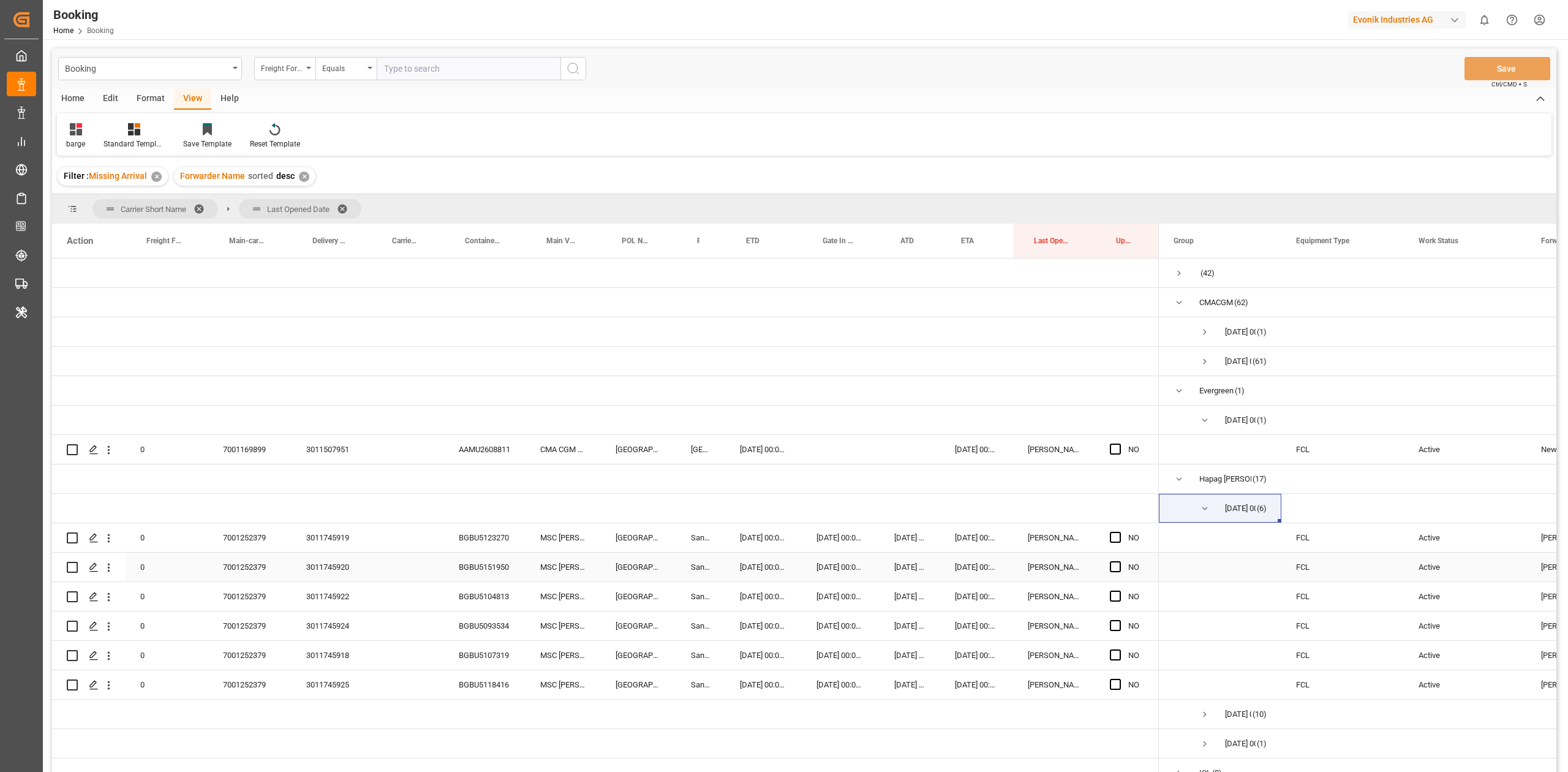
click at [1225, 554] on span "Press SPACE to select this row." at bounding box center [1220, 566] width 93 height 27
click at [483, 540] on div "BGBU5123270" at bounding box center [484, 537] width 82 height 29
click at [484, 569] on div "BGBU5151950" at bounding box center [484, 566] width 82 height 29
click at [1232, 582] on div "Press SPACE to select this row." at bounding box center [1220, 596] width 122 height 29
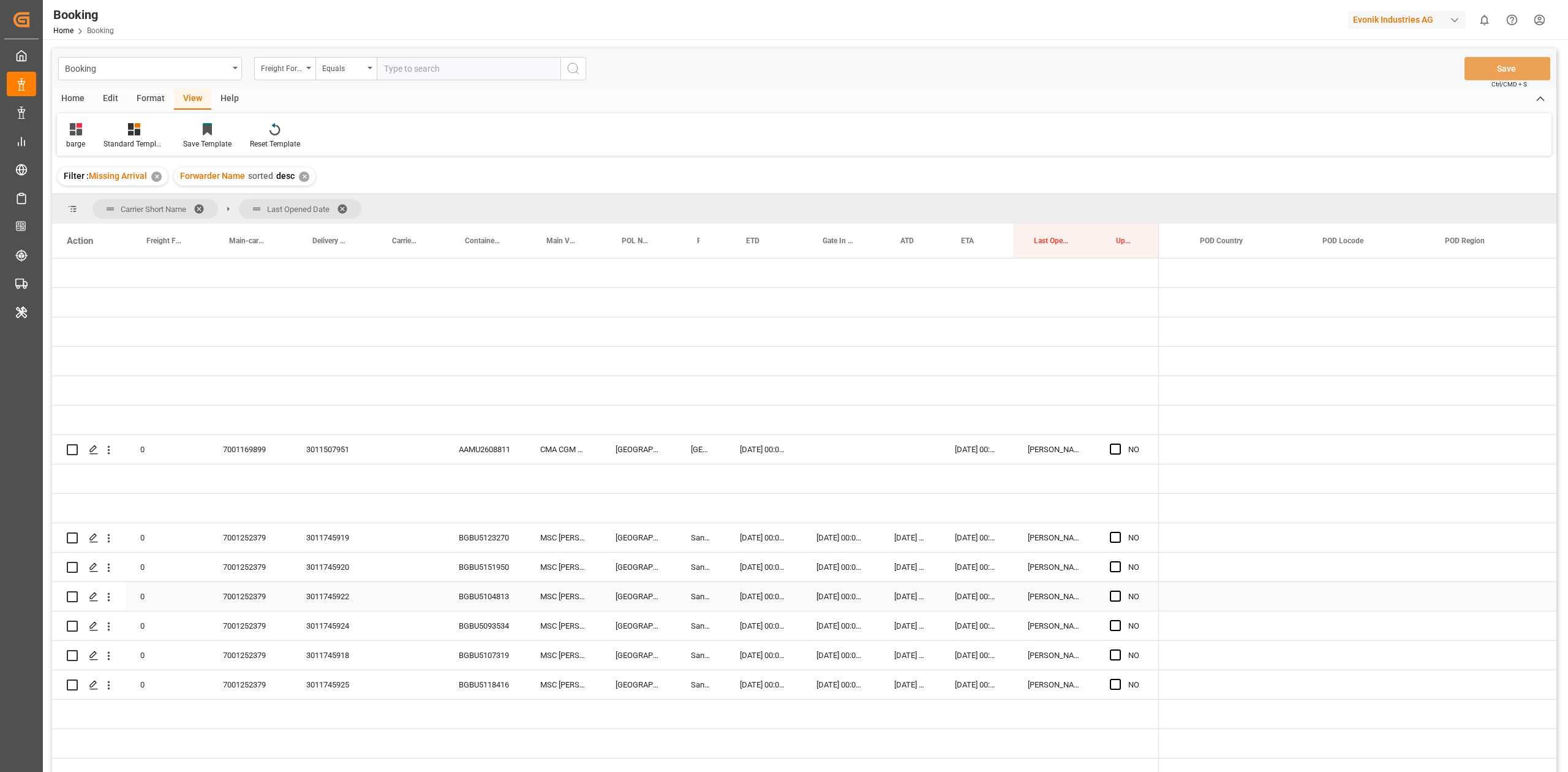
scroll to position [0, 4874]
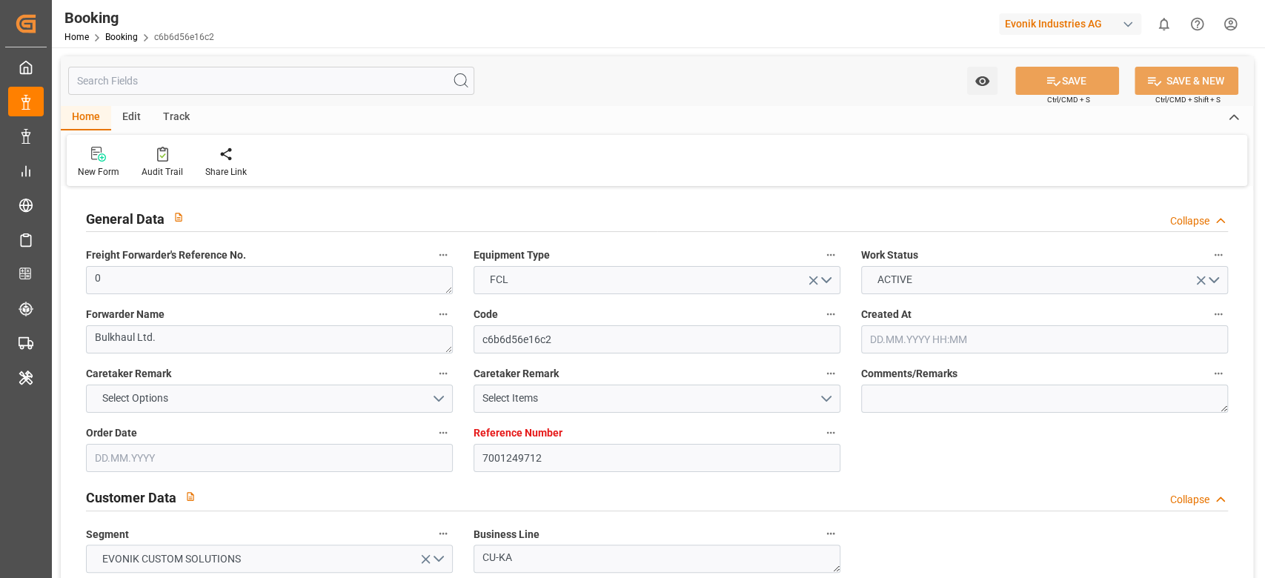
type input "7001249712"
type input "9839143"
type input "CMACGM"
type input "CMA CGM Group"
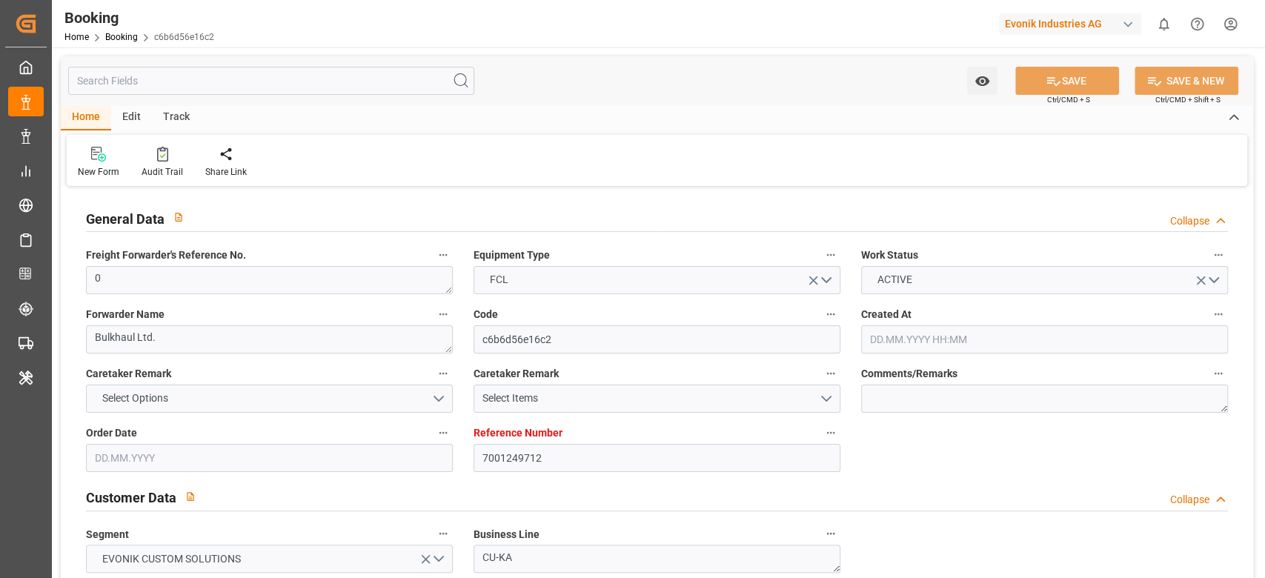
type input "BEANR"
type input "IDBDJ"
type input "MYPKG"
type input "IDJKT"
type input "0"
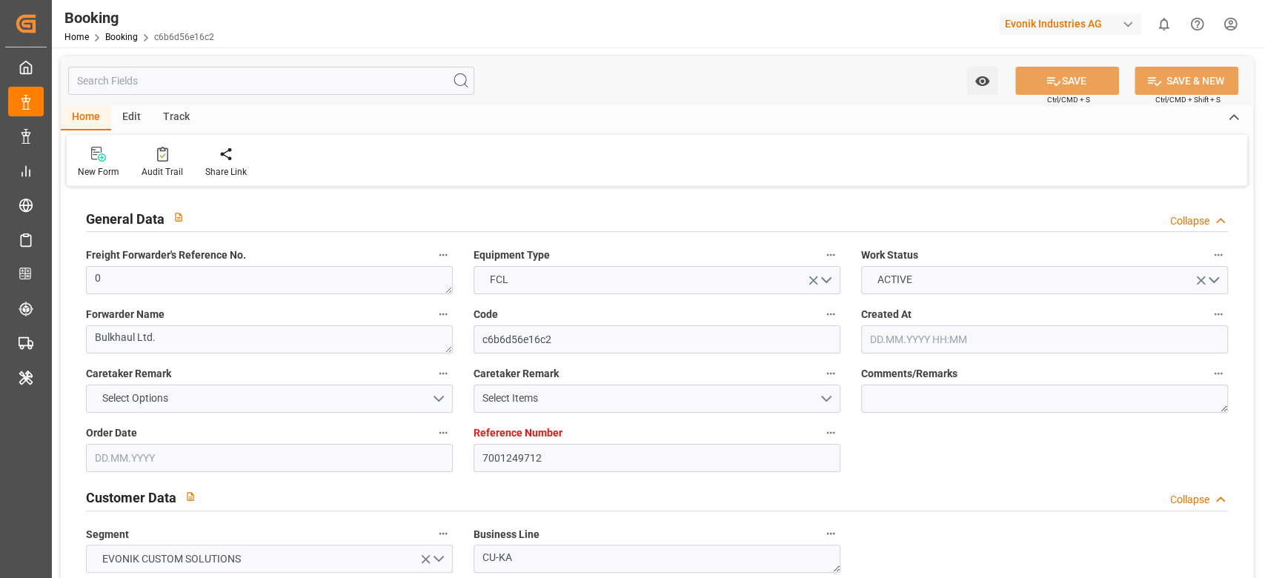
type input "15.08.2025 07:18"
type input "15.08.2025"
type input "16.10.2025"
type input "20.08.2025"
type input "01.09.2025 00:00"
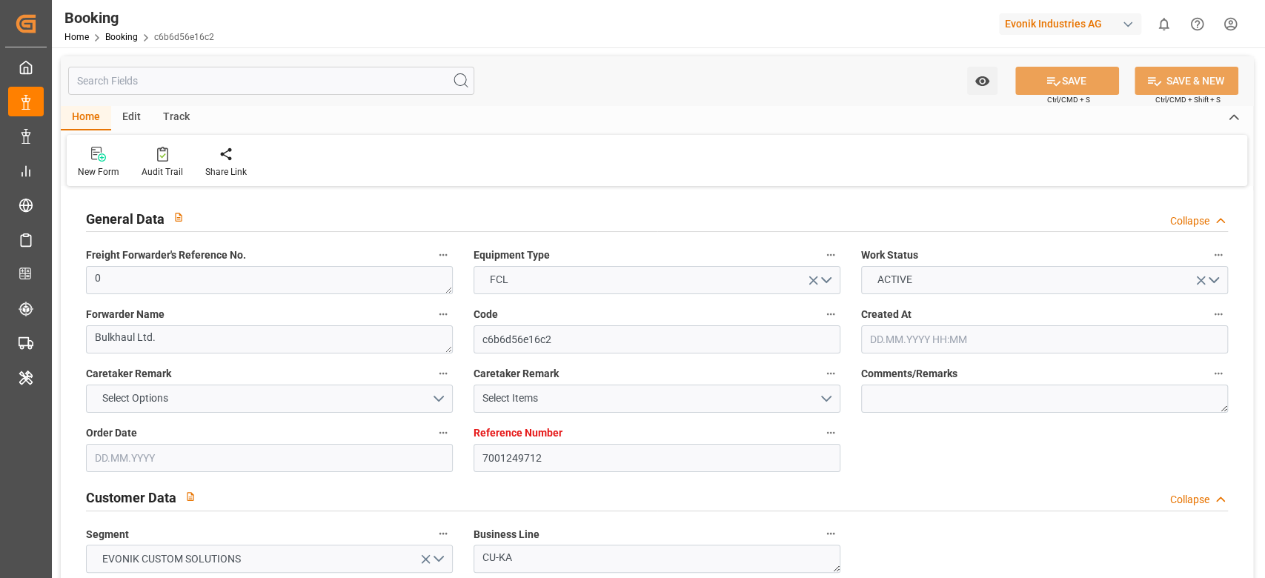
type input "08.09.2025 00:00"
type input "07.09.2025 00:00"
type input "01.09.2025 00:00"
type input "10.10.2025 00:00"
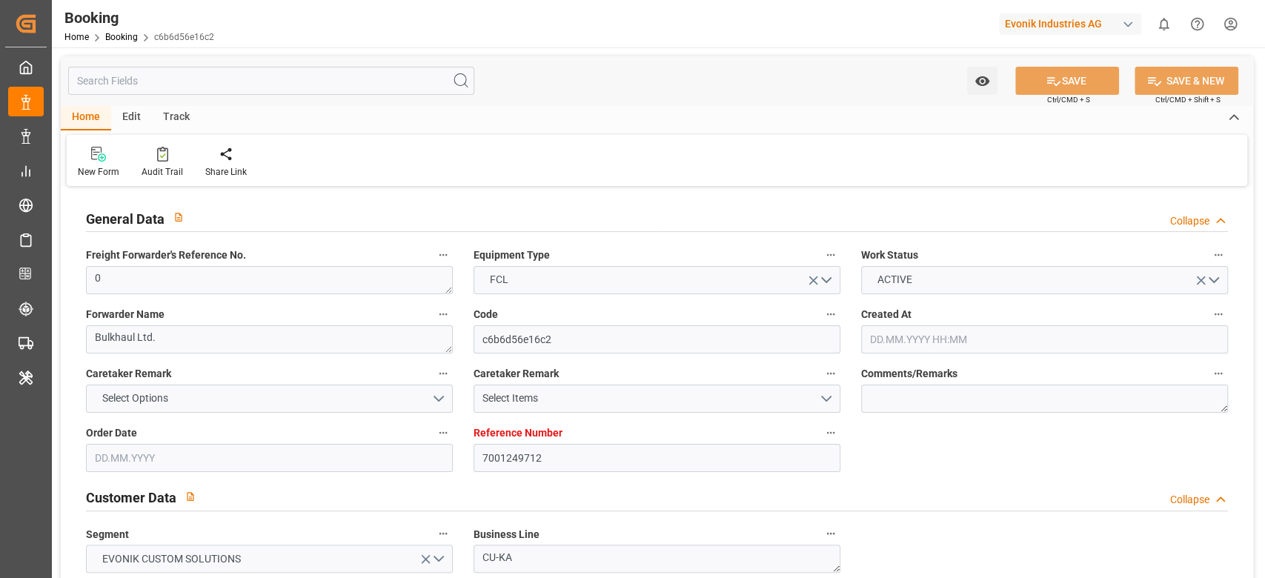
type input "16.10.2025 00:00"
type input "26.09.2025 00:00"
type input "08.10.2025 00:00"
type input "29.09.2025 00:00"
type input "08.10.2025 00:00"
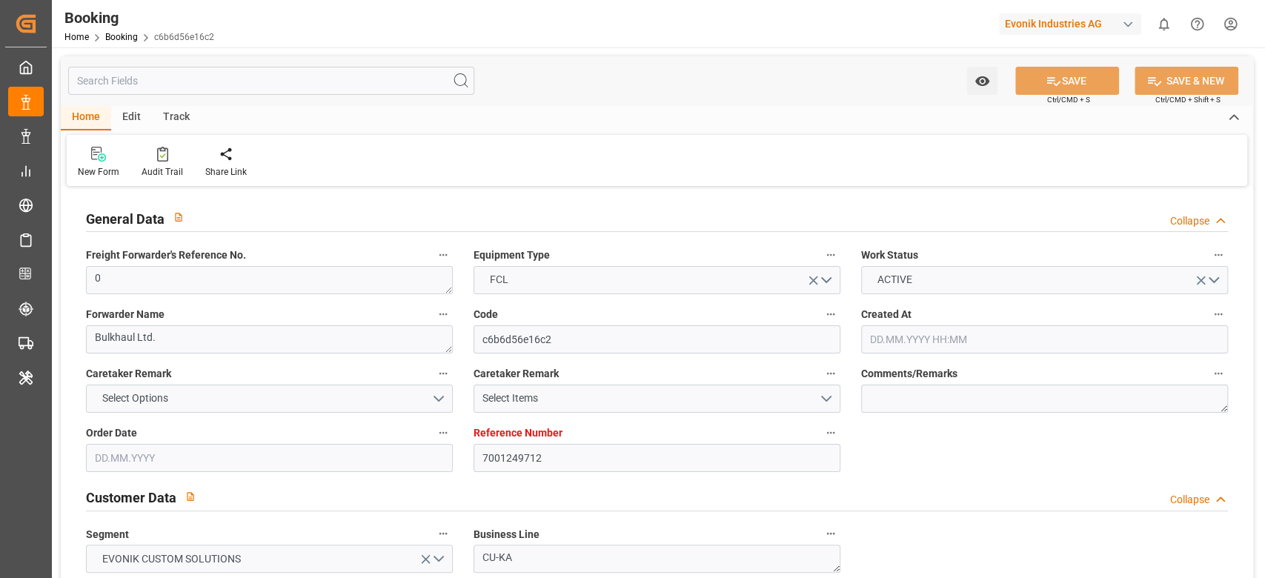
type input "07.10.2025 00:00"
type input "10.10.2025 00:00"
type input "09.10.2025 00:00"
type input "13.10.2025 00:00"
type input "18.08.2025"
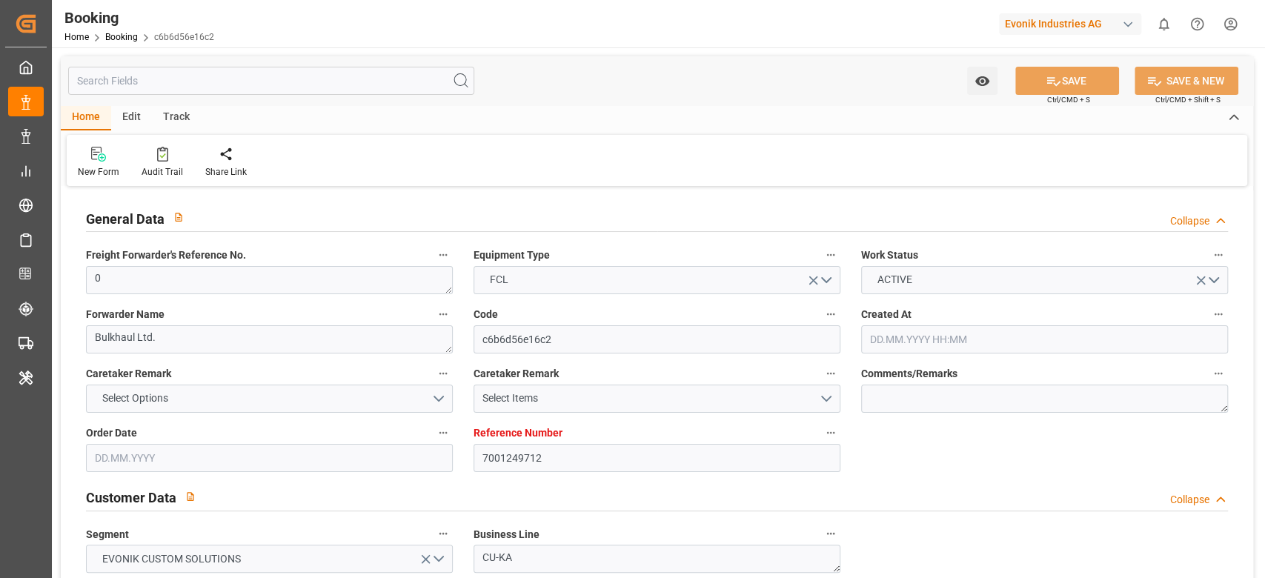
type input "25.09.2025 07:36"
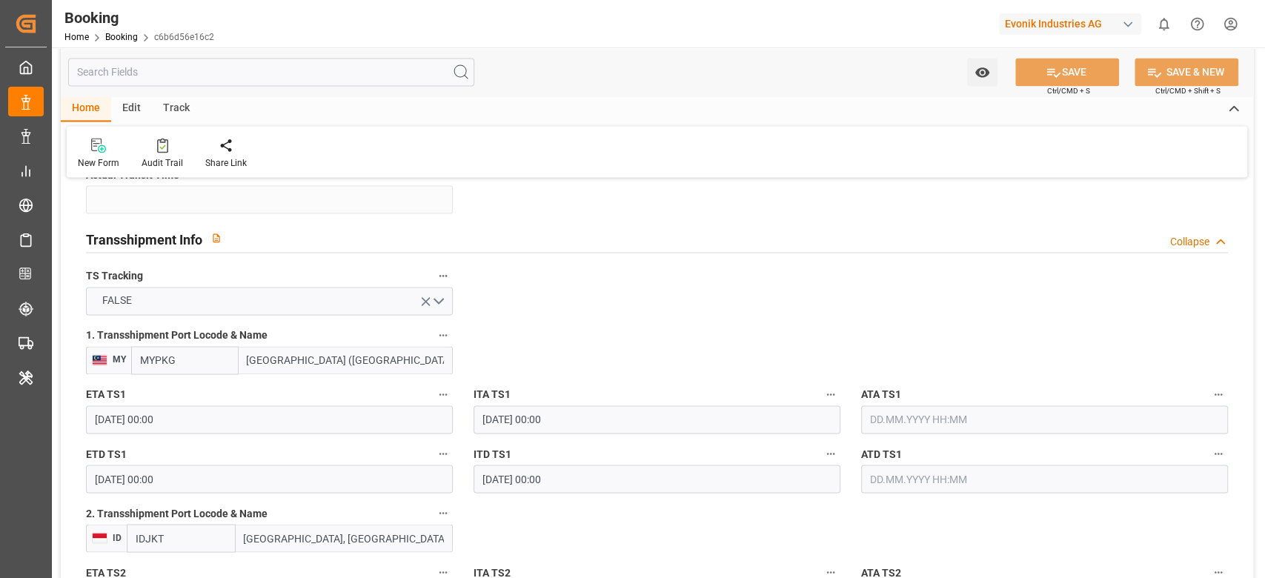
scroll to position [1482, 0]
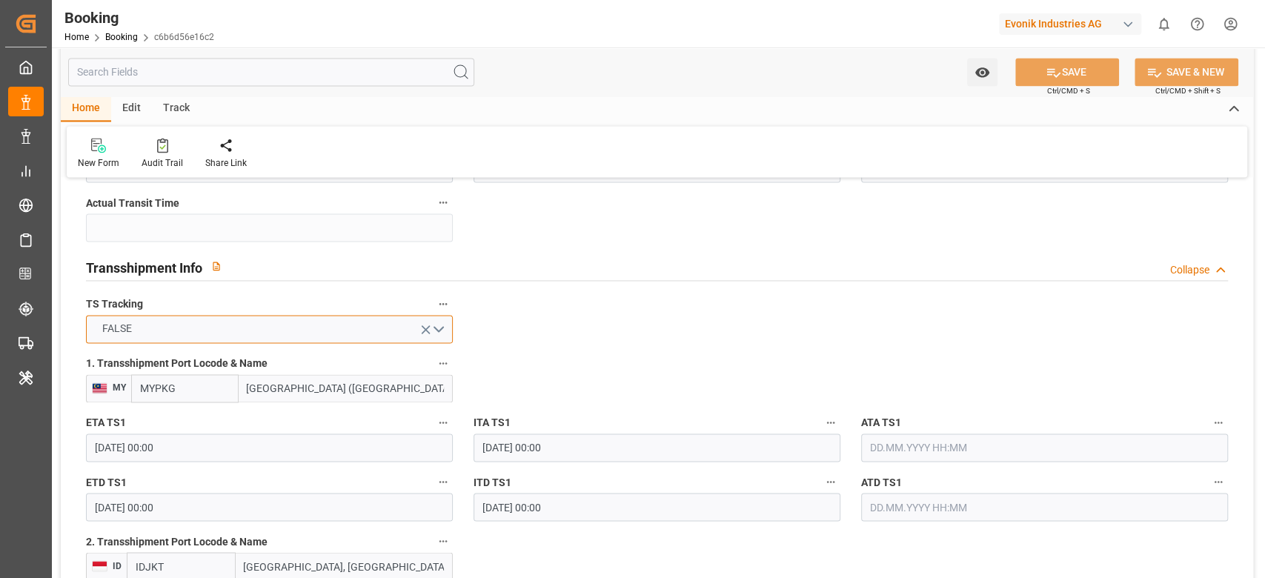
click at [283, 342] on button "FALSE" at bounding box center [269, 329] width 367 height 28
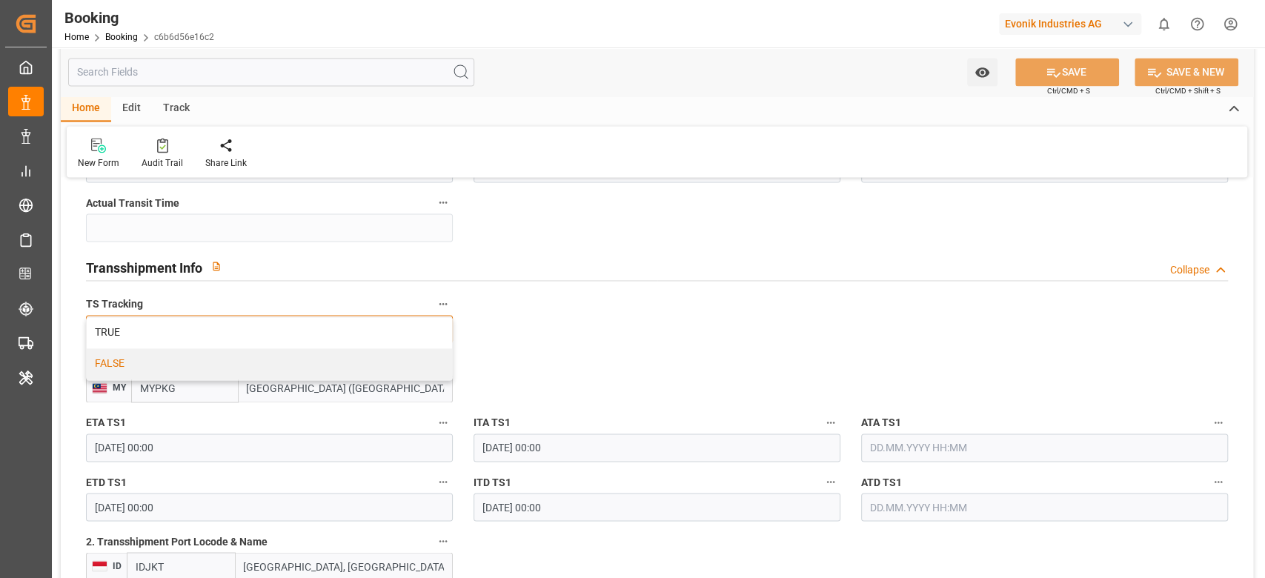
click at [283, 342] on div "TRUE" at bounding box center [269, 332] width 365 height 31
click at [282, 331] on button "FALSE" at bounding box center [269, 329] width 367 height 28
click at [282, 331] on div "TRUE" at bounding box center [269, 332] width 365 height 31
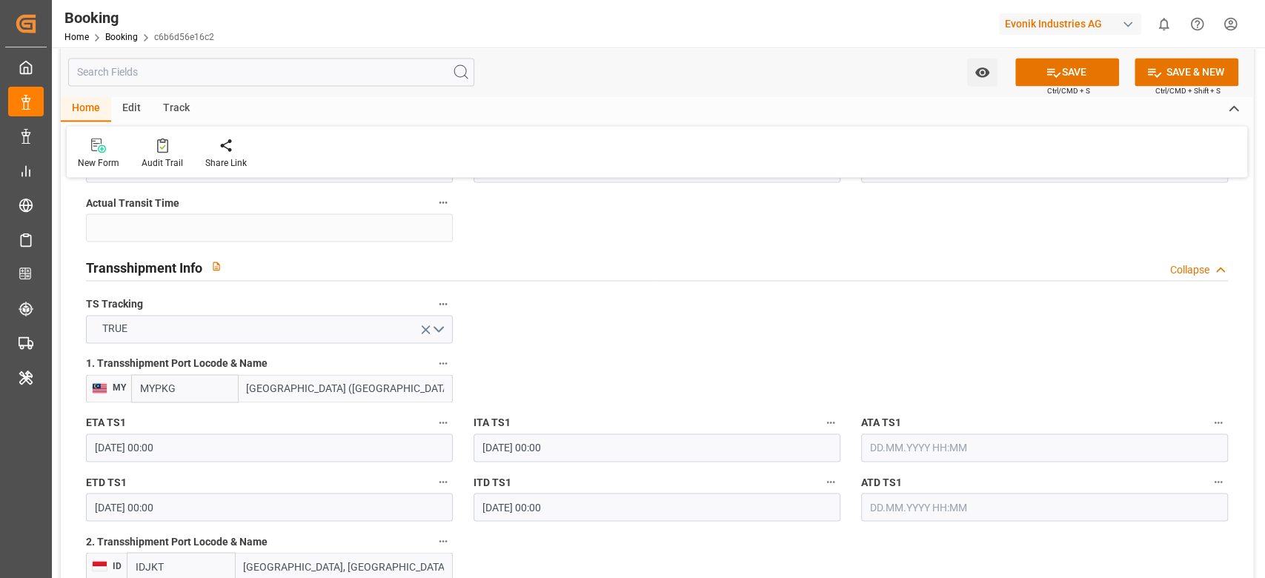
click at [893, 449] on input "text" at bounding box center [1044, 448] width 367 height 28
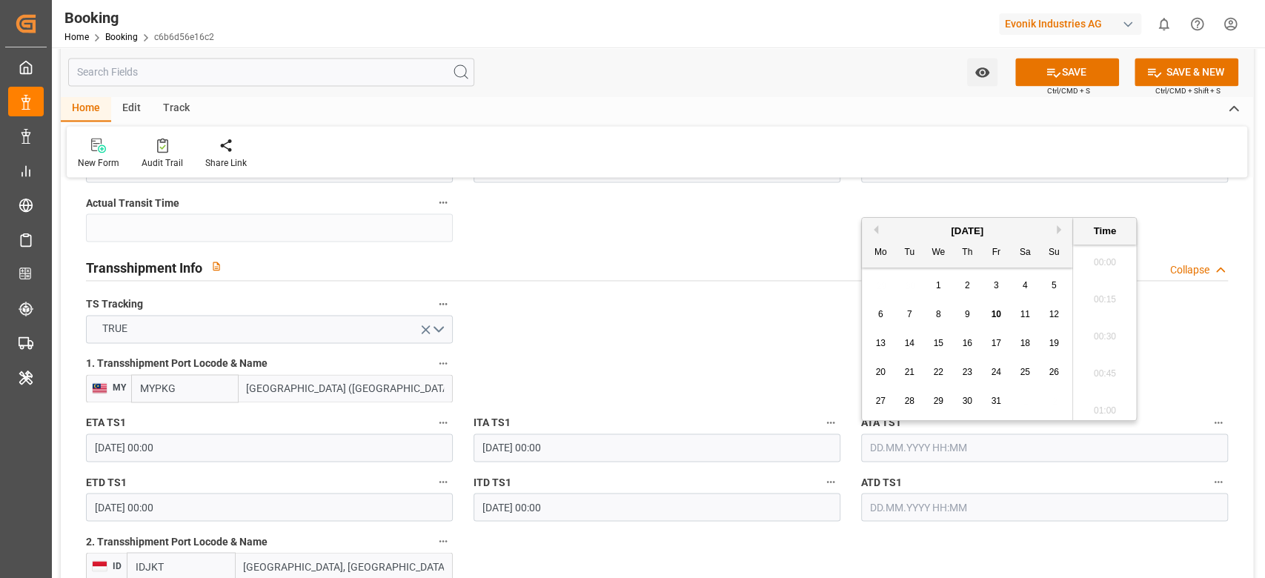
scroll to position [1746, 0]
click at [991, 316] on span "10" at bounding box center [996, 314] width 10 height 10
type input "[DATE] 00:00"
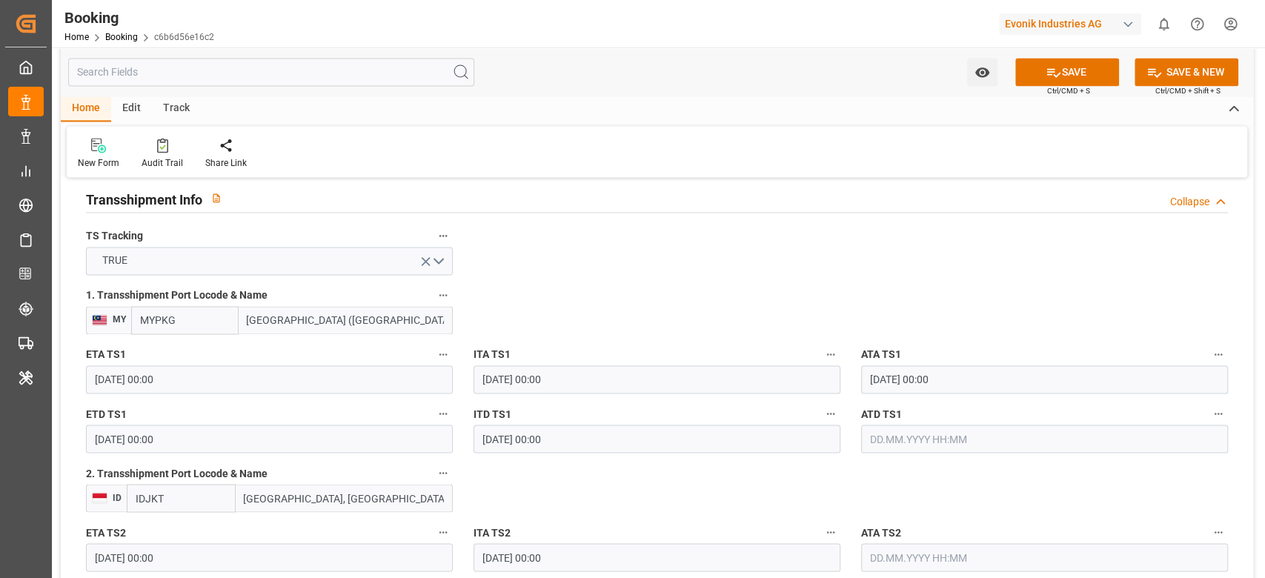
scroll to position [1581, 0]
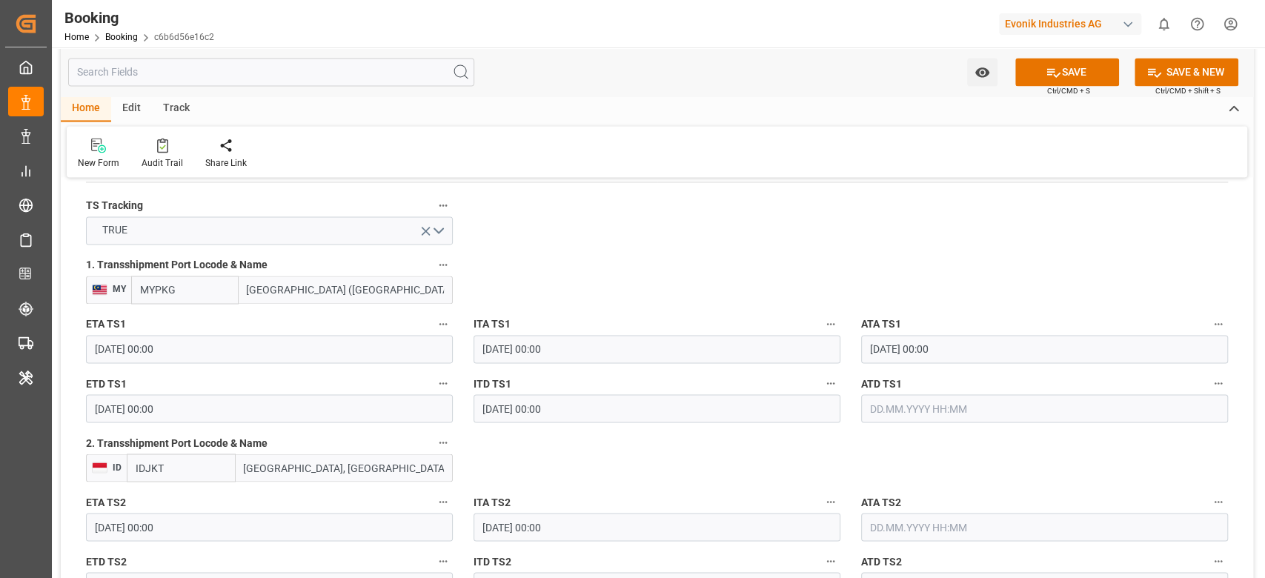
click at [282, 412] on input "[DATE] 00:00" at bounding box center [269, 408] width 367 height 28
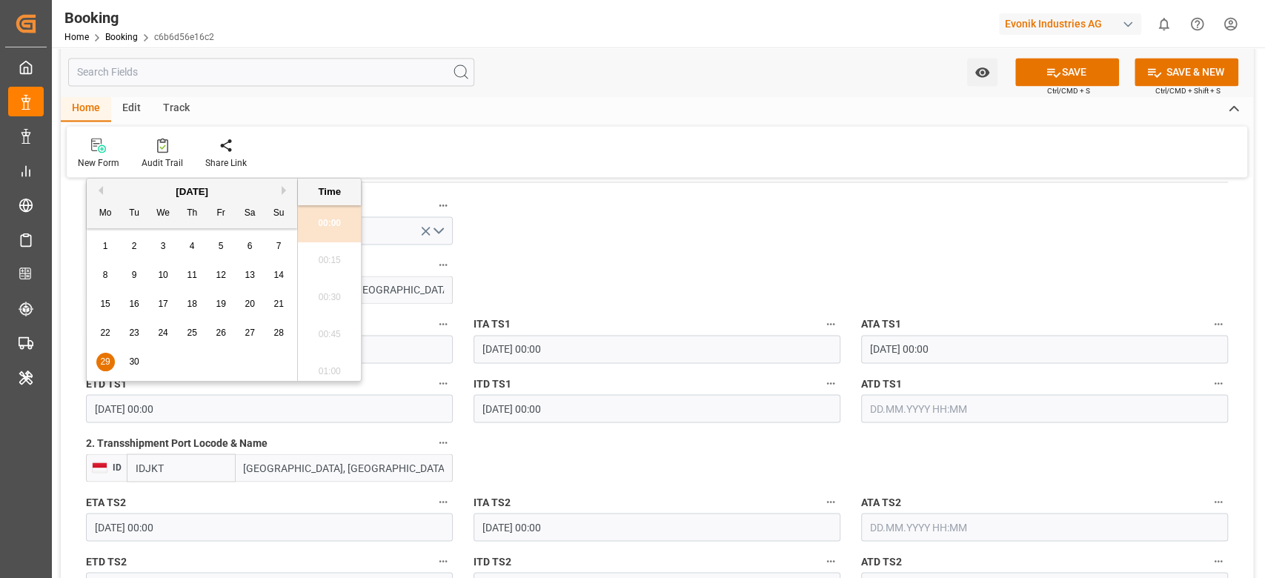
click at [284, 191] on button "Next Month" at bounding box center [286, 190] width 9 height 9
drag, startPoint x: 166, startPoint y: 335, endPoint x: 665, endPoint y: 294, distance: 501.1
click at [176, 335] on div "20 21 22 23 24 25 26" at bounding box center [192, 333] width 202 height 29
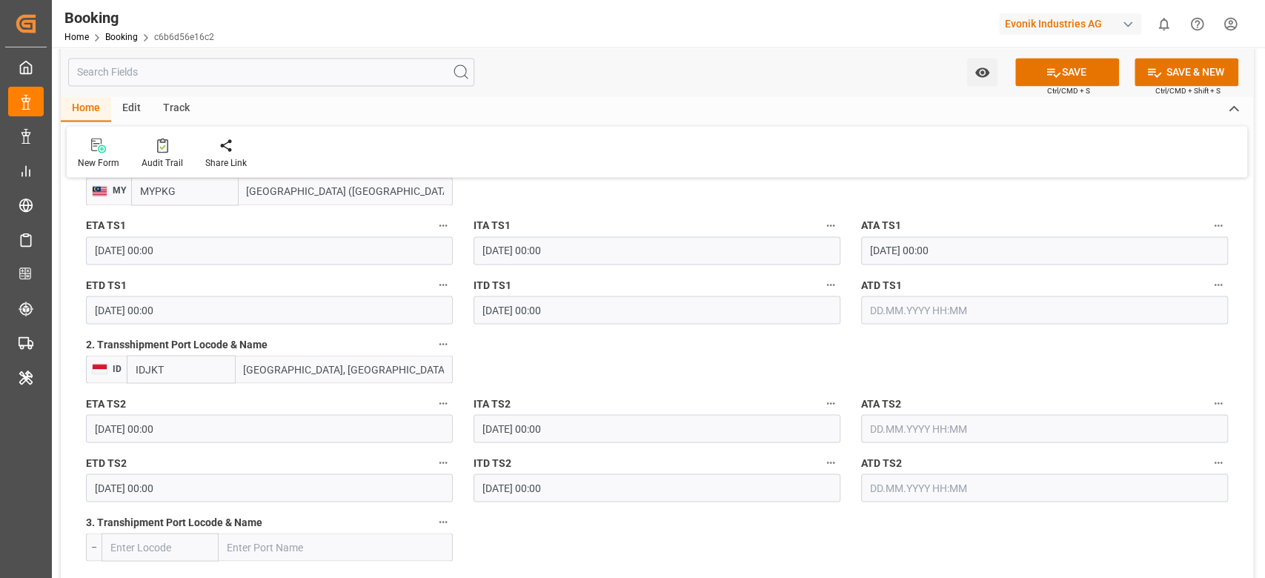
click at [214, 419] on input "07.10.2025 00:00" at bounding box center [269, 428] width 367 height 28
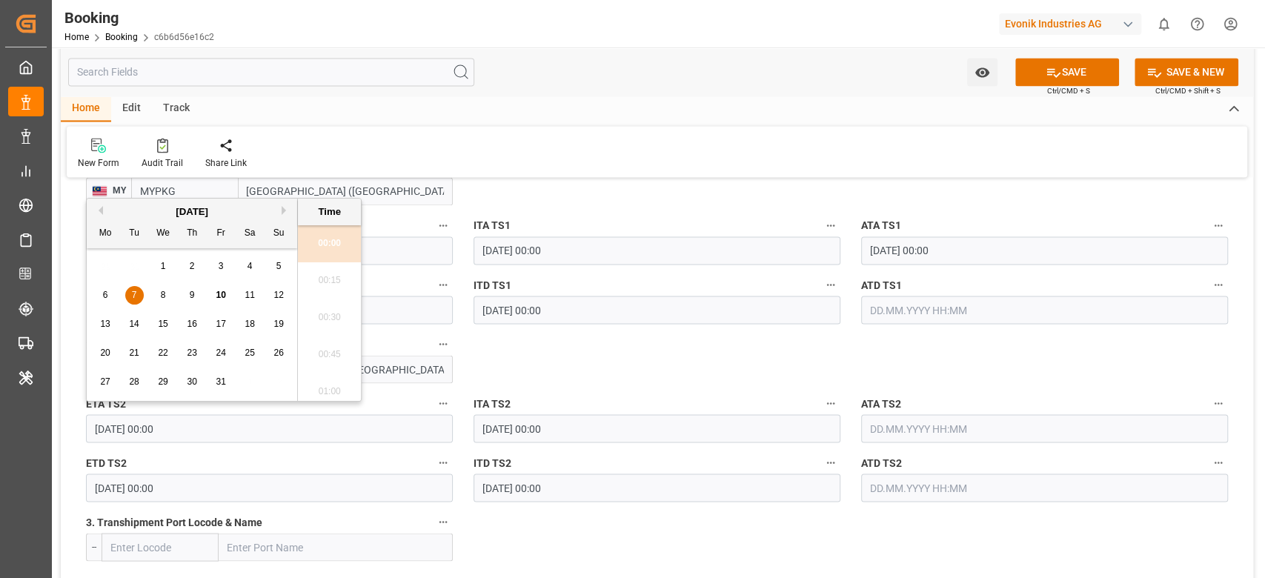
click at [219, 353] on span "24" at bounding box center [221, 353] width 10 height 10
type input "24.10.2025 00:00"
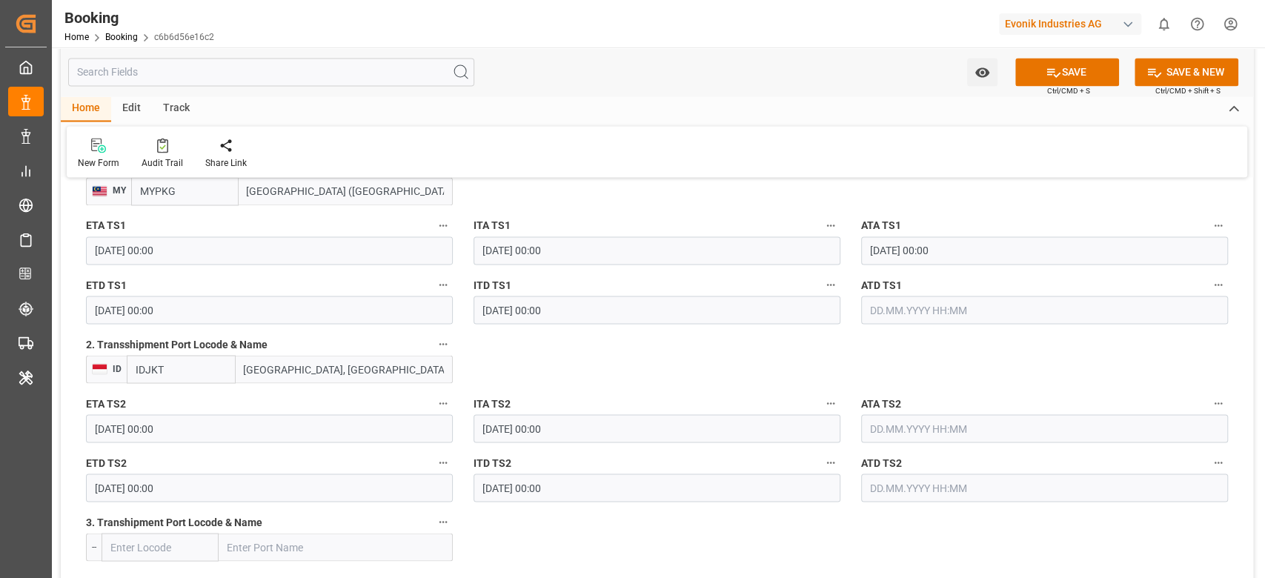
click at [200, 474] on input "09.10.2025 00:00" at bounding box center [269, 488] width 367 height 28
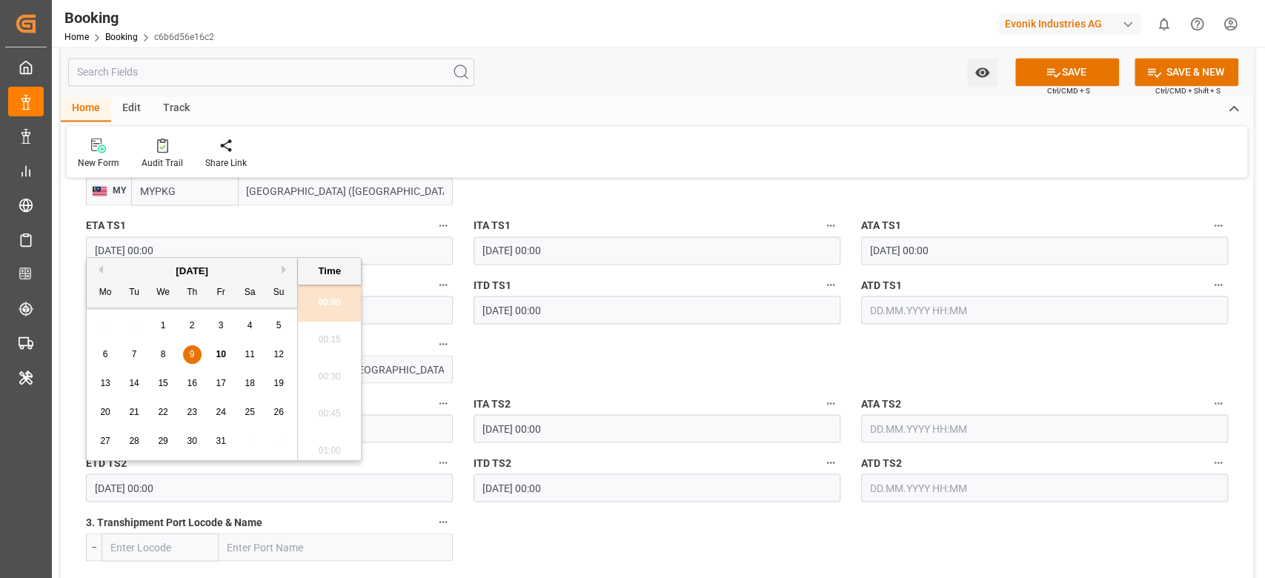
click at [284, 422] on div "20 21 22 23 24 25 26" at bounding box center [192, 412] width 202 height 29
click at [287, 408] on div "26" at bounding box center [279, 413] width 19 height 18
type input "26.10.2025 00:00"
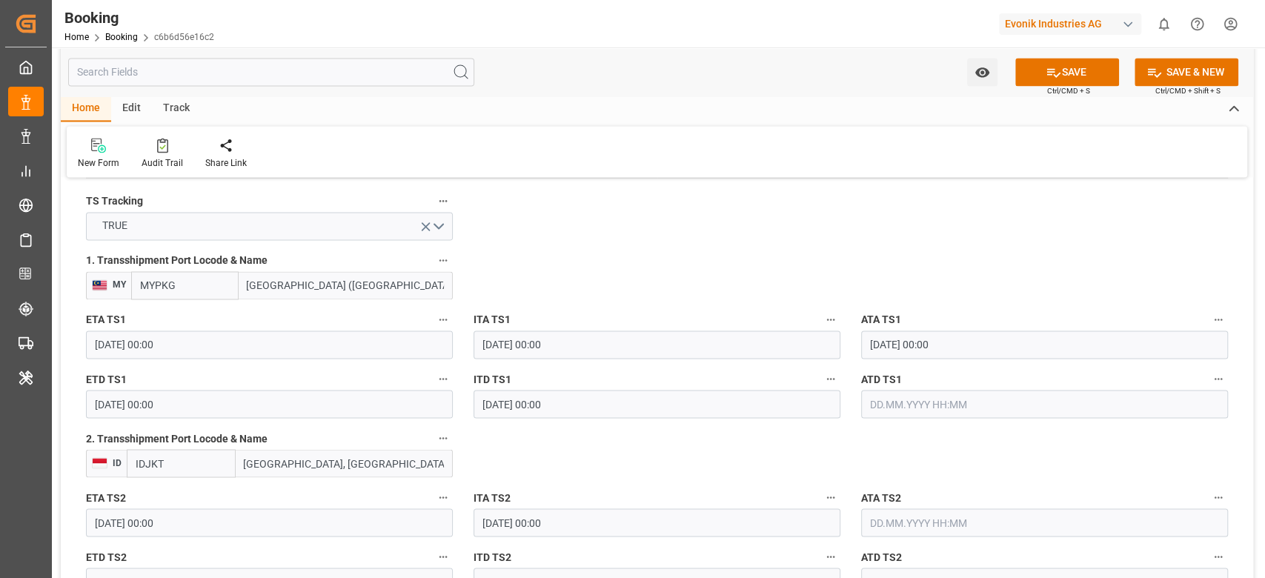
scroll to position [1482, 0]
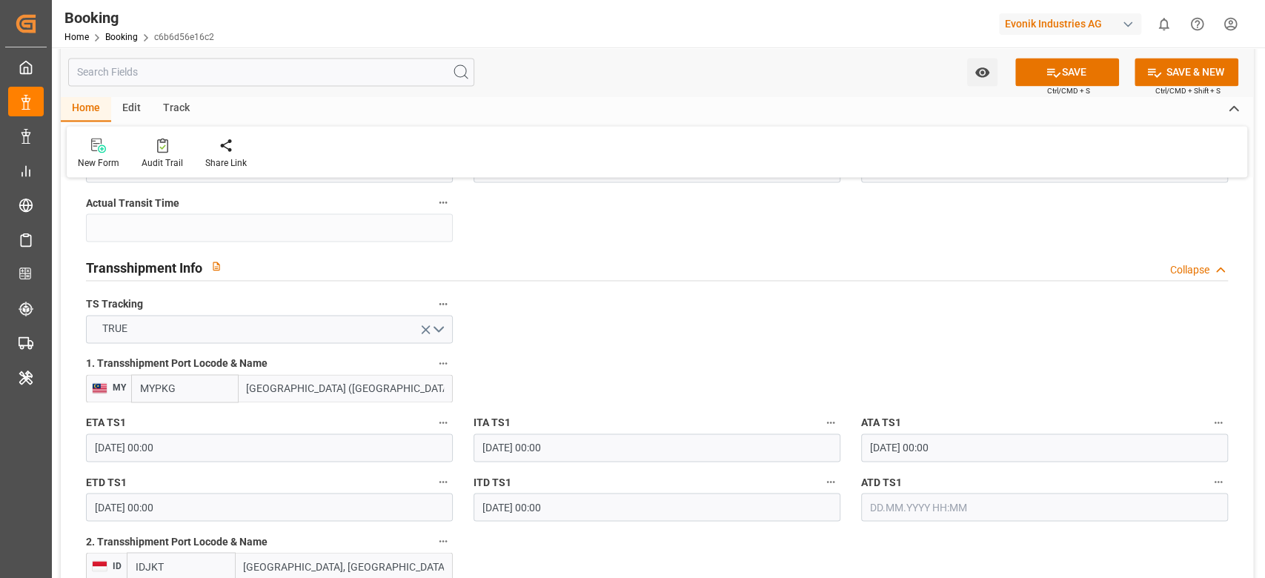
click at [936, 436] on input "10.10.2025 00:00" at bounding box center [1044, 448] width 367 height 28
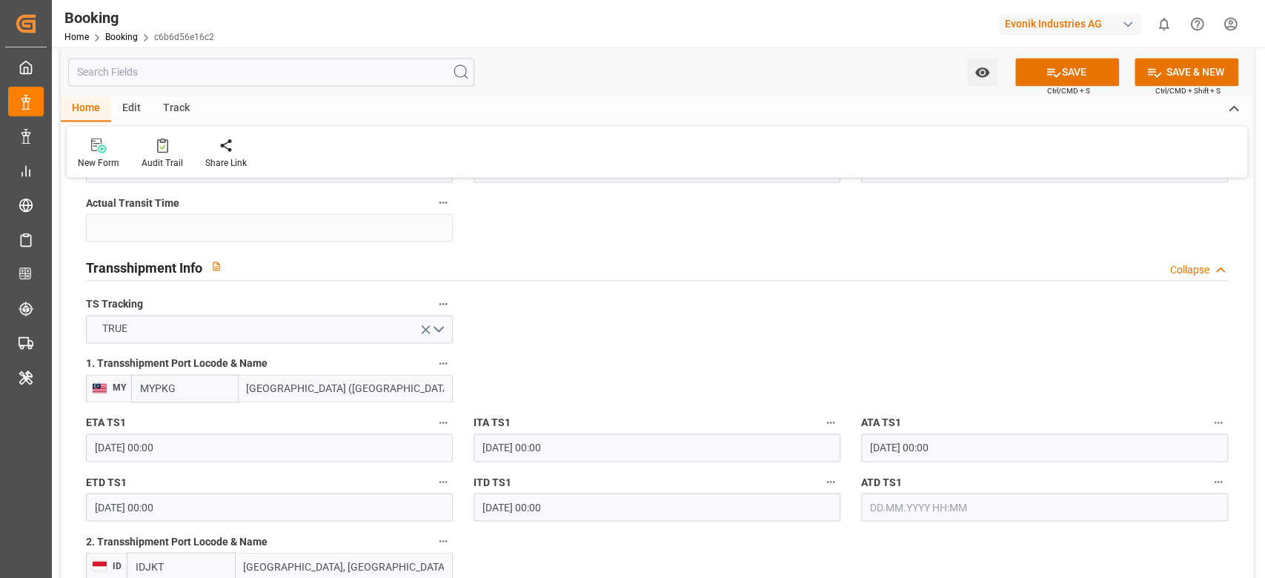
scroll to position [1284, 0]
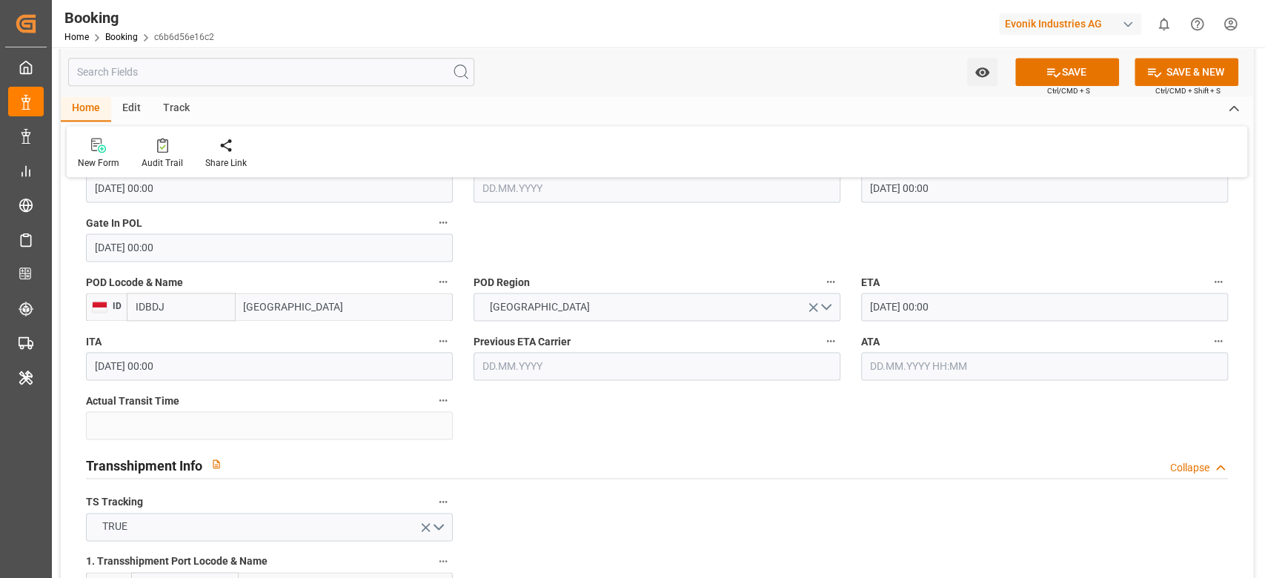
click at [897, 316] on input "10.10.2025 00:00" at bounding box center [1044, 307] width 367 height 28
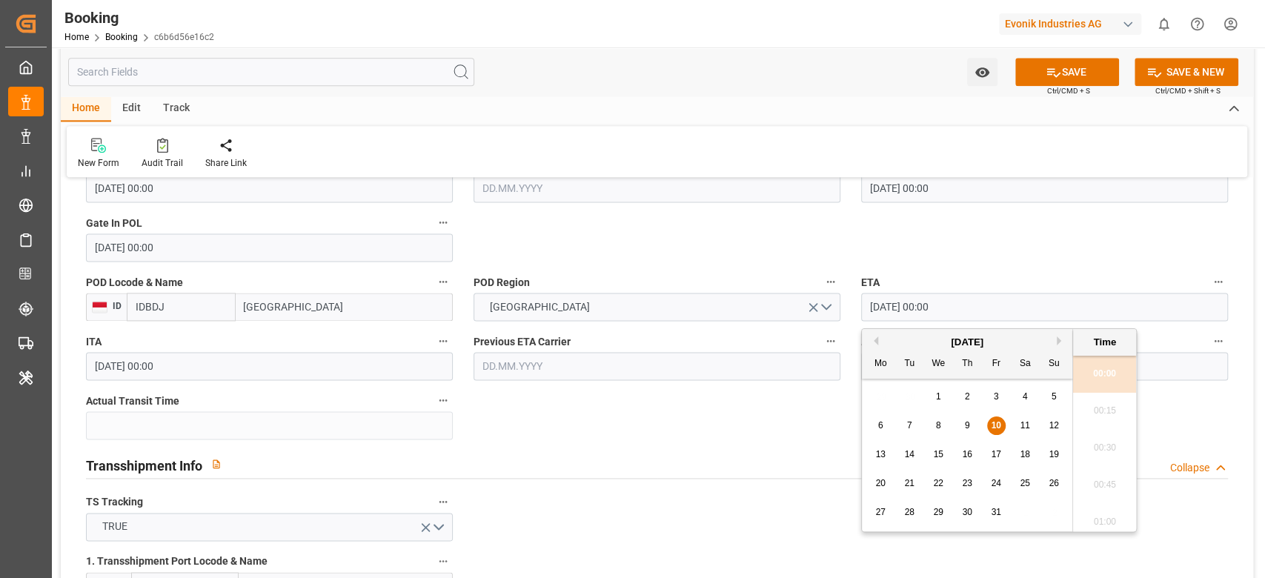
click at [935, 511] on span "29" at bounding box center [938, 512] width 10 height 10
type input "29.10.2025 00:00"
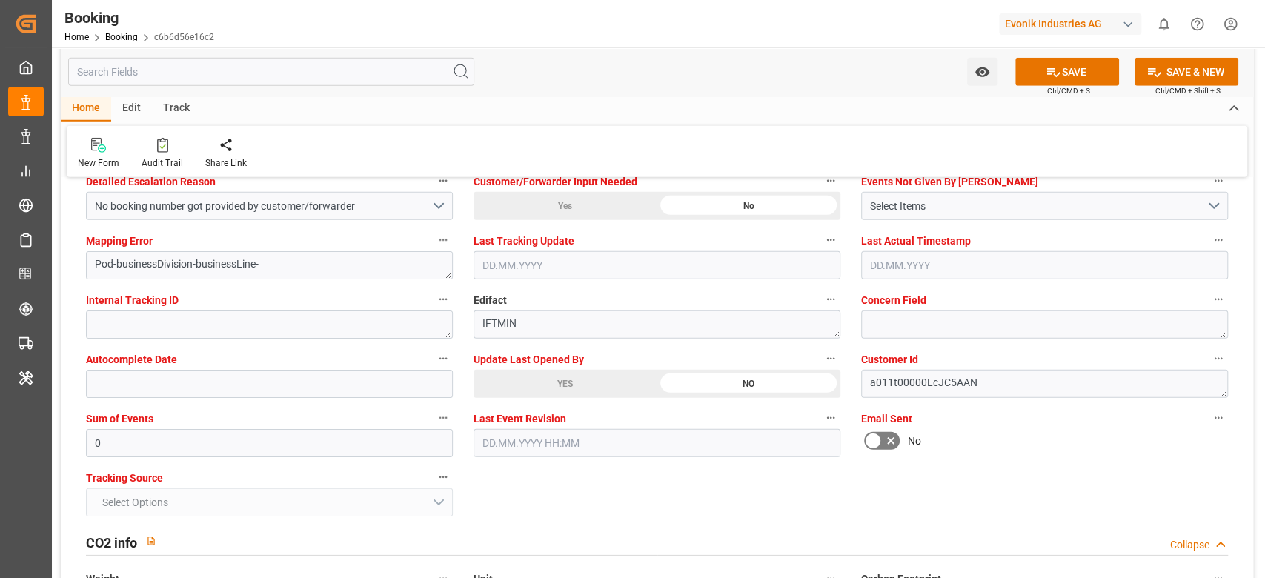
scroll to position [2865, 0]
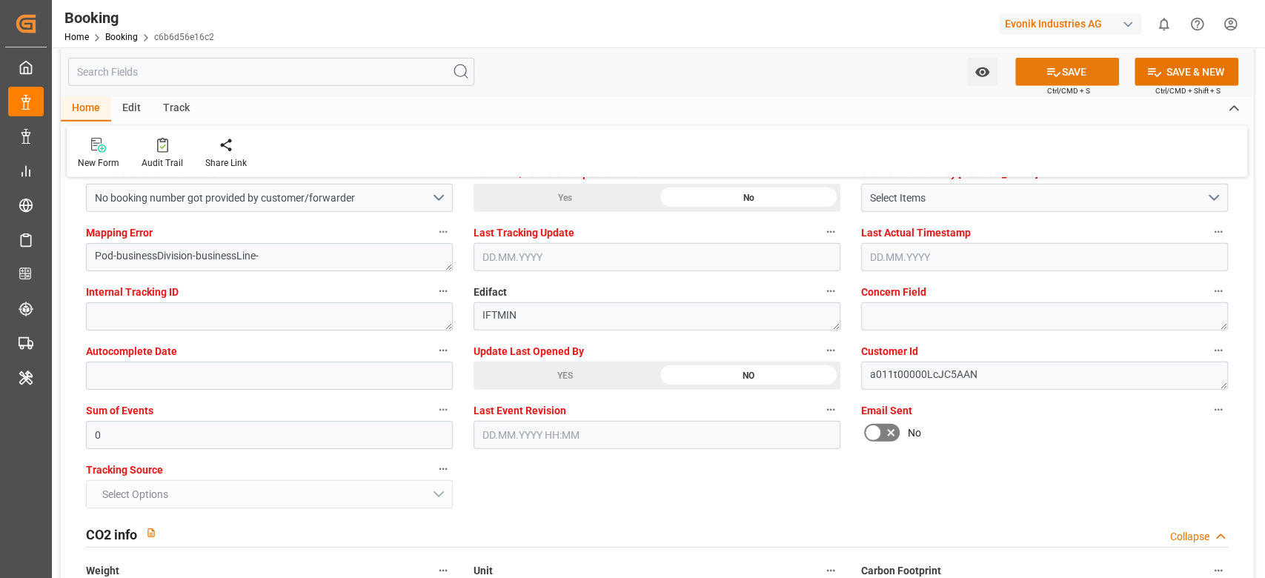
click at [1037, 77] on button "SAVE" at bounding box center [1067, 72] width 104 height 28
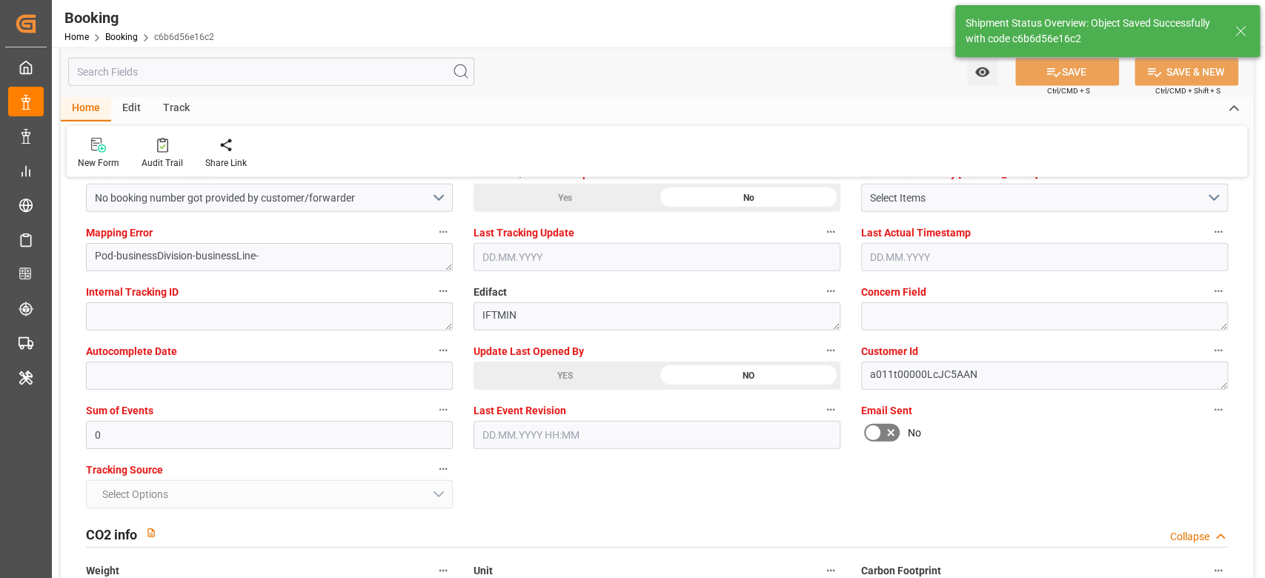
type textarea "sateesh godewar"
type input "10.10.2025 06:55"
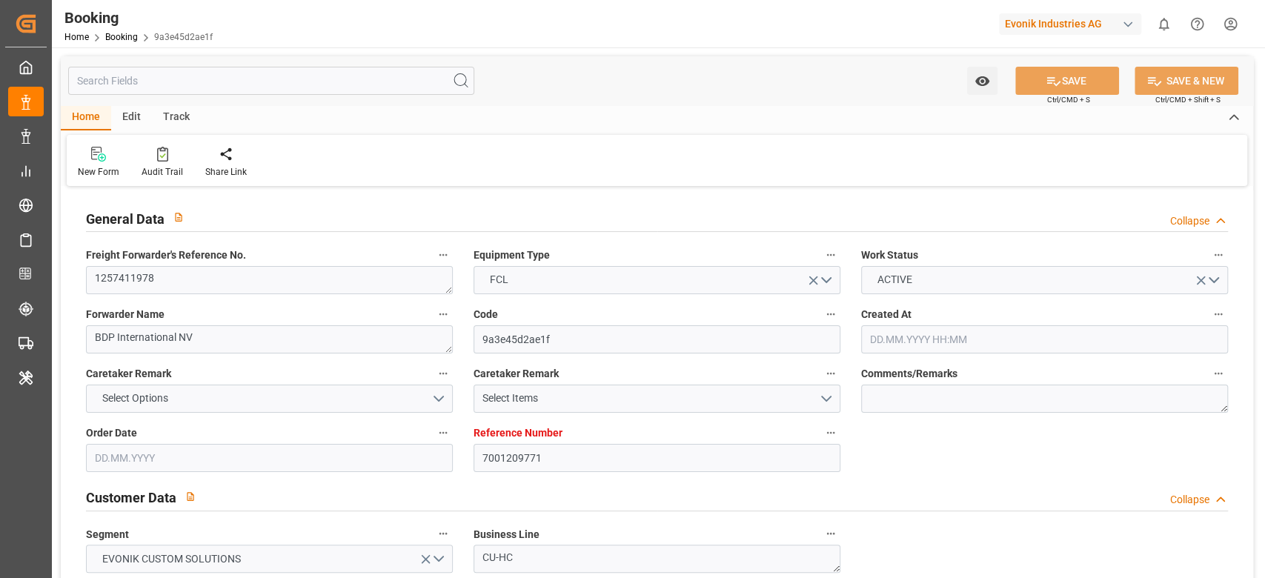
type input "7001209771"
type input "9631967"
type input "CMACGM"
type input "CMA CGM Group"
type input "BEANR"
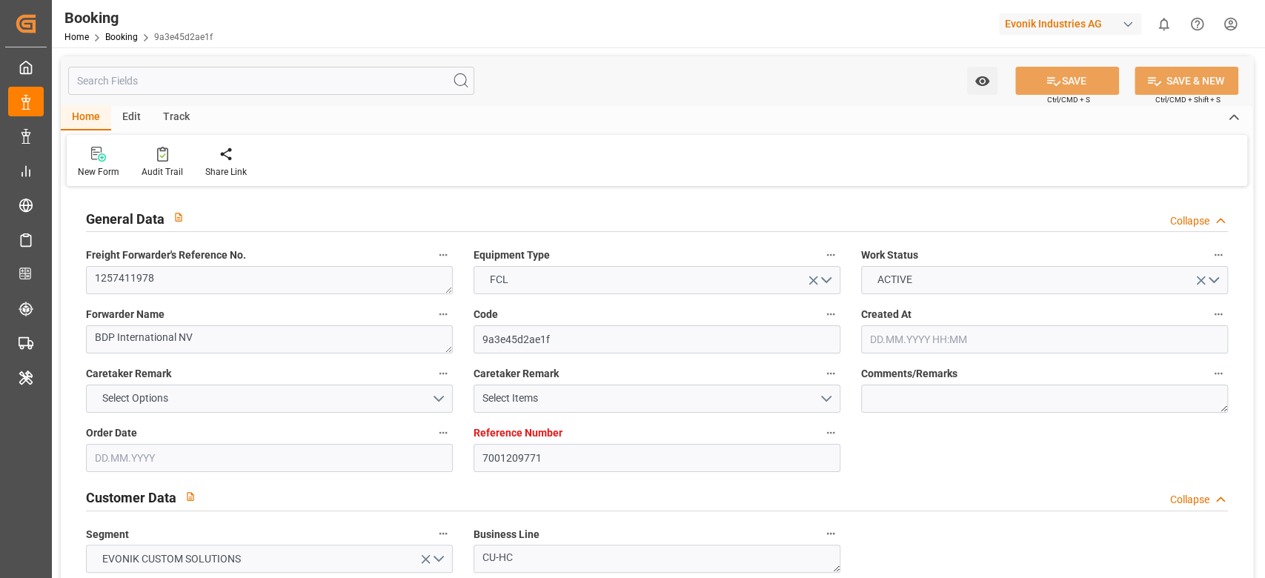
type input "JPYOK"
type input "MYPKG"
type input "SGSIN"
type input "0"
type input "[DATE] 09:32"
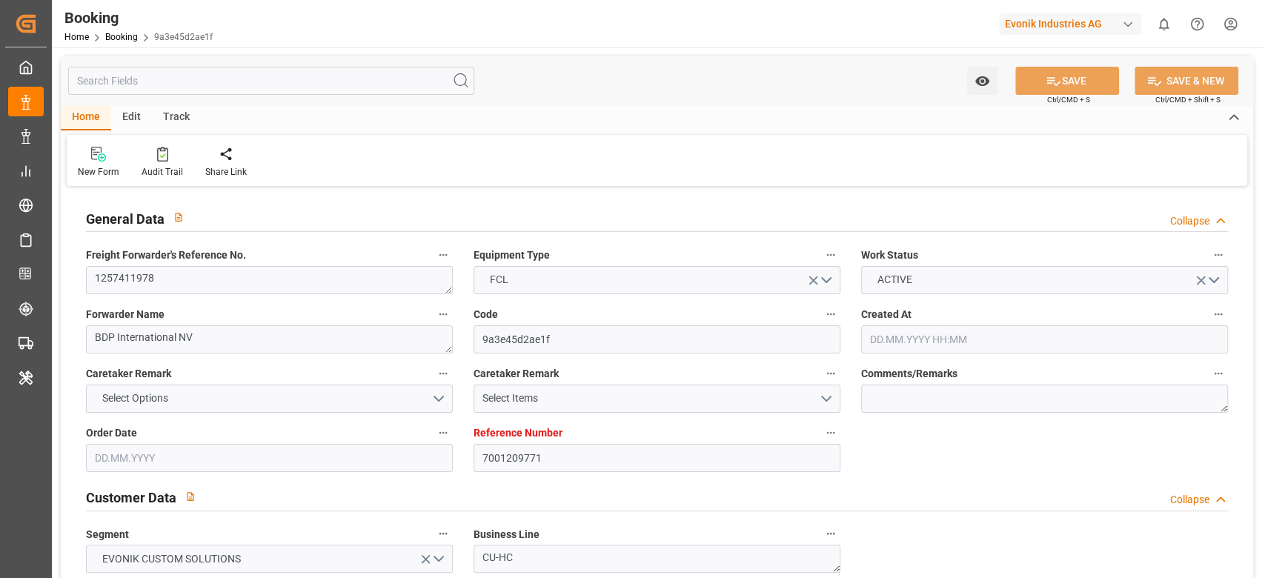
type input "[DATE]"
type input "[DATE] 00:00"
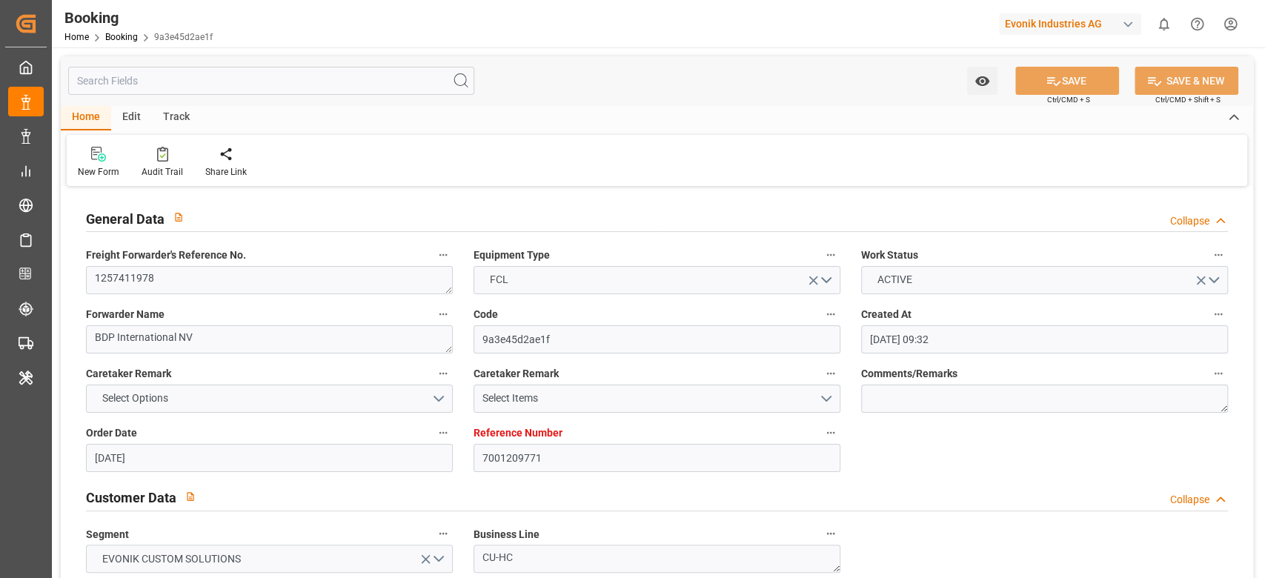
type input "[DATE] 00:00"
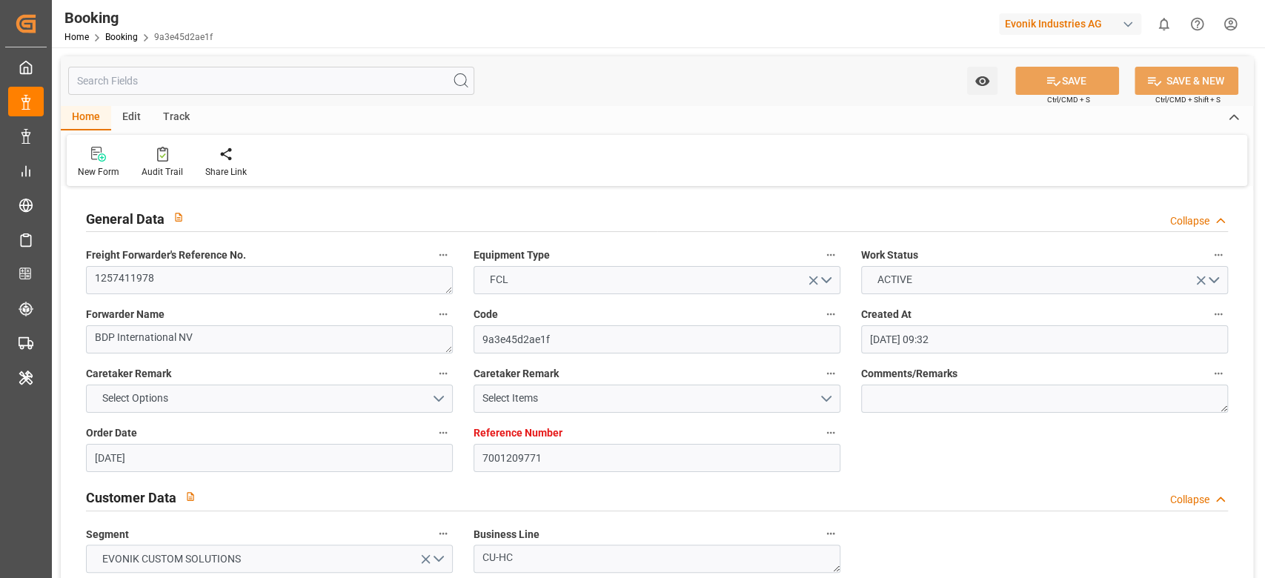
type input "[DATE] 00:00"
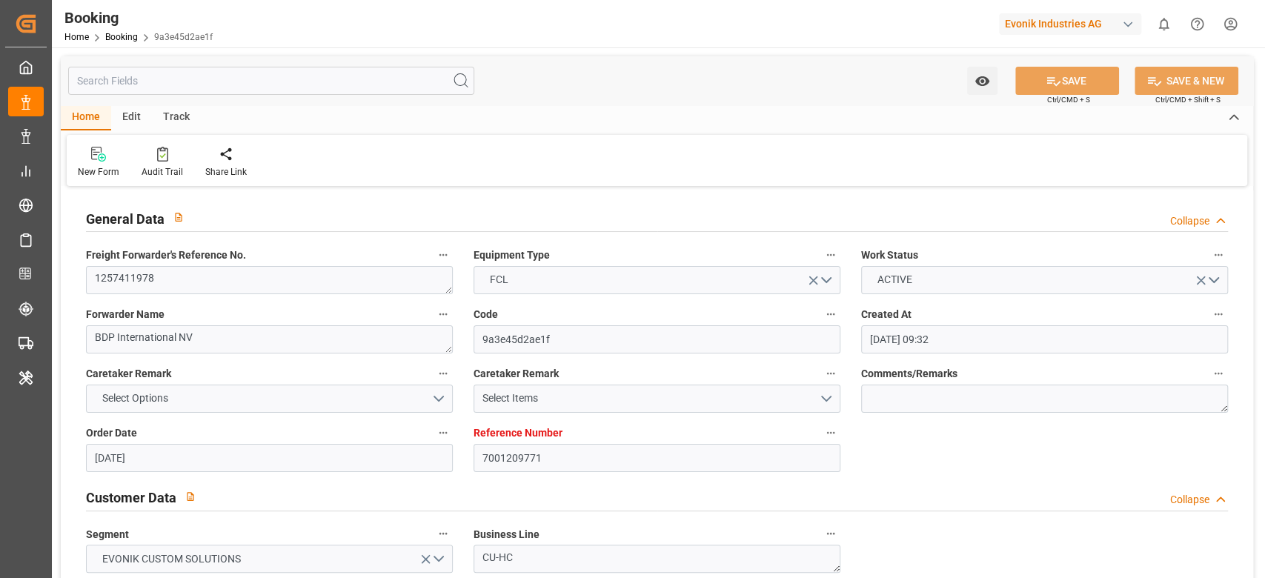
type input "[DATE] 00:00"
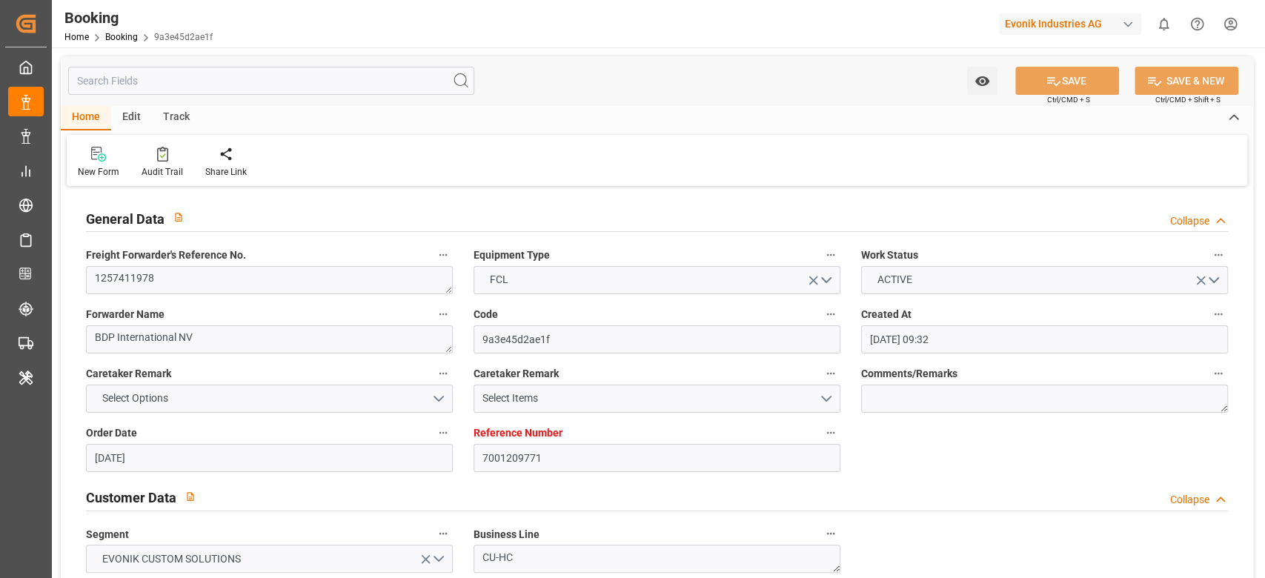
type input "[DATE] 00:00"
type input "[DATE]"
type input "[DATE] 12:02"
type input "[DATE]"
click at [176, 288] on textarea "1257411978" at bounding box center [269, 280] width 367 height 28
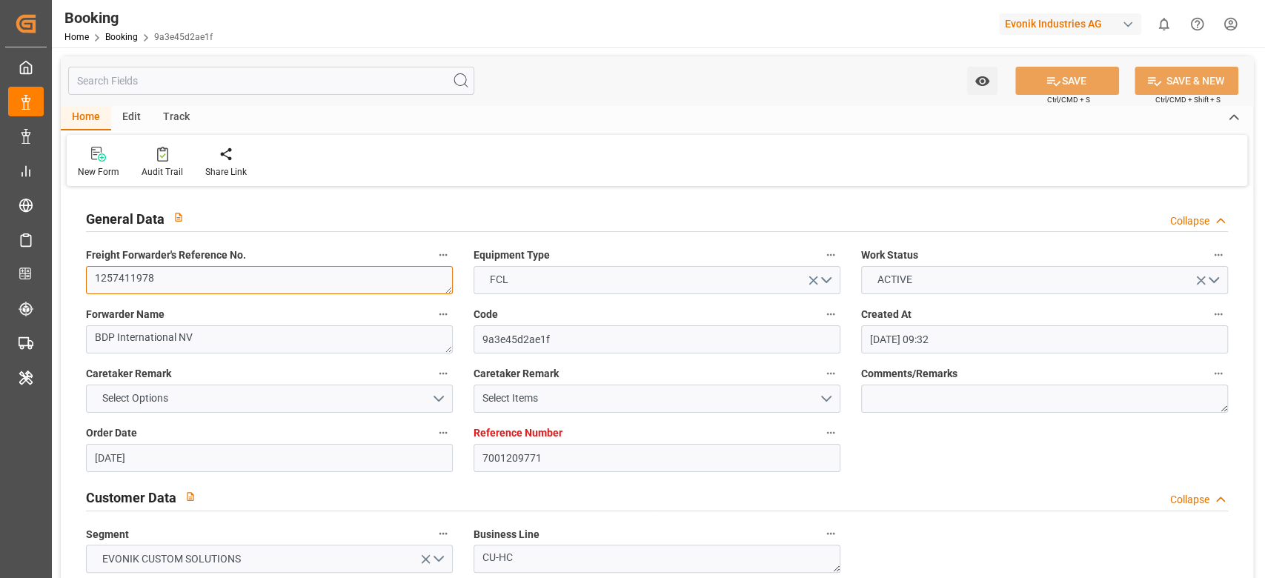
click at [176, 288] on textarea "1257411978" at bounding box center [269, 280] width 367 height 28
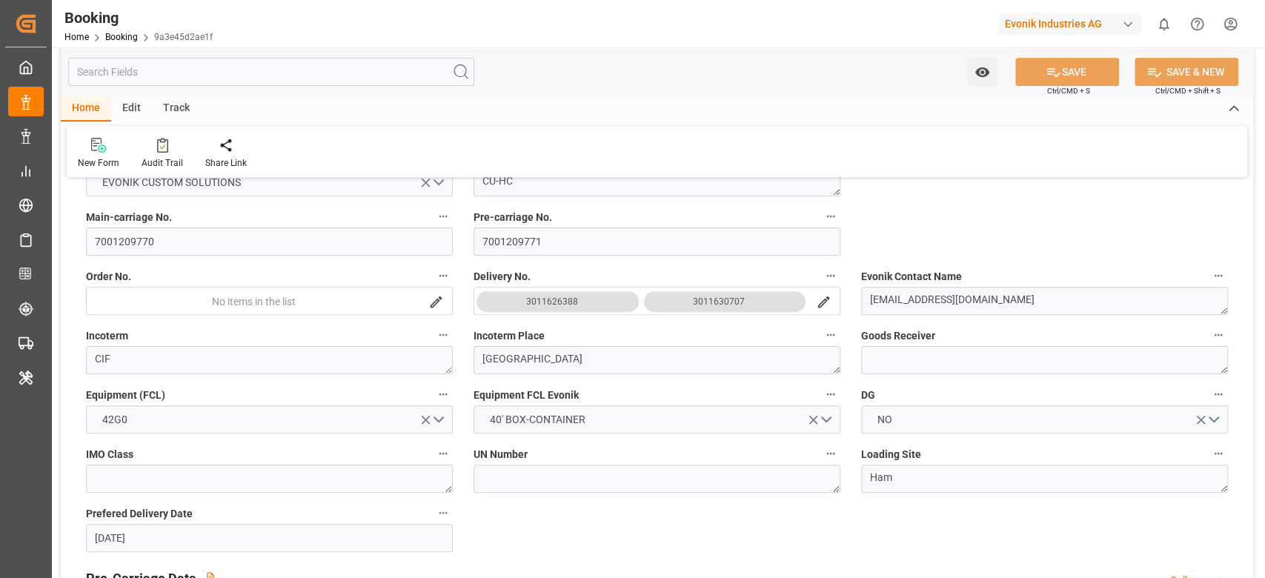
scroll to position [691, 0]
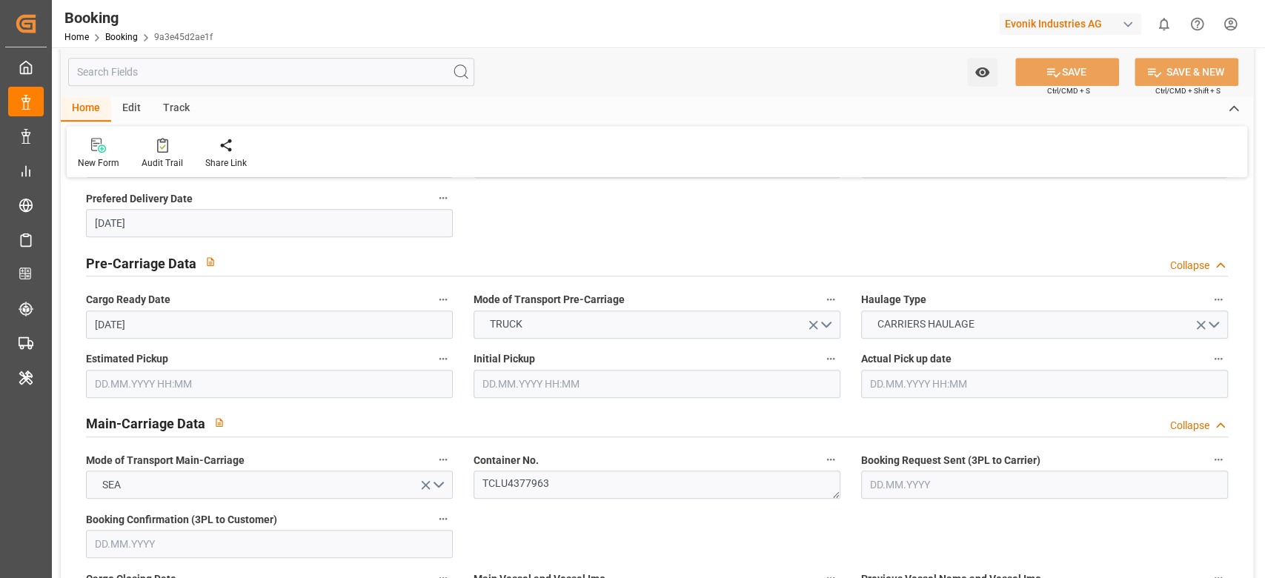
drag, startPoint x: 554, startPoint y: 467, endPoint x: 590, endPoint y: 477, distance: 37.1
click at [554, 468] on label "Container No." at bounding box center [657, 460] width 367 height 21
click at [821, 468] on button "Container No." at bounding box center [830, 459] width 19 height 19
click at [553, 483] on div "Description Audits" at bounding box center [632, 289] width 1265 height 578
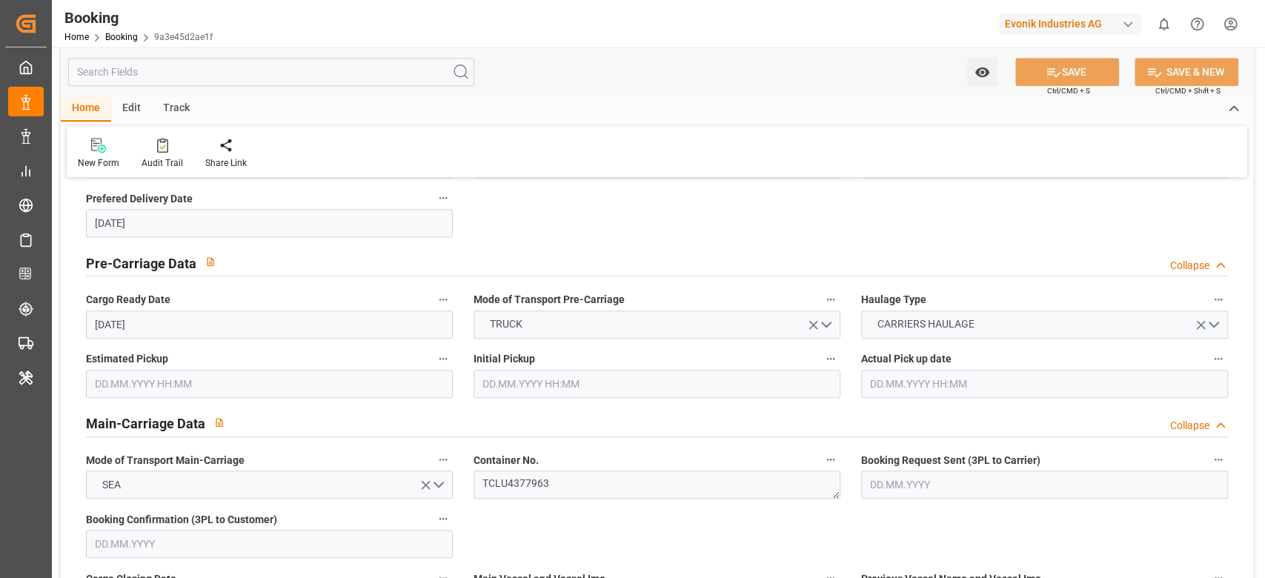
click at [590, 477] on div "Description Audits" at bounding box center [632, 289] width 1265 height 578
click at [568, 477] on textarea "TCLU4377963" at bounding box center [657, 485] width 367 height 28
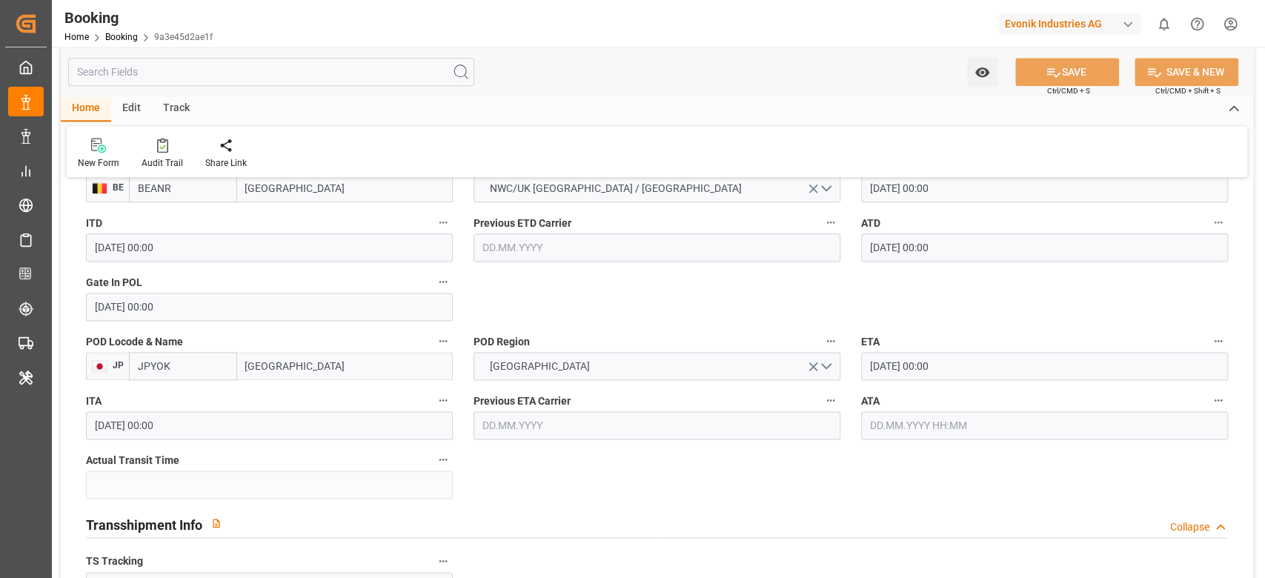
scroll to position [1284, 0]
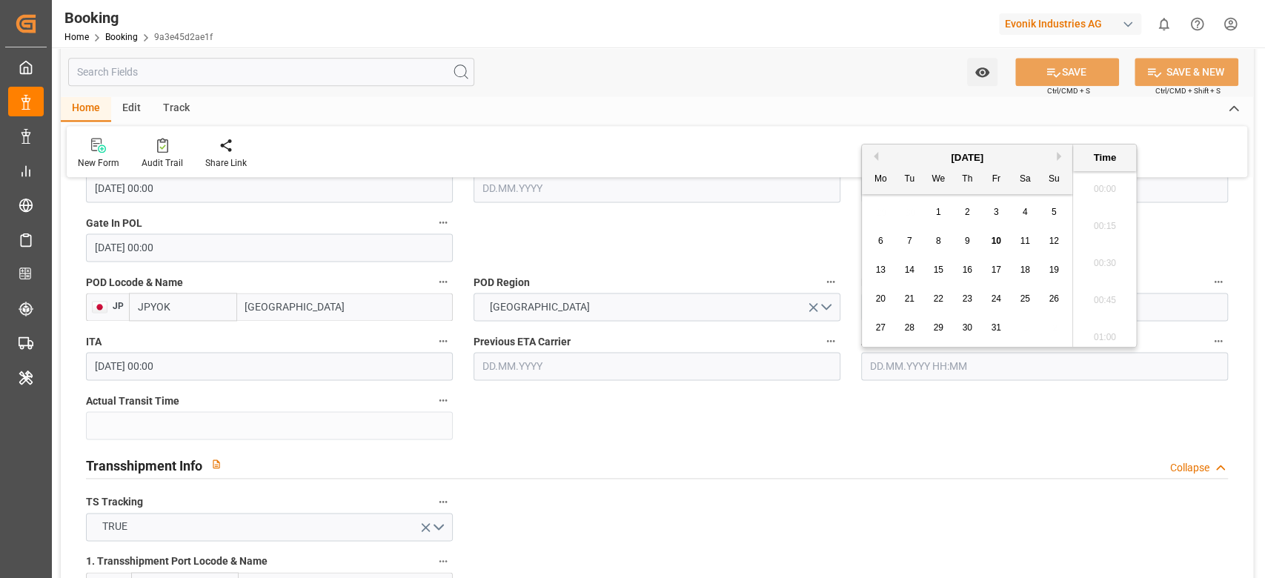
drag, startPoint x: 914, startPoint y: 371, endPoint x: 946, endPoint y: 311, distance: 68.0
click at [916, 371] on input "text" at bounding box center [1044, 366] width 367 height 28
click at [992, 227] on div "10" at bounding box center [996, 234] width 19 height 18
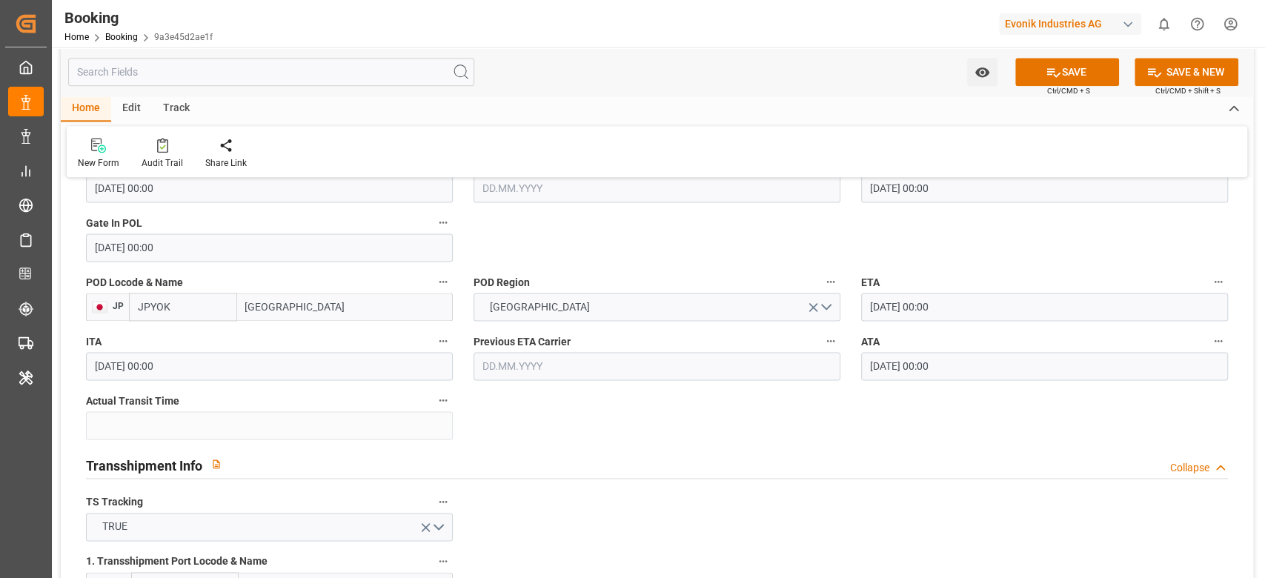
type input "[DATE] 00:00"
click at [1094, 65] on button "SAVE" at bounding box center [1067, 72] width 104 height 28
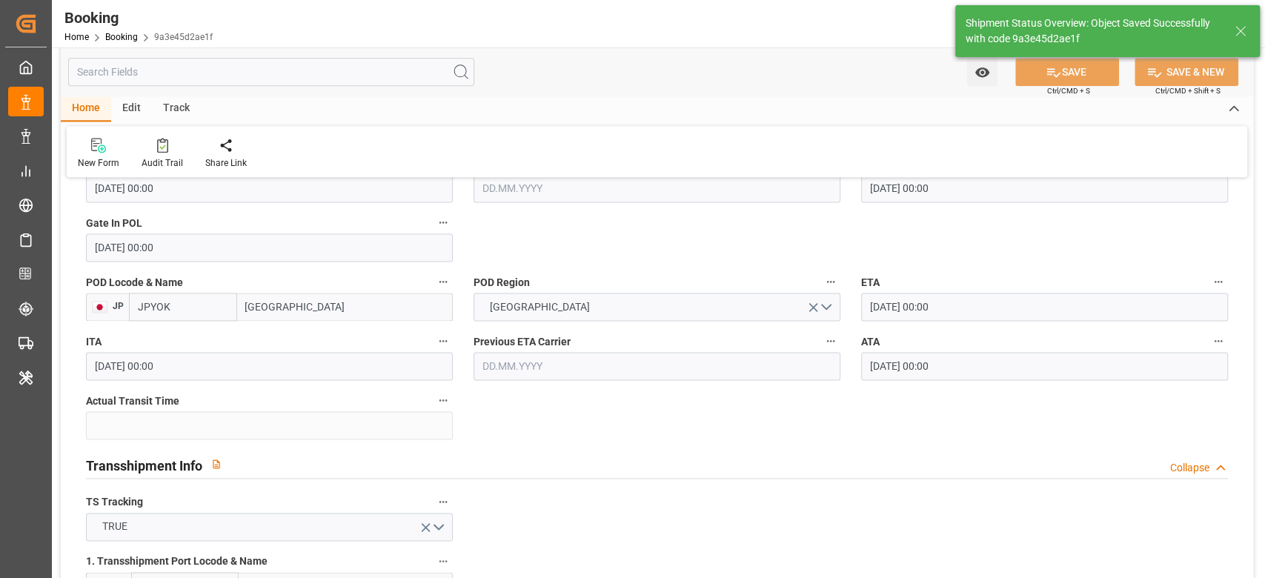
type textarea "[PERSON_NAME]"
type input "76"
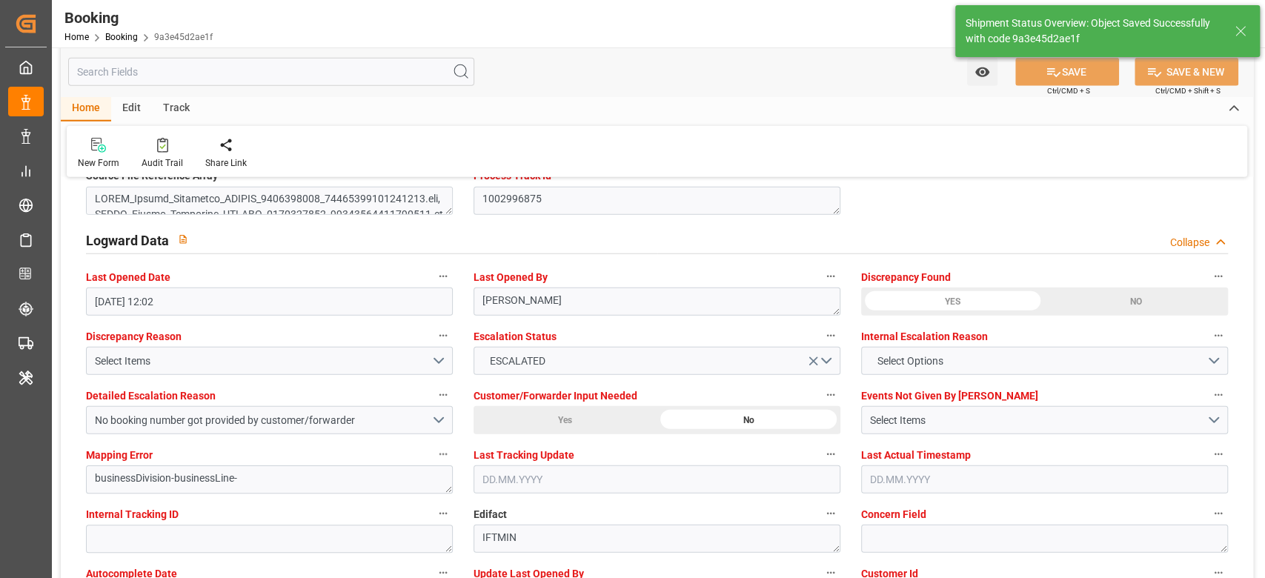
type input "[DATE] 06:57"
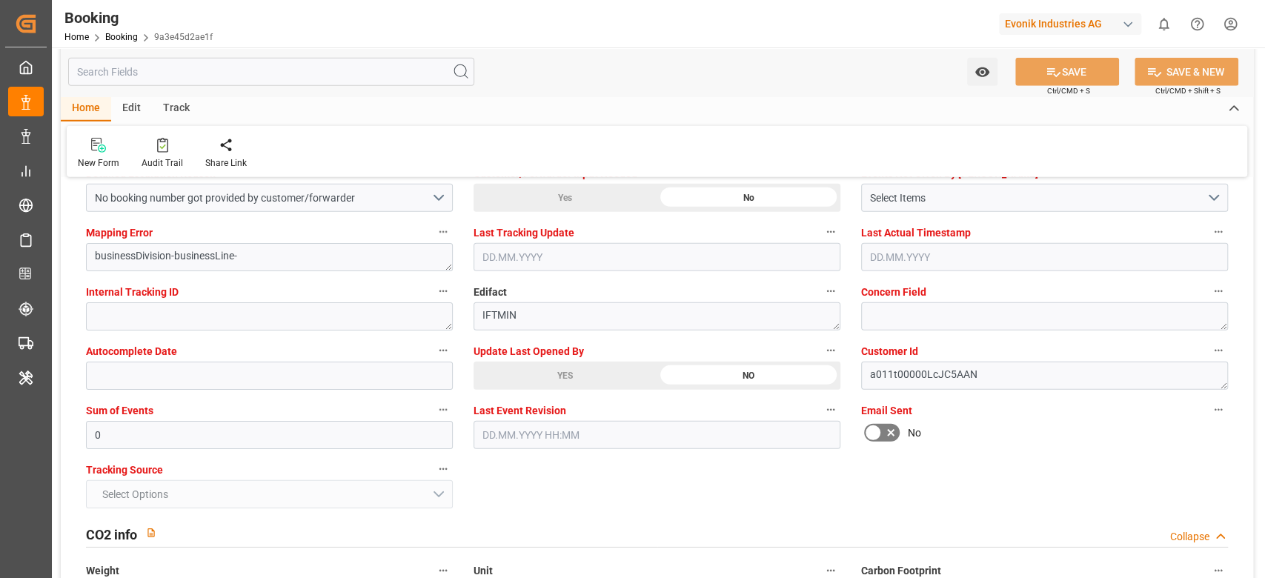
scroll to position [2668, 0]
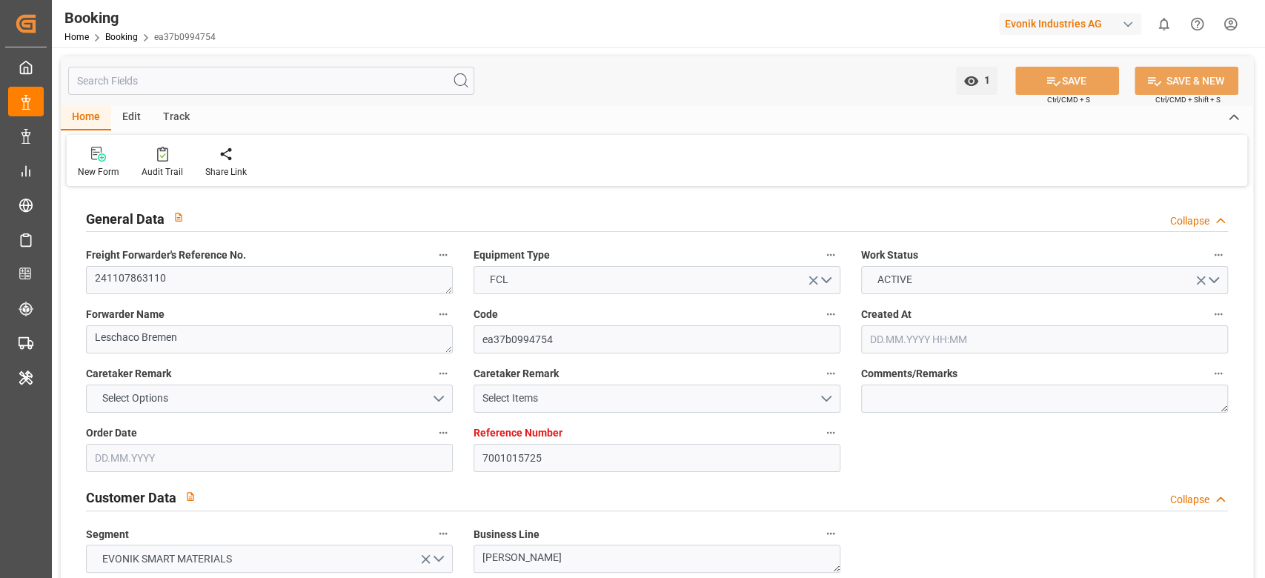
type input "7001015725"
type input "9839131"
type input "9649598"
type input "CMACGM"
type input "CMA CGM Group"
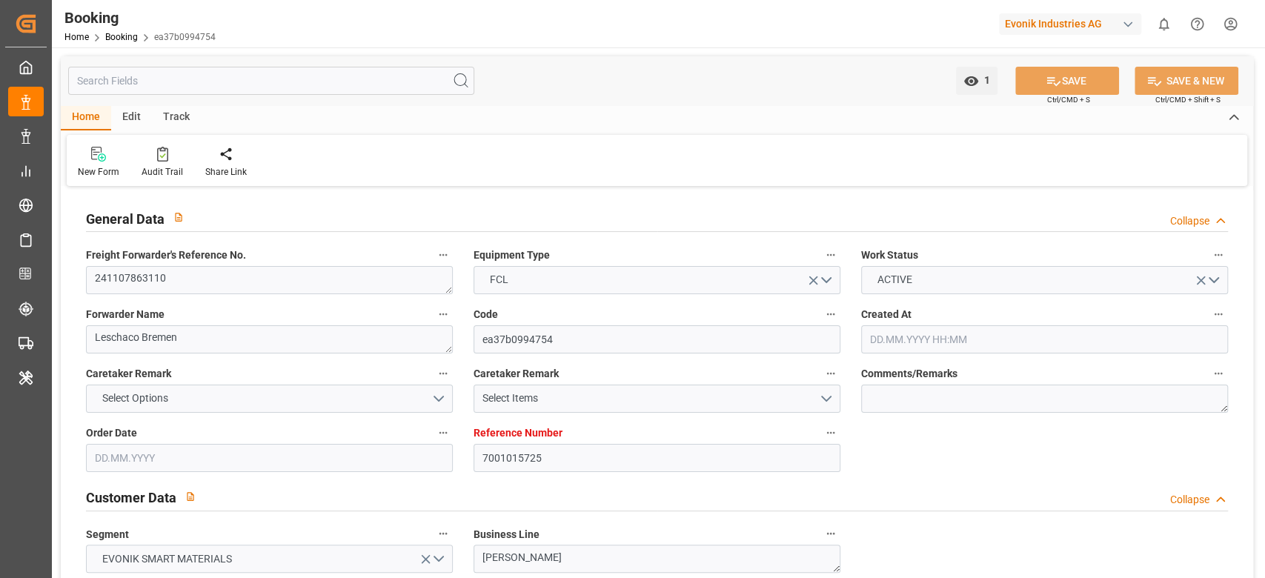
type input "NLRTM"
type input "IDBDJ"
type input "MYPKG"
type input "IDJKT"
type input "SGSIN"
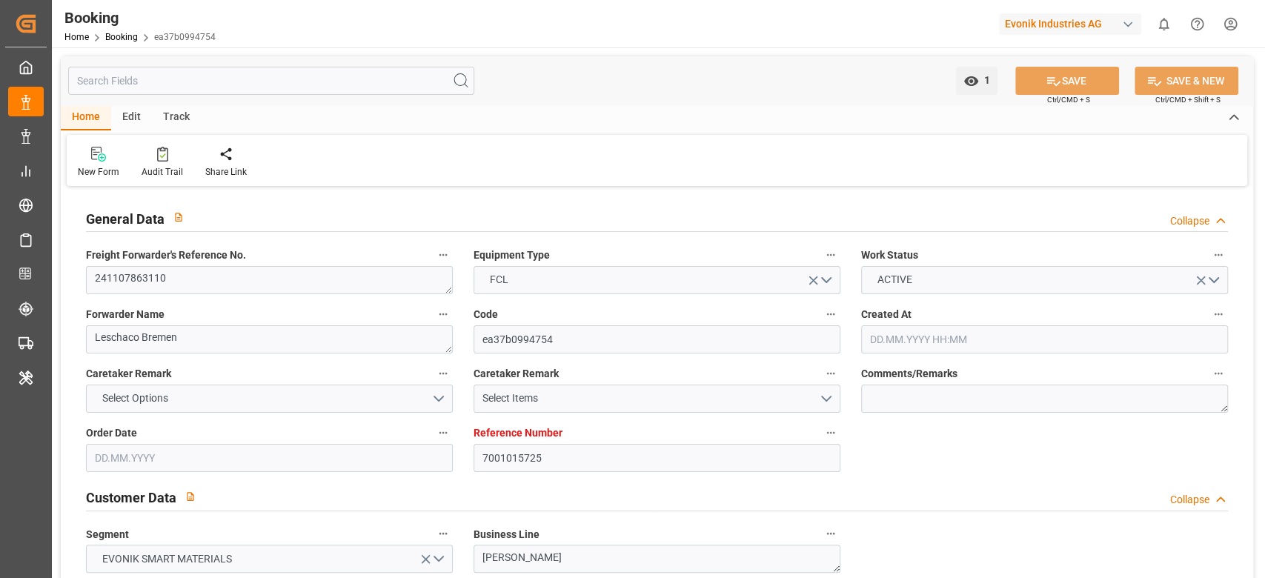
type input "49"
type input "0"
type input "-112"
type input "NLRTM"
type input "9871476"
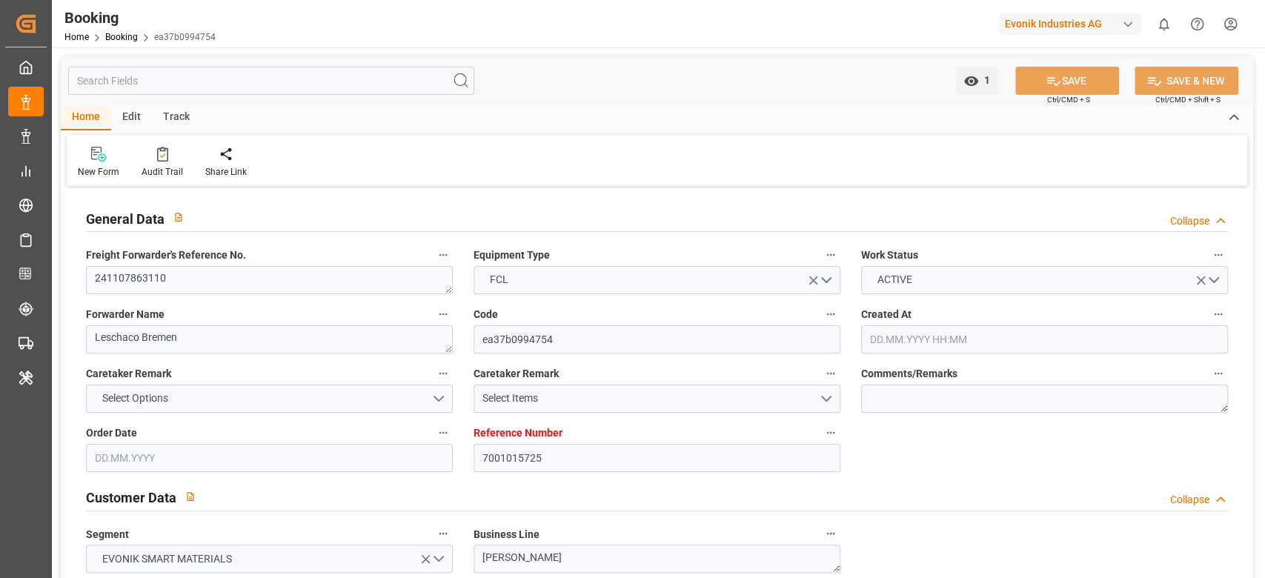
type input "9351141"
type input "9795646"
type input "GRPIR"
type input "[DATE] 07:49"
type input "[DATE]"
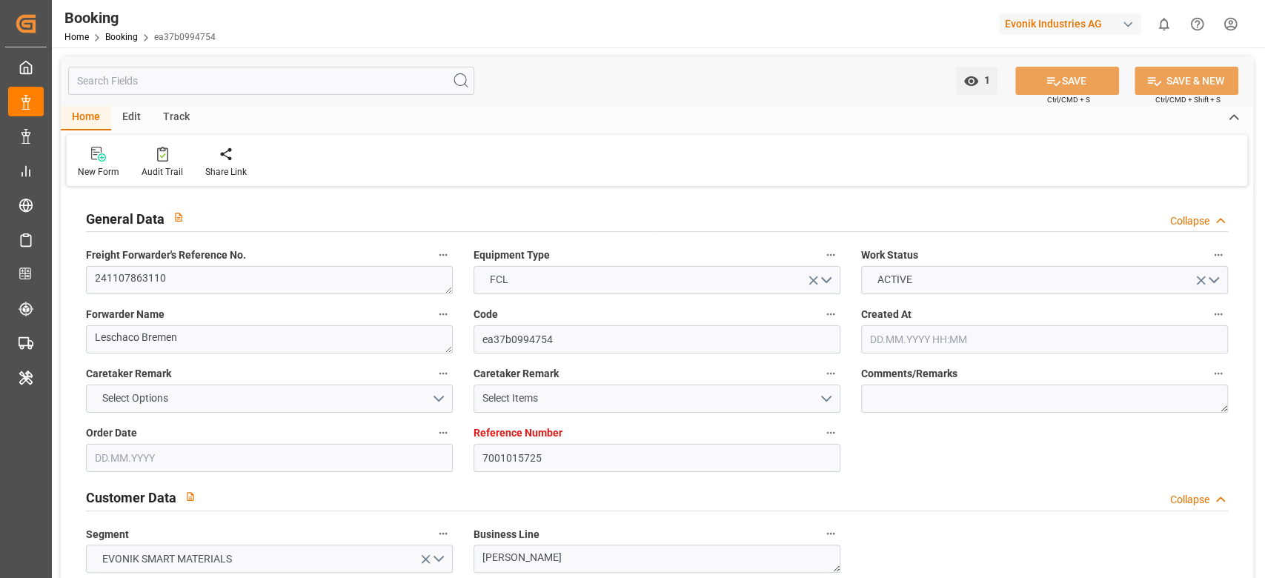
type input "[DATE]"
type input "[DATE] 00:00"
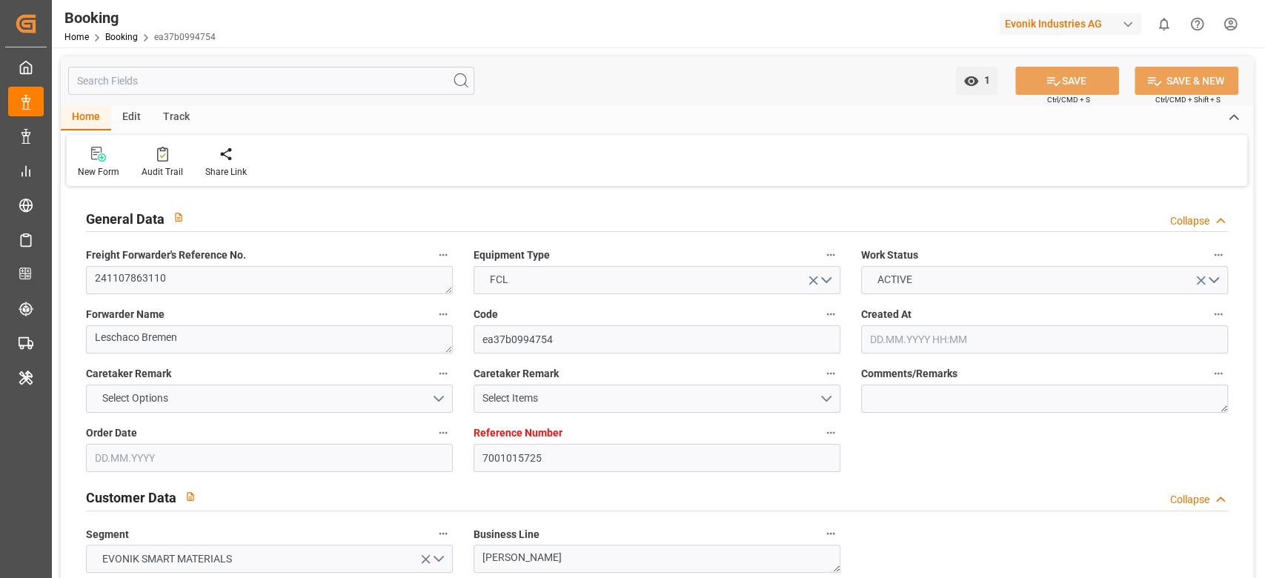
type input "[DATE] 20:08"
type input "[DATE] 00:00"
type input "[DATE]"
type input "[DATE] 21:08"
type input "[DATE] 17:08"
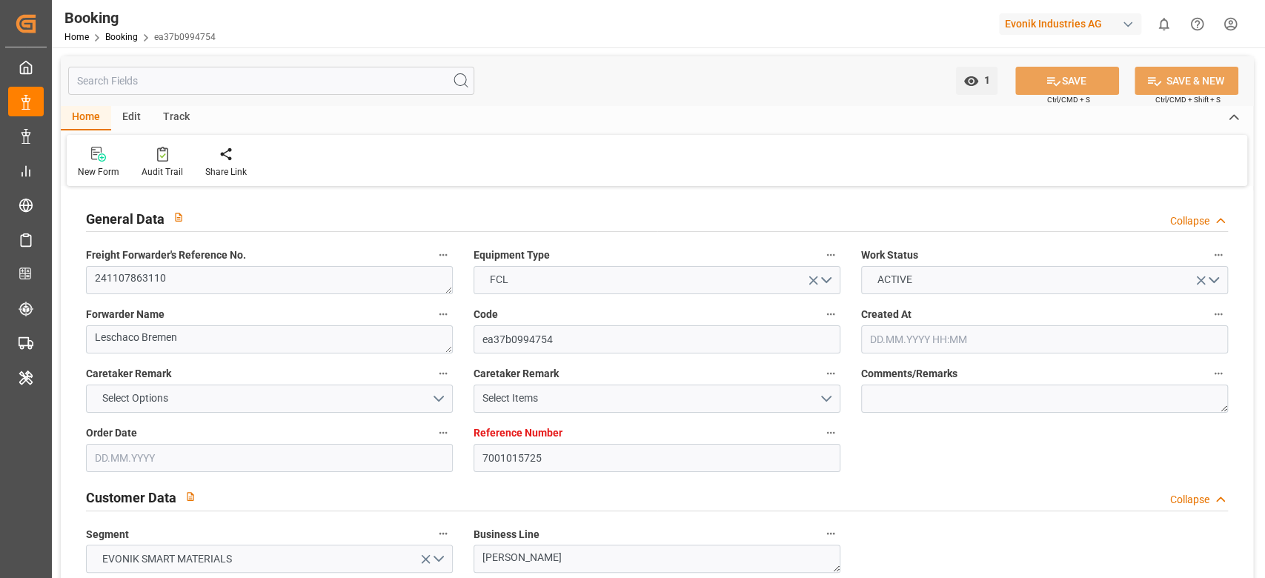
type input "[DATE] 00:00"
type input "[DATE]"
type input "[DATE] 00:00"
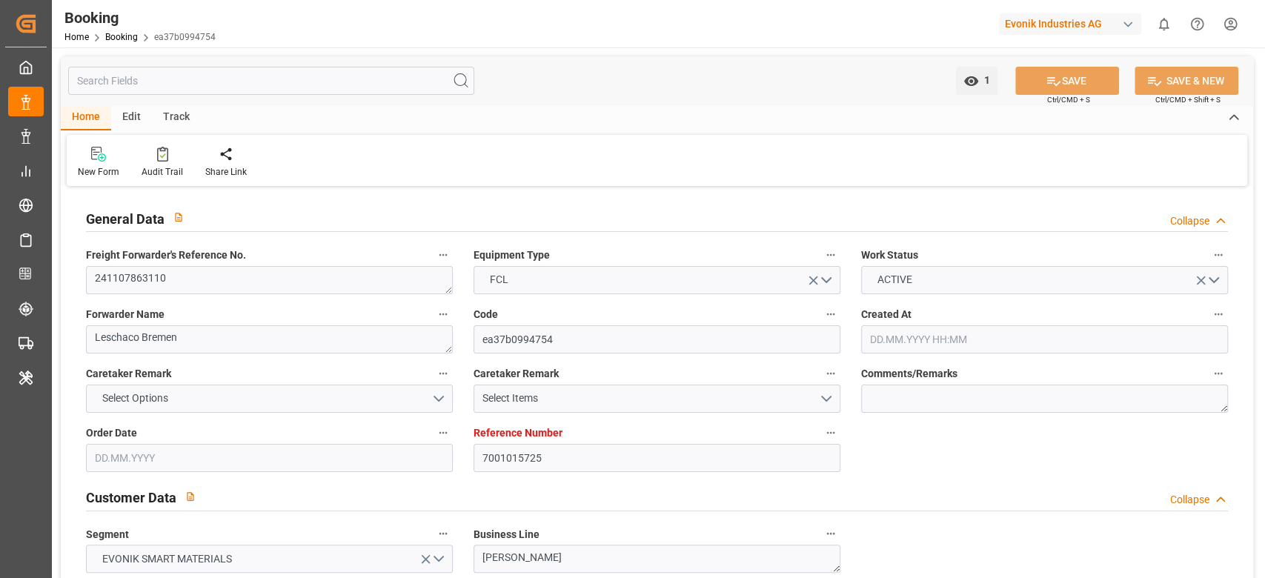
type input "[DATE] 09:55"
type input "[DATE] 00:00"
type input "[DATE] 05:42"
type input "[DATE] 00:00"
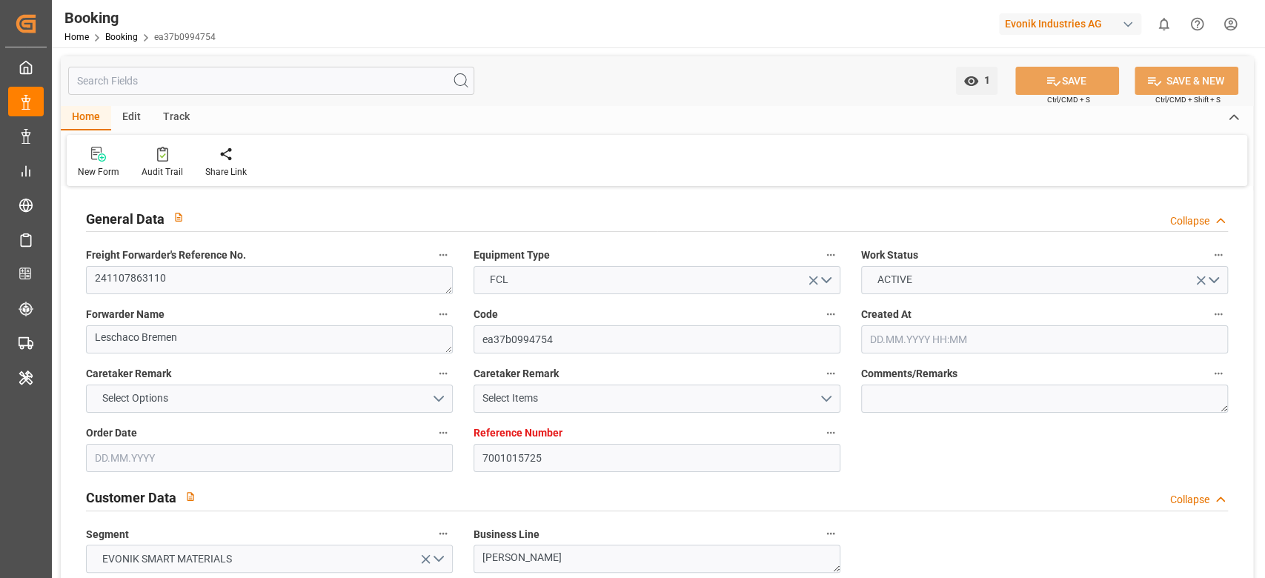
type input "[DATE] 00:00"
type input "[DATE] 07:00"
type input "[DATE] 00:00"
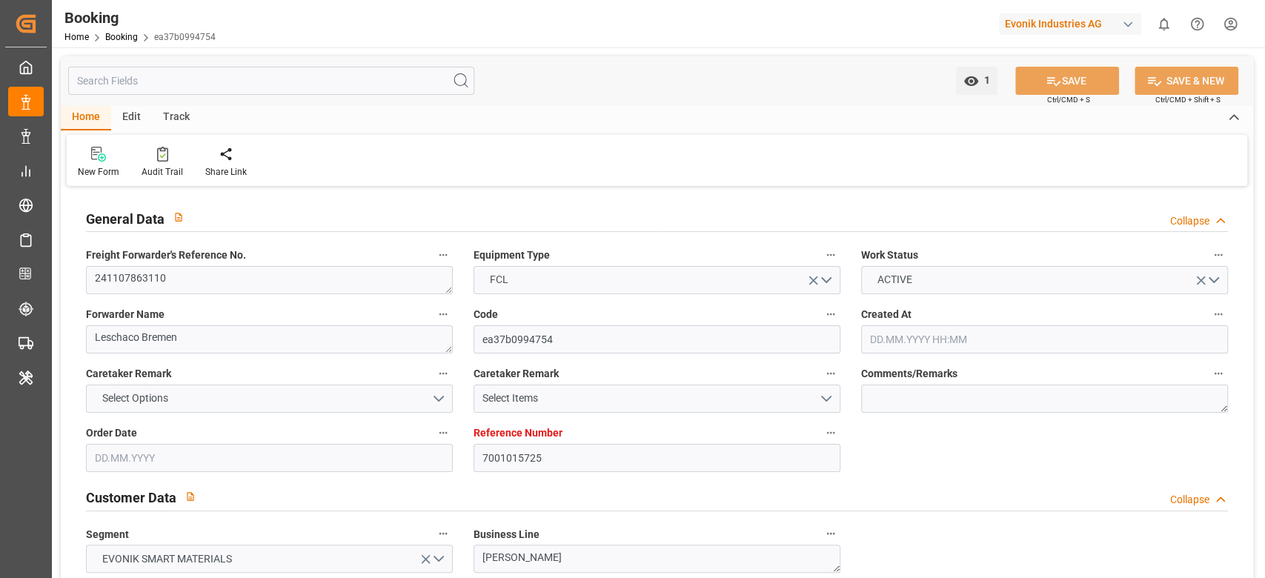
type input "[DATE] 00:00"
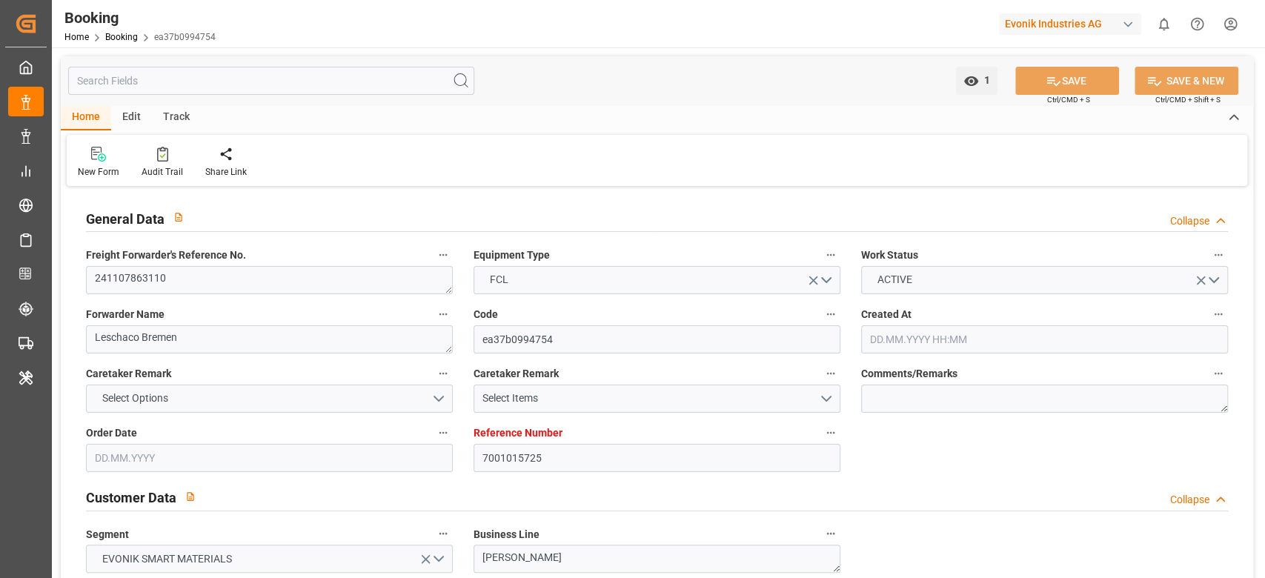
type input "[DATE] 00:00"
type input "[DATE]"
type input "[DATE] 04:53"
type input "[DATE]"
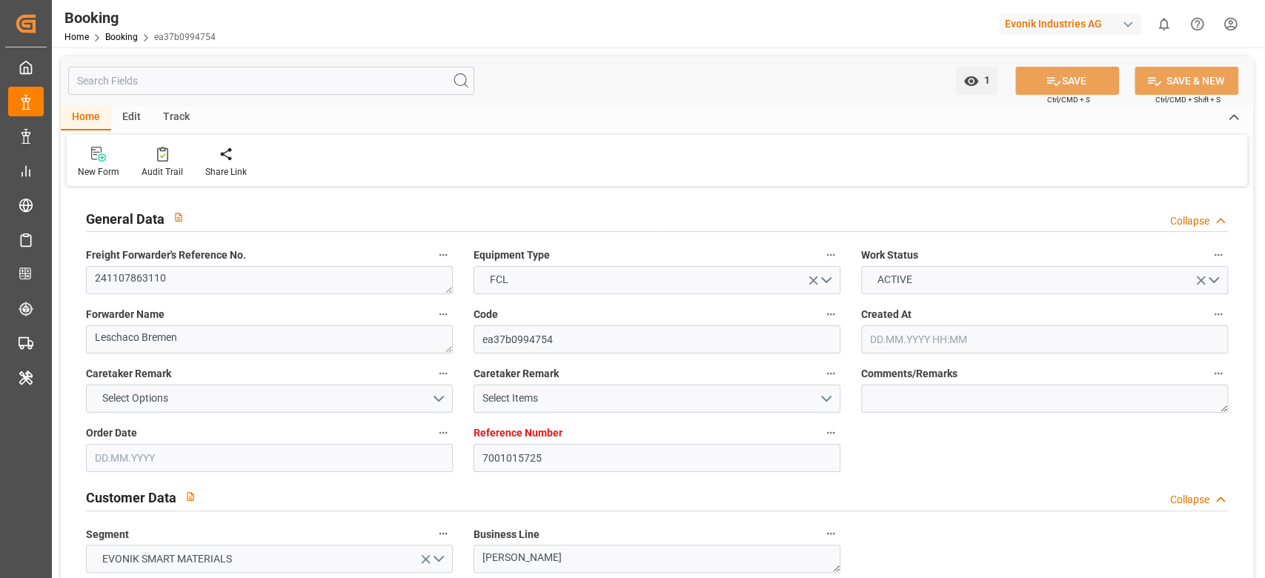
type input "[DATE]"
type input "[DATE] 22:44"
type input "[DATE] 09:12"
type input "[DATE] 05:46"
type input "[DATE] 06:37"
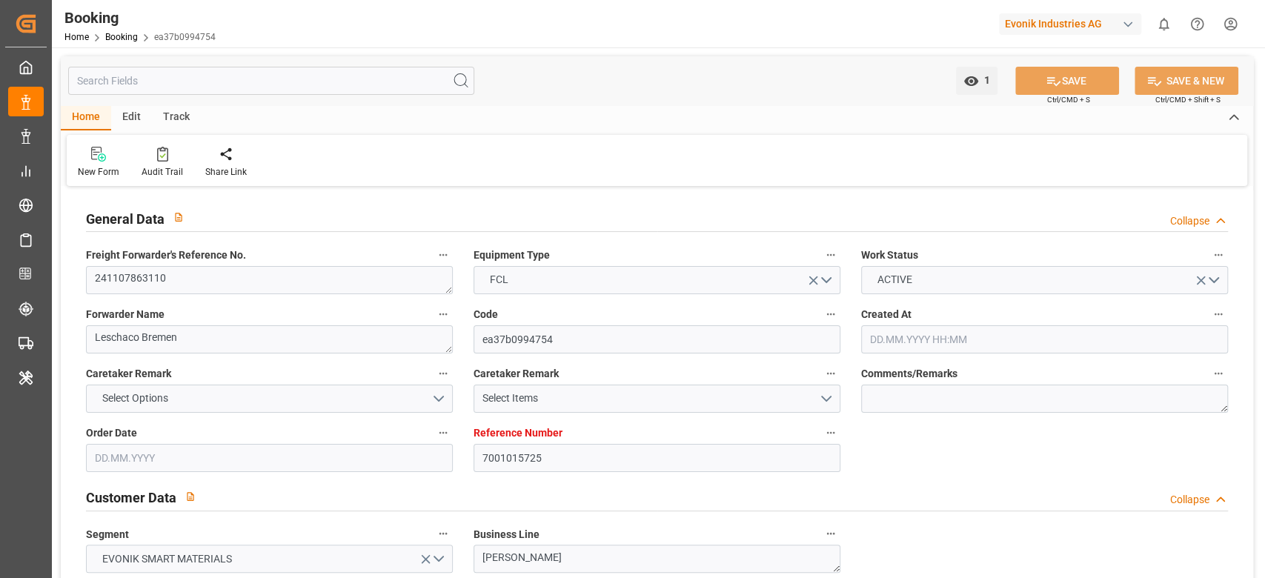
type input "[DATE] 08:56"
type input "[DATE] 17:09"
type input "[DATE] 12:52"
type input "[DATE] 23:34"
type input "[DATE] 12:01"
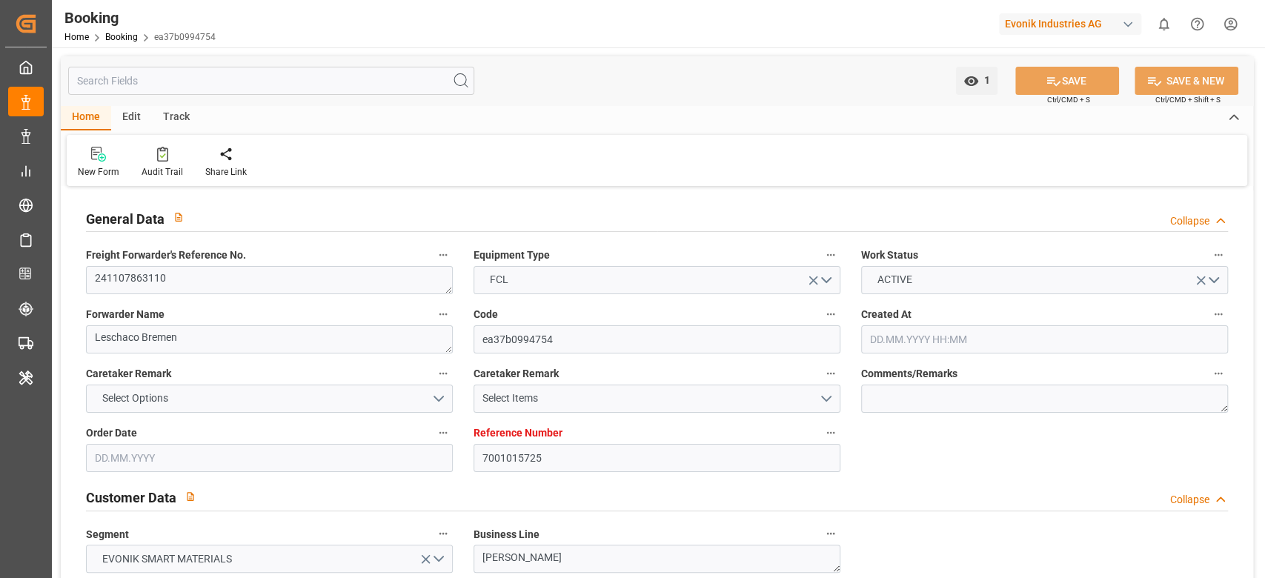
type input "[DATE] 17:10"
type input "[DATE] 07:30"
type input "[DATE] 04:17"
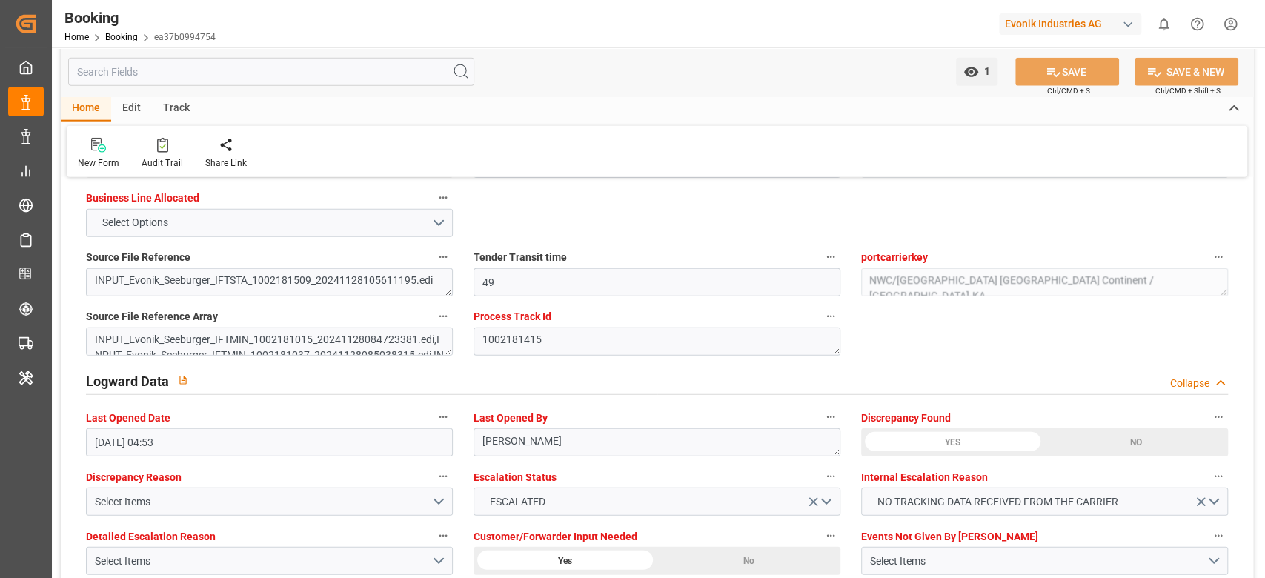
scroll to position [2568, 0]
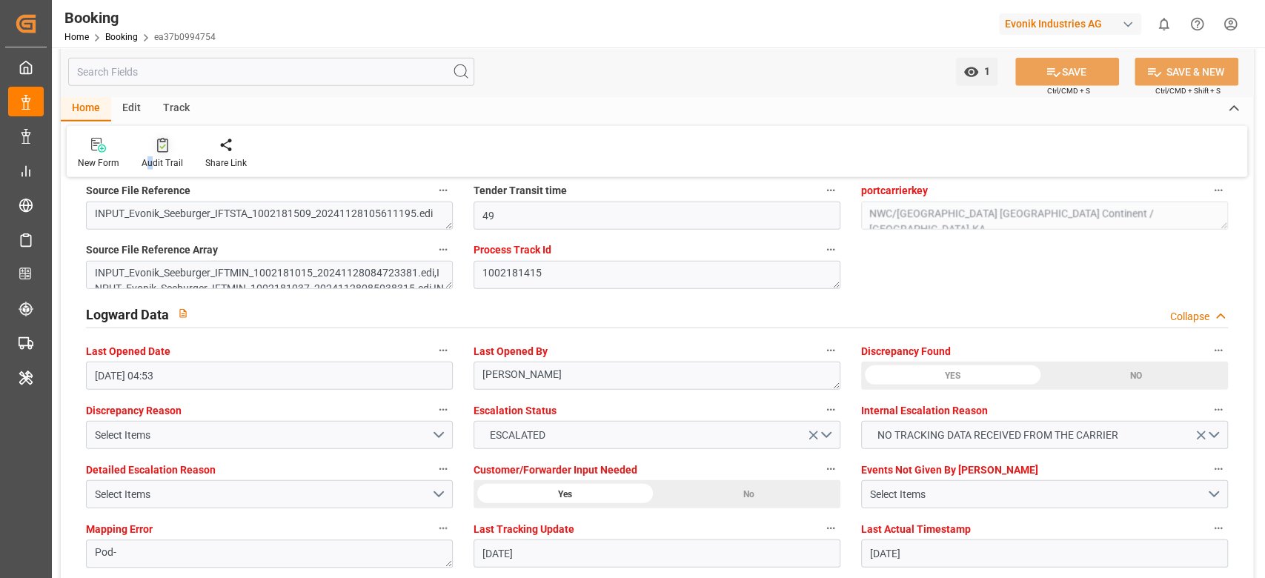
click at [150, 163] on div "Audit Trail" at bounding box center [162, 162] width 41 height 13
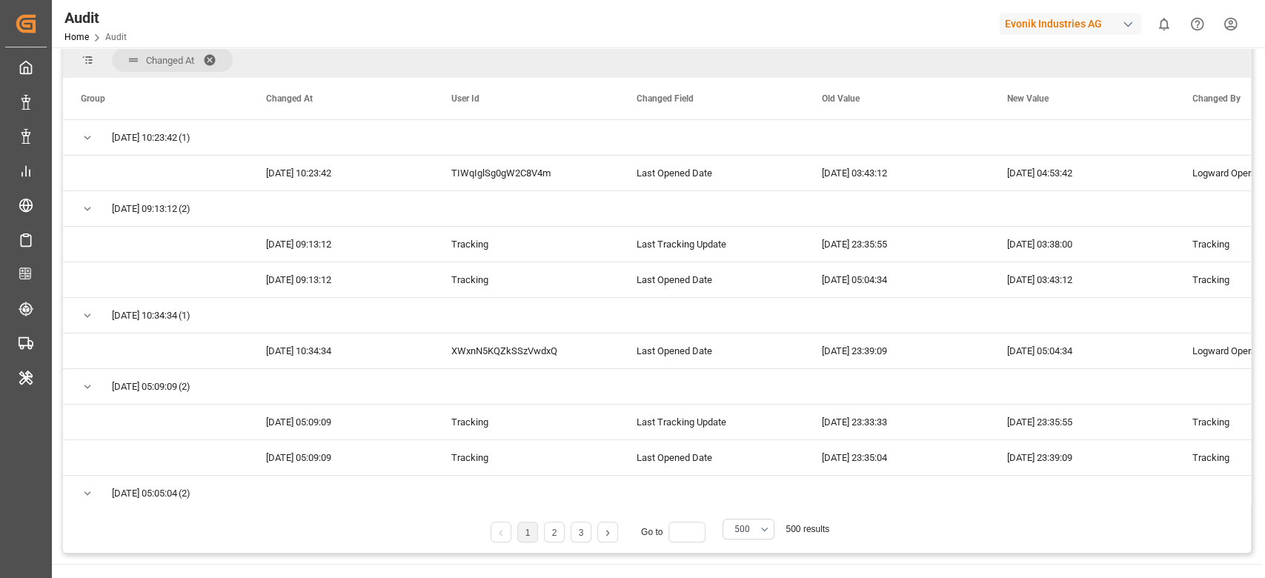
scroll to position [147, 0]
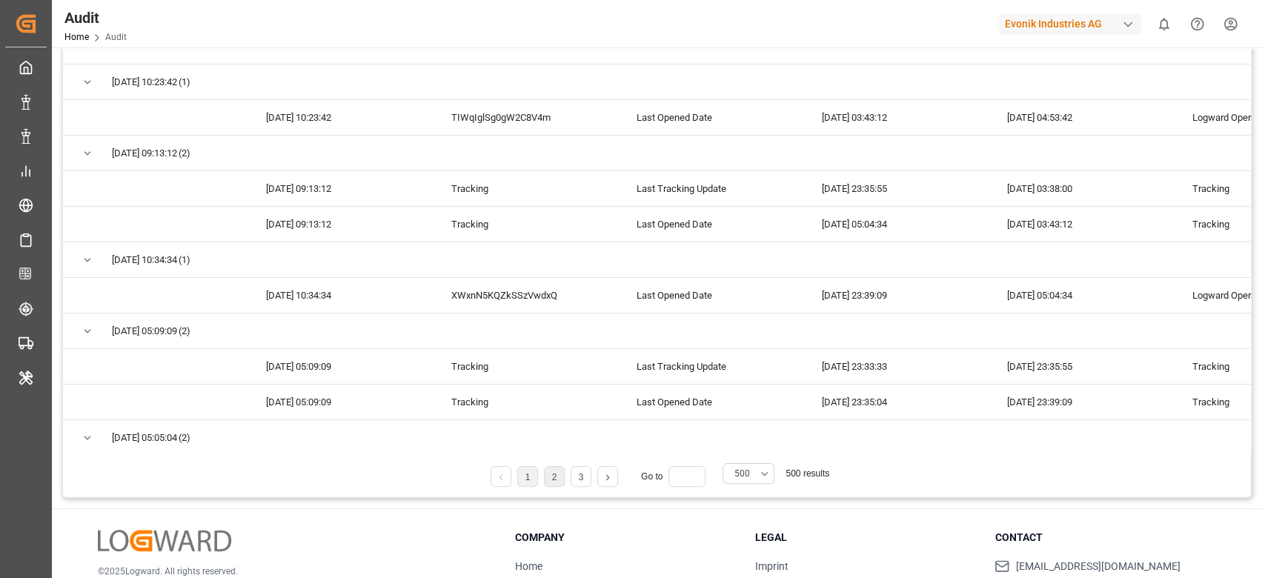
click at [555, 481] on link "2" at bounding box center [554, 477] width 5 height 10
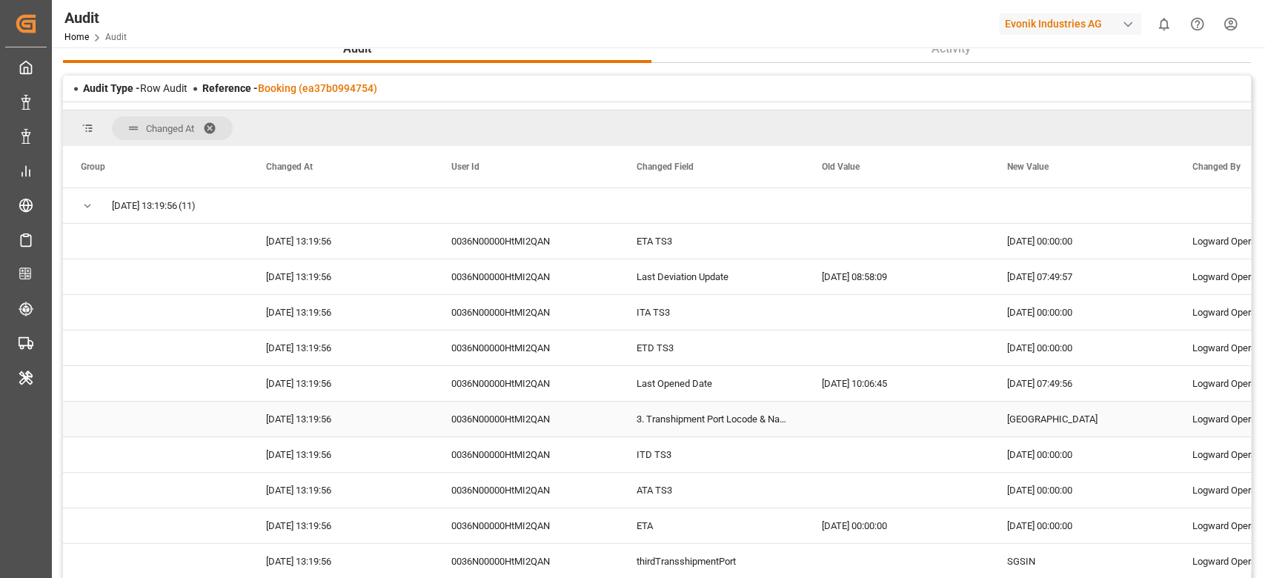
scroll to position [0, 0]
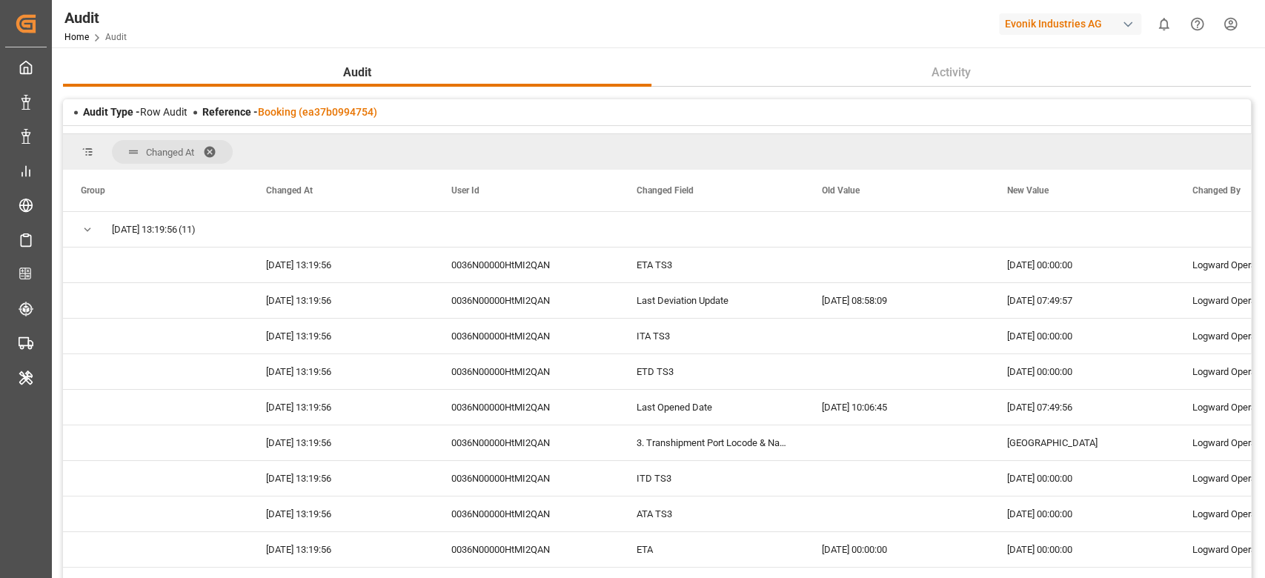
click at [336, 104] on div "Reference - Booking (ea37b0994754)" at bounding box center [289, 112] width 175 height 16
click at [333, 109] on link "Booking (ea37b0994754)" at bounding box center [317, 112] width 119 height 12
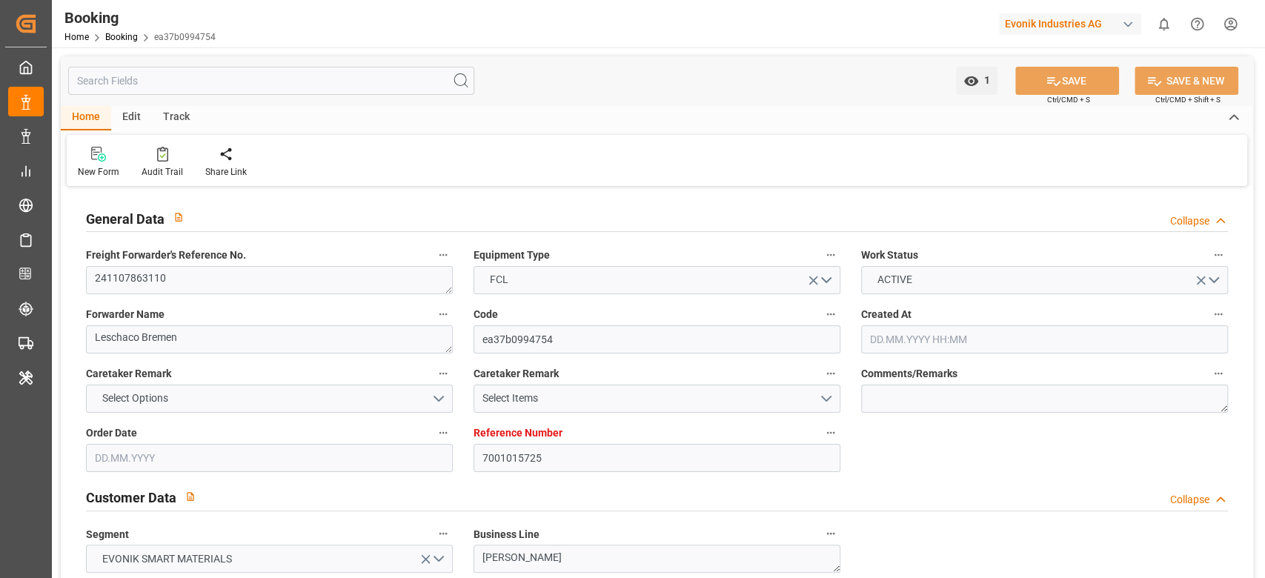
type input "7001015725"
type input "9839131"
type input "9649598"
type input "CMACGM"
type input "CMA CGM Group"
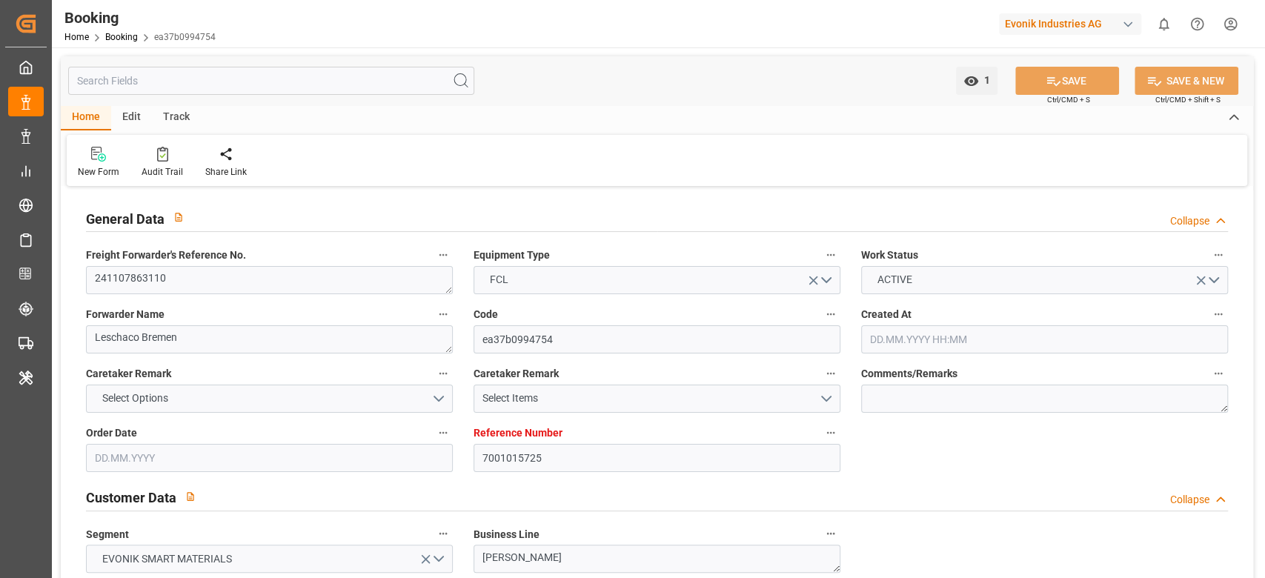
type input "NLRTM"
type input "IDBDJ"
type input "MYPKG"
type input "IDJKT"
type input "SGSIN"
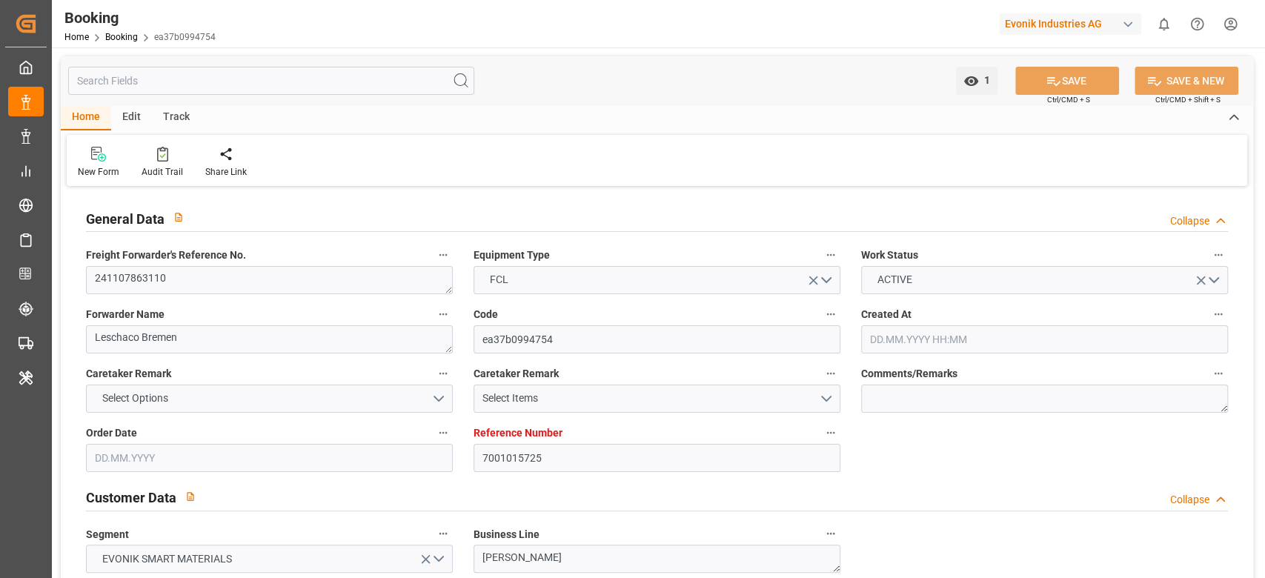
type input "49"
type input "0"
type input "-112"
type input "NLRTM"
type input "9871476"
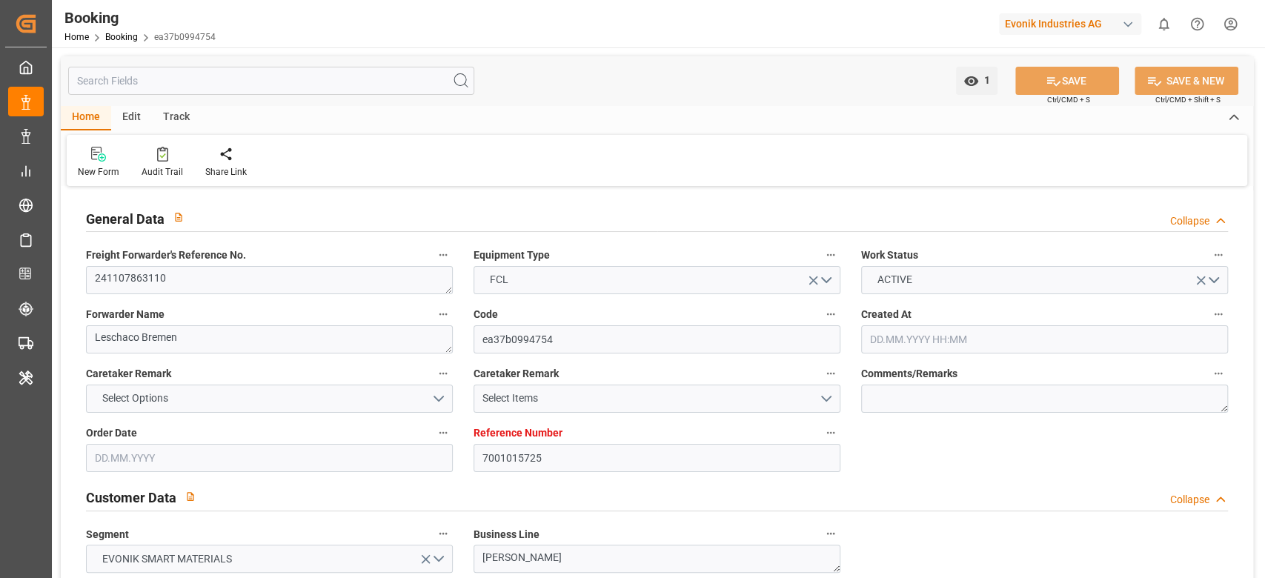
type input "9351141"
type input "9795646"
type input "GRPIR"
type input "[DATE] 07:49"
type input "[DATE]"
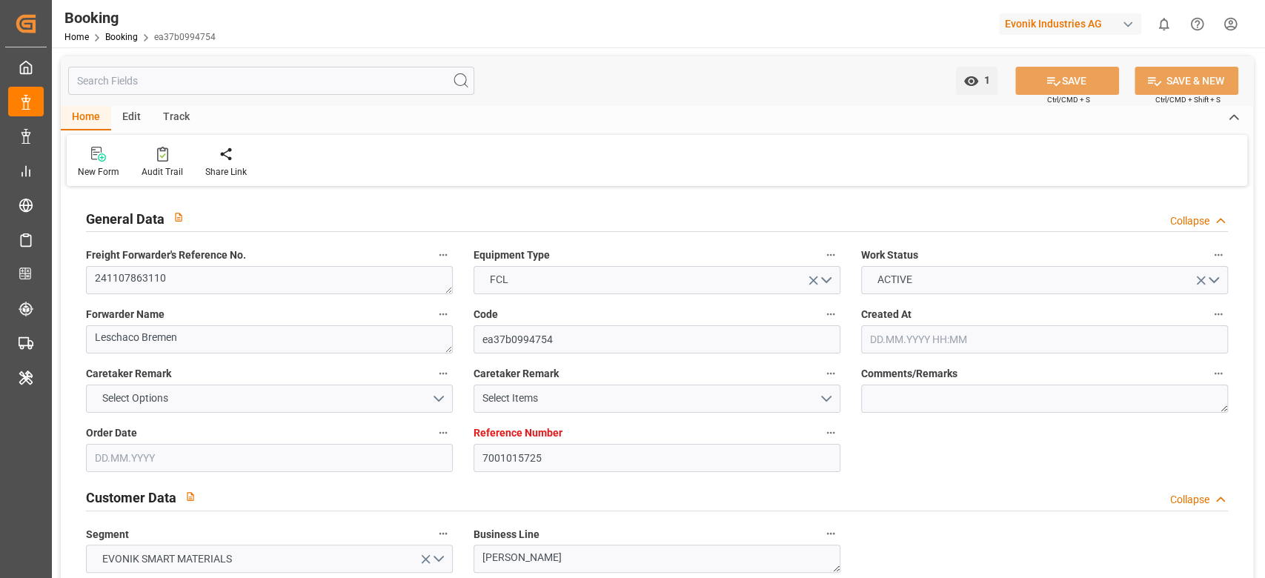
type input "[DATE]"
type input "28.11.2024"
type input "26.11.2024 00:00"
type input "28.11.2024 00:00"
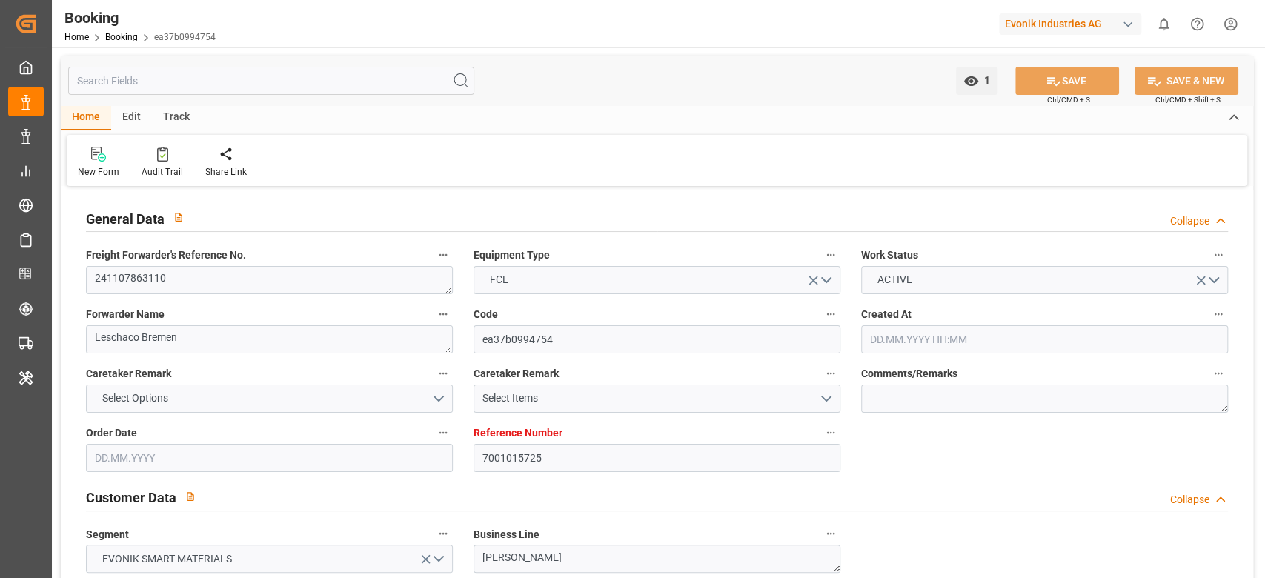
type input "02.12.2024 20:08"
type input "02.12.2024 00:00"
type input "01.12.2024"
type input "02.12.2024 21:08"
type input "28.11.2024 17:08"
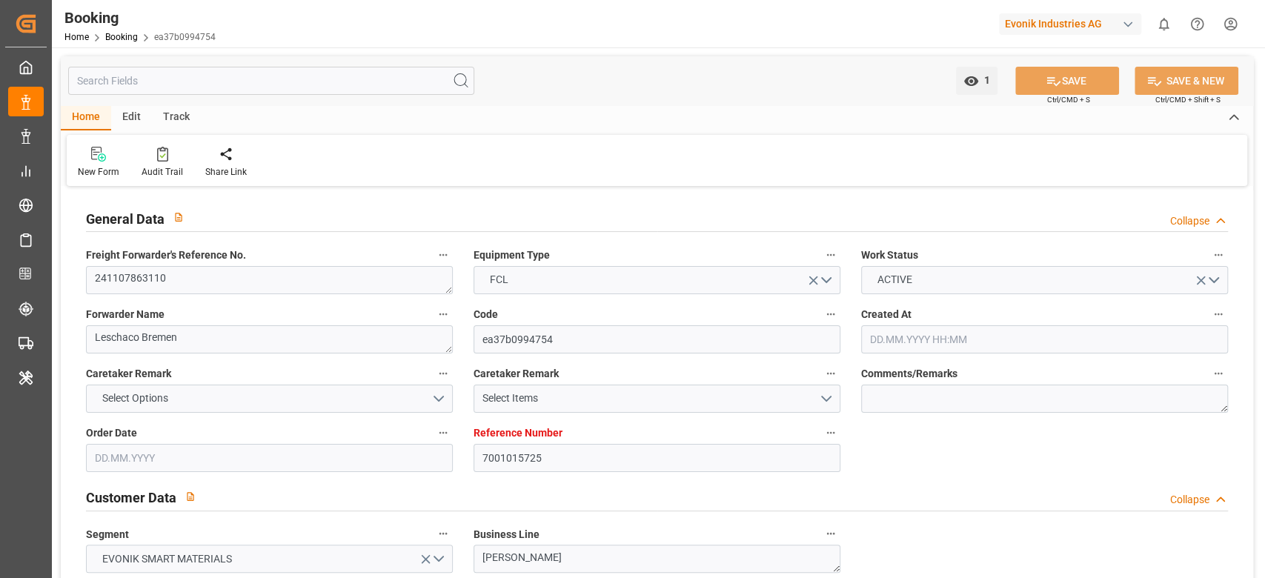
type input "24.05.2025 00:00"
type input "20.01.2025 00:00"
type input "24.03.2025"
type input "08.01.2025 00:00"
type input "07.01.2025 00:00"
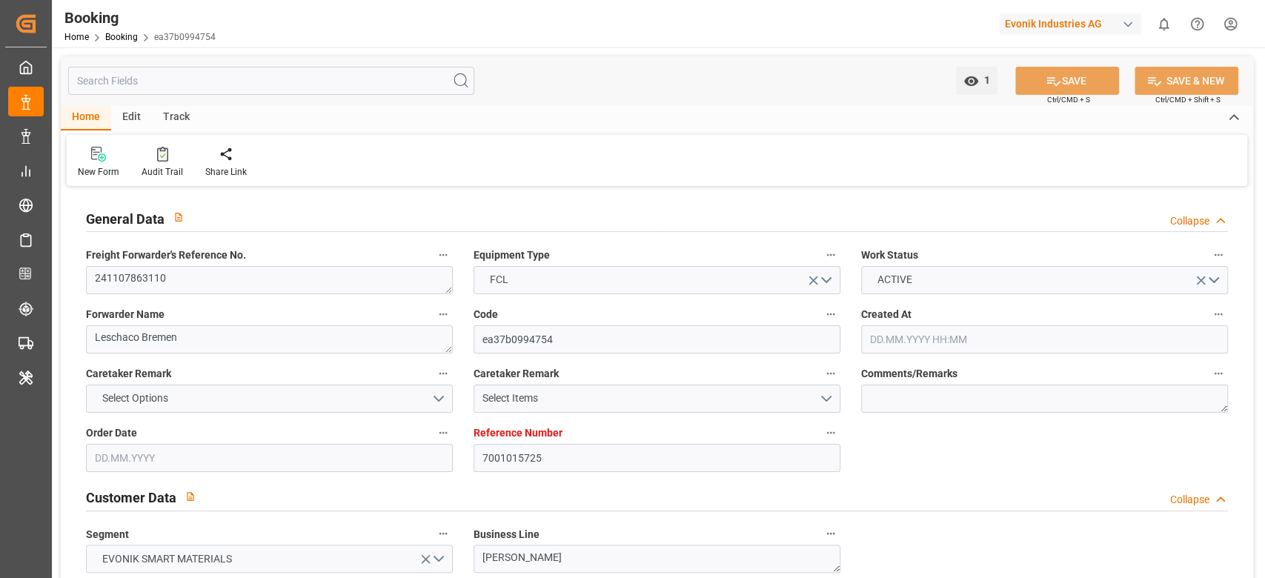
type input "19.01.2025 09:55"
type input "22.01.2025 00:00"
type input "10.01.2025 00:00"
type input "26.01.2025 05:42"
type input "29.01.2025 00:00"
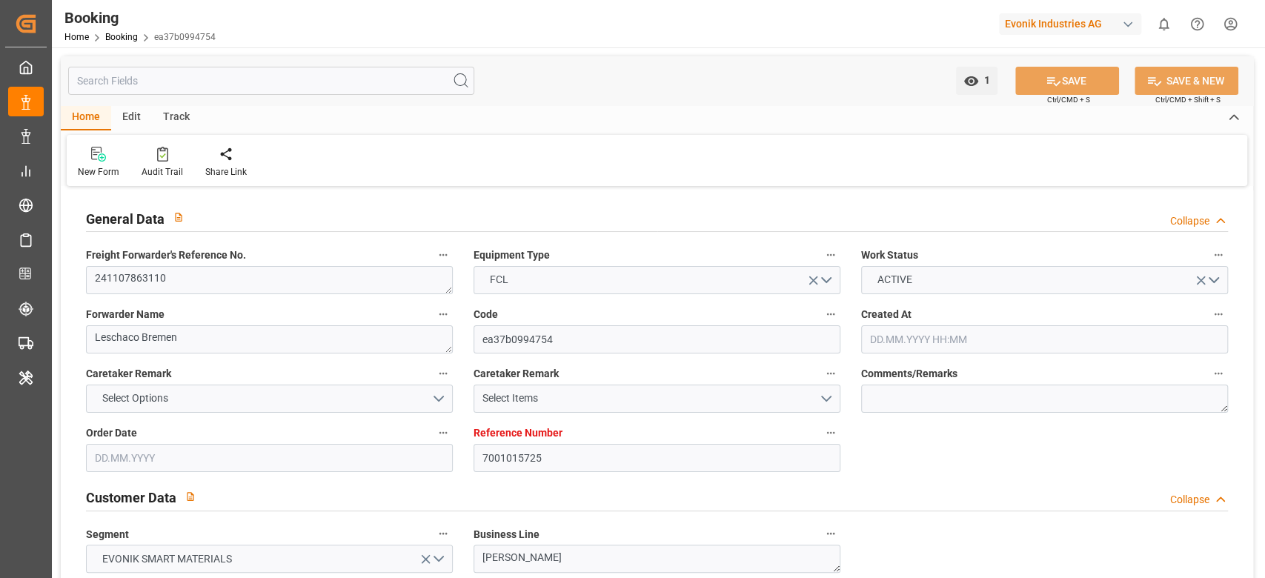
type input "10.01.2025 00:00"
type input "29.01.2025 07:00"
type input "09.02.2025 00:00"
type input "13.01.2025 00:00"
type input "13.03.2025 00:00"
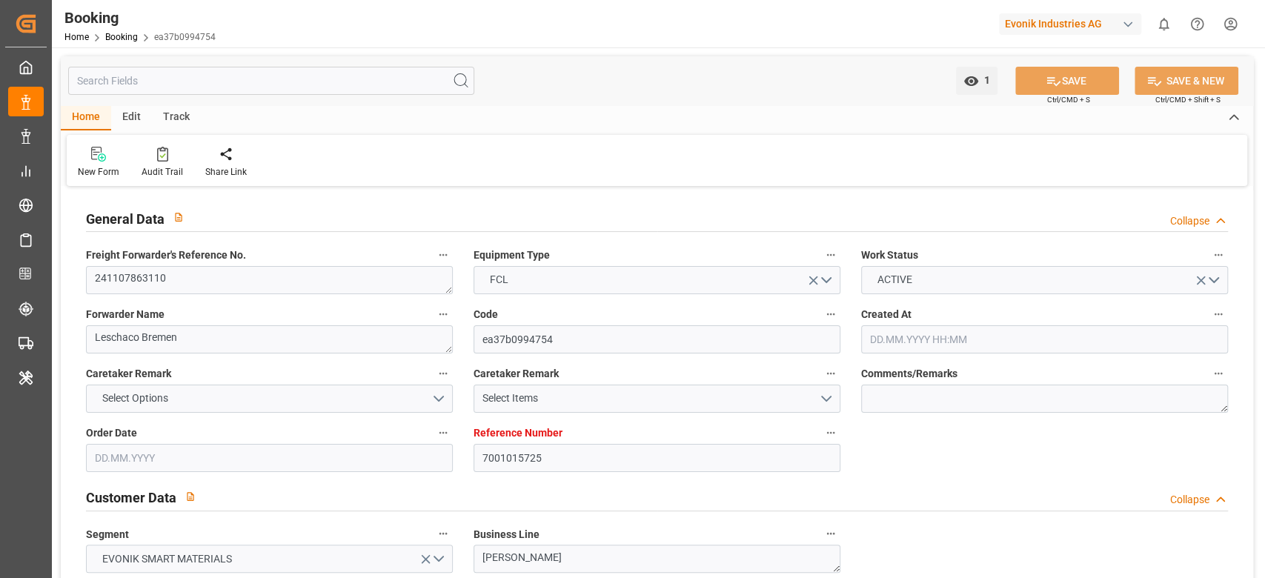
type input "15.03.2025 00:00"
type input "19.03.2025 00:00"
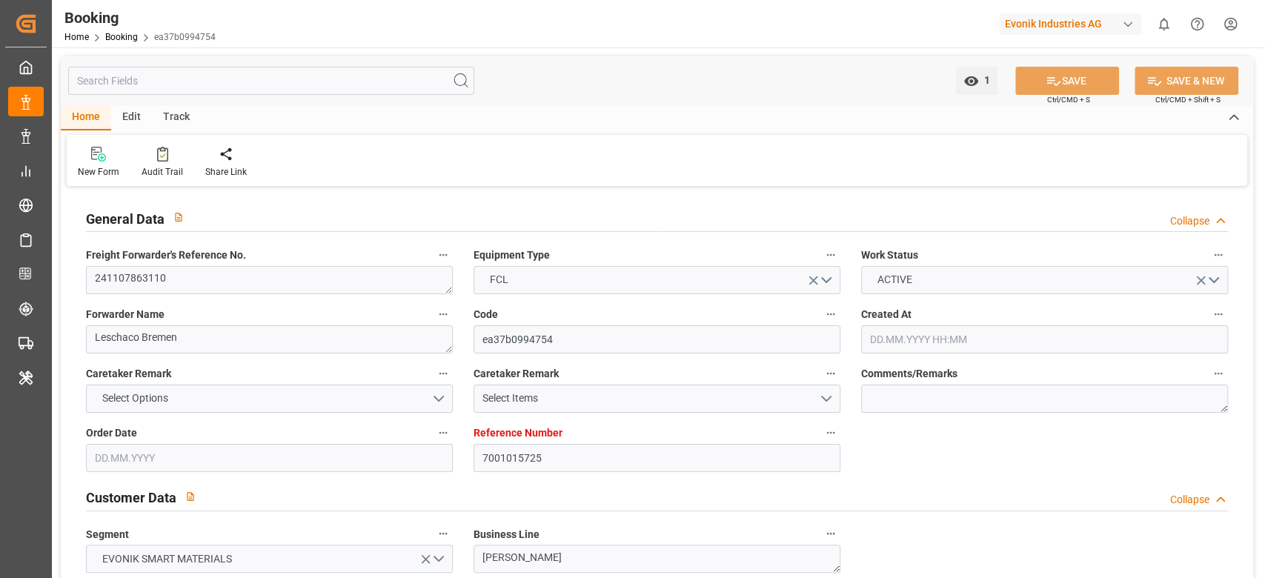
type input "19.03.2025 00:00"
type input "13.05.2025"
type input "09.10.2025 04:53"
type input "09.10.2025"
type input "02.12.2024"
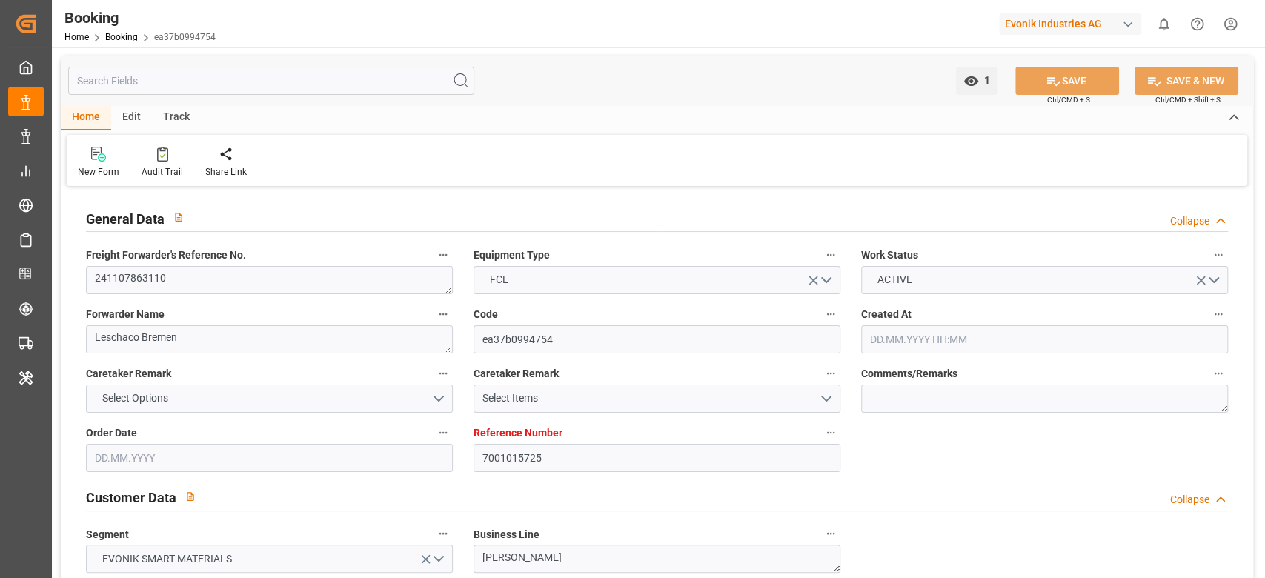
type input "02.02.2025"
type input "02.12.2024 22:44"
type input "19.01.2025 09:12"
type input "26.01.2025 05:46"
type input "29.01.2025 06:37"
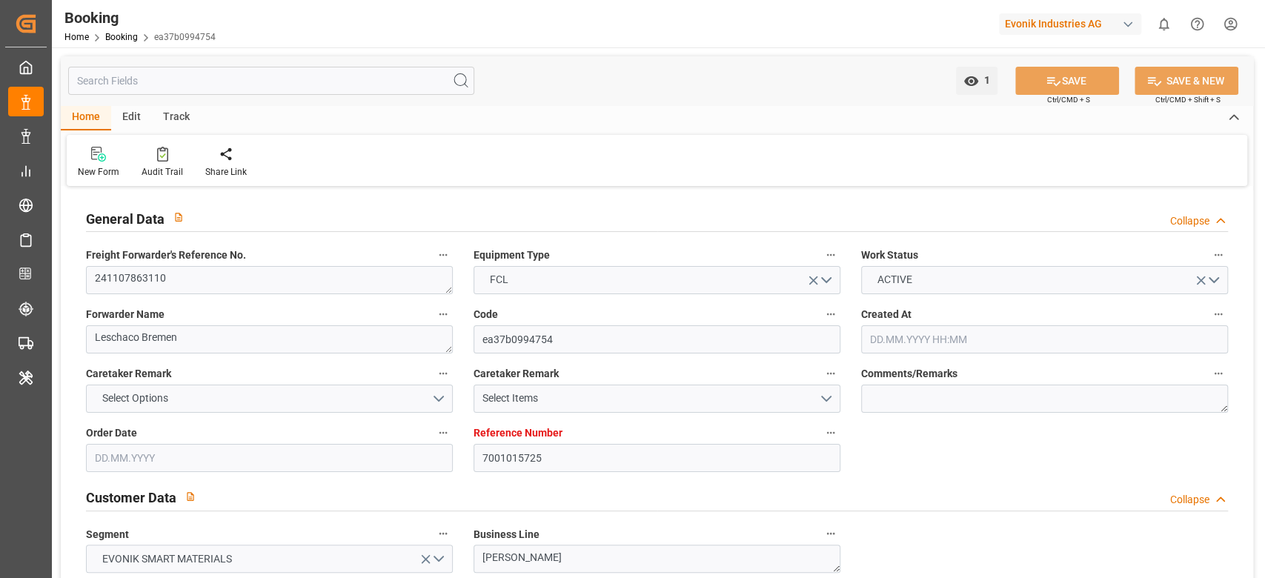
type input "13.03.2025 08:56"
type input "13.03.2025 17:09"
type input "15.03.2025 12:52"
type input "15.03.2025 23:34"
type input "19.03.2025 12:01"
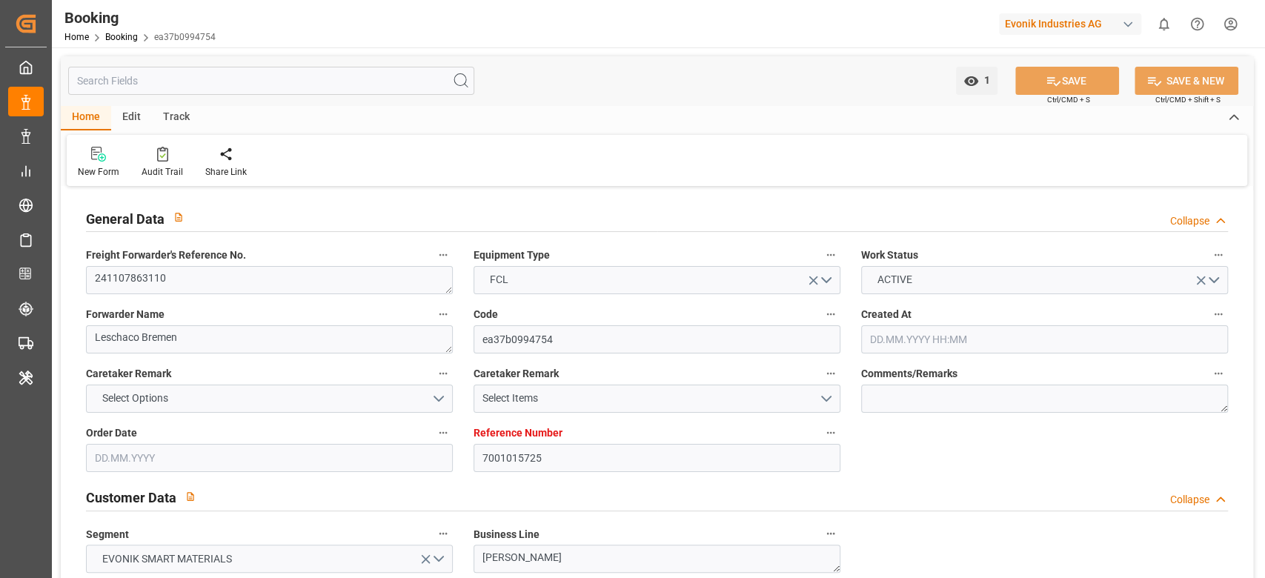
type input "19.03.2025 17:10"
type input "30.04.2025 07:30"
type input "03.05.2025 04:17"
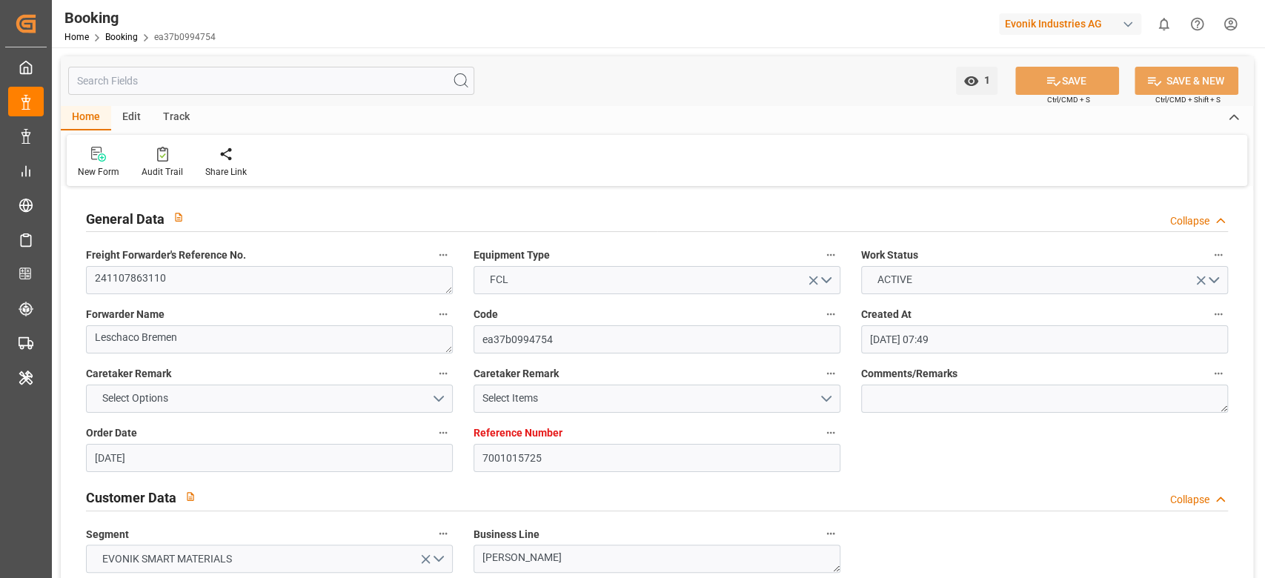
click at [579, 367] on div "Description Audits" at bounding box center [632, 289] width 1265 height 578
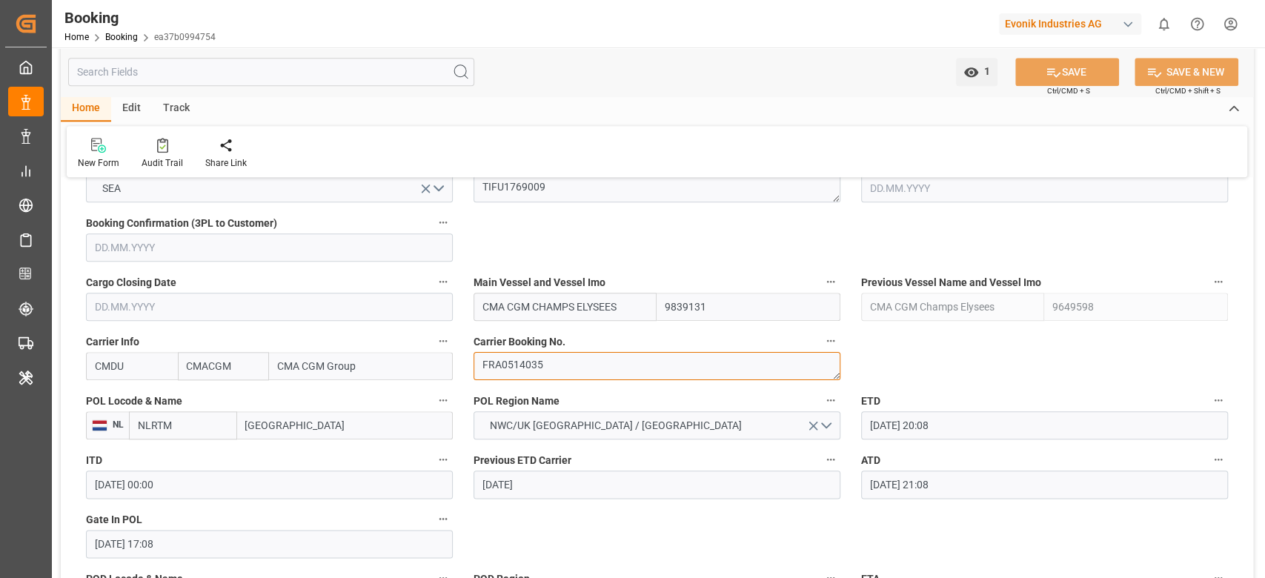
click at [580, 362] on textarea "FRA0514035" at bounding box center [657, 366] width 367 height 28
click at [550, 179] on textarea "TIFU1769009" at bounding box center [657, 188] width 367 height 28
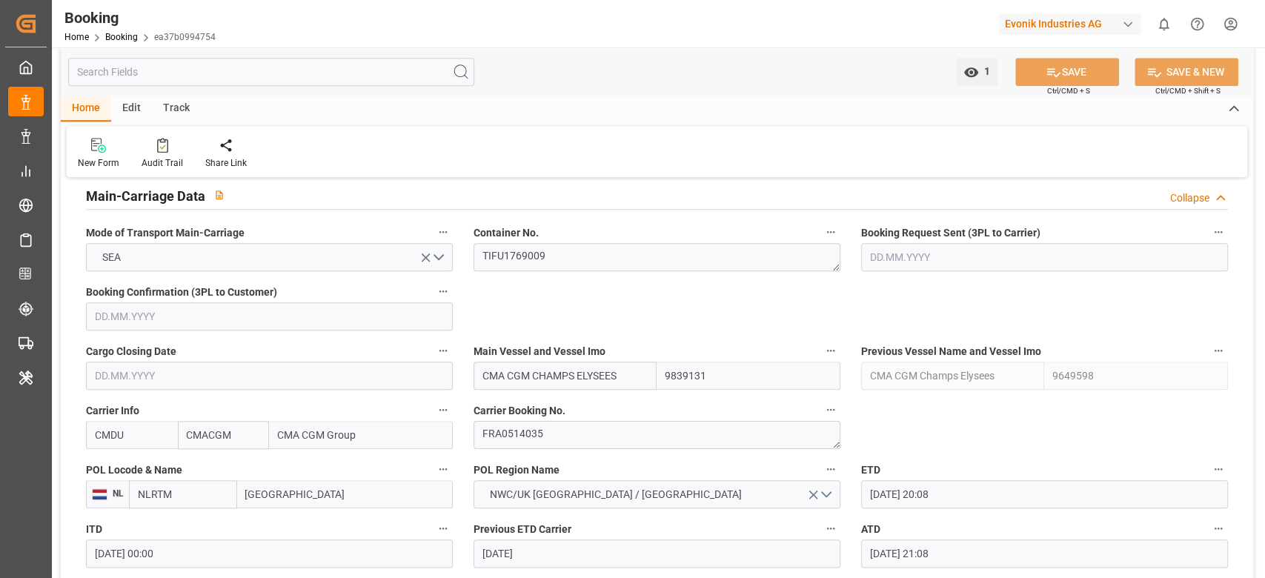
scroll to position [889, 0]
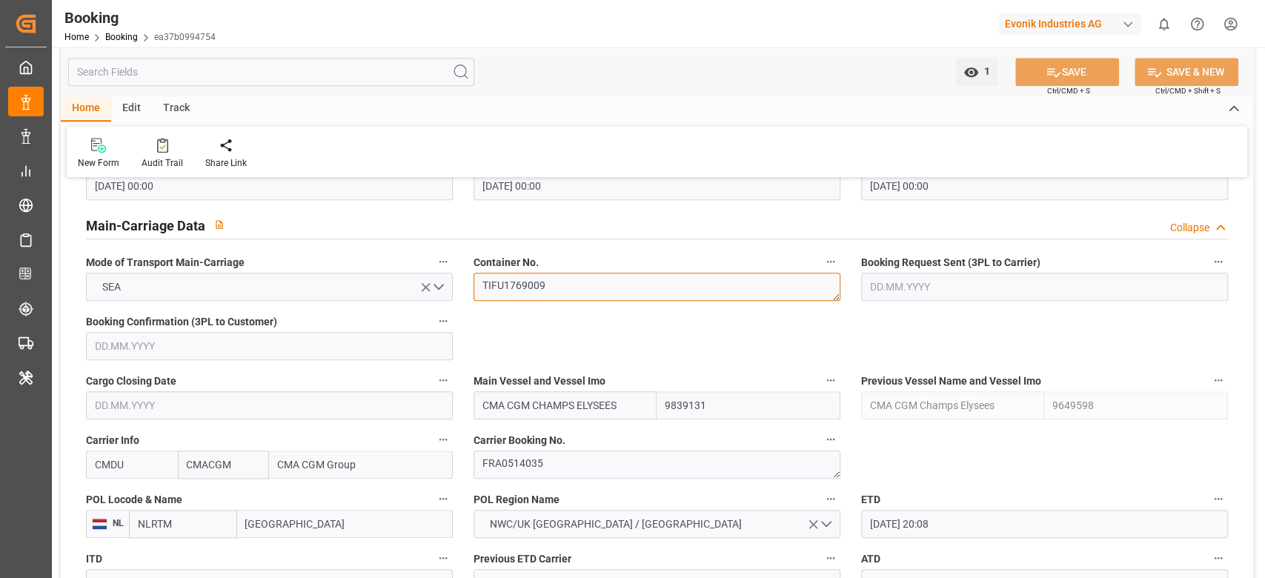
click at [520, 298] on textarea "TIFU1769009" at bounding box center [657, 287] width 367 height 28
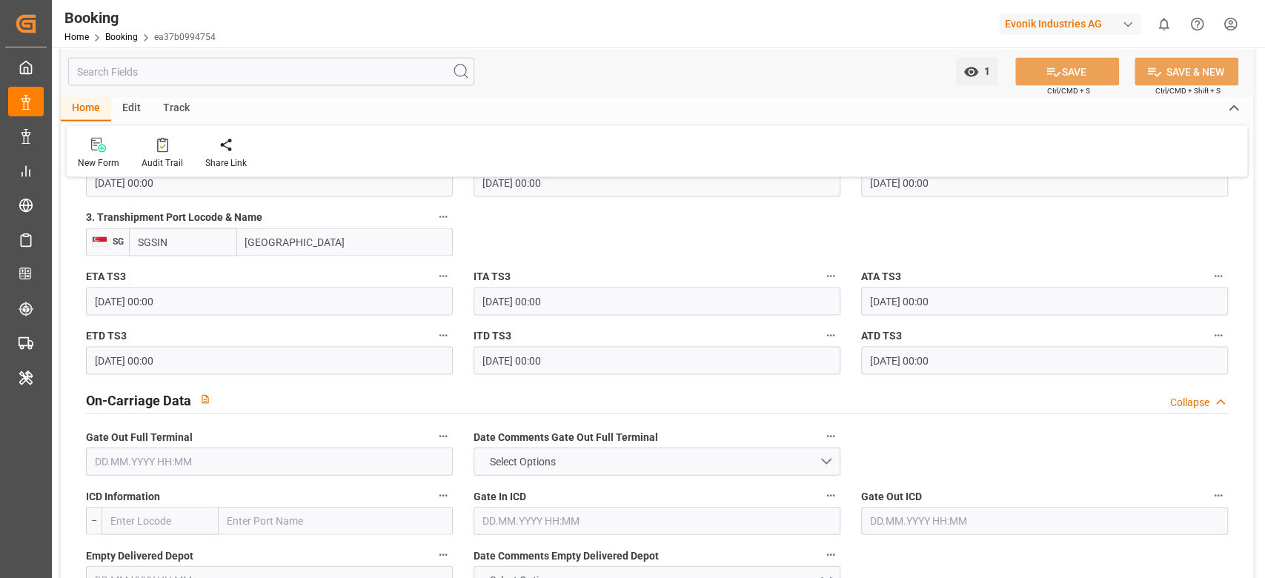
scroll to position [1862, 0]
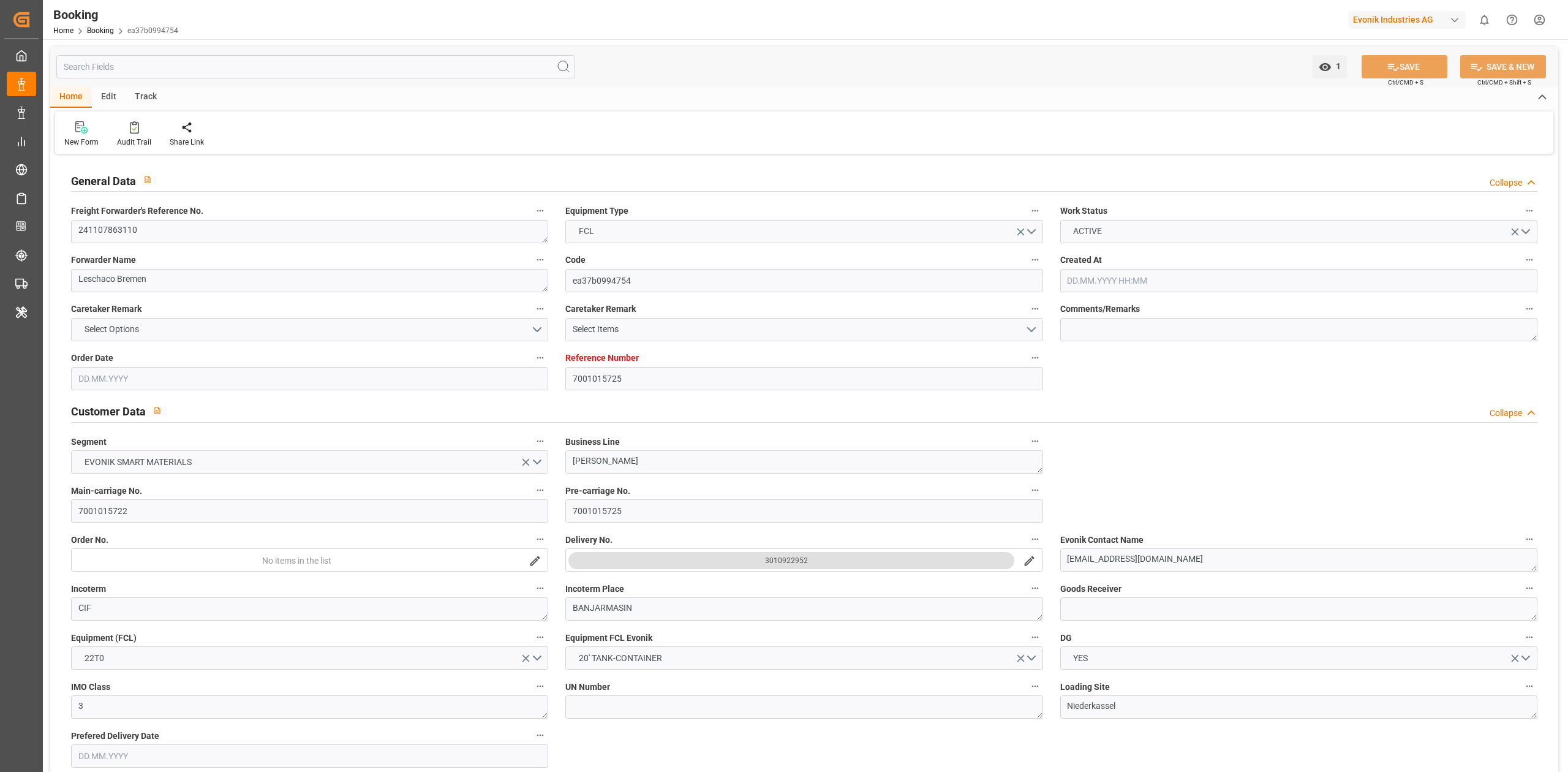
type input "7001015725"
type input "9839131"
type input "9649598"
type input "CMACGM"
type input "CMA CGM Group"
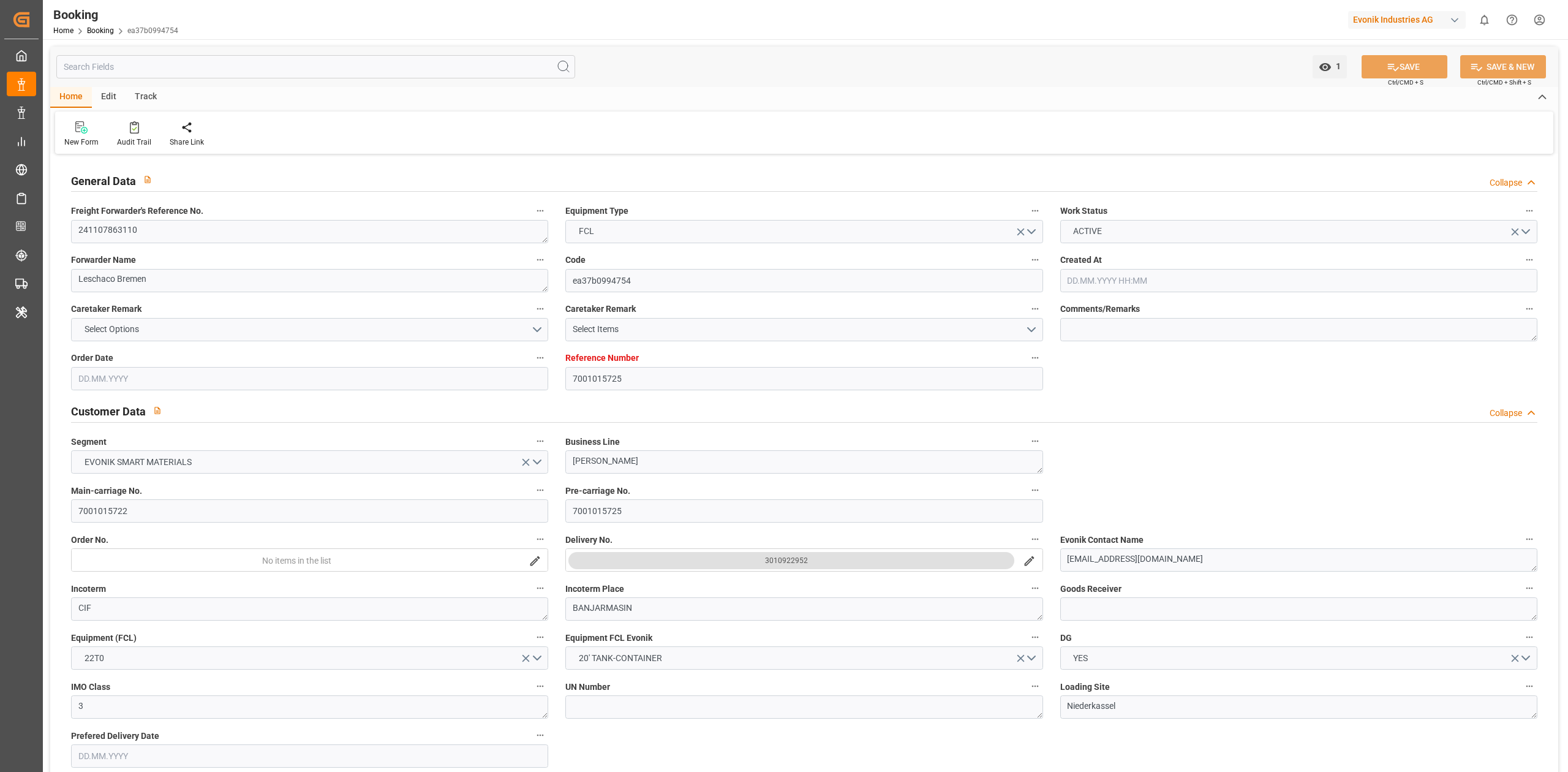
type input "NLRTM"
type input "IDBDJ"
type input "MYPKG"
type input "IDJKT"
type input "SGSIN"
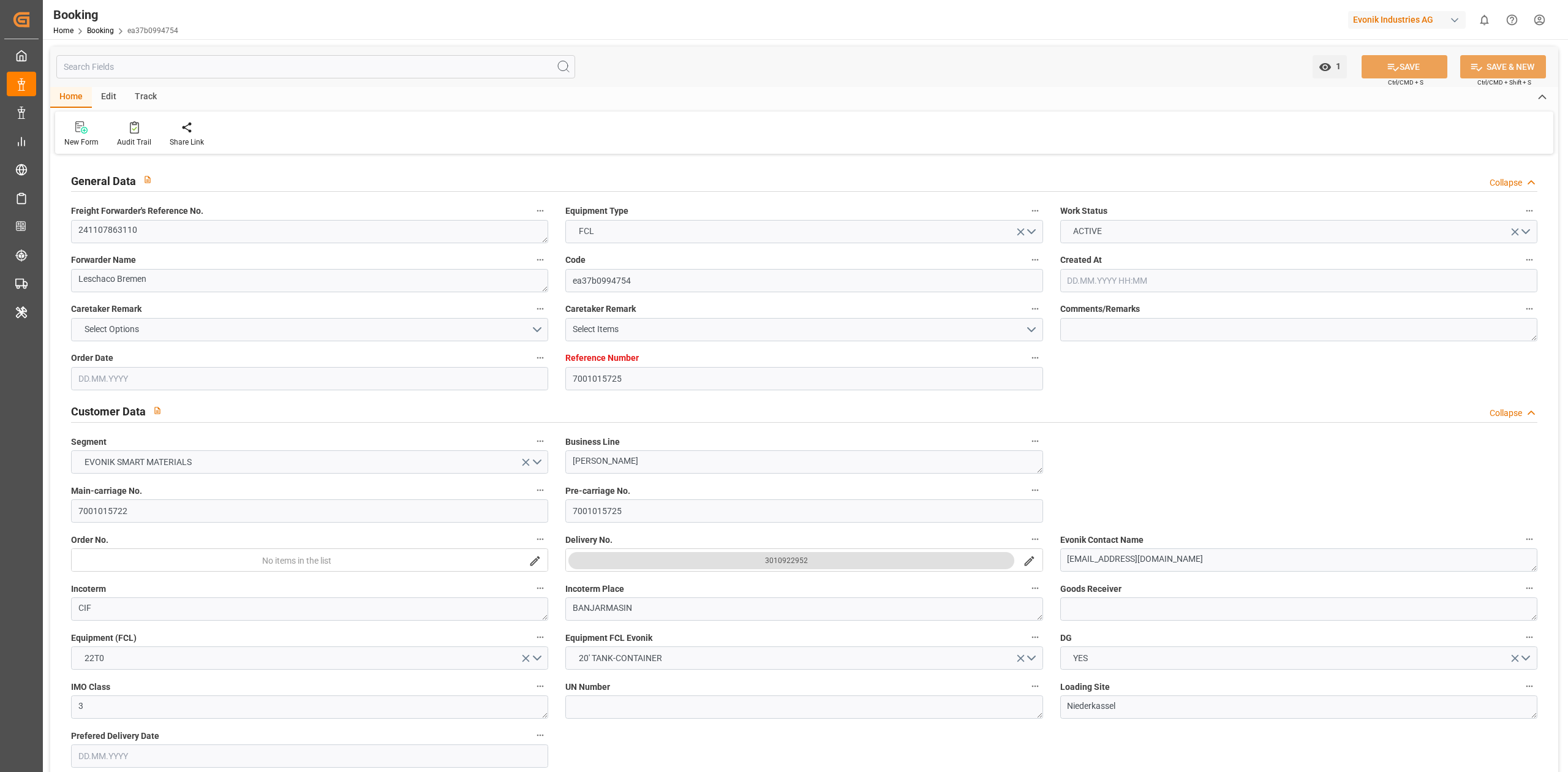
type input "49"
type input "0"
type input "-112"
type input "NLRTM"
type input "9871476"
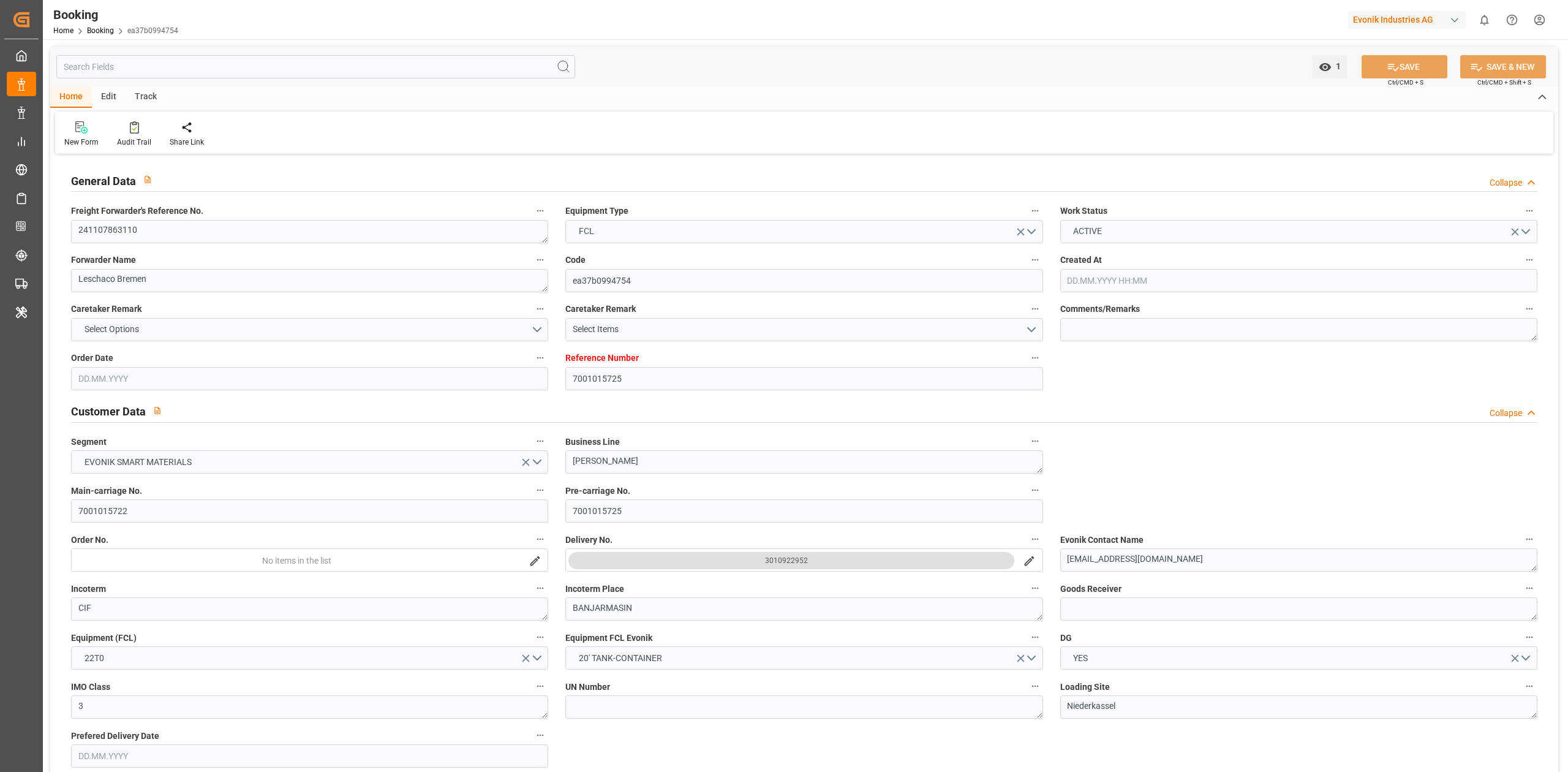
type input "9351141"
type input "9795646"
type input "GRPIR"
type input "[DATE] 07:49"
type input "[DATE]"
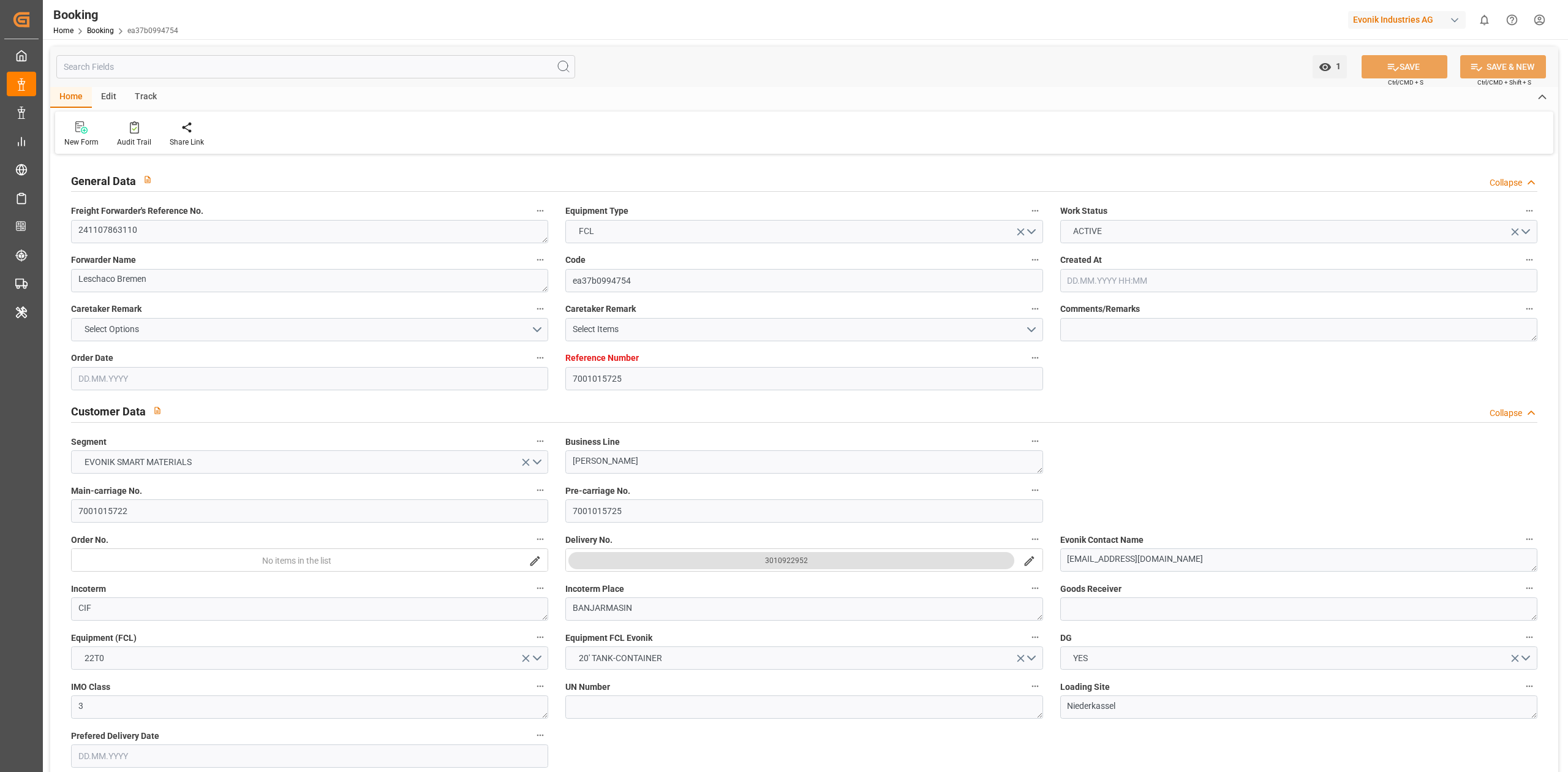
type input "[DATE]"
type input "[DATE] 00:00"
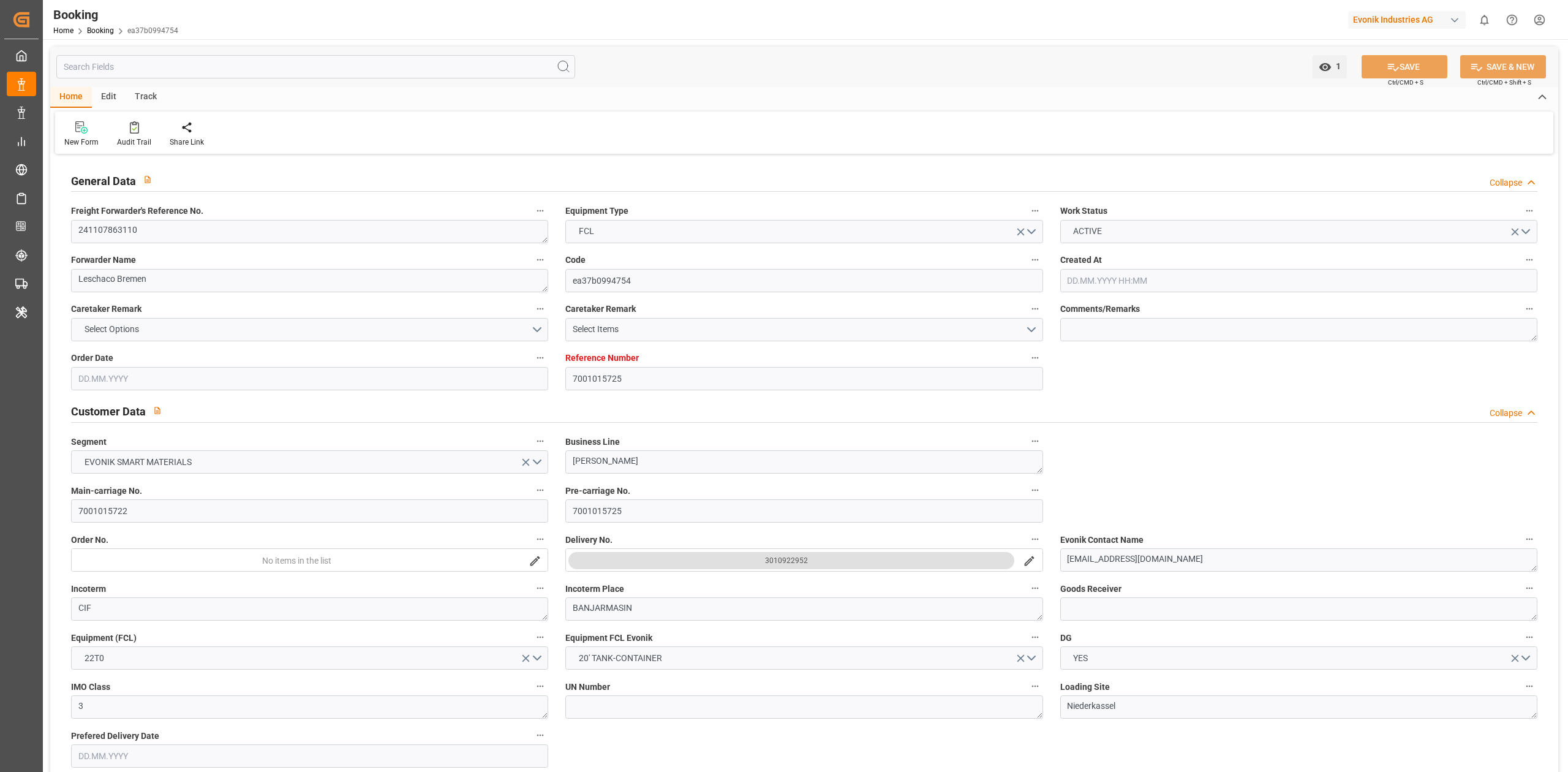
type input "[DATE] 20:08"
type input "[DATE] 00:00"
type input "[DATE]"
type input "[DATE] 21:08"
type input "[DATE] 17:08"
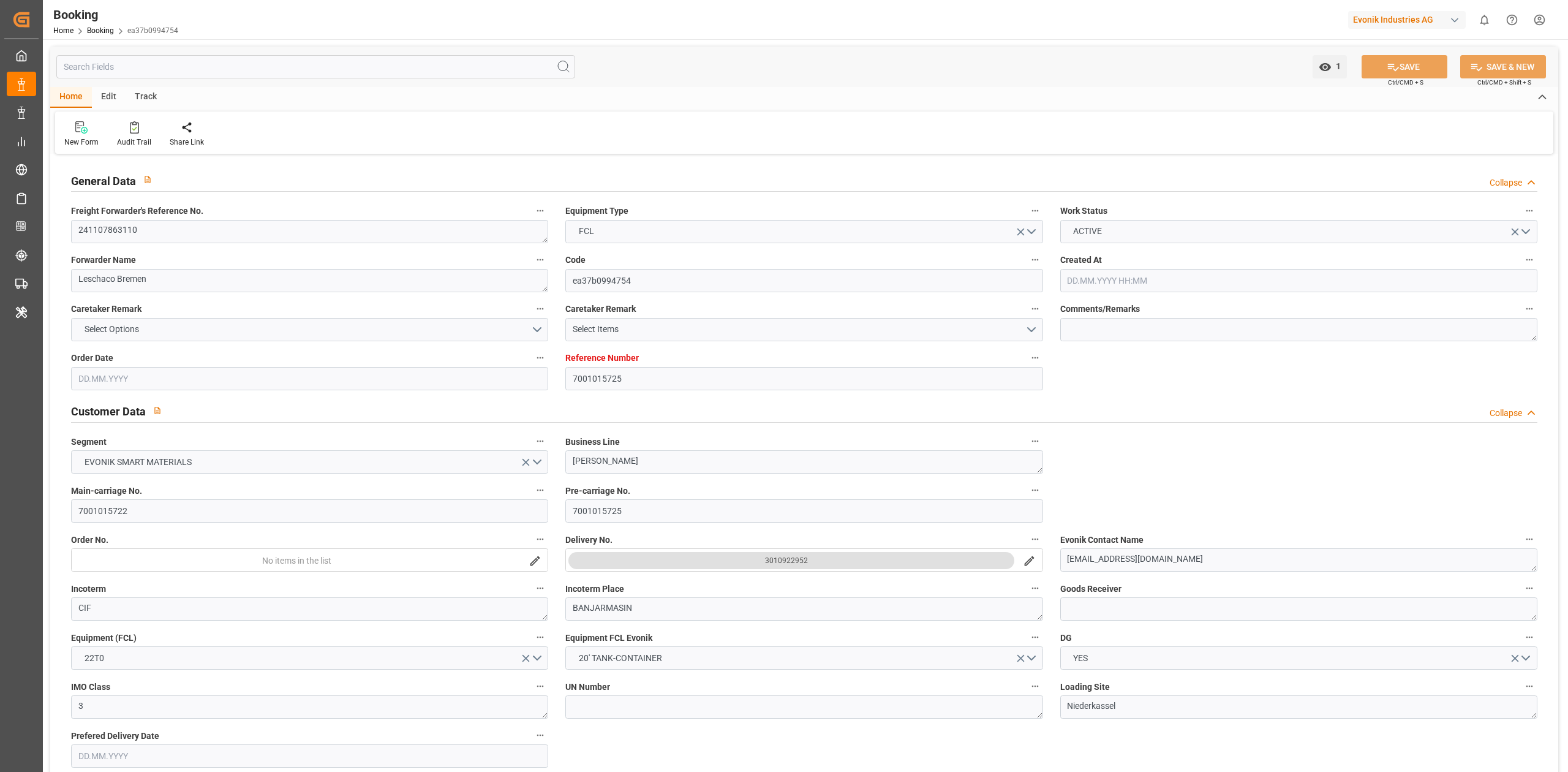
type input "[DATE] 00:00"
type input "[DATE]"
type input "[DATE] 00:00"
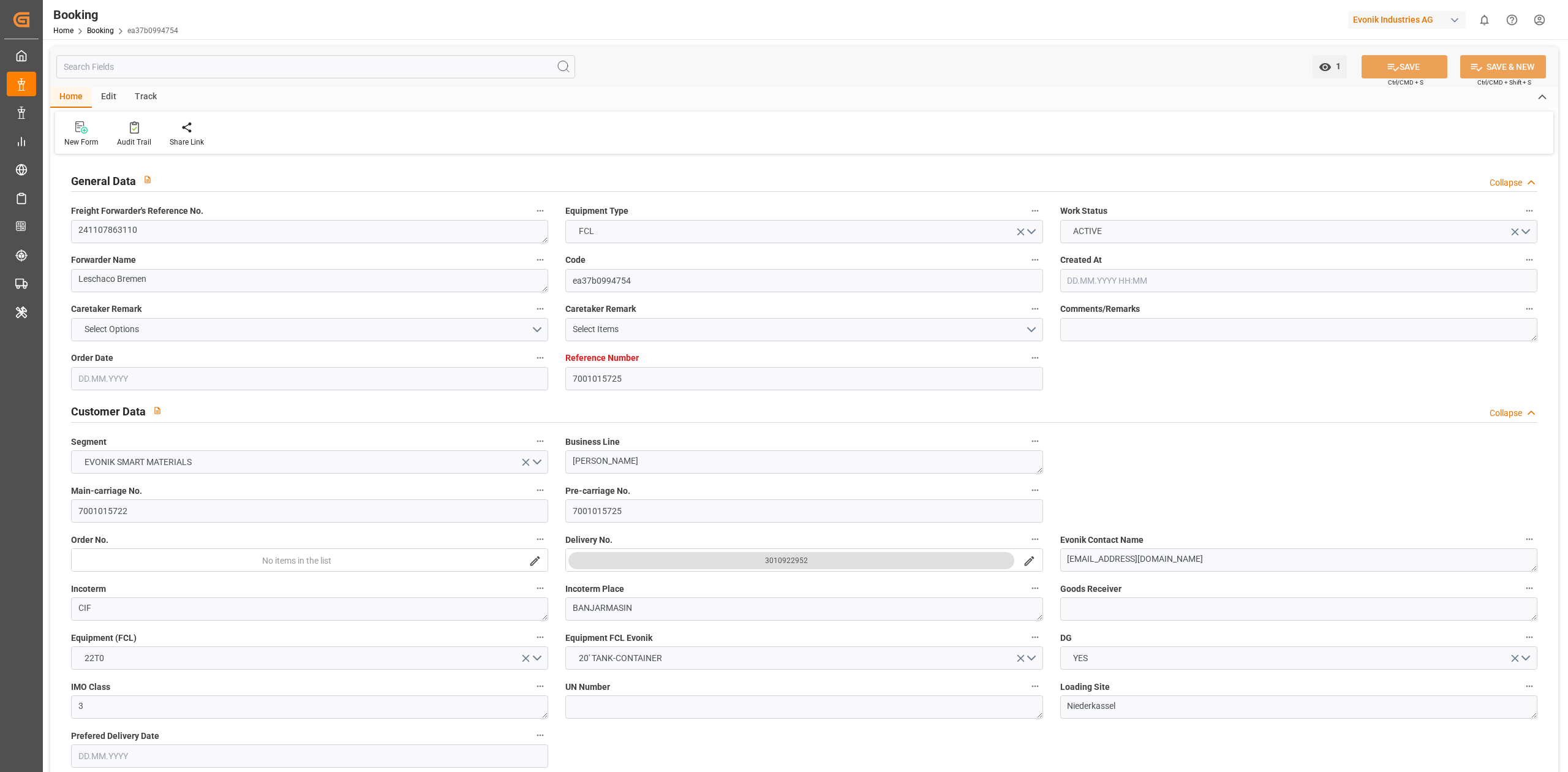
type input "[DATE] 09:55"
type input "[DATE] 00:00"
type input "[DATE] 05:42"
type input "[DATE] 00:00"
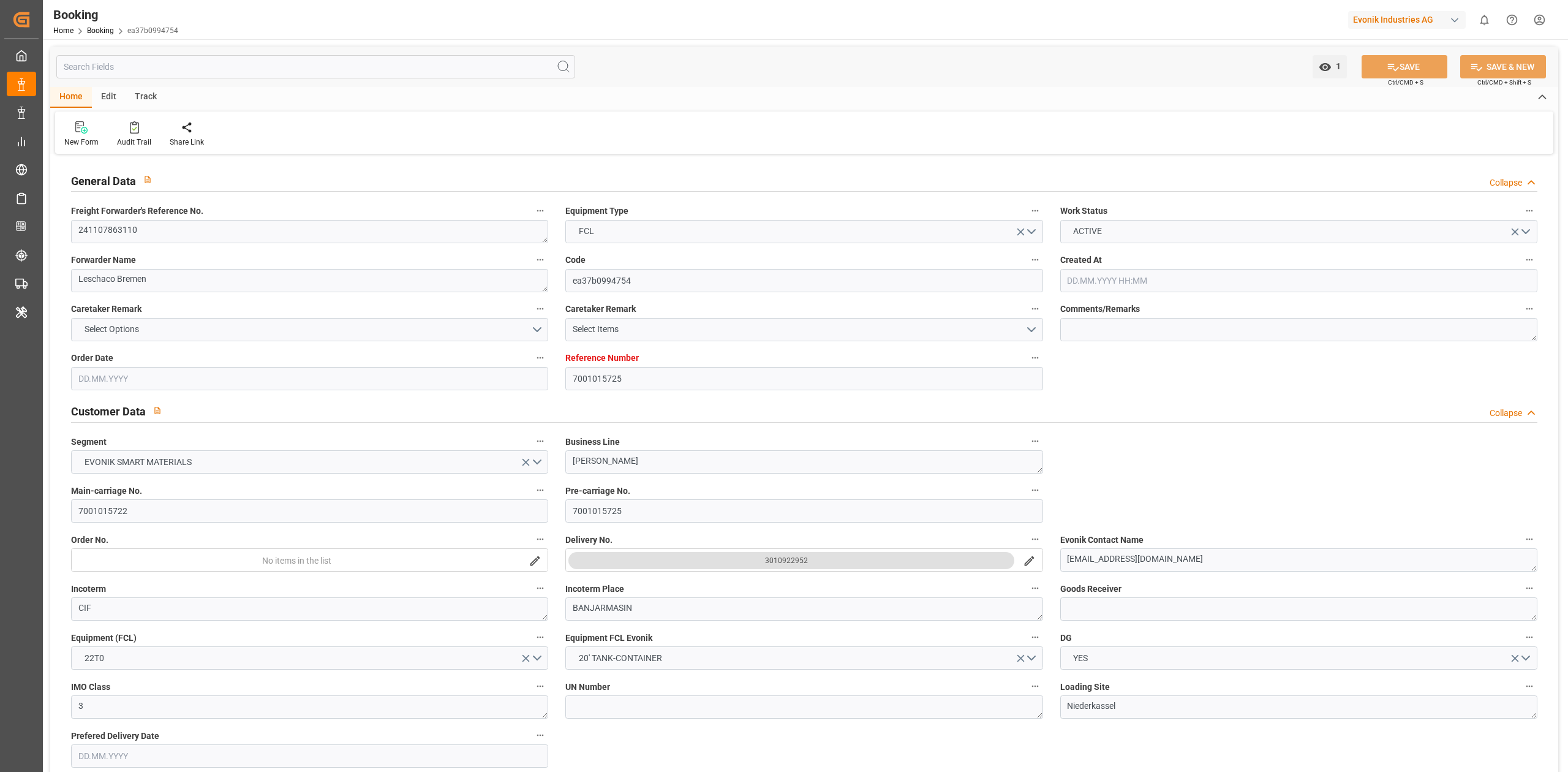
type input "[DATE] 00:00"
type input "[DATE] 07:00"
type input "[DATE] 00:00"
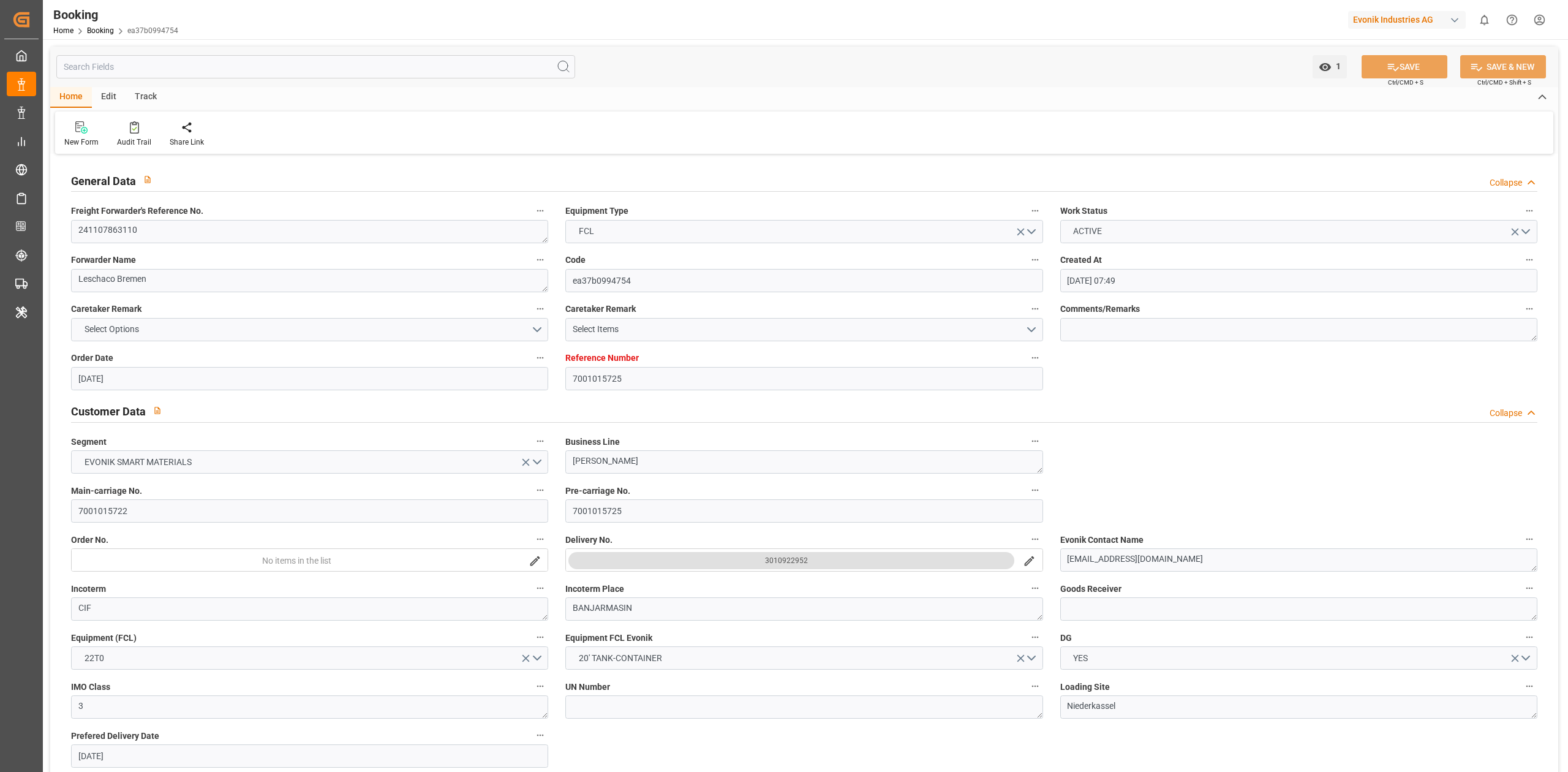
type input "[DATE] 00:00"
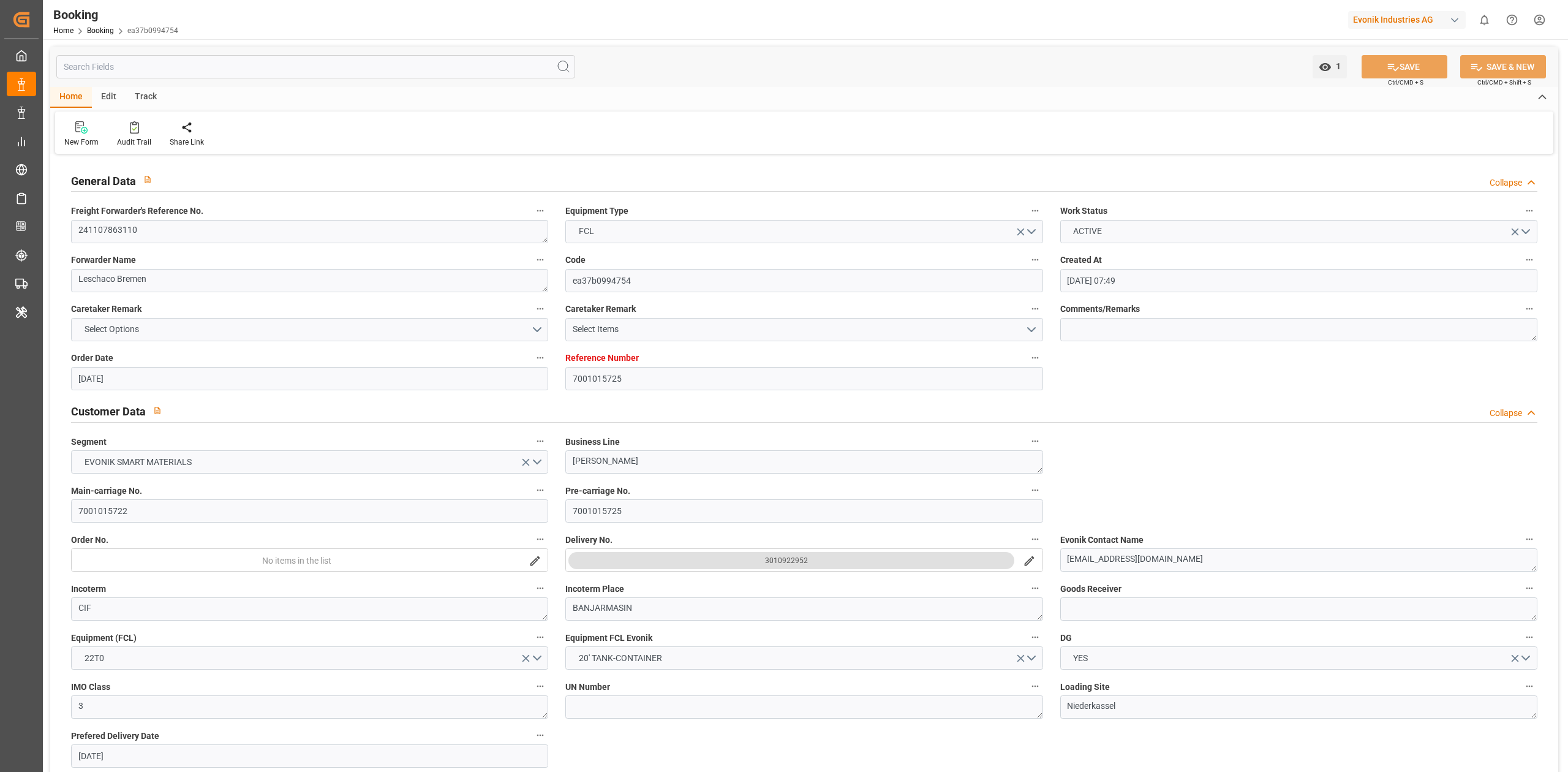
type input "[DATE] 00:00"
type input "[DATE]"
type input "[DATE] 04:53"
type input "[DATE]"
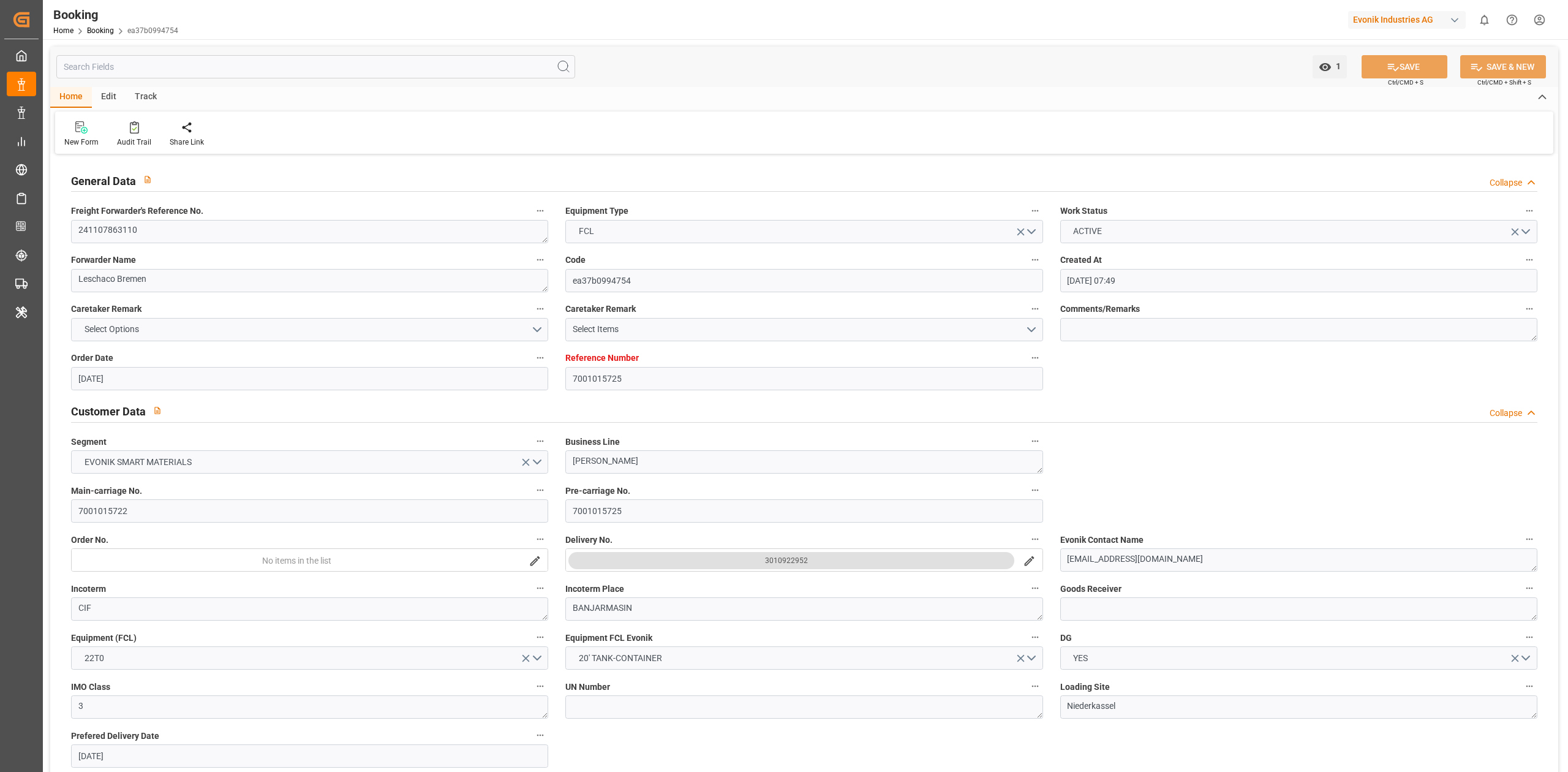
type input "[DATE]"
type input "[DATE] 22:44"
type input "[DATE] 09:12"
type input "[DATE] 05:46"
type input "[DATE] 06:37"
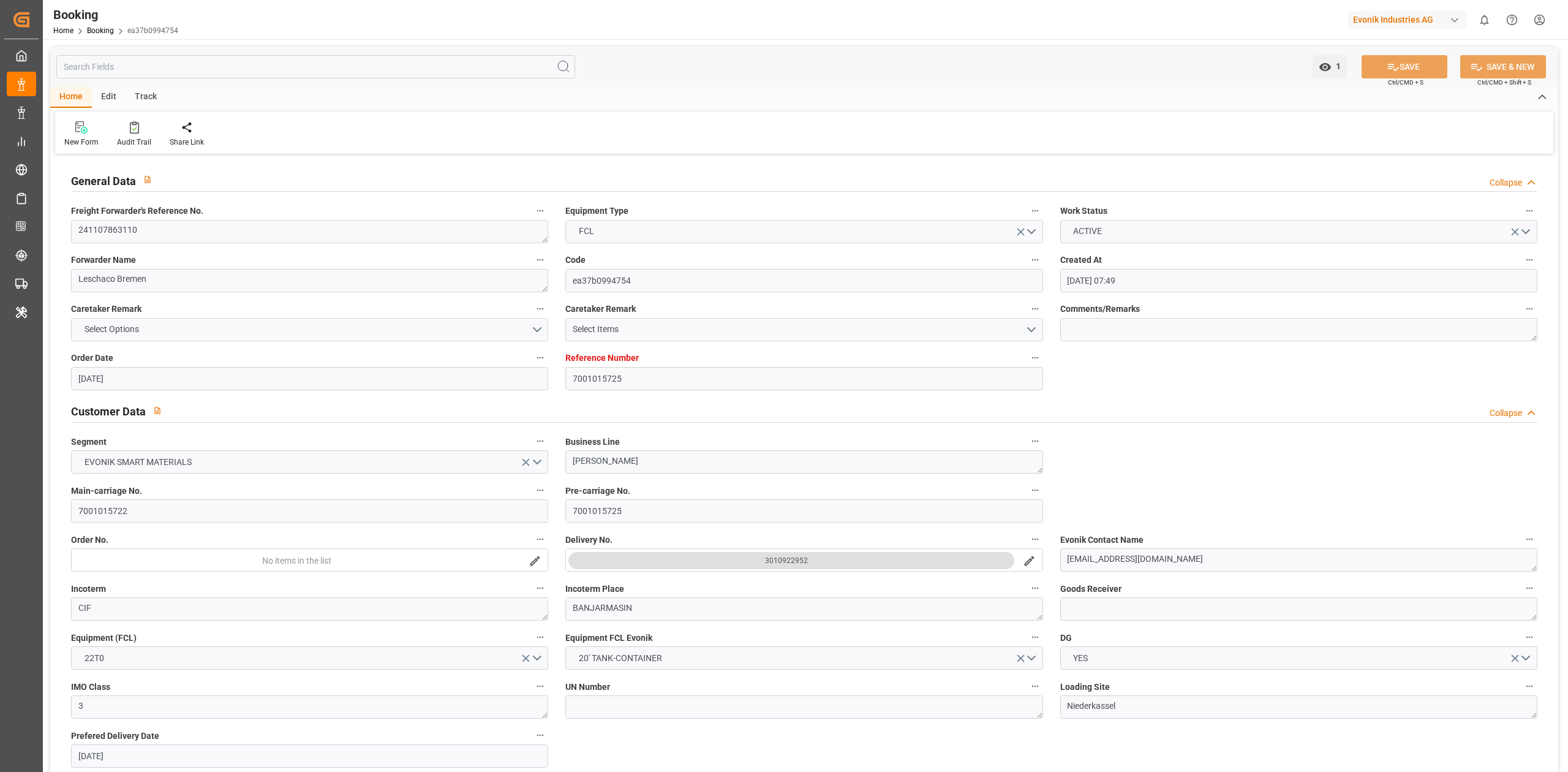
type input "[DATE] 08:56"
type input "[DATE] 17:09"
type input "[DATE] 12:52"
type input "[DATE] 23:34"
type input "[DATE] 12:01"
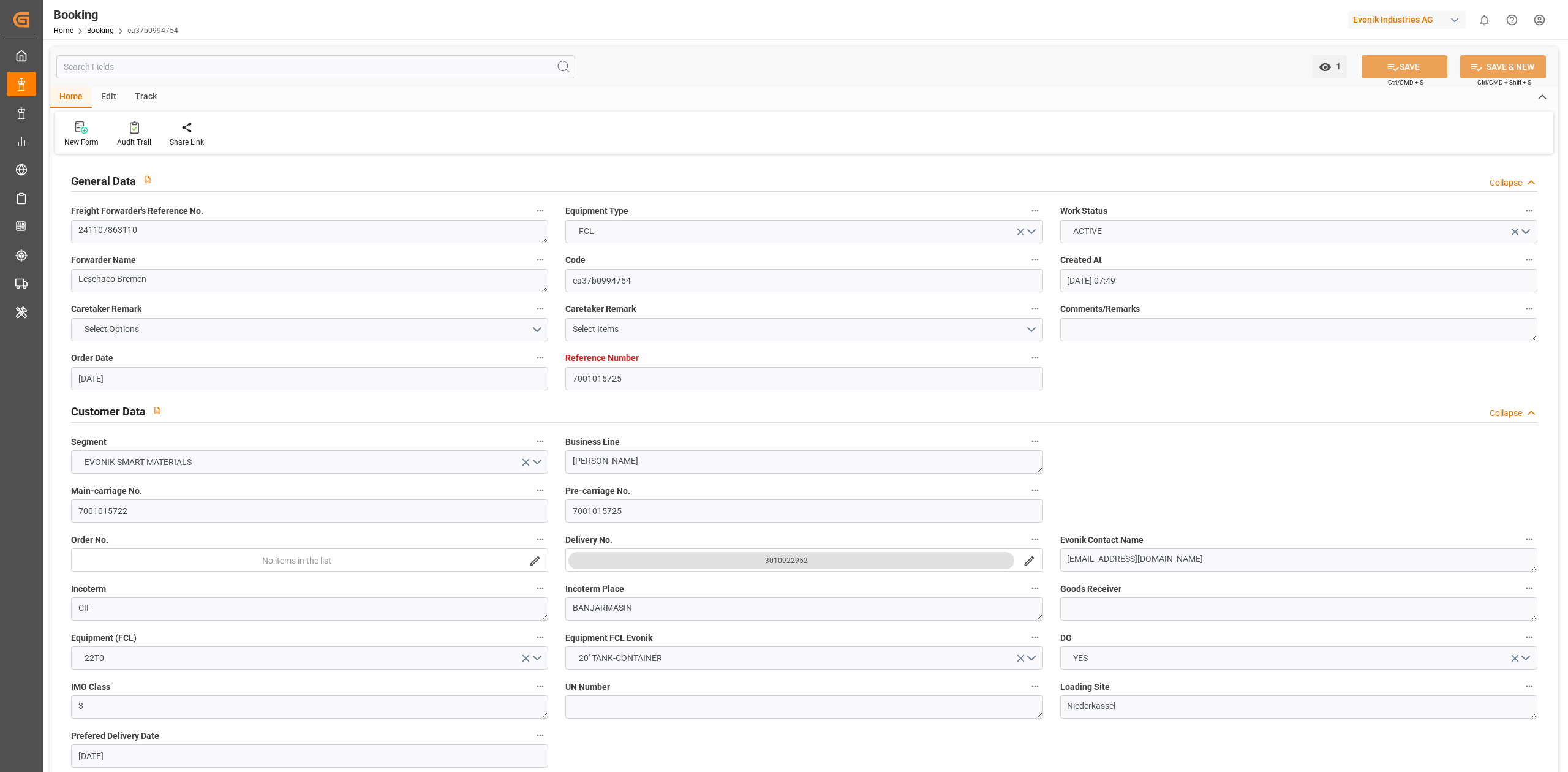
type input "[DATE] 17:10"
type input "[DATE] 07:30"
type input "[DATE] 04:17"
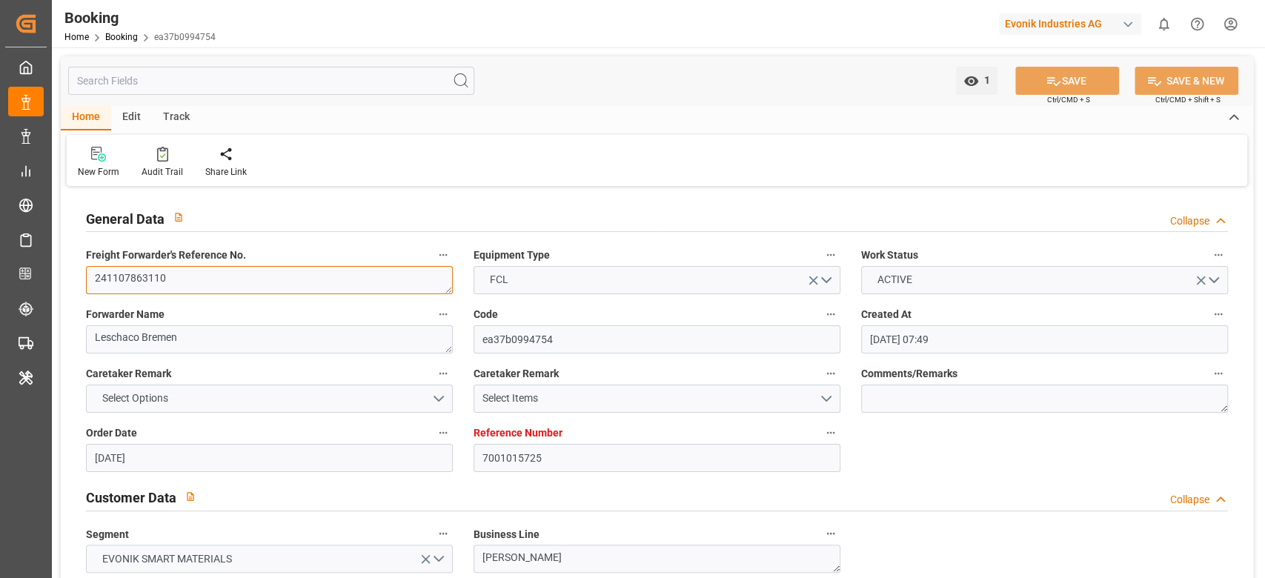
click at [202, 268] on textarea "241107863110" at bounding box center [269, 280] width 367 height 28
click at [200, 273] on textarea "241107863110" at bounding box center [269, 280] width 367 height 28
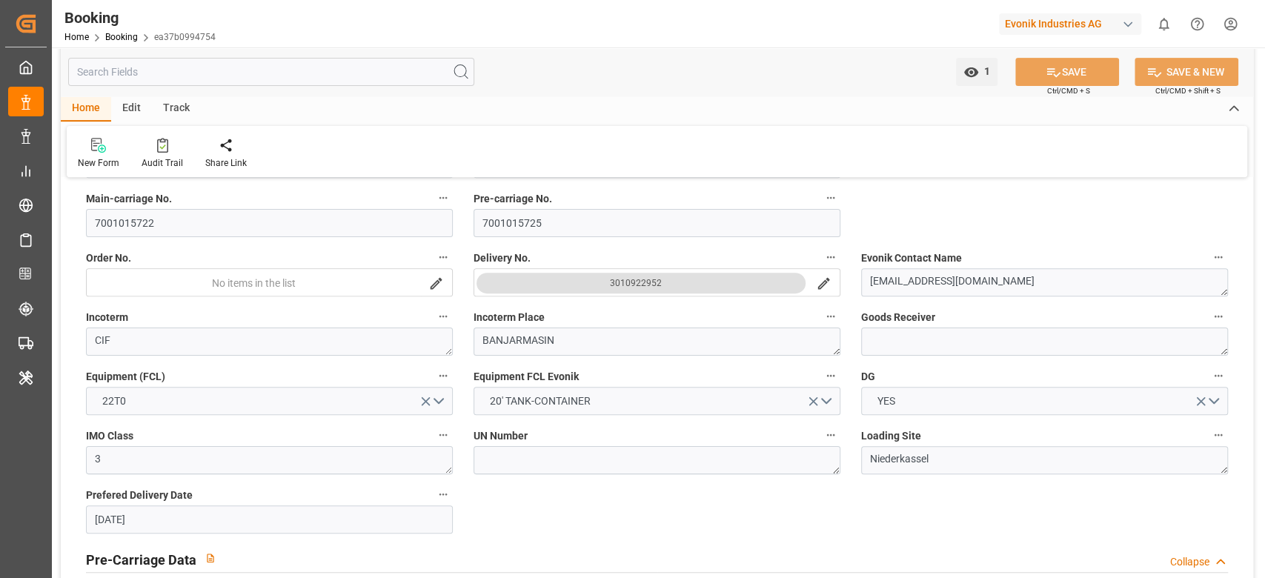
scroll to position [889, 0]
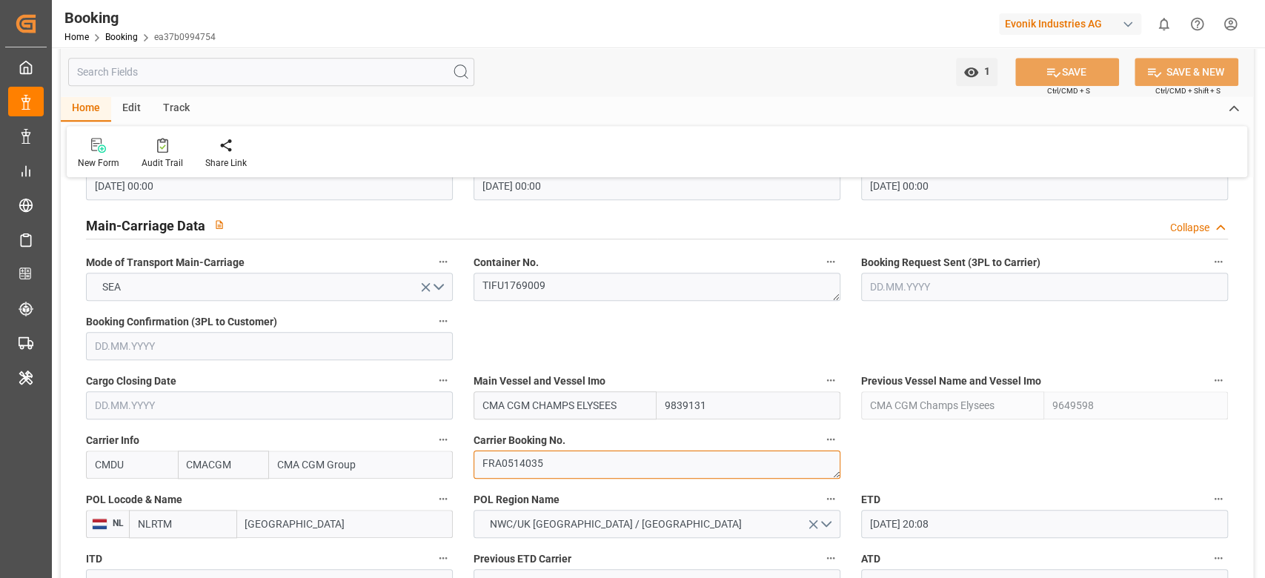
click at [565, 460] on textarea "FRA0514035" at bounding box center [657, 465] width 367 height 28
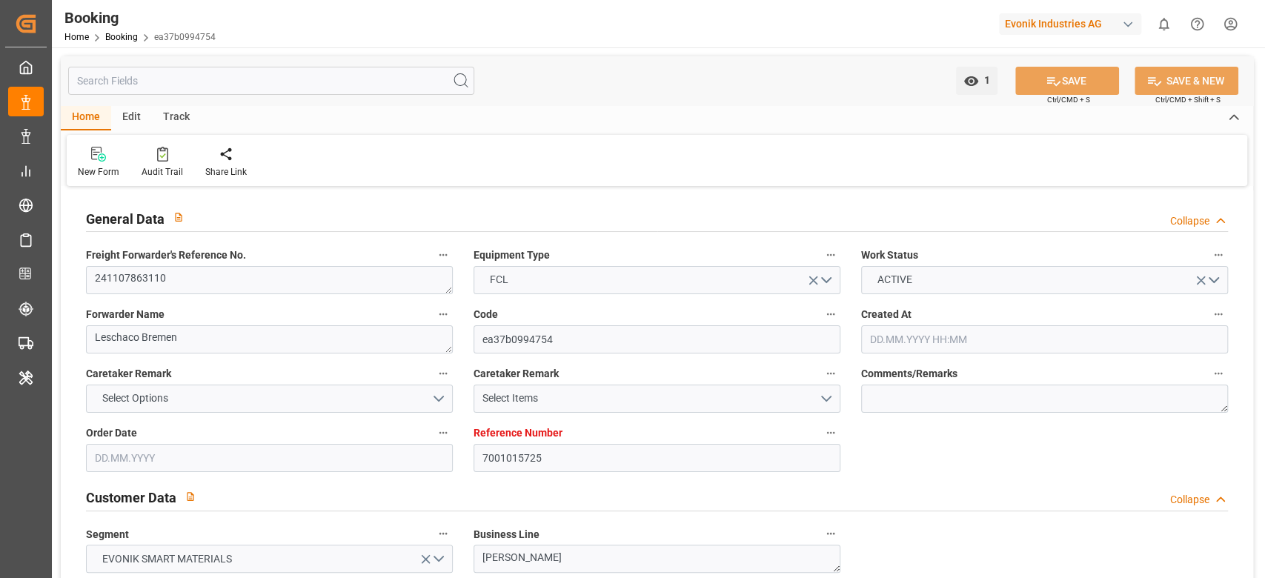
type input "7001015725"
type input "9839131"
type input "9649598"
type input "CMACGM"
type input "CMA CGM Group"
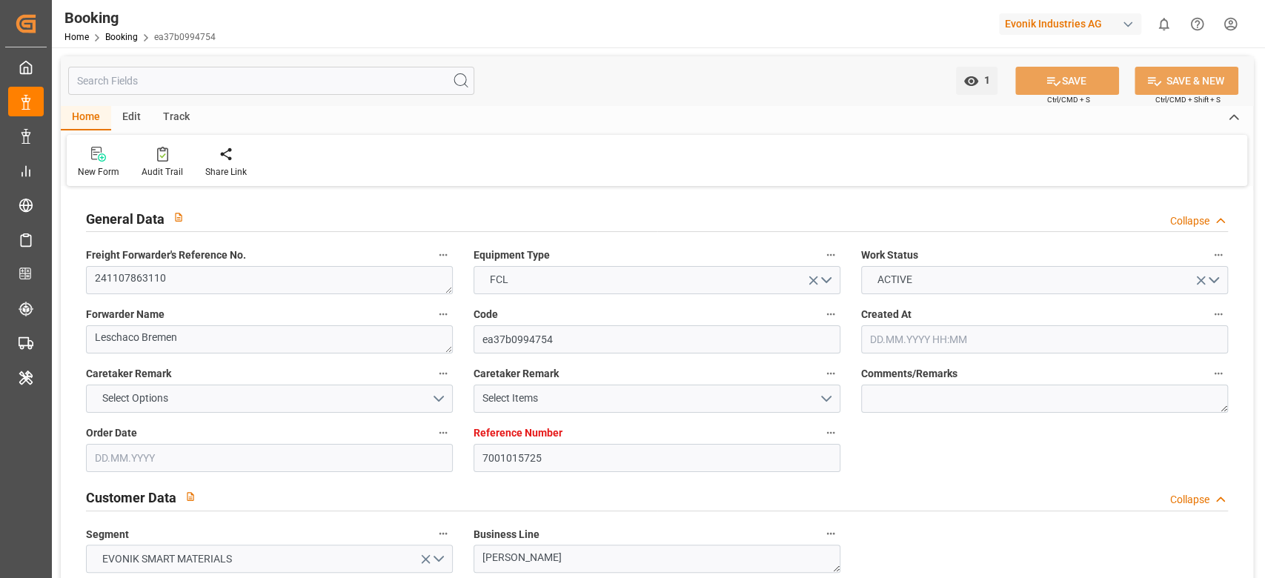
type input "NLRTM"
type input "IDBDJ"
type input "MYPKG"
type input "IDJKT"
type input "SGSIN"
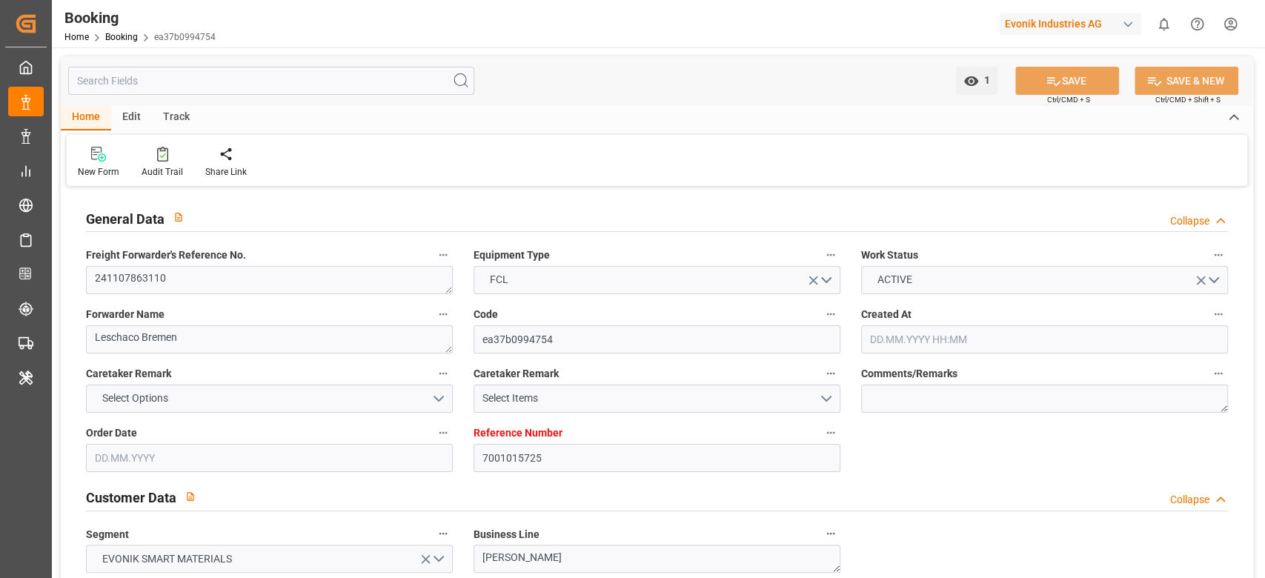
type input "49"
type input "0"
type input "-112"
type input "NLRTM"
type input "9871476"
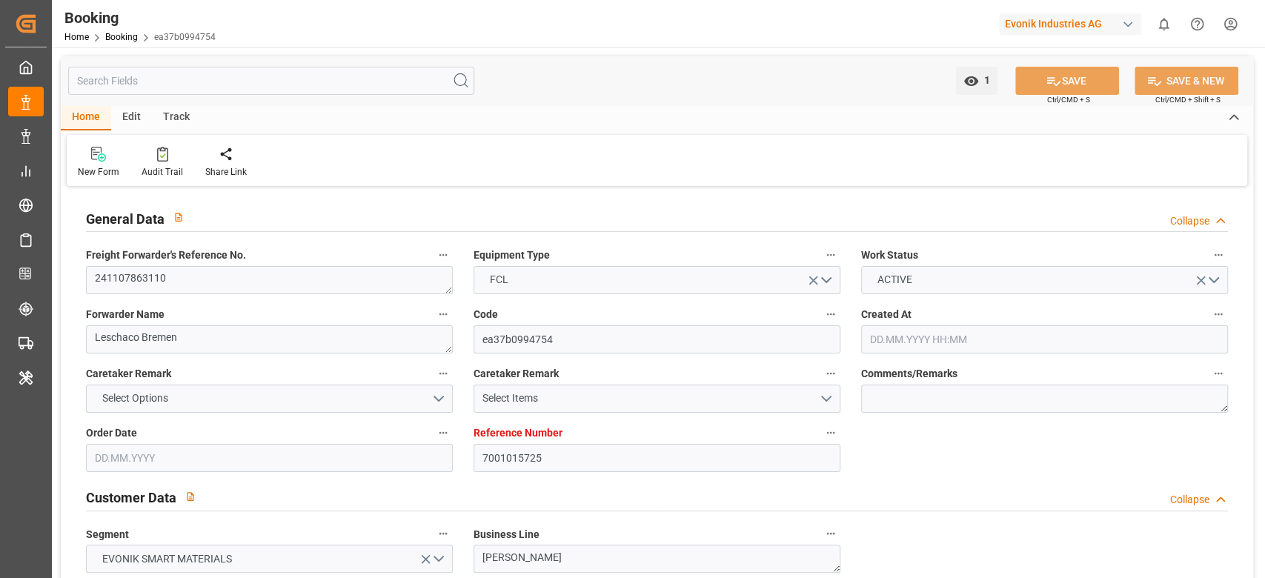
type input "9351141"
type input "9795646"
type input "GRPIR"
type input "28.11.2024 07:49"
type input "28.11.2024"
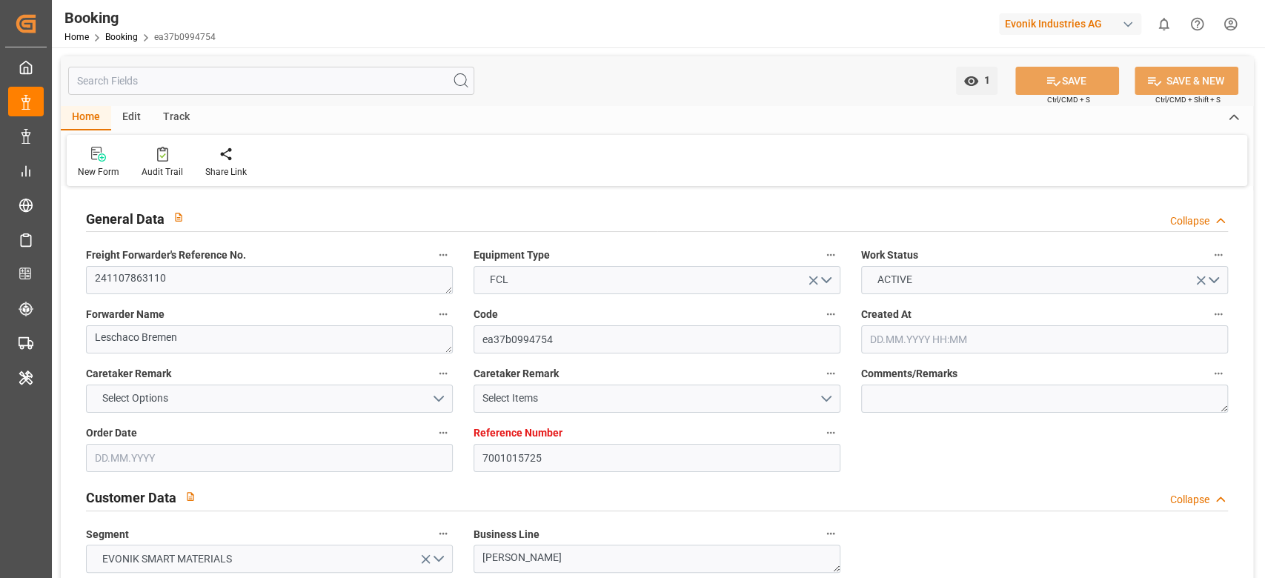
type input "03.01.2025"
type input "28.11.2024"
type input "26.11.2024 00:00"
type input "28.11.2024 00:00"
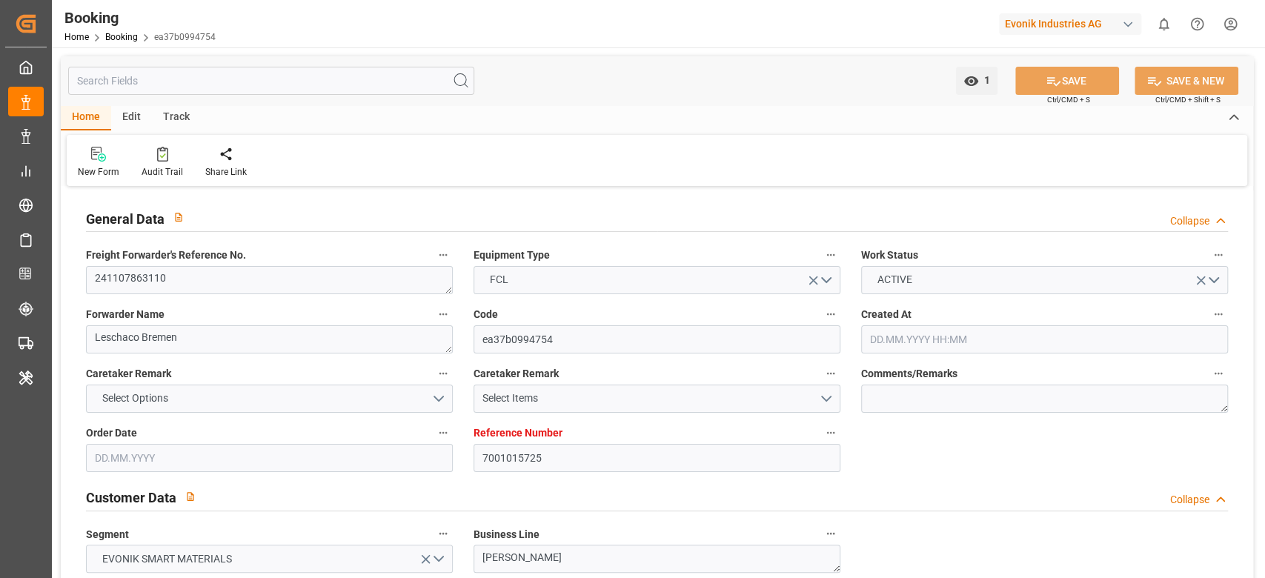
type input "02.12.2024 20:08"
type input "02.12.2024 00:00"
type input "01.12.2024"
type input "02.12.2024 21:08"
type input "28.11.2024 17:08"
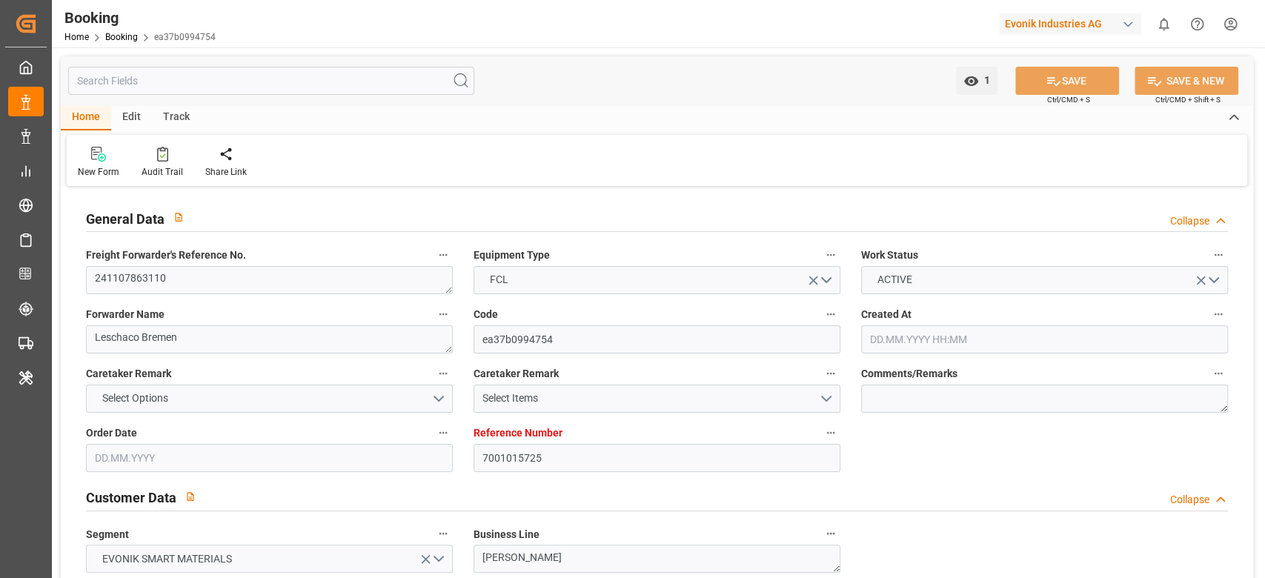
type input "24.05.2025 00:00"
type input "20.01.2025 00:00"
type input "24.03.2025"
type input "08.01.2025 00:00"
type input "07.01.2025 00:00"
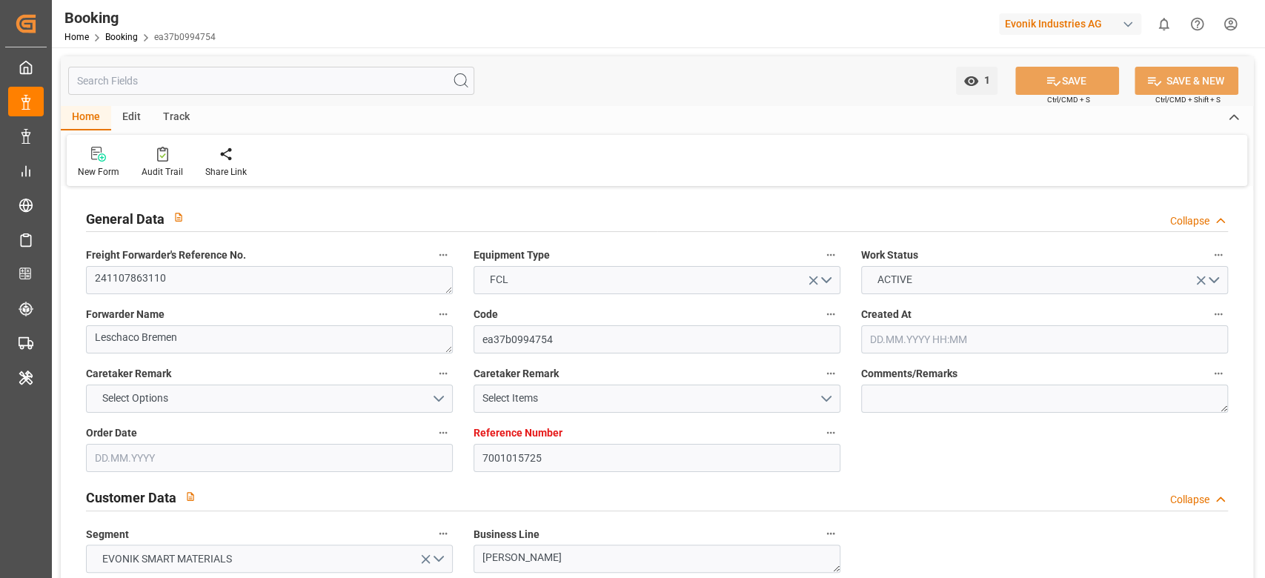
type input "19.01.2025 09:55"
type input "22.01.2025 00:00"
type input "10.01.2025 00:00"
type input "26.01.2025 05:42"
type input "29.01.2025 00:00"
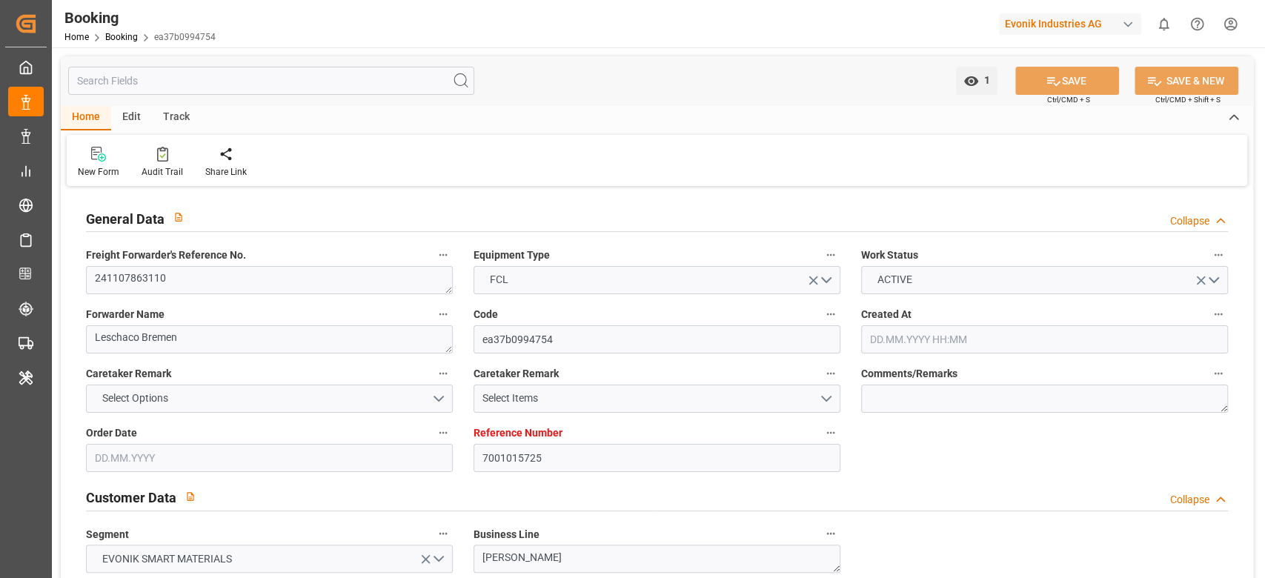
type input "10.01.2025 00:00"
type input "29.01.2025 07:00"
type input "09.02.2025 00:00"
type input "13.01.2025 00:00"
type input "13.03.2025 00:00"
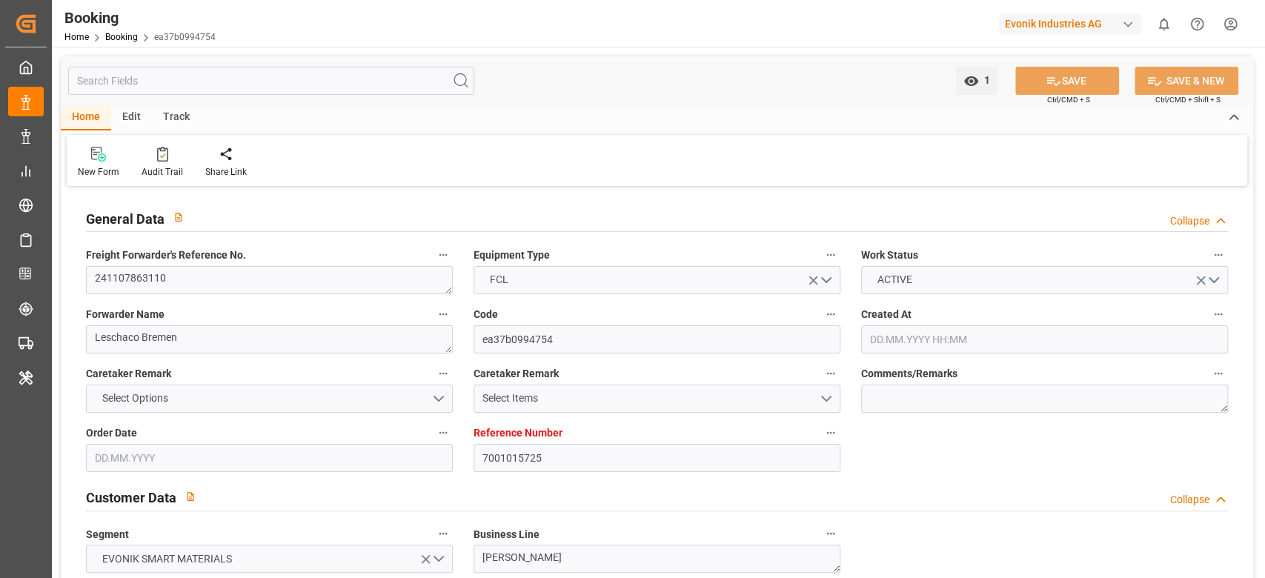
type input "15.03.2025 00:00"
type input "19.03.2025 00:00"
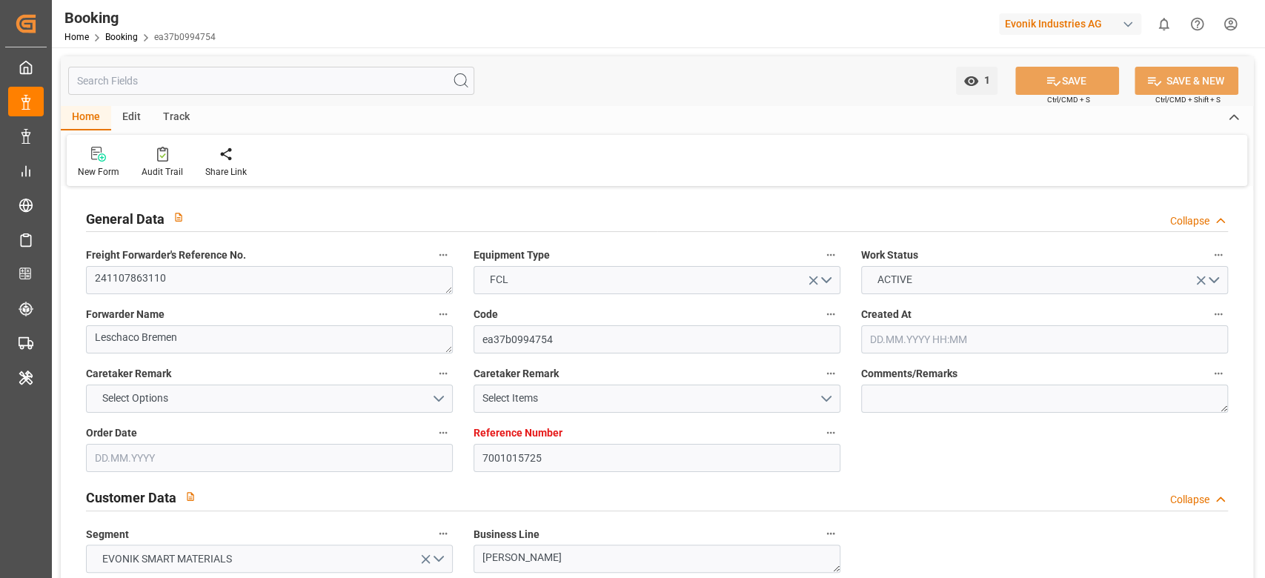
type input "19.03.2025 00:00"
type input "13.05.2025"
type input "09.10.2025 04:53"
type input "09.10.2025"
type input "02.12.2024"
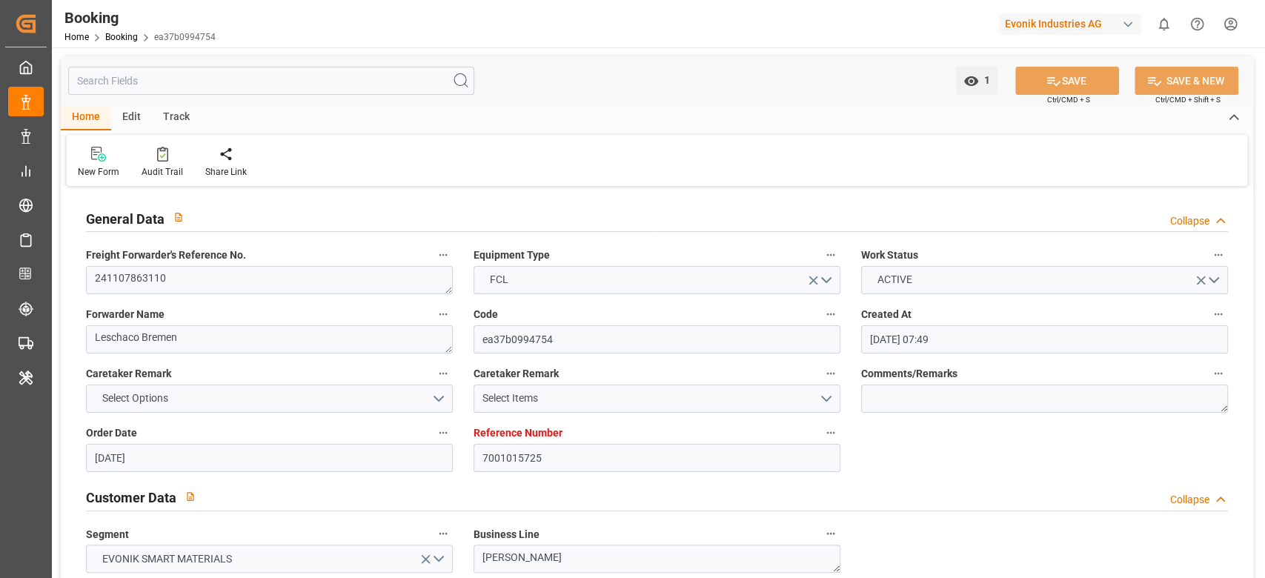
type input "02.02.2025"
type input "02.12.2024 22:44"
type input "19.01.2025 09:12"
type input "26.01.2025 05:46"
type input "29.01.2025 06:37"
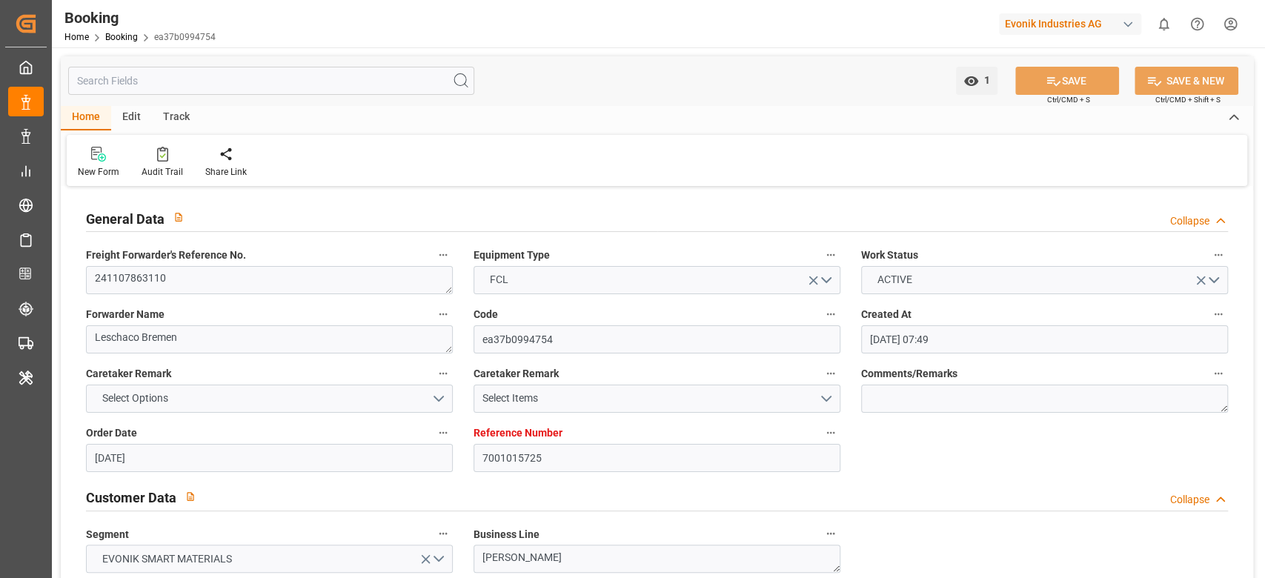
type input "13.03.2025 08:56"
type input "13.03.2025 17:09"
type input "15.03.2025 12:52"
type input "15.03.2025 23:34"
type input "19.03.2025 12:01"
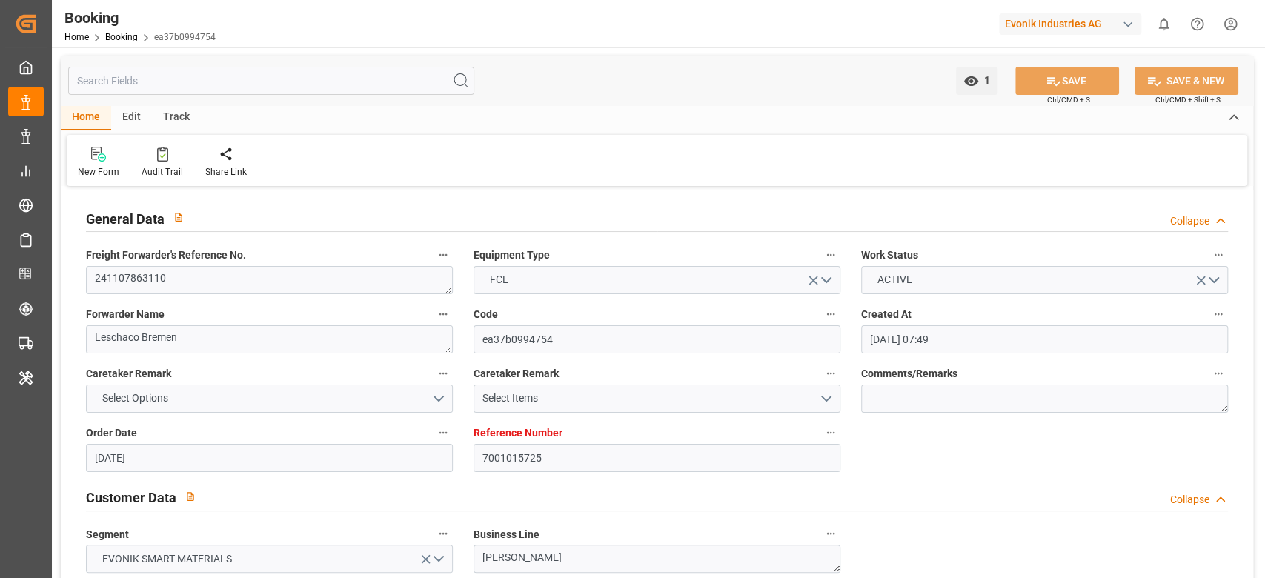
type input "19.03.2025 17:10"
type input "30.04.2025 07:30"
type input "03.05.2025 04:17"
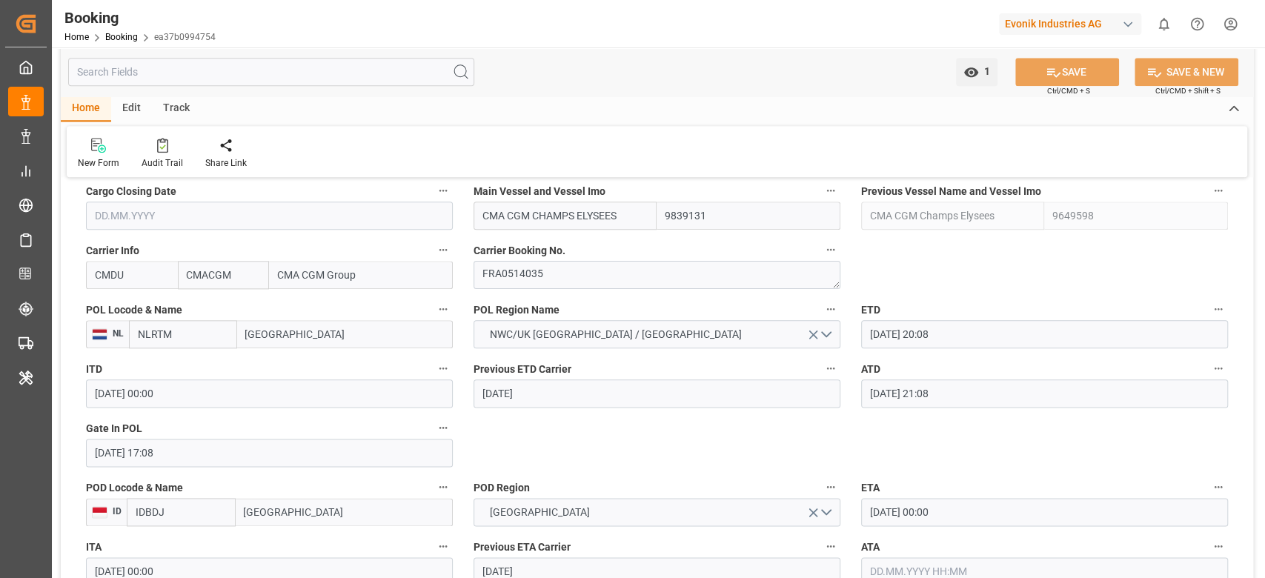
scroll to position [889, 0]
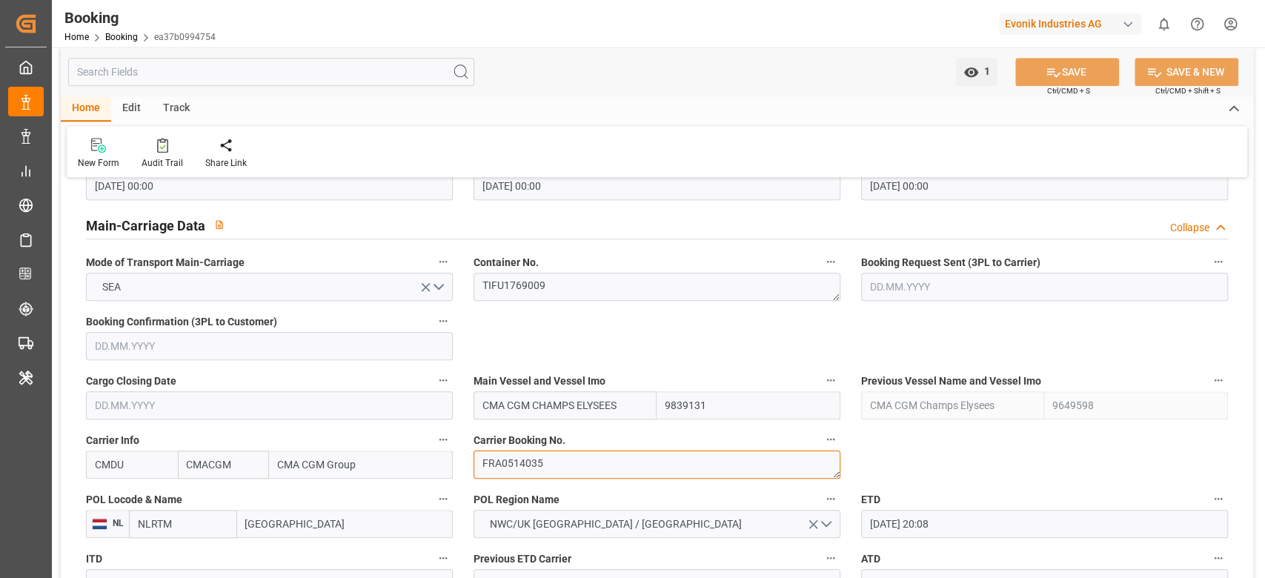
click at [548, 477] on textarea "FRA0514035" at bounding box center [657, 465] width 367 height 28
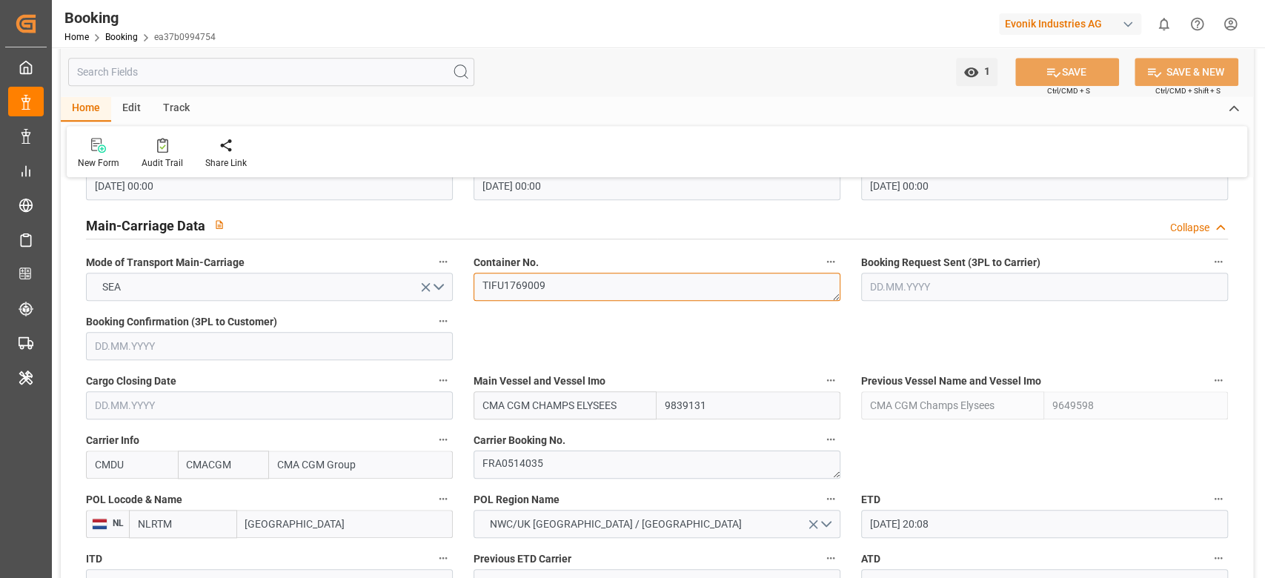
click at [557, 282] on textarea "TIFU1769009" at bounding box center [657, 287] width 367 height 28
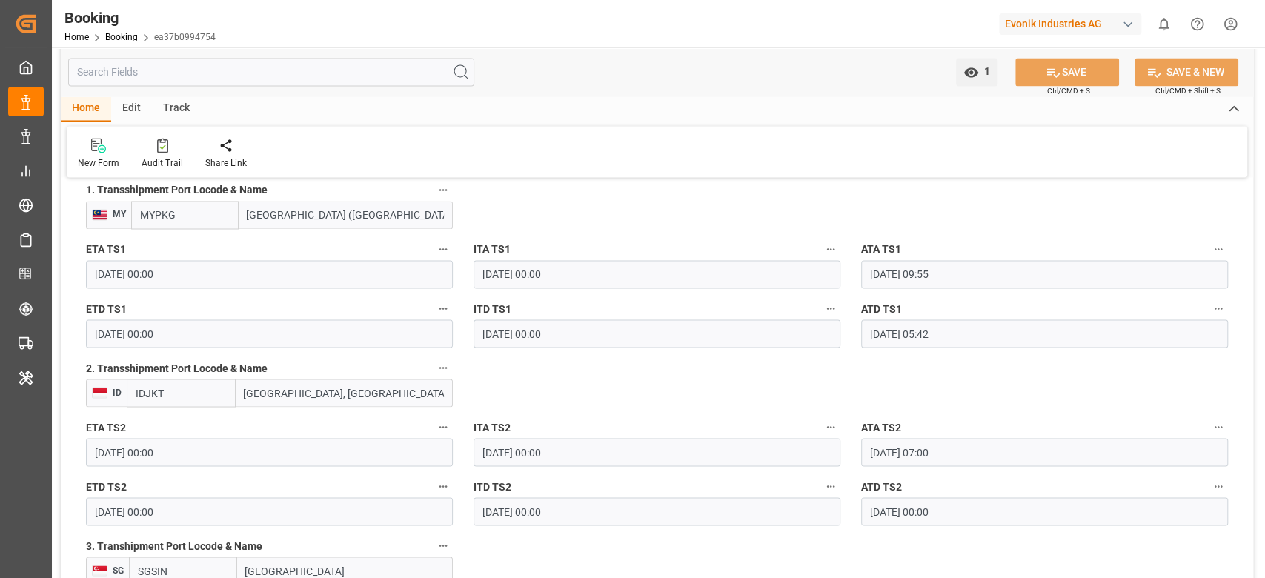
scroll to position [1779, 0]
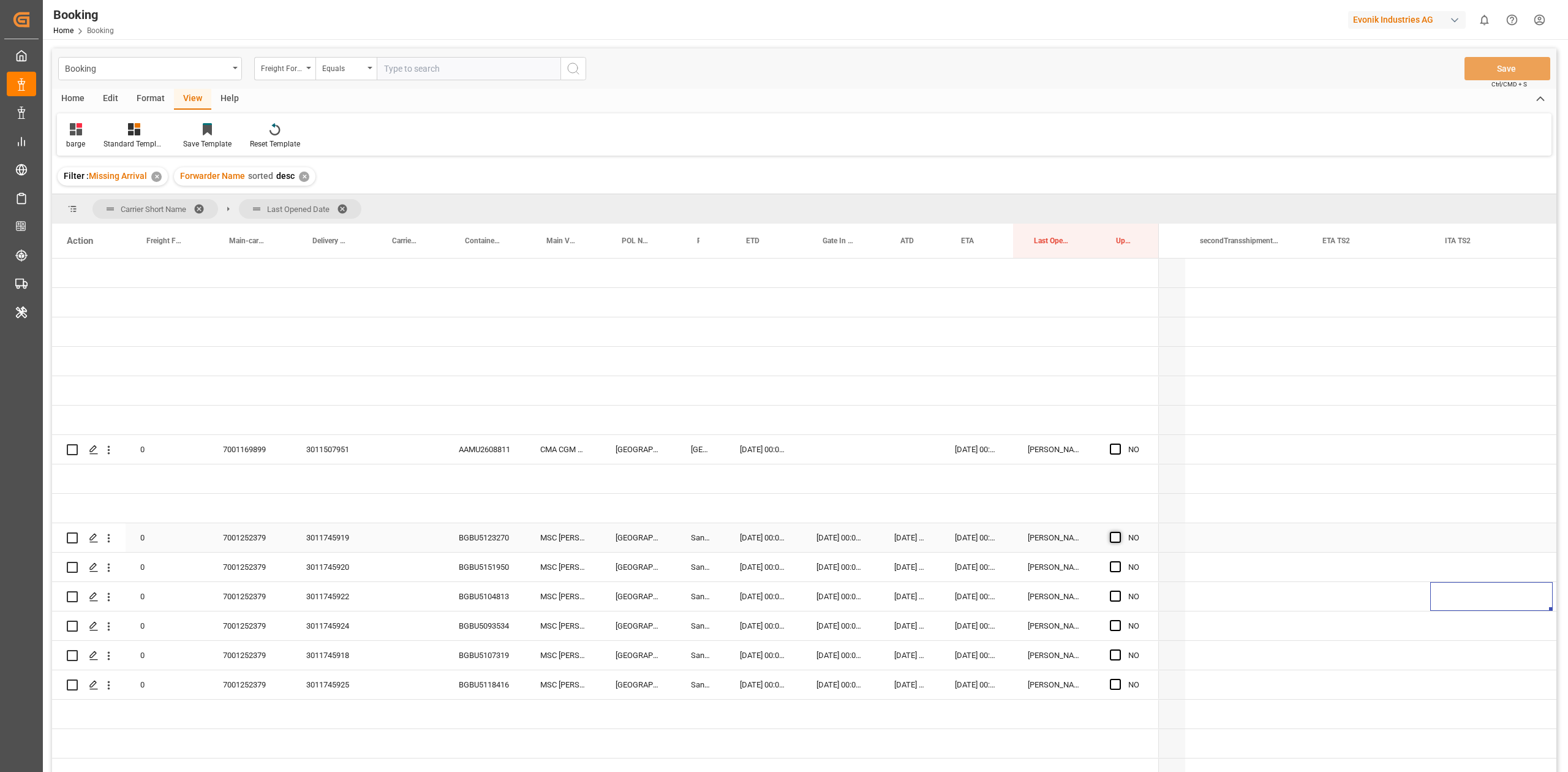
click at [1113, 541] on span "Press SPACE to select this row." at bounding box center [1115, 536] width 11 height 11
click at [1119, 531] on input "Press SPACE to select this row." at bounding box center [1119, 531] width 0 height 0
drag, startPoint x: 1113, startPoint y: 572, endPoint x: 1113, endPoint y: 583, distance: 11.0
click at [1113, 571] on div "Press SPACE to select this row." at bounding box center [1119, 567] width 18 height 28
click at [1113, 594] on span "Press SPACE to select this row." at bounding box center [1115, 595] width 11 height 11
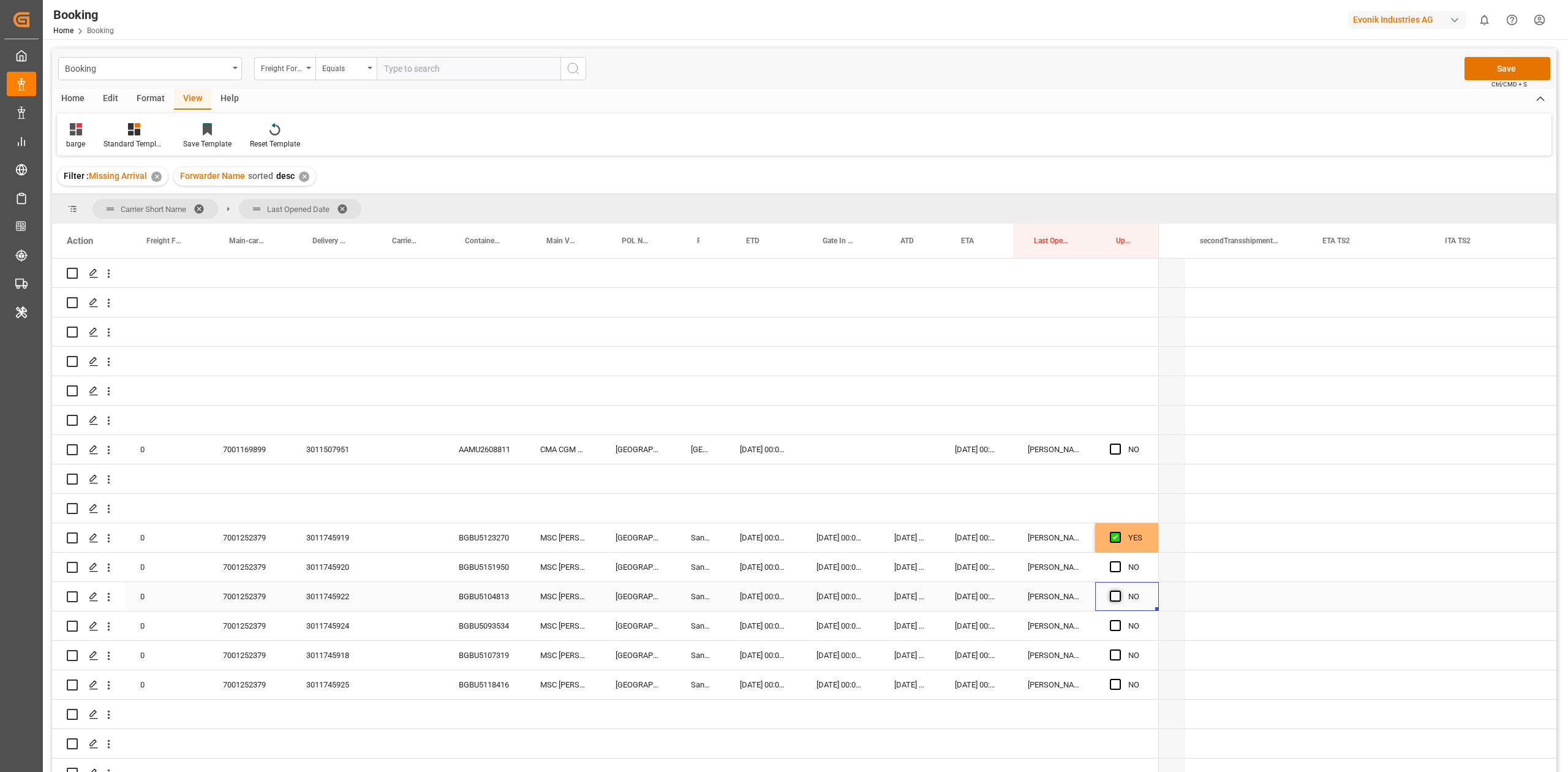
click at [1119, 590] on input "Press SPACE to select this row." at bounding box center [1119, 590] width 0 height 0
click at [1113, 621] on span "Press SPACE to select this row." at bounding box center [1115, 625] width 11 height 11
click at [1119, 620] on input "Press SPACE to select this row." at bounding box center [1119, 620] width 0 height 0
click at [1115, 655] on span "Press SPACE to select this row." at bounding box center [1115, 655] width 11 height 11
click at [1119, 650] on input "Press SPACE to select this row." at bounding box center [1119, 650] width 0 height 0
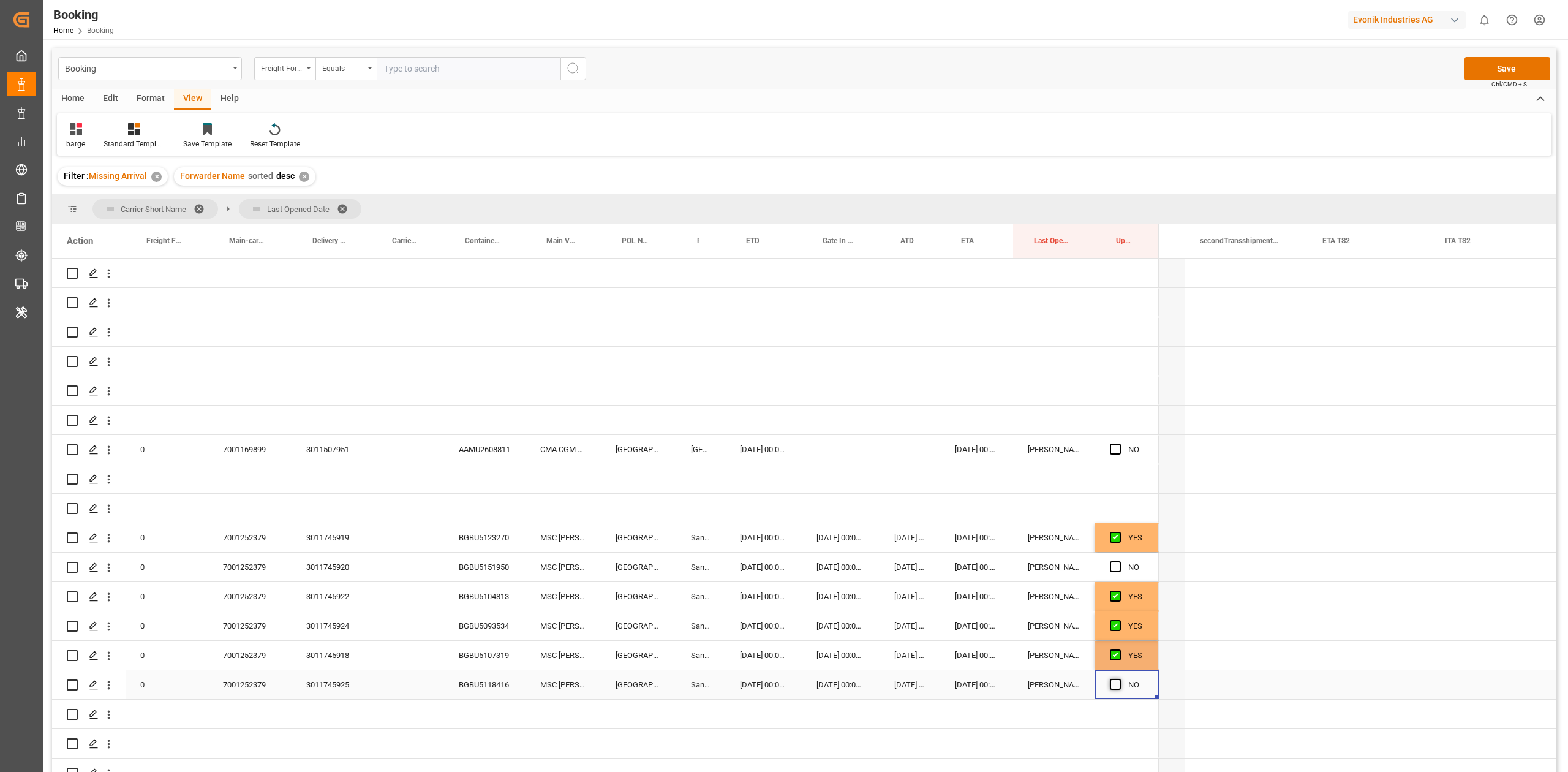
click at [1113, 683] on span "Press SPACE to select this row." at bounding box center [1115, 684] width 11 height 11
click at [1119, 679] on input "Press SPACE to select this row." at bounding box center [1119, 679] width 0 height 0
click at [1111, 577] on div "Press SPACE to select this row." at bounding box center [1119, 567] width 18 height 28
click at [1113, 564] on span "Press SPACE to select this row." at bounding box center [1115, 566] width 11 height 11
click at [1119, 561] on input "Press SPACE to select this row." at bounding box center [1119, 561] width 0 height 0
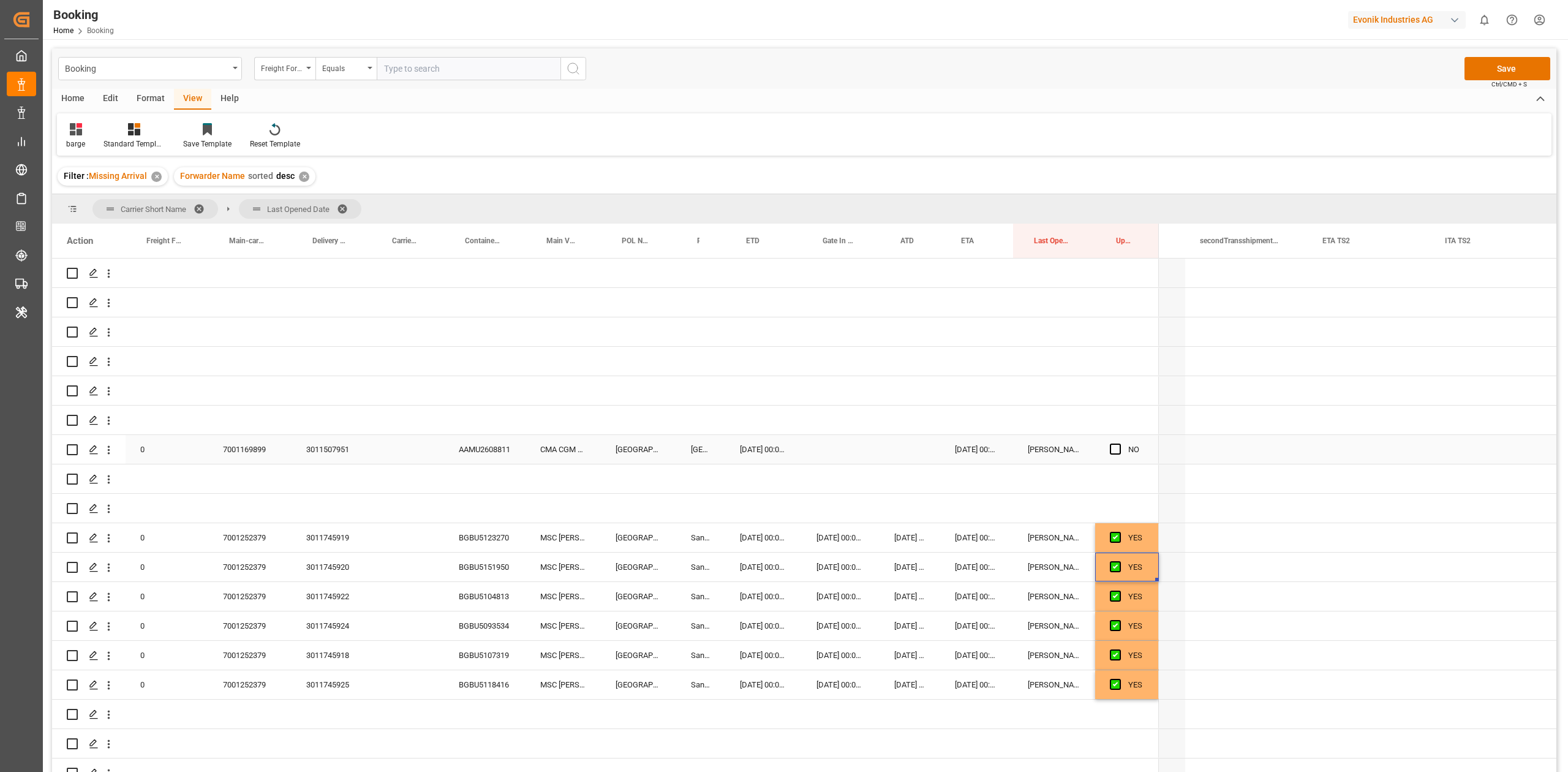
click at [1113, 450] on span "Press SPACE to select this row." at bounding box center [1115, 449] width 11 height 11
click at [1119, 444] on input "Press SPACE to select this row." at bounding box center [1119, 444] width 0 height 0
click at [1286, 556] on div "Press SPACE to select this row." at bounding box center [1246, 566] width 122 height 29
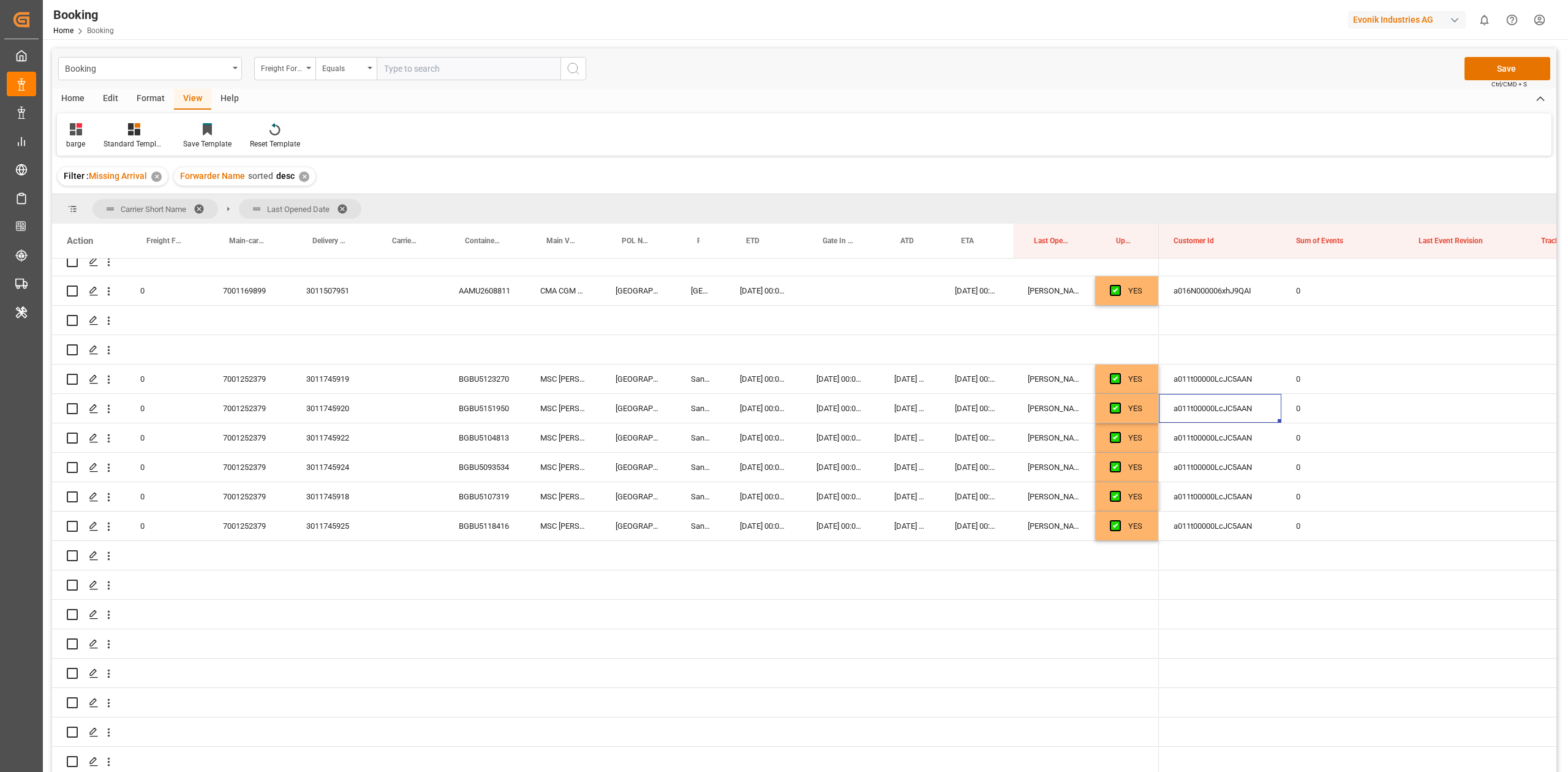
click at [917, 128] on div "barge Standard Templates Save Template Reset Template" at bounding box center [804, 134] width 1494 height 42
click at [1005, 131] on div "barge Standard Templates Save Template Reset Template" at bounding box center [804, 134] width 1494 height 42
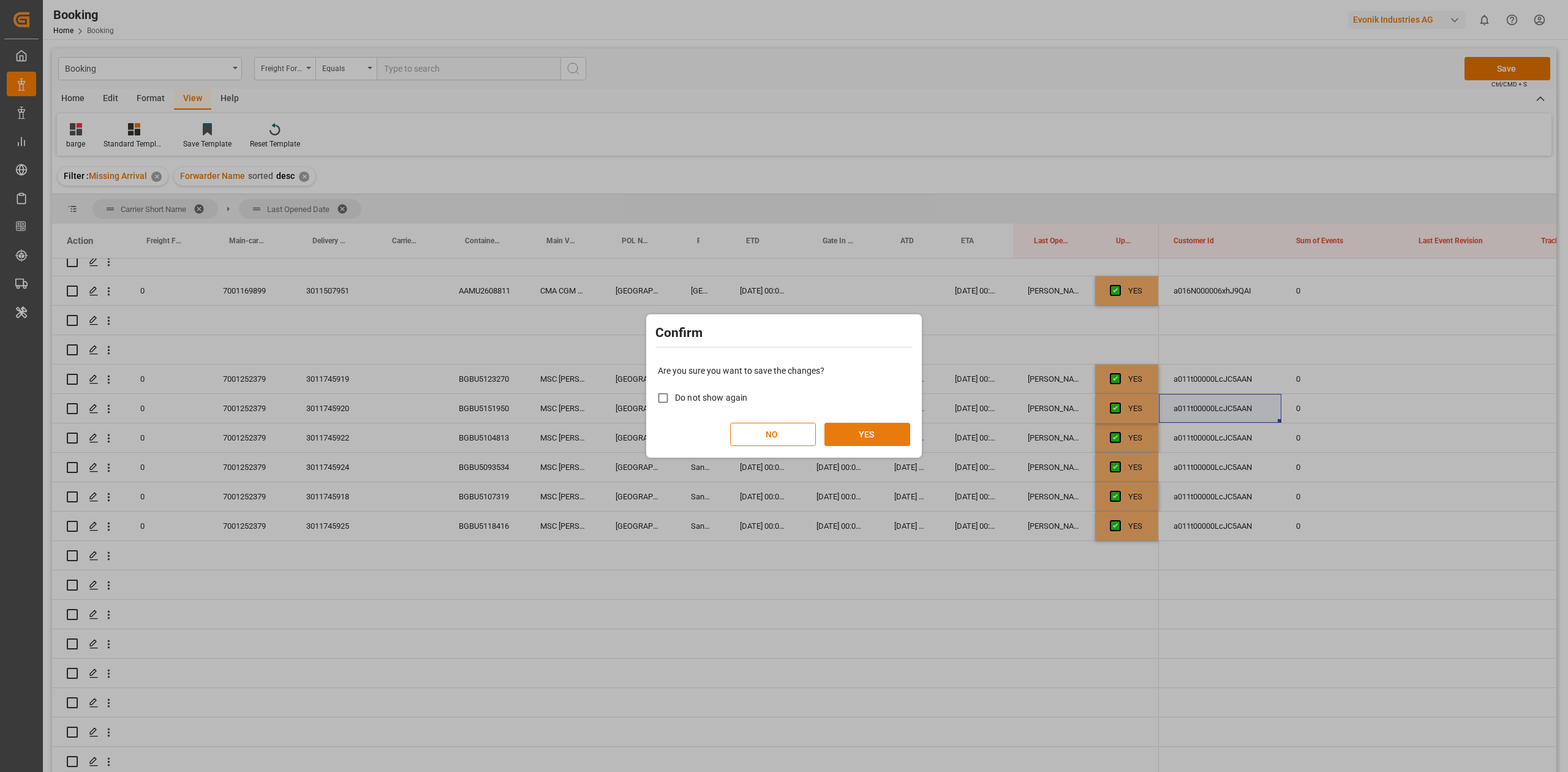
click at [877, 434] on button "YES" at bounding box center [867, 434] width 86 height 23
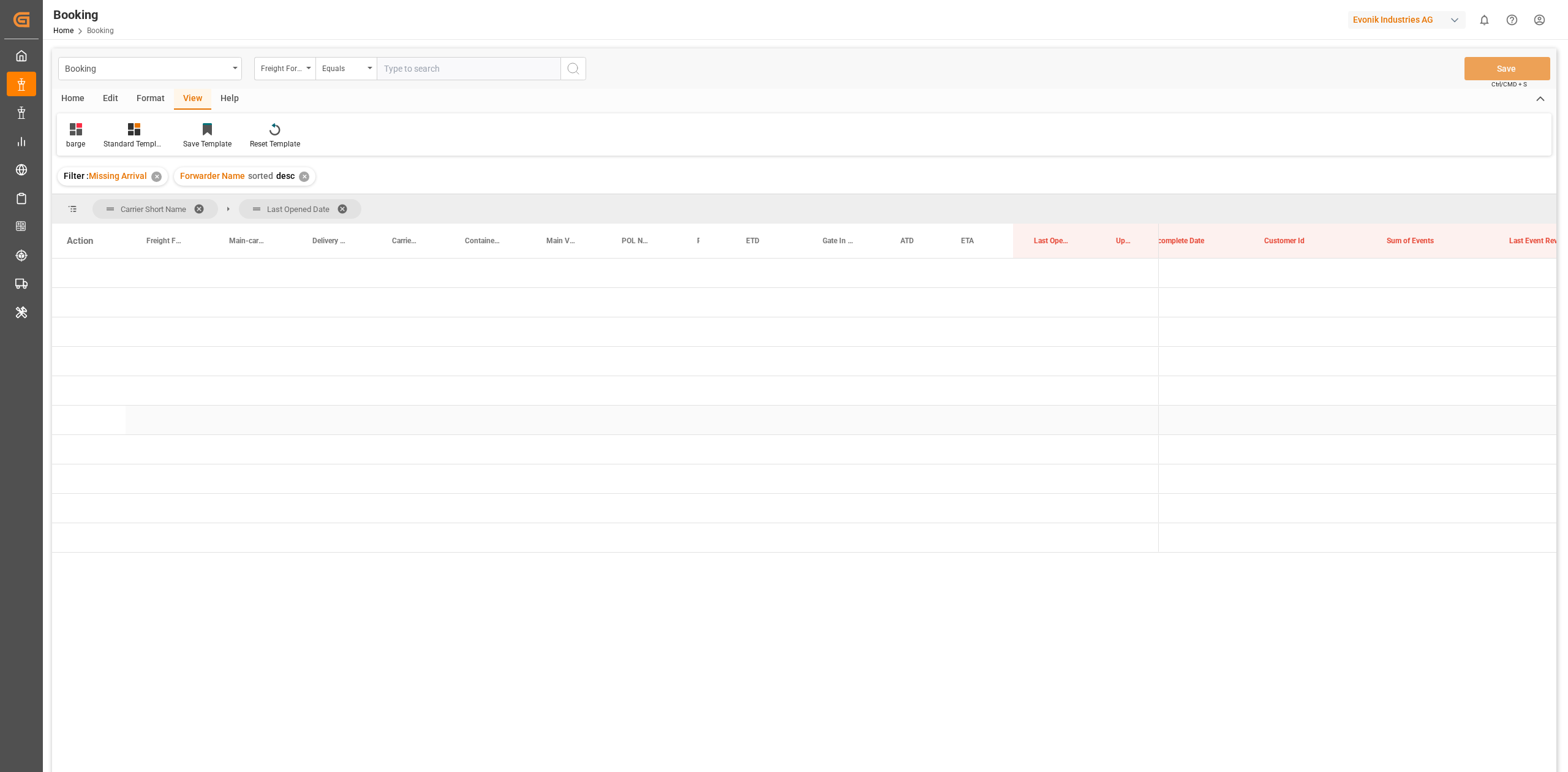
scroll to position [0, 8853]
click at [1211, 407] on div "Press SPACE to select this row." at bounding box center [1189, 420] width 122 height 29
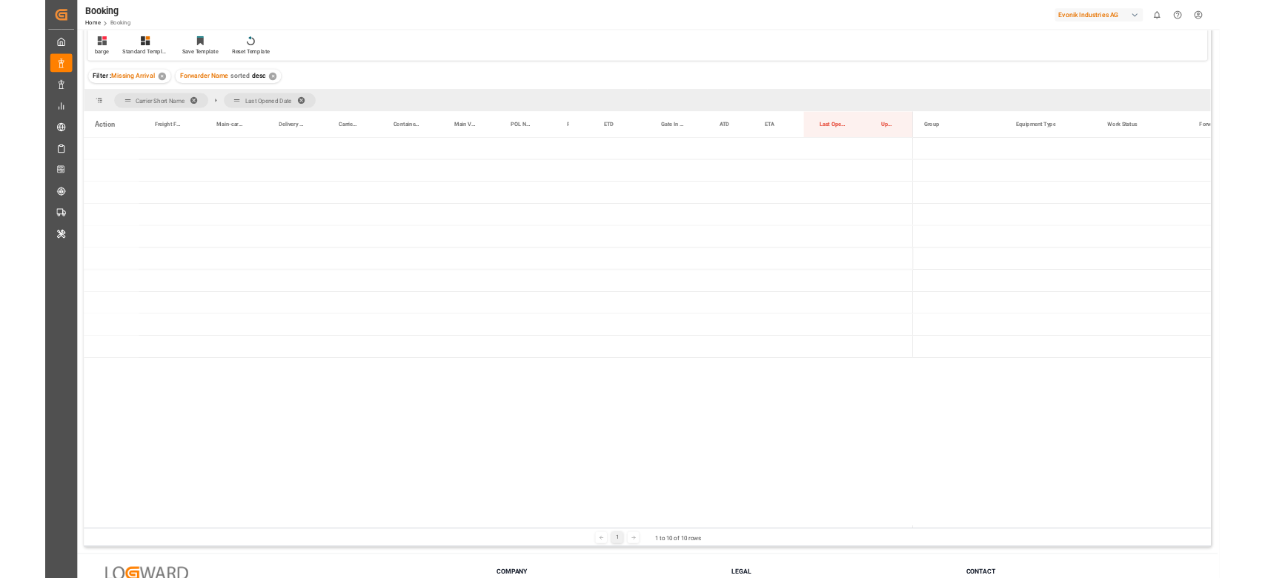
scroll to position [0, 0]
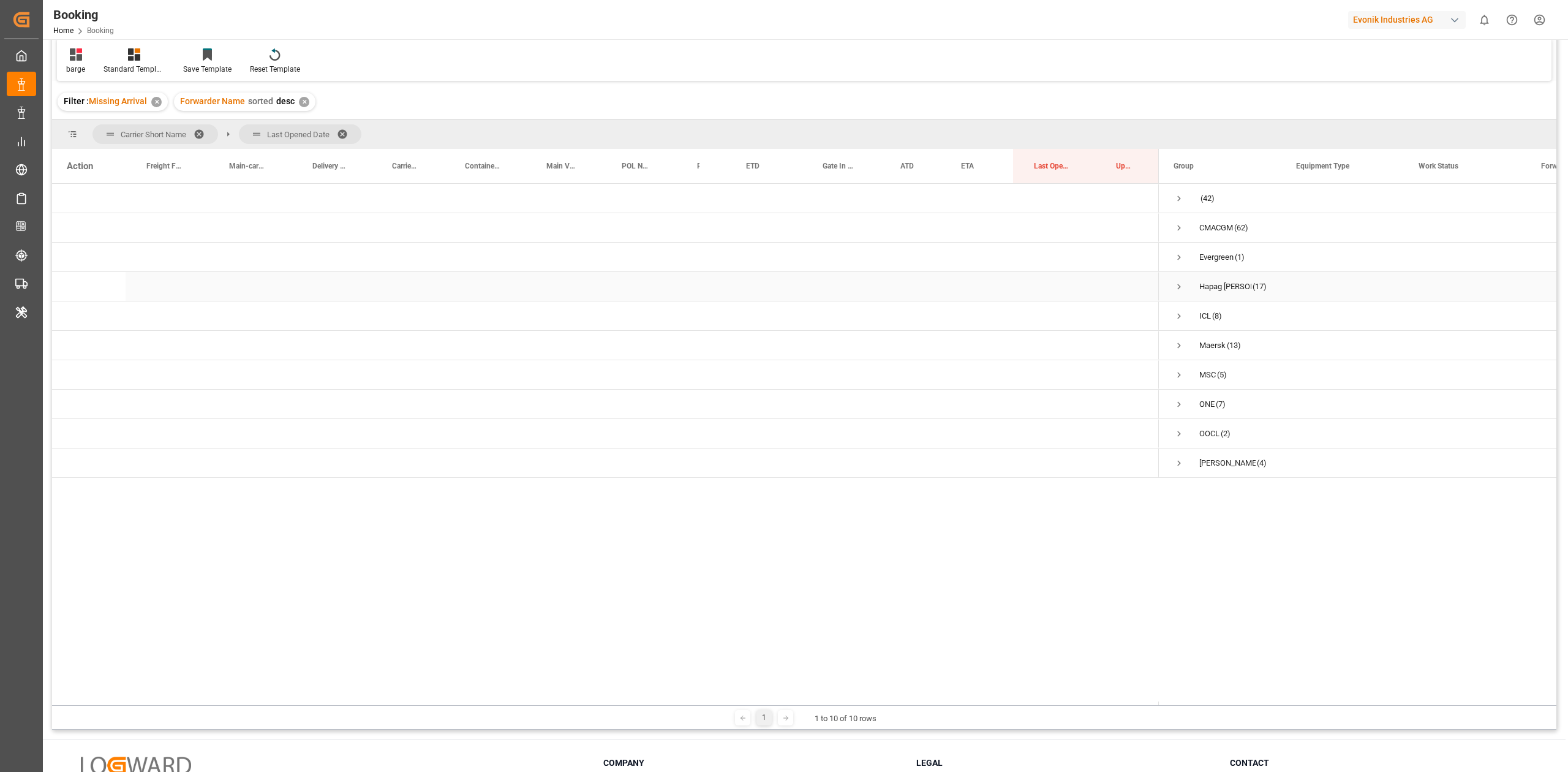
click at [1175, 284] on span "Press SPACE to select this row." at bounding box center [1179, 286] width 11 height 11
click at [1203, 311] on span "Press SPACE to select this row." at bounding box center [1204, 316] width 11 height 11
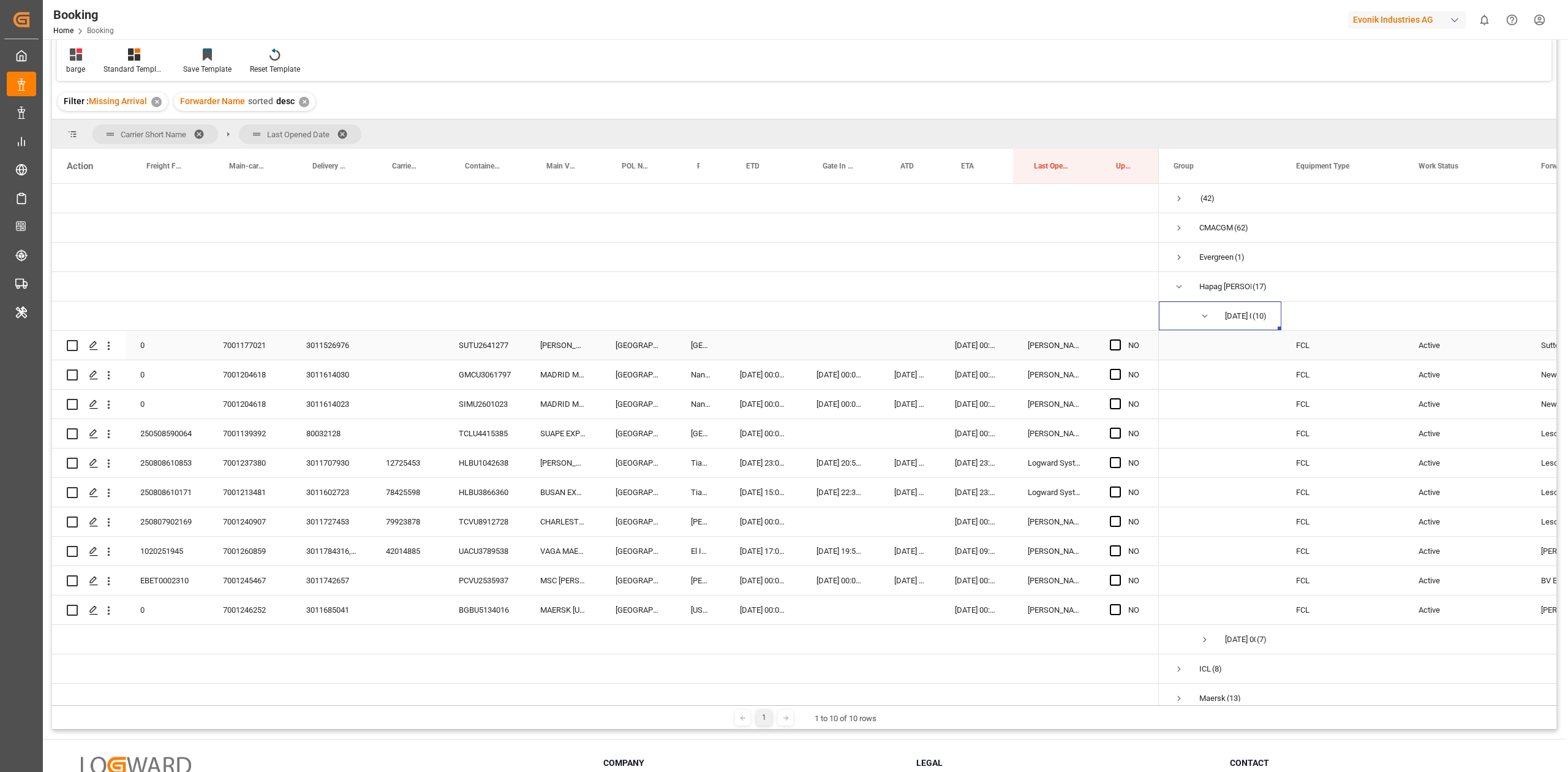
click at [510, 346] on div "SUTU2641277" at bounding box center [484, 345] width 82 height 29
click at [261, 351] on div "7001177021" at bounding box center [250, 345] width 83 height 29
click at [486, 378] on div "GMCU3061797" at bounding box center [484, 374] width 82 height 29
click at [463, 366] on div "GMCU3061797" at bounding box center [484, 374] width 82 height 29
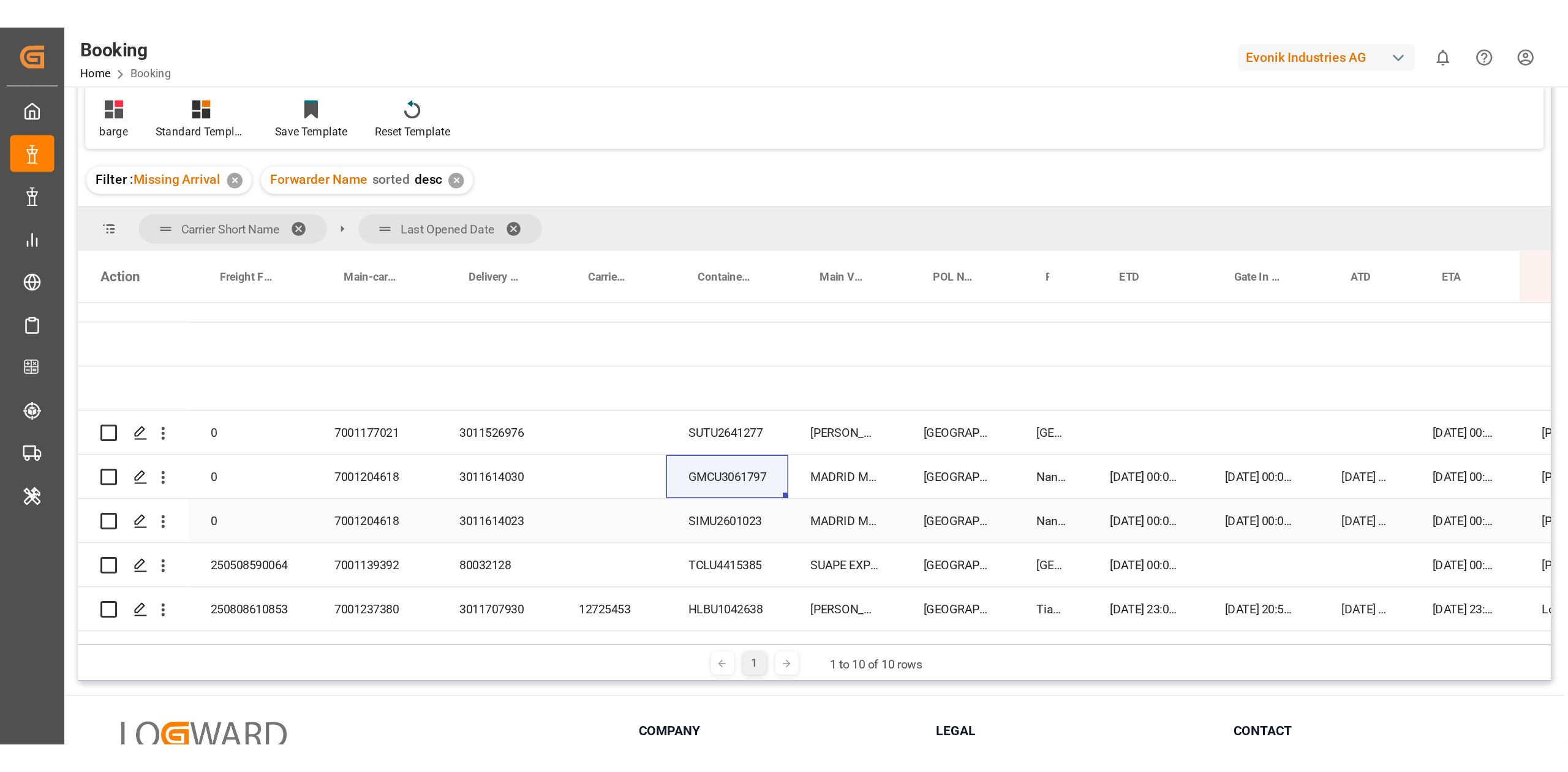
scroll to position [100, 0]
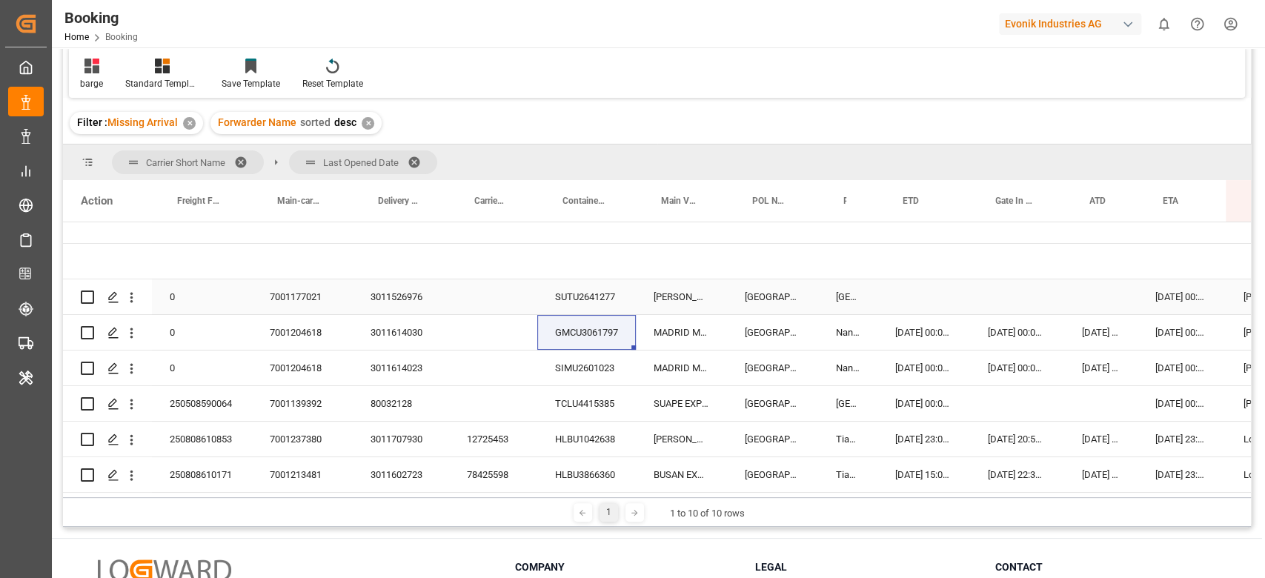
click at [599, 290] on div "SUTU2641277" at bounding box center [586, 296] width 99 height 35
click at [137, 293] on icon "open menu" at bounding box center [132, 298] width 16 height 16
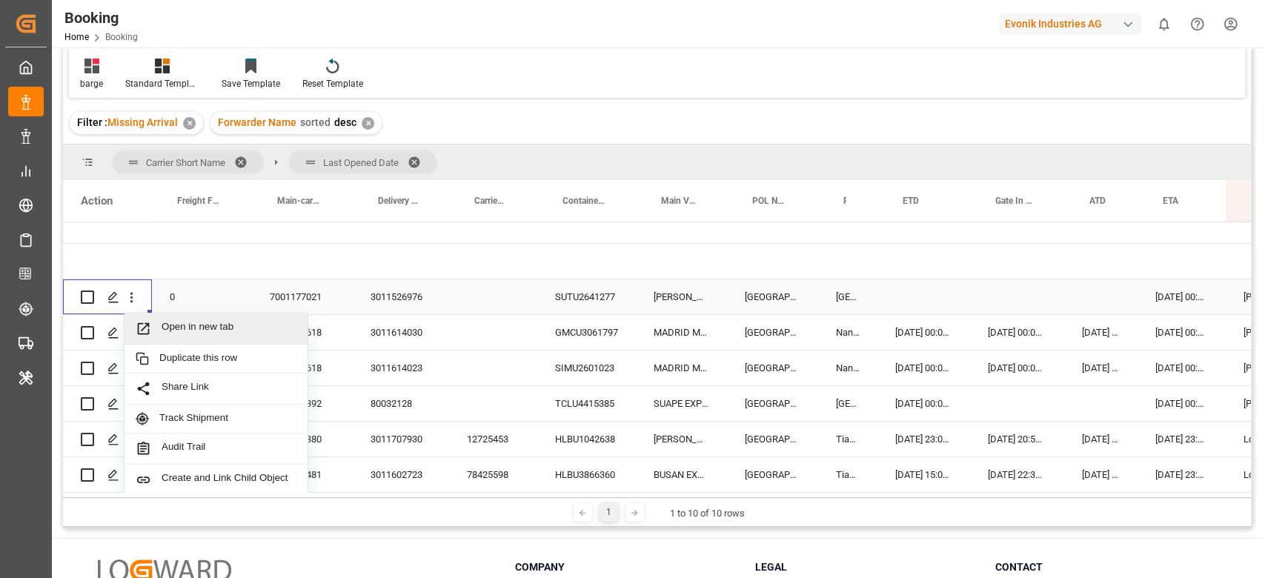
click at [186, 321] on span "Open in new tab" at bounding box center [229, 329] width 135 height 16
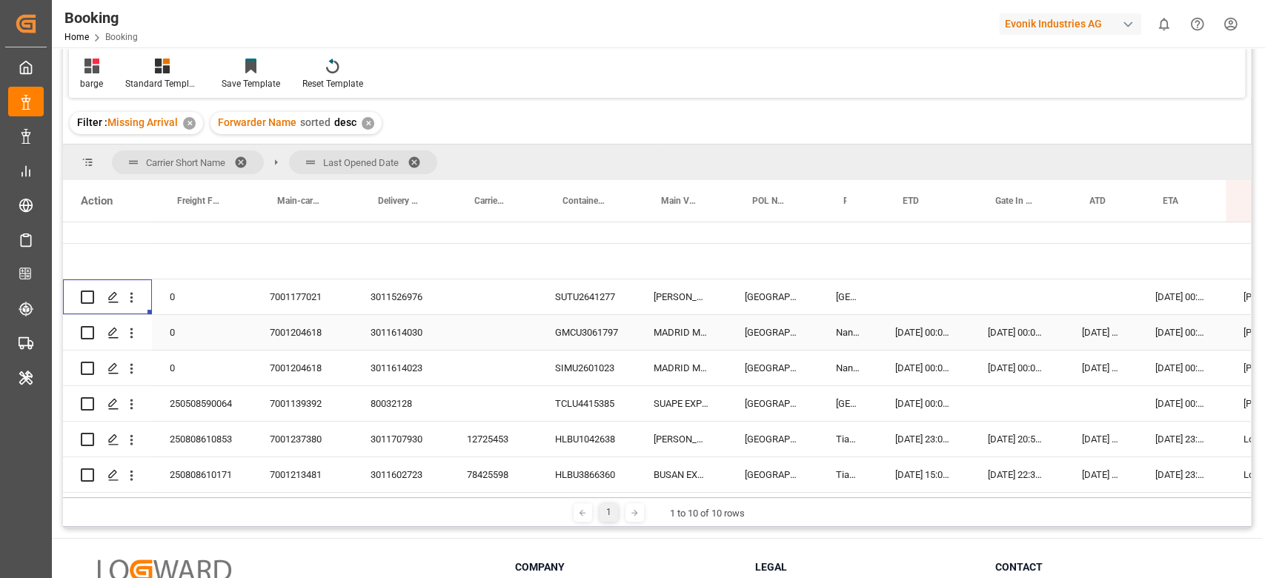
click at [582, 334] on div "GMCU3061797" at bounding box center [586, 332] width 99 height 35
drag, startPoint x: 320, startPoint y: 335, endPoint x: 330, endPoint y: 341, distance: 11.3
click at [320, 335] on div "7001204618" at bounding box center [302, 332] width 101 height 35
click at [303, 332] on div "7001204618" at bounding box center [302, 332] width 101 height 35
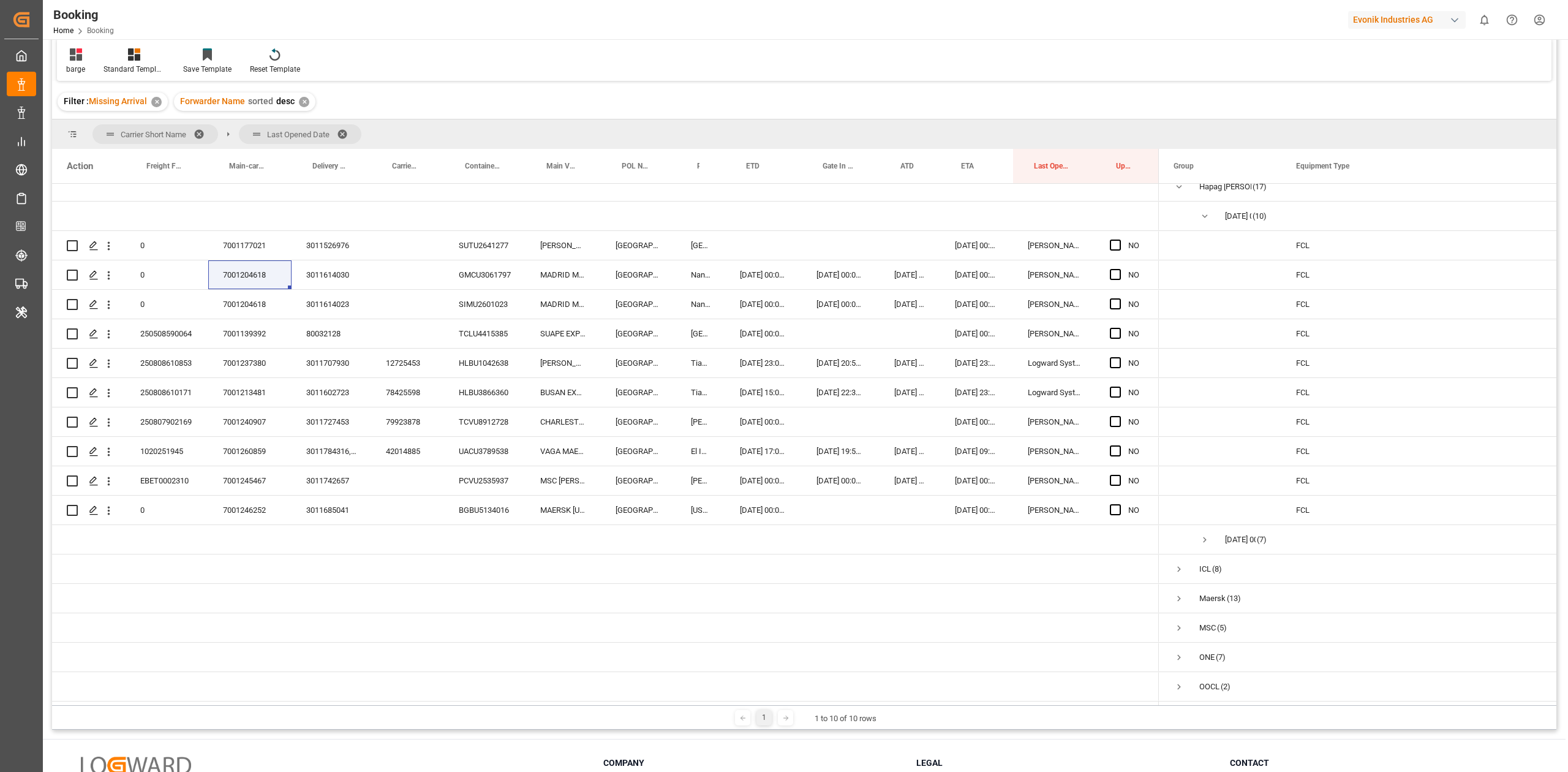
scroll to position [101, 0]
click at [1118, 269] on span "Press SPACE to select this row." at bounding box center [1115, 274] width 11 height 11
click at [1119, 269] on input "Press SPACE to select this row." at bounding box center [1119, 269] width 0 height 0
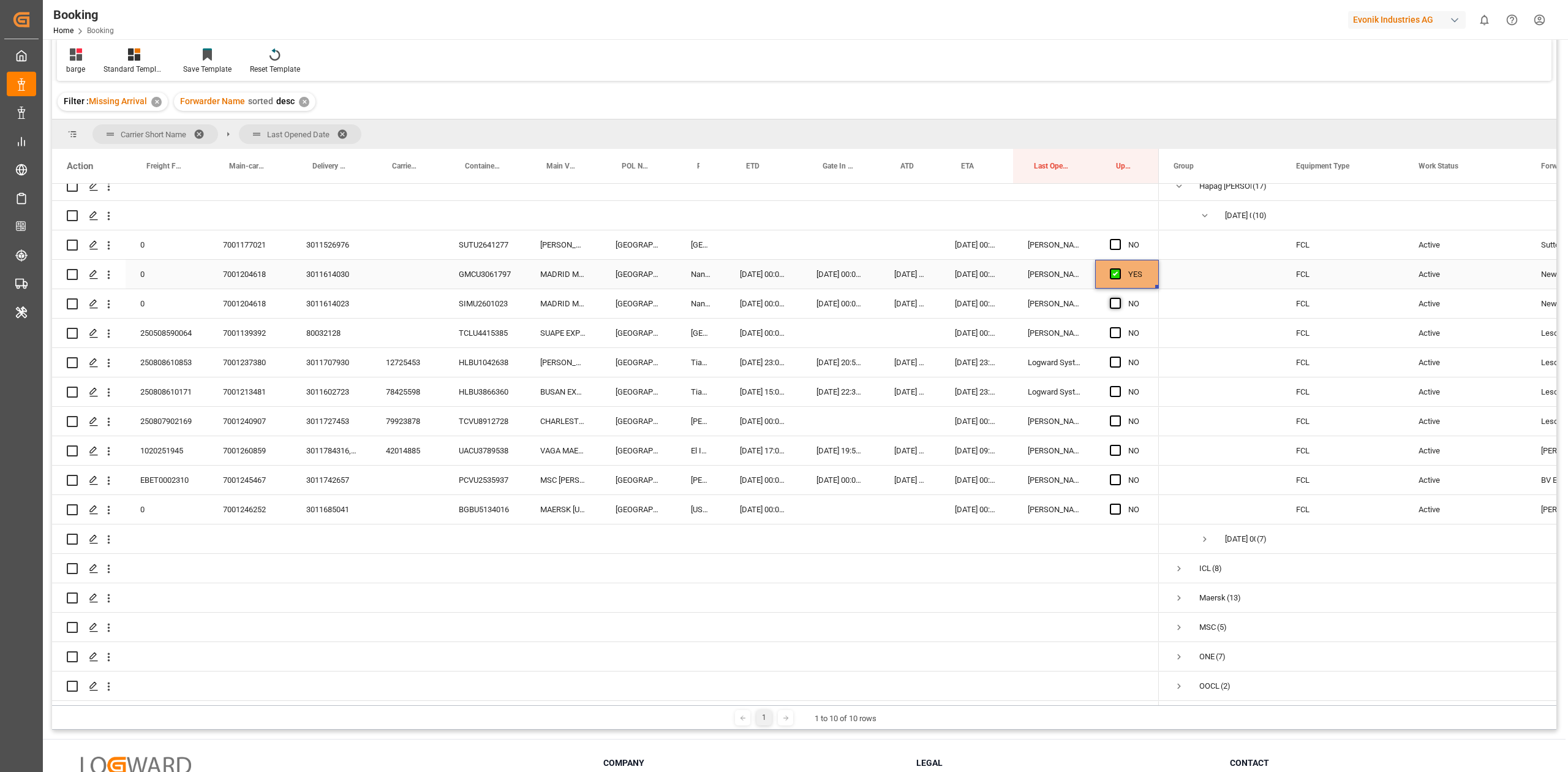
click at [1115, 304] on span "Press SPACE to select this row." at bounding box center [1115, 303] width 11 height 11
click at [1119, 298] on input "Press SPACE to select this row." at bounding box center [1119, 298] width 0 height 0
click at [1111, 243] on span "Press SPACE to select this row." at bounding box center [1115, 244] width 11 height 11
click at [1119, 239] on input "Press SPACE to select this row." at bounding box center [1119, 239] width 0 height 0
click at [1103, 329] on div "NO" at bounding box center [1127, 332] width 64 height 29
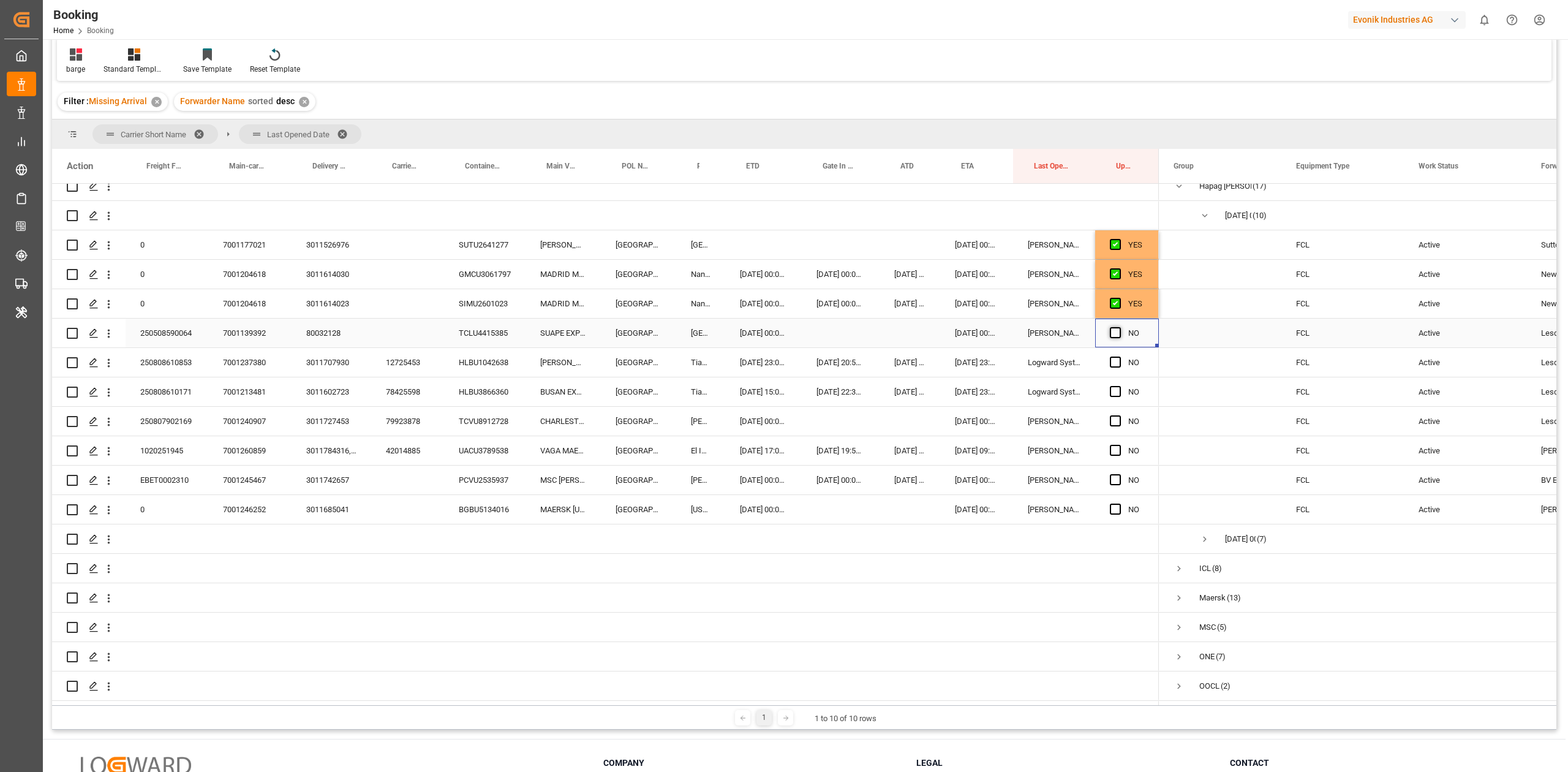
click at [1113, 329] on span "Press SPACE to select this row." at bounding box center [1115, 332] width 11 height 11
click at [1119, 327] on input "Press SPACE to select this row." at bounding box center [1119, 327] width 0 height 0
click at [886, 61] on div "barge Standard Templates Save Template Reset Template" at bounding box center [804, 60] width 1494 height 42
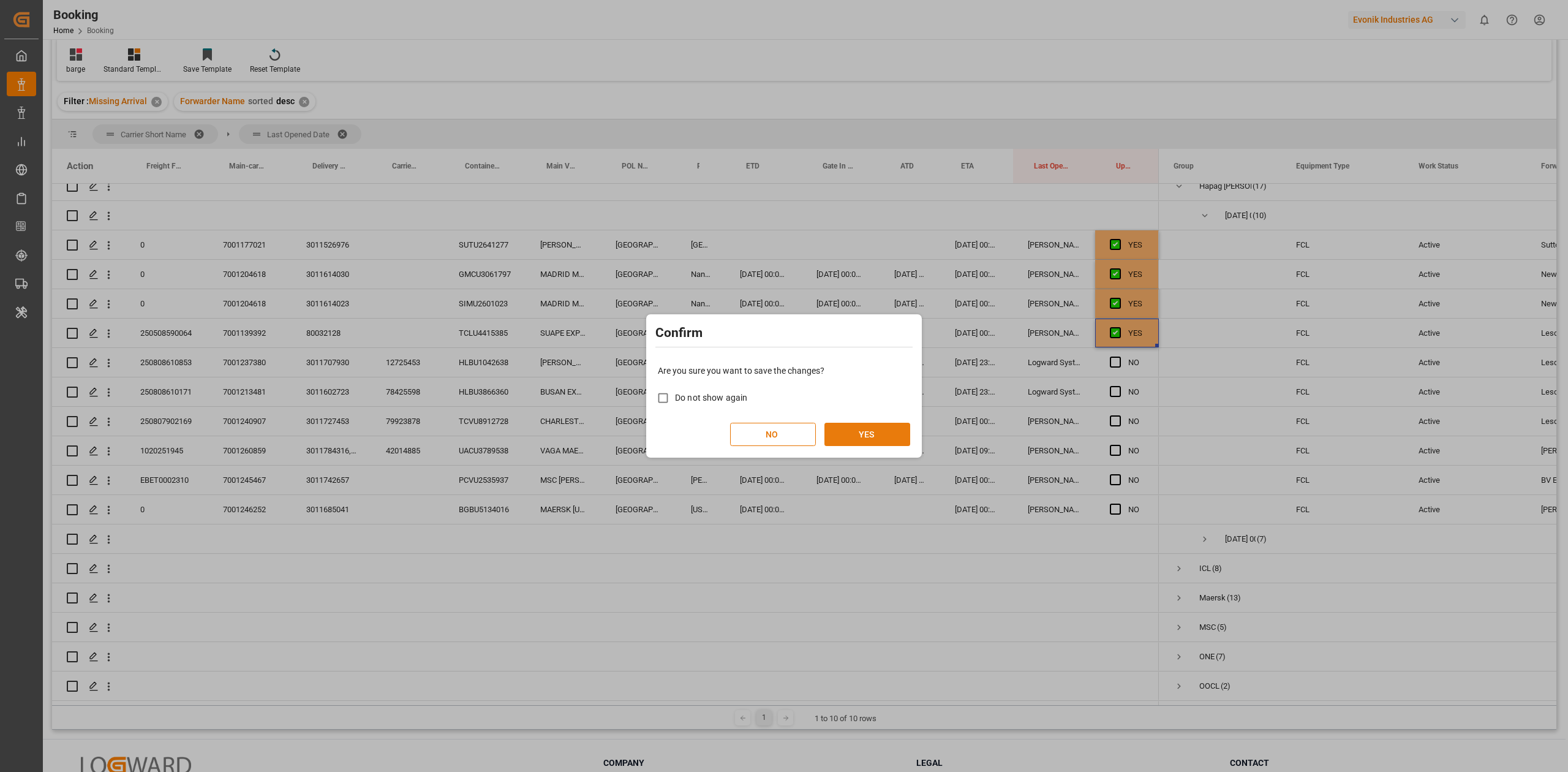
click at [864, 431] on button "YES" at bounding box center [867, 434] width 86 height 23
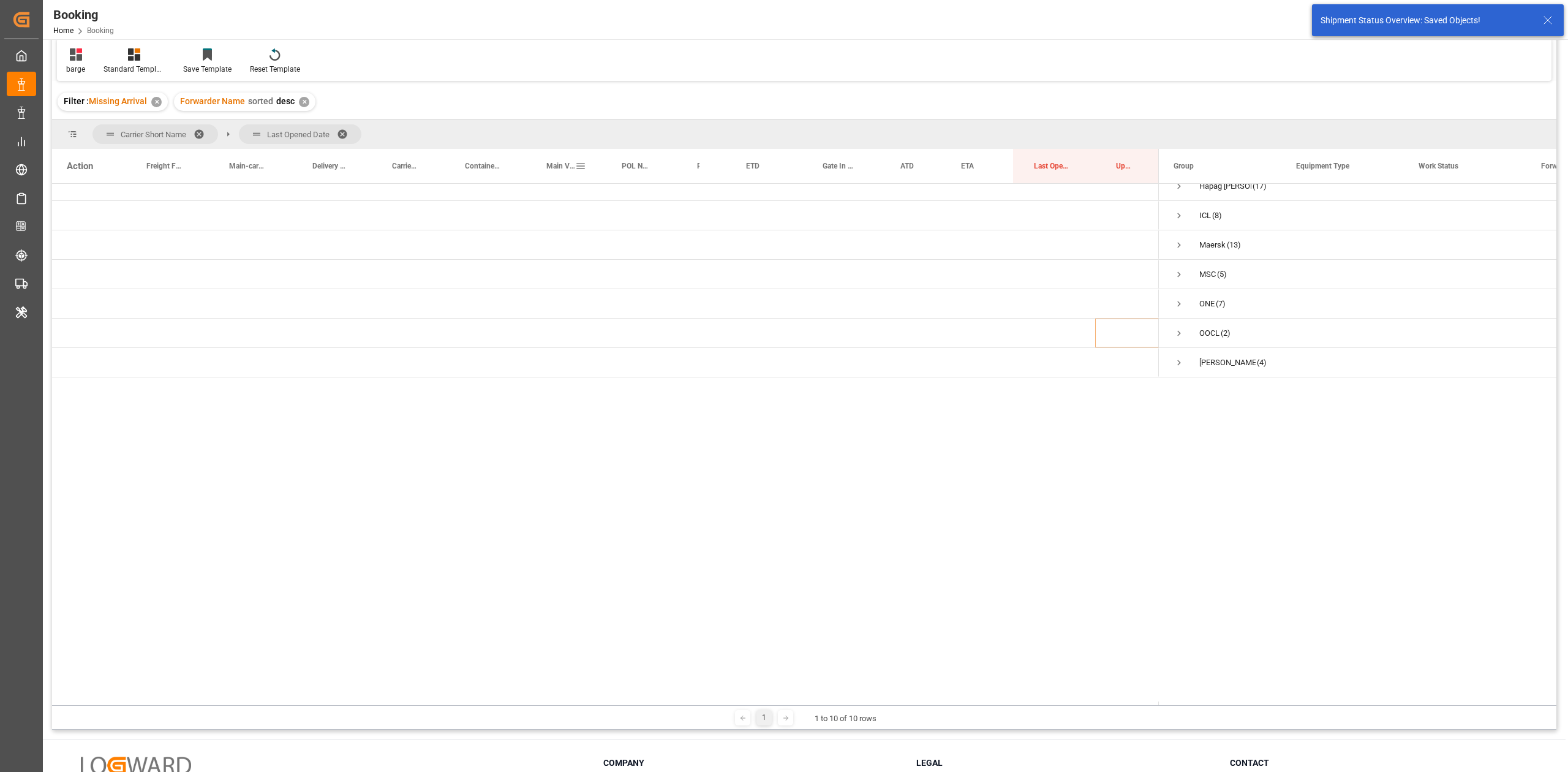
scroll to position [0, 0]
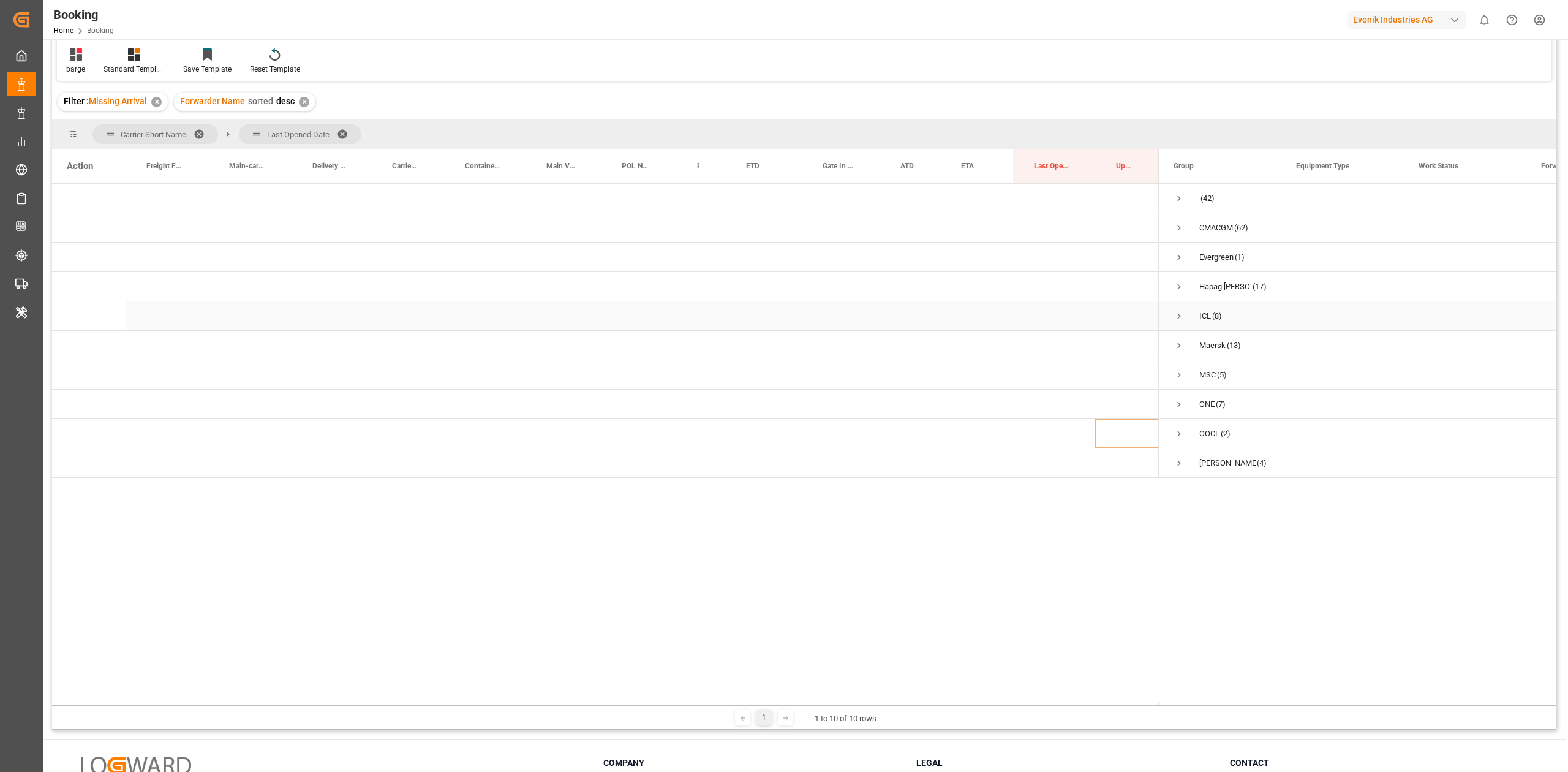
click at [1176, 313] on div "ICL (8)" at bounding box center [1220, 316] width 122 height 29
click at [1177, 312] on span "Press SPACE to select this row." at bounding box center [1179, 316] width 11 height 11
click at [0, 0] on span "Press SPACE to select this row." at bounding box center [0, 0] width 0 height 0
click at [1186, 320] on span "ICL (8)" at bounding box center [1220, 315] width 93 height 27
click at [1179, 308] on span "Press SPACE to select this row." at bounding box center [1179, 316] width 11 height 28
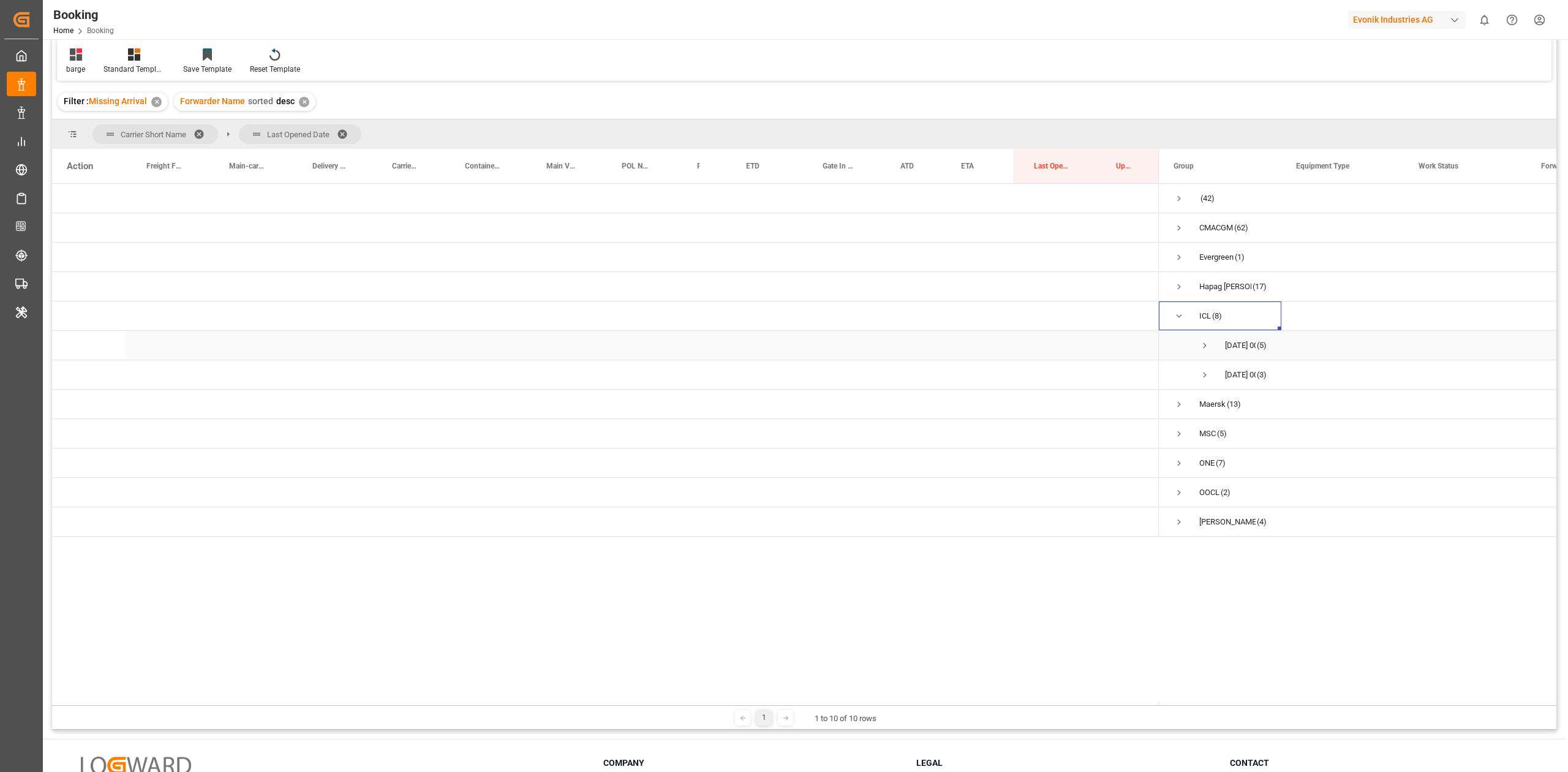
click at [1199, 344] on span "[DATE] 00:00:00 (5)" at bounding box center [1220, 345] width 93 height 27
click at [1203, 344] on span "Press SPACE to select this row." at bounding box center [1204, 345] width 11 height 11
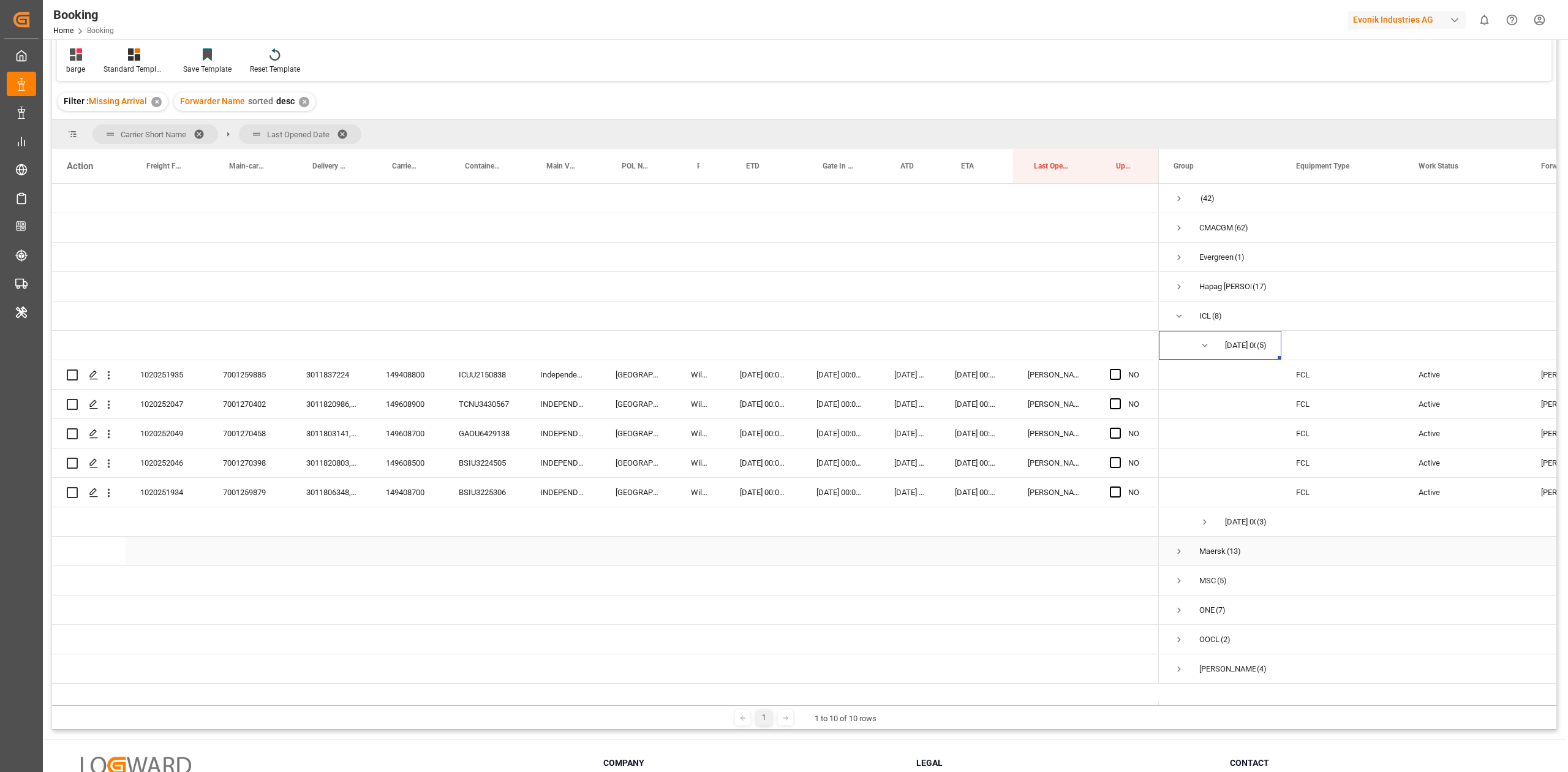
click at [1175, 546] on span "Press SPACE to select this row." at bounding box center [1179, 550] width 11 height 11
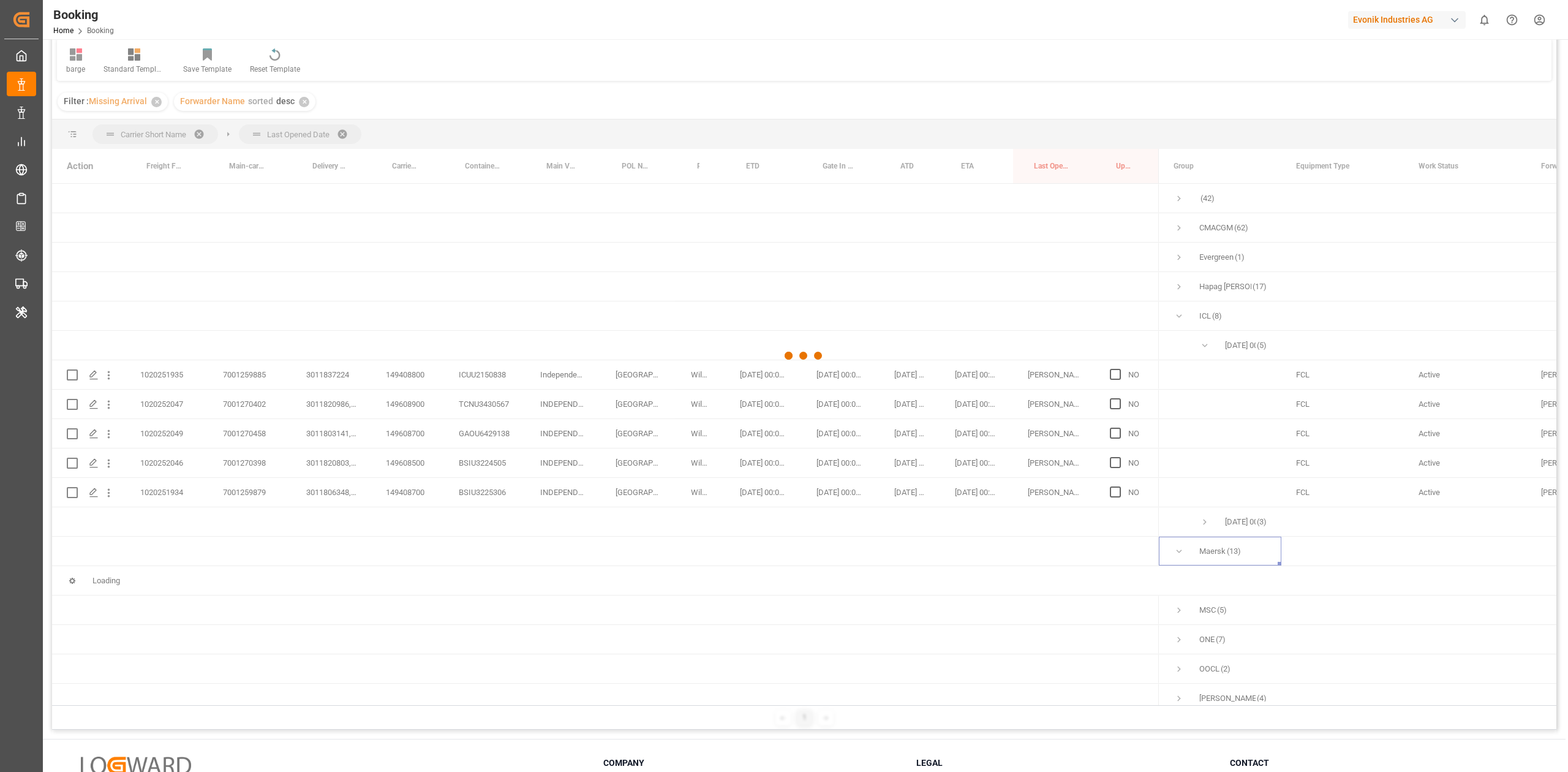
click at [1200, 525] on div at bounding box center [804, 355] width 1504 height 765
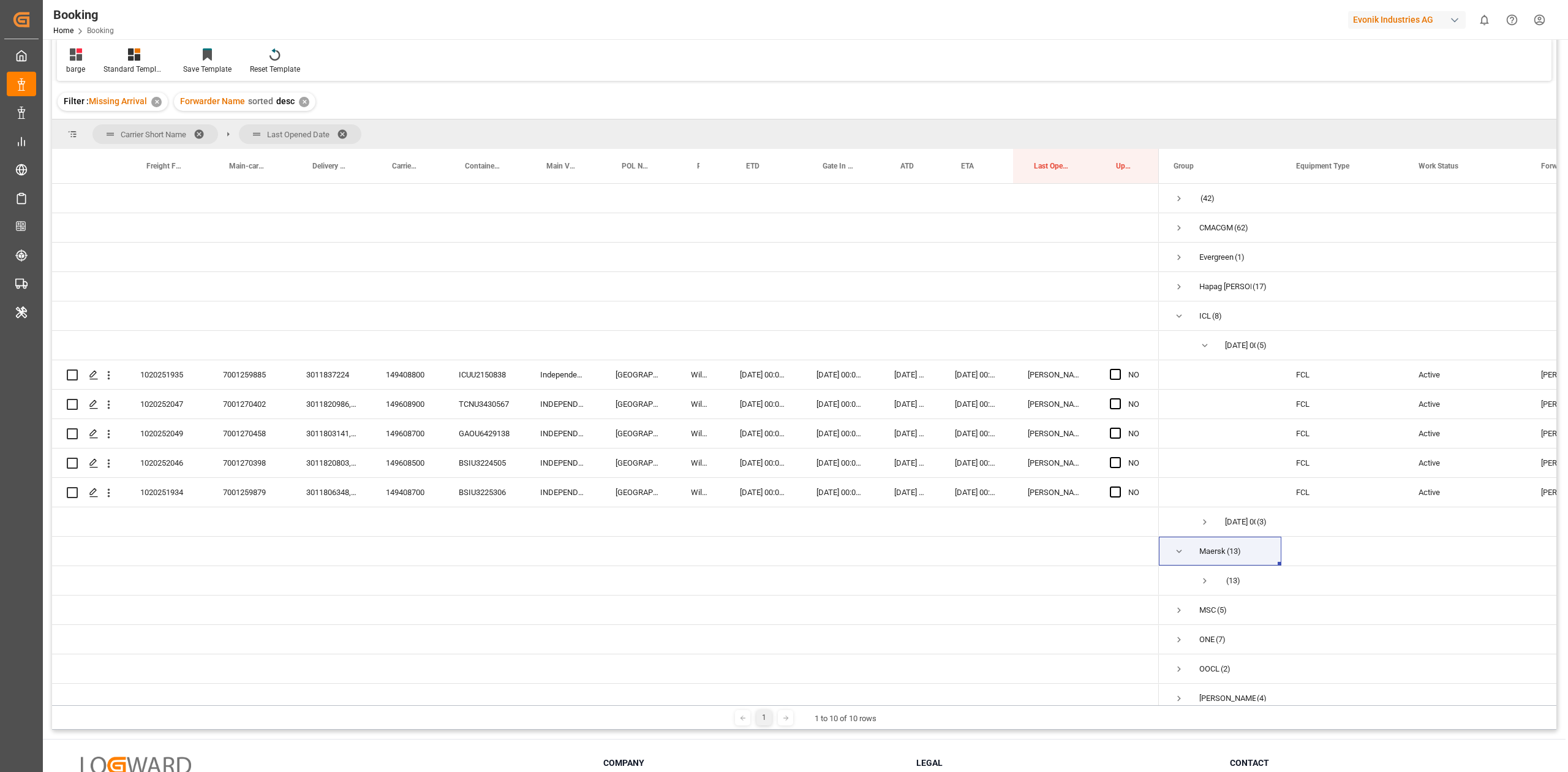
click at [1206, 525] on span "Press SPACE to select this row." at bounding box center [1204, 522] width 11 height 11
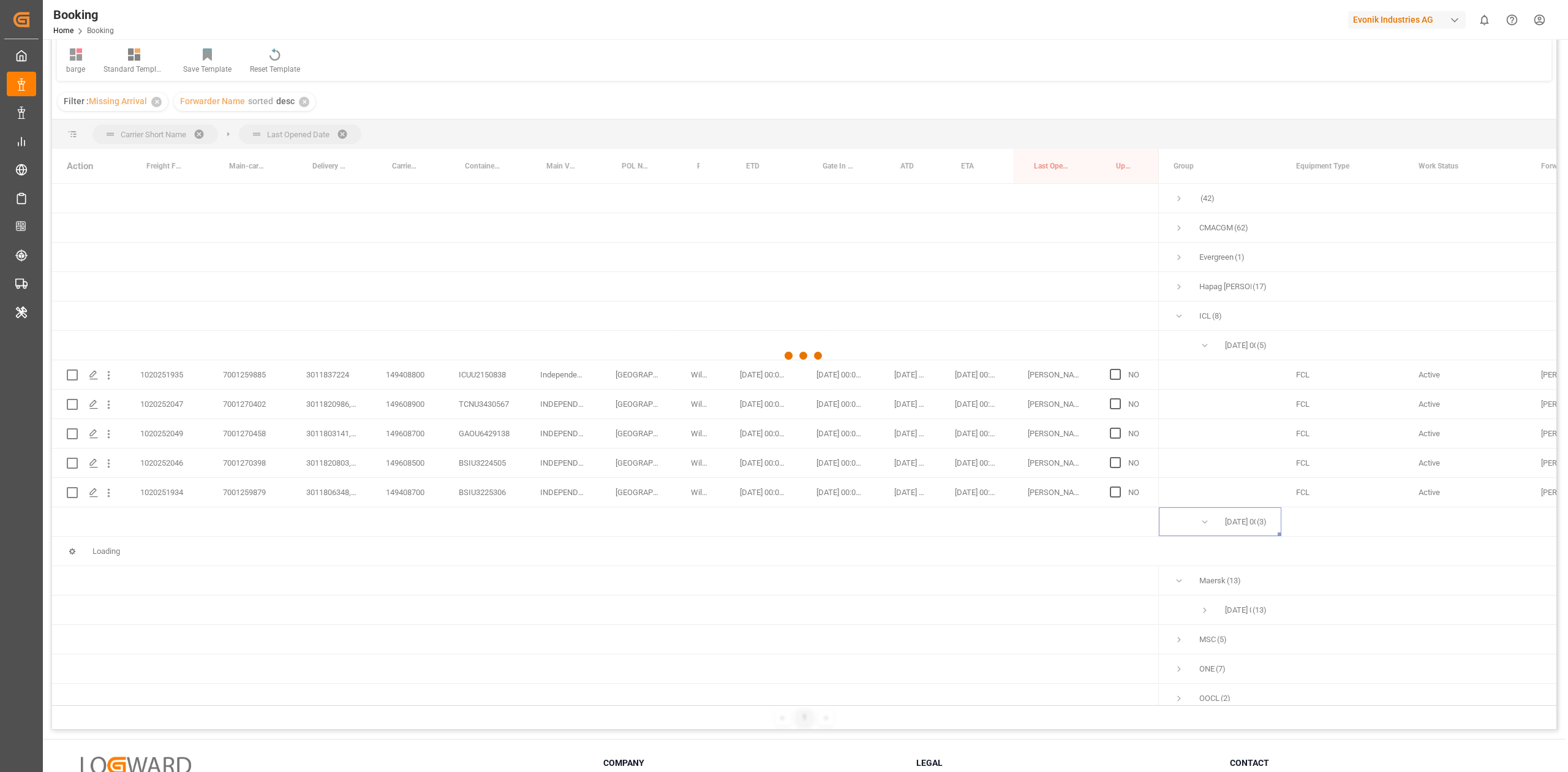
click at [1206, 525] on div at bounding box center [804, 355] width 1504 height 765
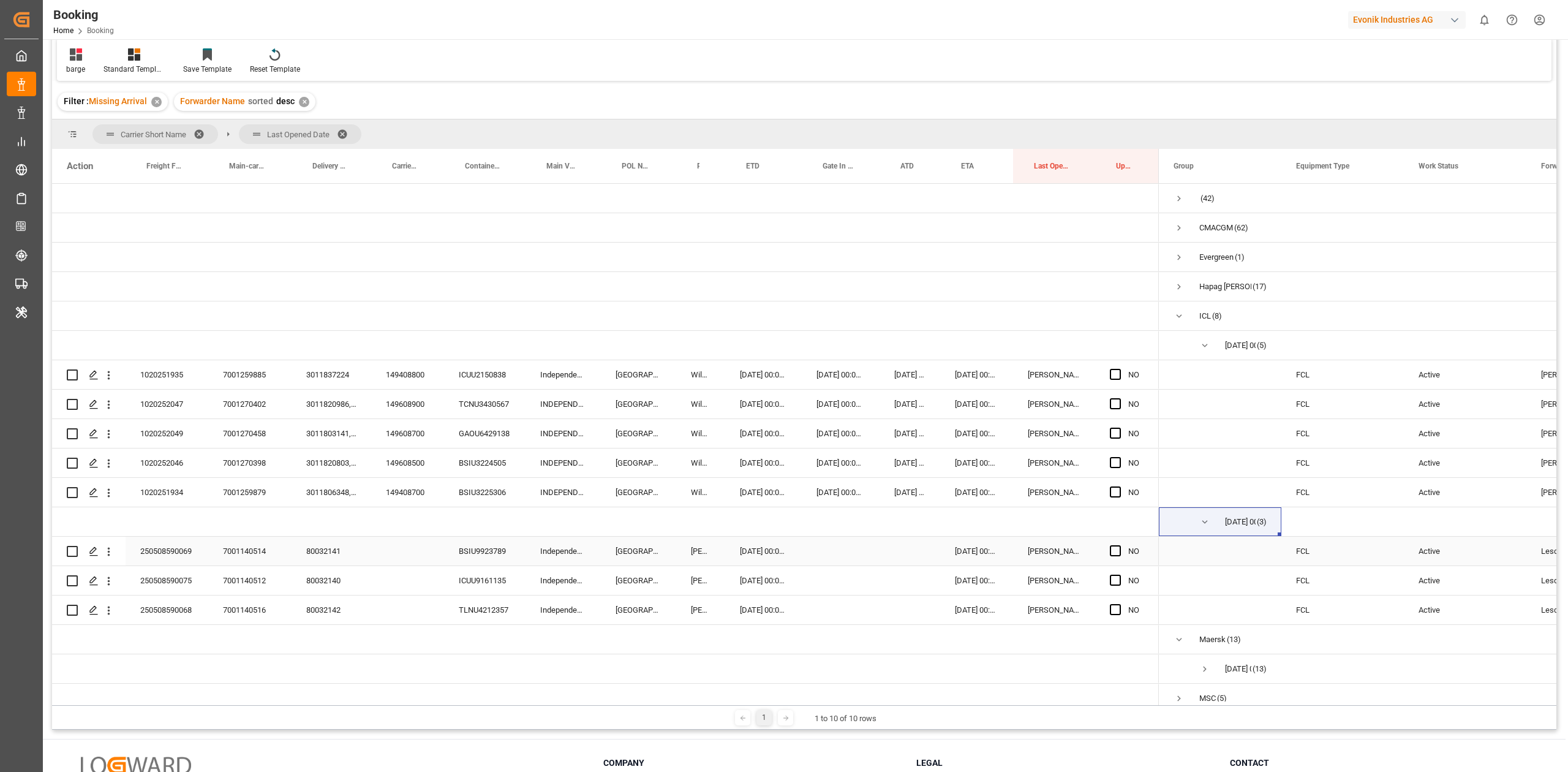
click at [1113, 559] on div "Press SPACE to select this row." at bounding box center [1119, 551] width 18 height 28
click at [1113, 582] on span "Press SPACE to select this row." at bounding box center [1115, 579] width 11 height 11
click at [1119, 574] on input "Press SPACE to select this row." at bounding box center [1119, 574] width 0 height 0
click at [1113, 603] on div "Press SPACE to select this row." at bounding box center [1119, 610] width 18 height 28
click at [1118, 555] on span "Press SPACE to select this row." at bounding box center [1115, 550] width 11 height 11
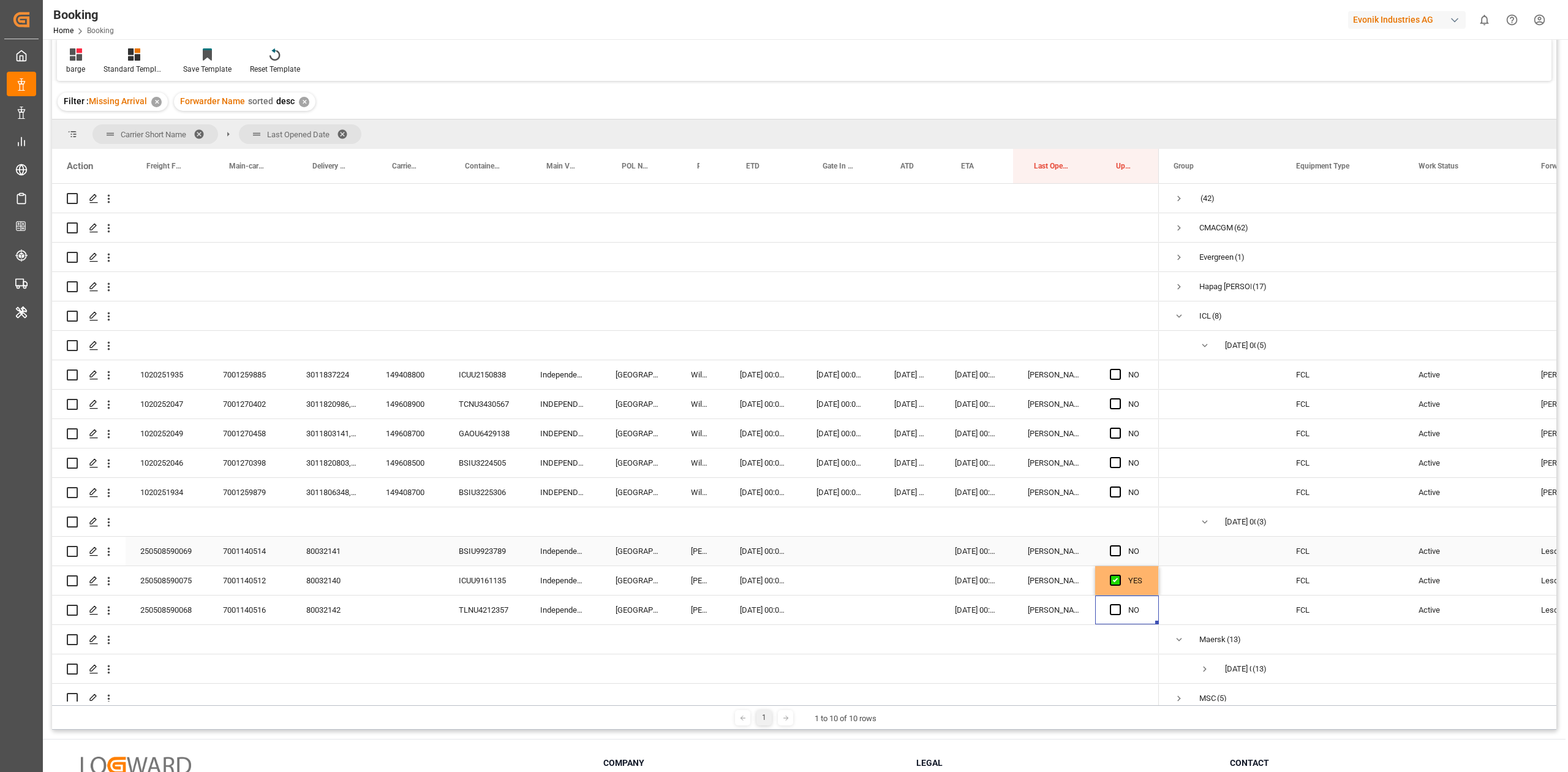
click at [1119, 546] on input "Press SPACE to select this row." at bounding box center [1119, 546] width 0 height 0
click at [1118, 605] on span "Press SPACE to select this row." at bounding box center [1115, 609] width 11 height 11
click at [1119, 604] on input "Press SPACE to select this row." at bounding box center [1119, 604] width 0 height 0
click at [406, 496] on div "149408700" at bounding box center [407, 492] width 73 height 29
drag, startPoint x: 1111, startPoint y: 490, endPoint x: 1111, endPoint y: 483, distance: 7.0
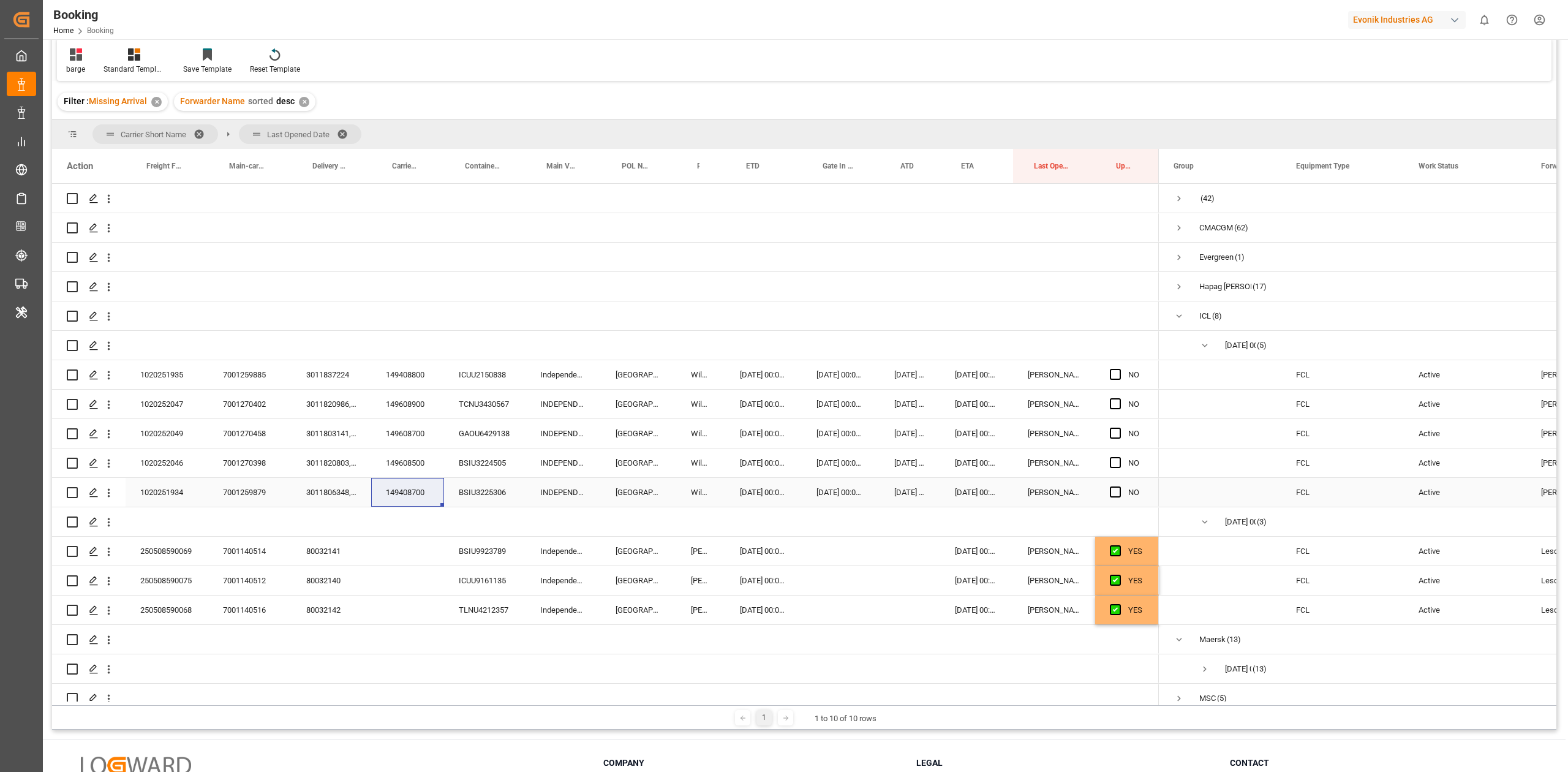
click at [1111, 490] on span "Press SPACE to select this row." at bounding box center [1115, 491] width 11 height 11
click at [1119, 486] on input "Press SPACE to select this row." at bounding box center [1119, 486] width 0 height 0
click at [1111, 465] on span "Press SPACE to select this row." at bounding box center [1115, 462] width 11 height 11
click at [1119, 457] on input "Press SPACE to select this row." at bounding box center [1119, 457] width 0 height 0
click at [1115, 431] on span "Press SPACE to select this row." at bounding box center [1115, 432] width 11 height 11
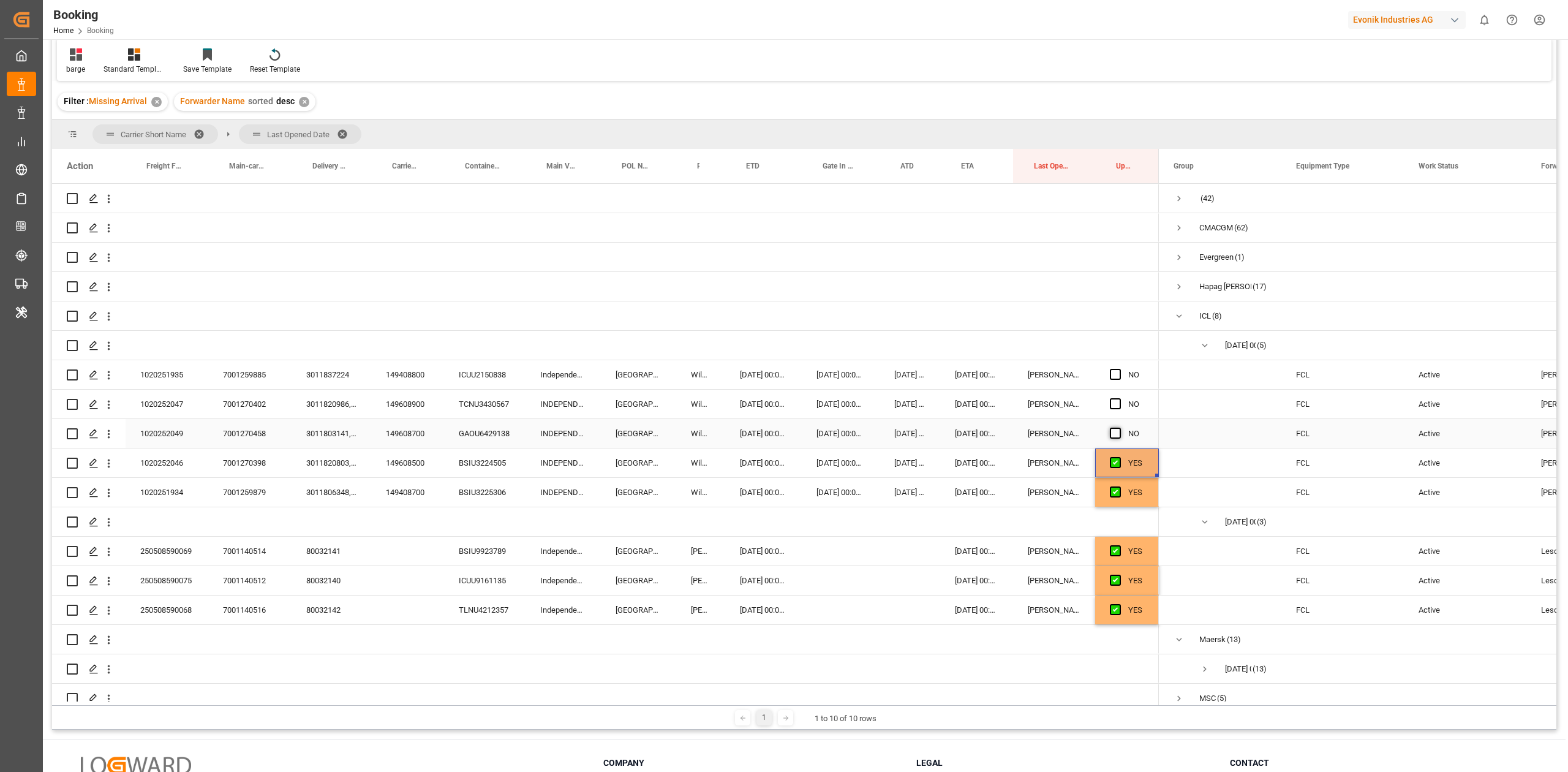
click at [1119, 427] on input "Press SPACE to select this row." at bounding box center [1119, 427] width 0 height 0
click at [1115, 403] on span "Press SPACE to select this row." at bounding box center [1115, 403] width 11 height 11
click at [1119, 398] on input "Press SPACE to select this row." at bounding box center [1119, 398] width 0 height 0
click at [1115, 365] on div "Press SPACE to select this row." at bounding box center [1119, 374] width 18 height 28
click at [412, 373] on div "149408800" at bounding box center [407, 374] width 73 height 29
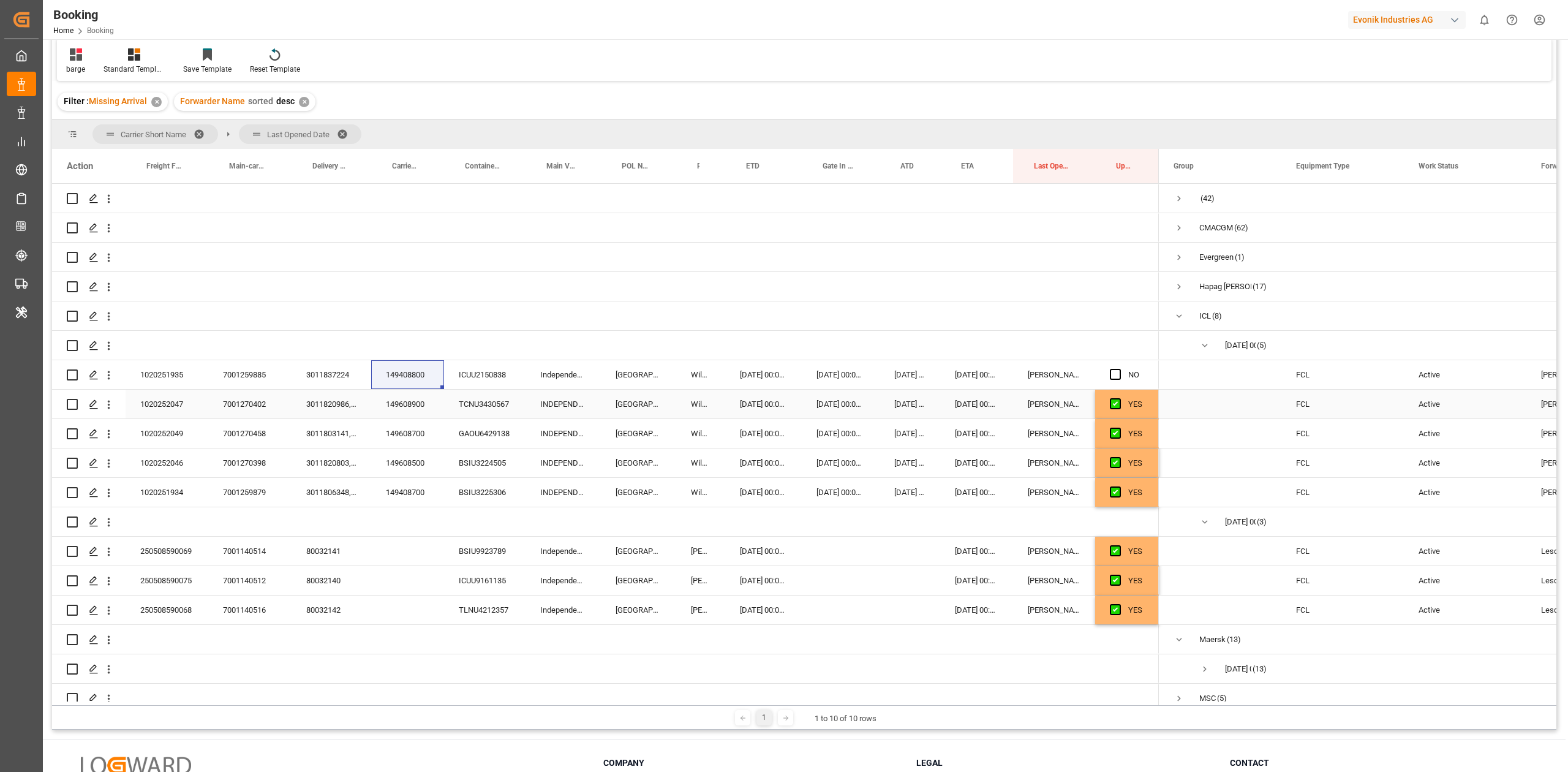
drag, startPoint x: 393, startPoint y: 404, endPoint x: 498, endPoint y: 422, distance: 106.5
click at [393, 404] on div "149608900" at bounding box center [407, 403] width 73 height 29
drag, startPoint x: 411, startPoint y: 431, endPoint x: 735, endPoint y: 473, distance: 326.7
click at [411, 431] on div "149608700" at bounding box center [407, 433] width 73 height 29
click at [1111, 373] on span "Press SPACE to select this row." at bounding box center [1115, 374] width 11 height 11
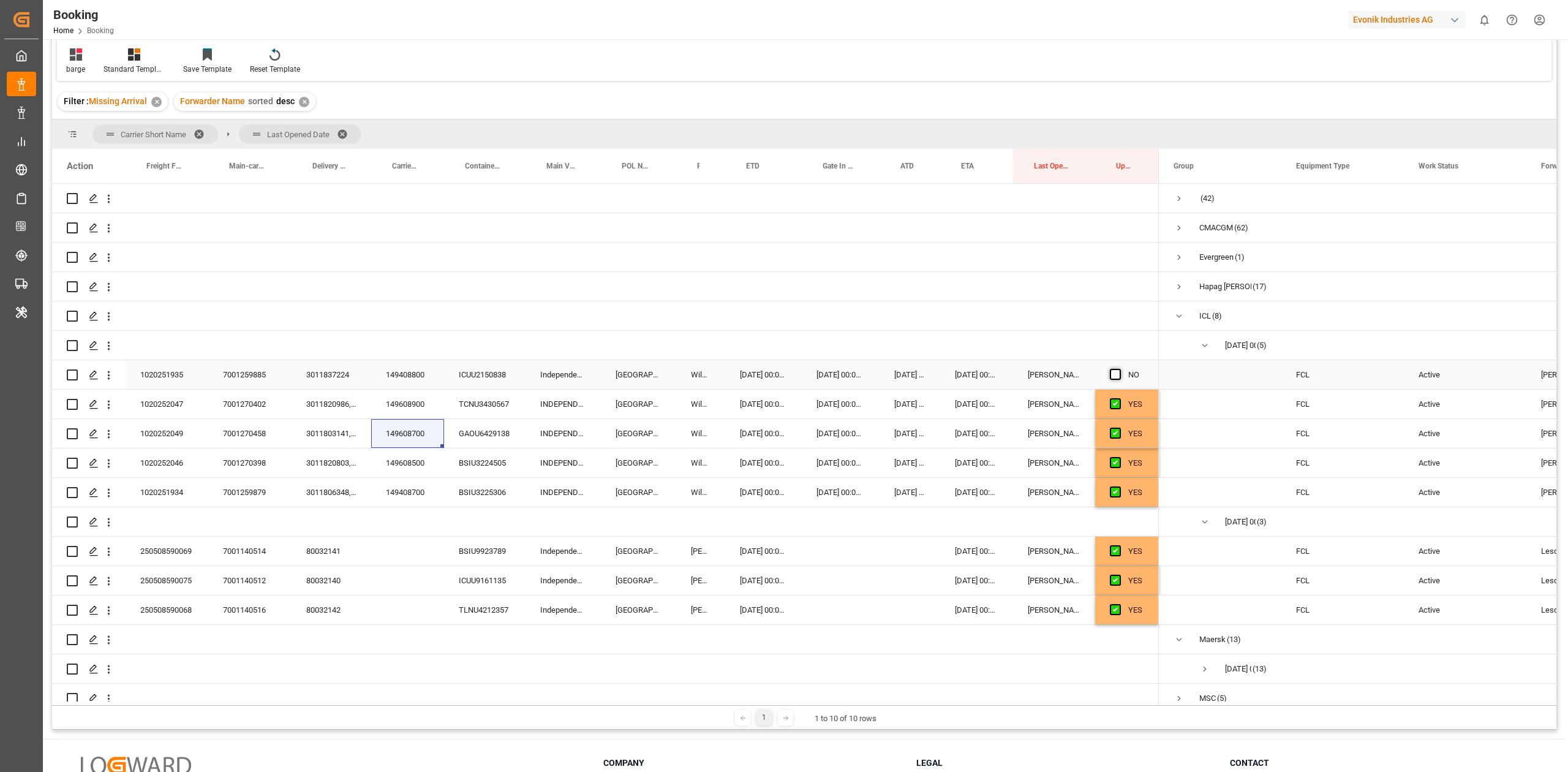
click at [1119, 369] on input "Press SPACE to select this row." at bounding box center [1119, 369] width 0 height 0
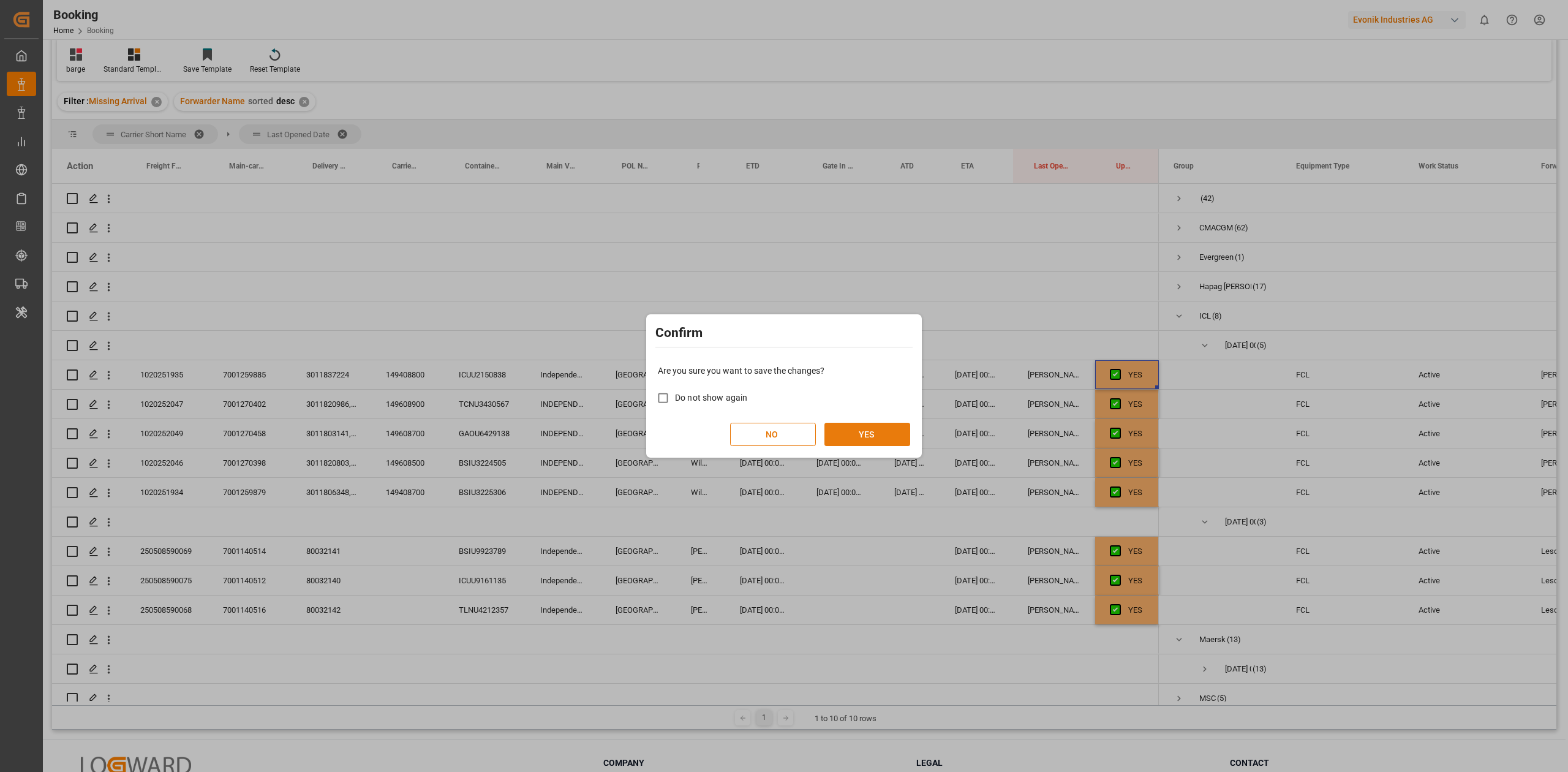
click at [893, 439] on button "YES" at bounding box center [867, 434] width 86 height 23
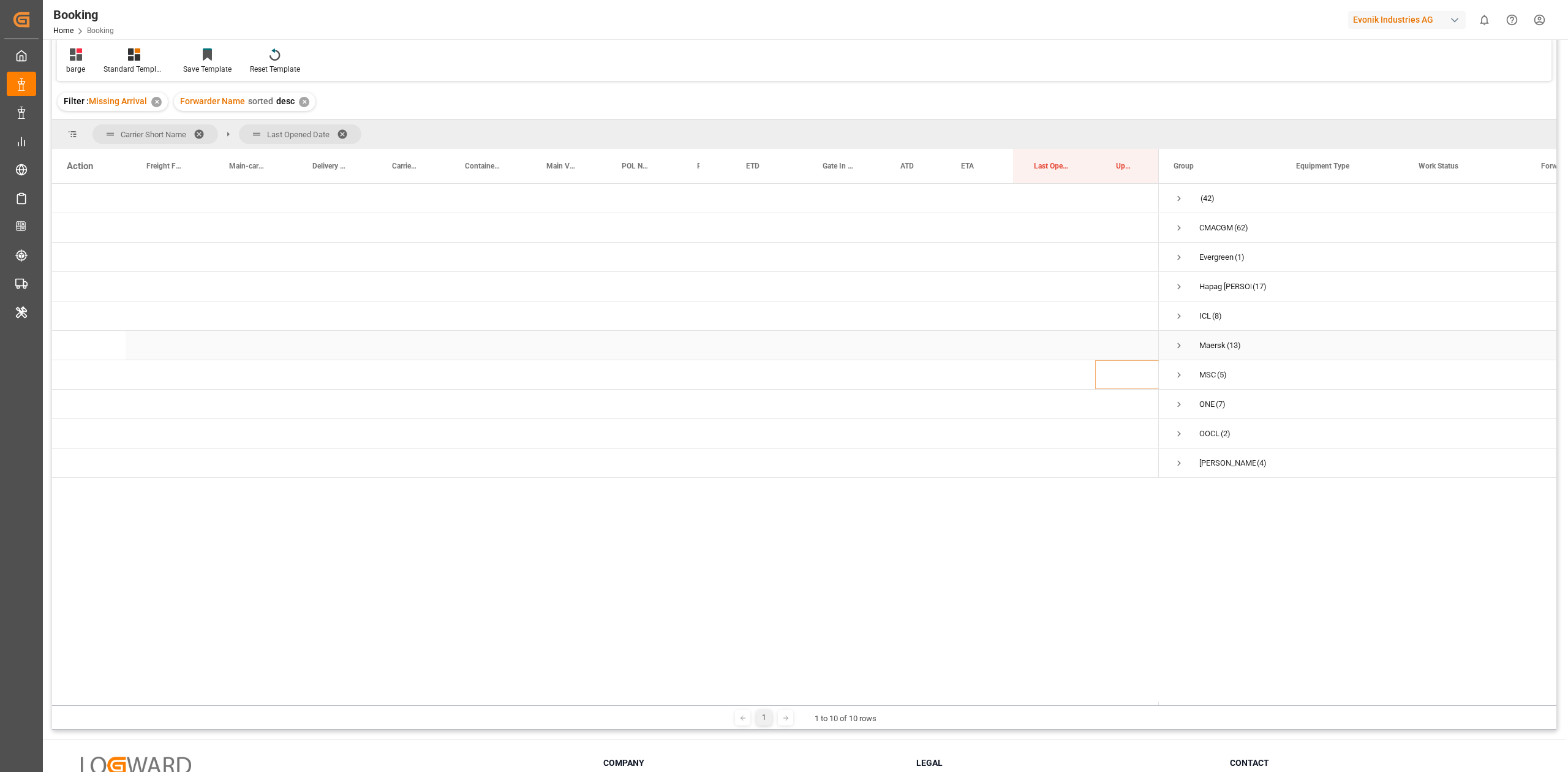
click at [1172, 341] on div "Maersk (13)" at bounding box center [1220, 345] width 122 height 29
click at [1175, 341] on span "Press SPACE to select this row." at bounding box center [1179, 345] width 11 height 11
click at [1175, 344] on div at bounding box center [804, 355] width 1504 height 765
click at [1200, 368] on span "Press SPACE to select this row." at bounding box center [1204, 374] width 11 height 28
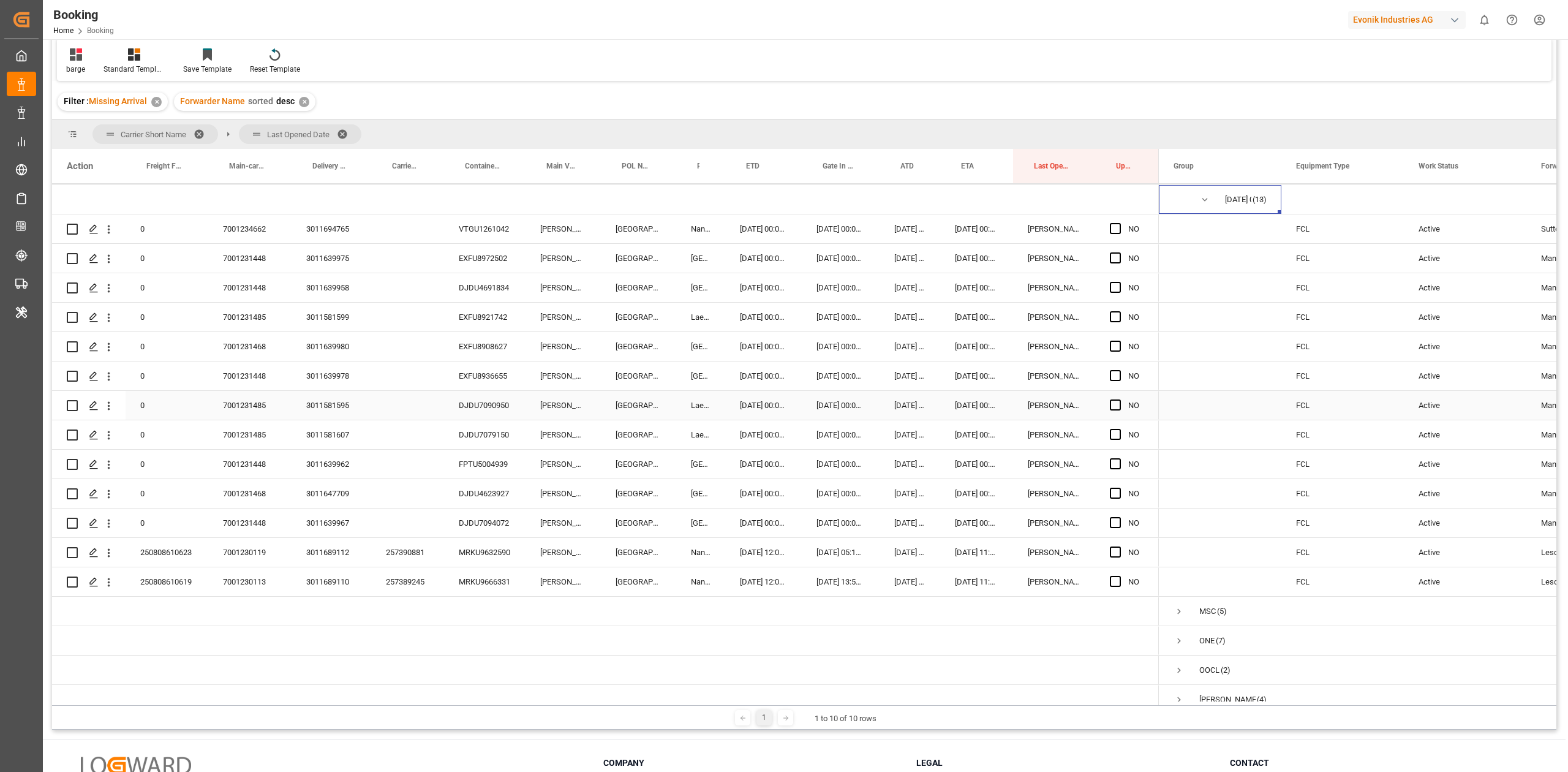
scroll to position [192, 0]
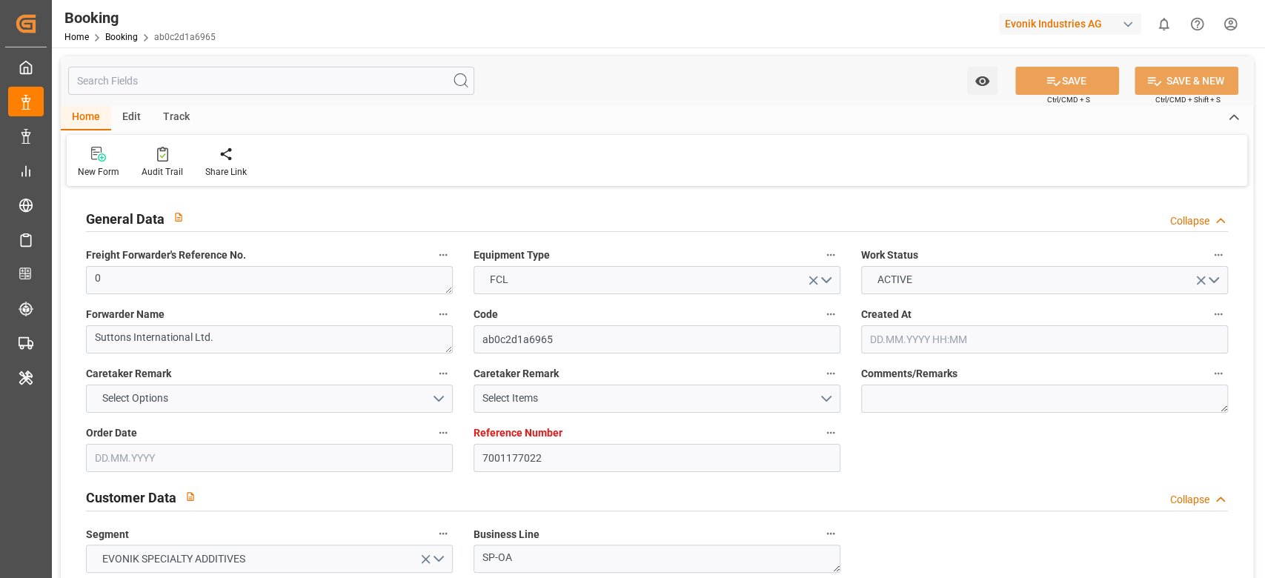
type input "7001177022"
type input "9321495"
type input "Hapag [PERSON_NAME]"
type input "Hapag Lloyd Aktiengesellschaft"
type input "NLRTM"
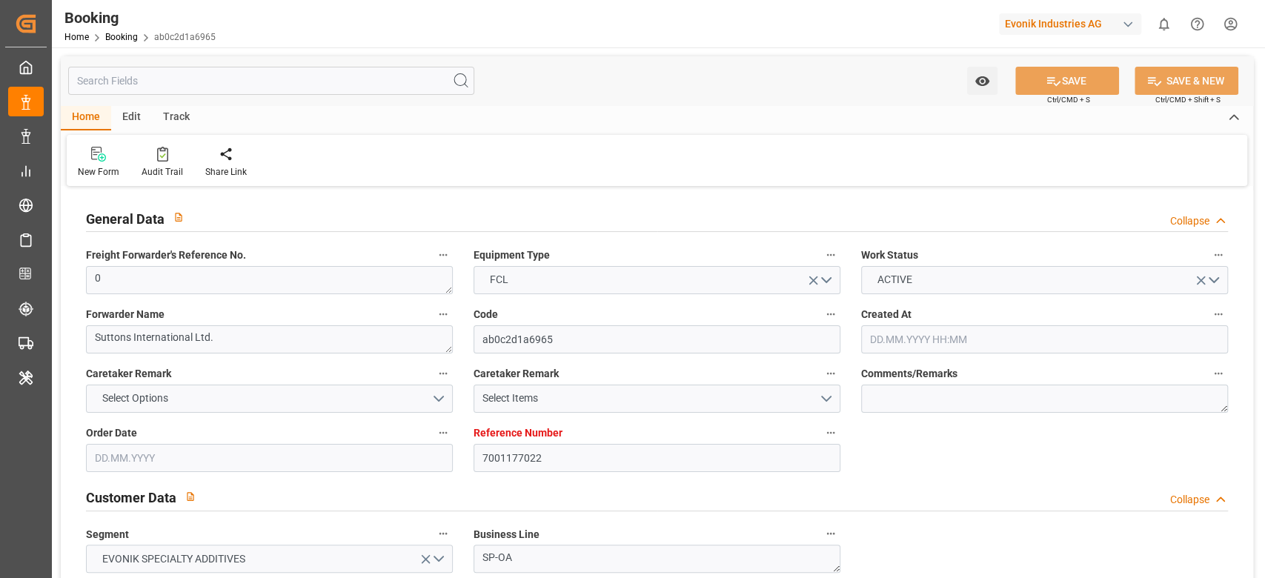
type input "CNSGH"
type input "0"
type input "[DATE] 06:52"
type input "[DATE]"
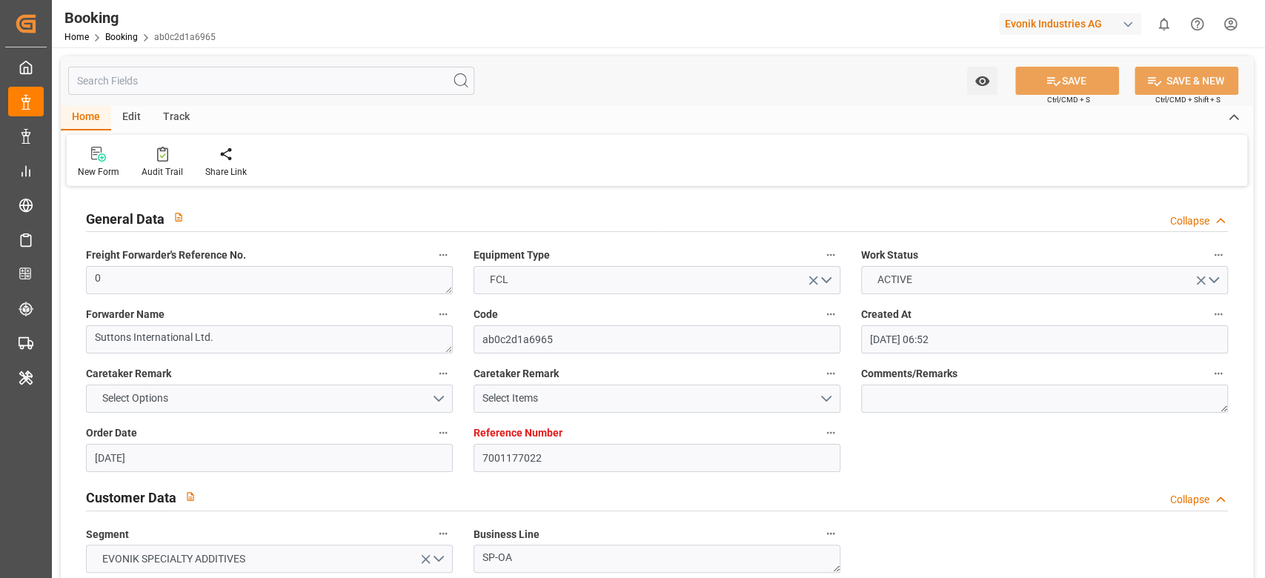
type input "[DATE]"
type input "[DATE] 00:00"
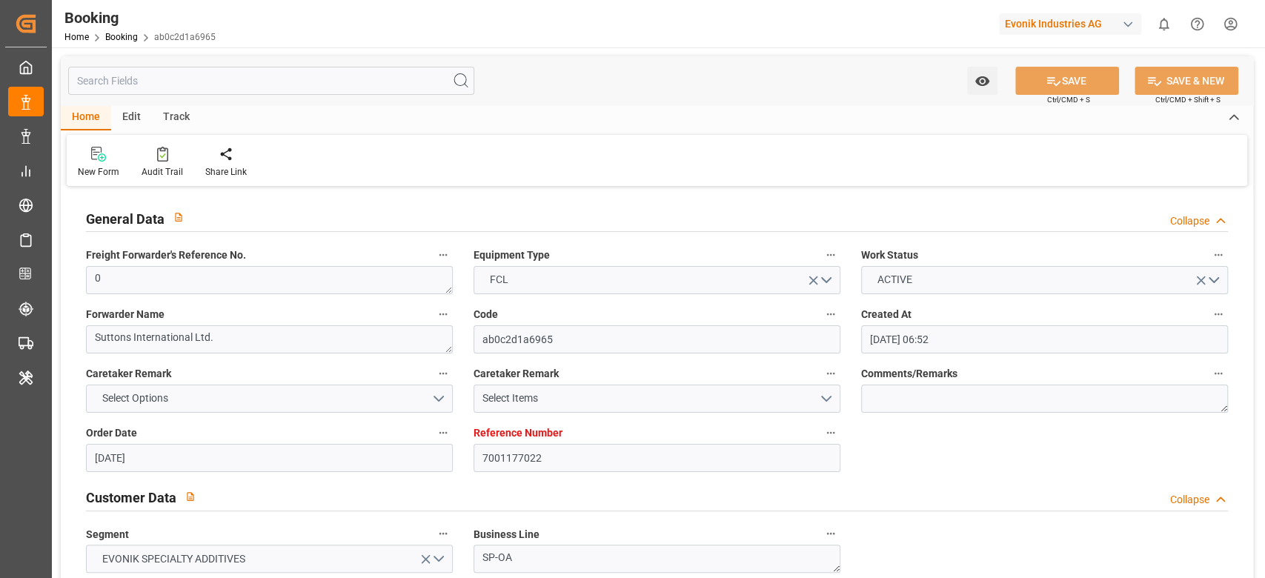
type input "[DATE]"
type input "[DATE] 06:09"
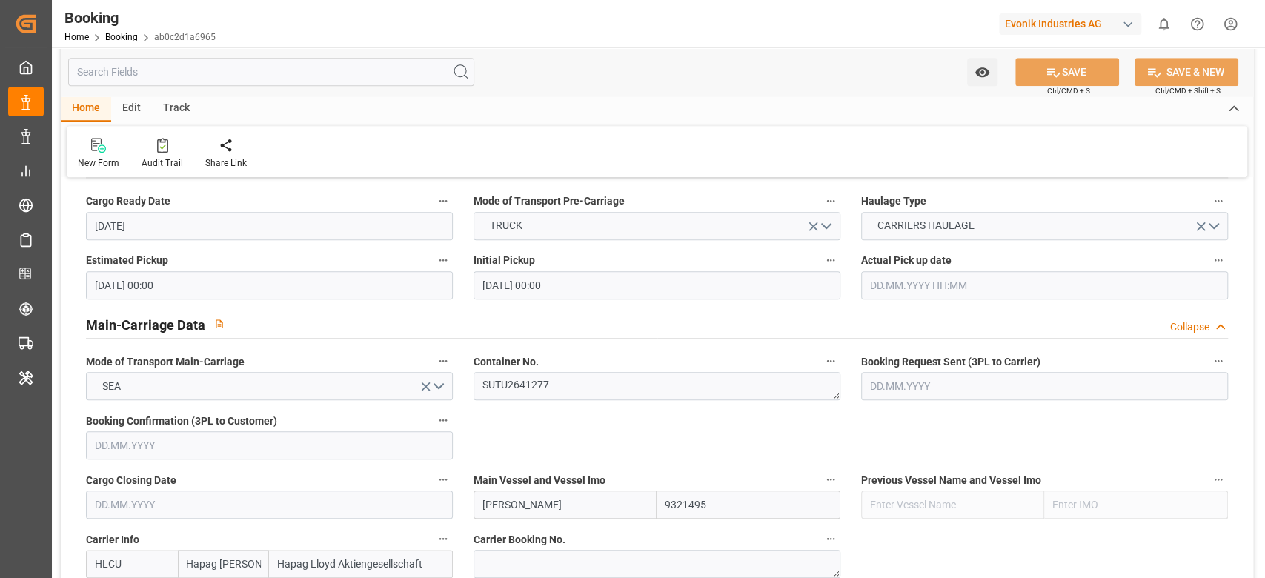
scroll to position [889, 0]
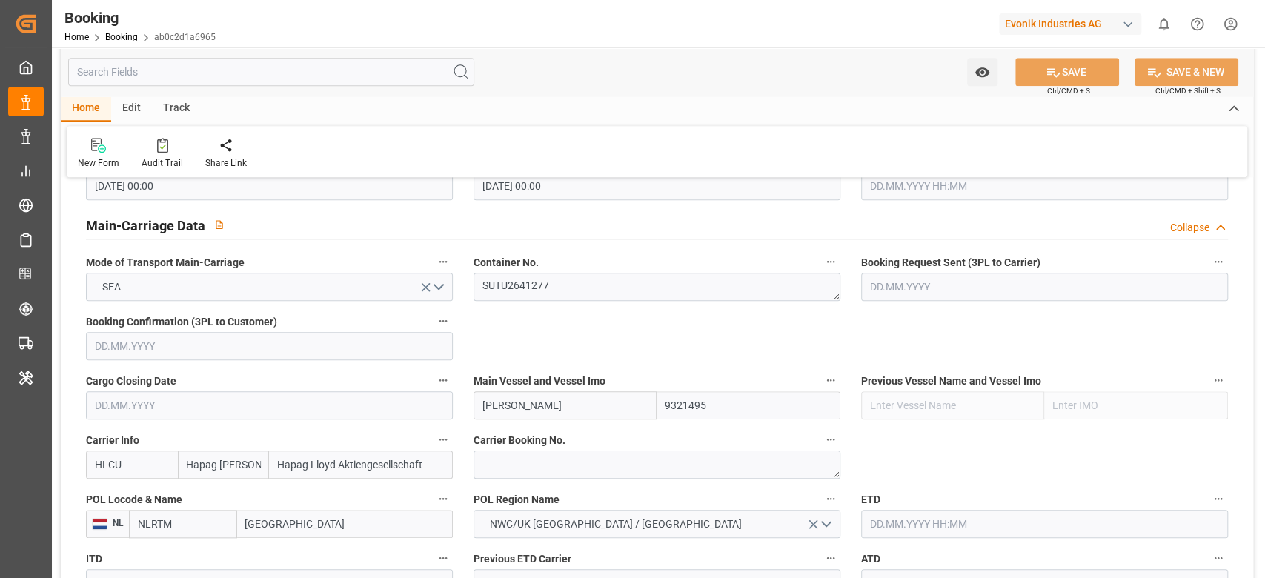
click at [606, 293] on textarea "SUTU2641277" at bounding box center [657, 287] width 367 height 28
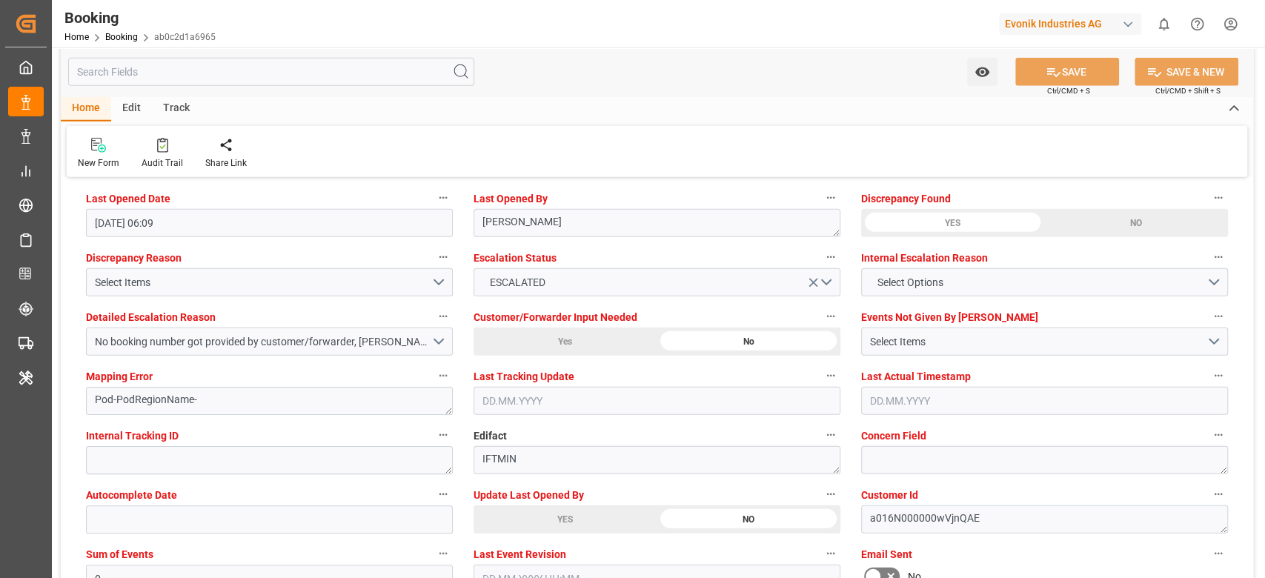
scroll to position [2766, 0]
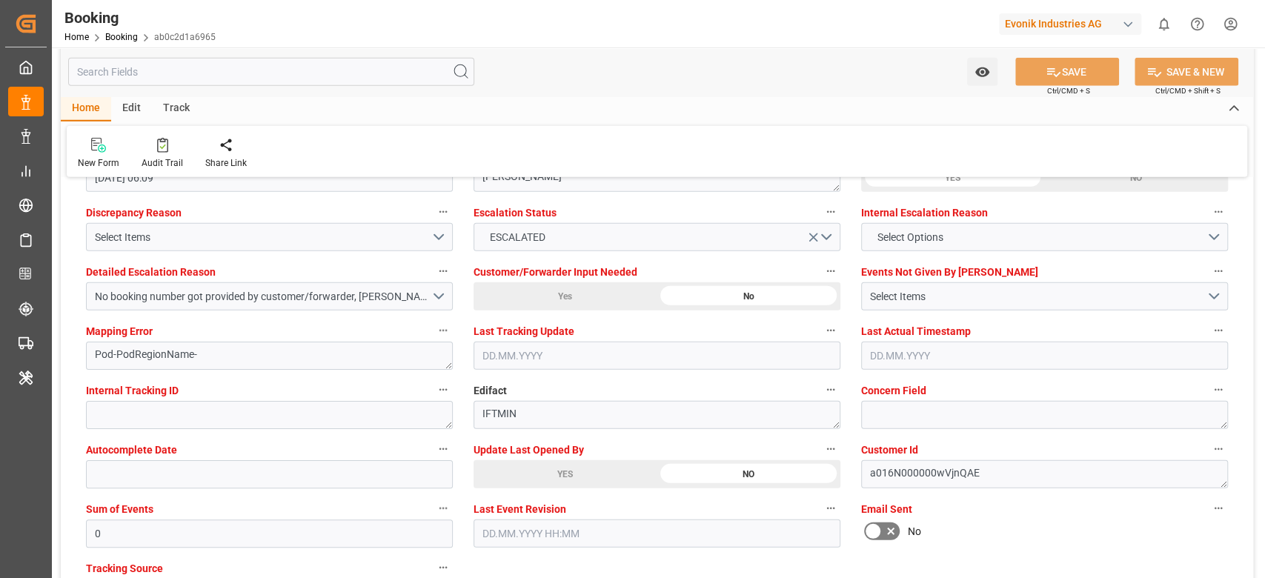
drag, startPoint x: 564, startPoint y: 477, endPoint x: 565, endPoint y: 466, distance: 11.2
click at [564, 477] on div "YES" at bounding box center [565, 474] width 183 height 28
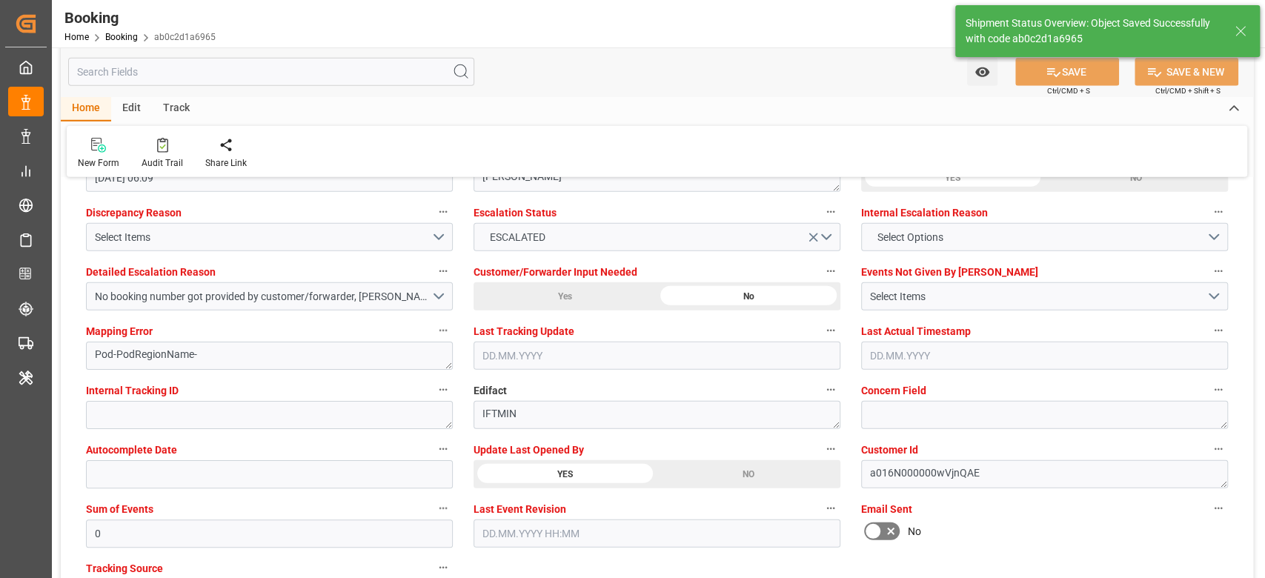
type textarea "sateesh godewar"
type input "10.10.2025 07:30"
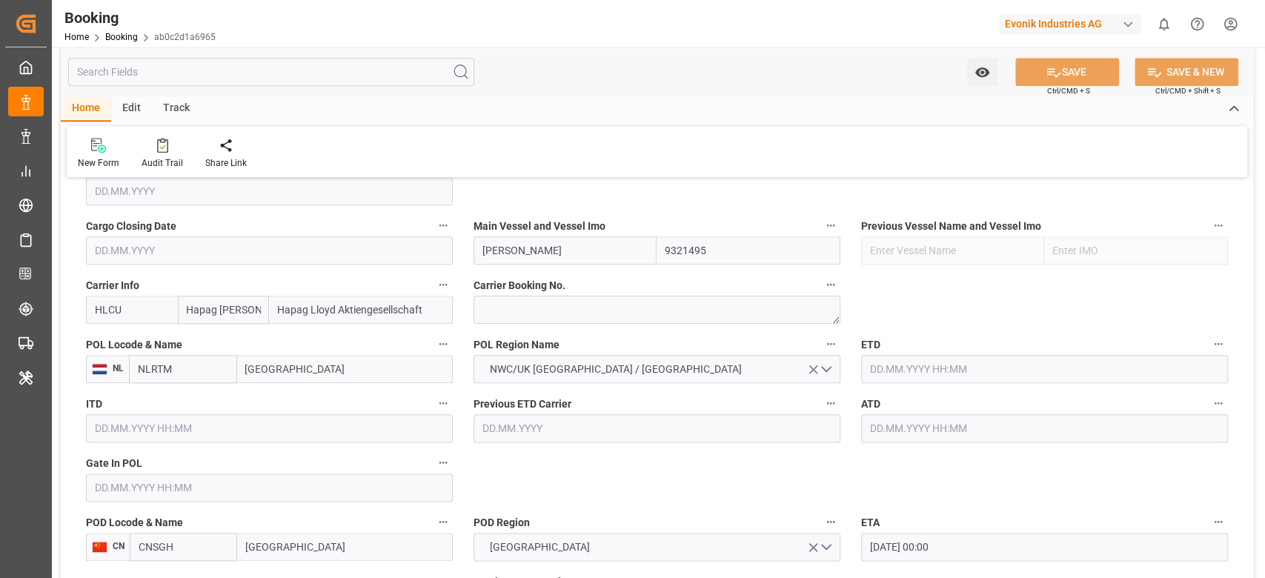
scroll to position [889, 0]
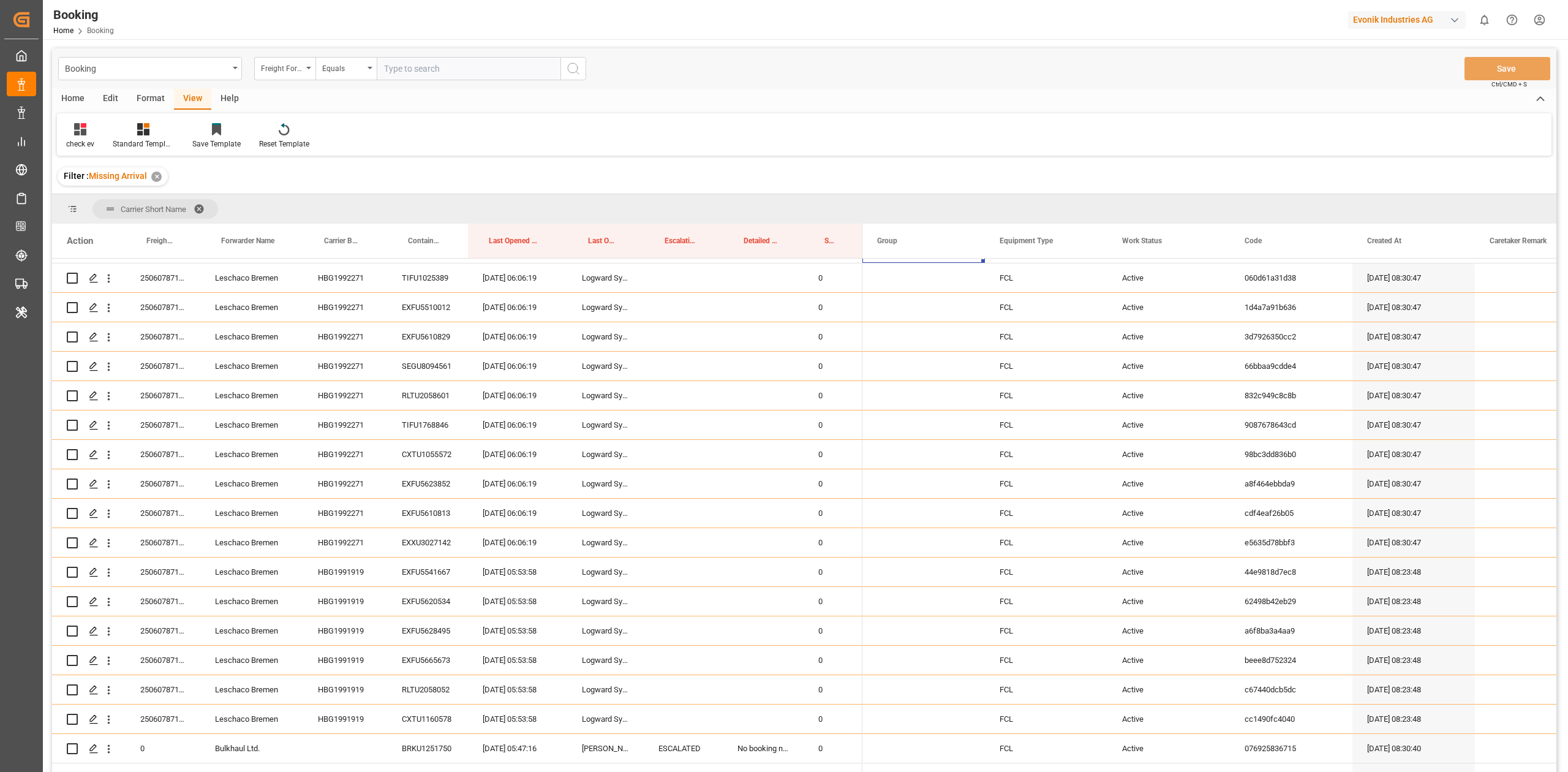
scroll to position [181, 0]
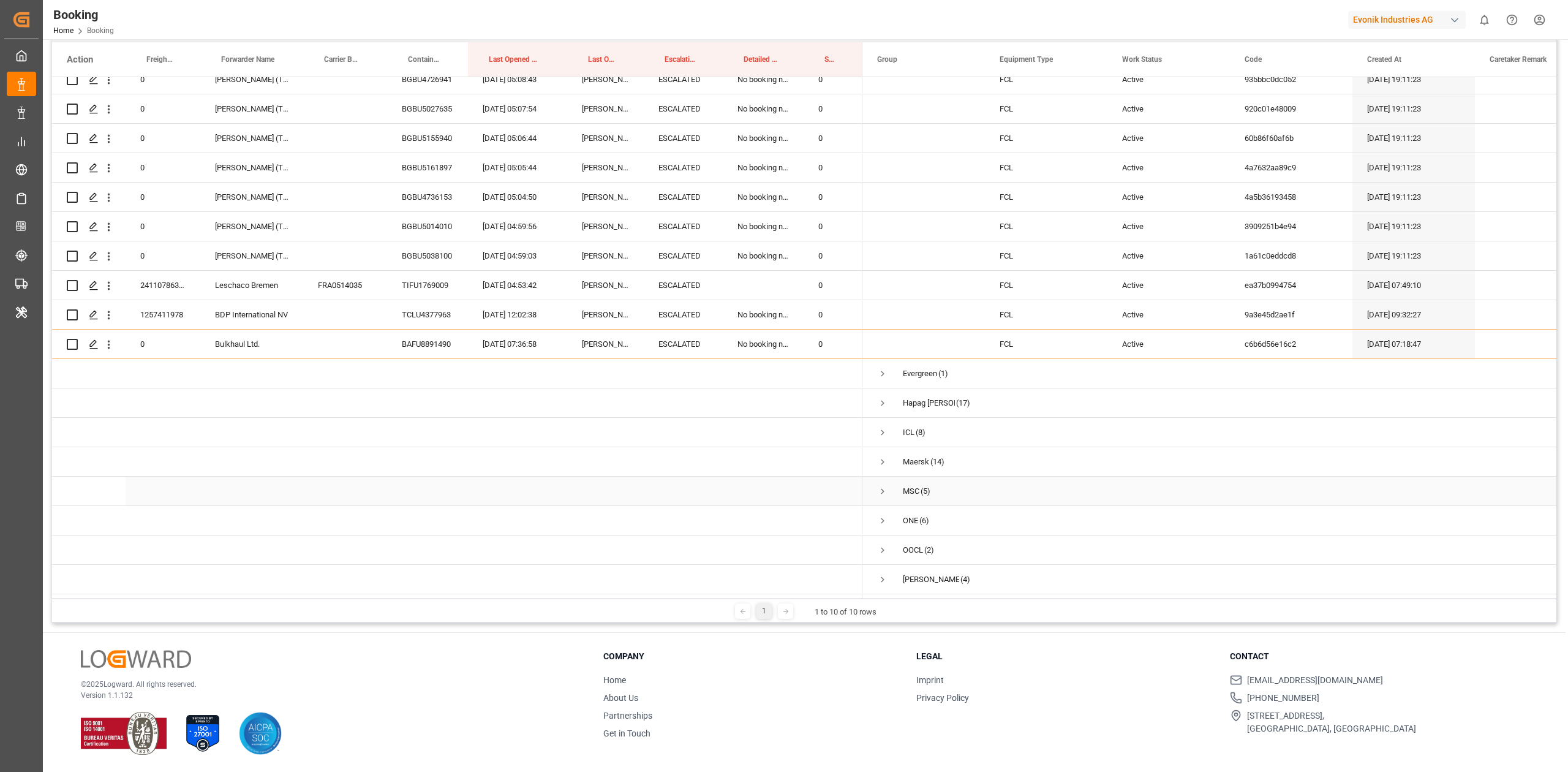
click at [875, 431] on div "ICL (8)" at bounding box center [923, 431] width 122 height 29
click at [879, 429] on span "Press SPACE to select this row." at bounding box center [882, 432] width 11 height 11
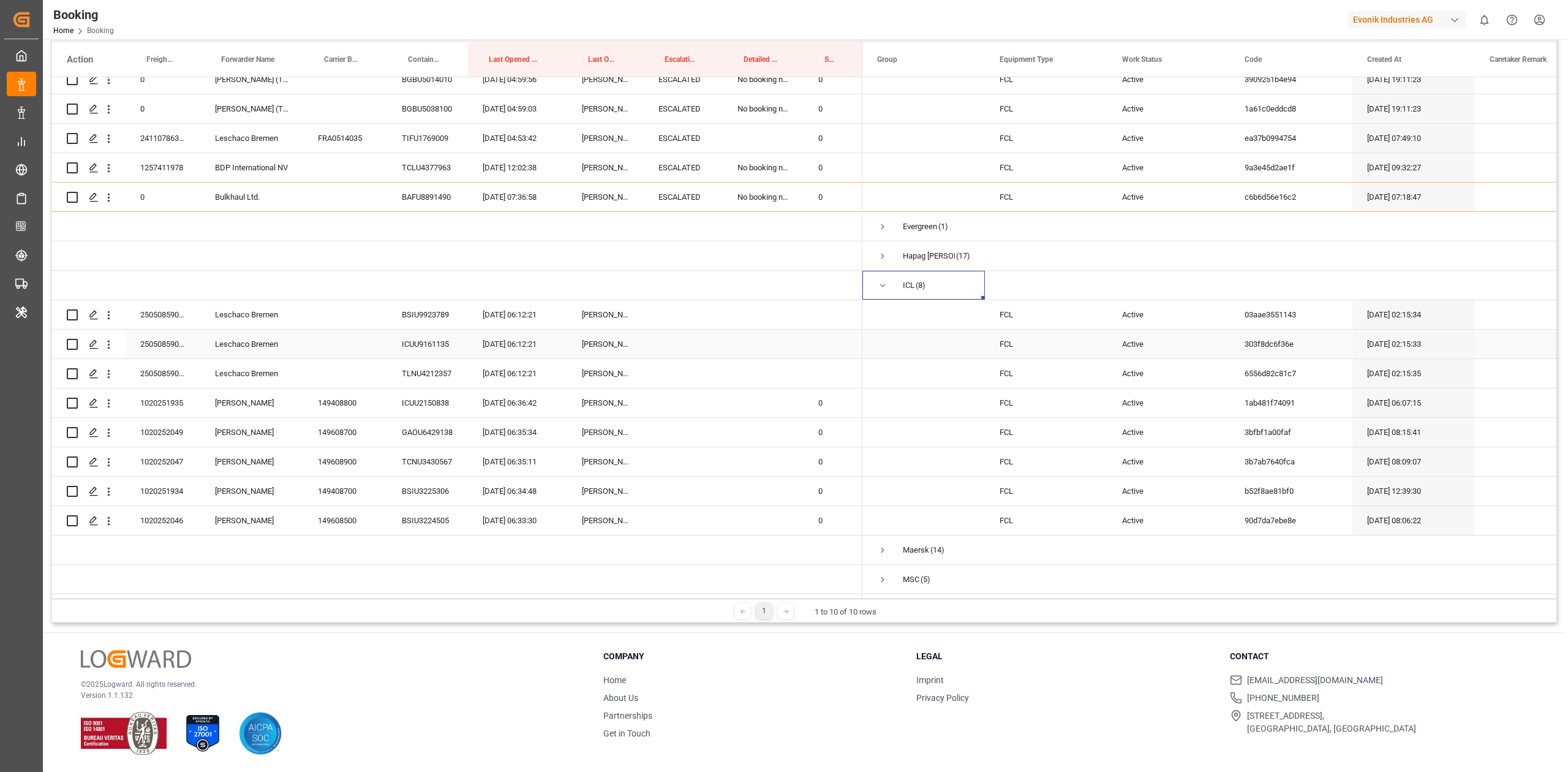
scroll to position [1898, 0]
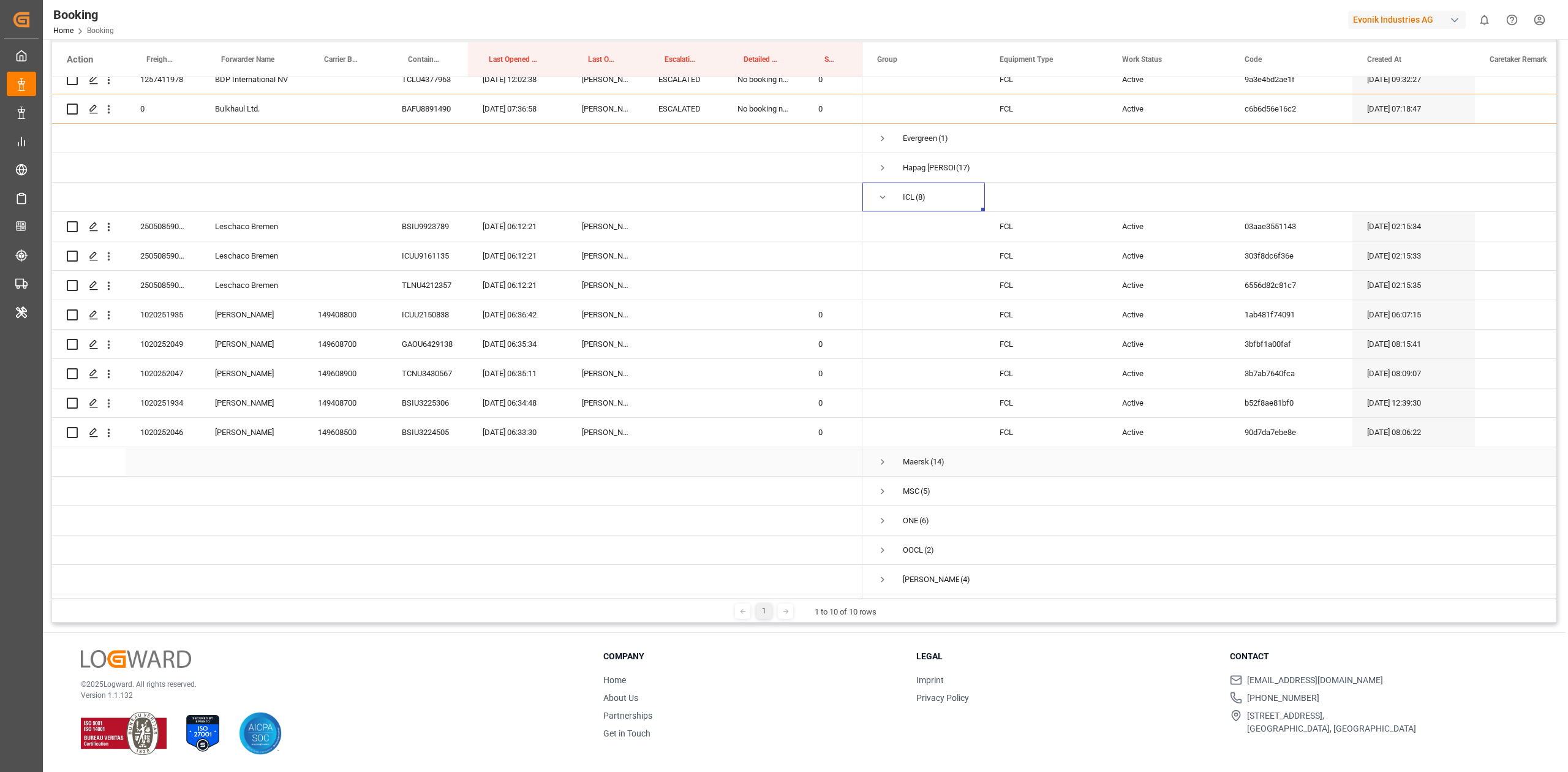
click at [889, 453] on span "Maersk (14)" at bounding box center [923, 461] width 93 height 27
click at [884, 456] on span "Press SPACE to select this row." at bounding box center [882, 461] width 11 height 11
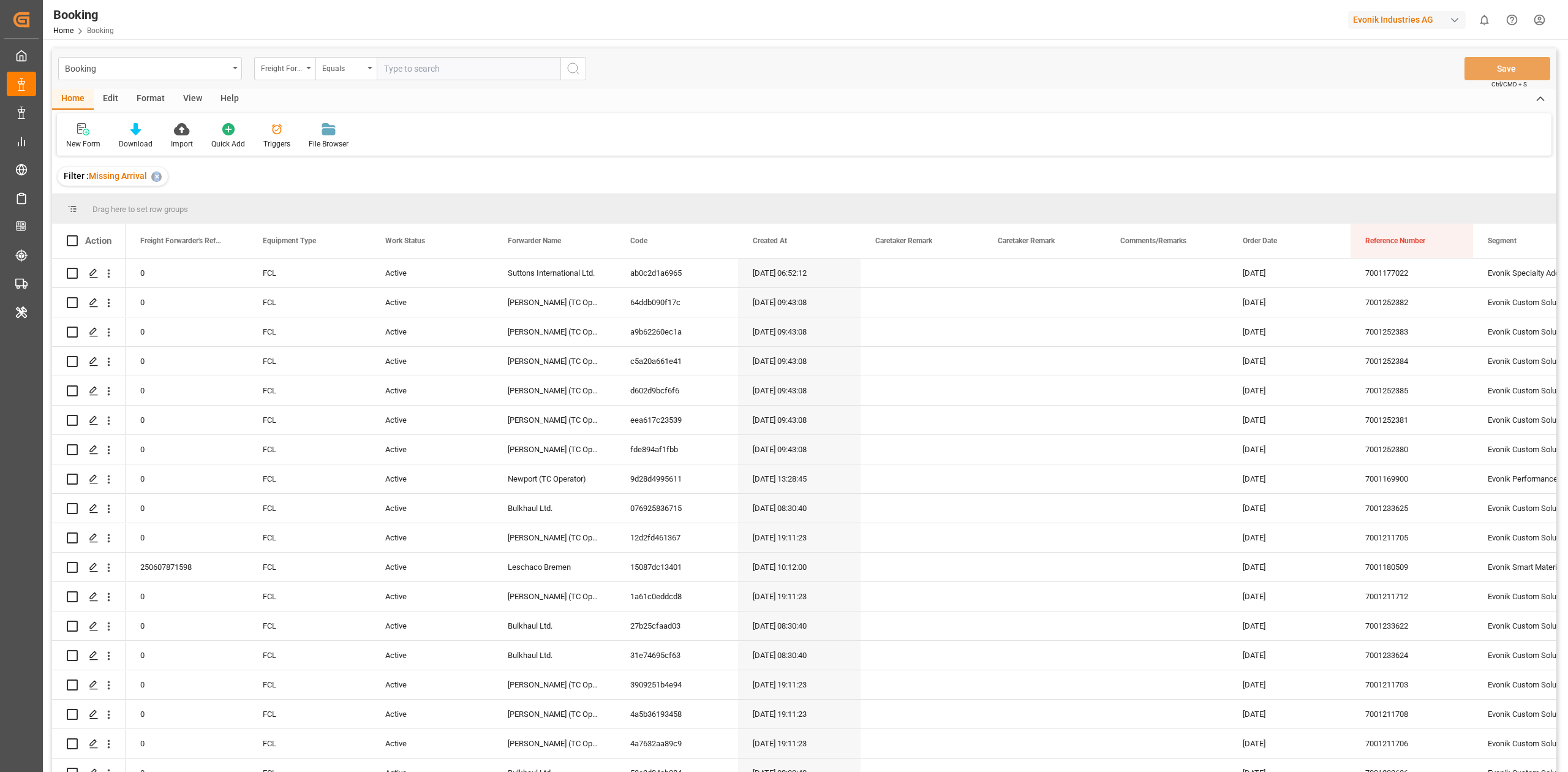
click at [155, 175] on div "✕" at bounding box center [156, 176] width 11 height 11
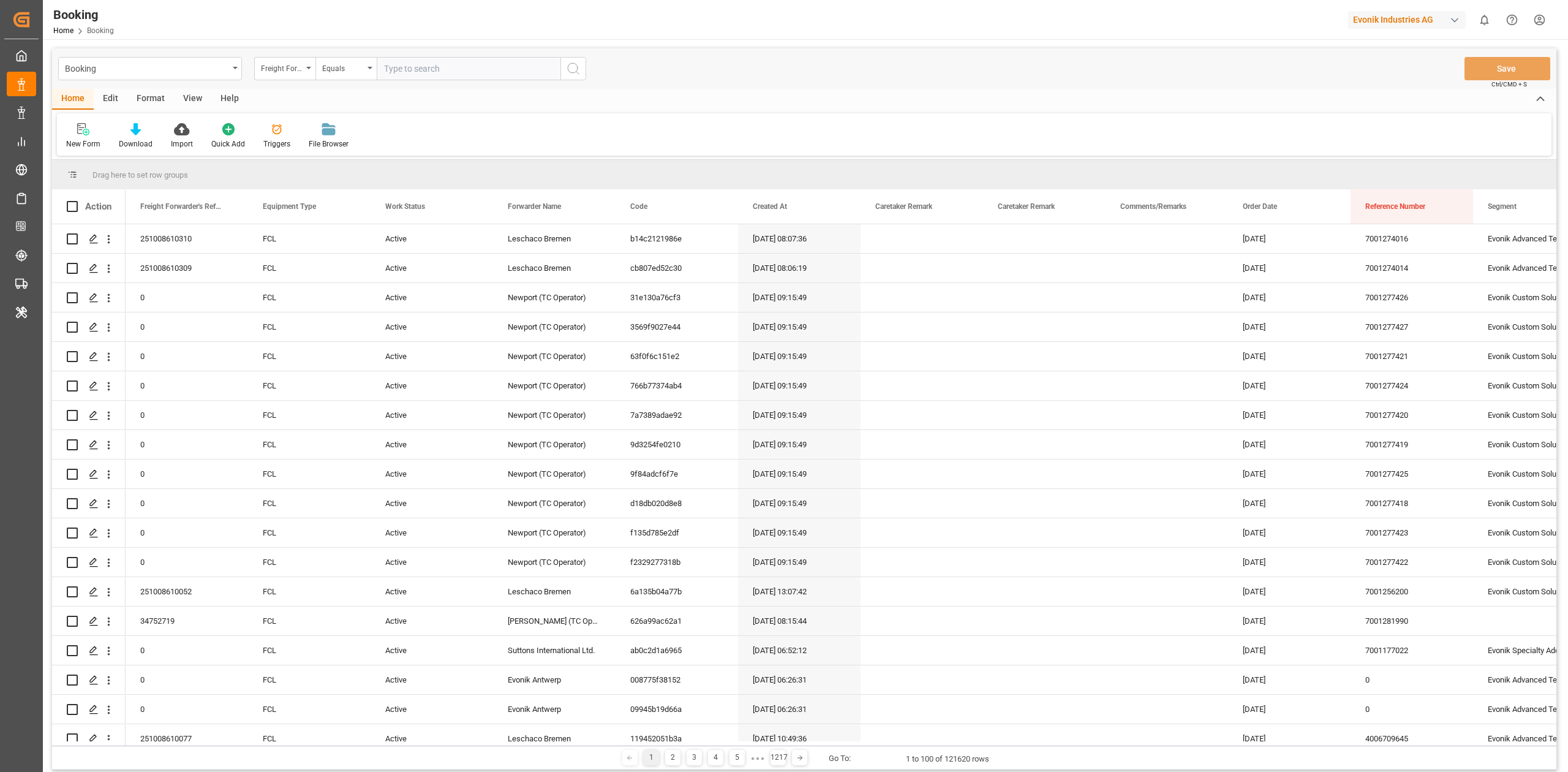
click at [444, 69] on input "text" at bounding box center [469, 69] width 183 height 23
paste input "7001204618"
type input "7001204618"
click at [272, 69] on div "Freight Forwarder's Reference No." at bounding box center [282, 67] width 41 height 14
type input "main"
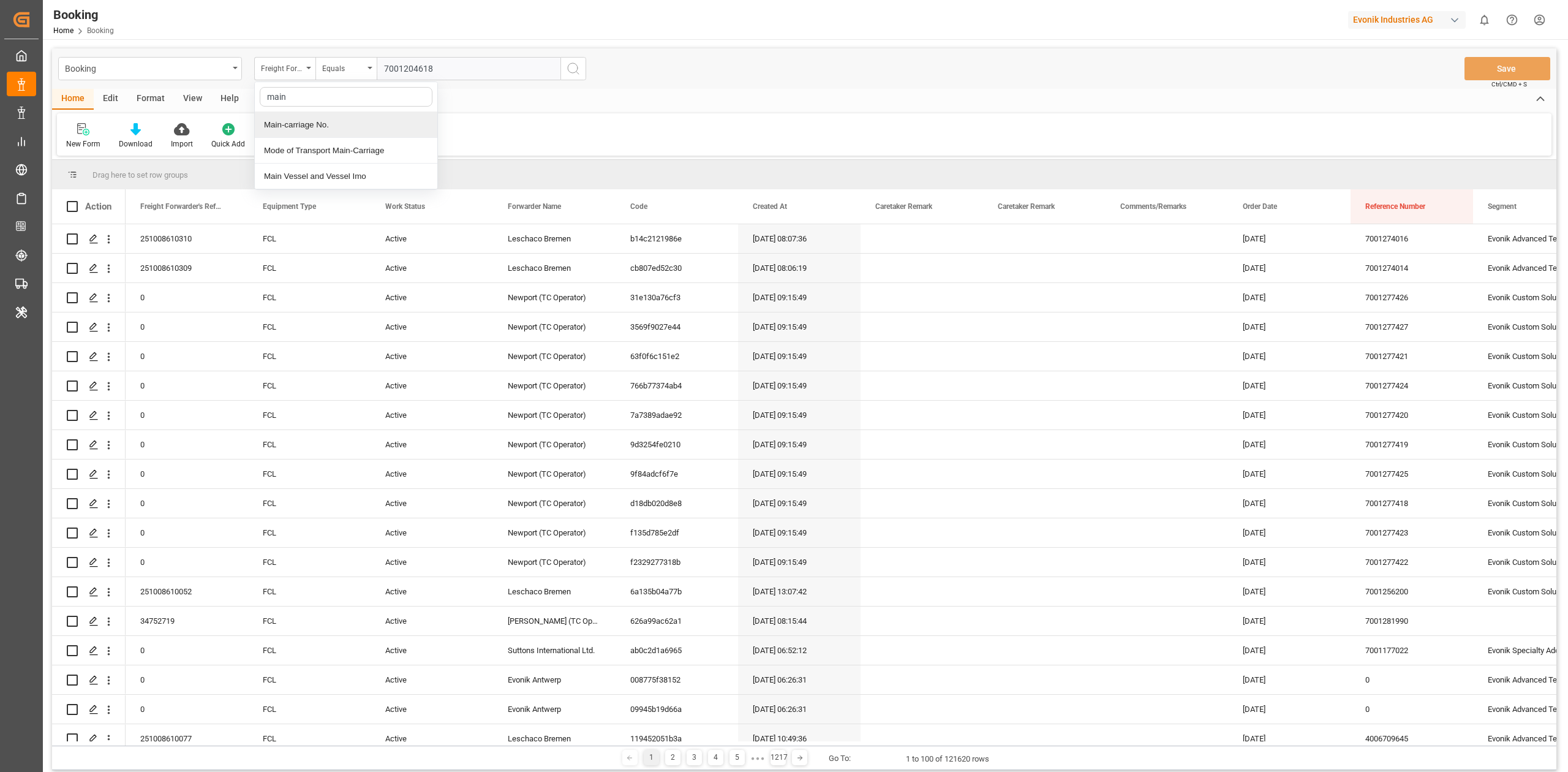
click at [324, 117] on div "Main-carriage No." at bounding box center [346, 125] width 183 height 26
click at [490, 74] on input "text" at bounding box center [469, 69] width 183 height 23
paste input "7001204618"
type input "7001204618"
click at [589, 71] on div "Booking Main-carriage No. Equals 7001204618 Save Ctrl/CMD + S" at bounding box center [804, 69] width 1504 height 41
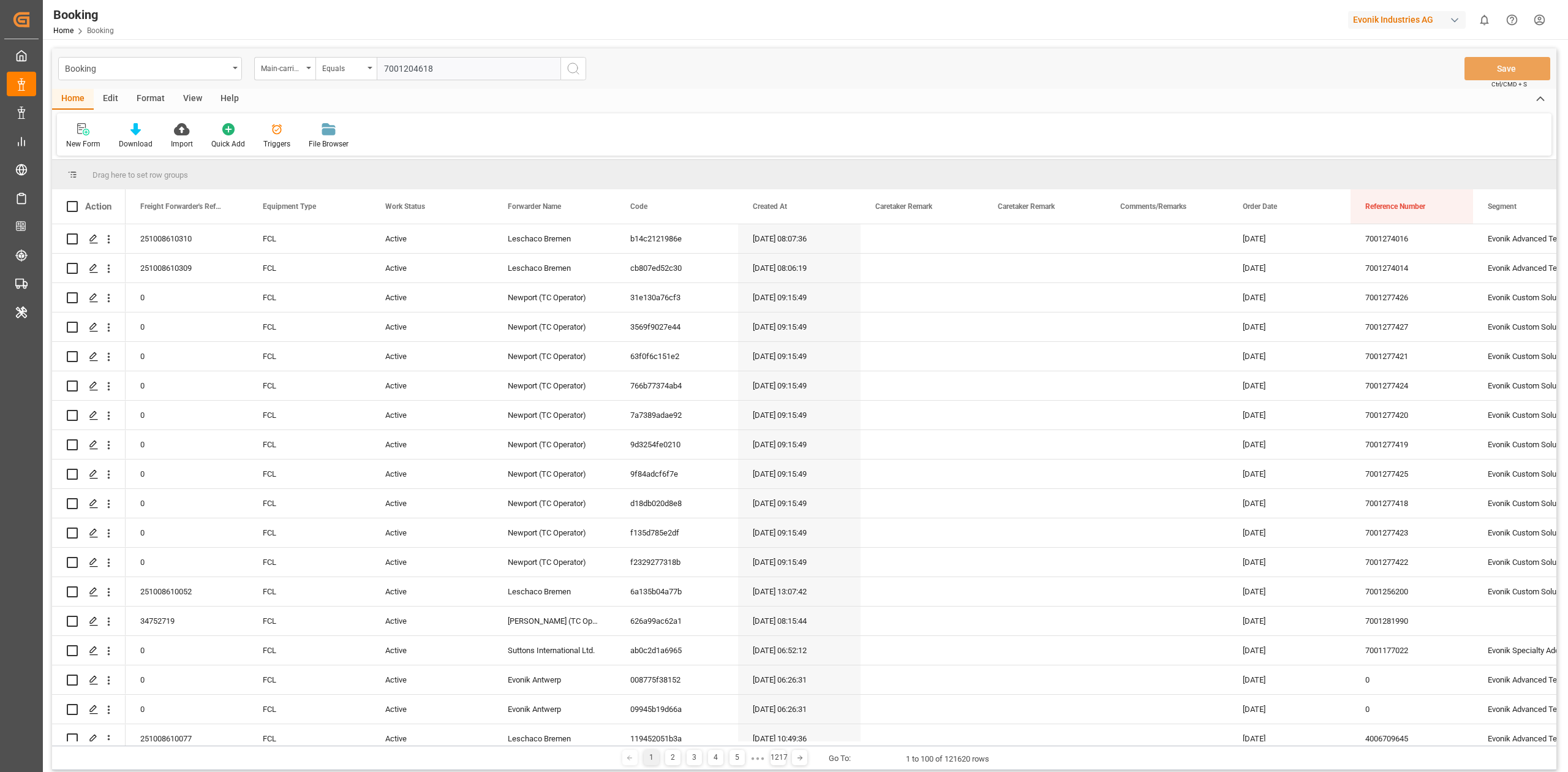
click at [585, 71] on button "search button" at bounding box center [573, 69] width 26 height 23
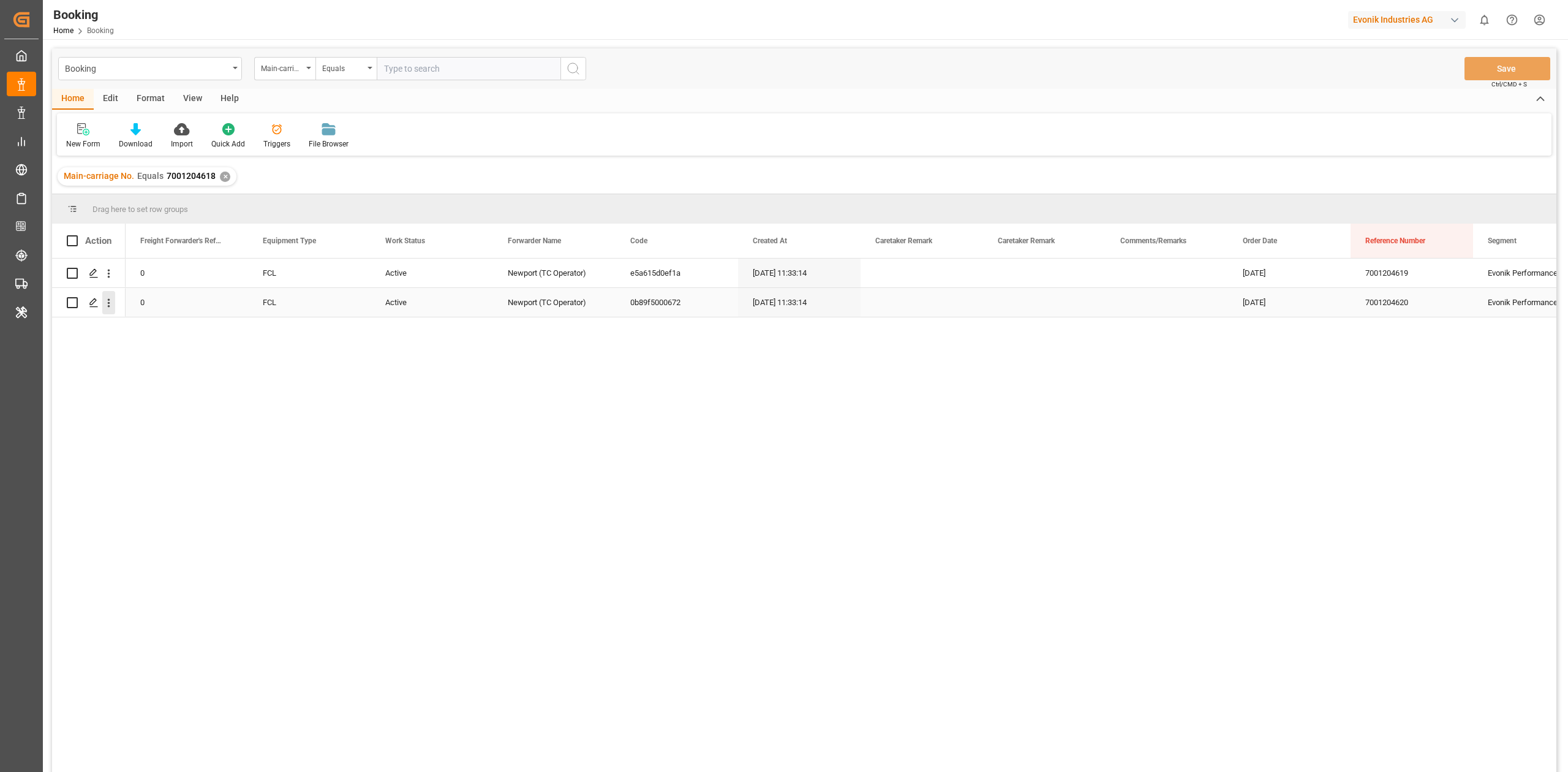
click at [112, 309] on button "open menu" at bounding box center [109, 303] width 13 height 23
click at [126, 327] on span "Press SPACE to select this row." at bounding box center [123, 329] width 21 height 13
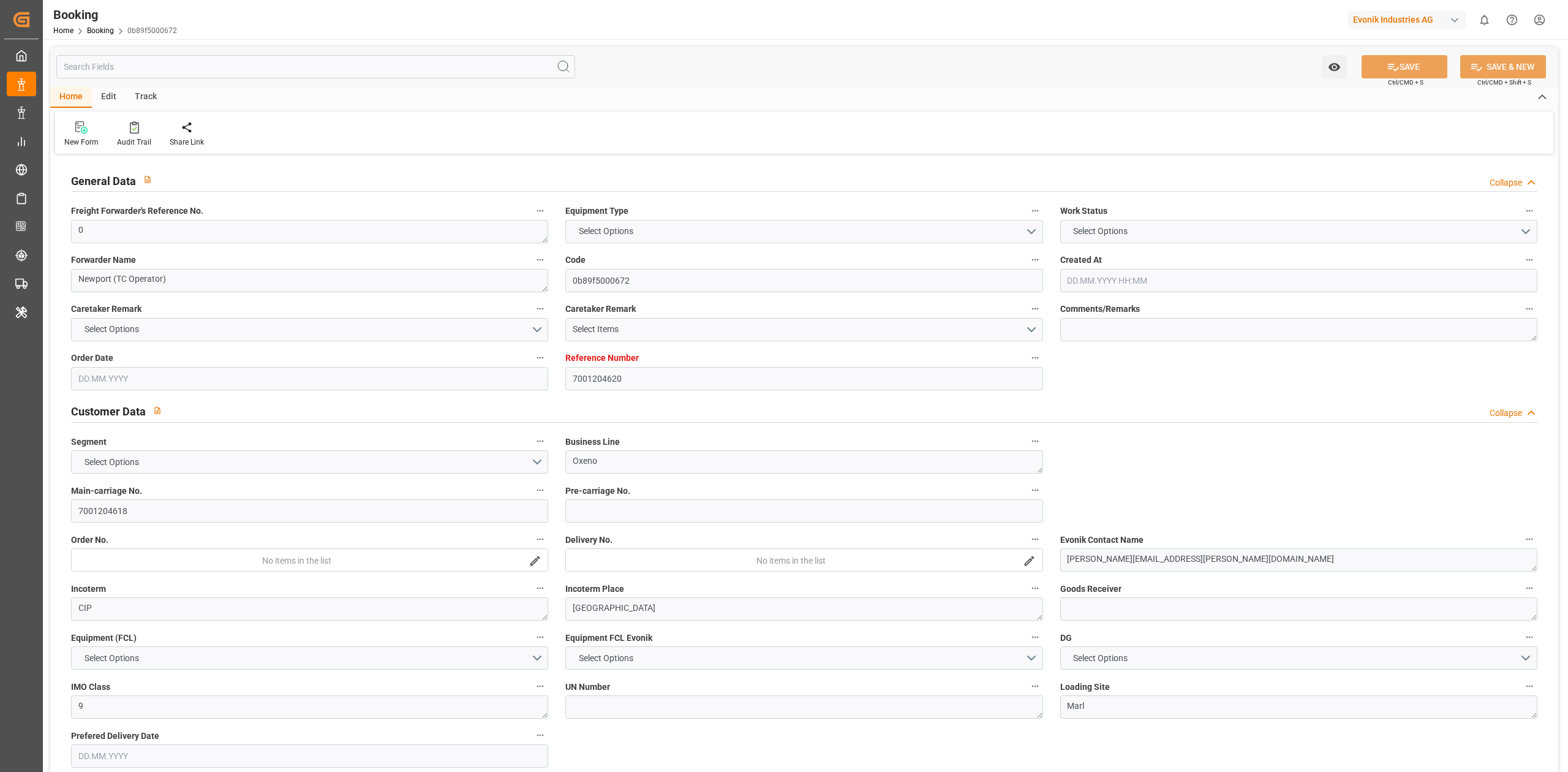
type textarea "0"
type textarea "Newport (TC Operator)"
type input "0b89f5000672"
type input "7001204620"
type textarea "Oxeno"
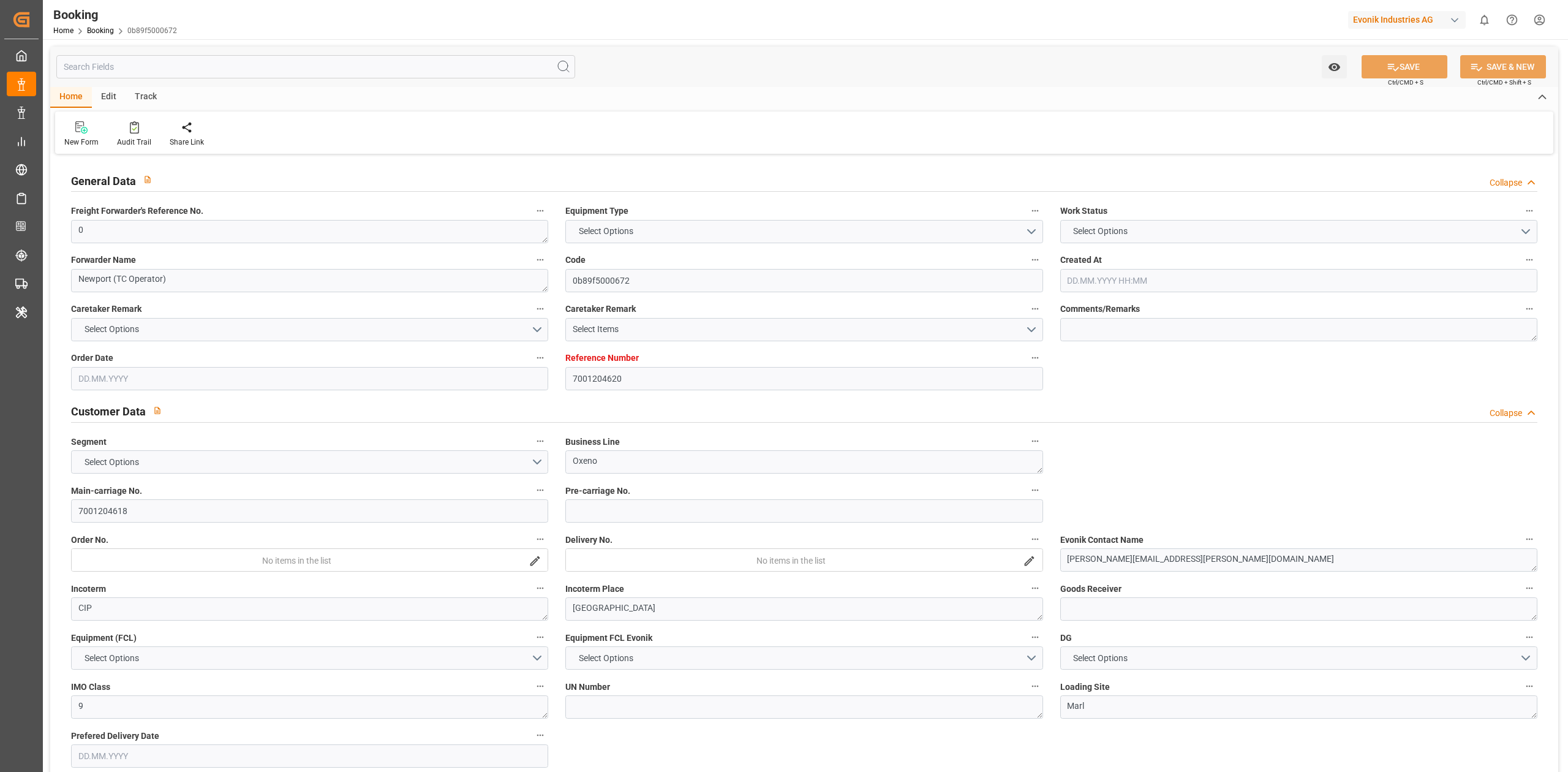
type input "7001204618"
type textarea "[PERSON_NAME][EMAIL_ADDRESS][PERSON_NAME][DOMAIN_NAME]"
type textarea "CIP"
type textarea "[GEOGRAPHIC_DATA]"
type textarea "9"
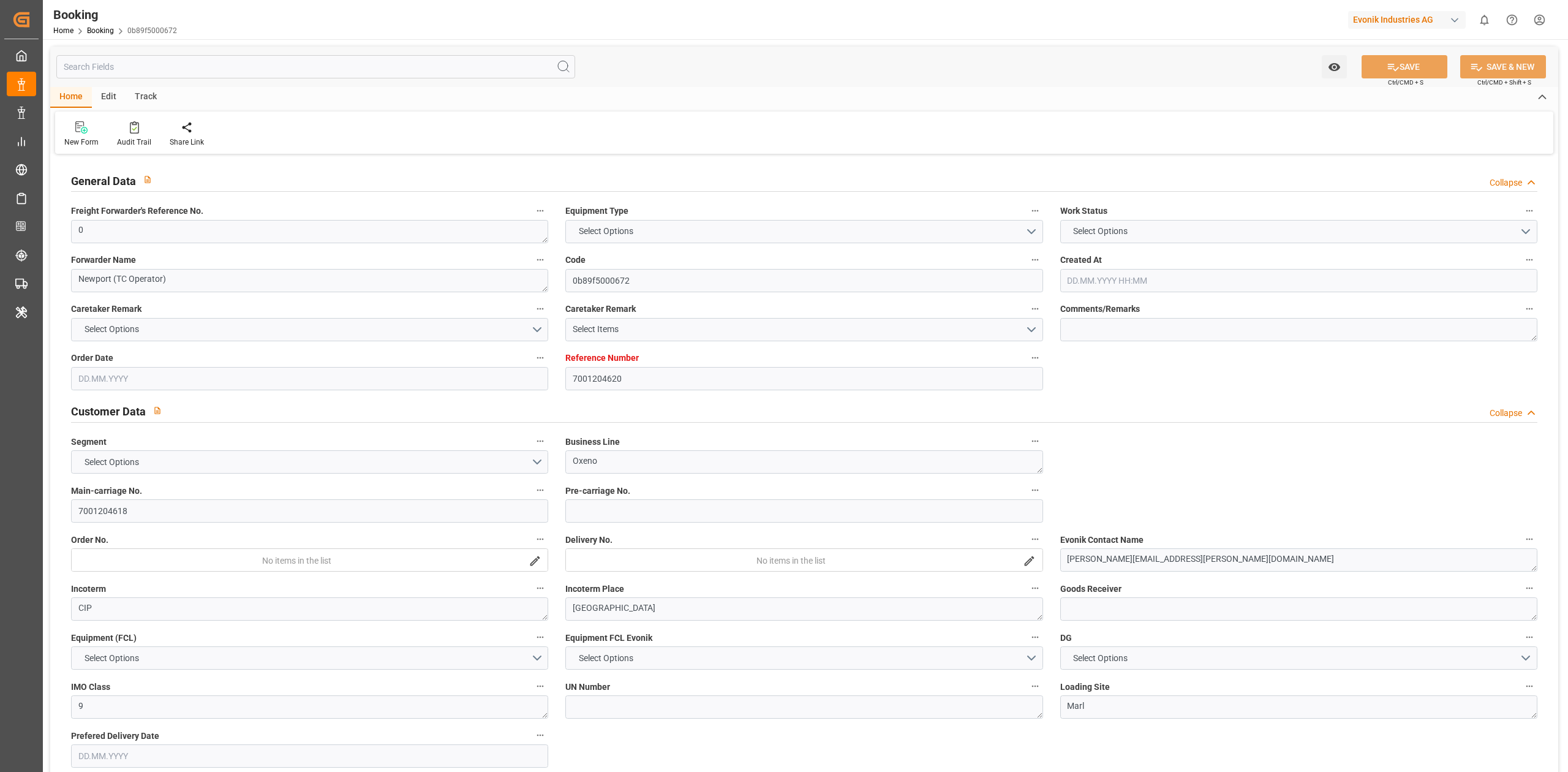
type textarea "Marl"
type textarea "GMCU3061797"
type input "MADRID MAERSK"
type input "HLCU"
type input "[GEOGRAPHIC_DATA]"
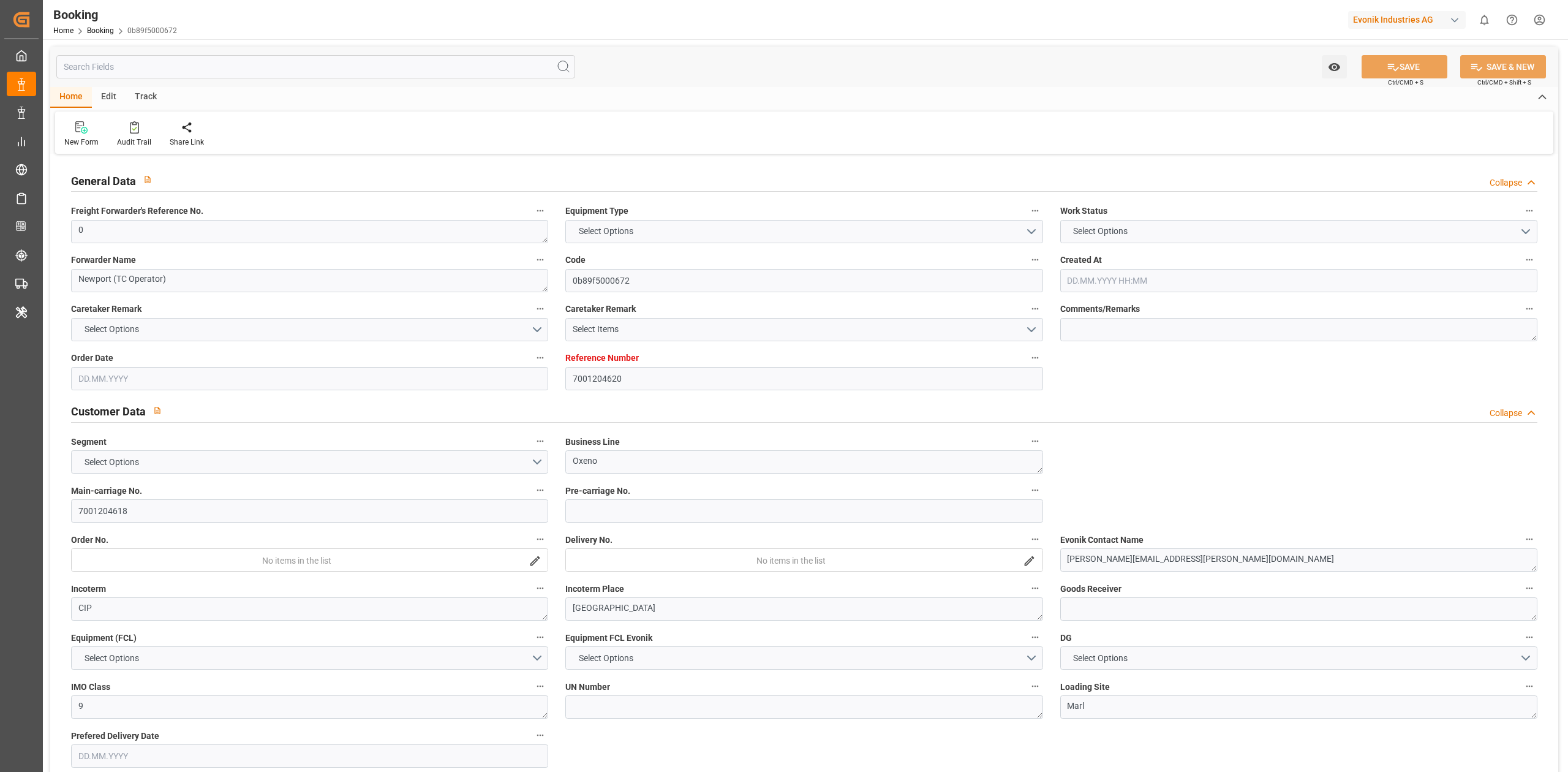
type input "Nanjing Pt"
type input "[GEOGRAPHIC_DATA]"
type textarea "vesselName etd [PERSON_NAME]"
type textarea "INPUT_Evonik_Seeburger_IFTMIN_1003022156_20250805132150778.edi"
type textarea "NWC/[GEOGRAPHIC_DATA] [GEOGRAPHIC_DATA] Continent / [GEOGRAPHIC_DATA]"
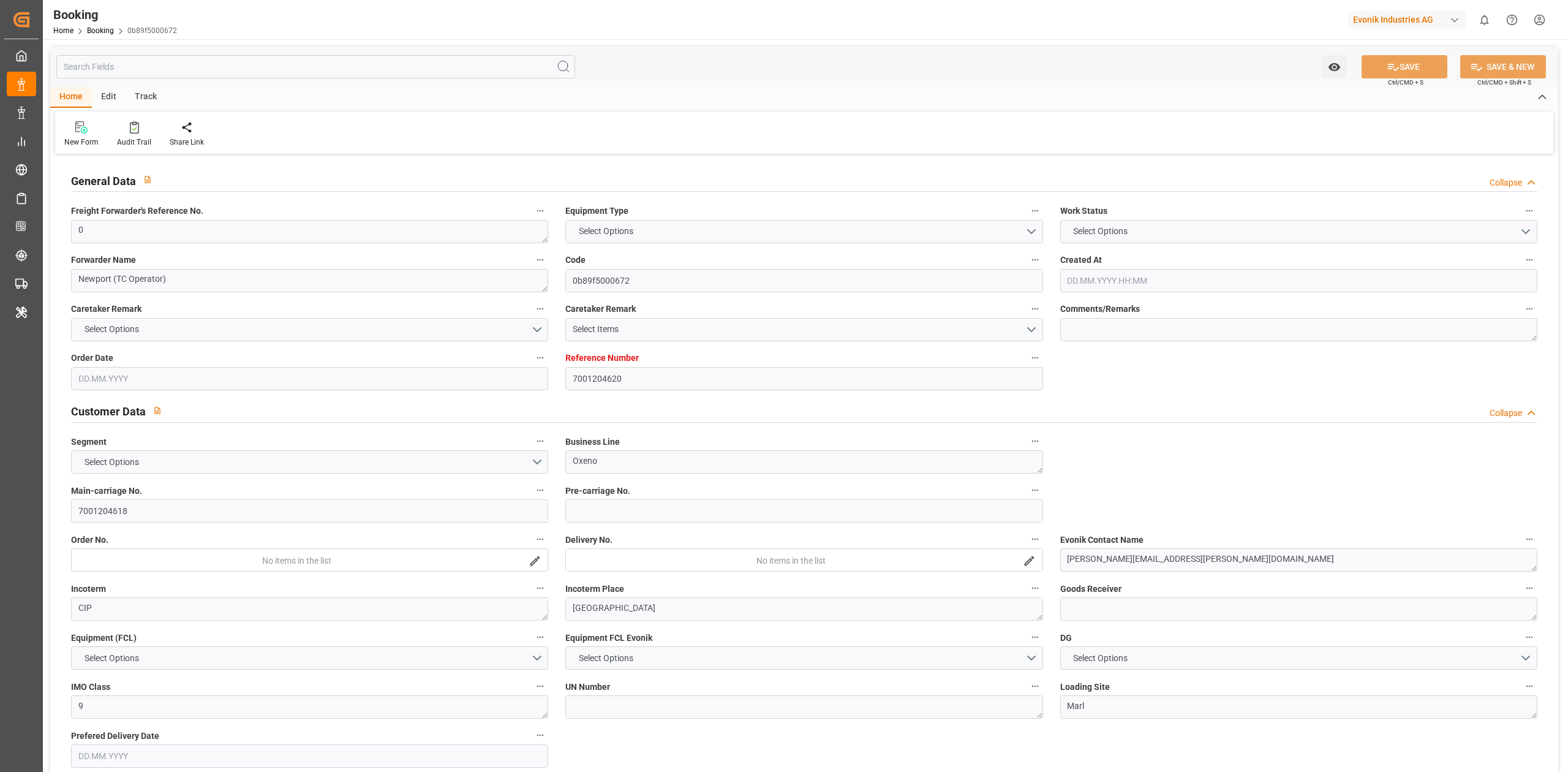
type textarea "INPUT_Evonik_Seeburger_IFTMIN_1002893932_20250625133033795.edi,INPUT_Evonik_See…"
type textarea "1003022156"
type textarea "[PERSON_NAME]"
type textarea "Pod-PodRegionName-businessLine-"
type textarea "IFTMIN"
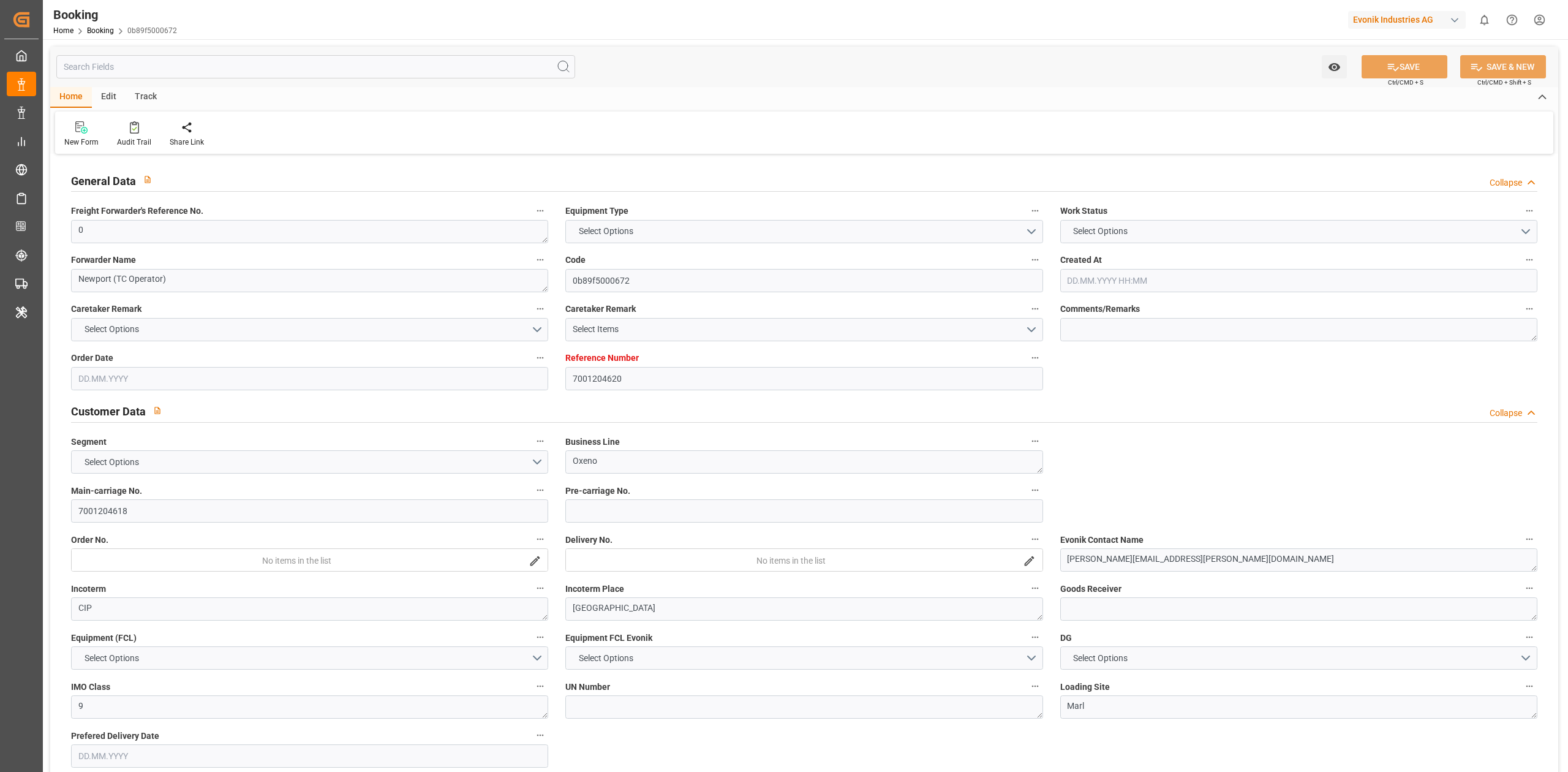
type textarea "a011t00000LcJC5AAN"
type textarea "Yes"
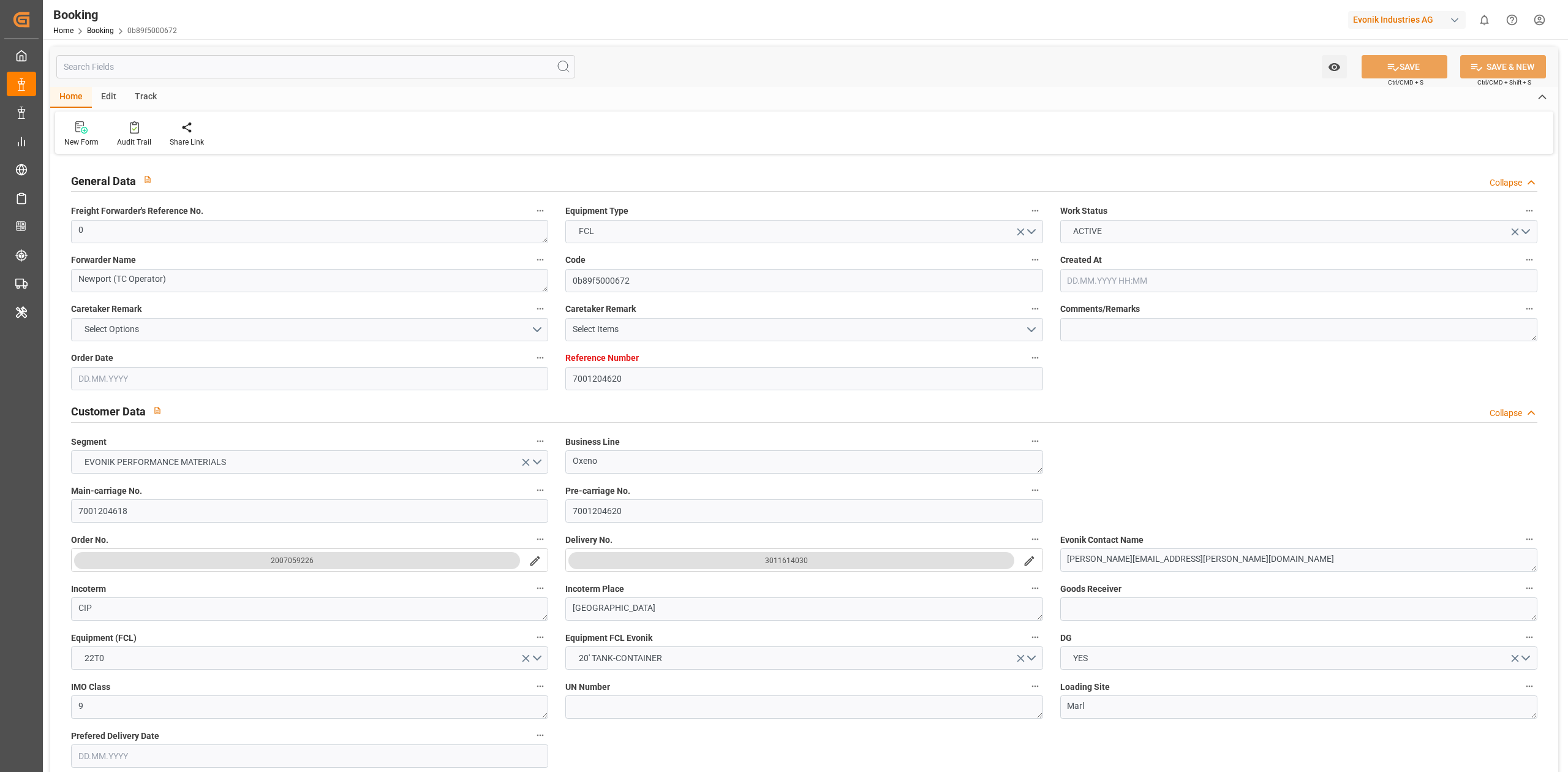
type input "7001204620"
type input "9778791"
type input "Hapag [PERSON_NAME]"
type input "Hapag Lloyd Aktiengesellschaft"
type input "NLRTM"
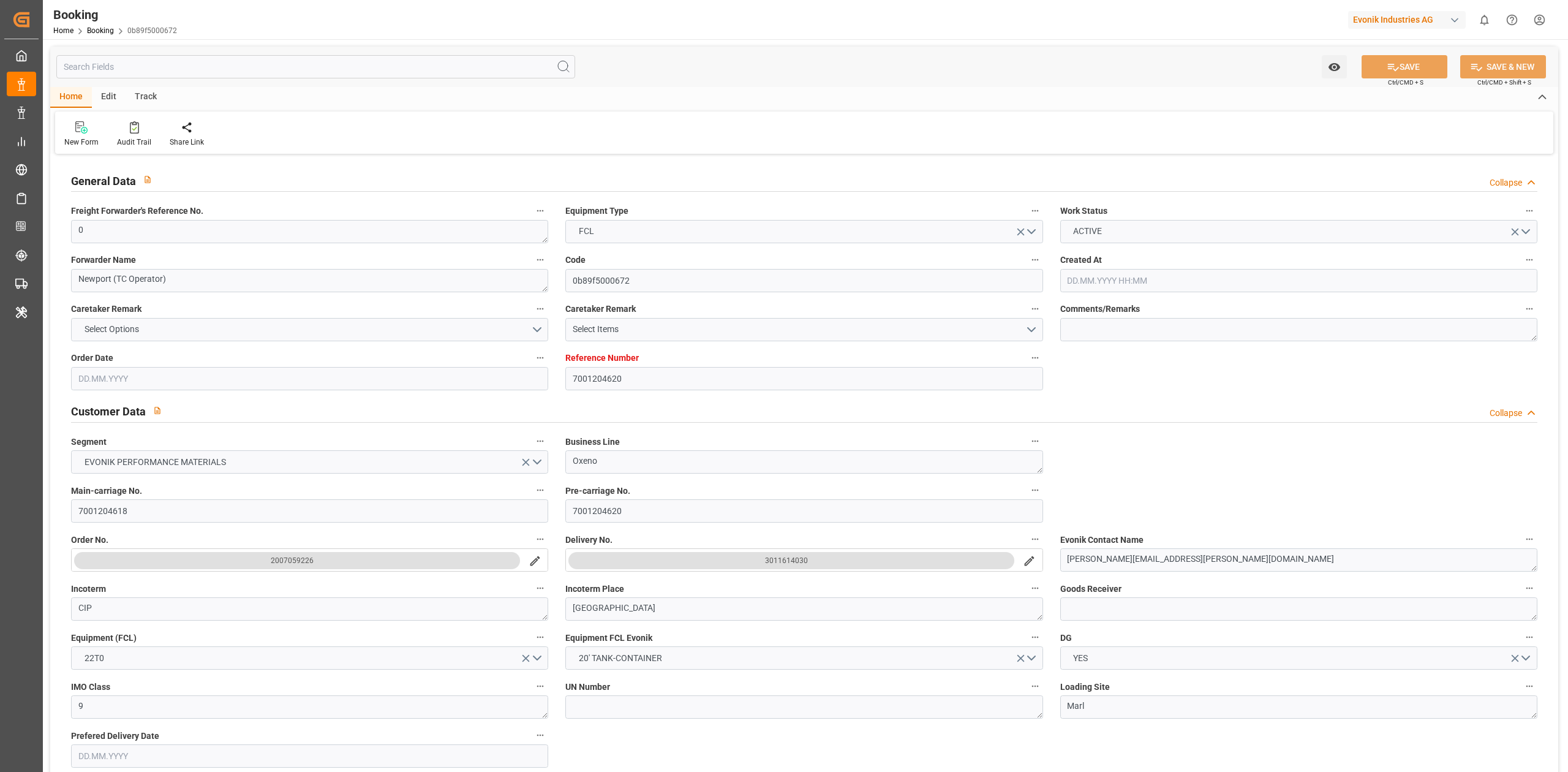
type input "CNNJG"
type input "CNSGH"
type input "0"
type input "[DATE] 11:33"
type input "[DATE]"
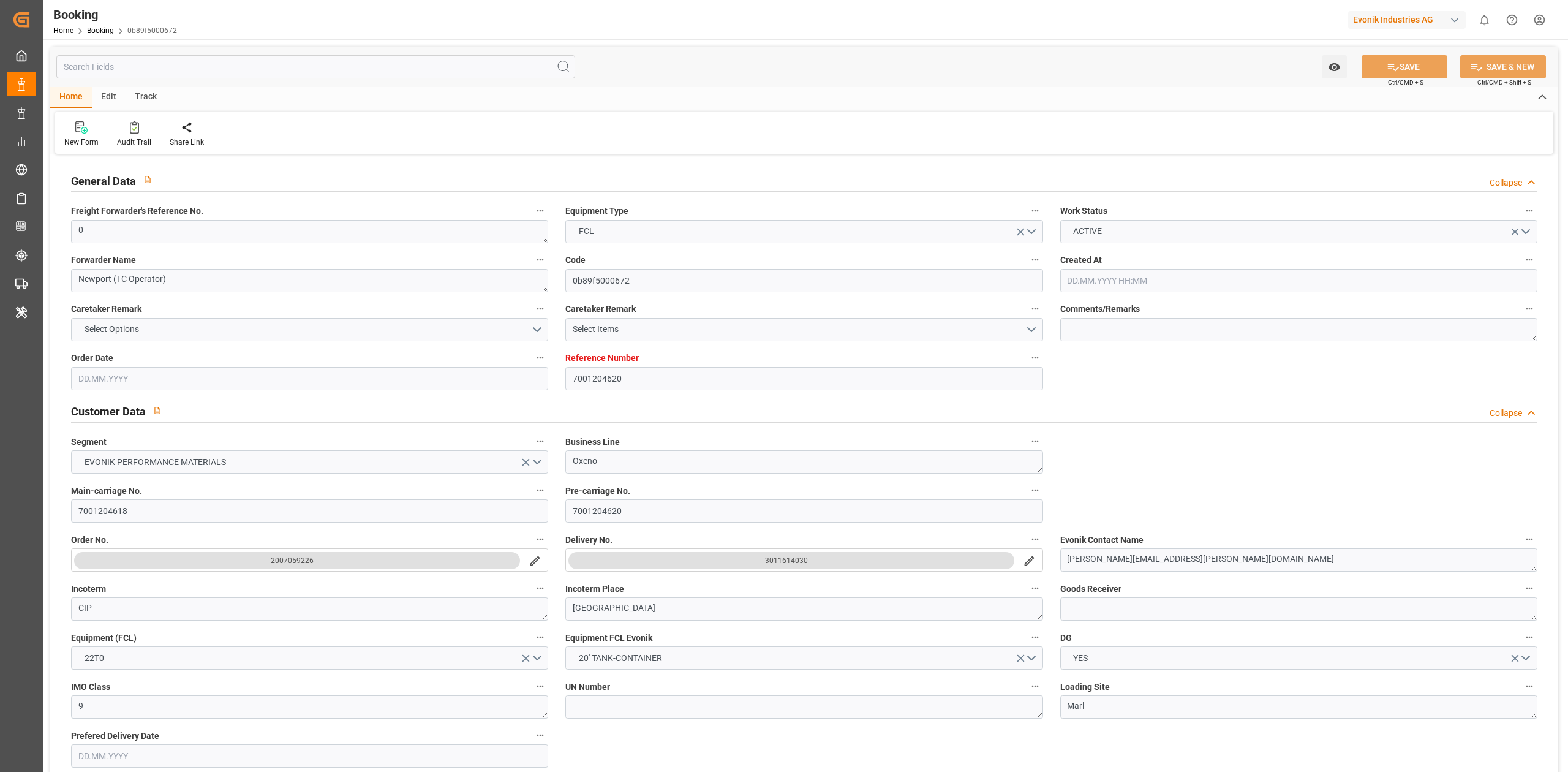
type input "[DATE]"
type input "[DATE] 00:00"
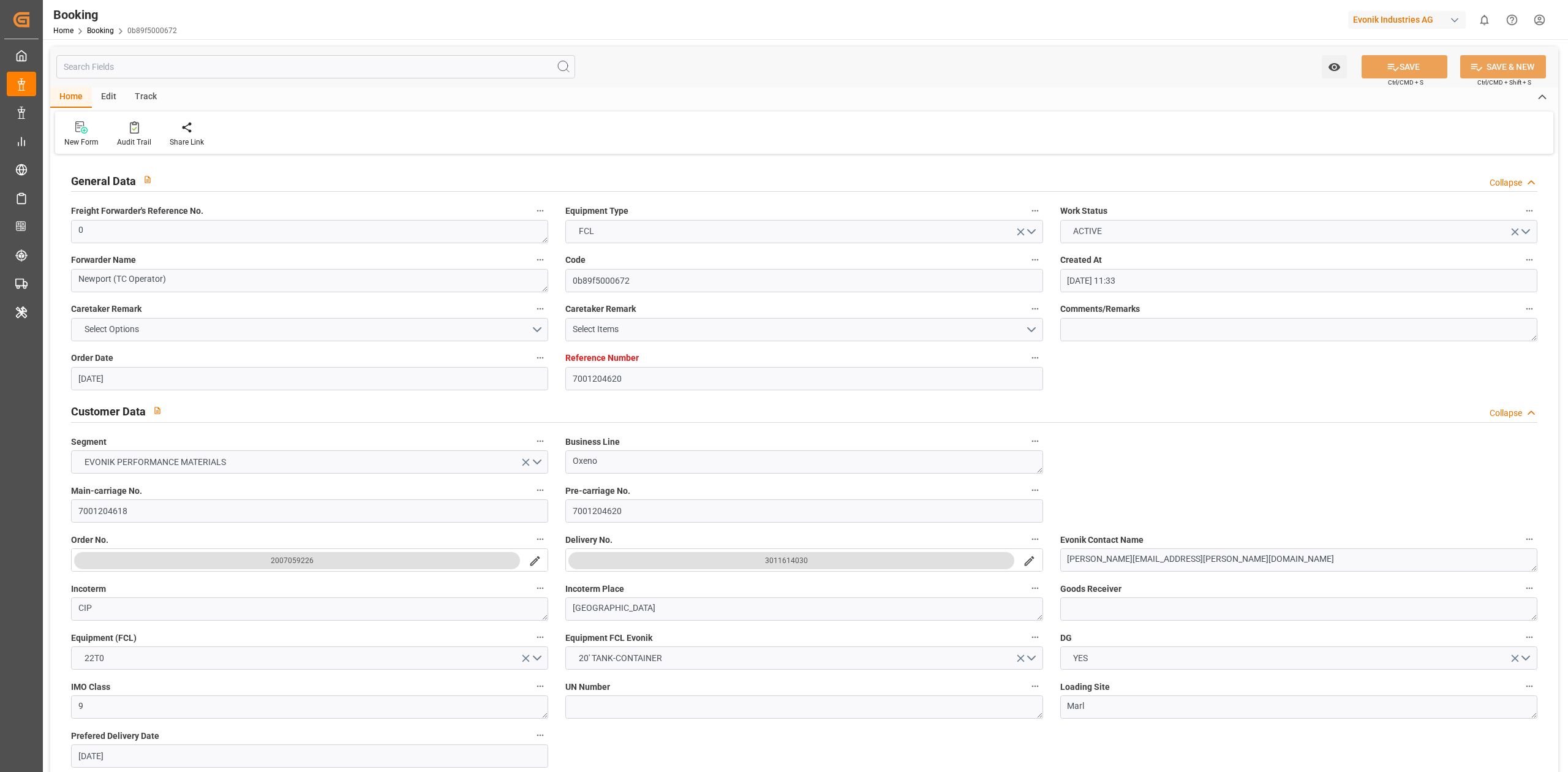
type input "[DATE] 00:00"
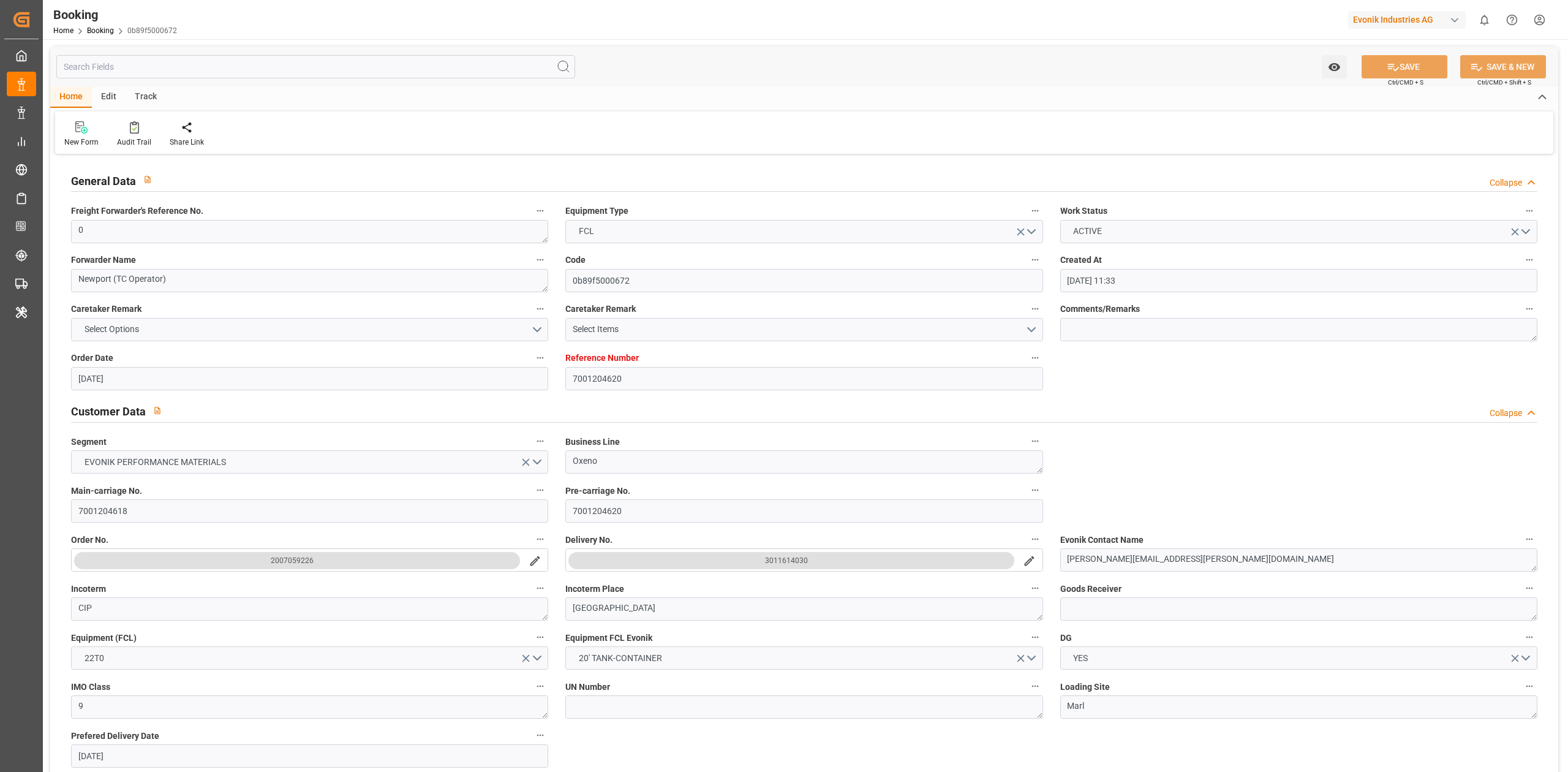
type input "[DATE] 00:00"
type input "[DATE]"
type input "[DATE] 06:01"
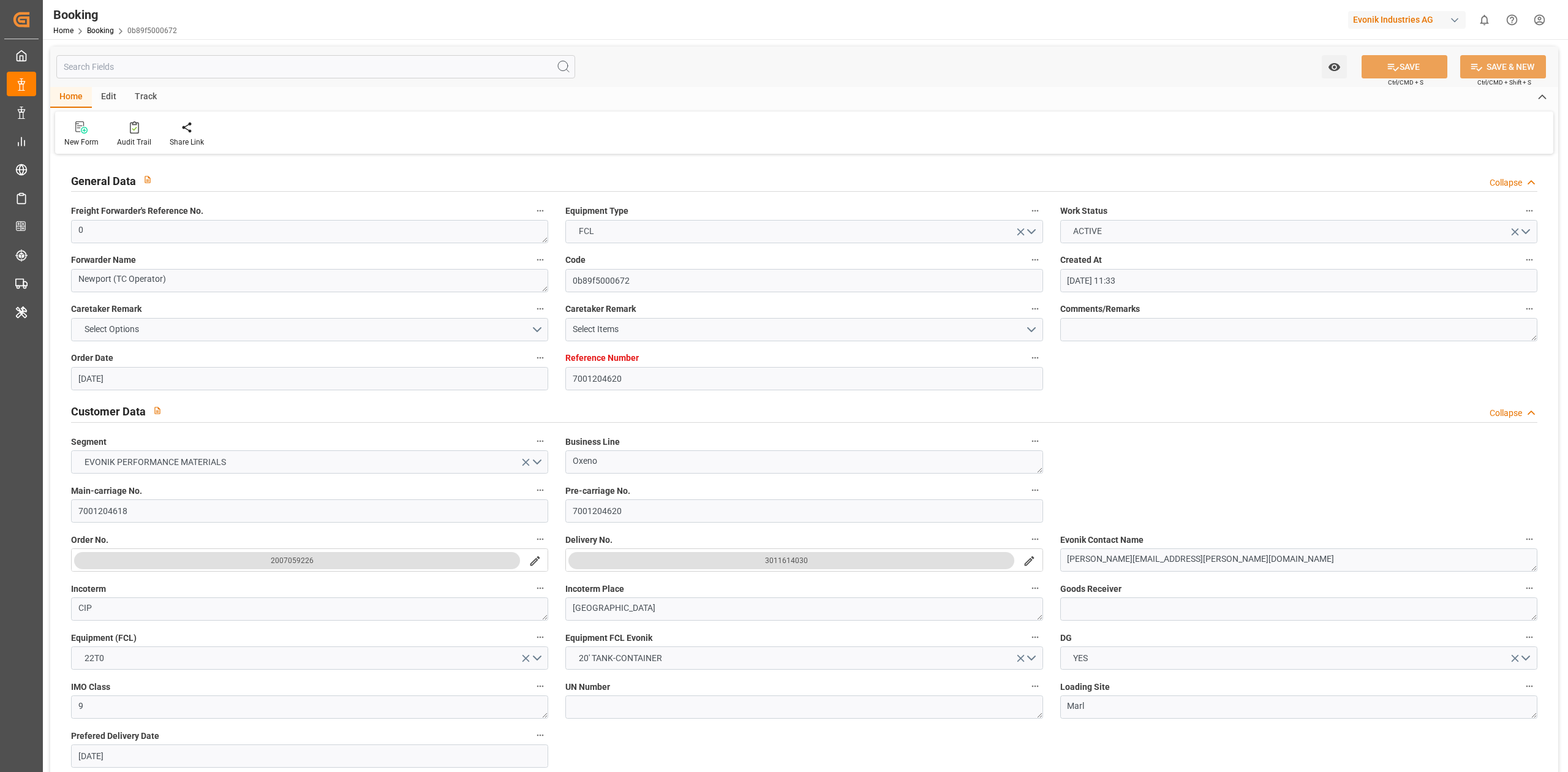
type input "[DATE]"
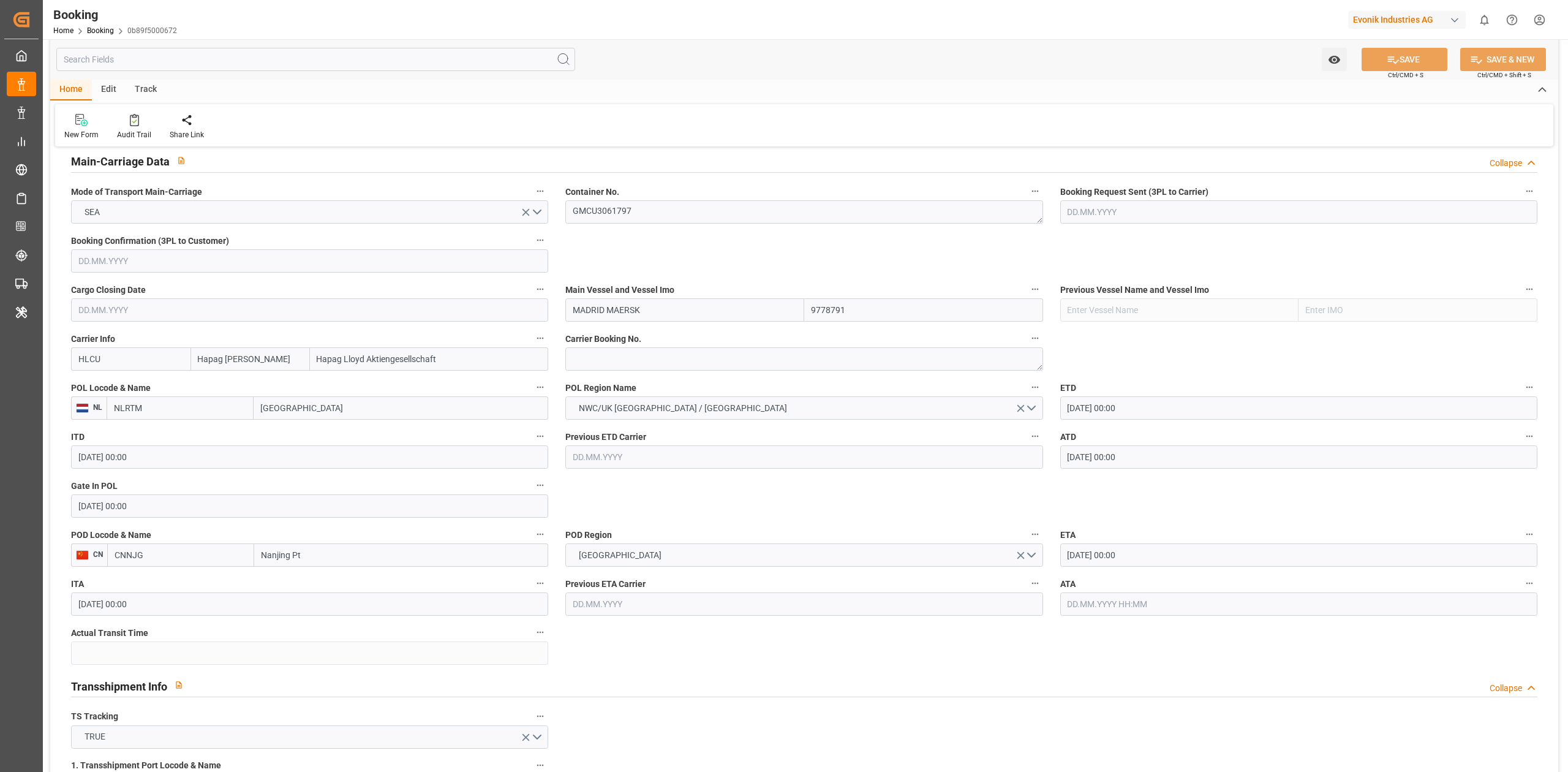
scroll to position [755, 0]
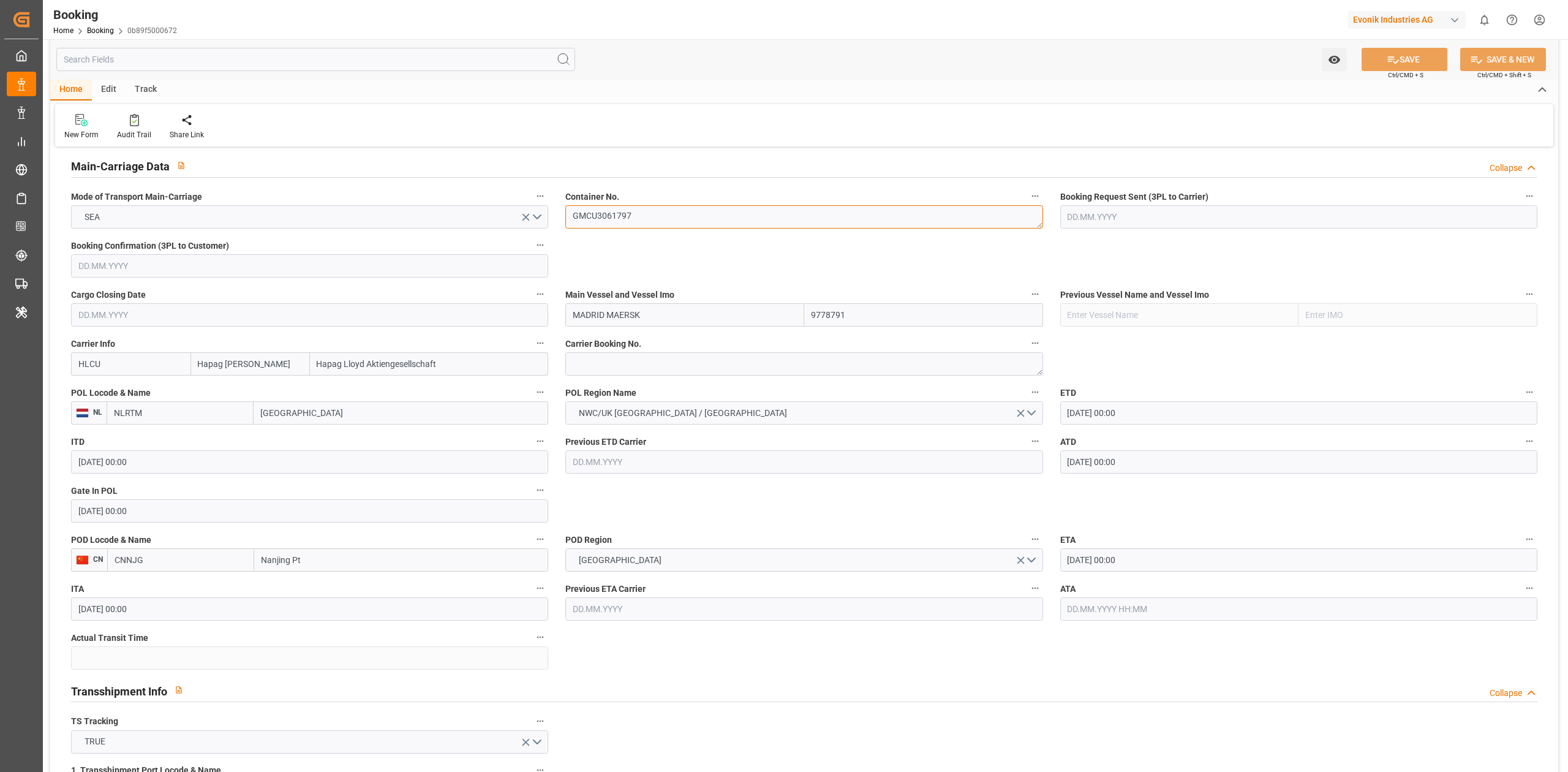
click at [635, 223] on textarea "GMCU3061797" at bounding box center [803, 217] width 477 height 23
